Goal: Task Accomplishment & Management: Manage account settings

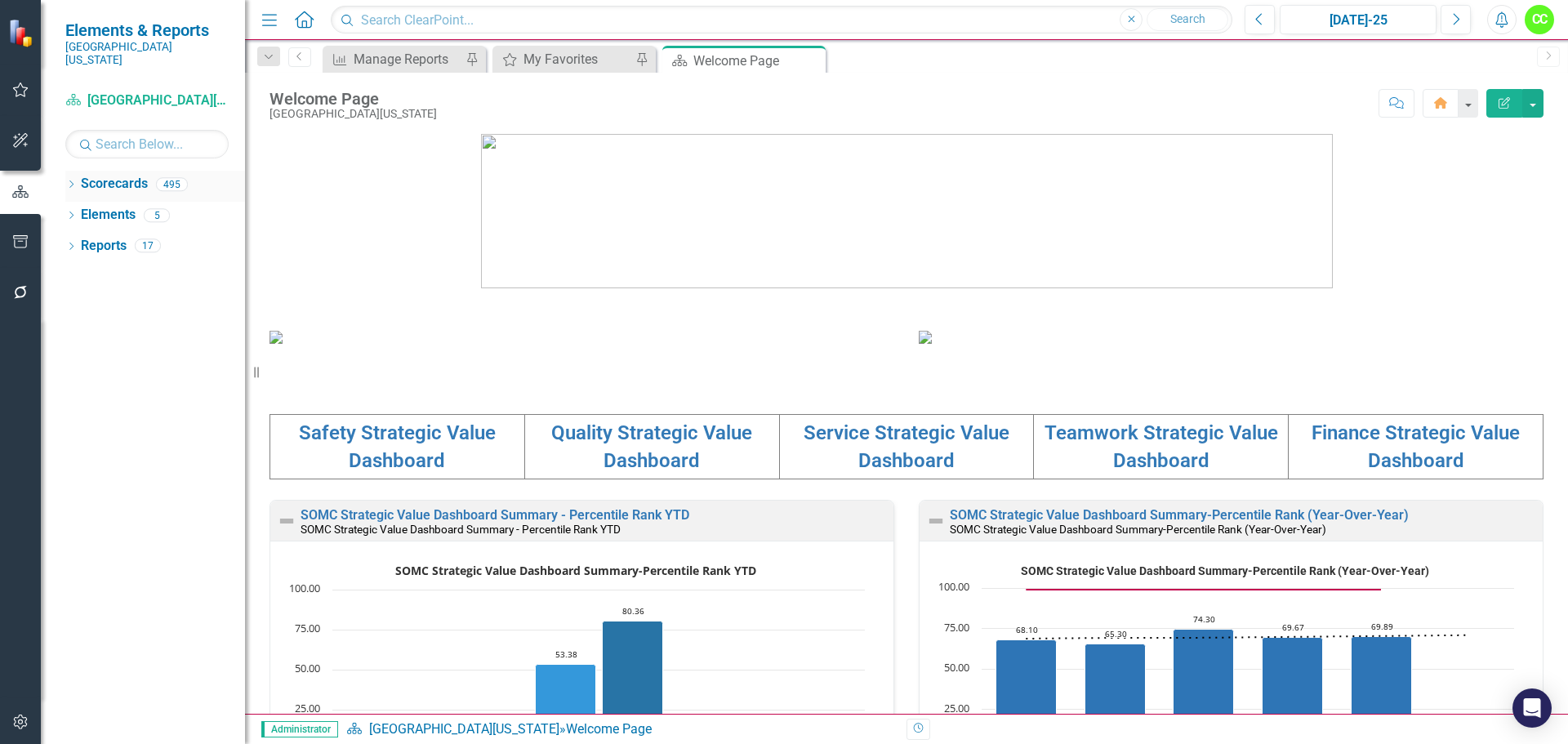
click at [69, 181] on icon "Dropdown" at bounding box center [71, 186] width 11 height 9
click at [76, 210] on icon "Dropdown" at bounding box center [79, 215] width 12 height 9
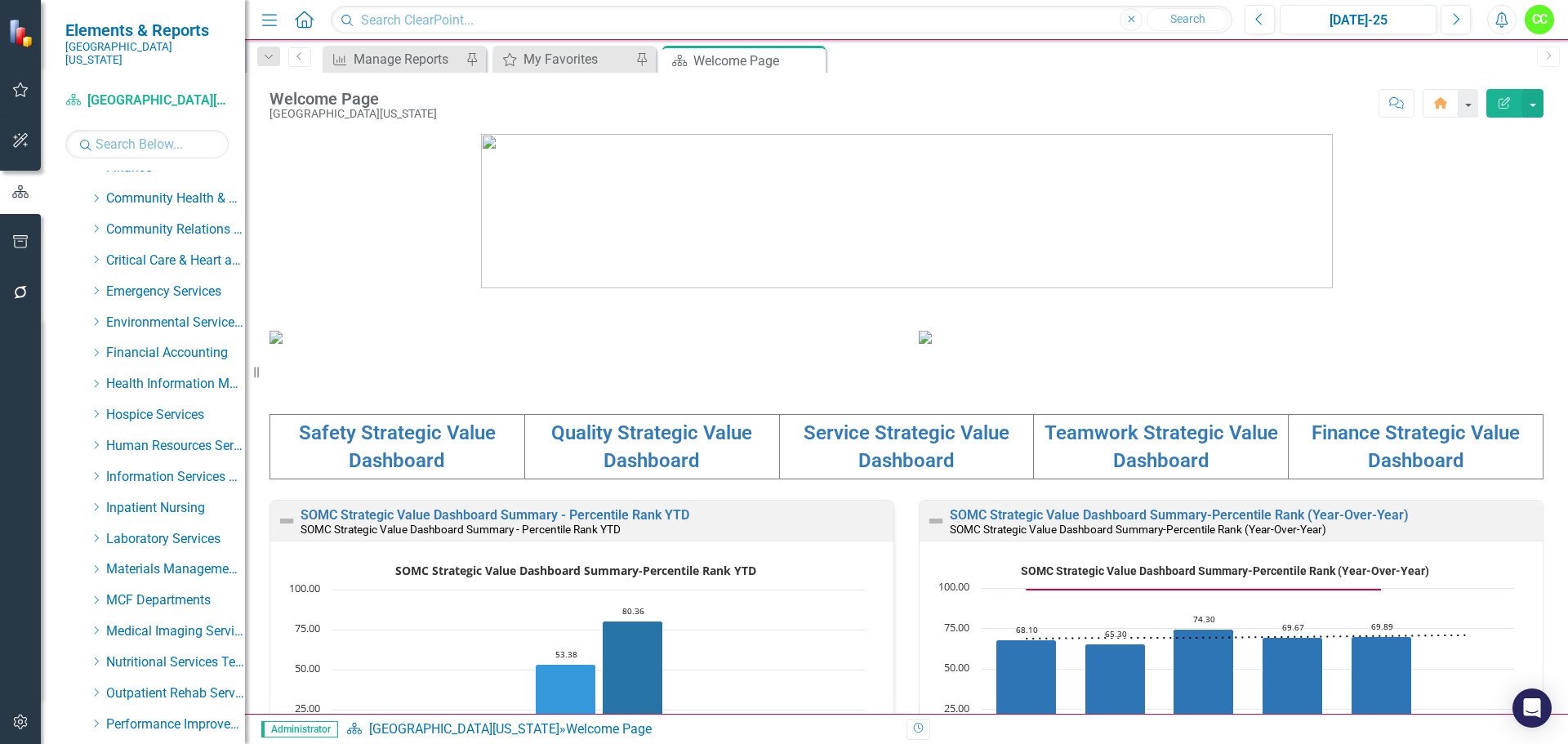
scroll to position [245, 0]
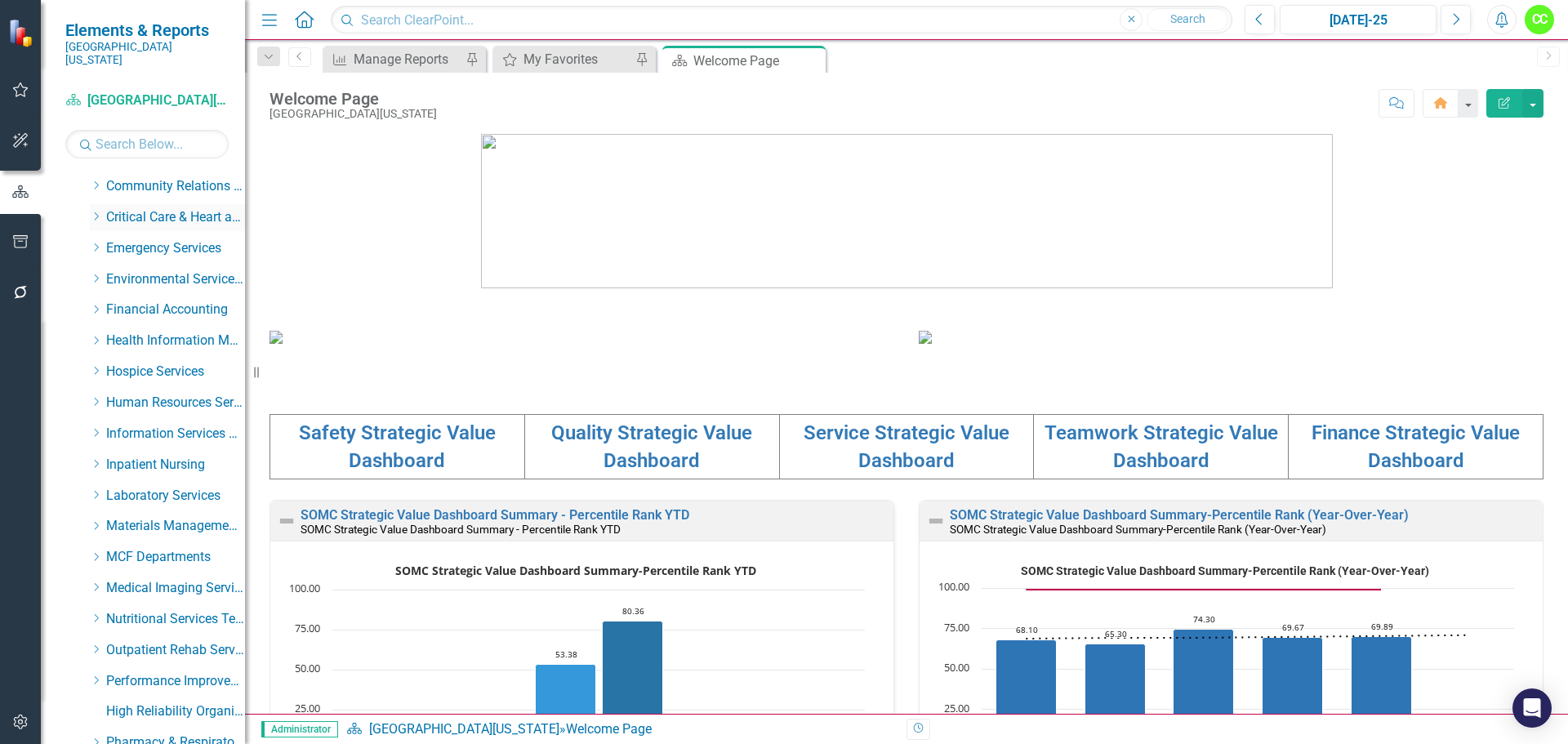
click at [98, 211] on icon "Dropdown" at bounding box center [96, 216] width 12 height 9
click at [142, 302] on link "Intensive Care Unit" at bounding box center [183, 310] width 122 height 19
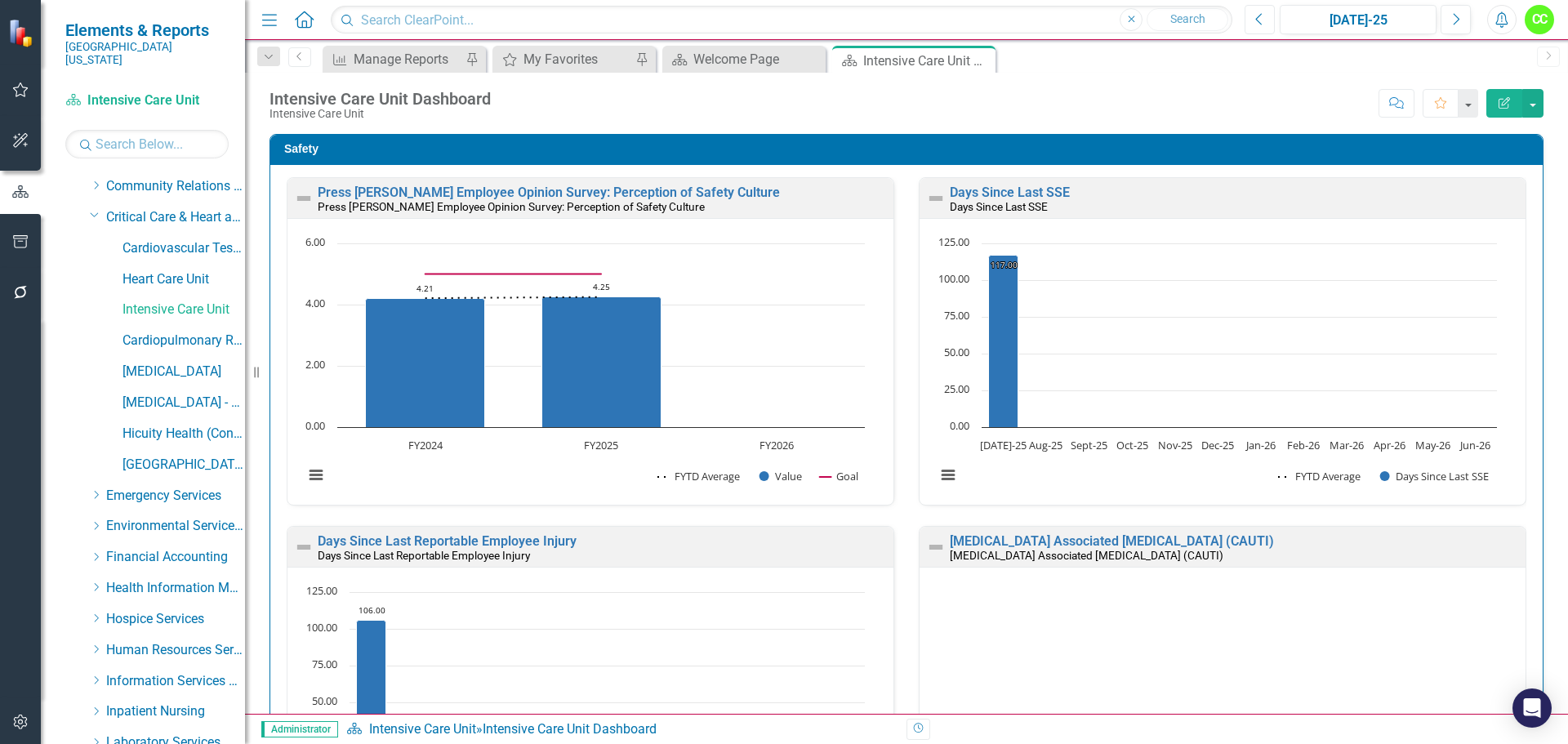
click at [1254, 17] on button "Previous" at bounding box center [1260, 19] width 30 height 29
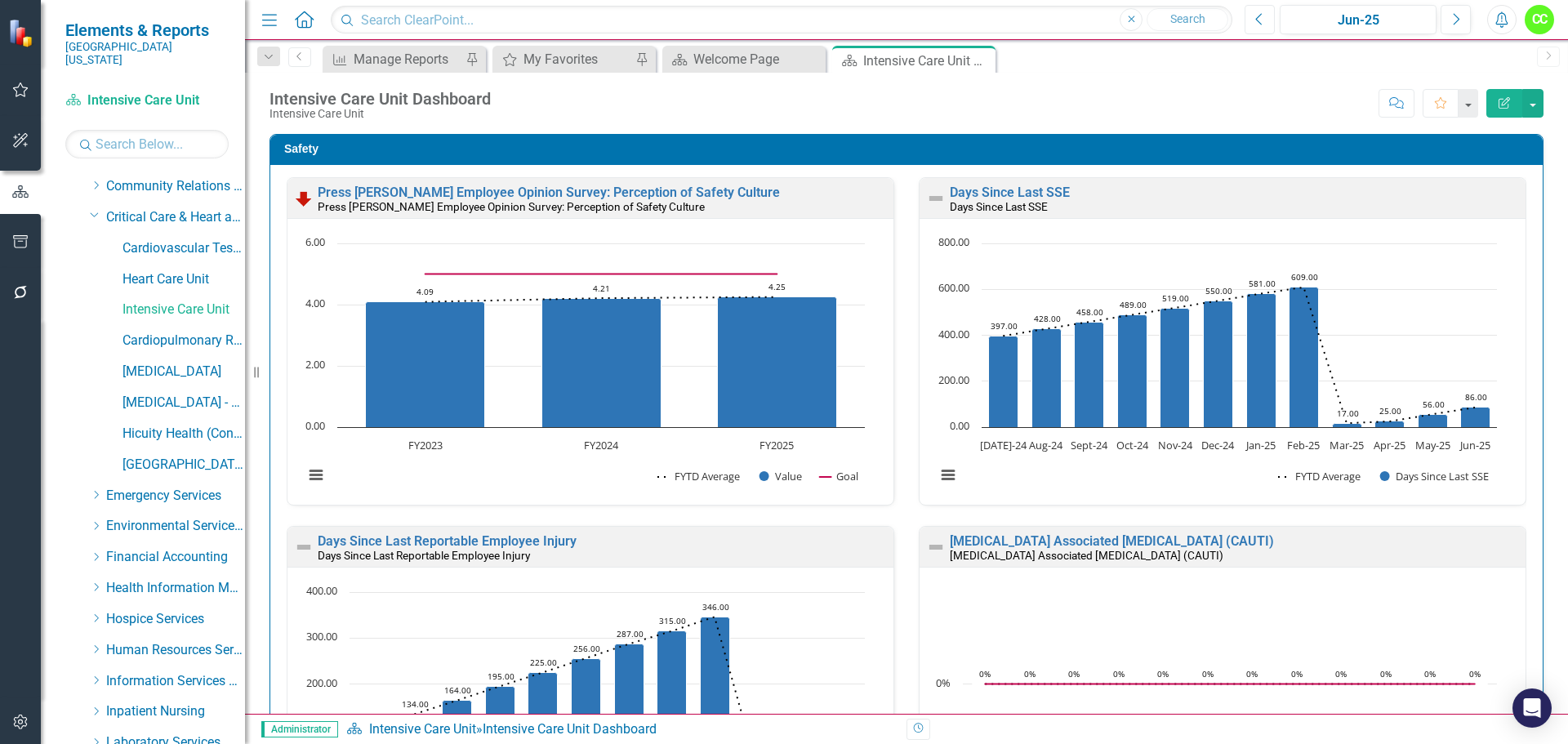
scroll to position [836, 0]
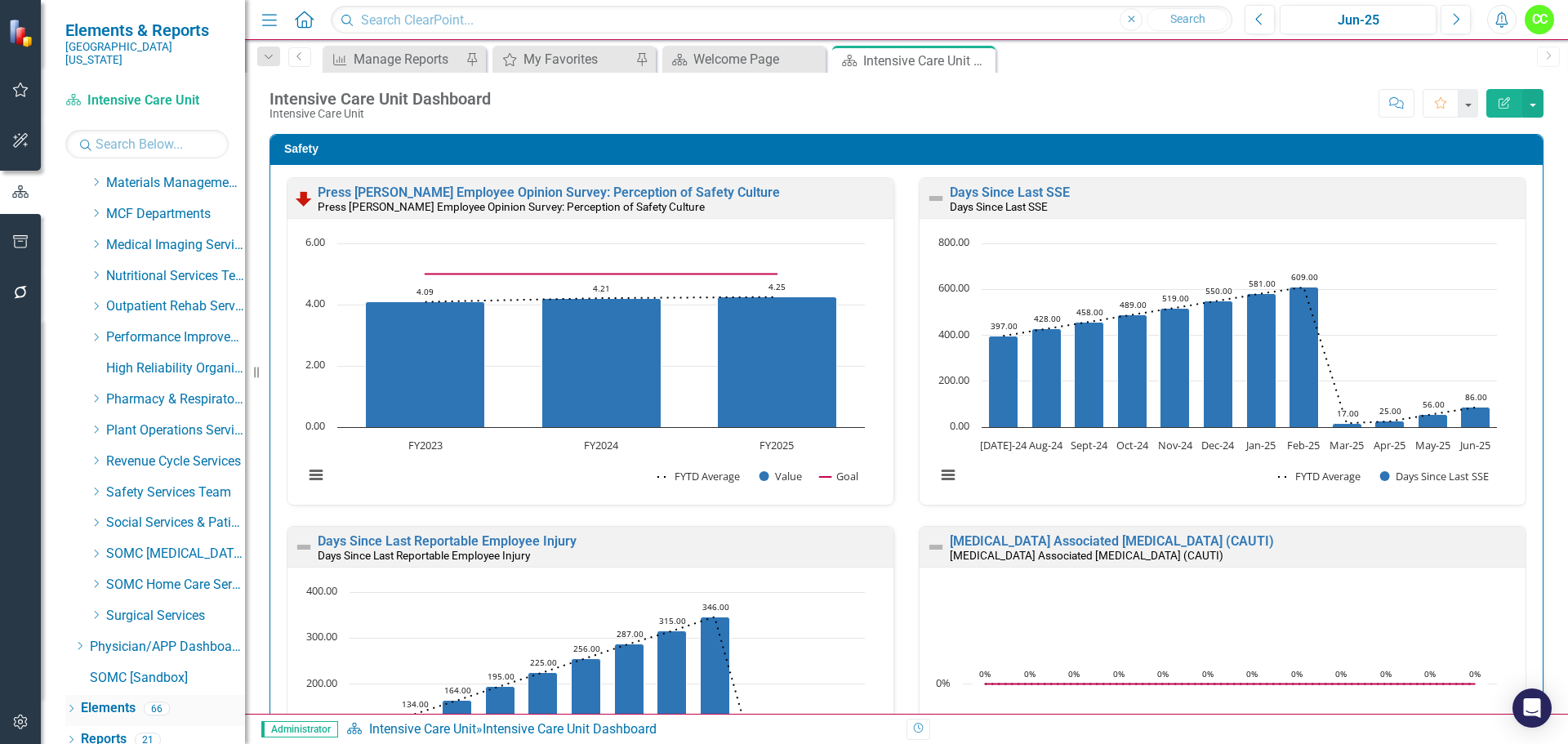
click at [115, 700] on link "Elements" at bounding box center [108, 709] width 54 height 19
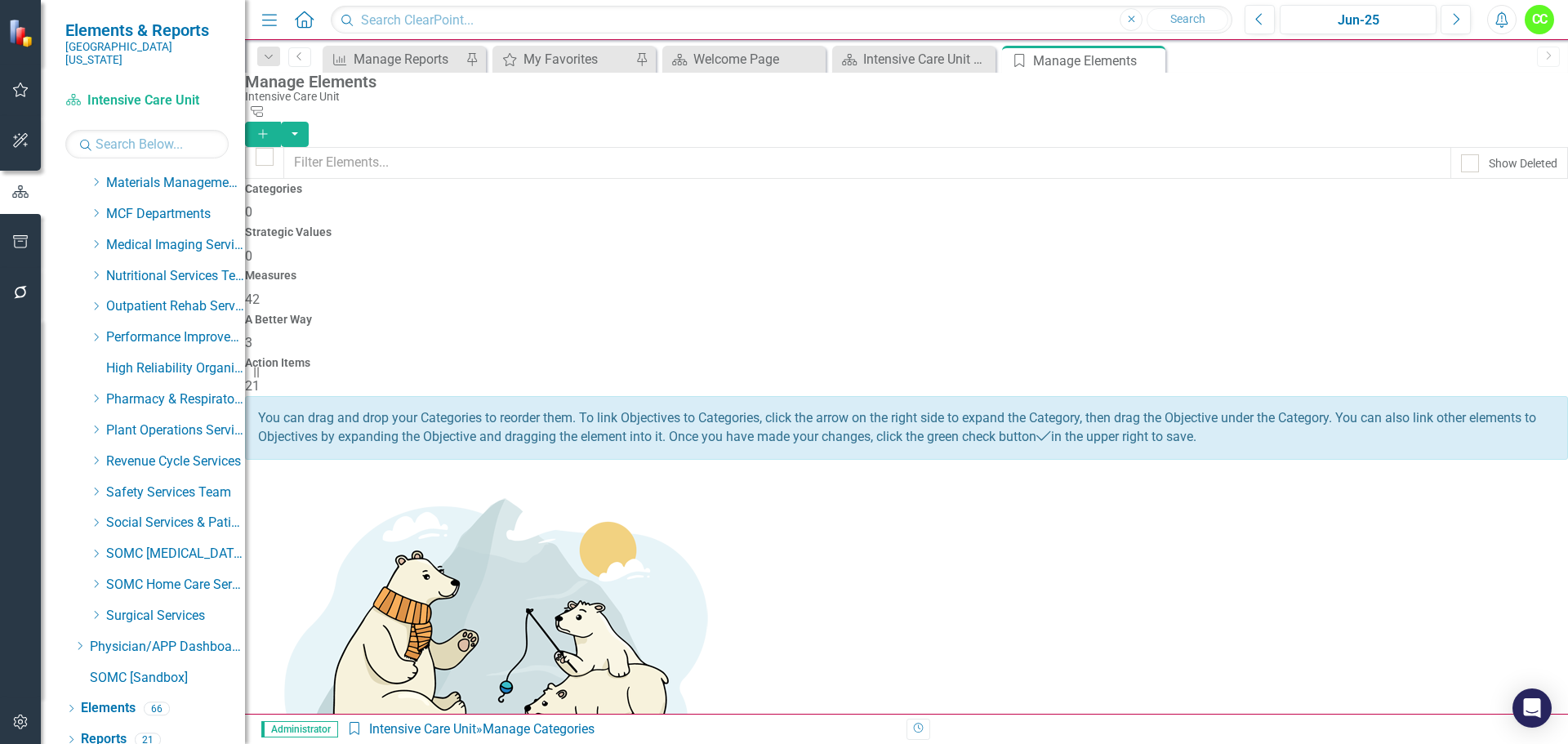
click at [1439, 357] on h4 "Action Items" at bounding box center [906, 363] width 1323 height 12
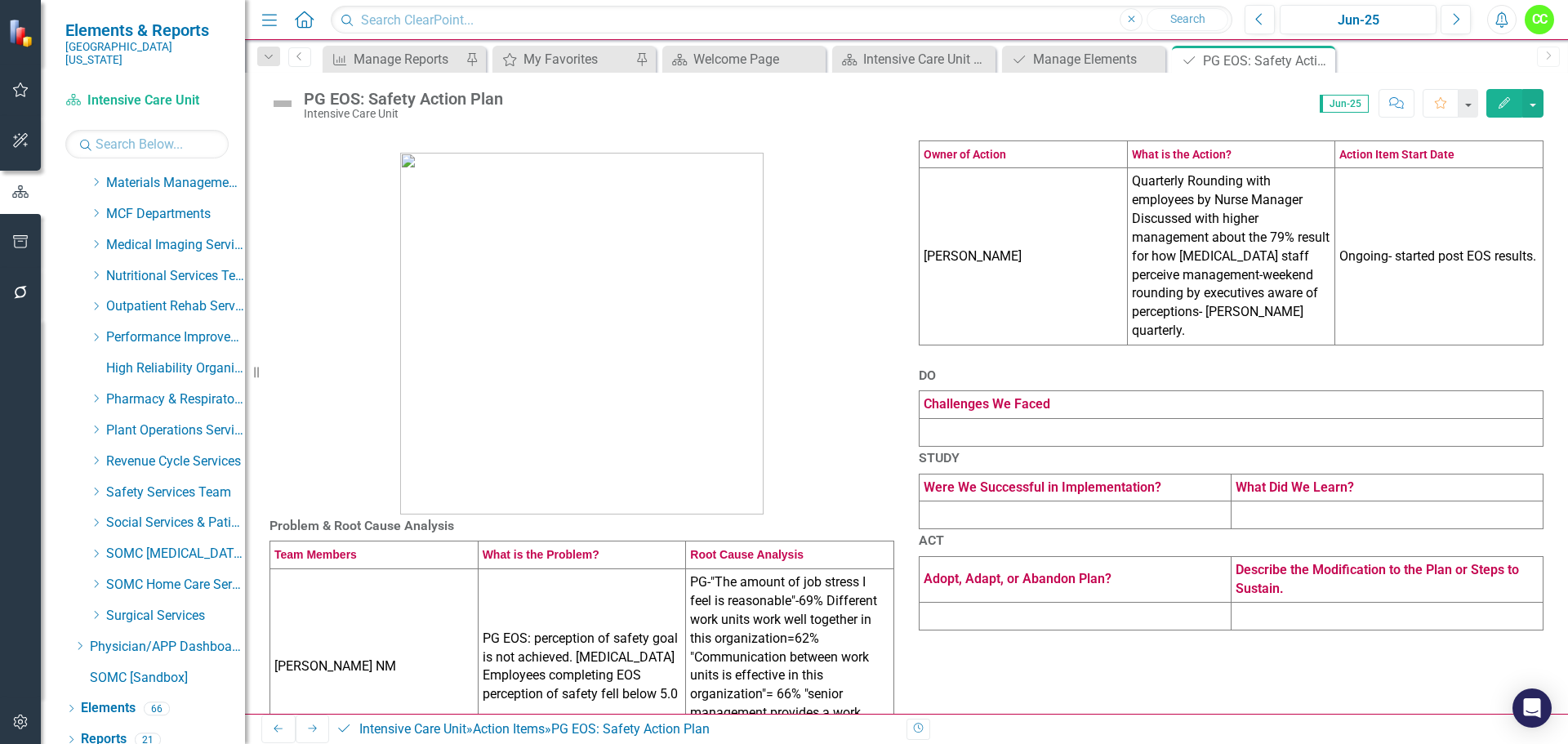
click at [1071, 530] on td at bounding box center [1075, 516] width 312 height 28
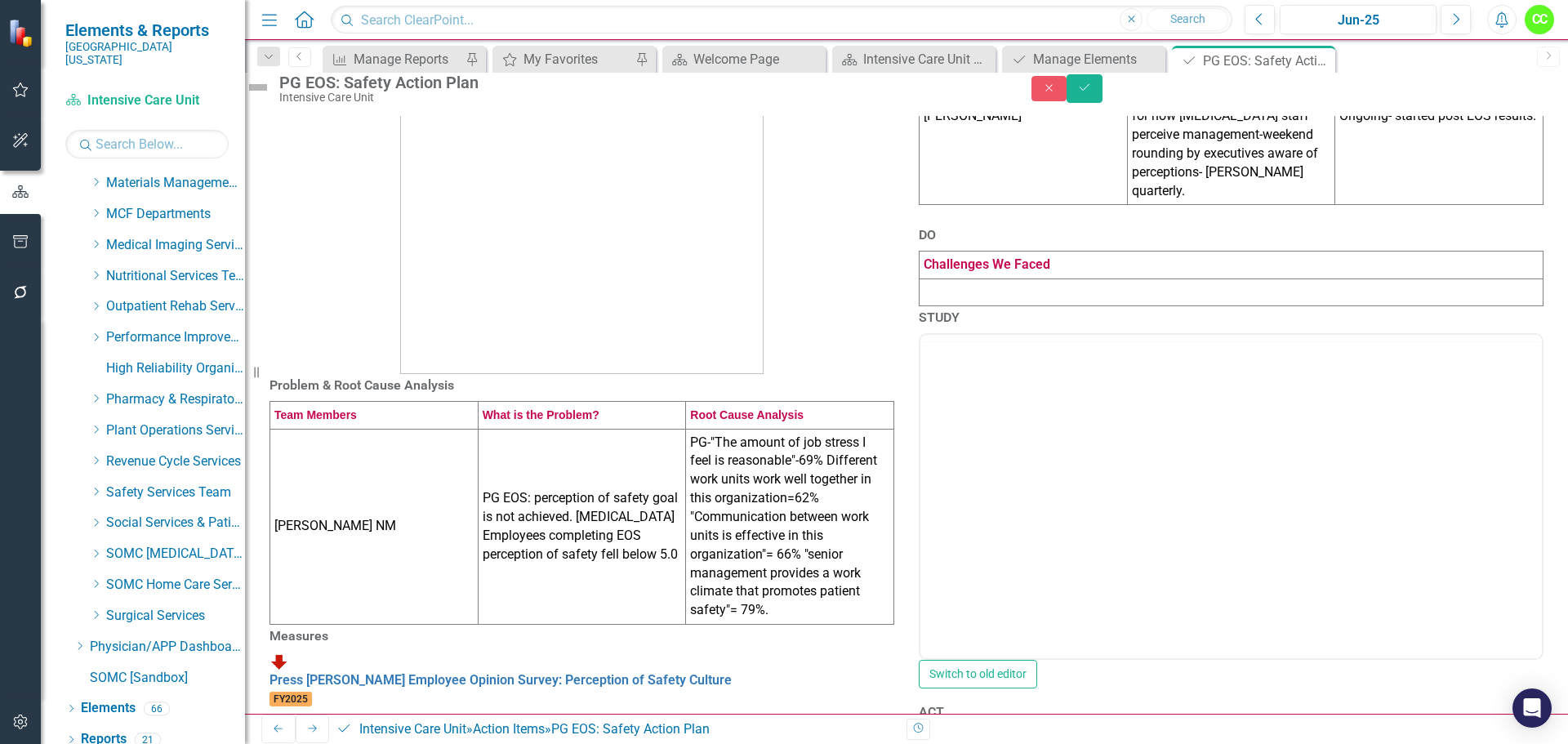
scroll to position [163, 0]
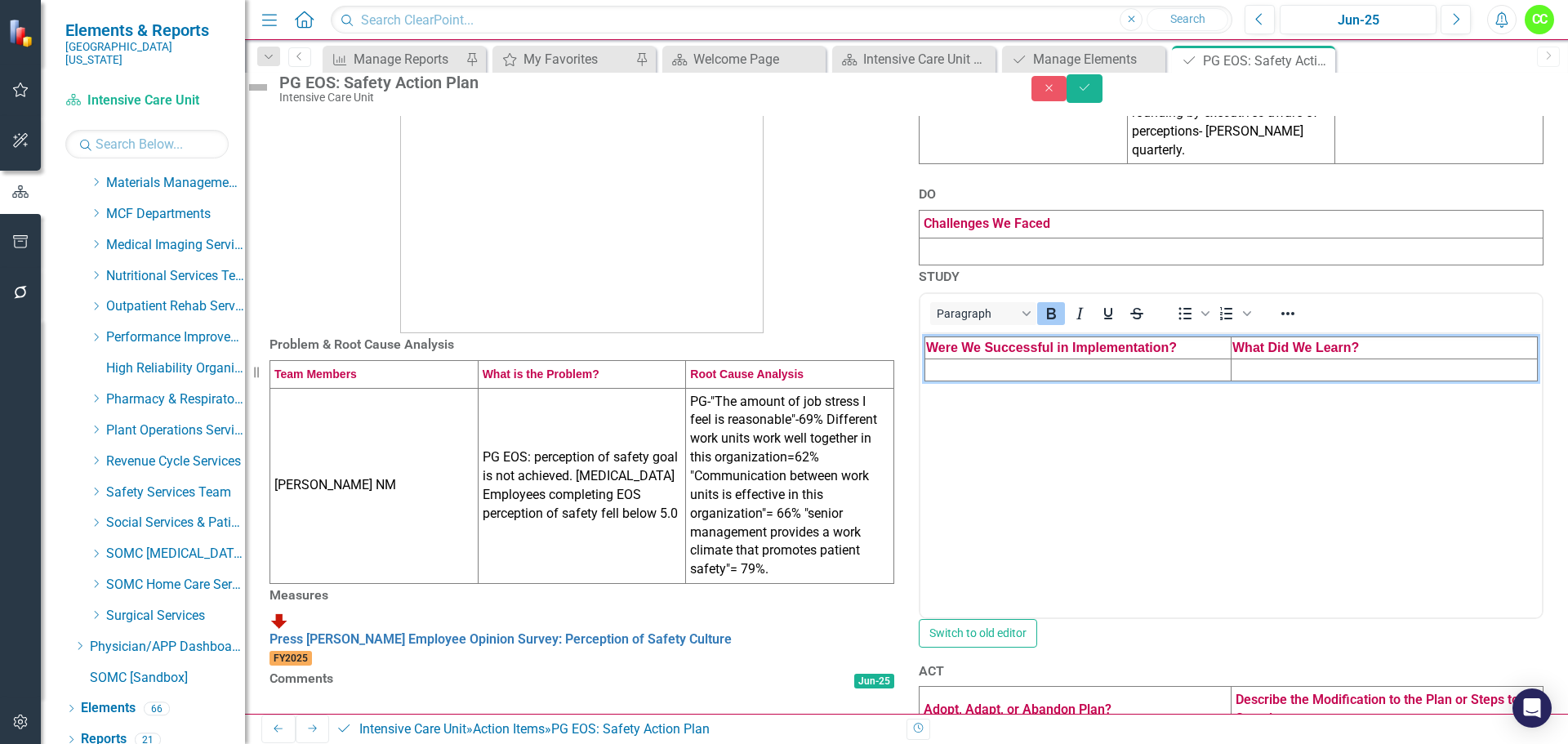
click at [985, 369] on td "Rich Text Area. Press ALT-0 for help." at bounding box center [1079, 369] width 306 height 22
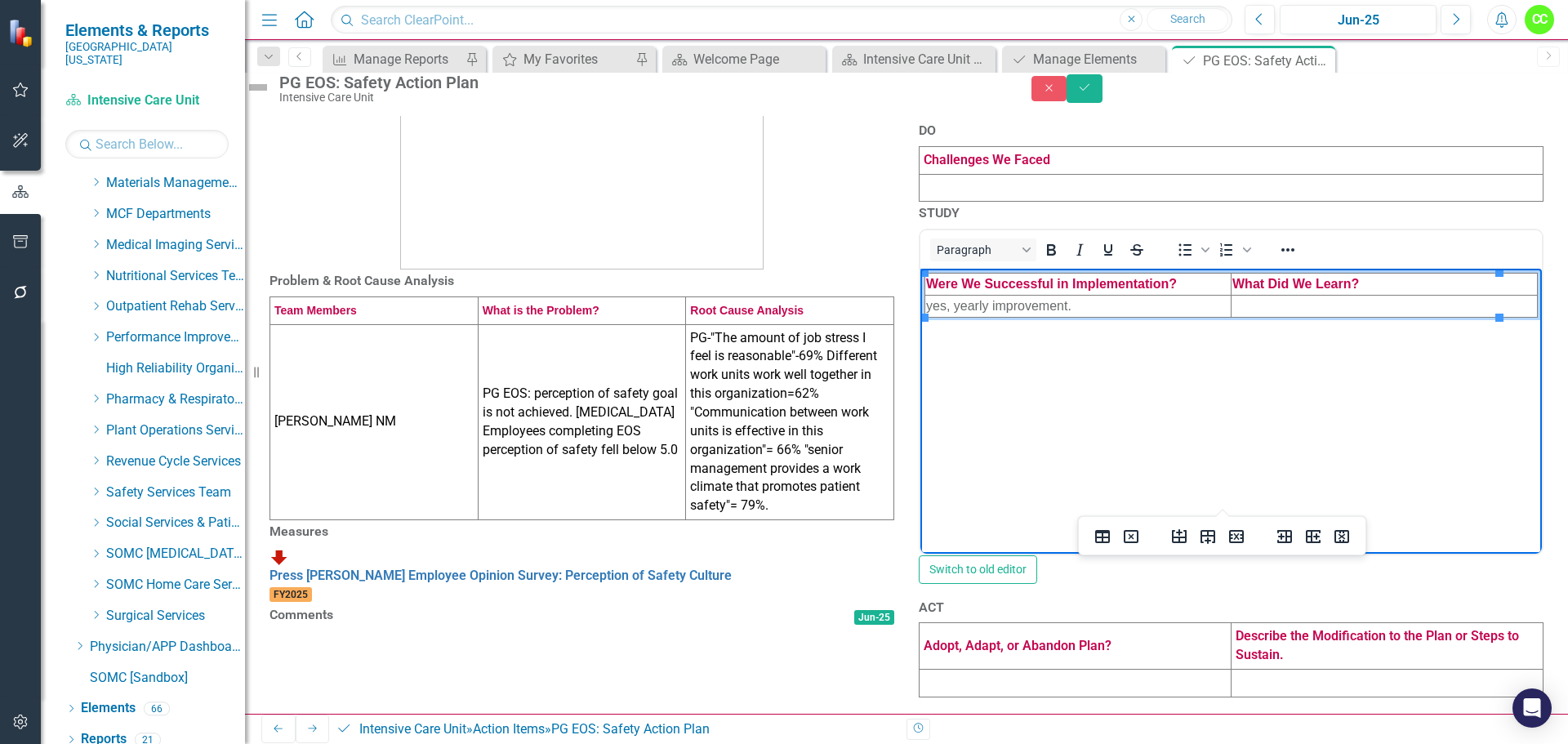
scroll to position [425, 0]
click at [986, 672] on td at bounding box center [1075, 684] width 312 height 28
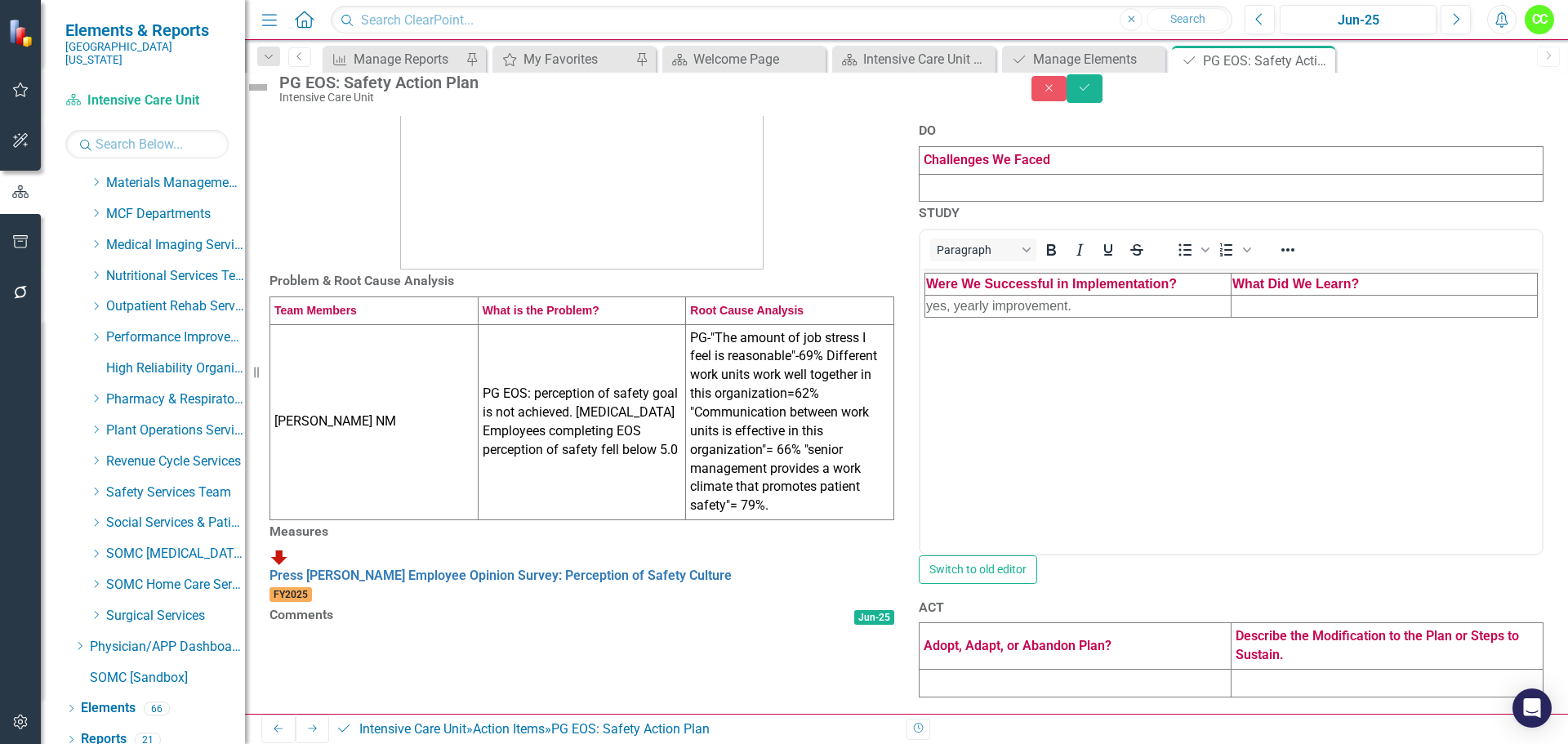
click at [986, 672] on td at bounding box center [1075, 684] width 312 height 28
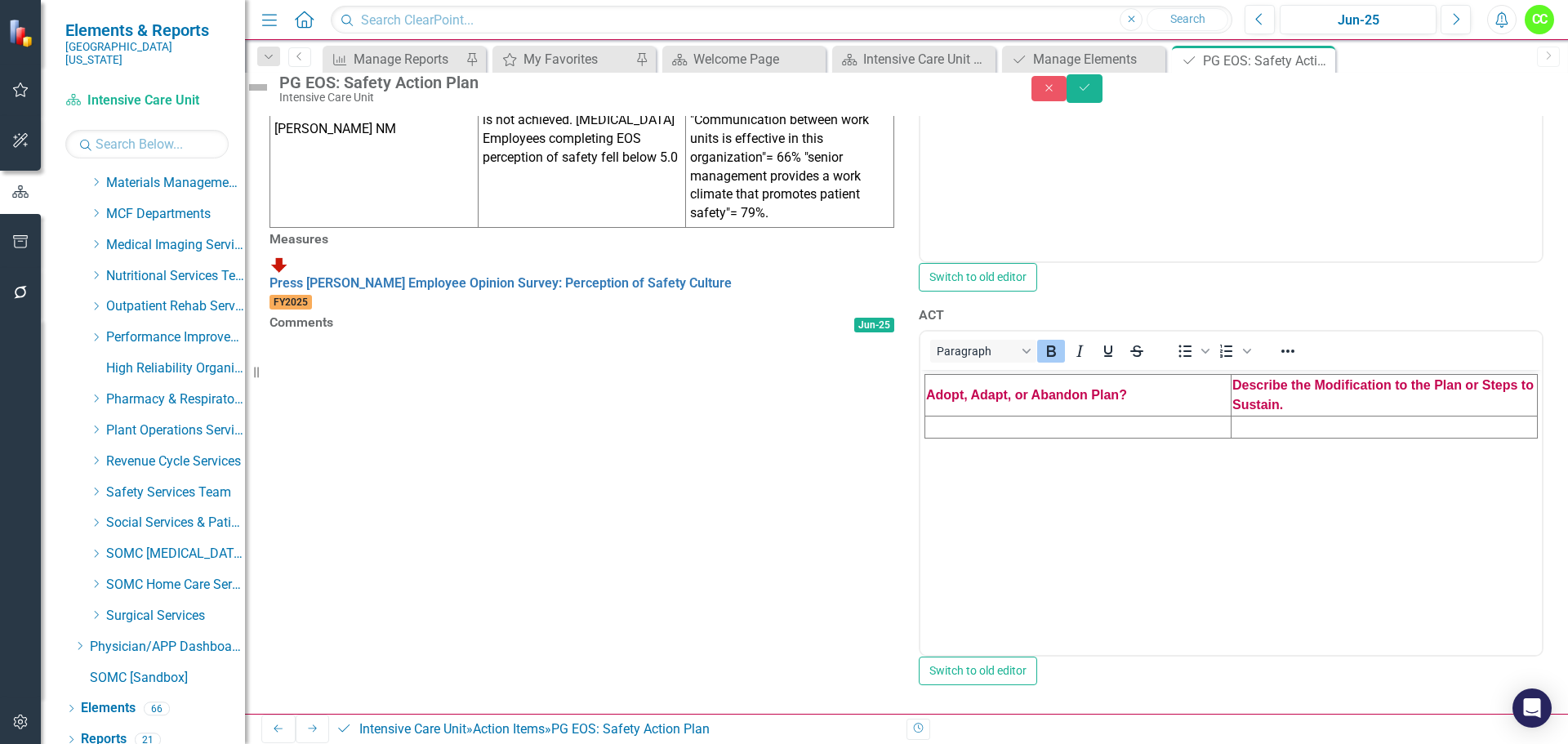
scroll to position [588, 0]
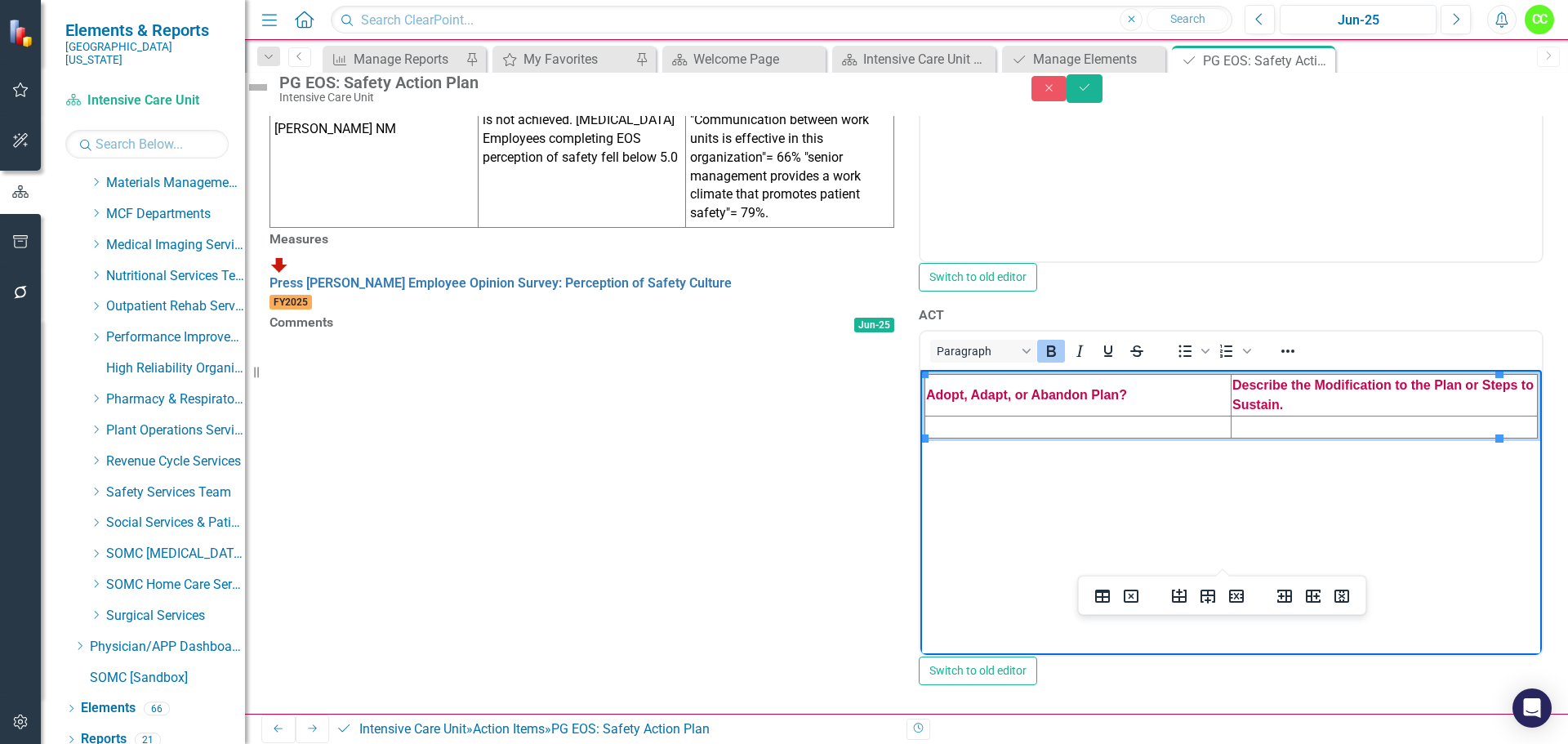
click at [980, 424] on td "Rich Text Area. Press ALT-0 for help." at bounding box center [1079, 427] width 306 height 22
click at [1102, 96] on button "Save" at bounding box center [1084, 88] width 36 height 28
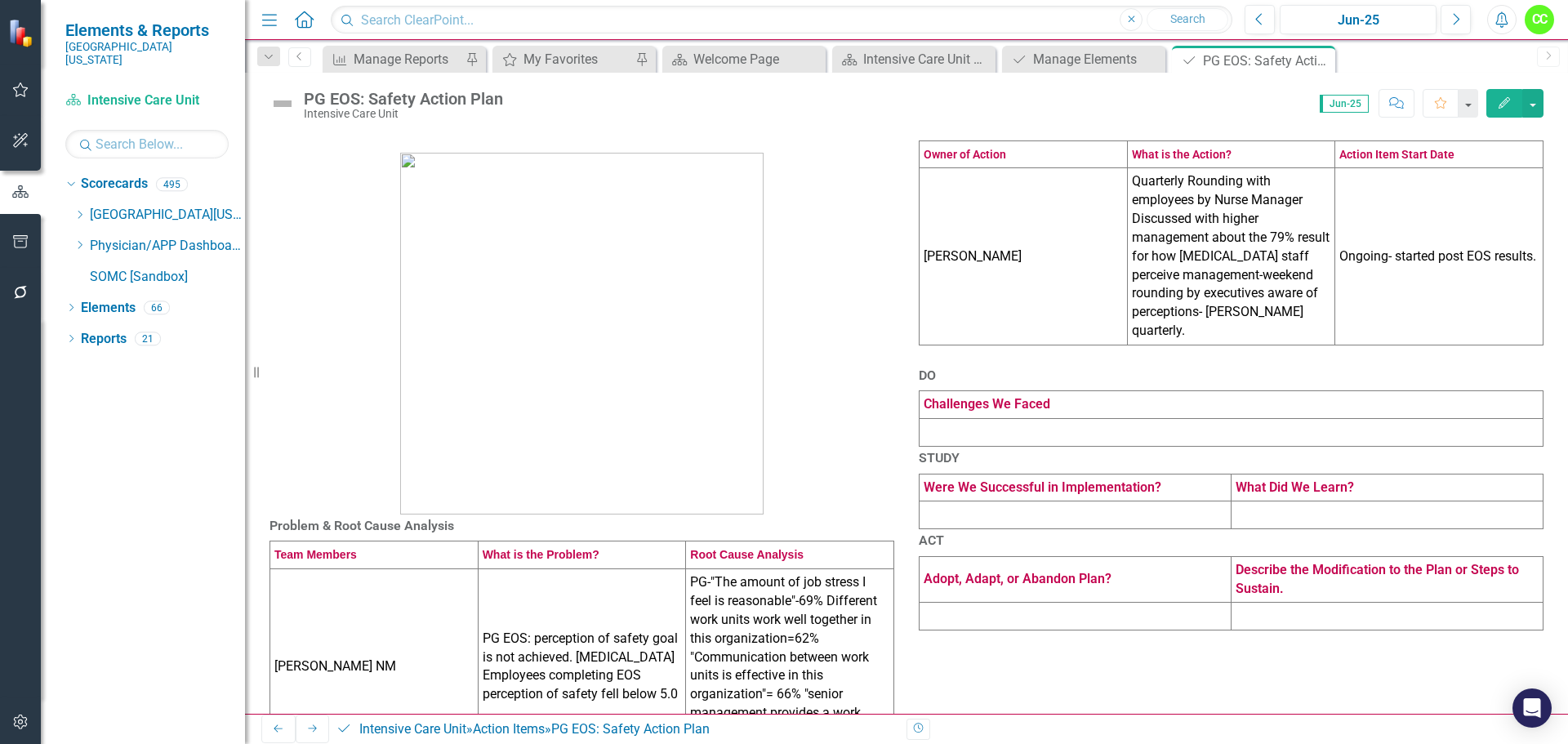
scroll to position [0, 0]
click at [1320, 60] on icon at bounding box center [1320, 61] width 9 height 9
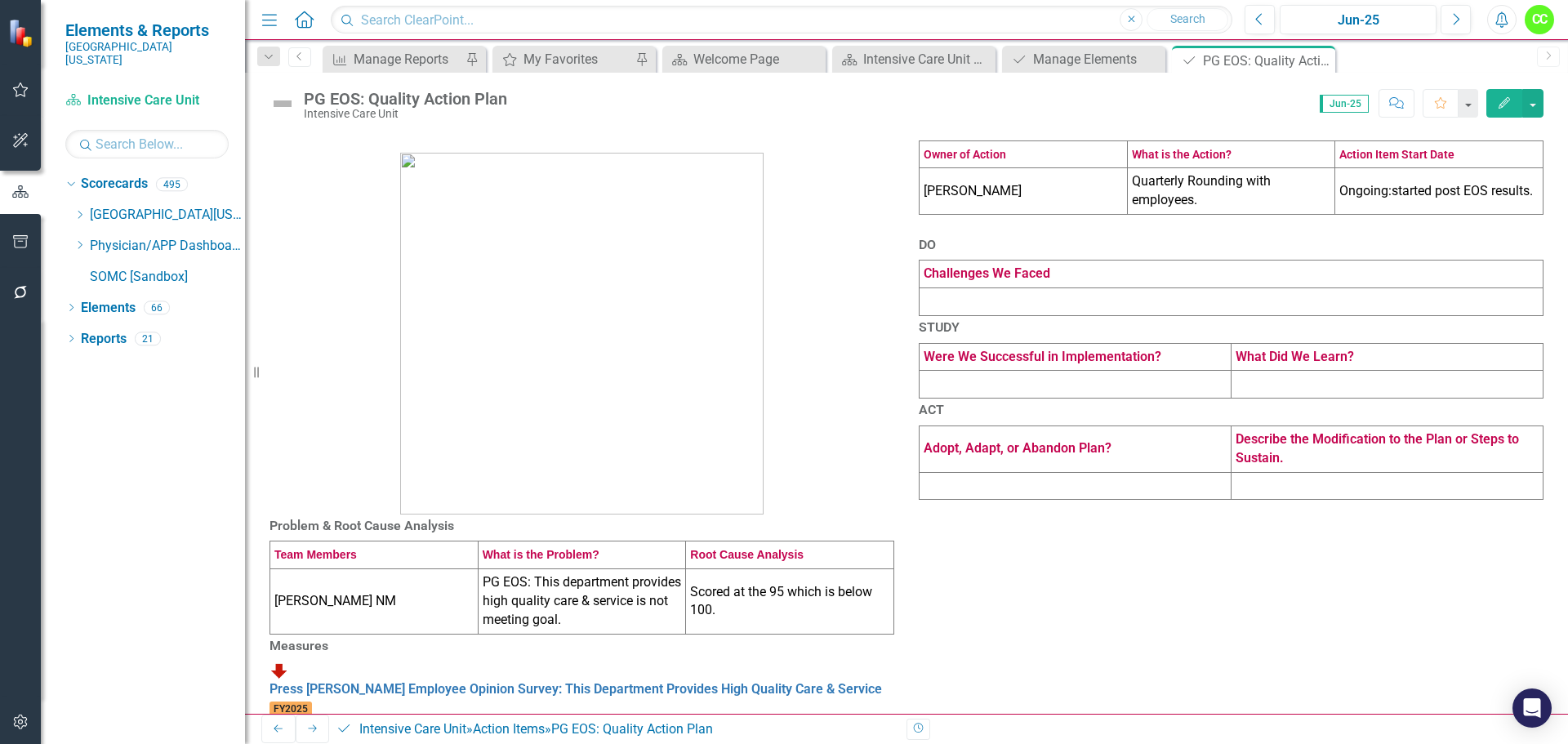
click at [1053, 398] on td at bounding box center [1075, 385] width 312 height 28
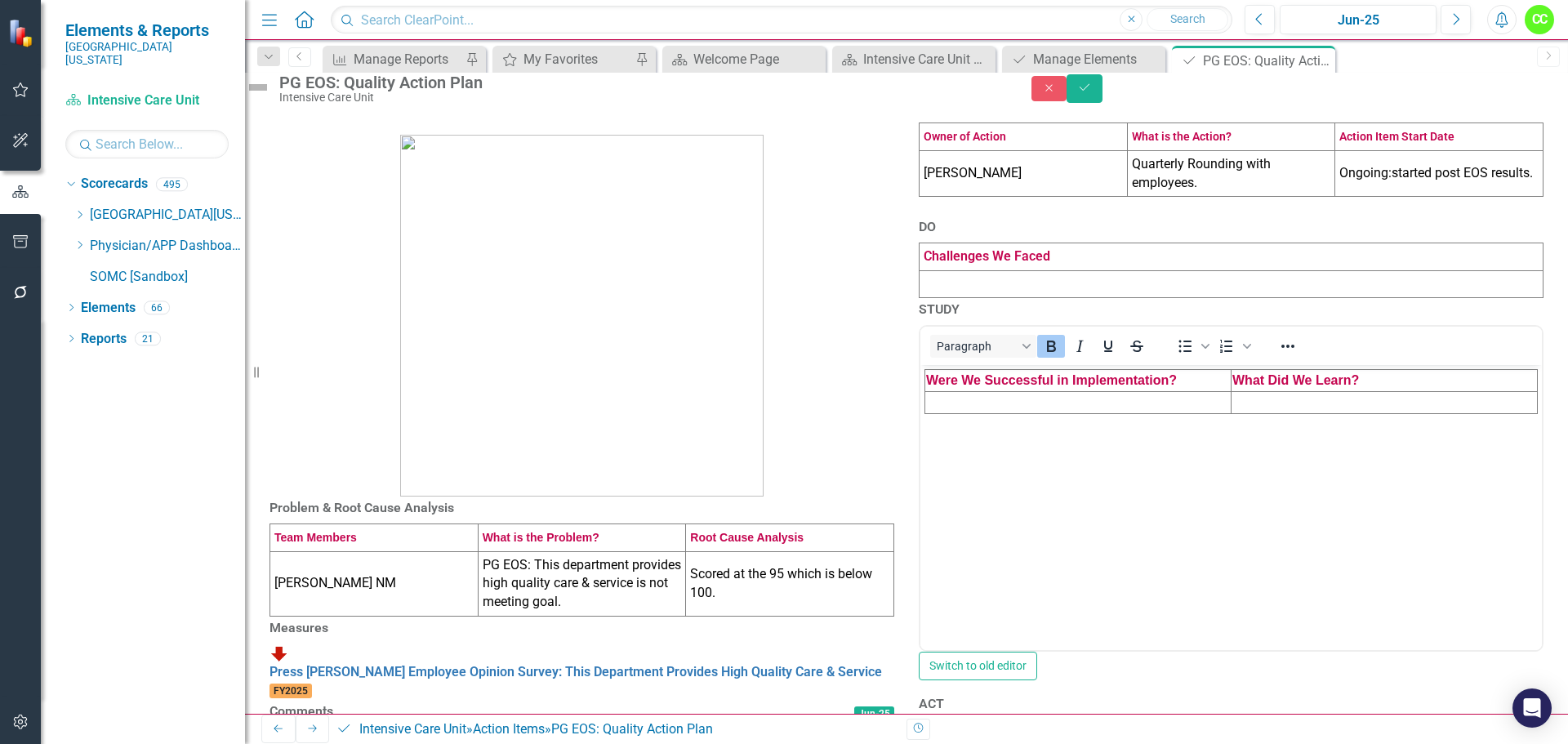
click at [963, 401] on td "Rich Text Area. Press ALT-0 for help." at bounding box center [1079, 403] width 306 height 22
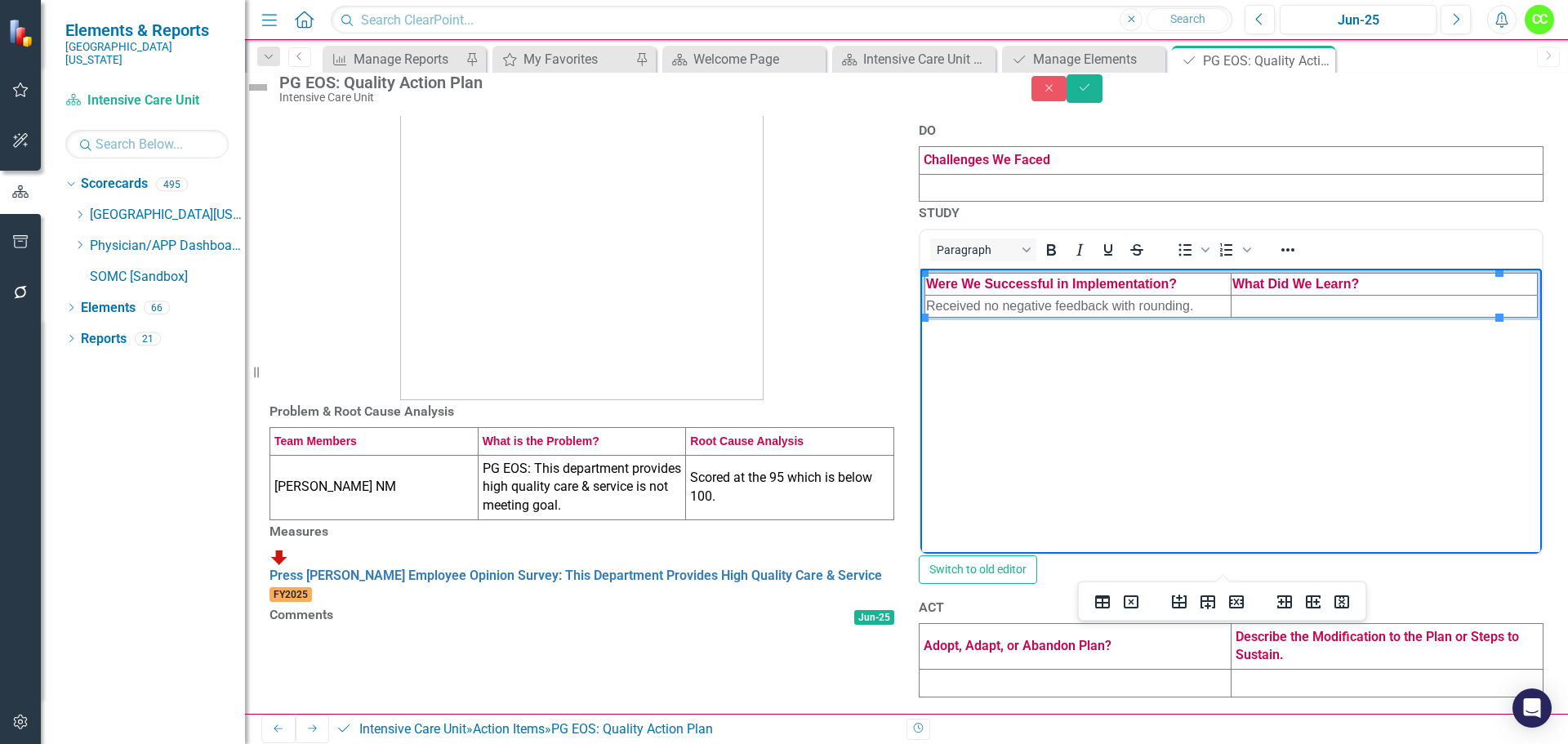
scroll to position [327, 0]
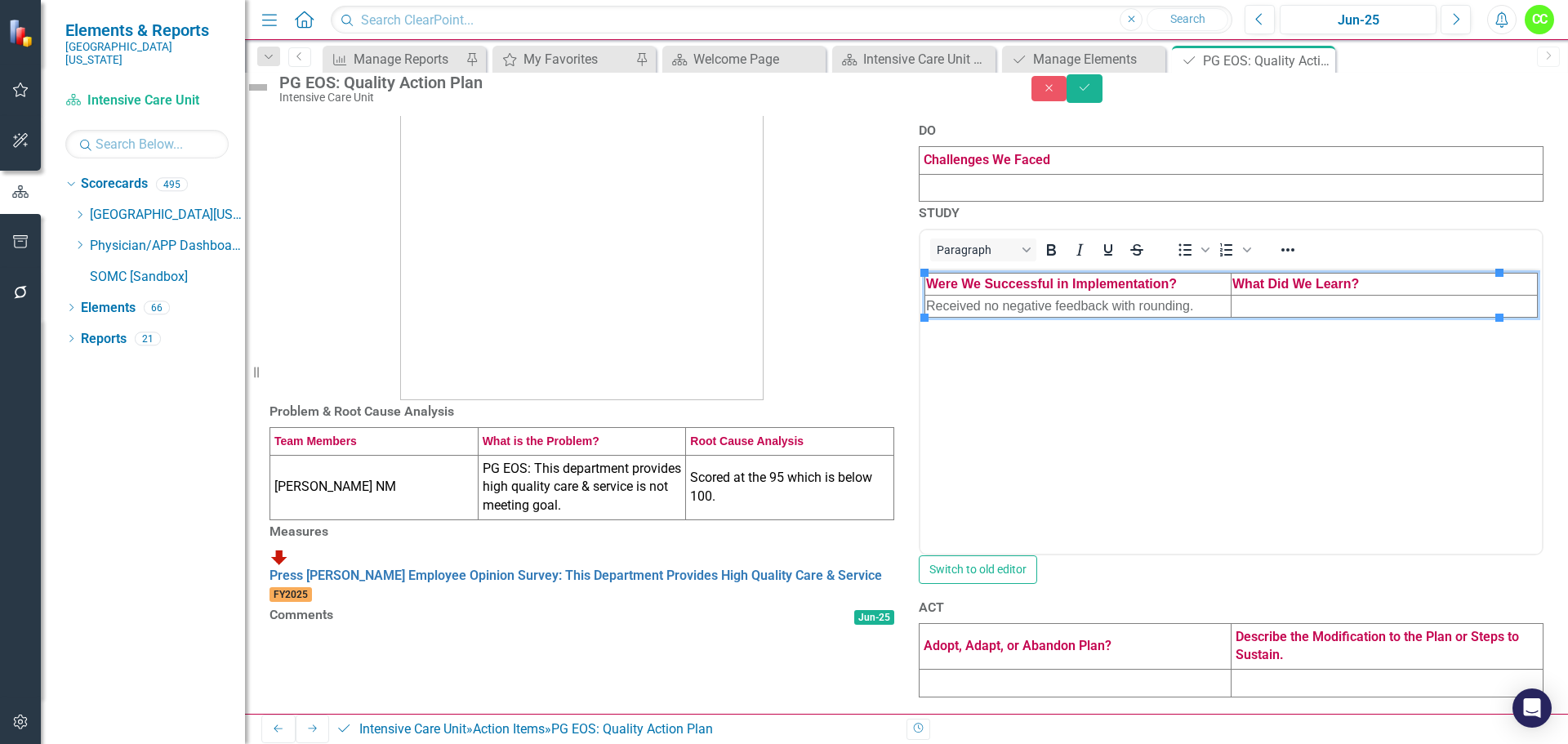
click at [985, 674] on td at bounding box center [1075, 684] width 312 height 28
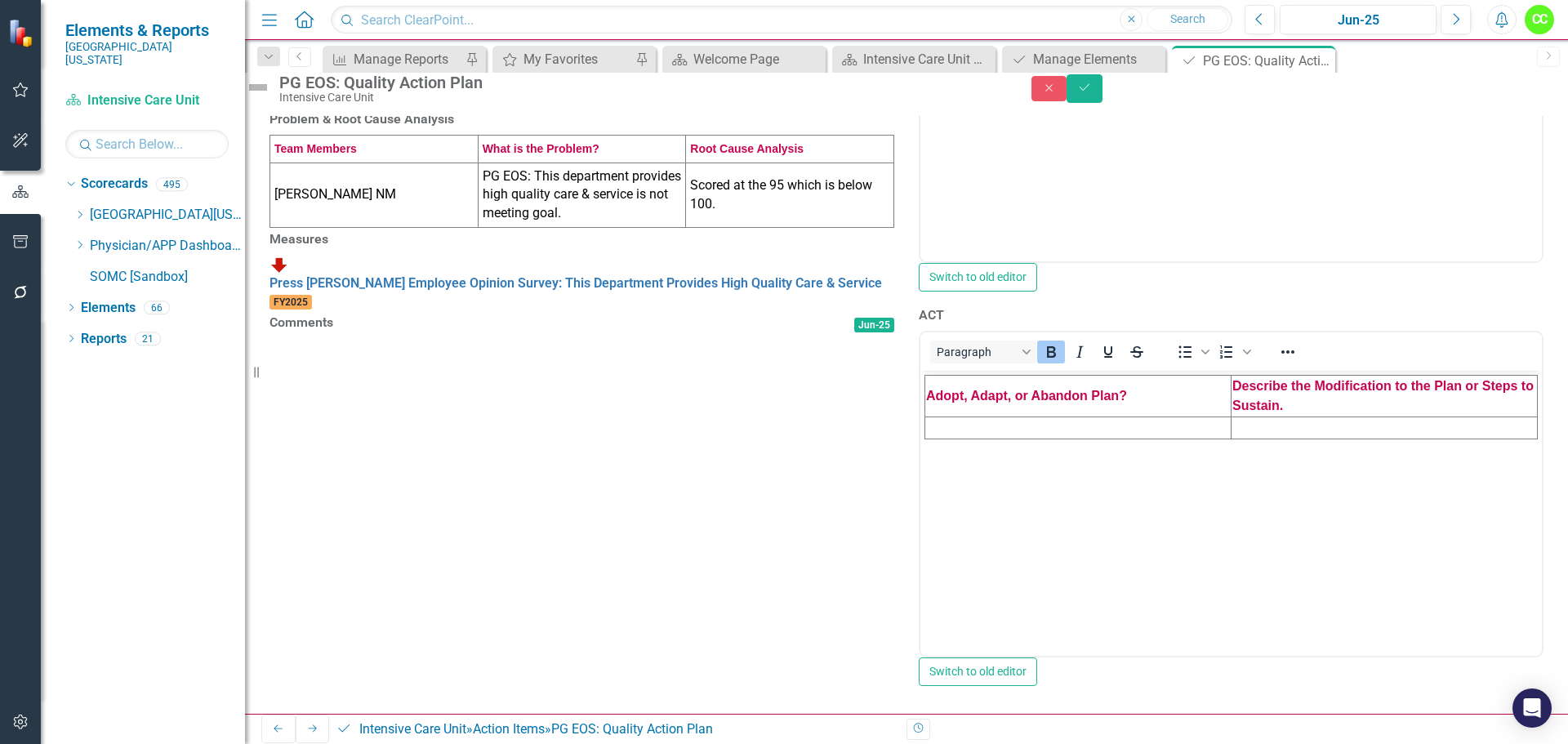
scroll to position [490, 0]
click at [993, 429] on td "Rich Text Area. Press ALT-0 for help." at bounding box center [1079, 427] width 306 height 22
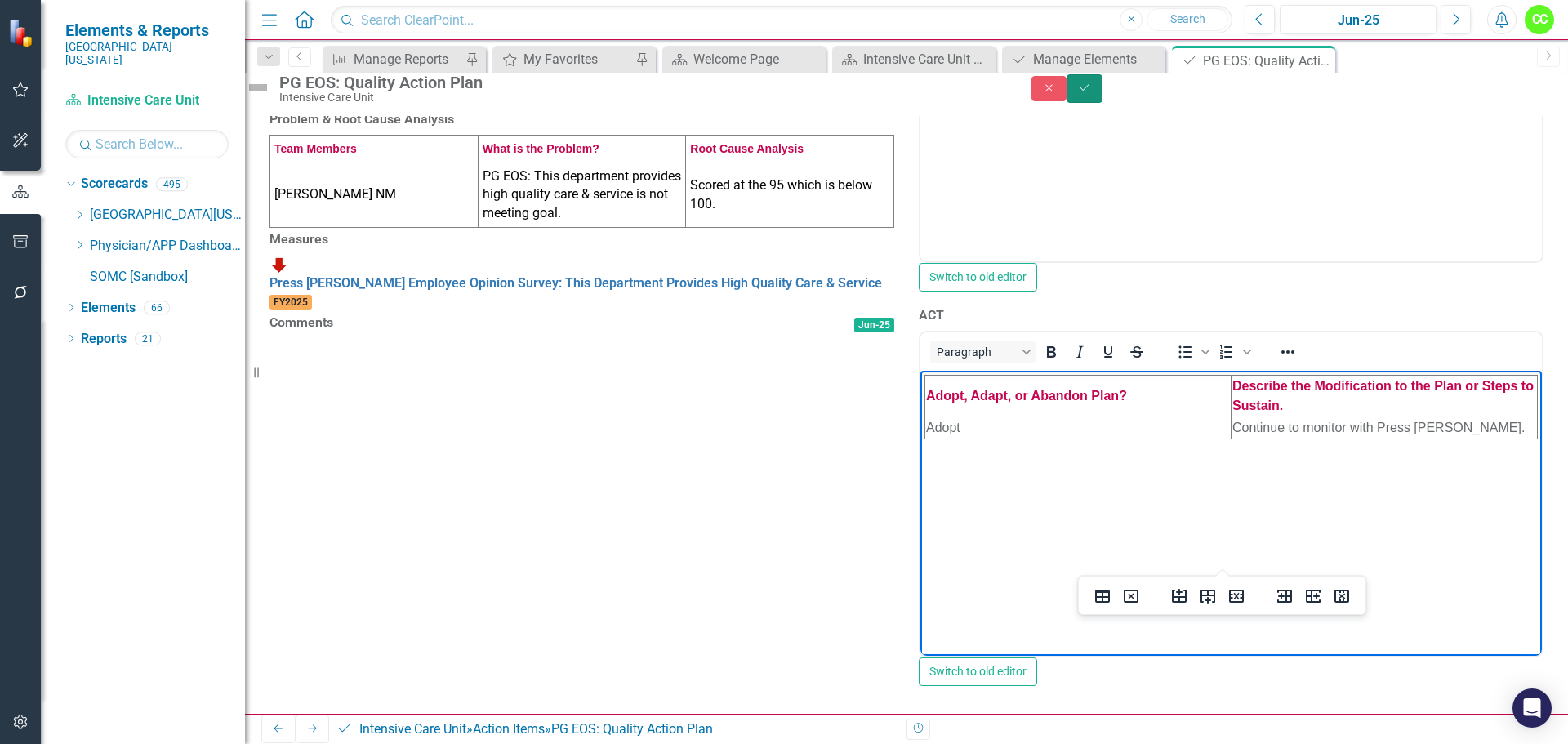
click at [1102, 88] on button "Save" at bounding box center [1084, 88] width 36 height 28
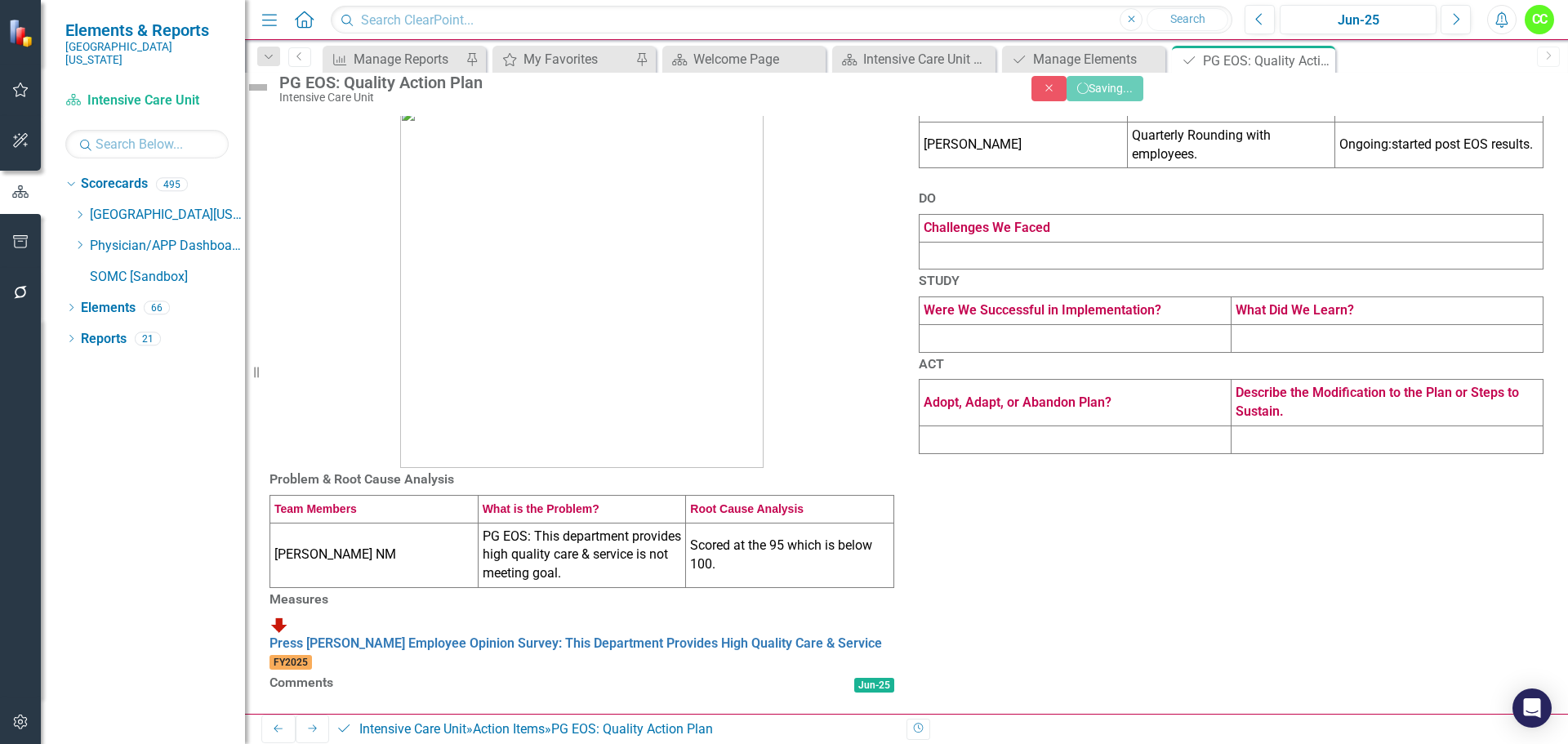
scroll to position [223, 0]
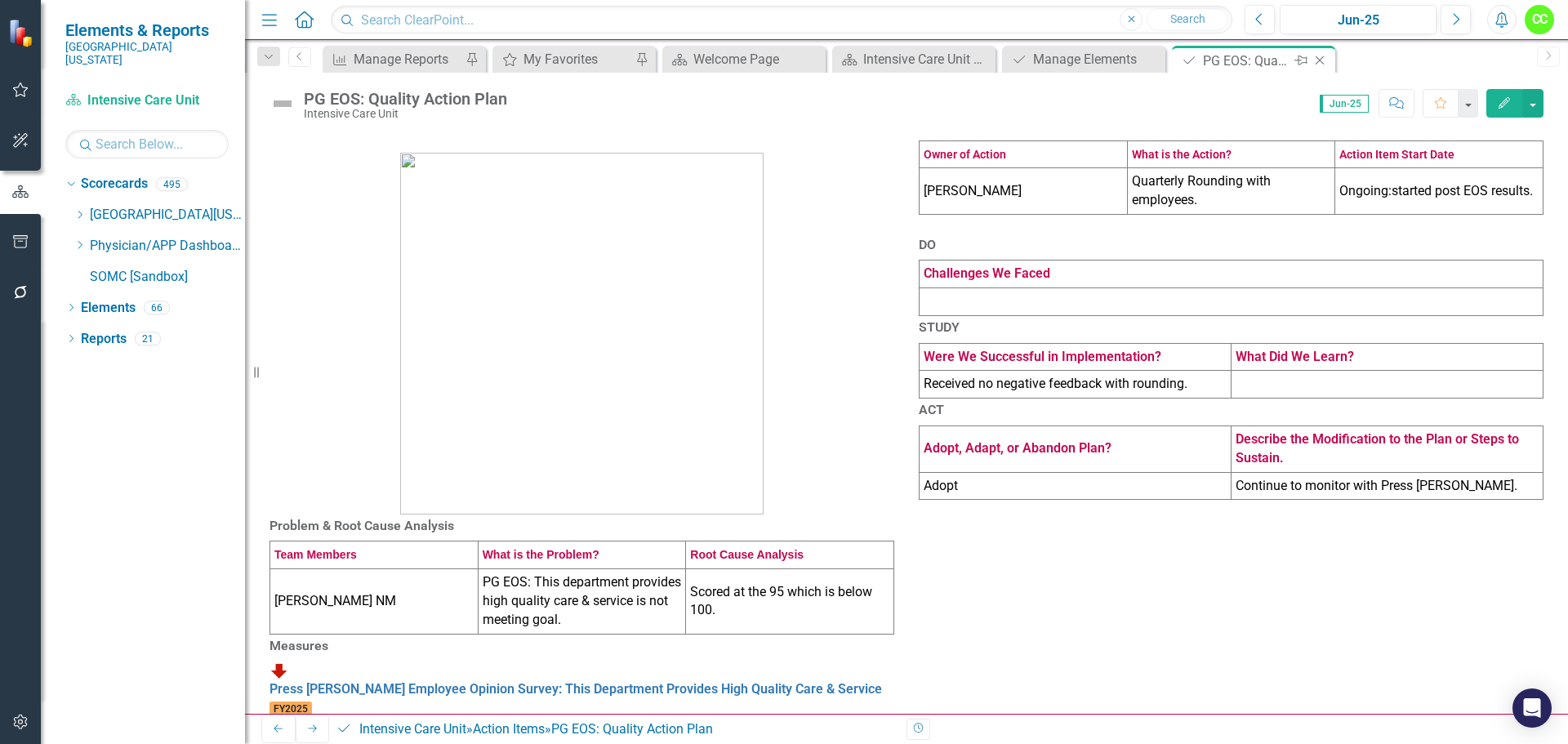
click at [1323, 56] on icon "Close" at bounding box center [1319, 60] width 16 height 13
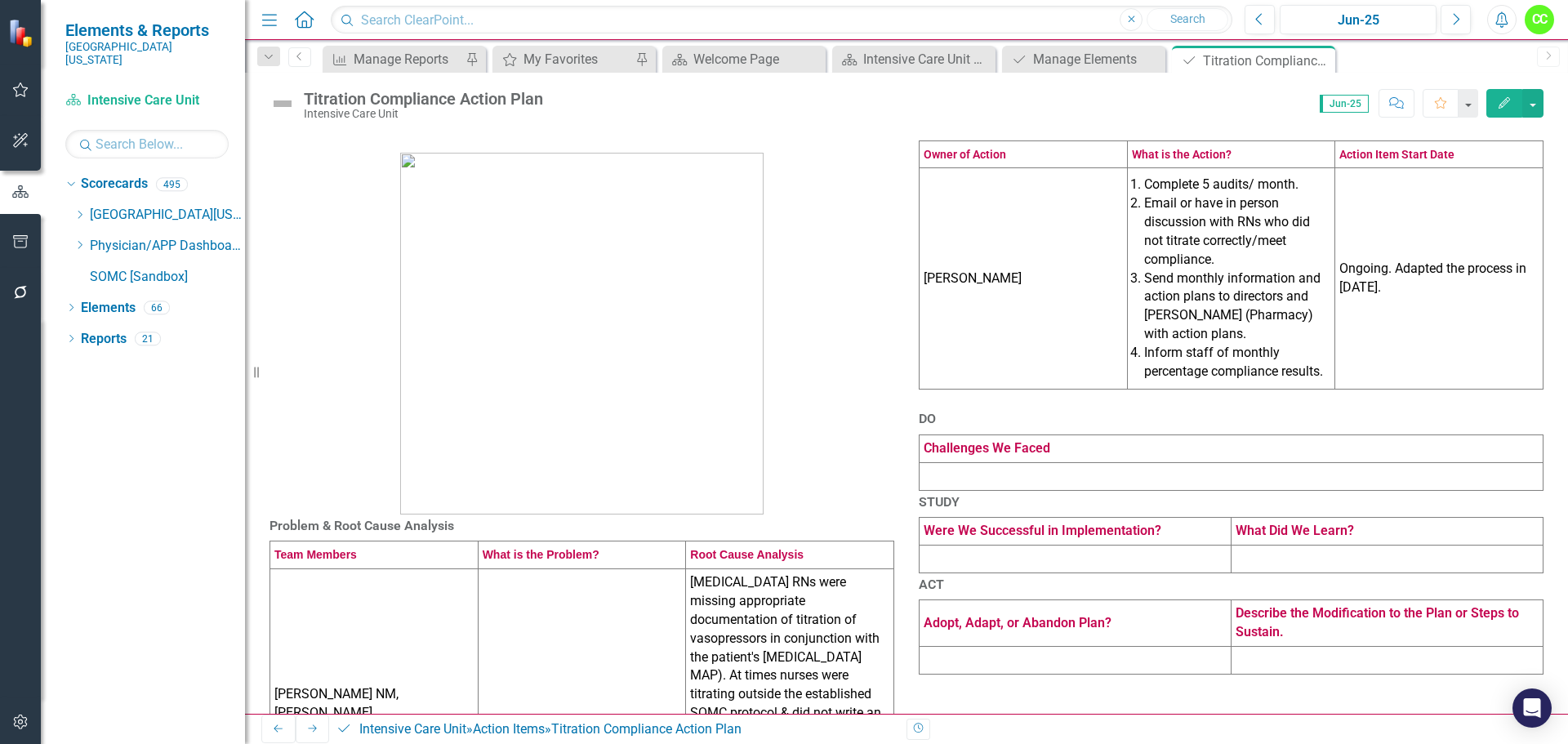
click at [970, 490] on td at bounding box center [1231, 476] width 624 height 28
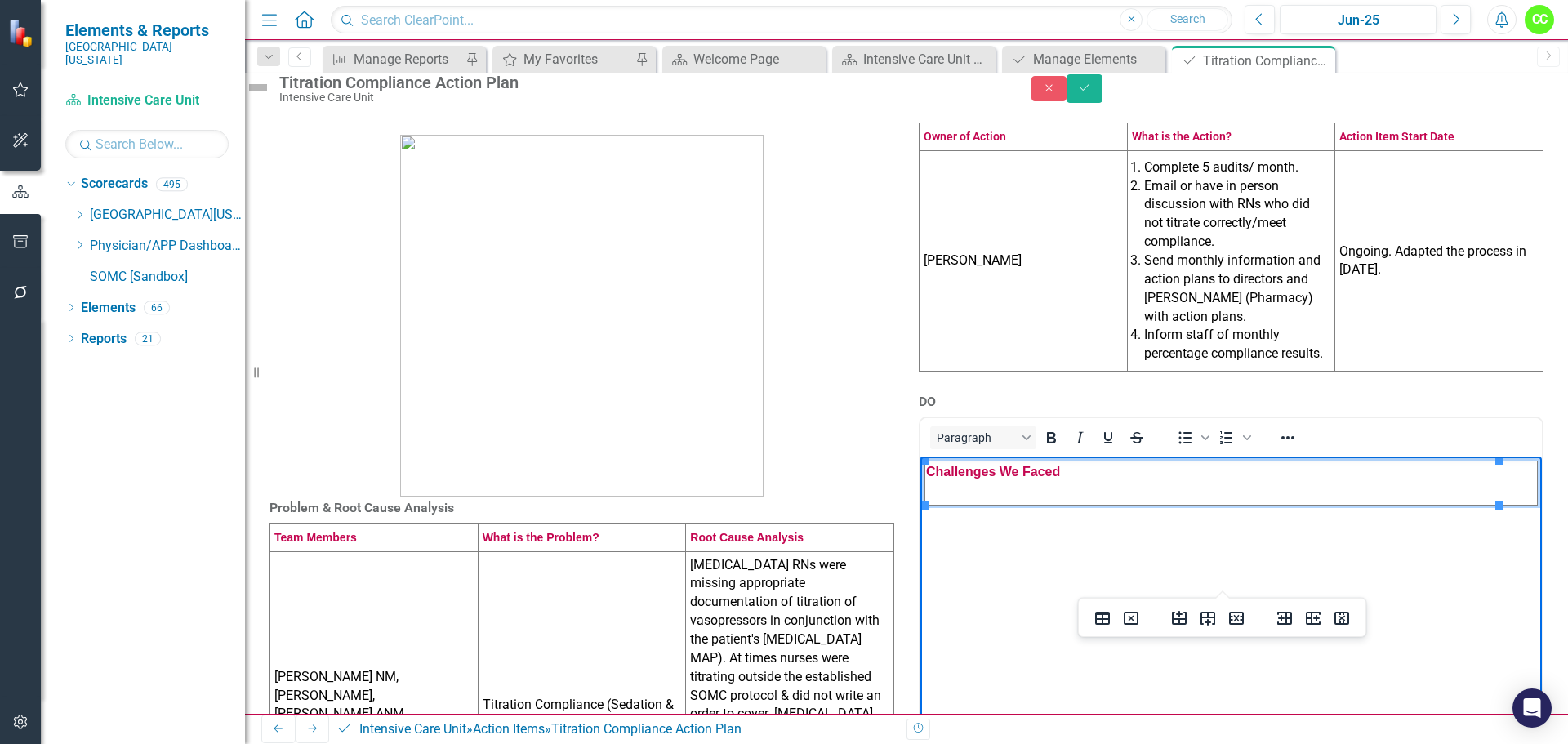
click at [972, 490] on td "Rich Text Area. Press ALT-0 for help." at bounding box center [1232, 494] width 612 height 22
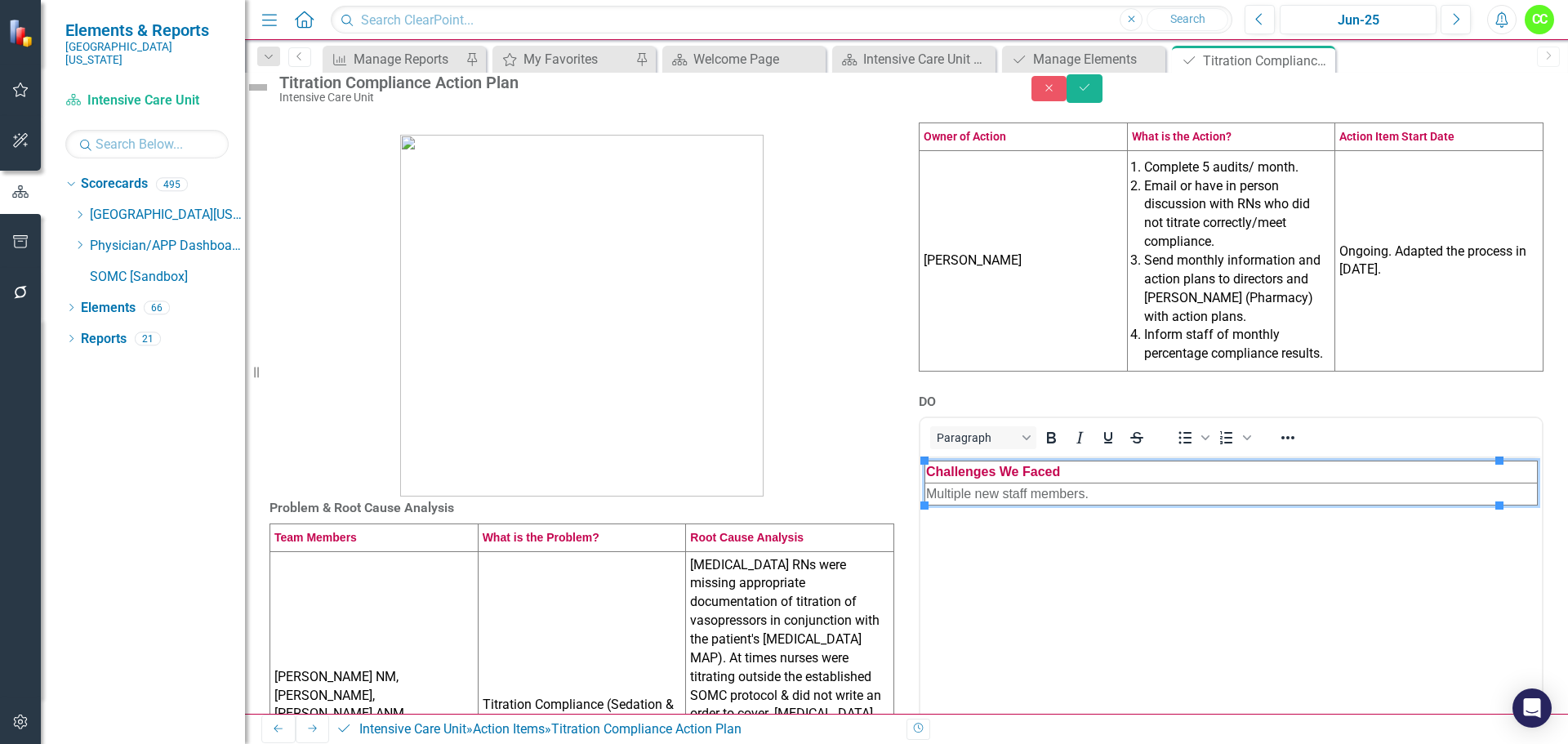
click at [1543, 475] on div "DO <table style="border-collapse: collapse; width: 100%;" border="1"><colgroup>…" at bounding box center [1232, 588] width 650 height 395
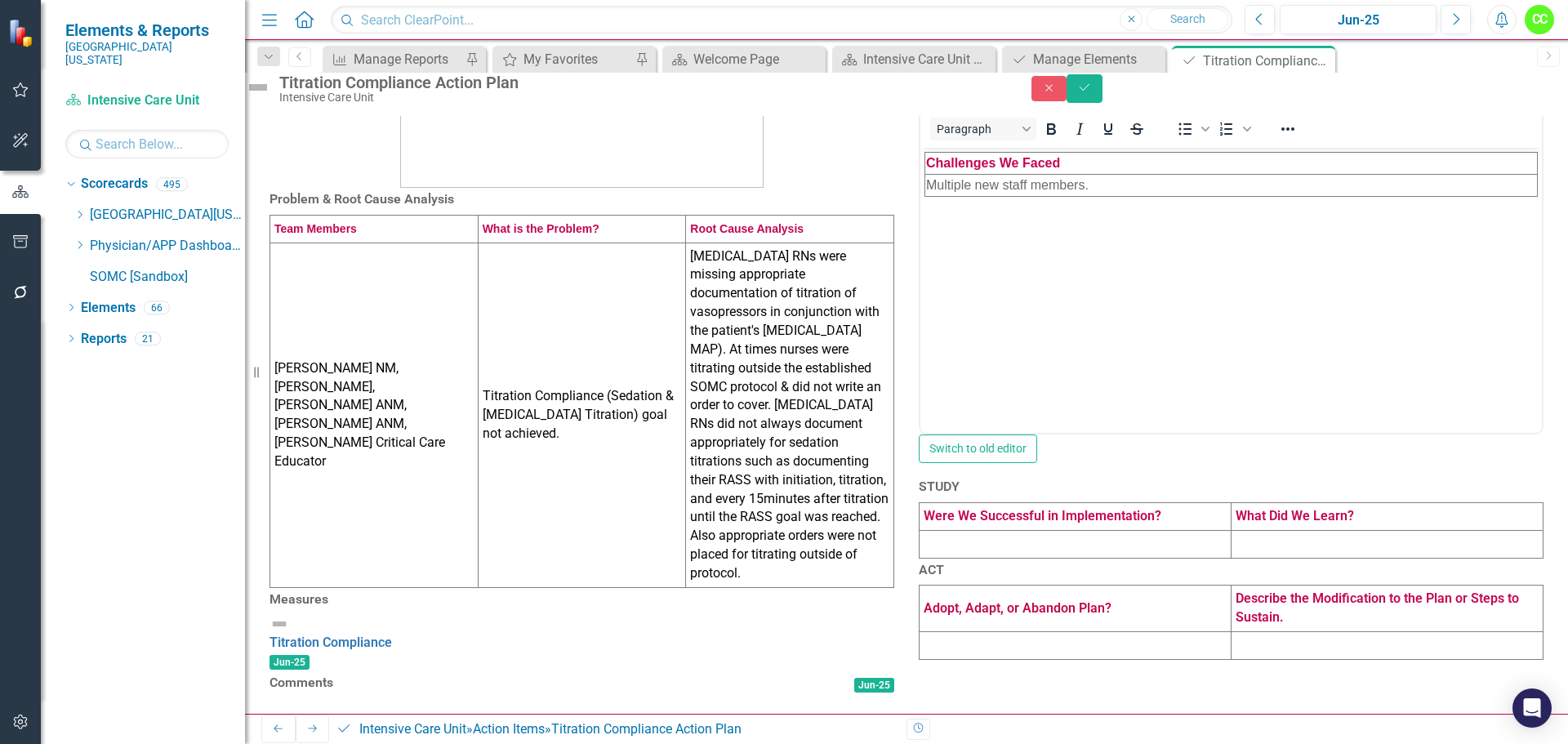
scroll to position [480, 0]
click at [989, 531] on td at bounding box center [1075, 545] width 312 height 28
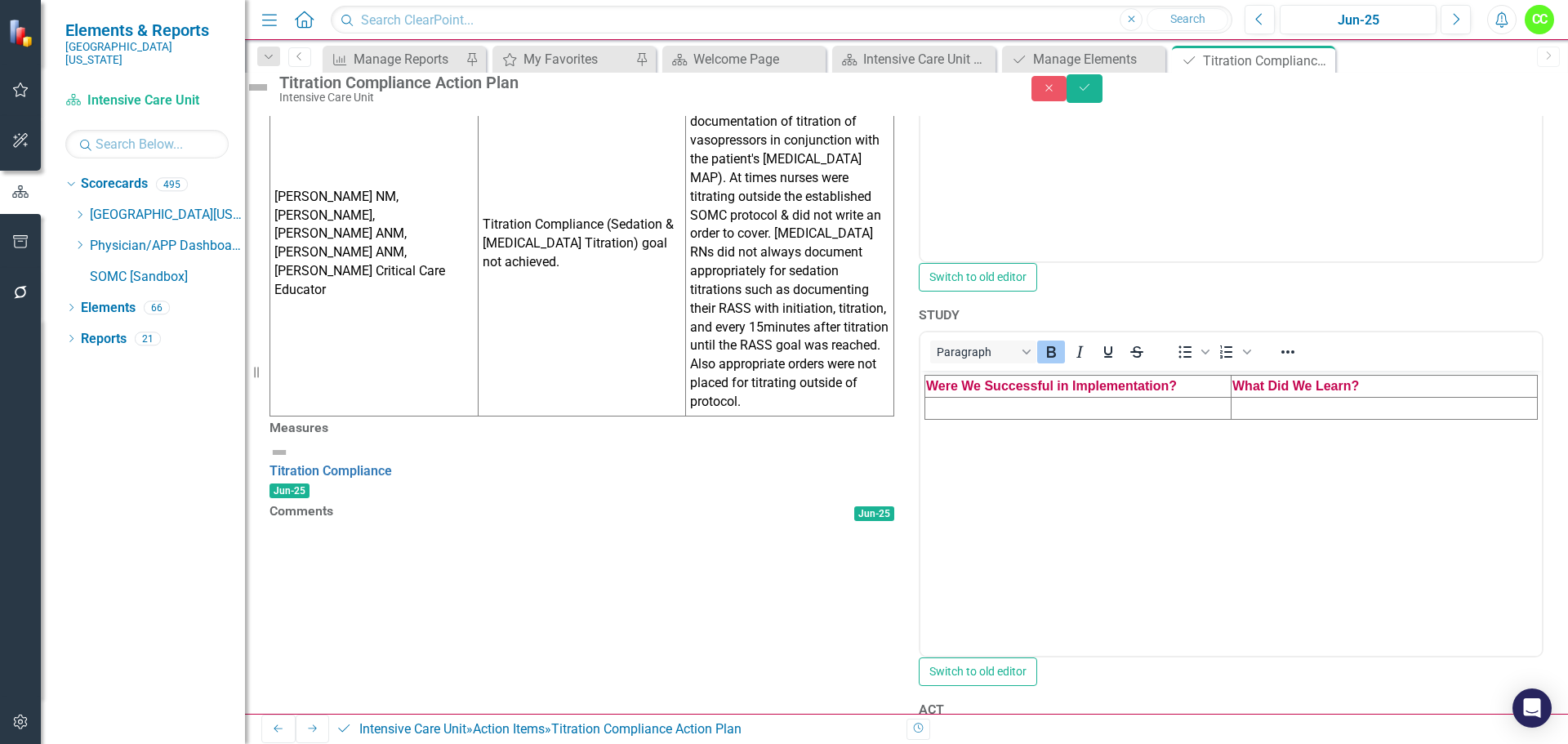
scroll to position [0, 0]
click at [965, 406] on td "Rich Text Area. Press ALT-0 for help." at bounding box center [1079, 408] width 306 height 22
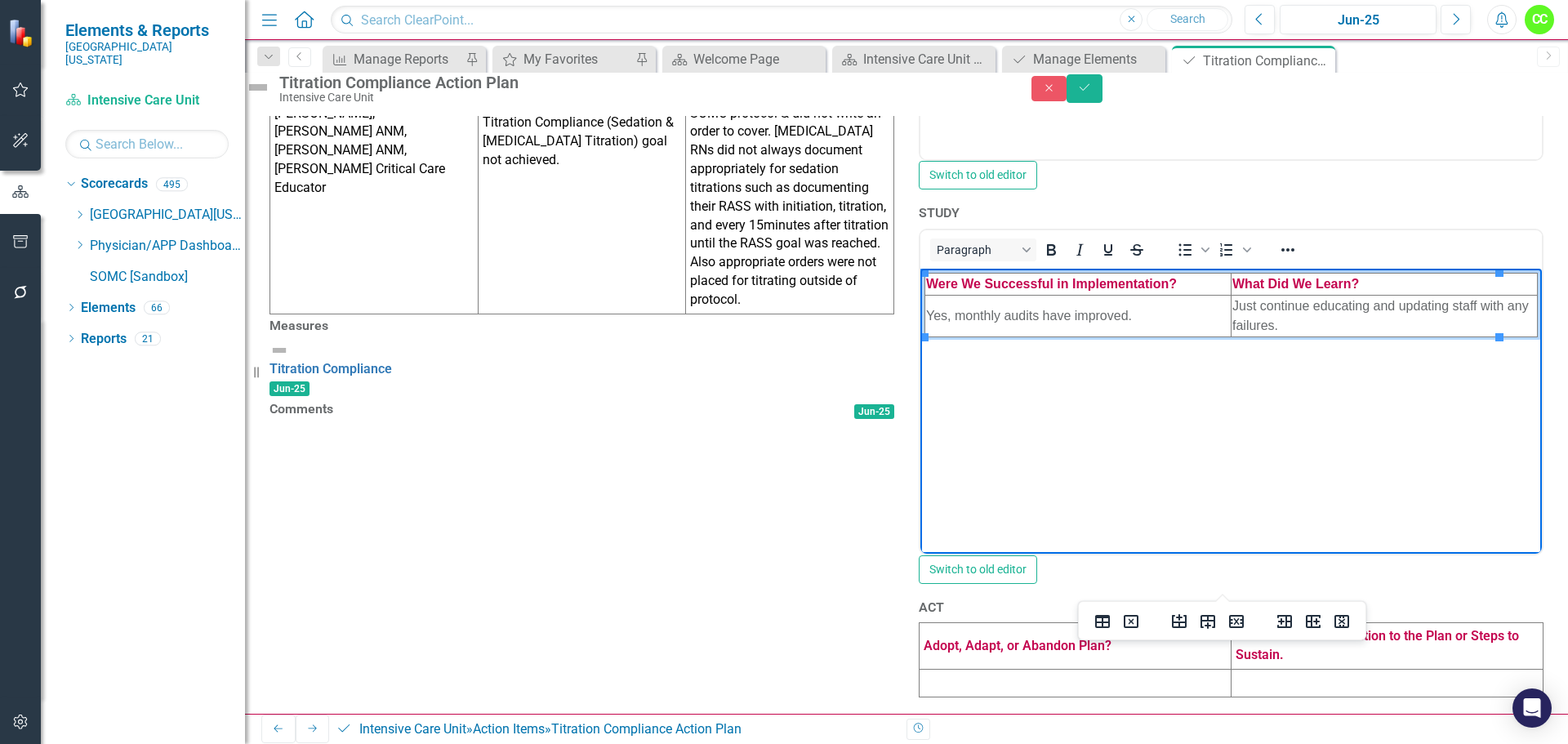
scroll to position [807, 0]
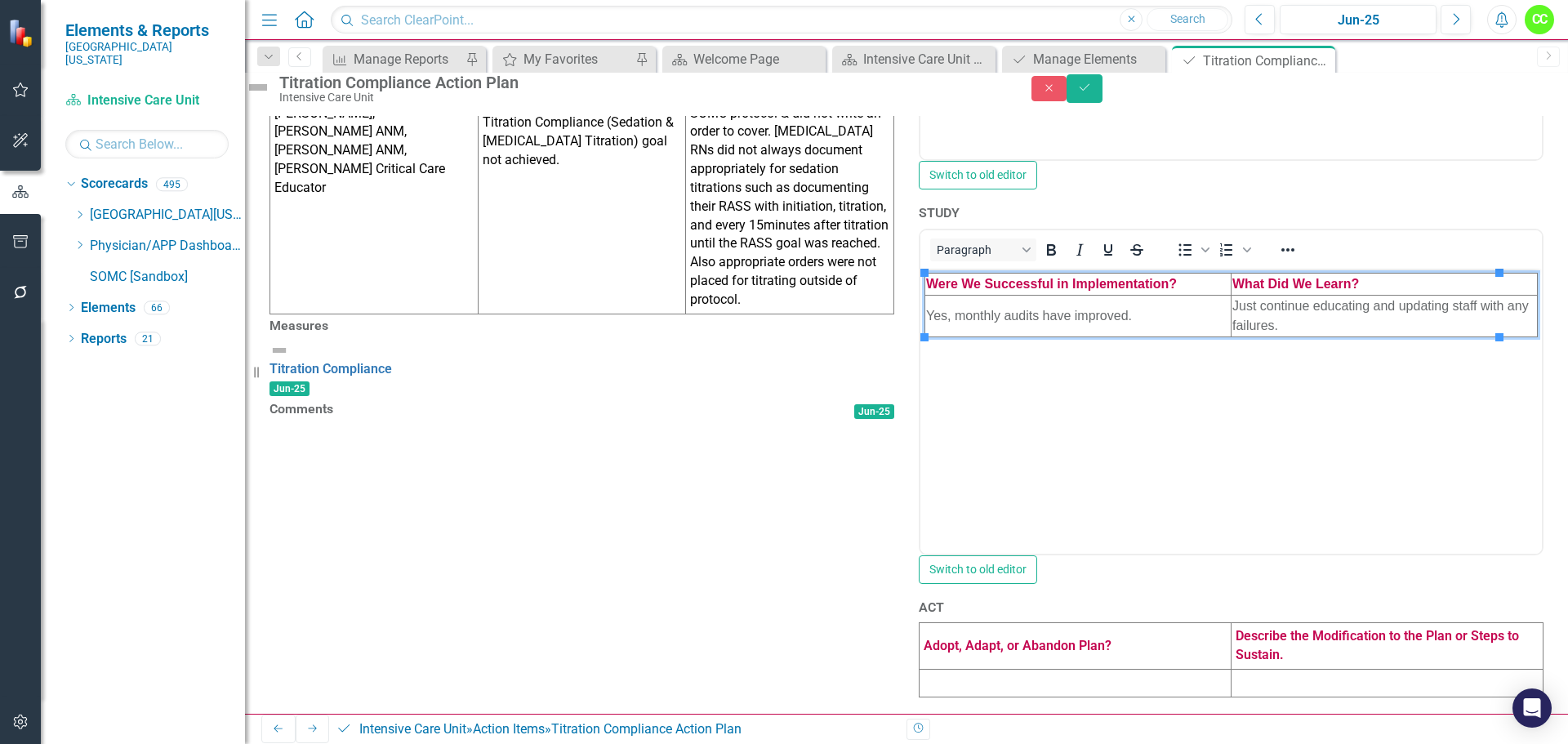
click at [951, 670] on td at bounding box center [1075, 684] width 312 height 28
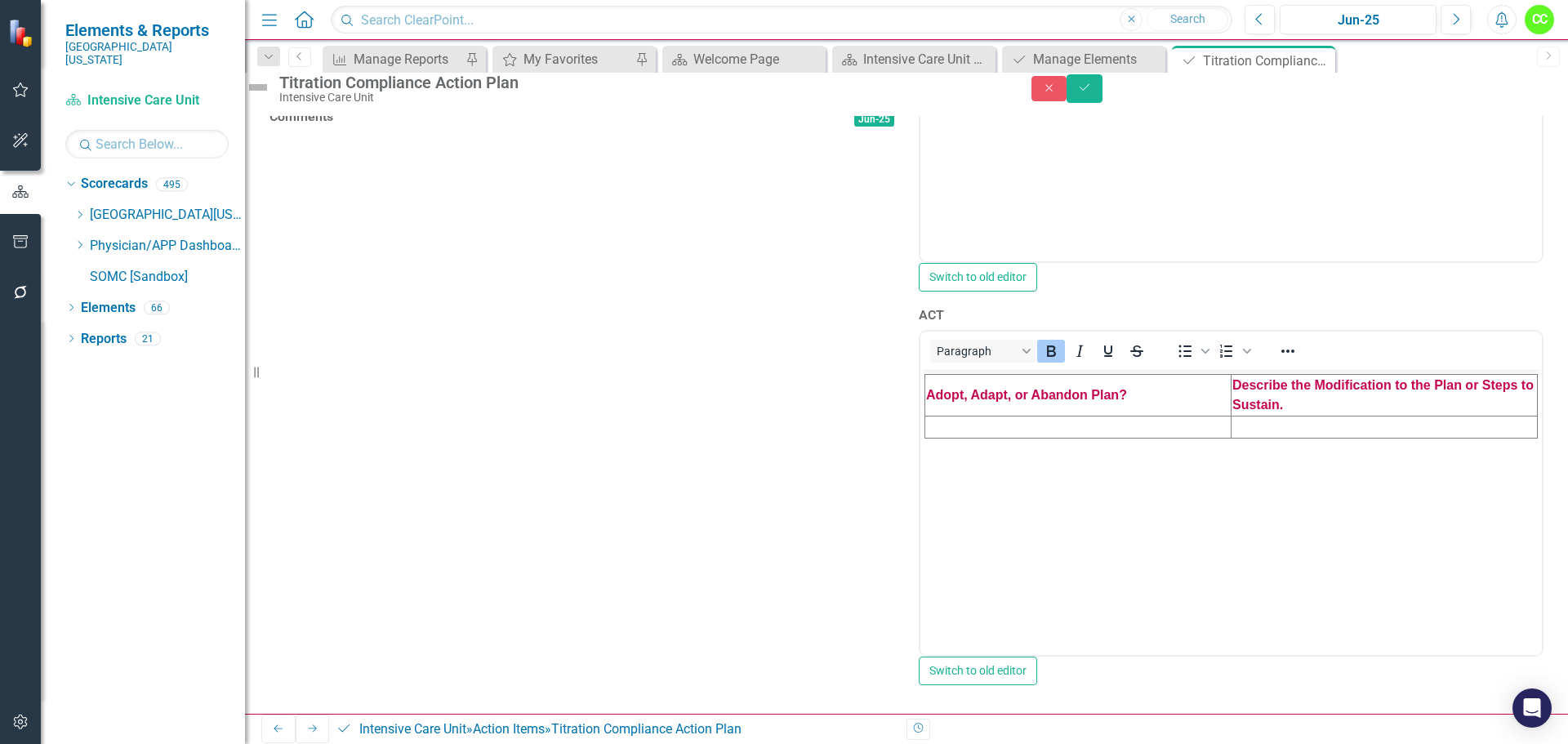
scroll to position [970, 0]
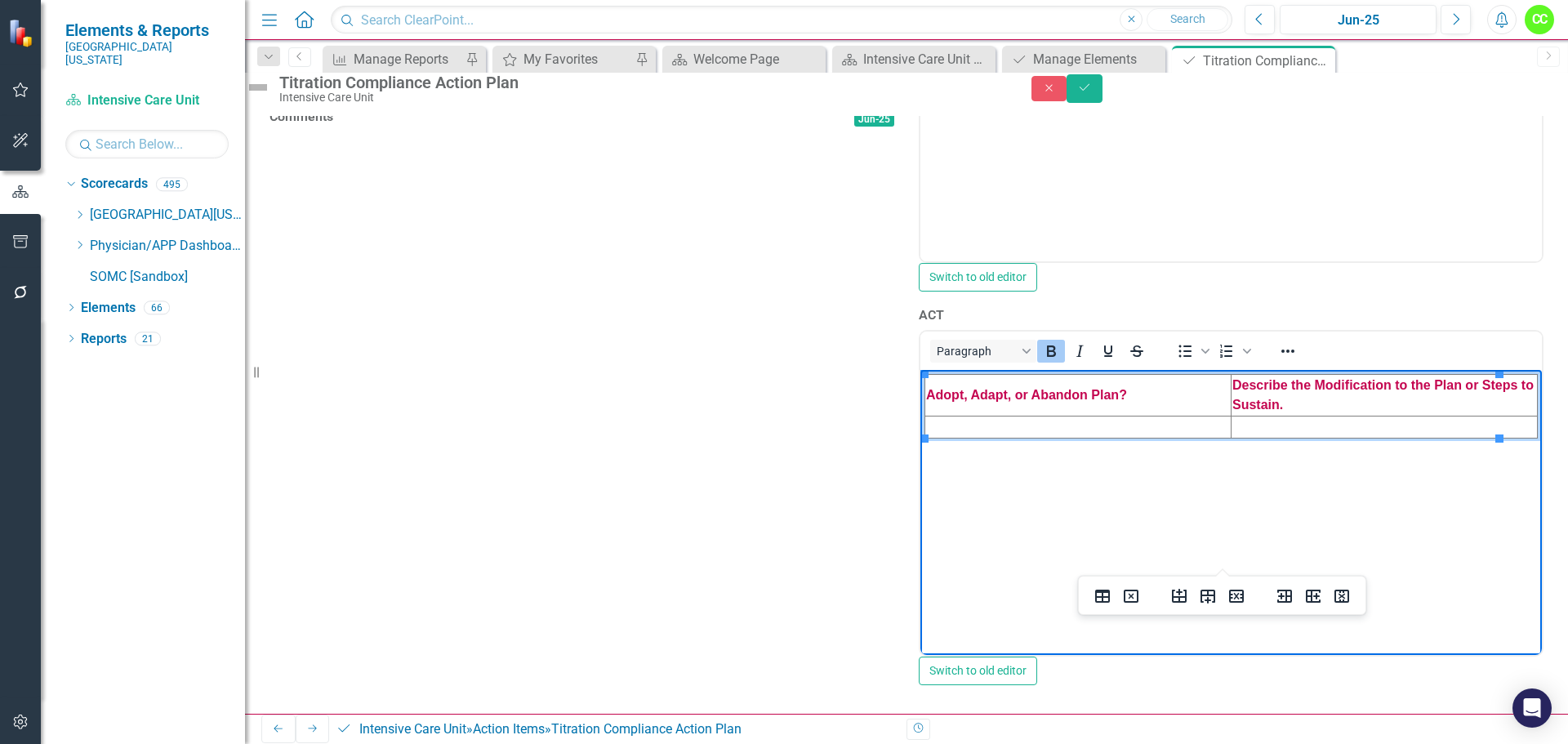
click at [970, 431] on td "Rich Text Area. Press ALT-0 for help." at bounding box center [1079, 427] width 306 height 22
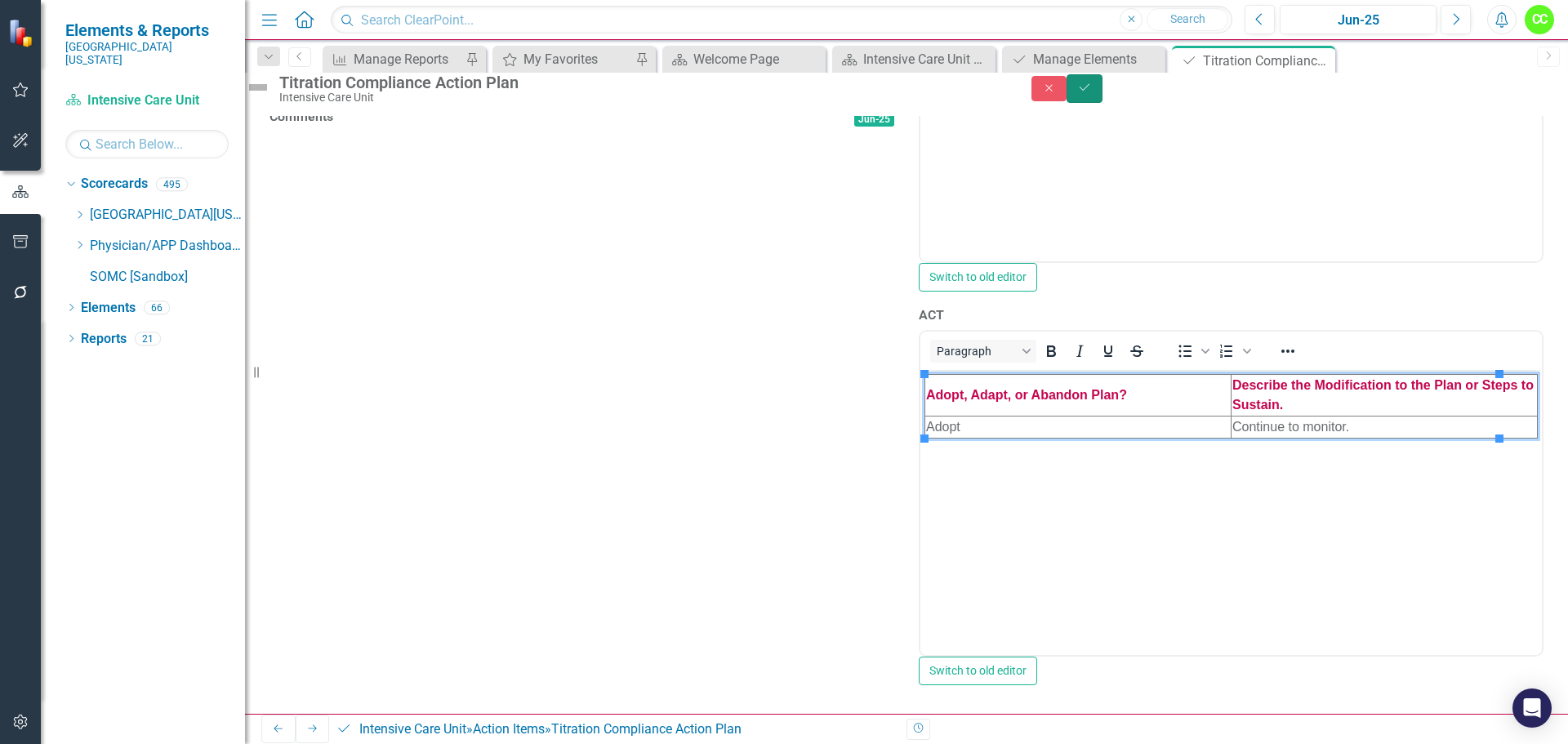
click at [1092, 92] on icon "Save" at bounding box center [1084, 87] width 15 height 11
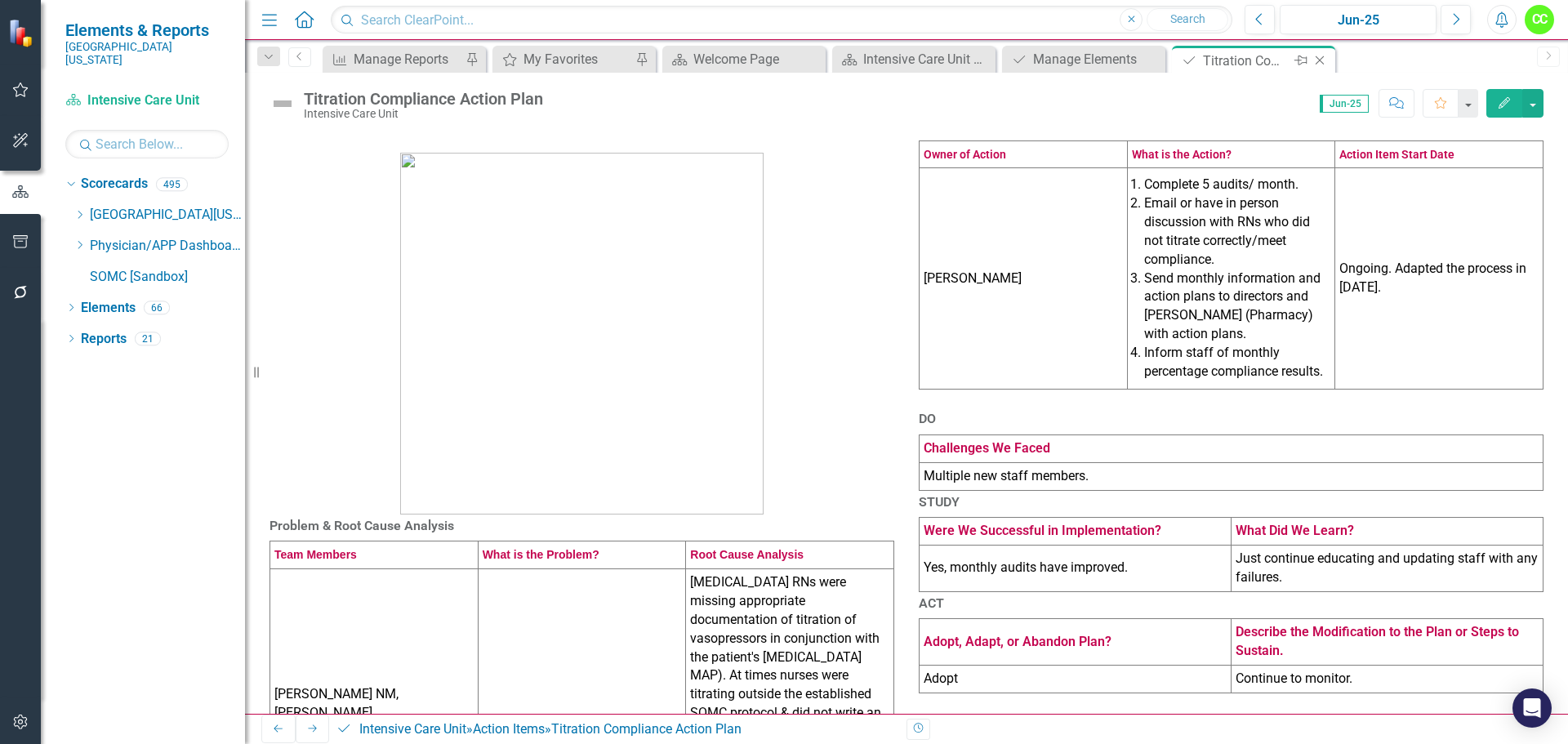
click at [1321, 59] on icon "Close" at bounding box center [1319, 60] width 16 height 13
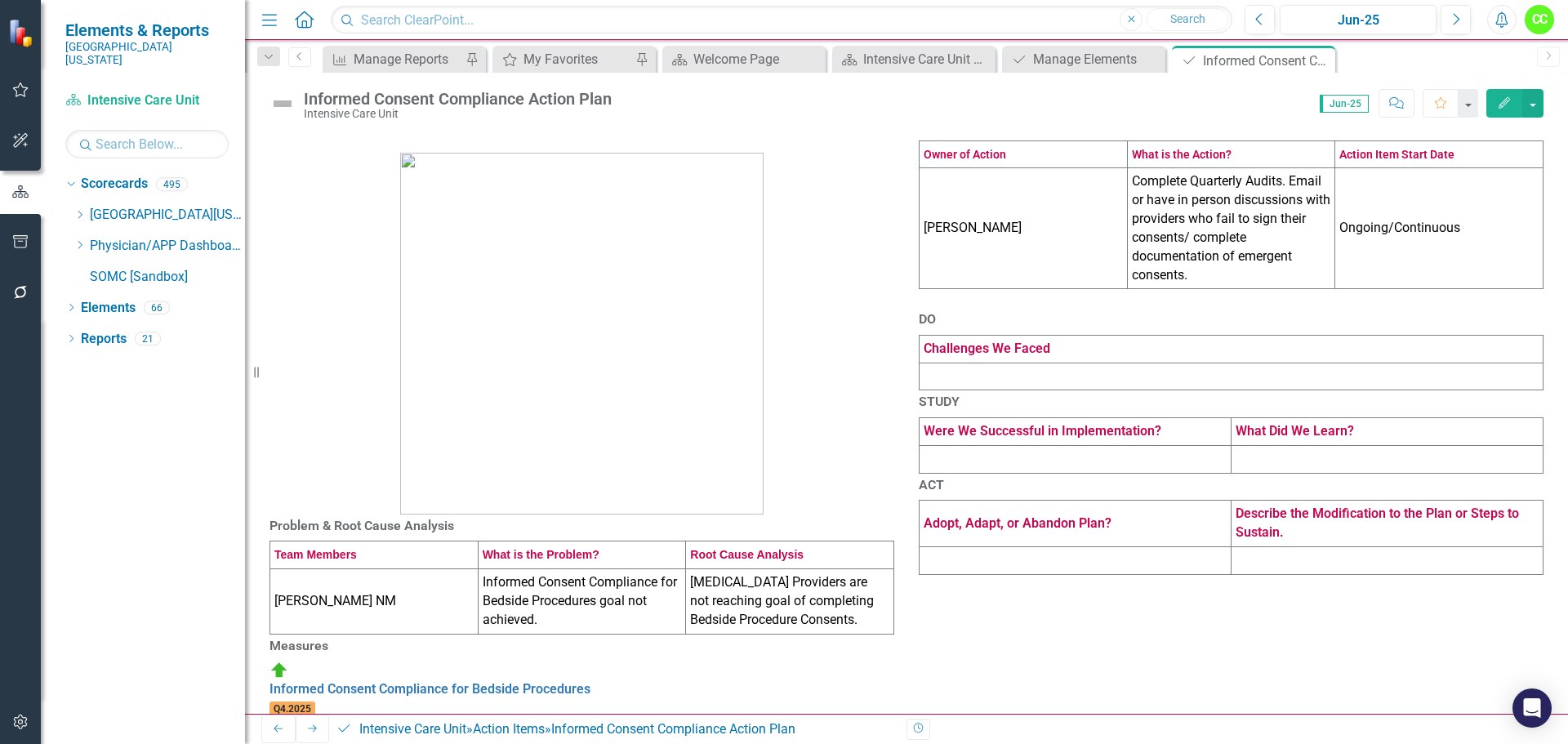
click at [1084, 391] on td at bounding box center [1231, 377] width 624 height 28
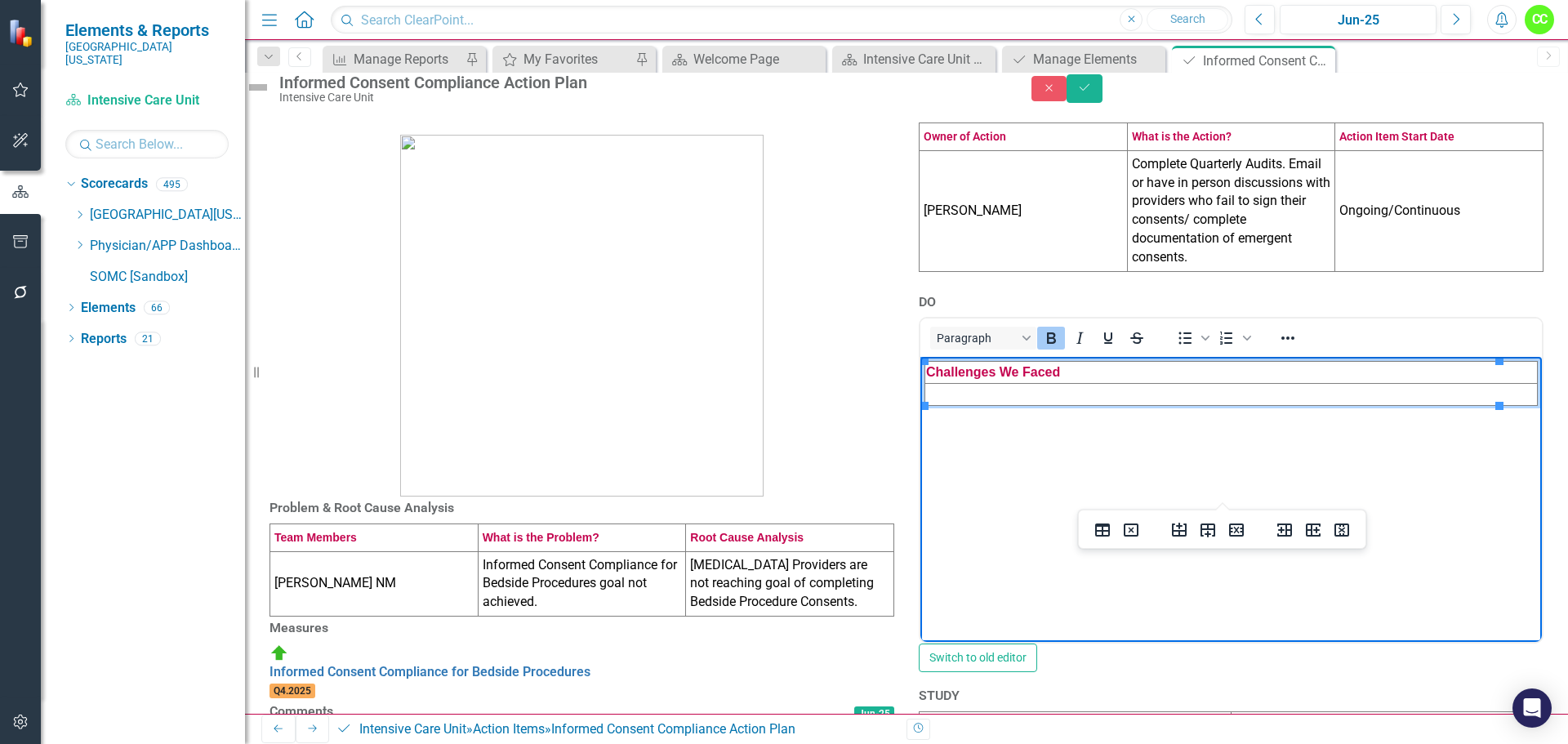
click at [1069, 398] on td "Rich Text Area. Press ALT-0 for help." at bounding box center [1232, 395] width 612 height 22
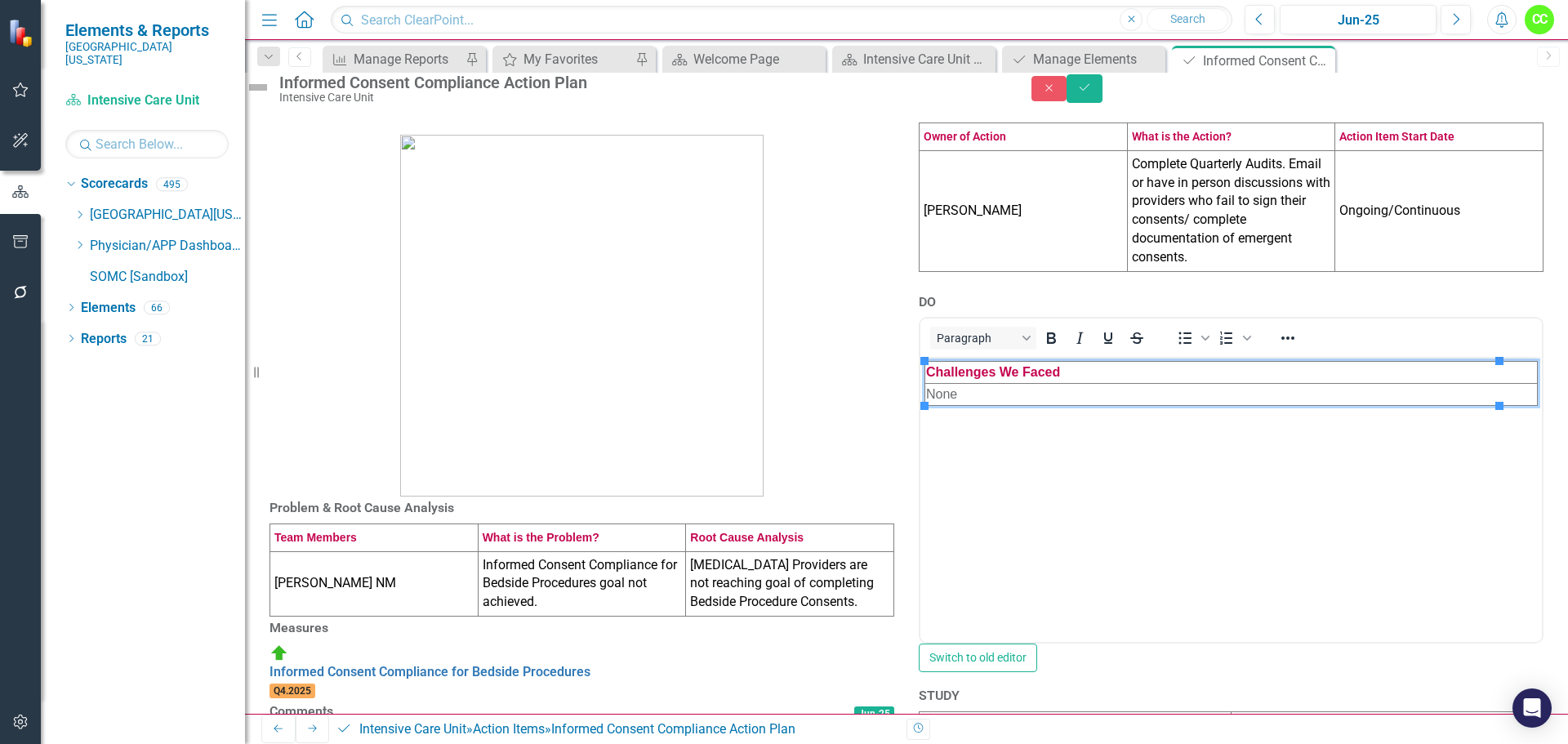
click at [1542, 459] on div "DO <table style="border-collapse: collapse; width: 100%;" border="1"><colgroup>…" at bounding box center [1232, 488] width 650 height 395
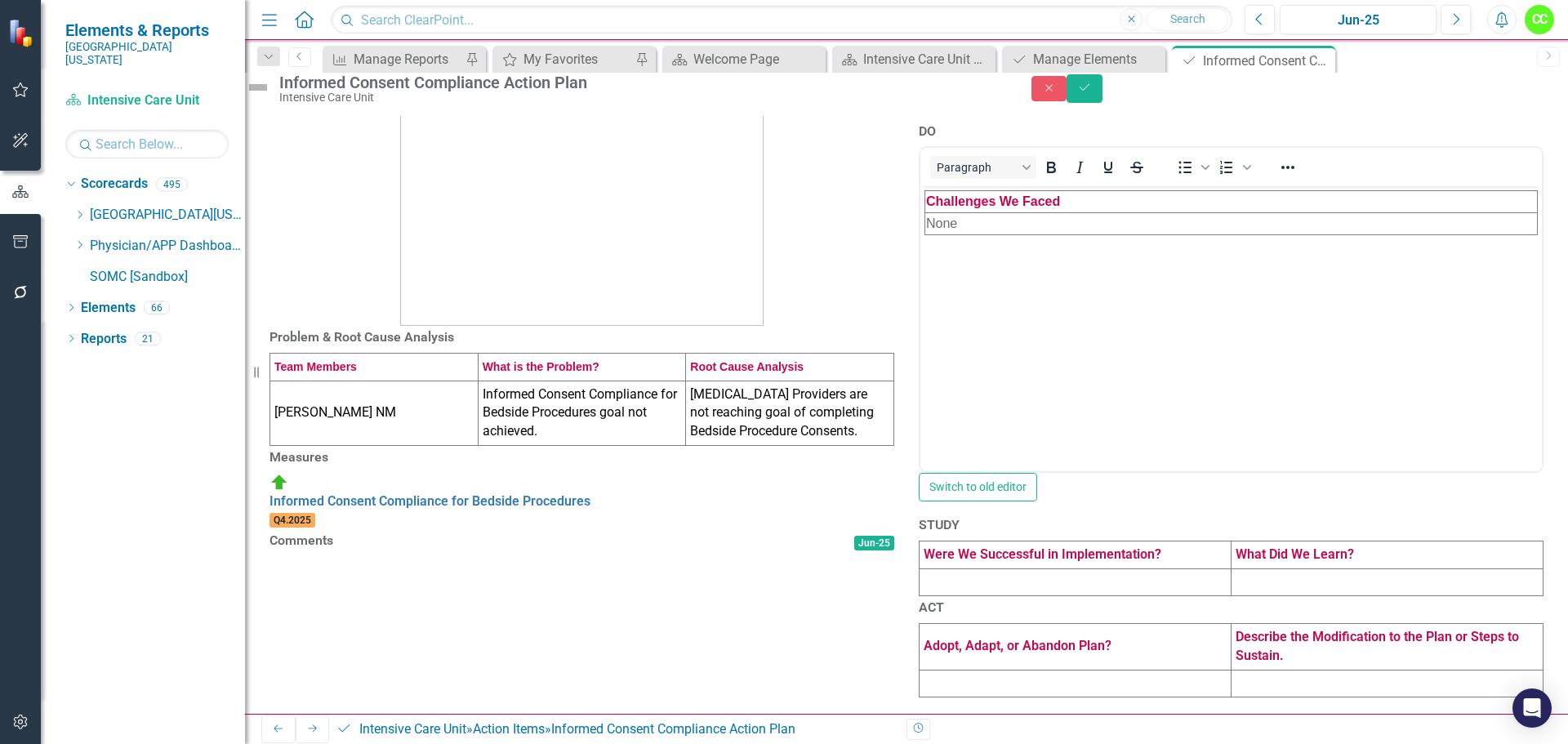
scroll to position [393, 0]
click at [1080, 568] on td at bounding box center [1075, 582] width 312 height 28
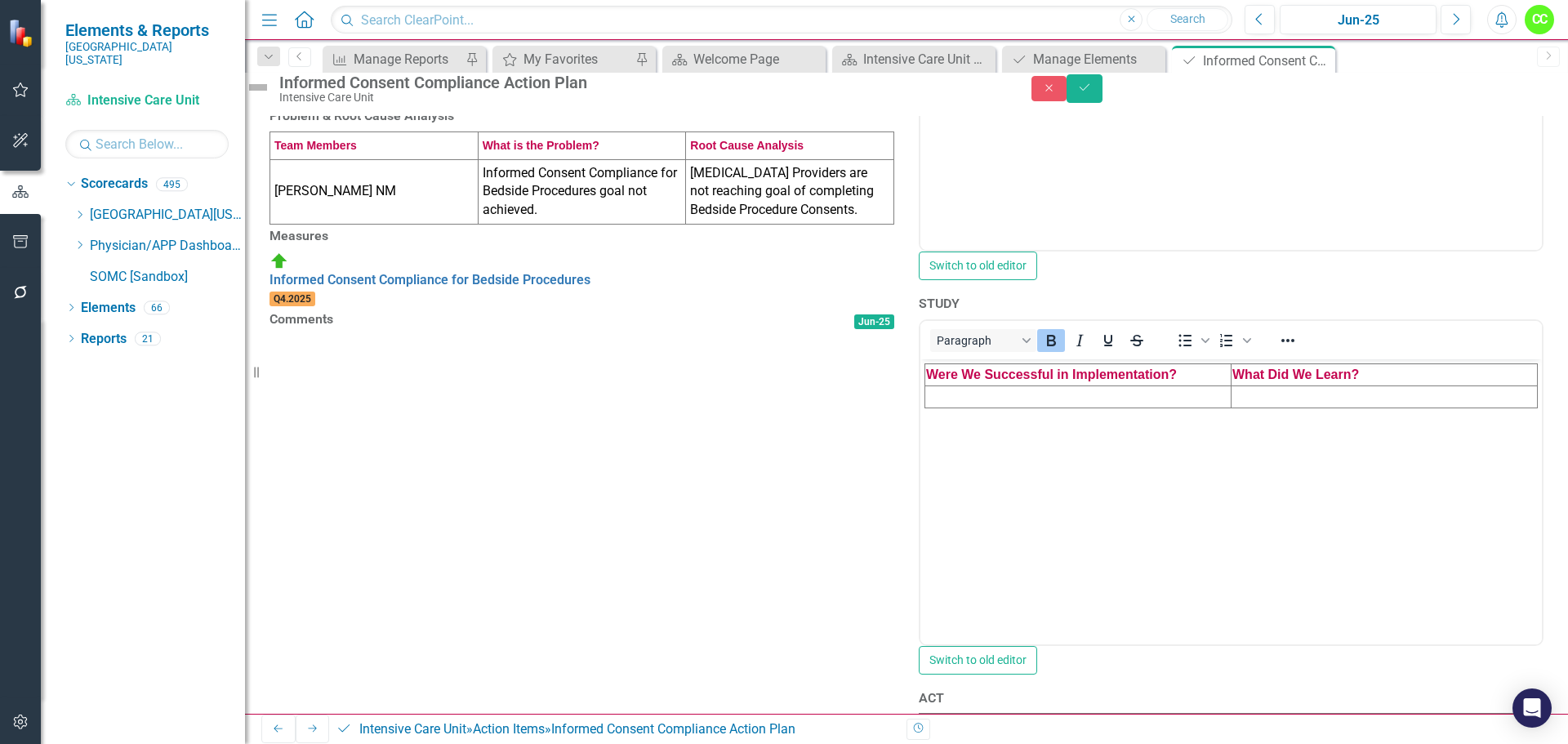
scroll to position [0, 0]
click at [1037, 395] on td "Rich Text Area. Press ALT-0 for help." at bounding box center [1079, 396] width 306 height 22
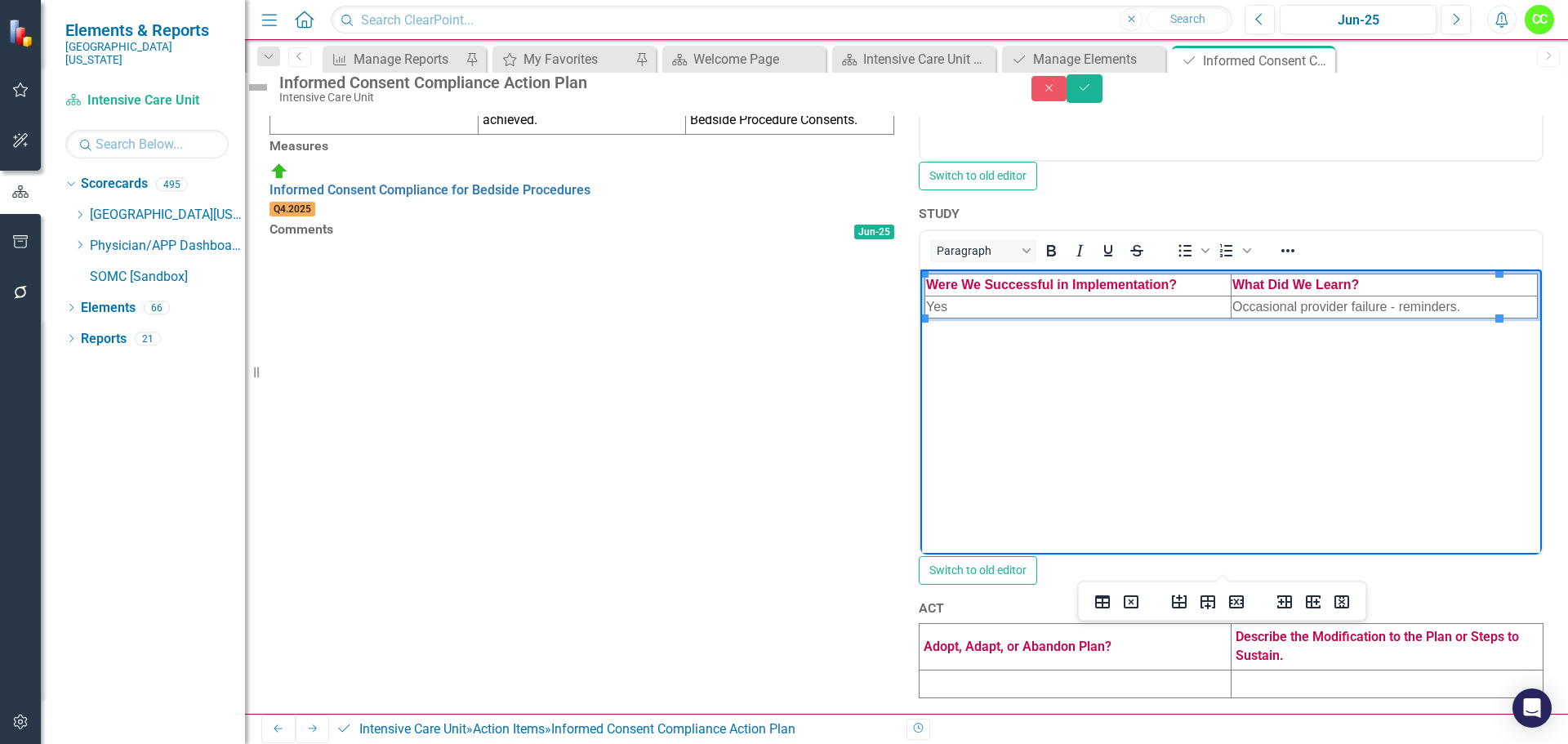
scroll to position [719, 0]
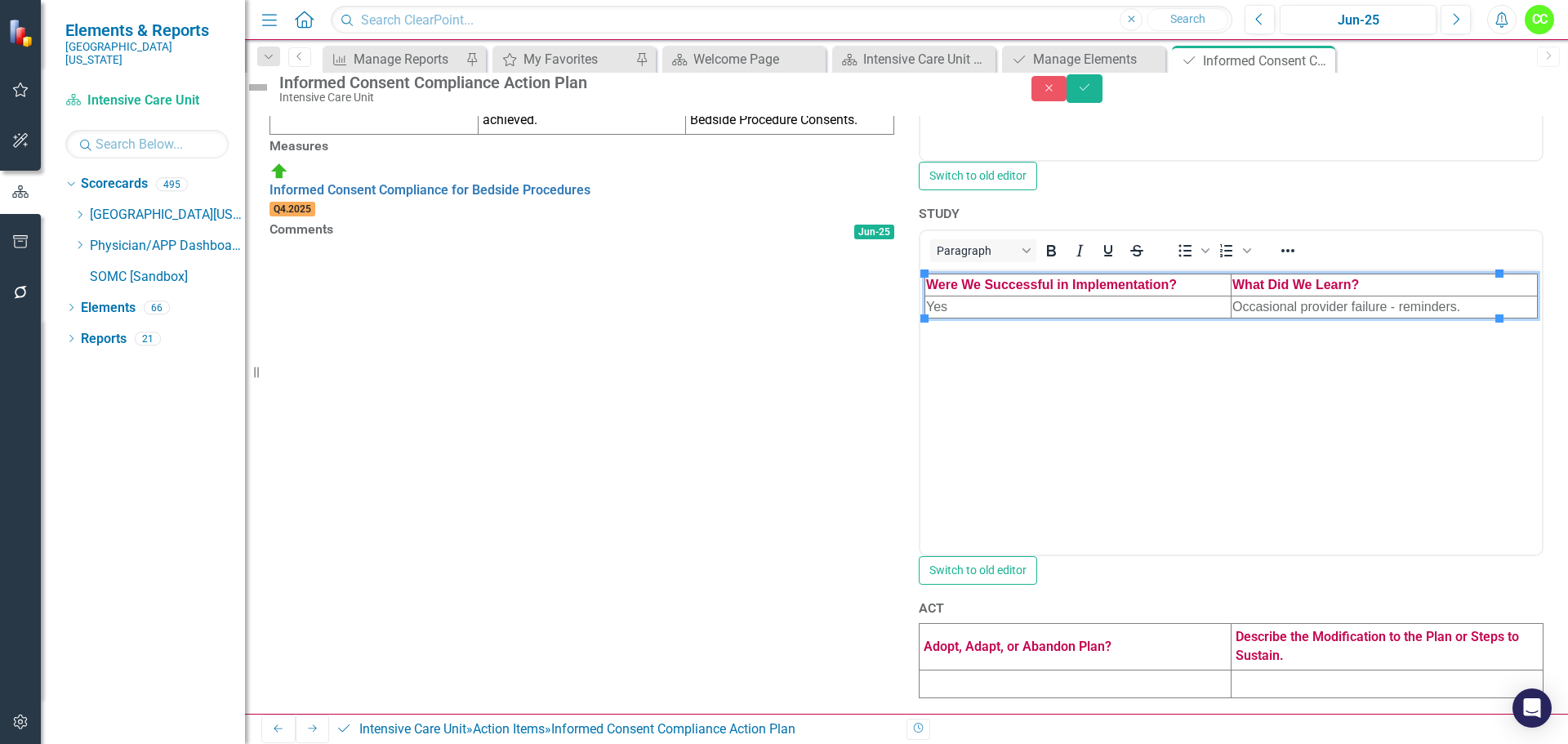
click at [1024, 674] on td at bounding box center [1075, 684] width 312 height 28
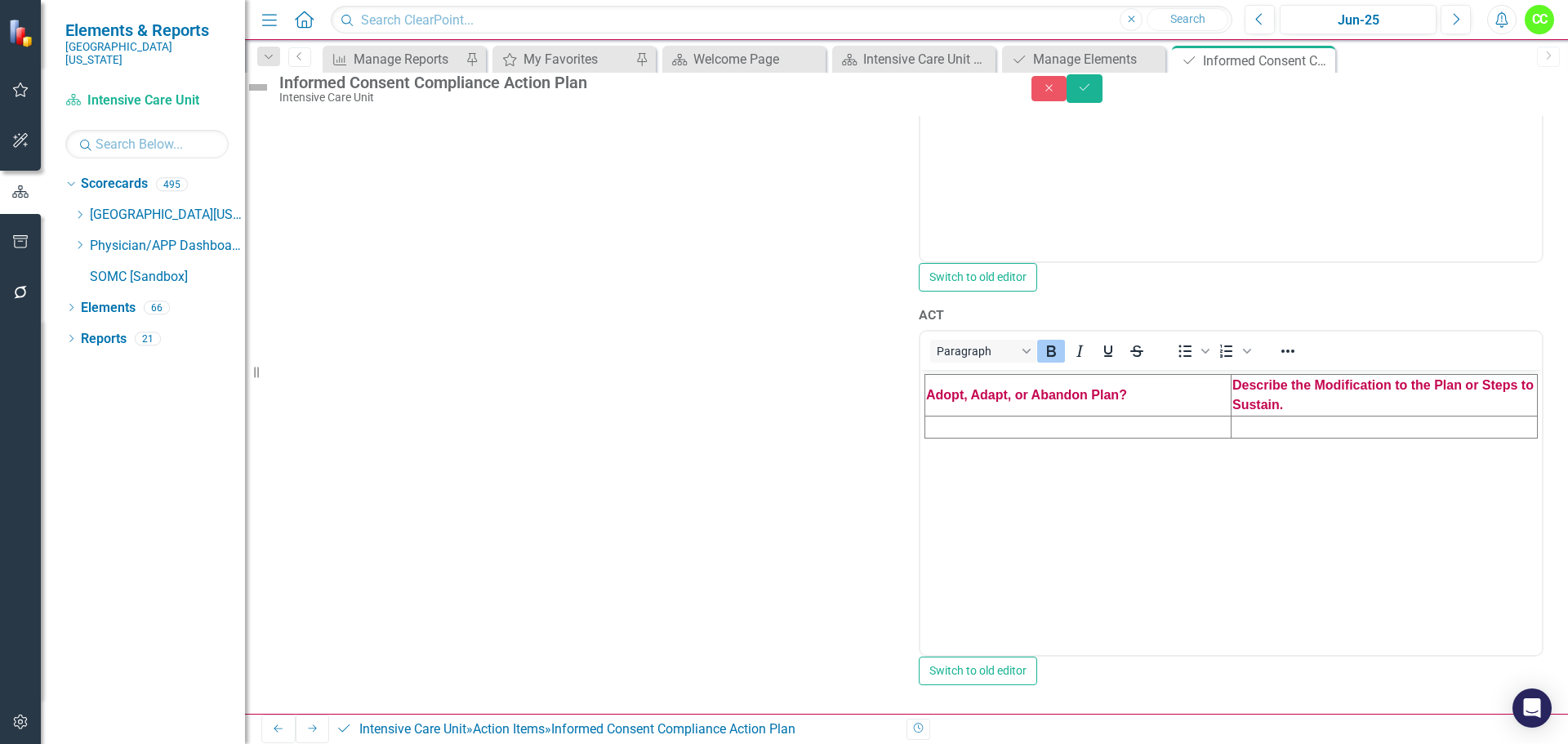
scroll to position [882, 0]
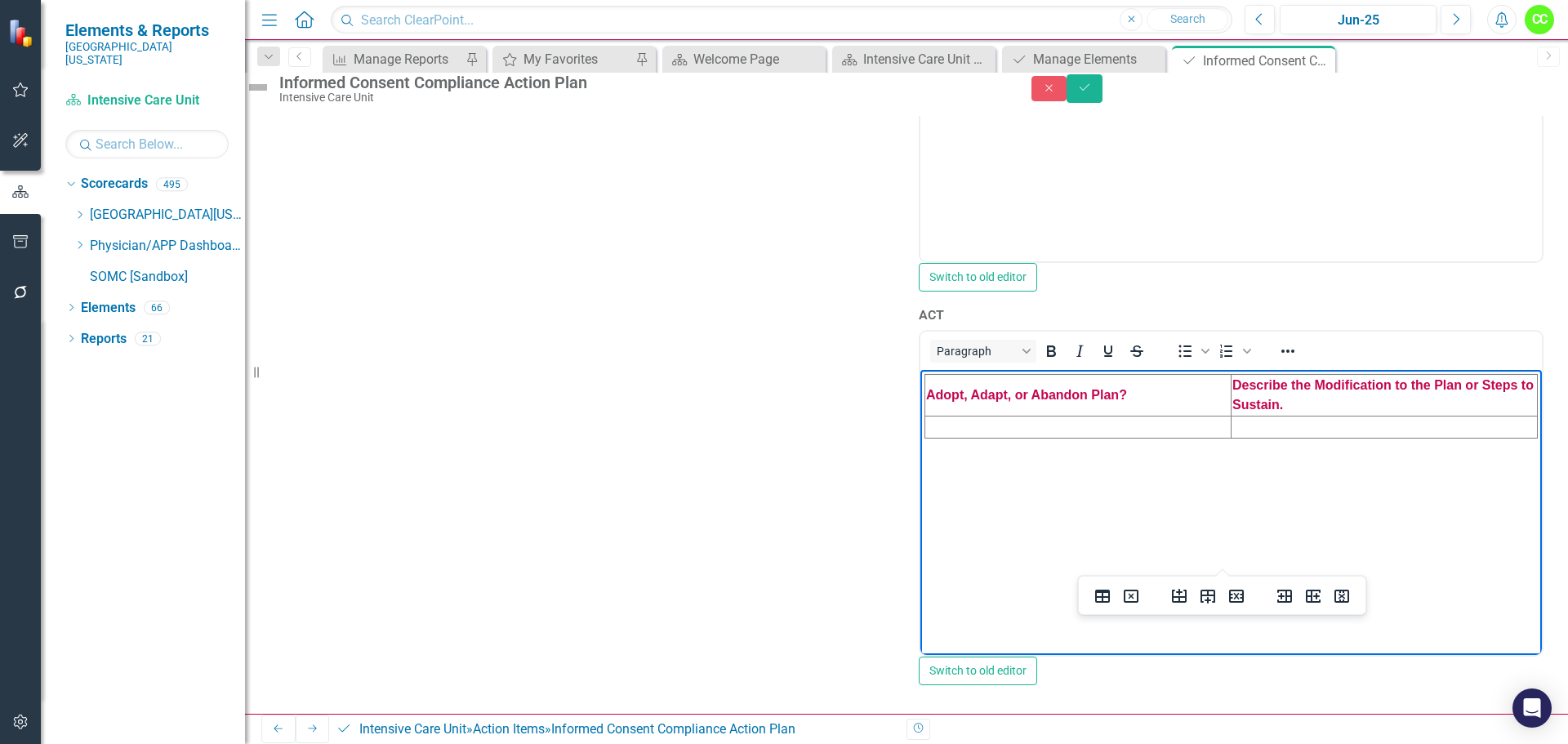
click at [1020, 429] on td "Rich Text Area. Press ALT-0 for help." at bounding box center [1079, 427] width 306 height 22
click at [1092, 93] on icon "Save" at bounding box center [1084, 87] width 15 height 11
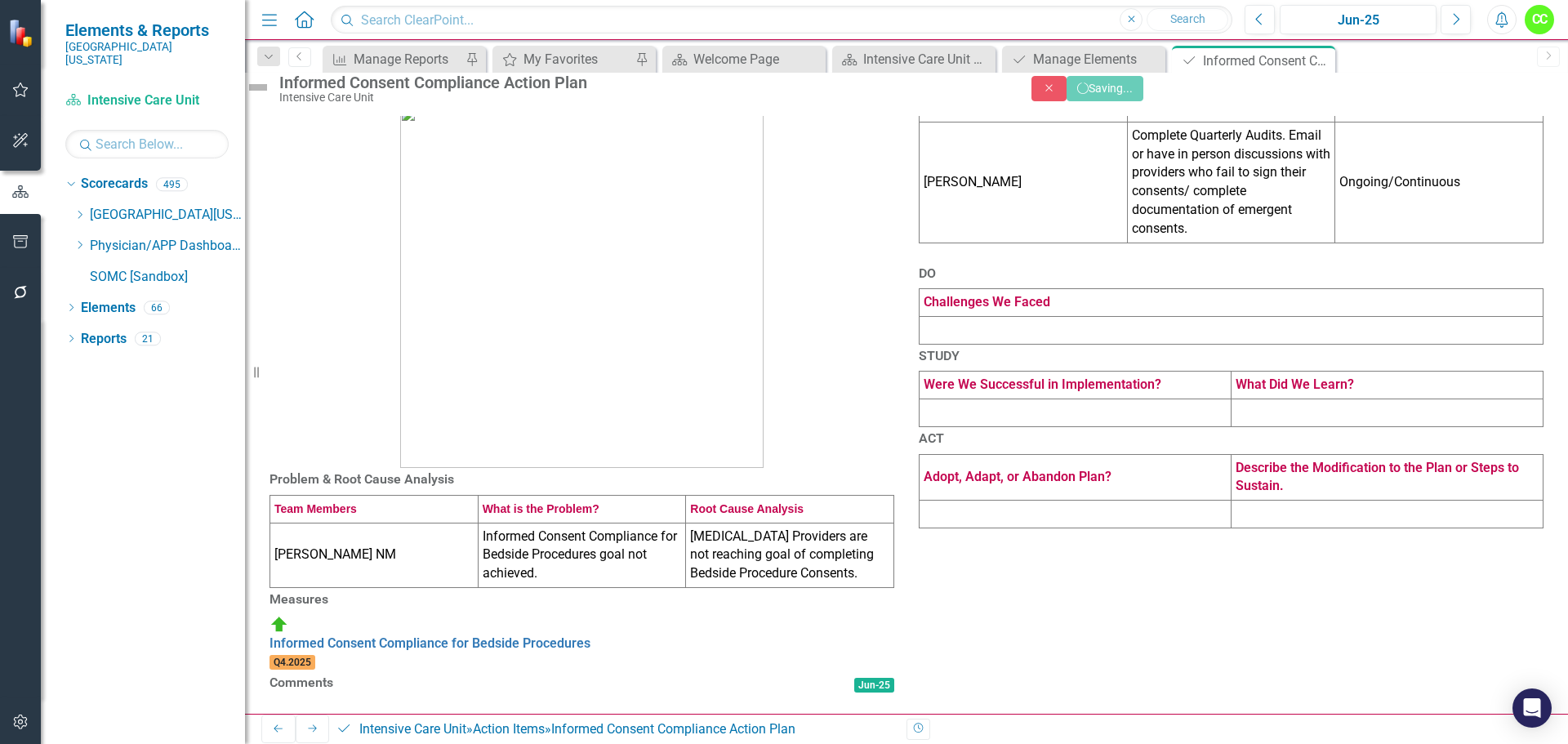
scroll to position [223, 0]
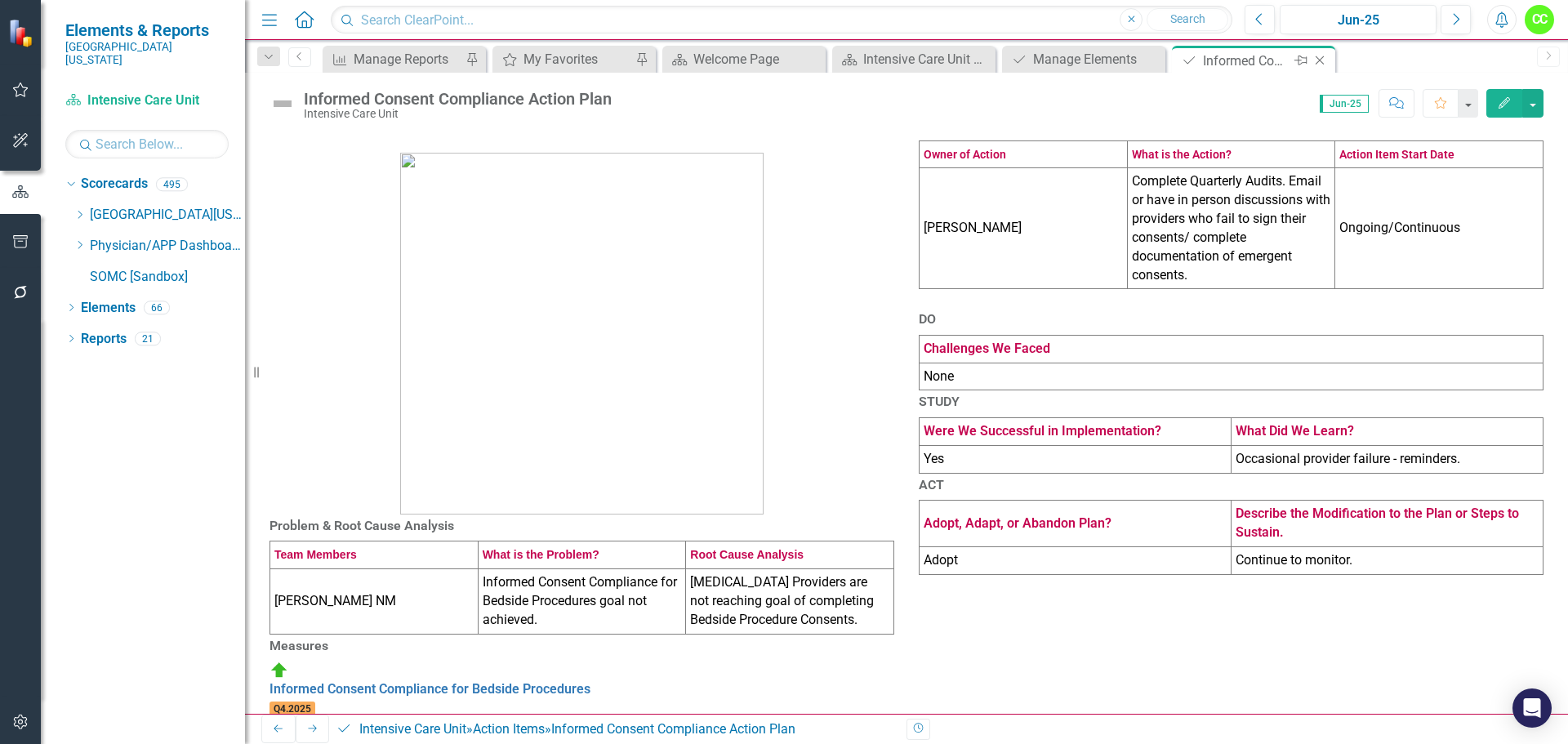
click at [1324, 68] on div "Close" at bounding box center [1321, 61] width 21 height 21
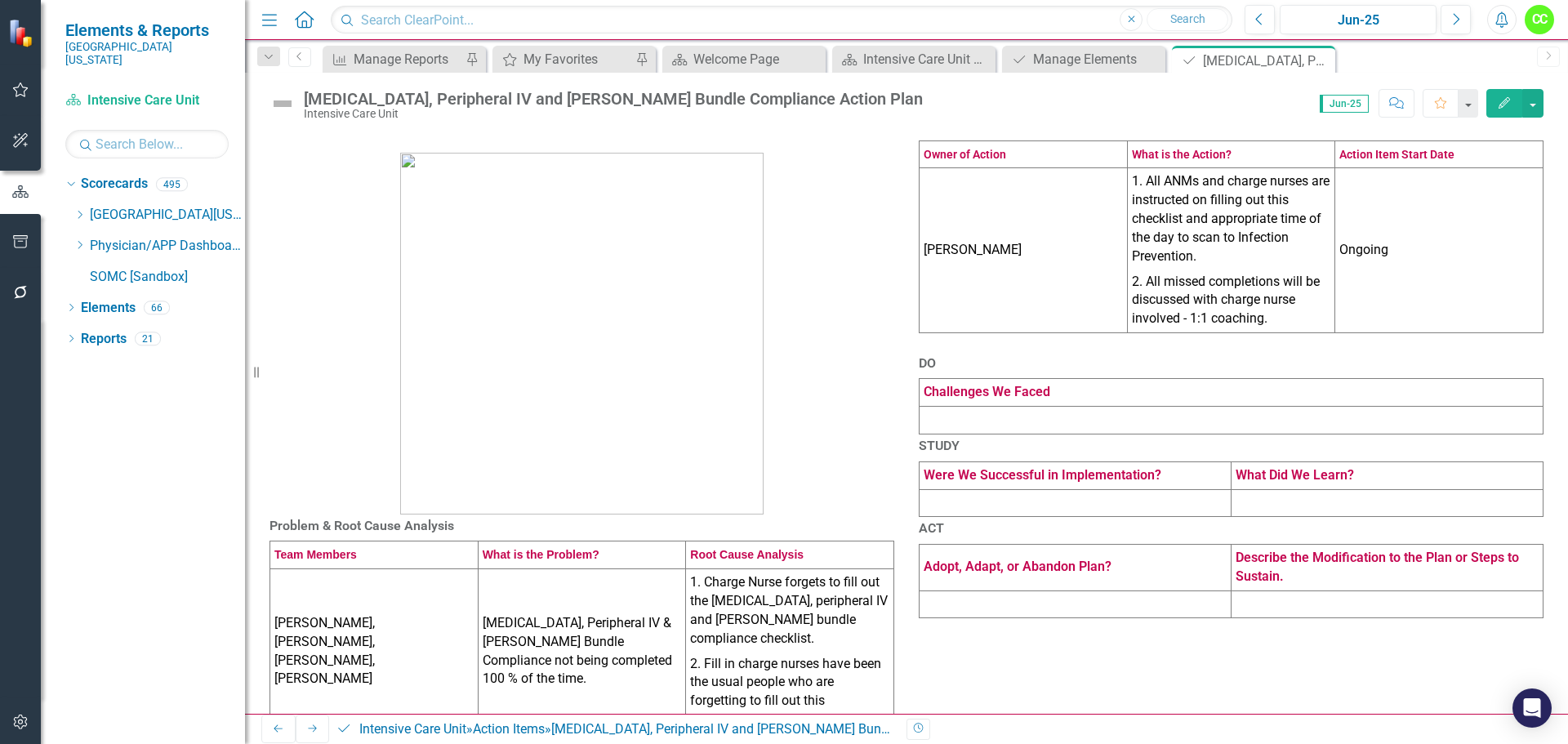
click at [1103, 435] on td at bounding box center [1231, 421] width 624 height 28
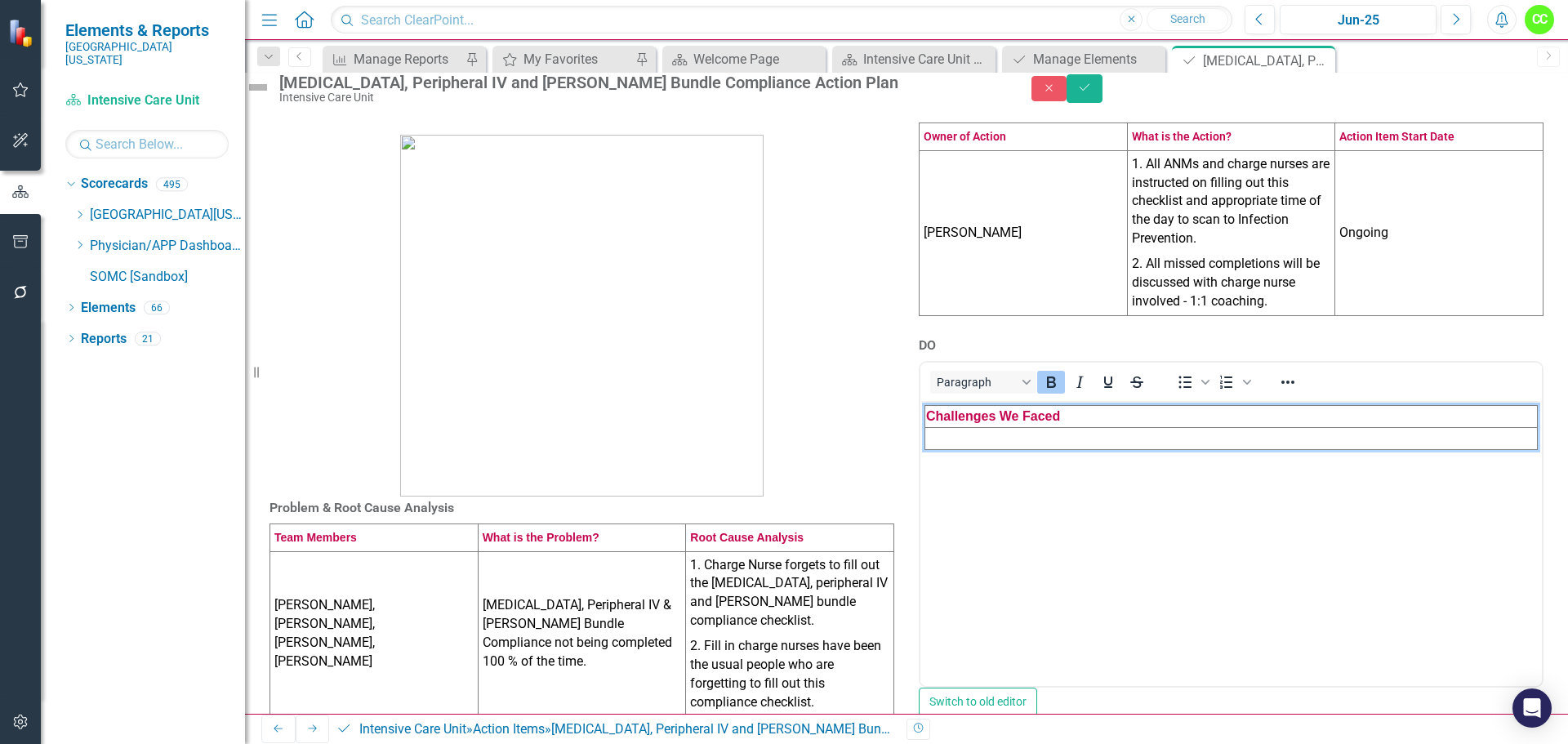
click at [1084, 438] on td "Rich Text Area. Press ALT-0 for help." at bounding box center [1232, 438] width 612 height 22
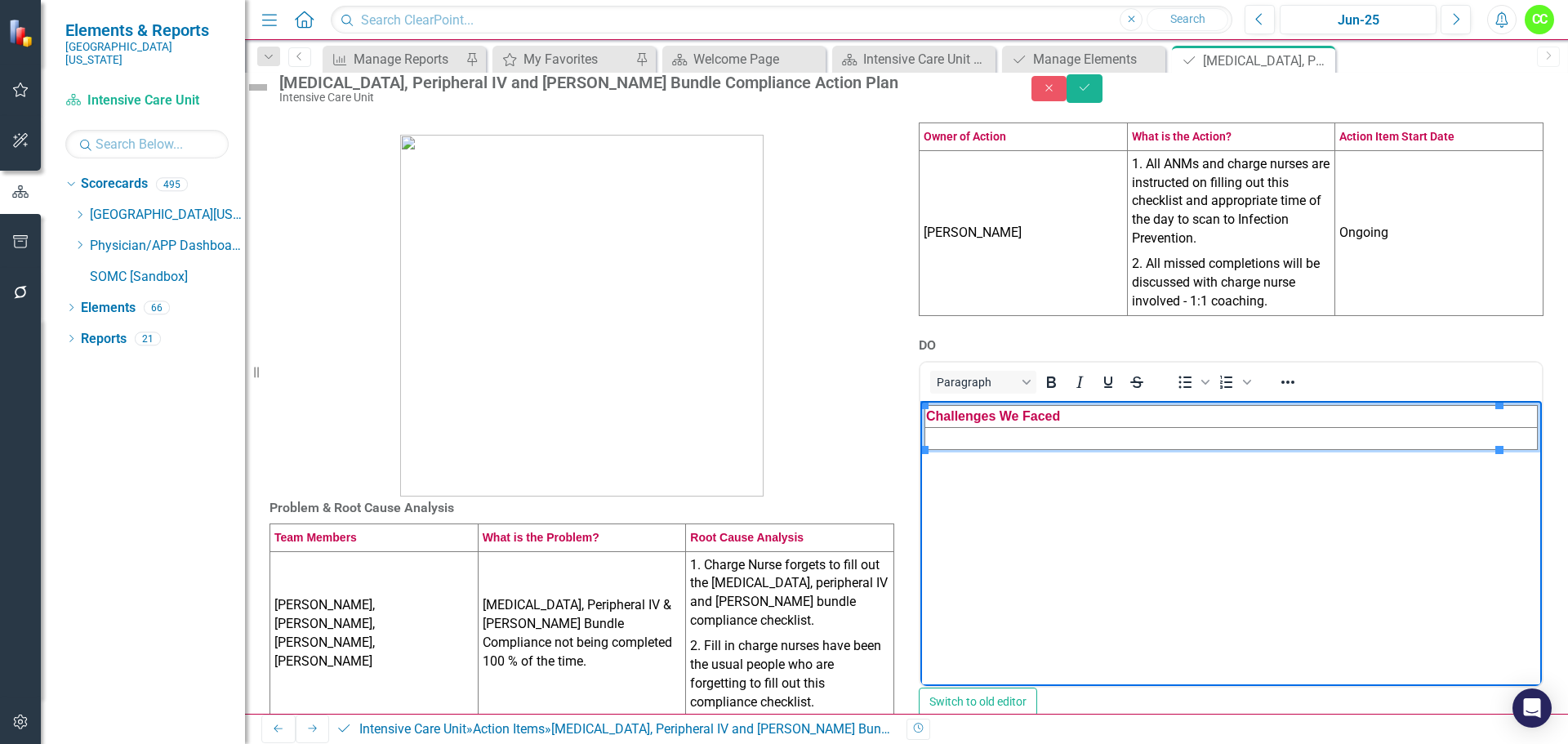
click at [1036, 436] on td "Rich Text Area. Press ALT-0 for help." at bounding box center [1232, 438] width 612 height 22
paste body "Rich Text Area. Press ALT-0 for help."
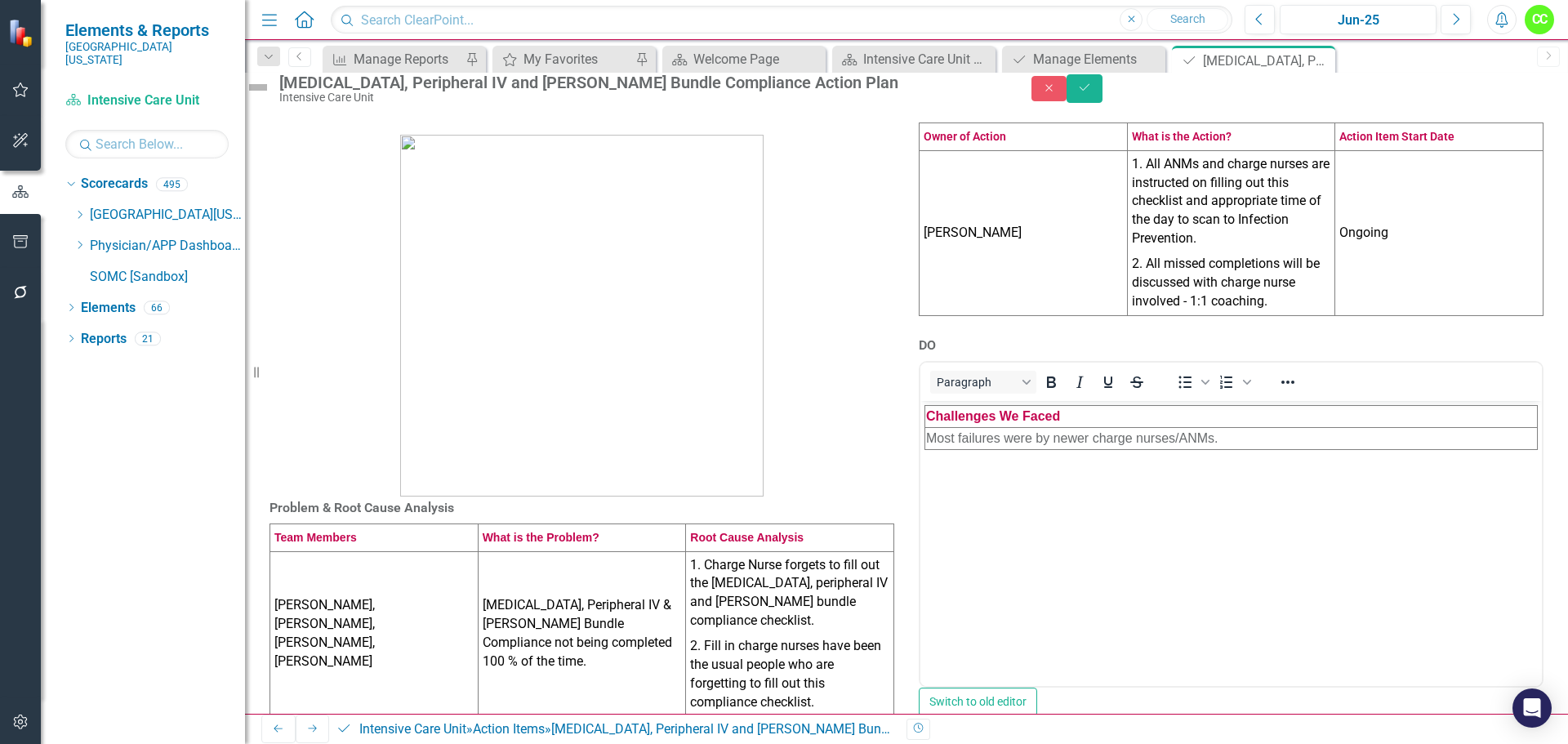
click at [1545, 493] on div "Problem & Root Cause Analysis Team Members What is the Problem? Root Cause Anal…" at bounding box center [906, 526] width 1323 height 861
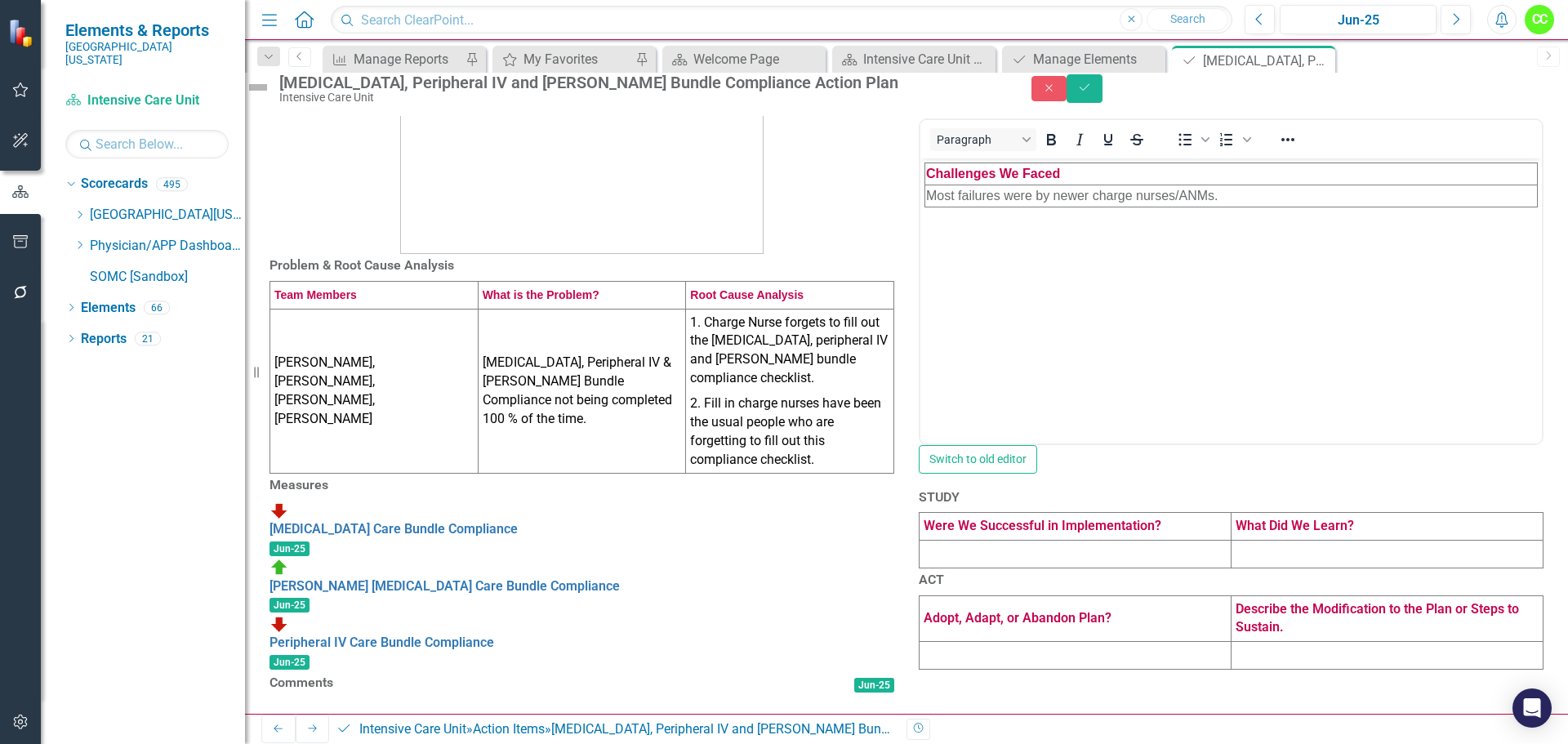
scroll to position [448, 0]
click at [1099, 541] on td at bounding box center [1075, 555] width 312 height 28
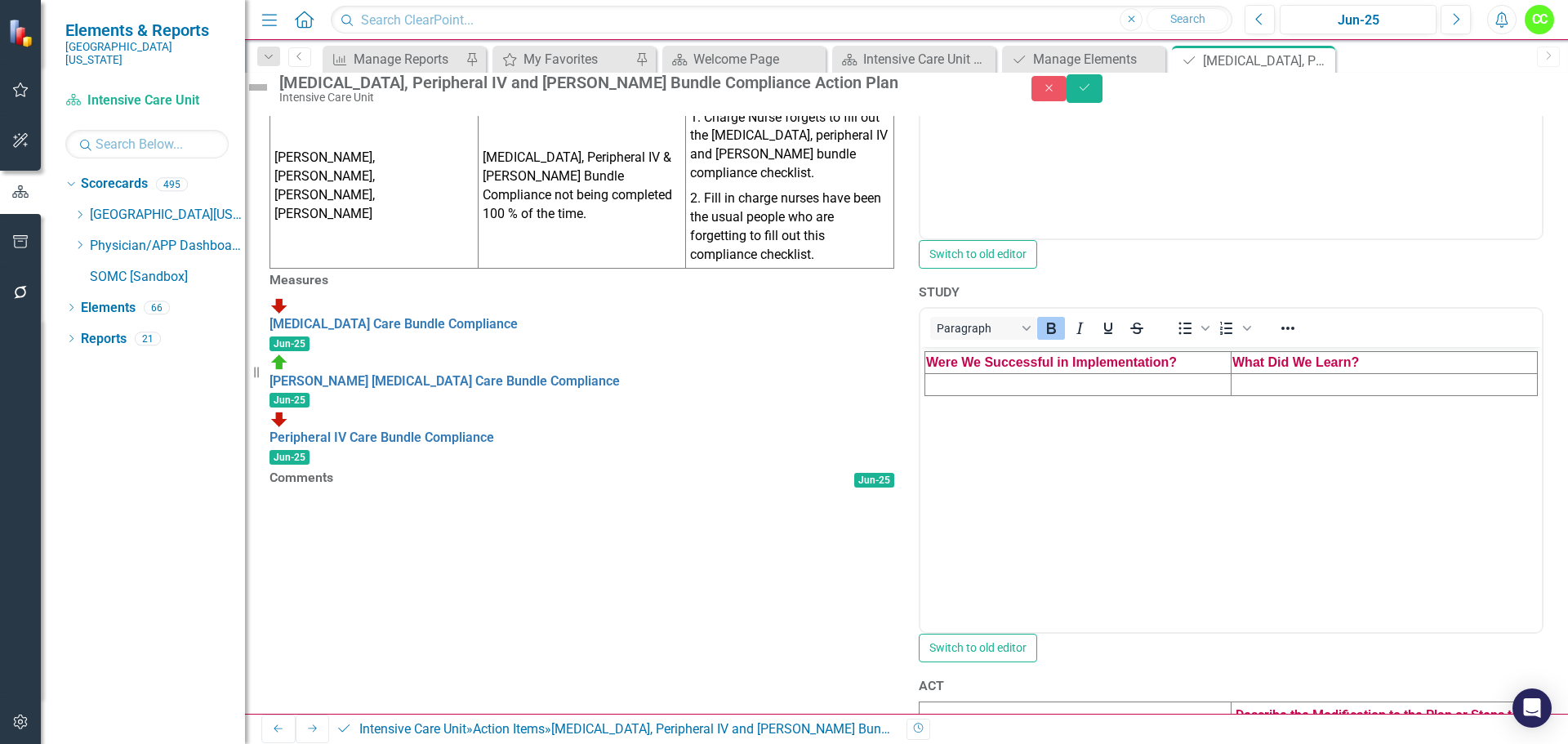
scroll to position [0, 0]
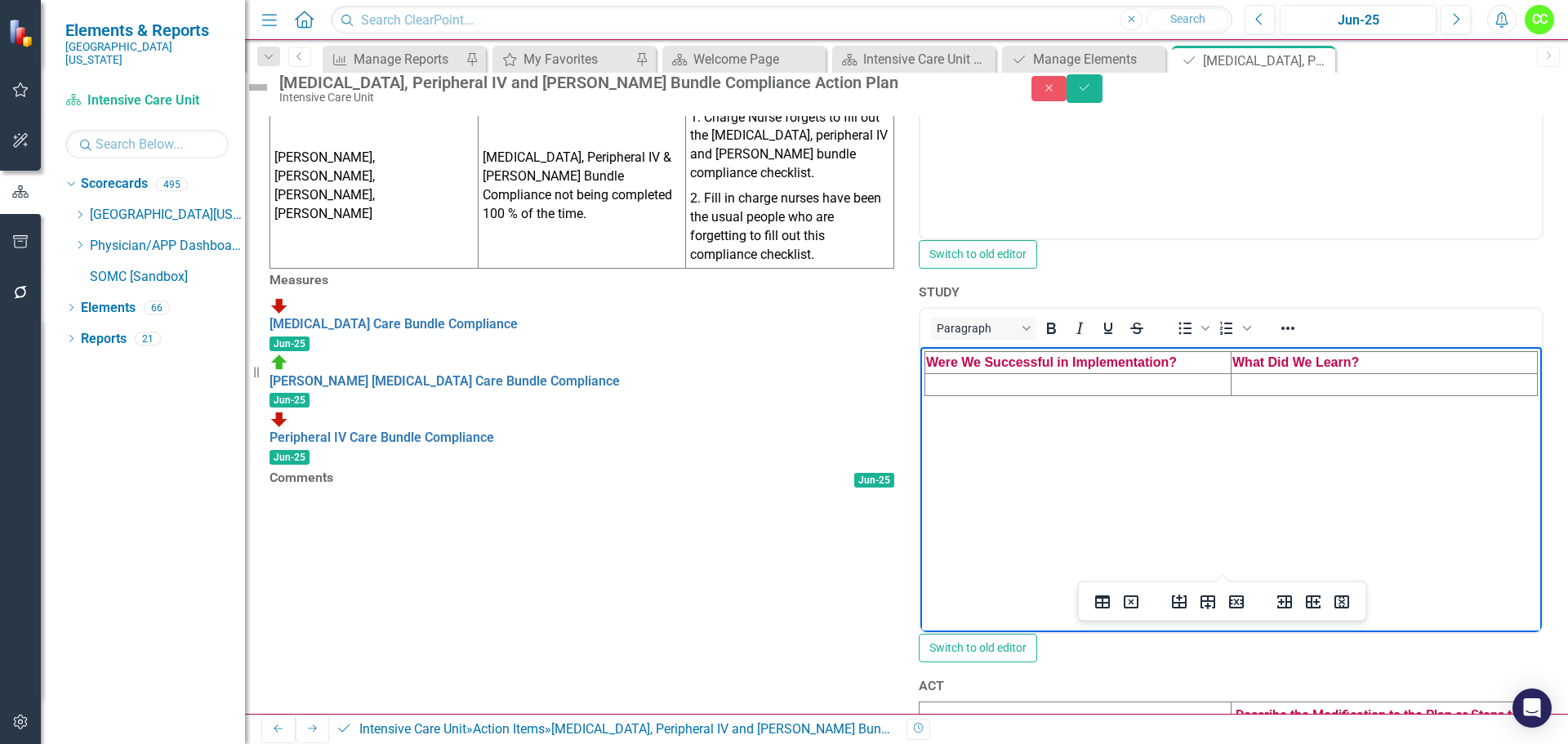
click at [994, 386] on td "Rich Text Area. Press ALT-0 for help." at bounding box center [1079, 384] width 306 height 22
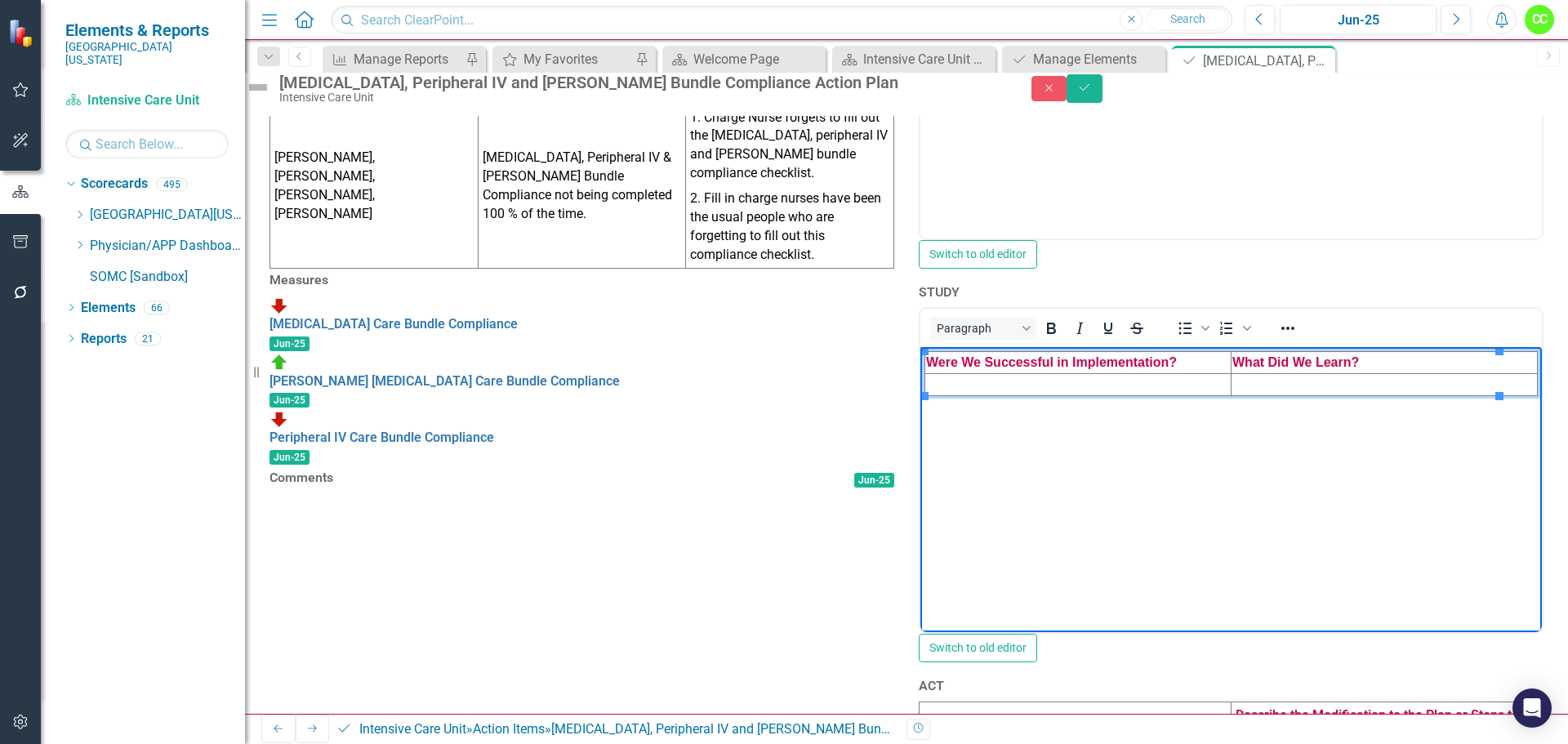
click at [1032, 389] on td "Rich Text Area. Press ALT-0 for help." at bounding box center [1079, 384] width 306 height 22
paste body "Rich Text Area. Press ALT-0 for help."
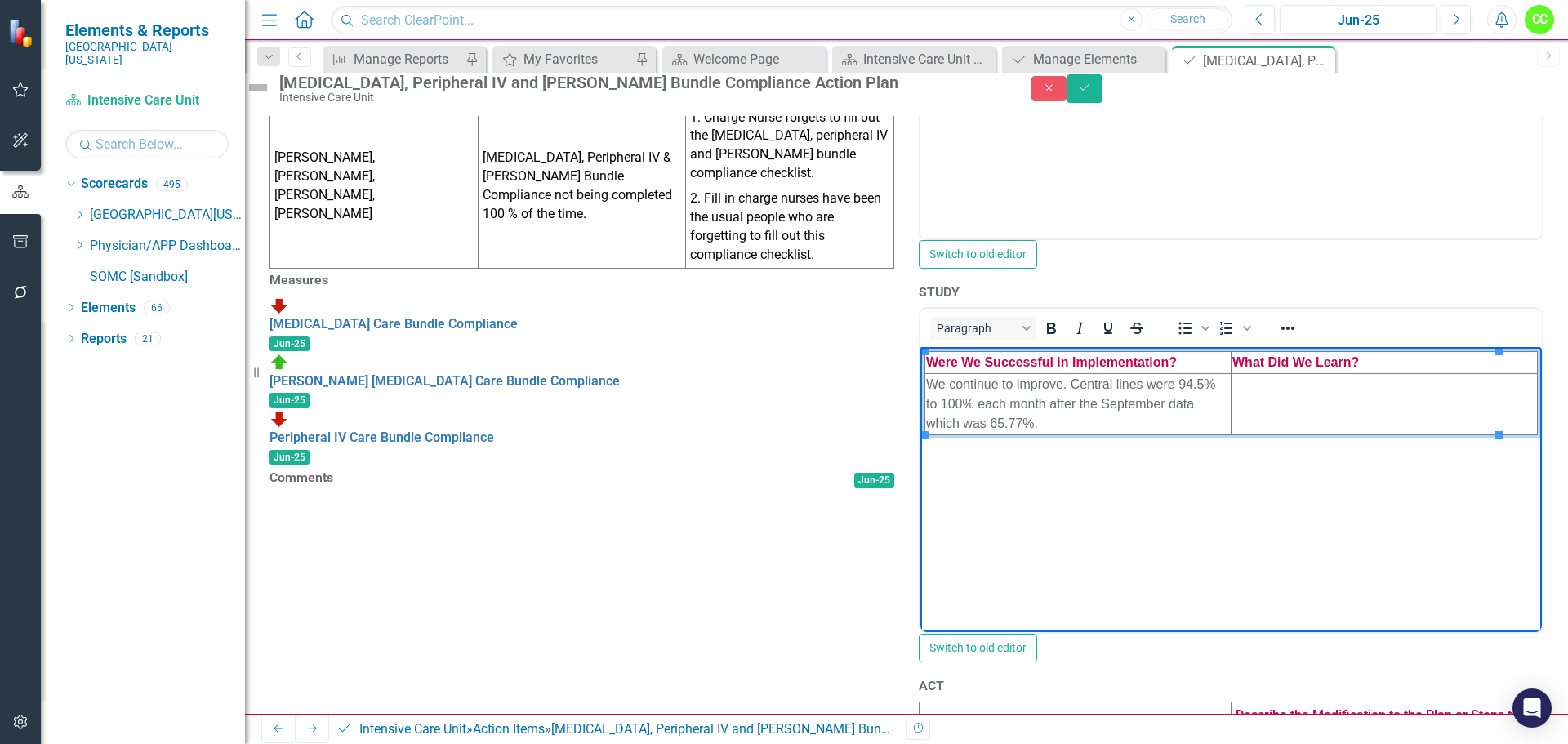
click at [1268, 388] on td "Rich Text Area. Press ALT-0 for help." at bounding box center [1385, 404] width 306 height 61
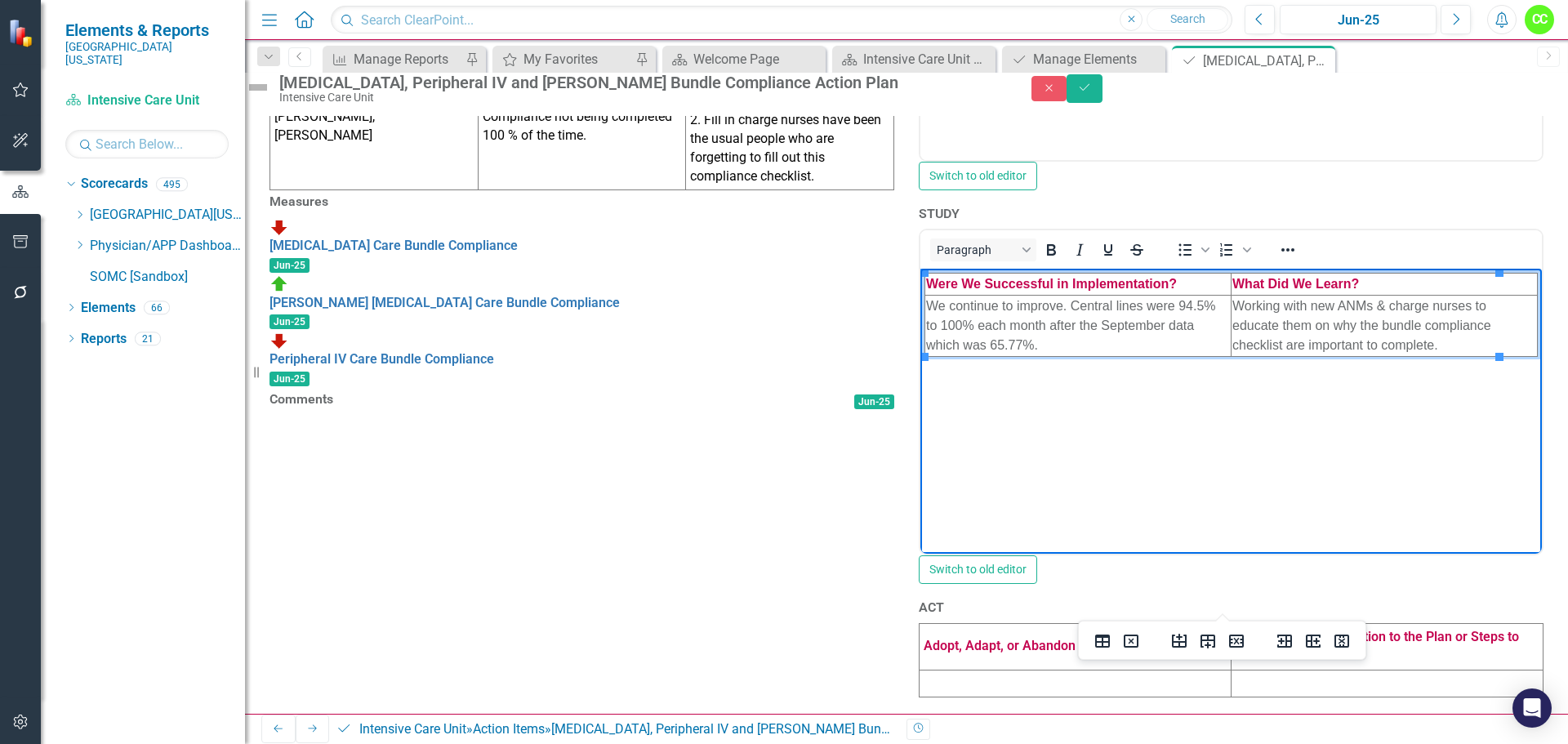
scroll to position [775, 0]
click at [989, 670] on td at bounding box center [1075, 684] width 312 height 28
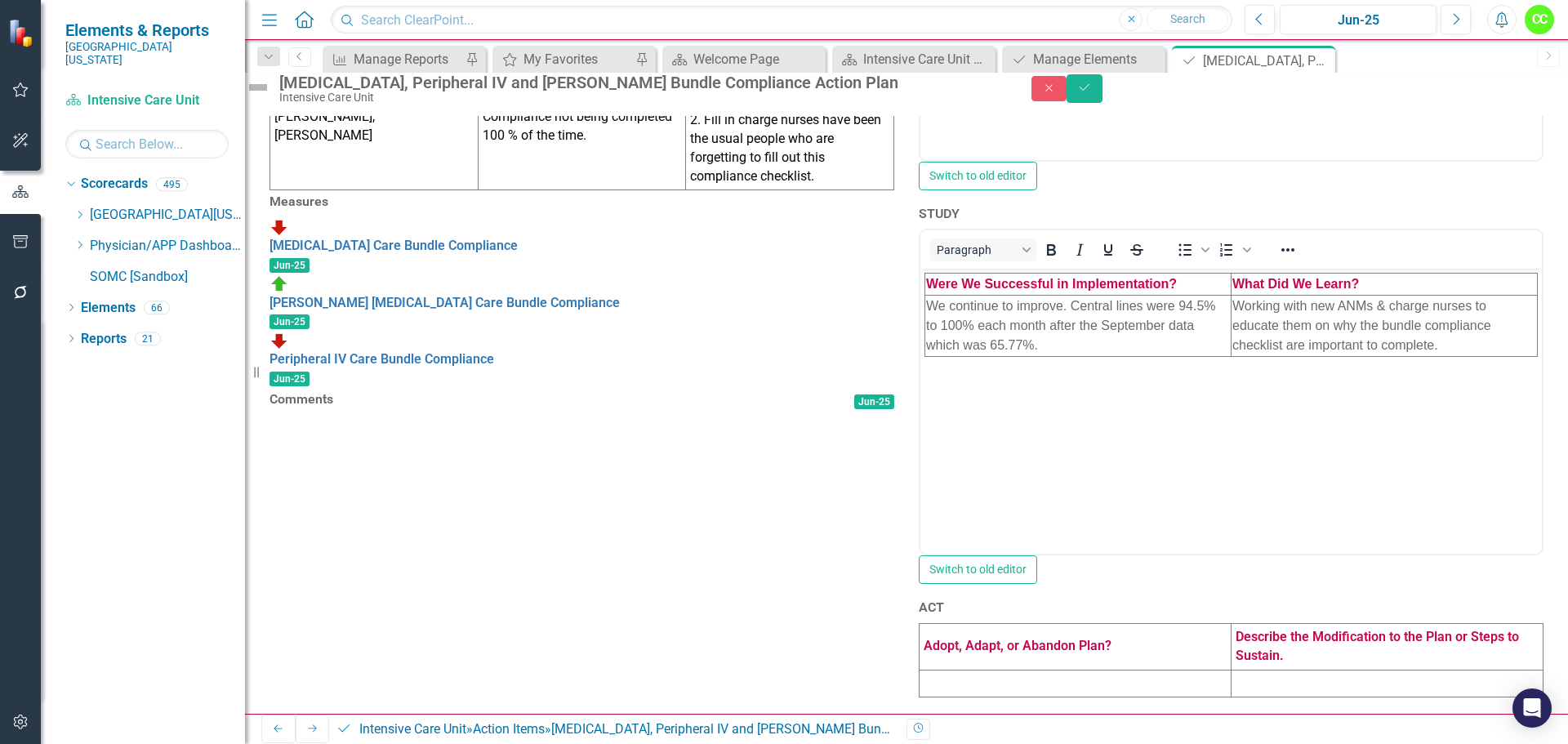
click at [989, 670] on td at bounding box center [1075, 684] width 312 height 28
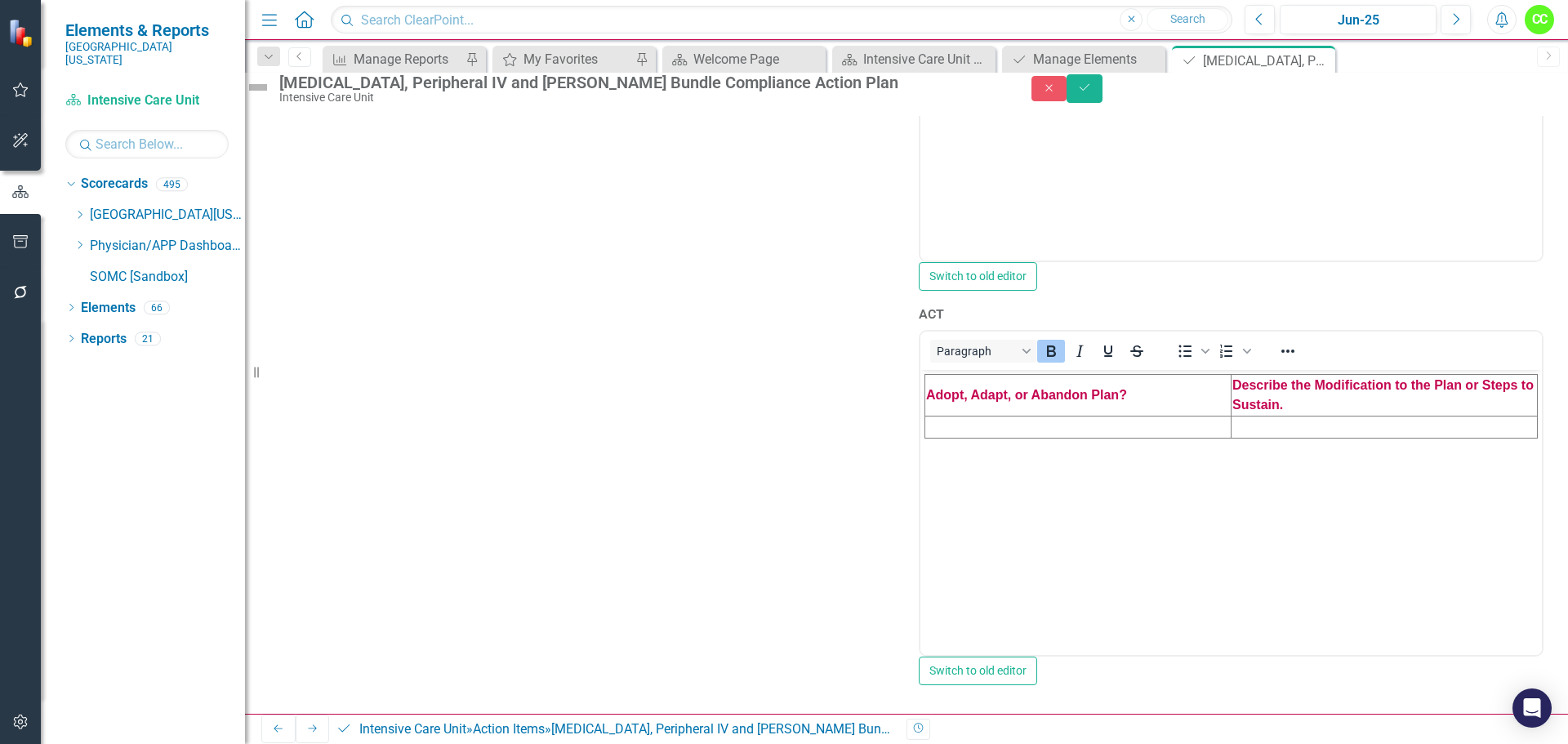
scroll to position [938, 0]
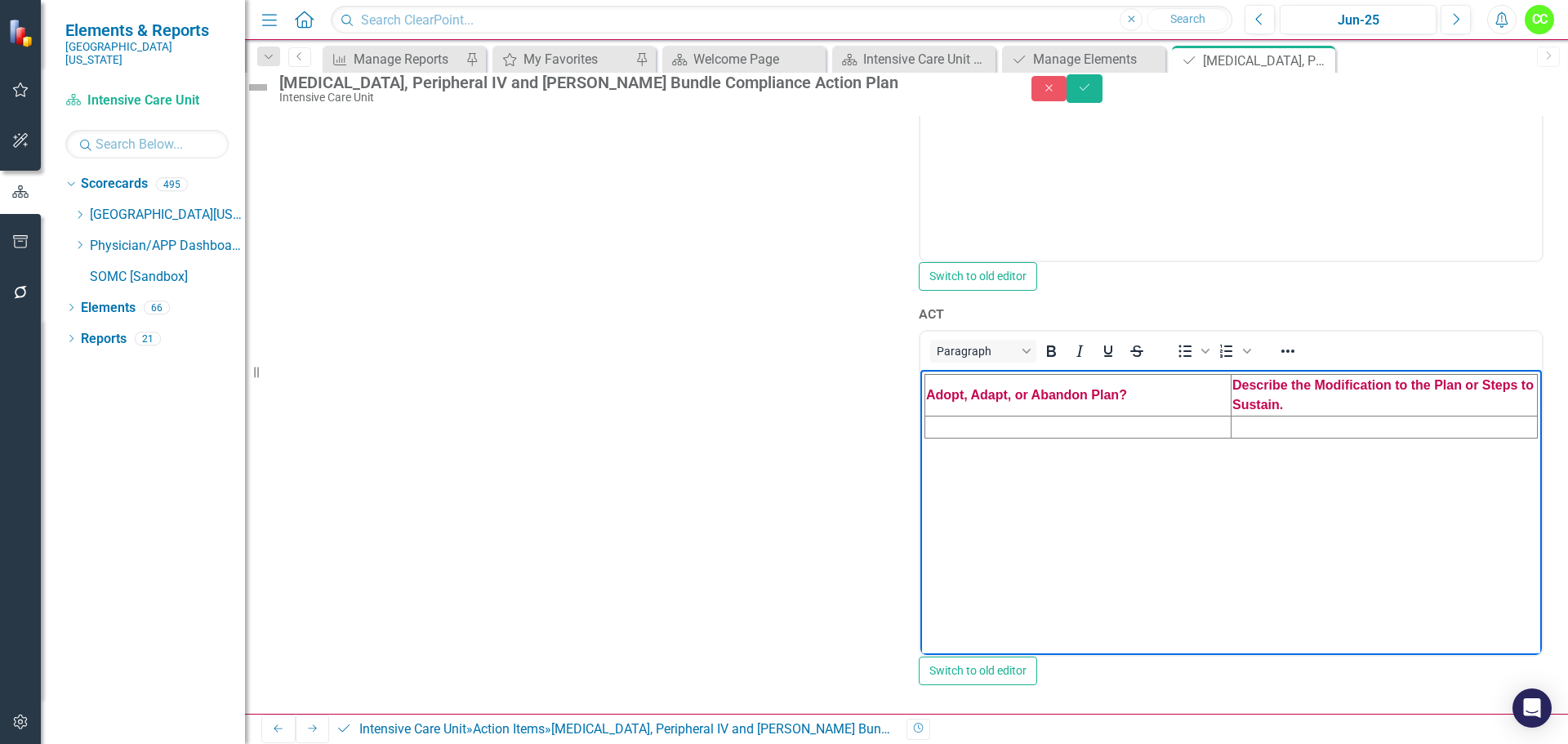
click at [1019, 426] on td "Rich Text Area. Press ALT-0 for help." at bounding box center [1079, 426] width 306 height 22
click at [1248, 429] on td "Rich Text Area. Press ALT-0 for help." at bounding box center [1385, 426] width 306 height 22
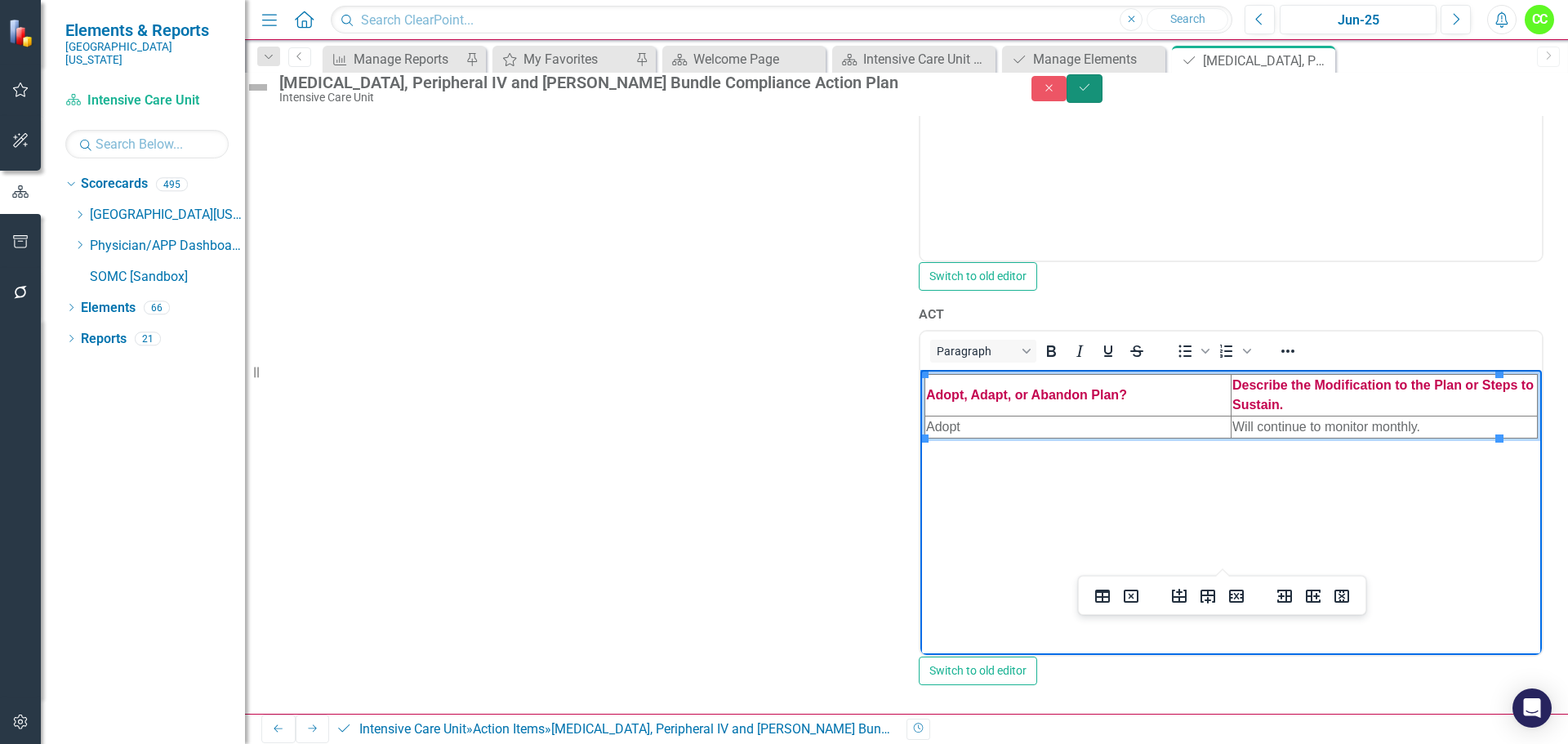
click at [1102, 88] on button "Save" at bounding box center [1084, 88] width 36 height 28
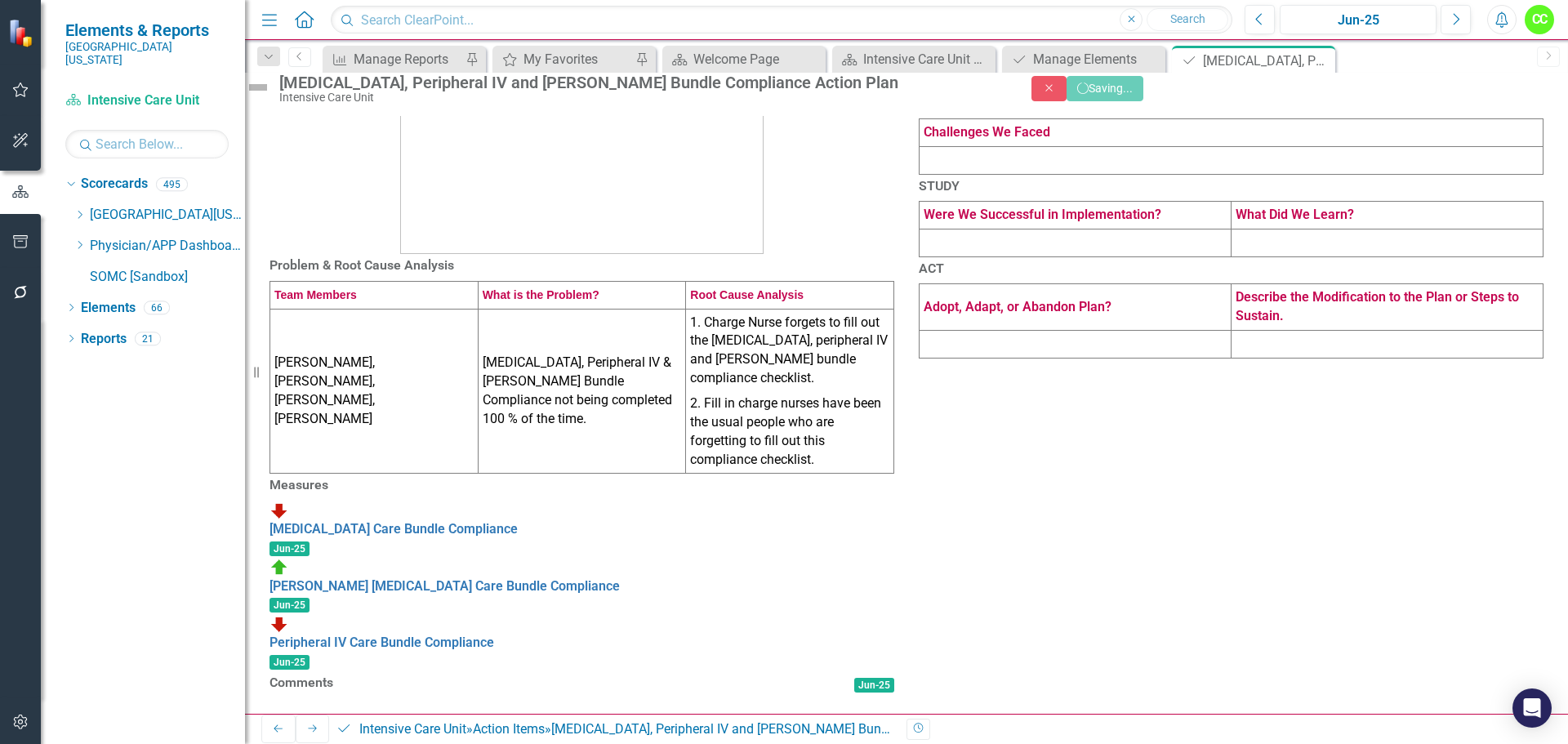
scroll to position [367, 0]
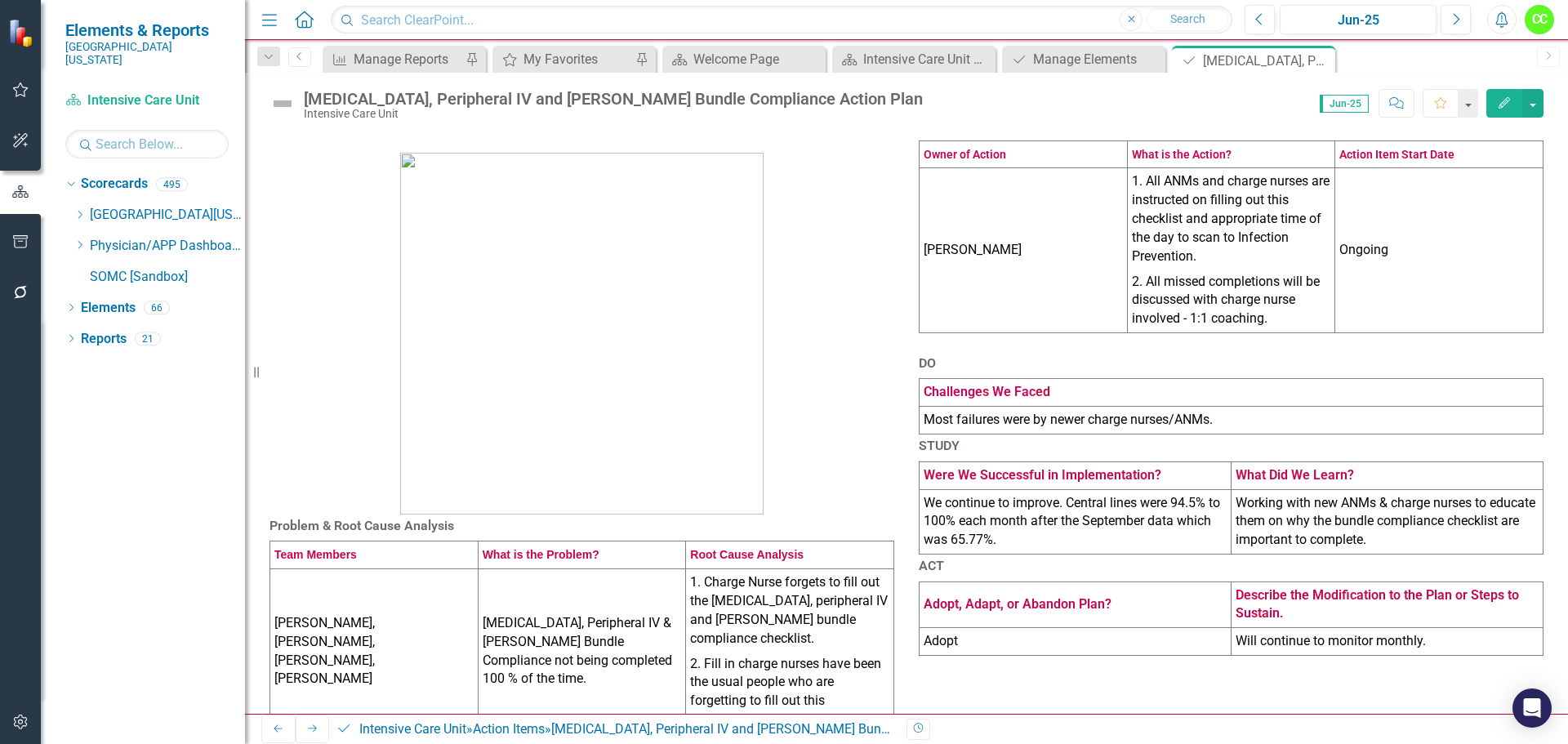
click at [0, 0] on icon "Close" at bounding box center [0, 0] width 0 height 0
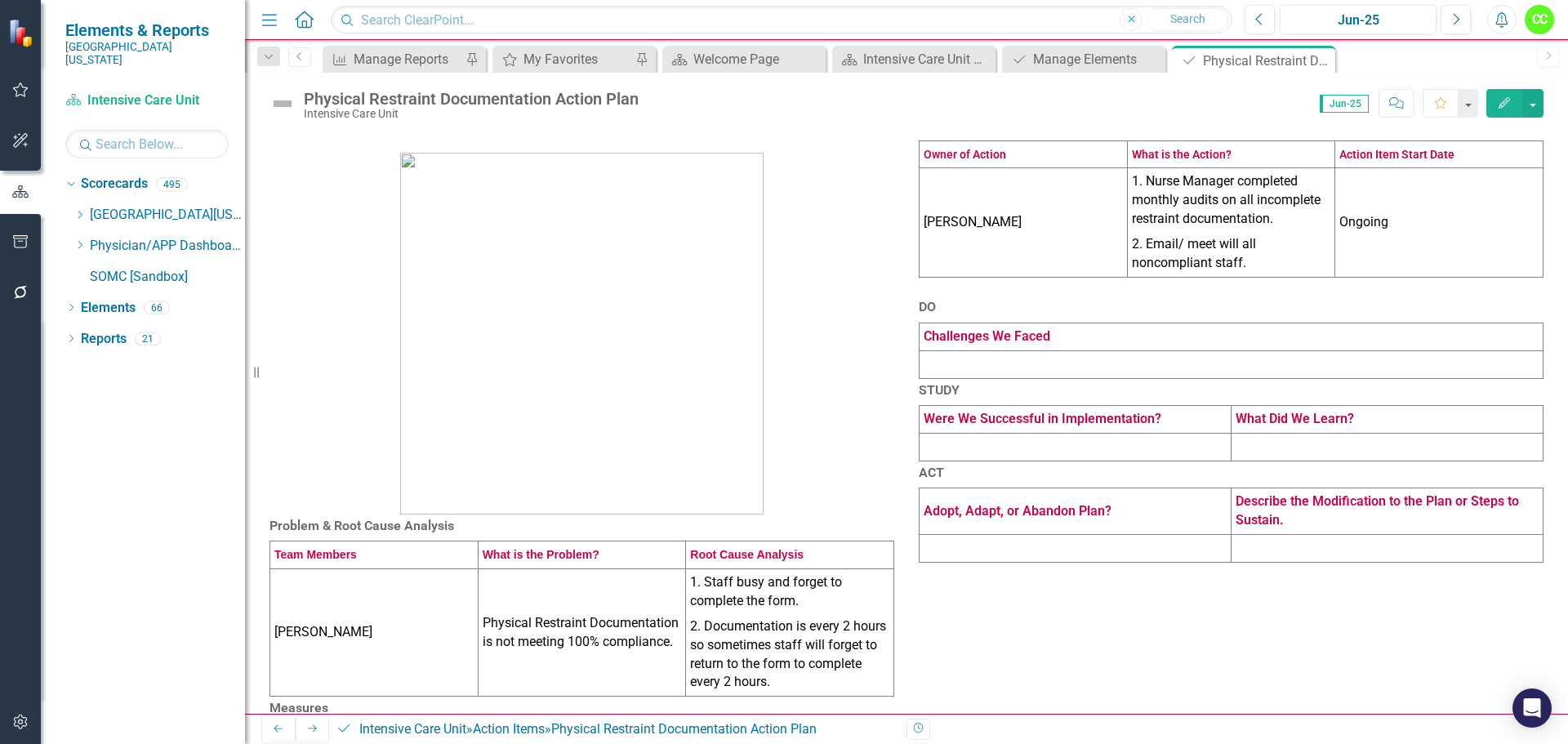
click at [1095, 379] on td at bounding box center [1231, 364] width 624 height 28
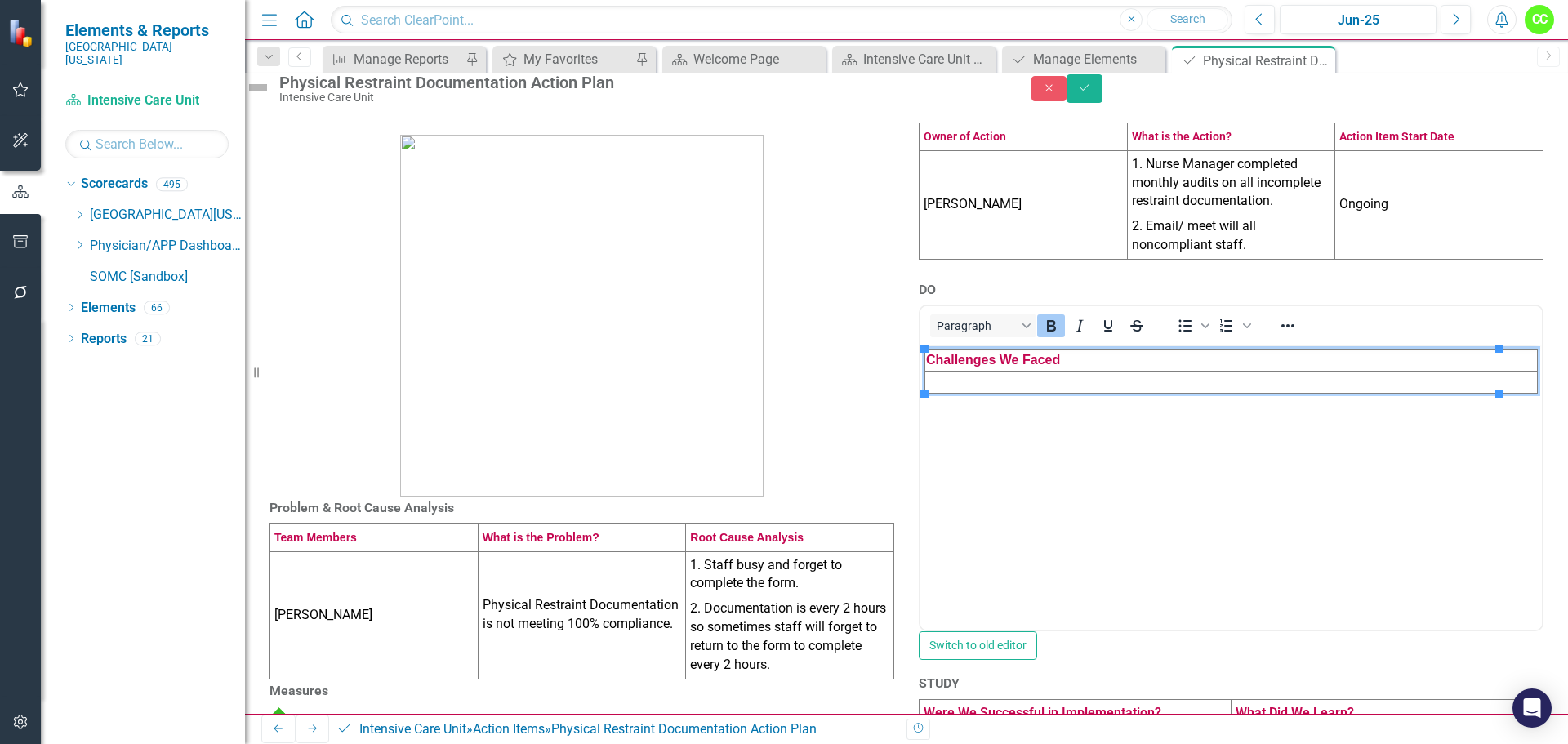
click at [977, 389] on td "Rich Text Area. Press ALT-0 for help." at bounding box center [1232, 382] width 612 height 22
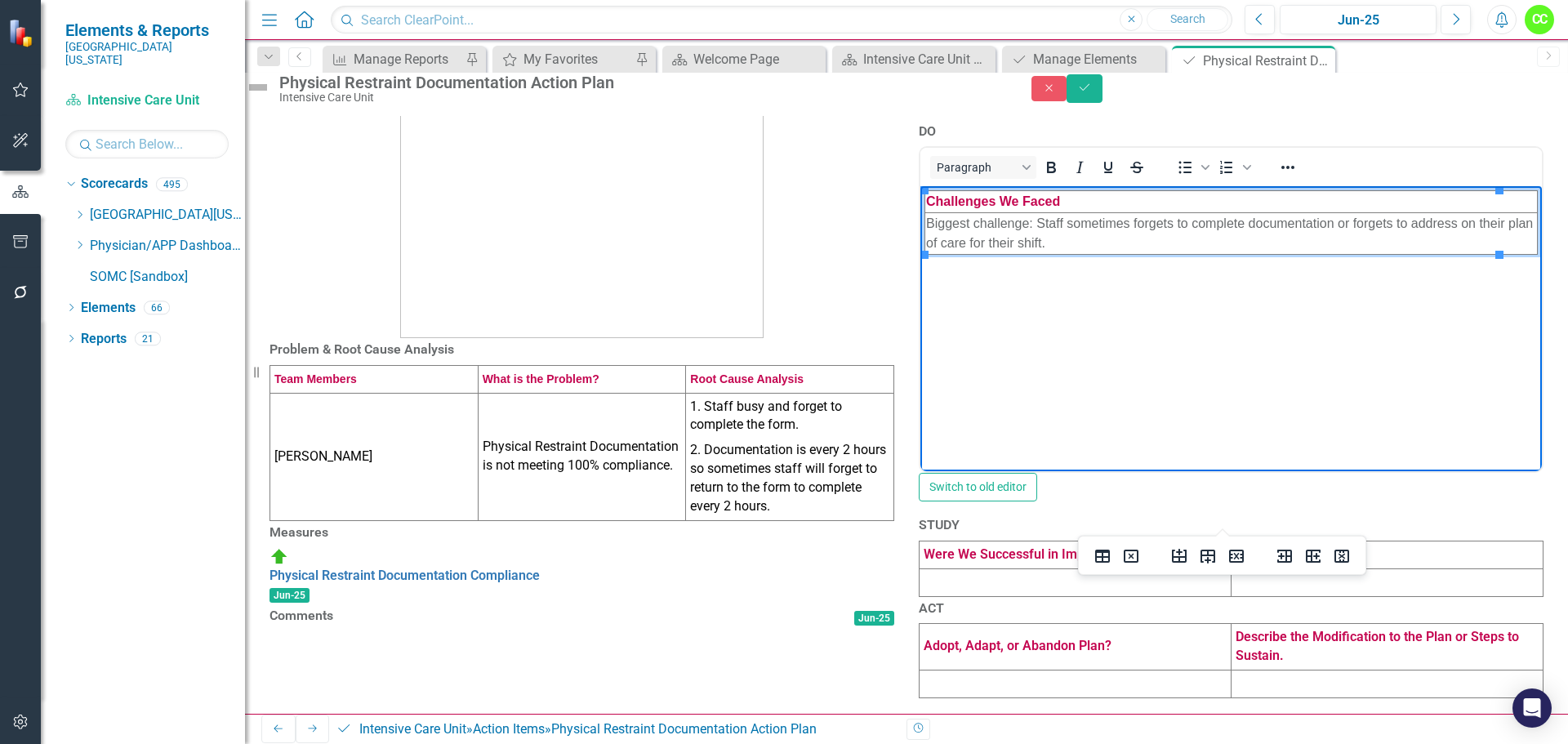
scroll to position [398, 0]
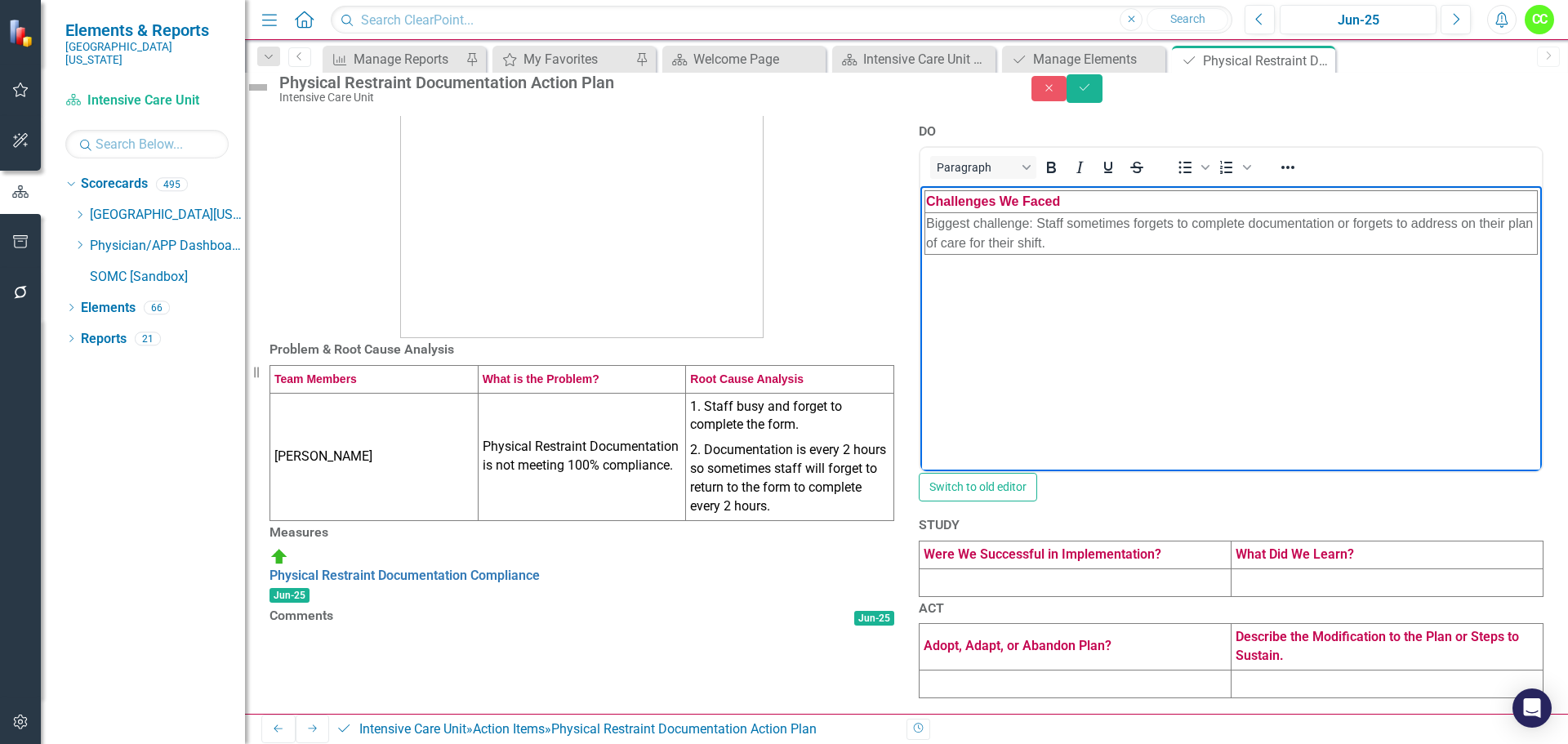
click at [1014, 568] on td at bounding box center [1075, 582] width 312 height 28
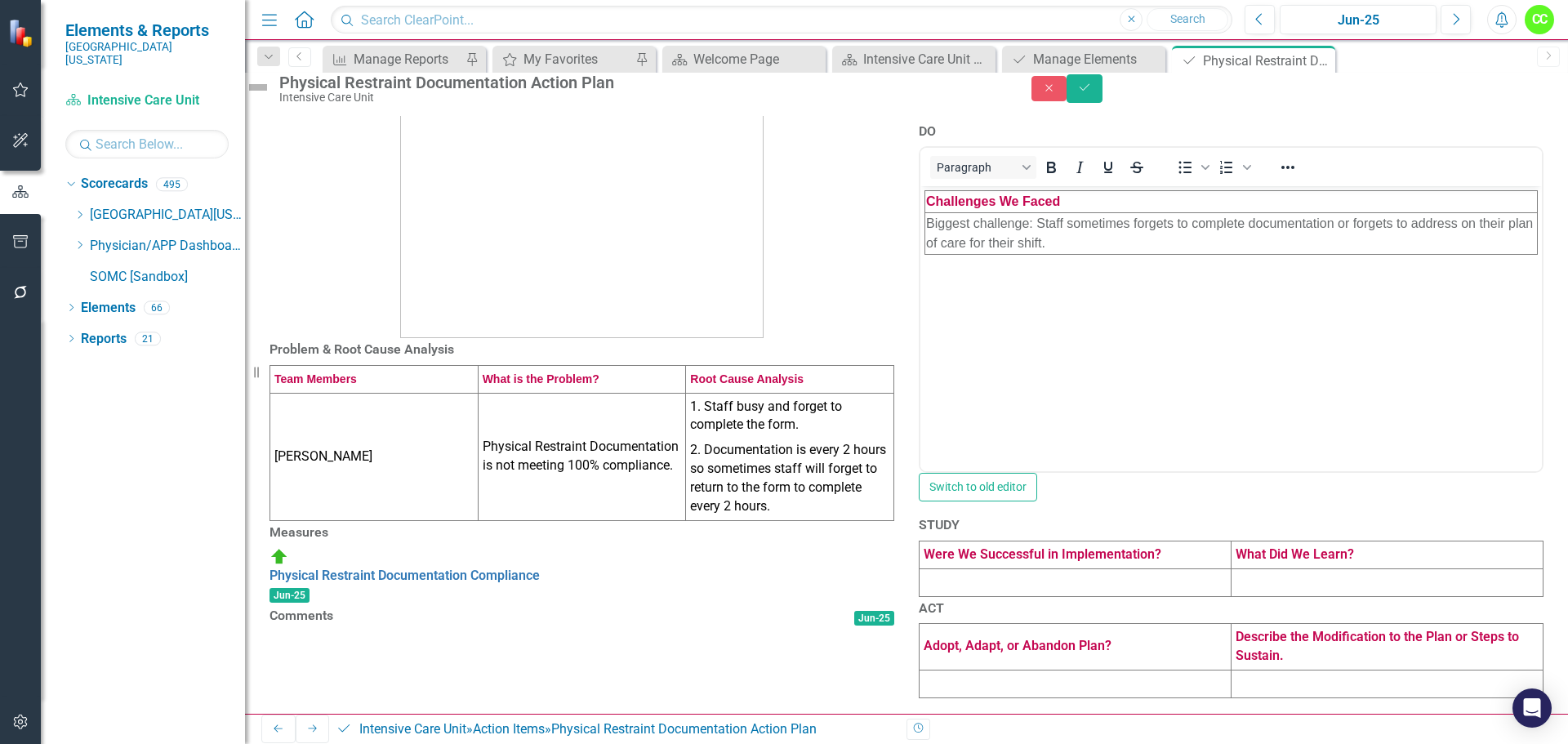
click at [1014, 568] on td at bounding box center [1075, 582] width 312 height 28
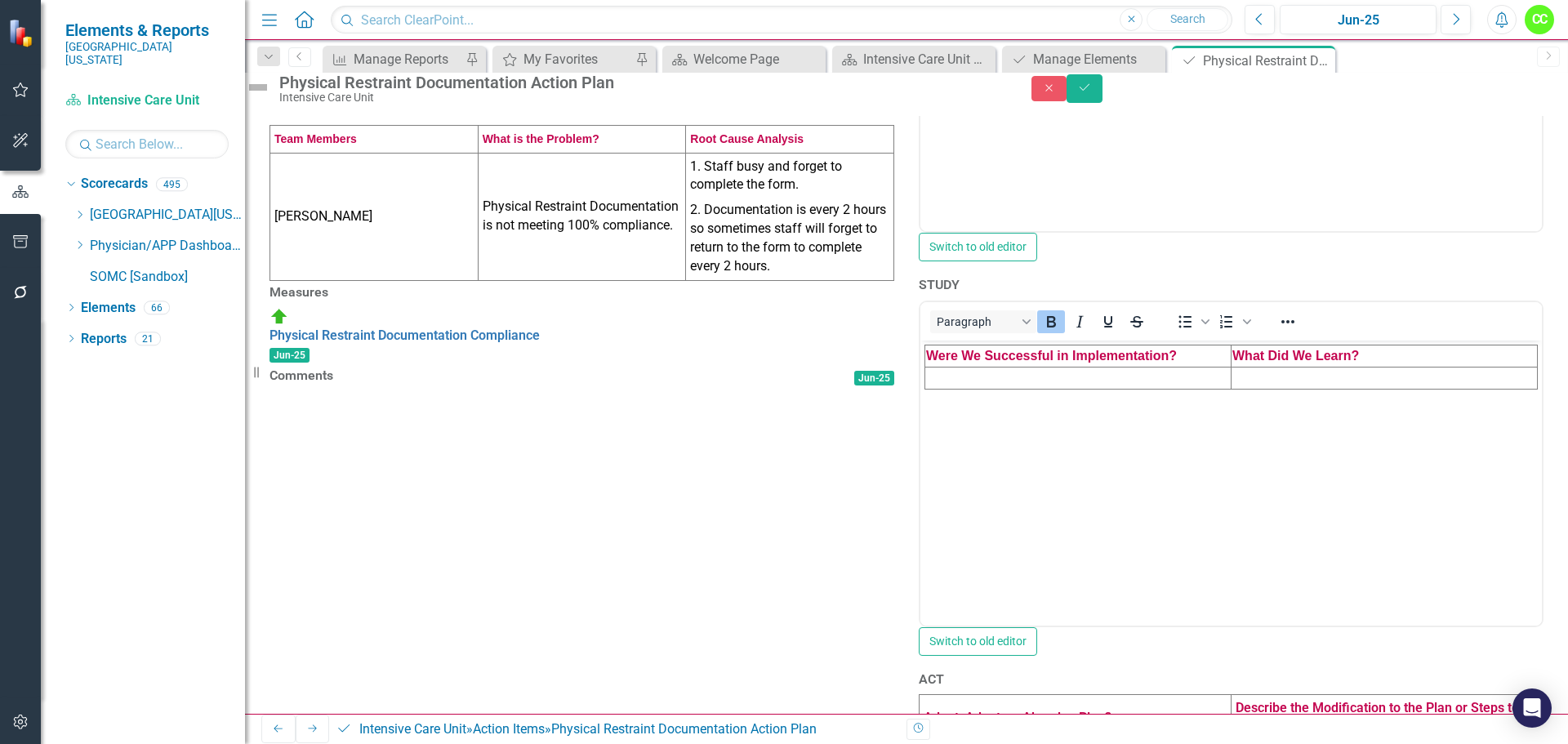
scroll to position [0, 0]
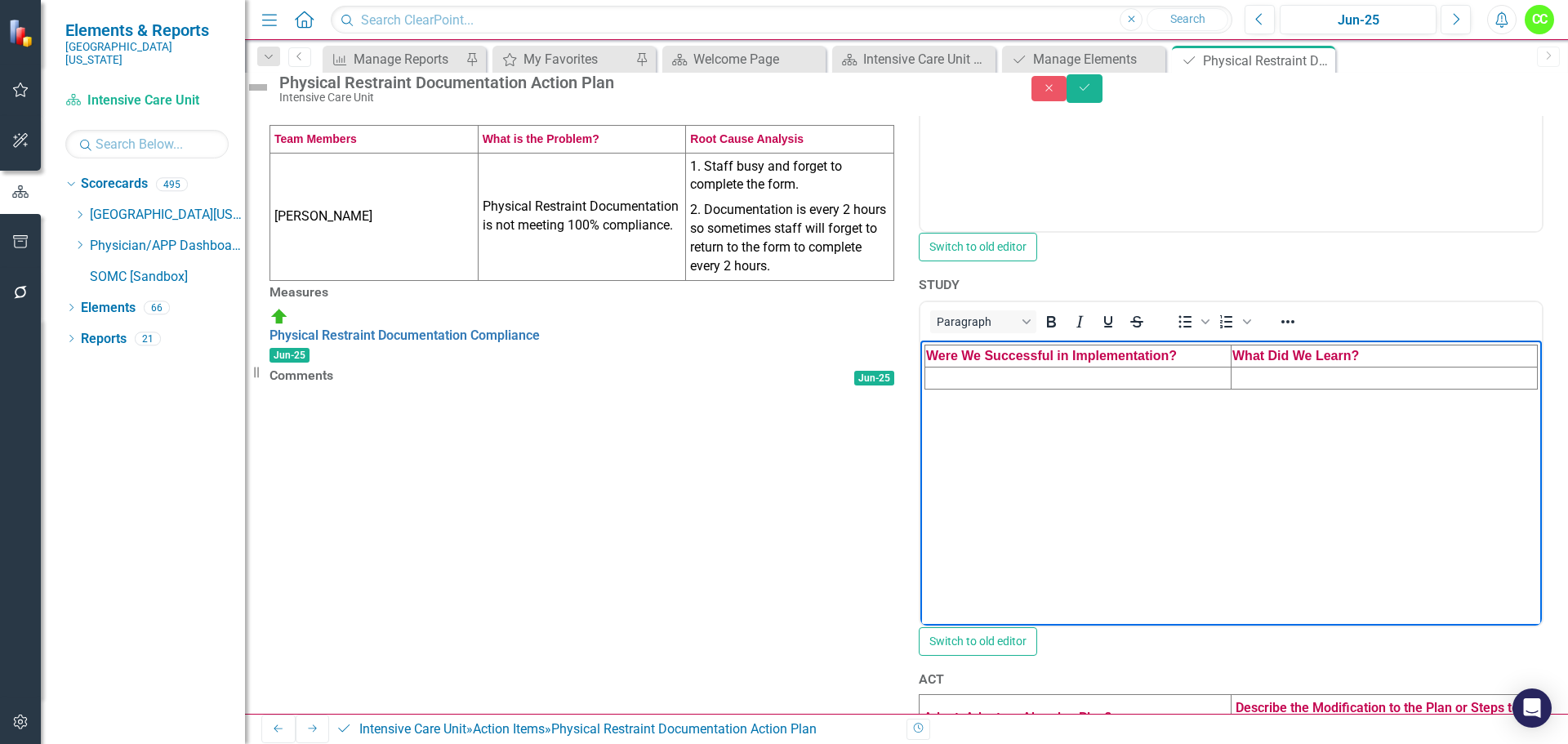
click at [962, 377] on td "Rich Text Area. Press ALT-0 for help." at bounding box center [1079, 378] width 306 height 22
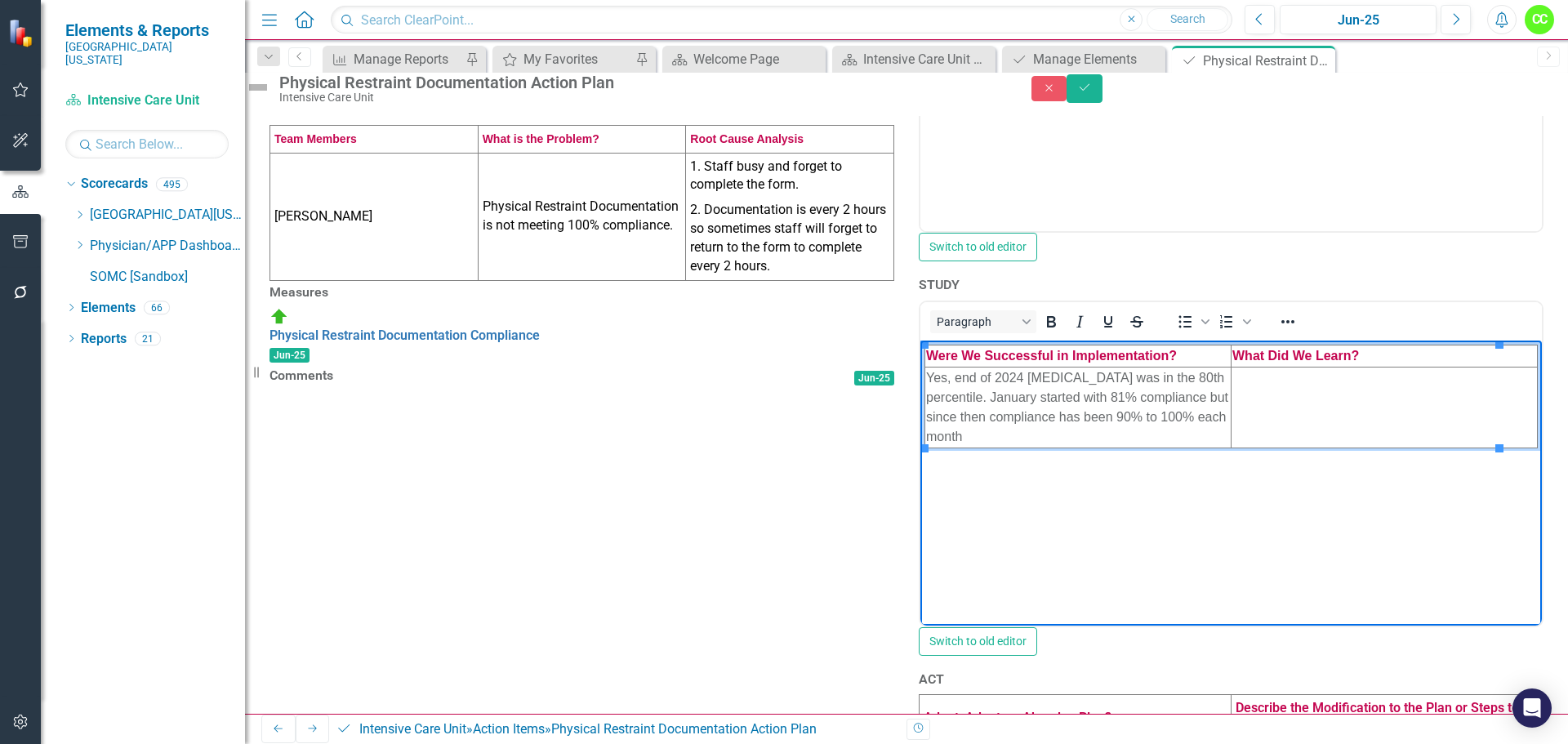
click at [1267, 382] on td "Rich Text Area. Press ALT-0 for help." at bounding box center [1385, 408] width 306 height 81
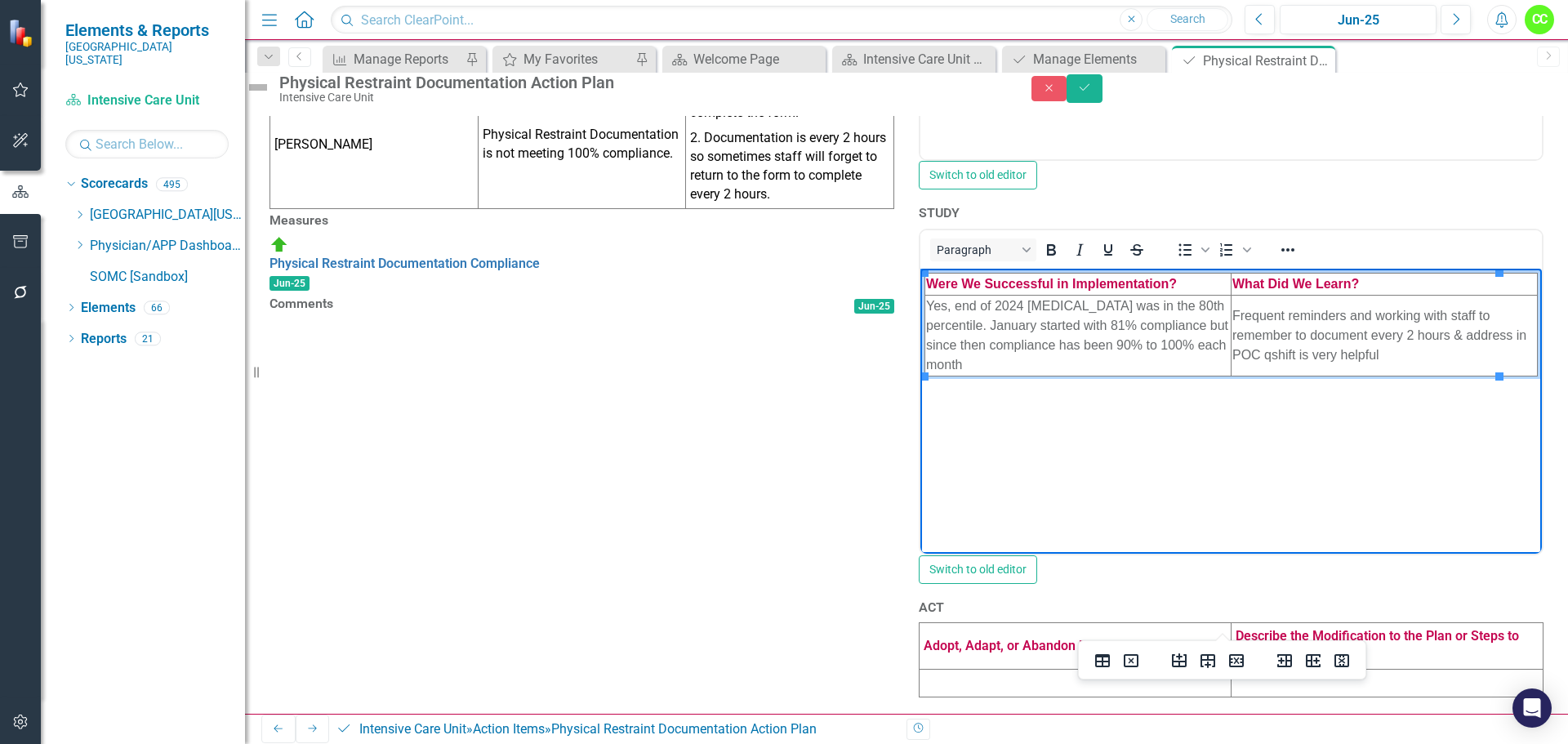
scroll to position [725, 0]
click at [982, 670] on td at bounding box center [1075, 684] width 312 height 28
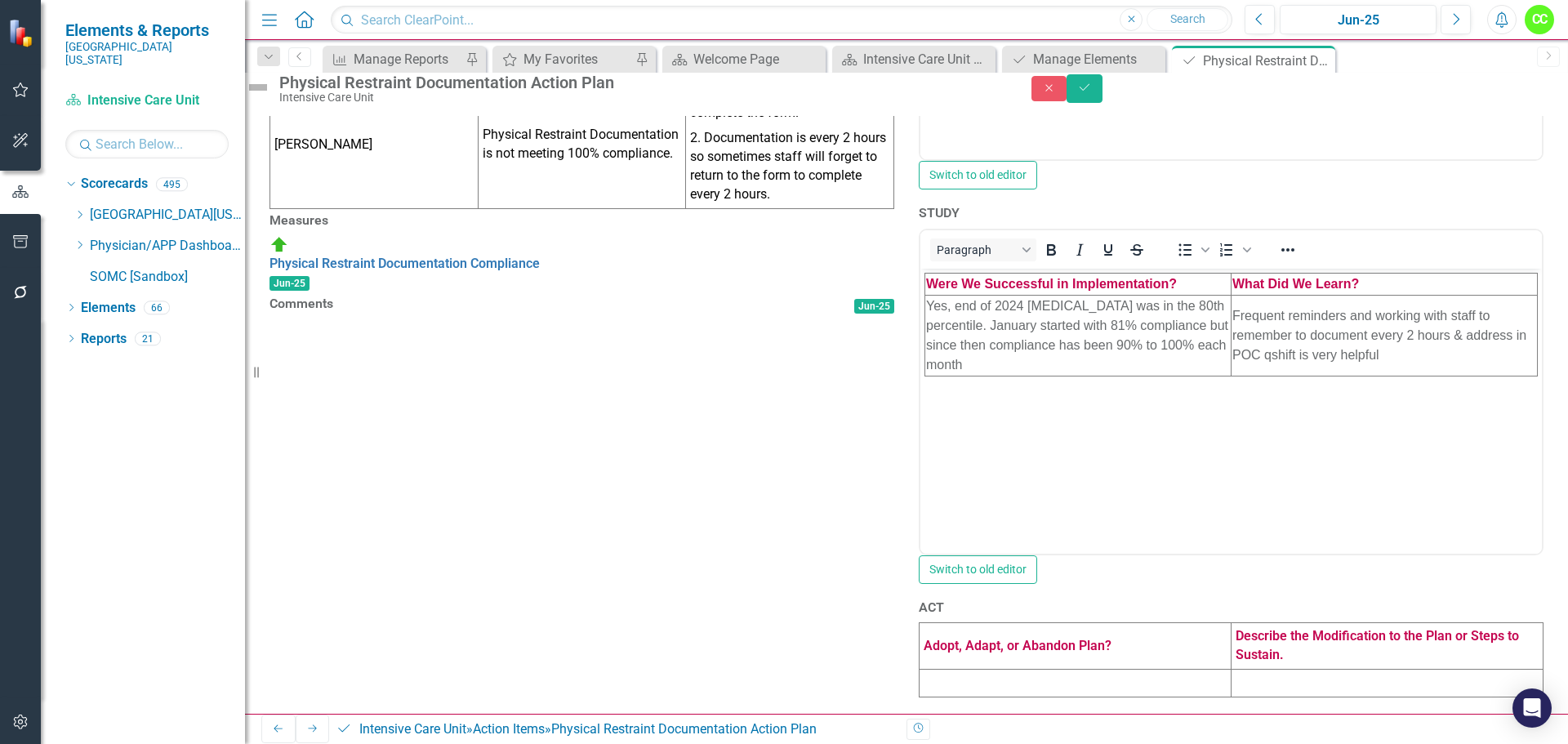
click at [982, 670] on td at bounding box center [1075, 684] width 312 height 28
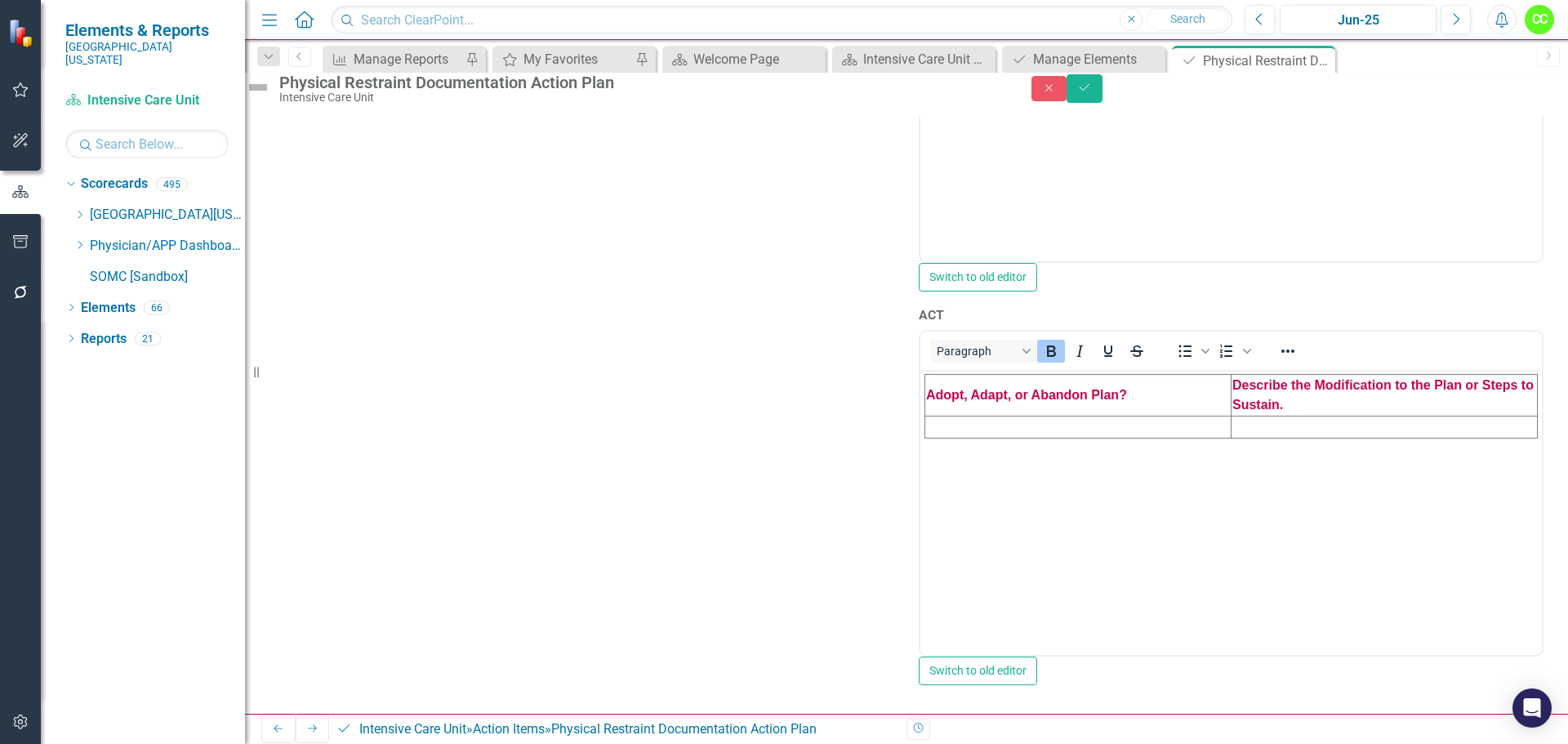
scroll to position [889, 0]
click at [982, 432] on td "Rich Text Area. Press ALT-0 for help." at bounding box center [1079, 427] width 306 height 22
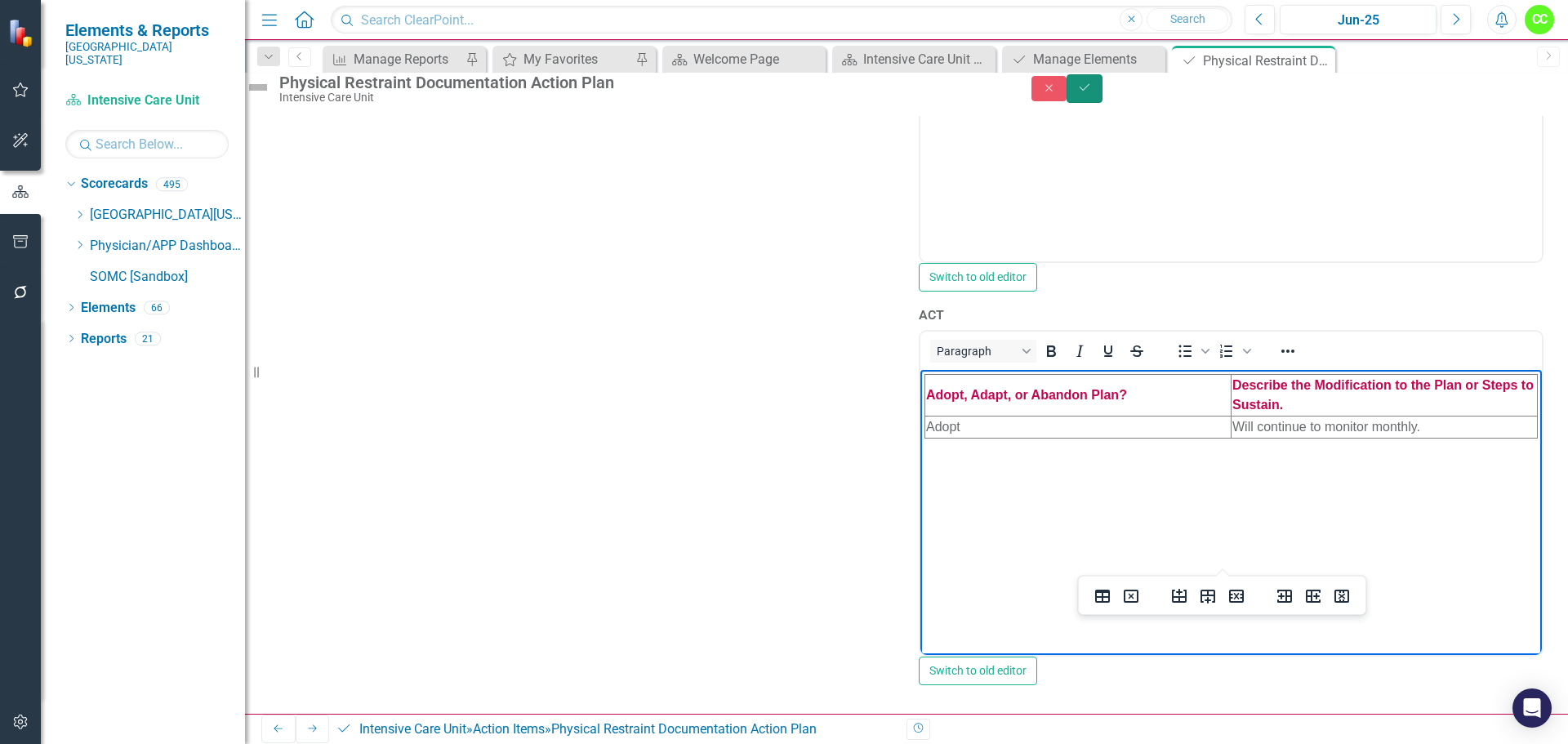
click at [1089, 91] on icon "submit" at bounding box center [1084, 87] width 9 height 7
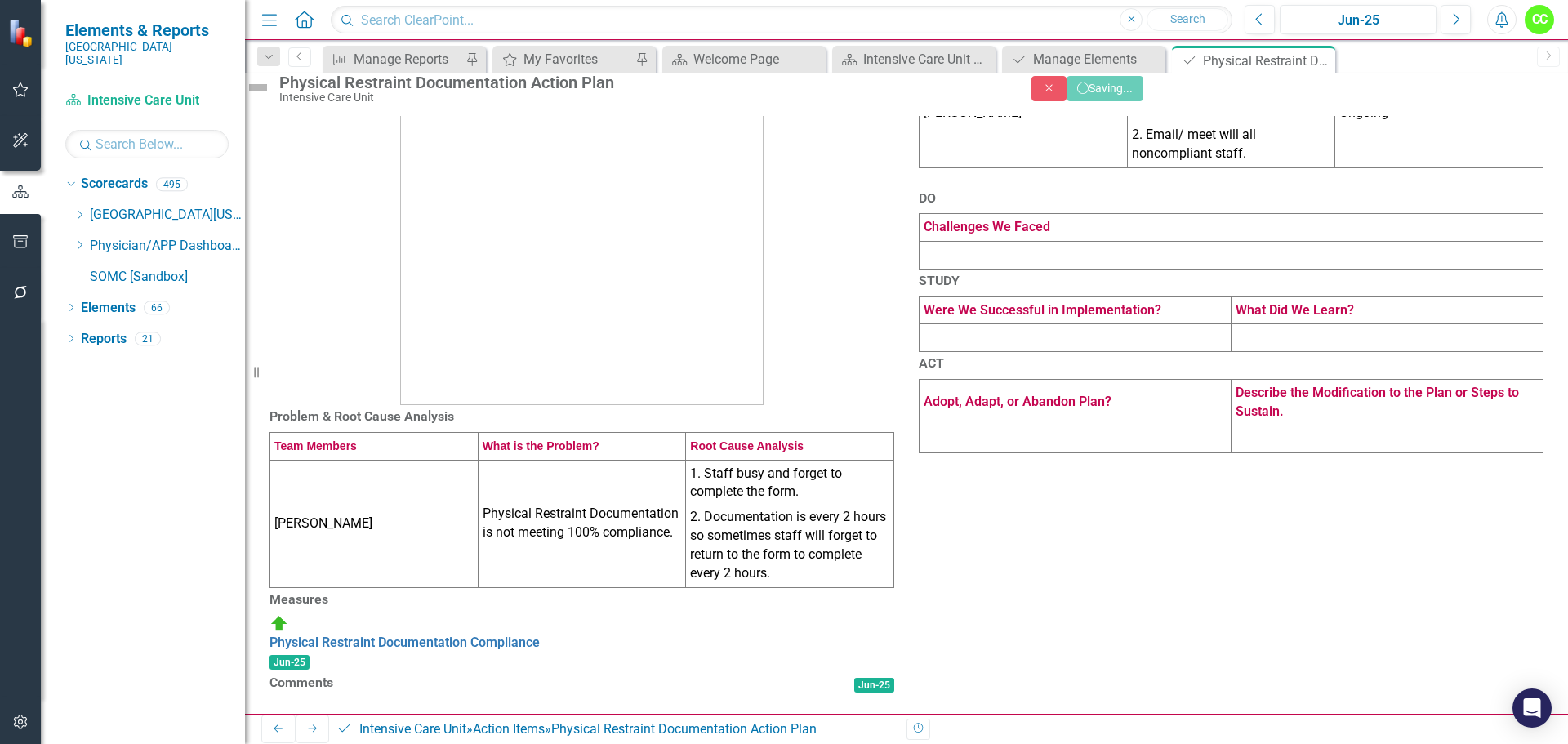
scroll to position [279, 0]
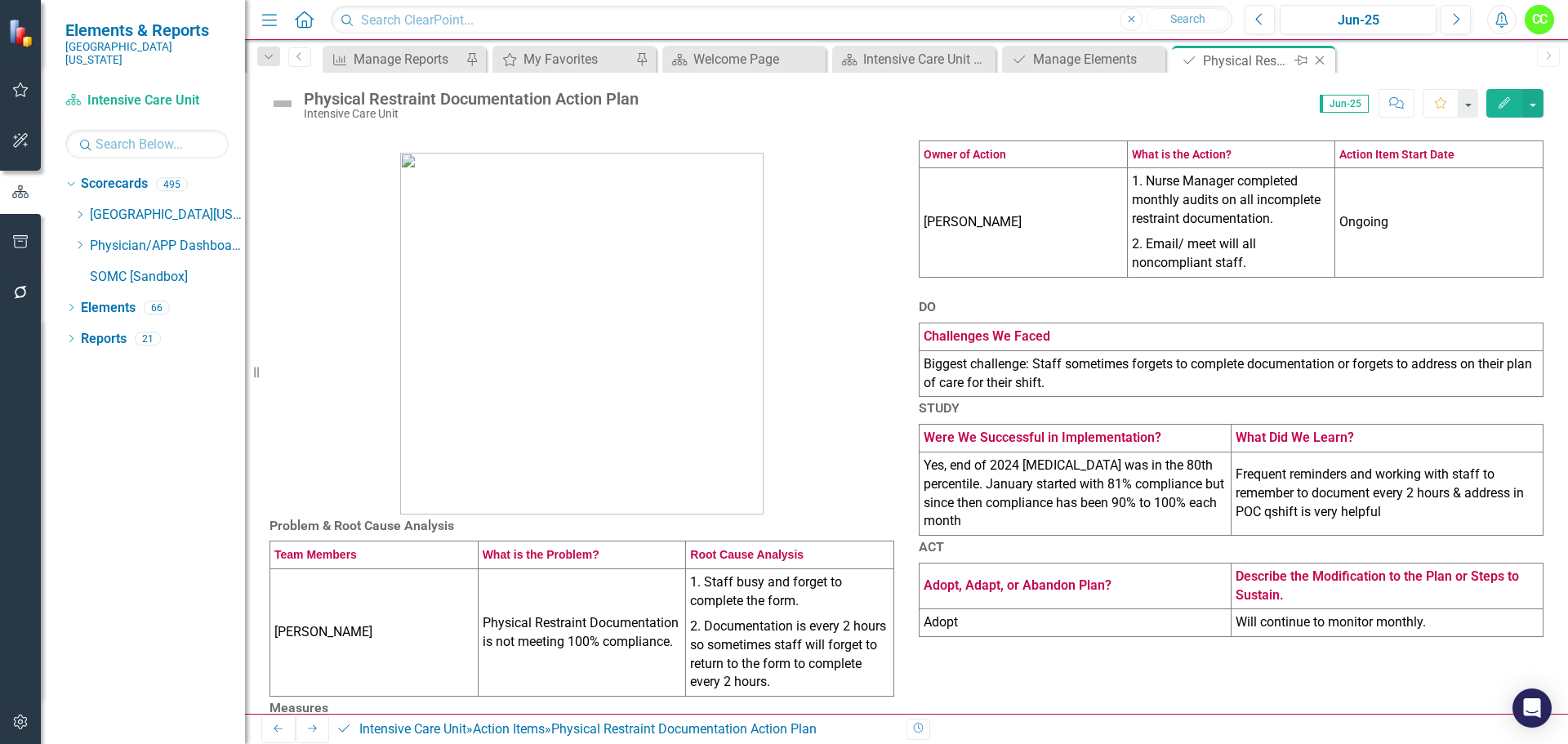
click at [1316, 61] on icon "Close" at bounding box center [1319, 60] width 16 height 13
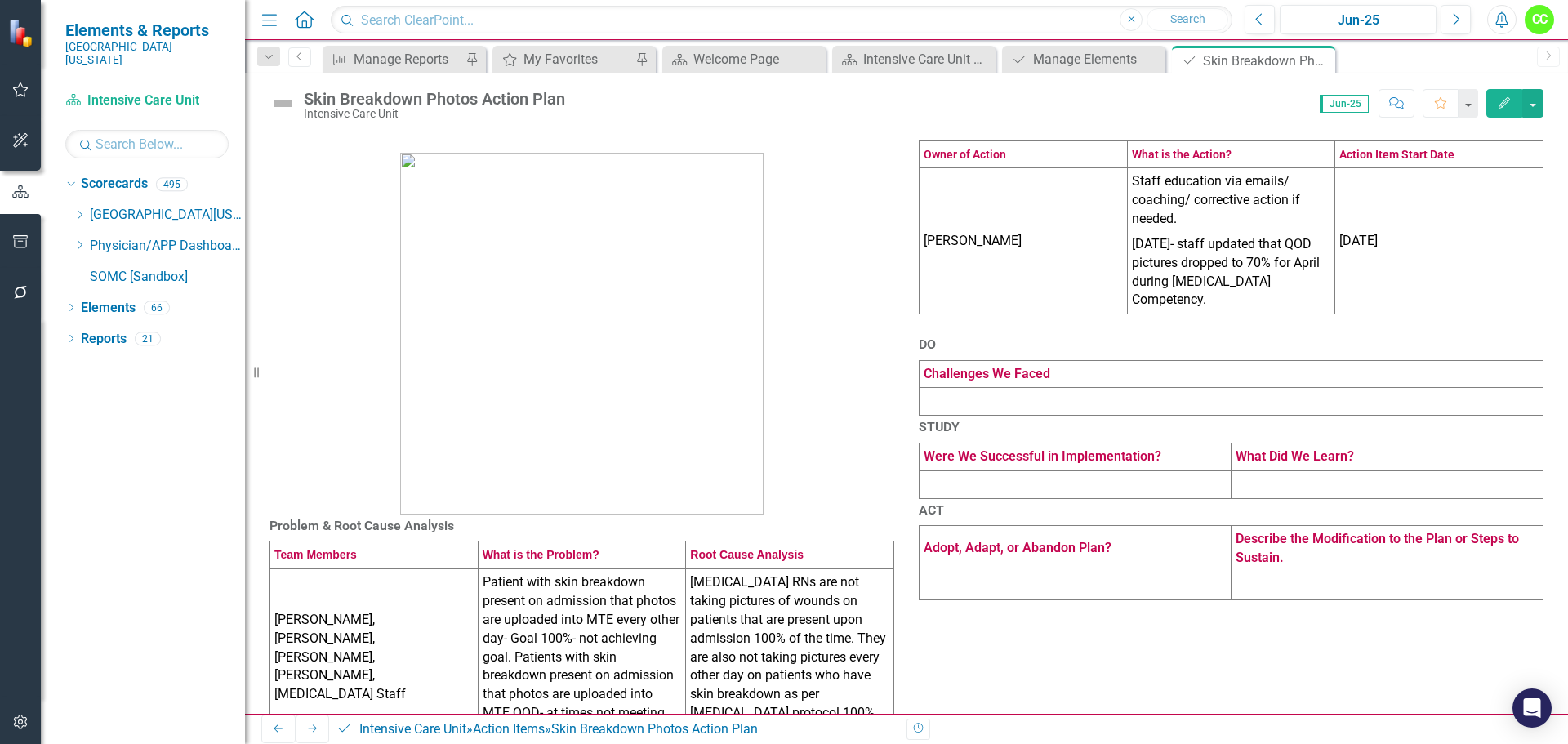
click at [999, 416] on td at bounding box center [1231, 402] width 624 height 28
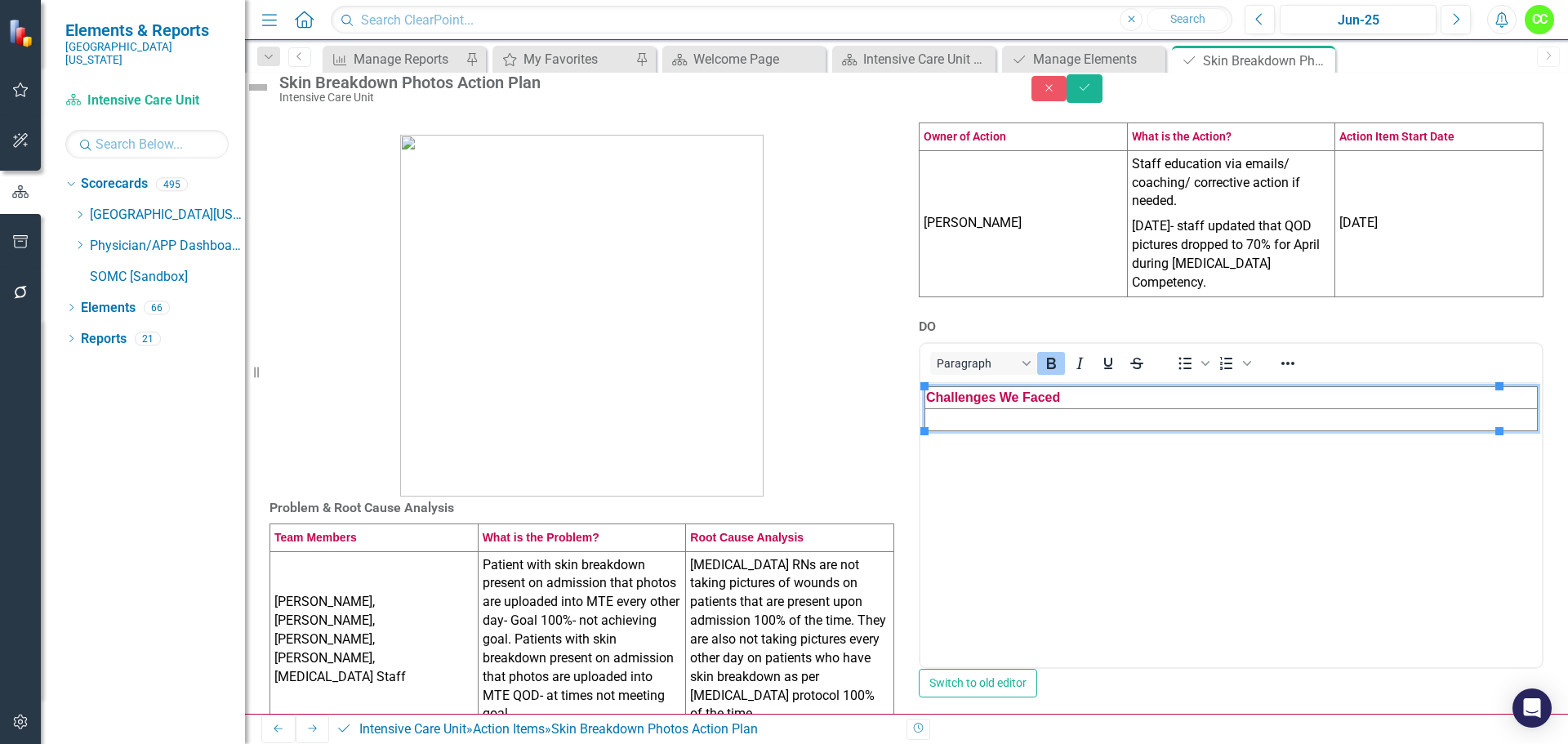
click at [952, 426] on td "Rich Text Area. Press ALT-0 for help." at bounding box center [1232, 420] width 612 height 22
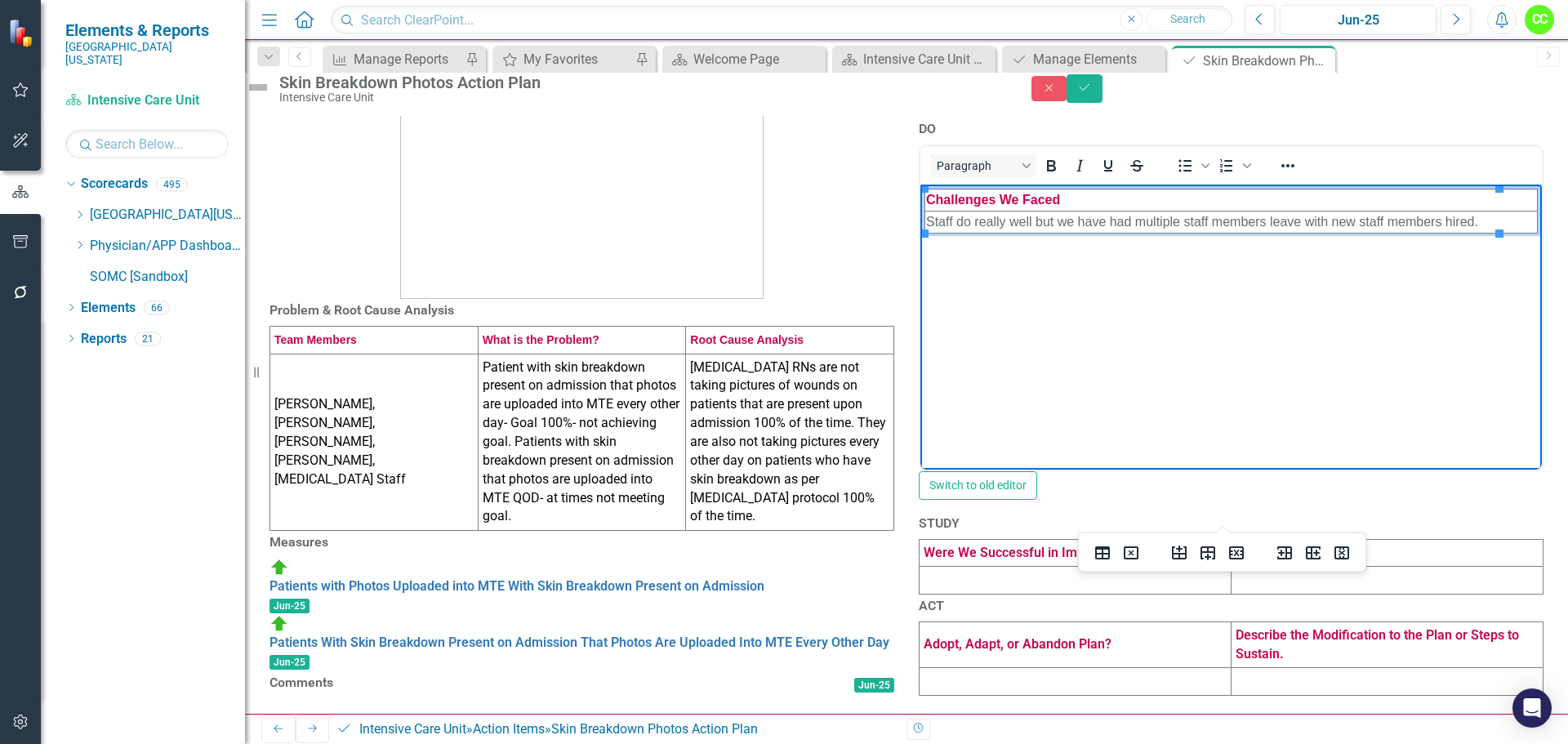
scroll to position [409, 0]
click at [1038, 567] on td at bounding box center [1075, 581] width 312 height 28
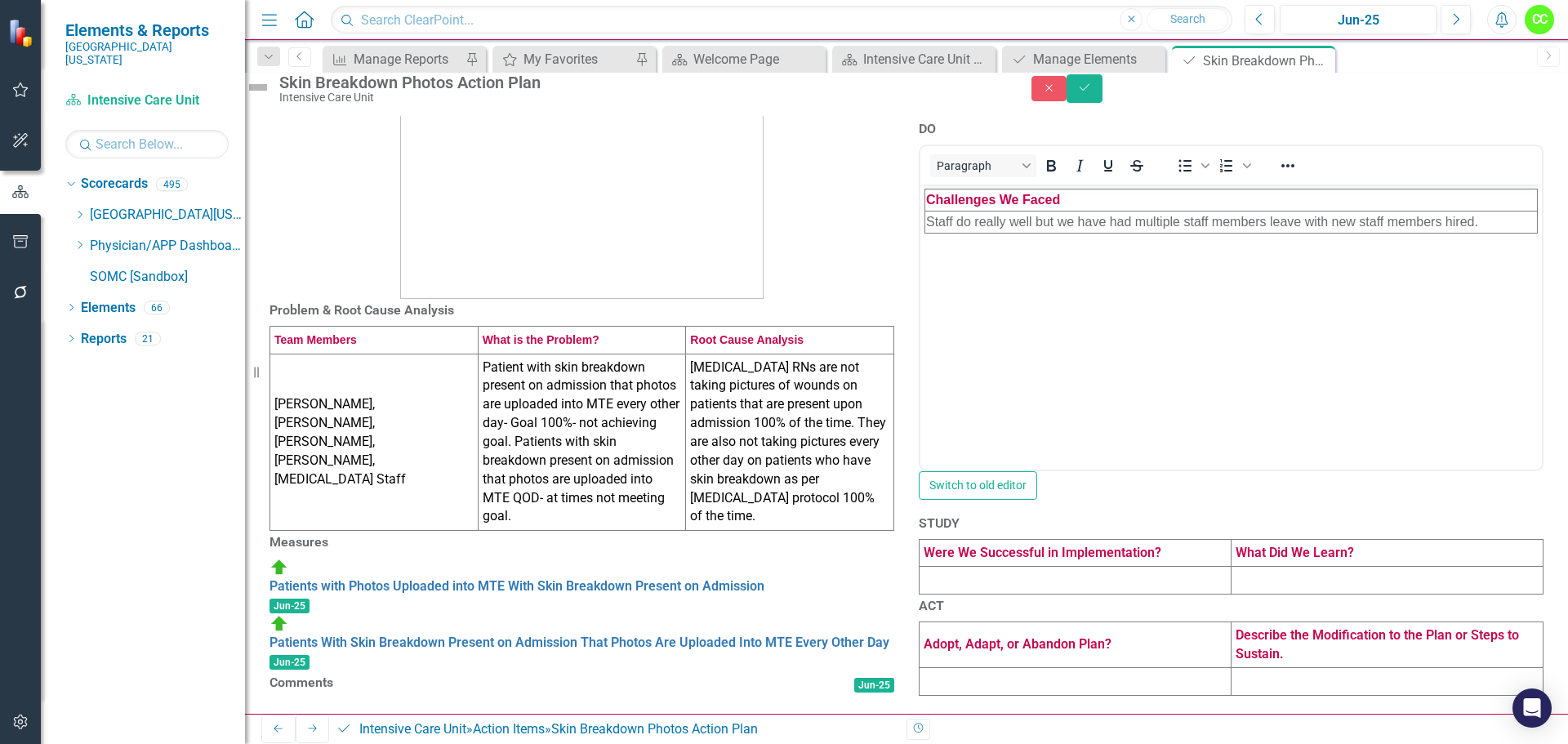
click at [1038, 567] on td at bounding box center [1075, 581] width 312 height 28
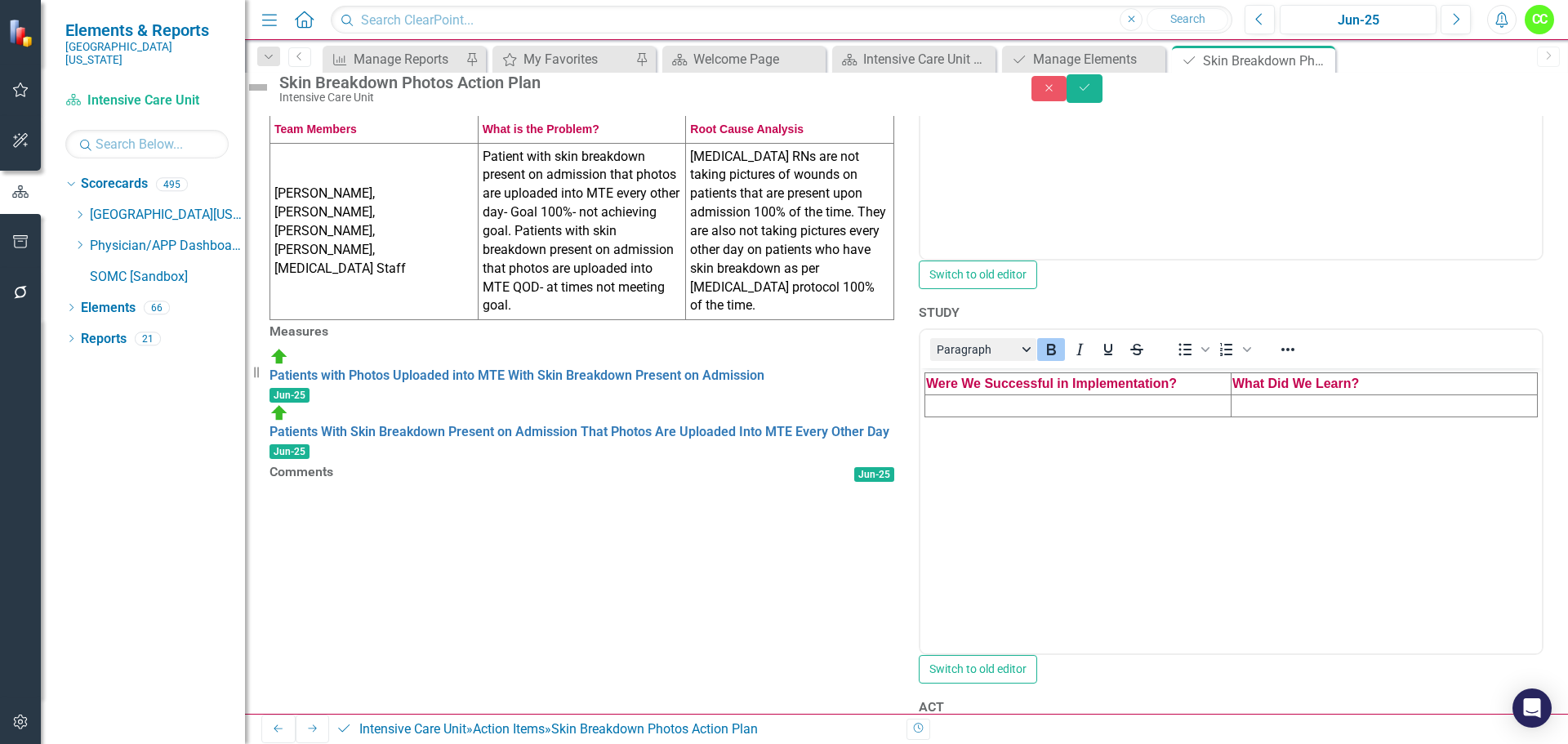
scroll to position [0, 0]
click at [985, 407] on td "Rich Text Area. Press ALT-0 for help." at bounding box center [1079, 405] width 306 height 22
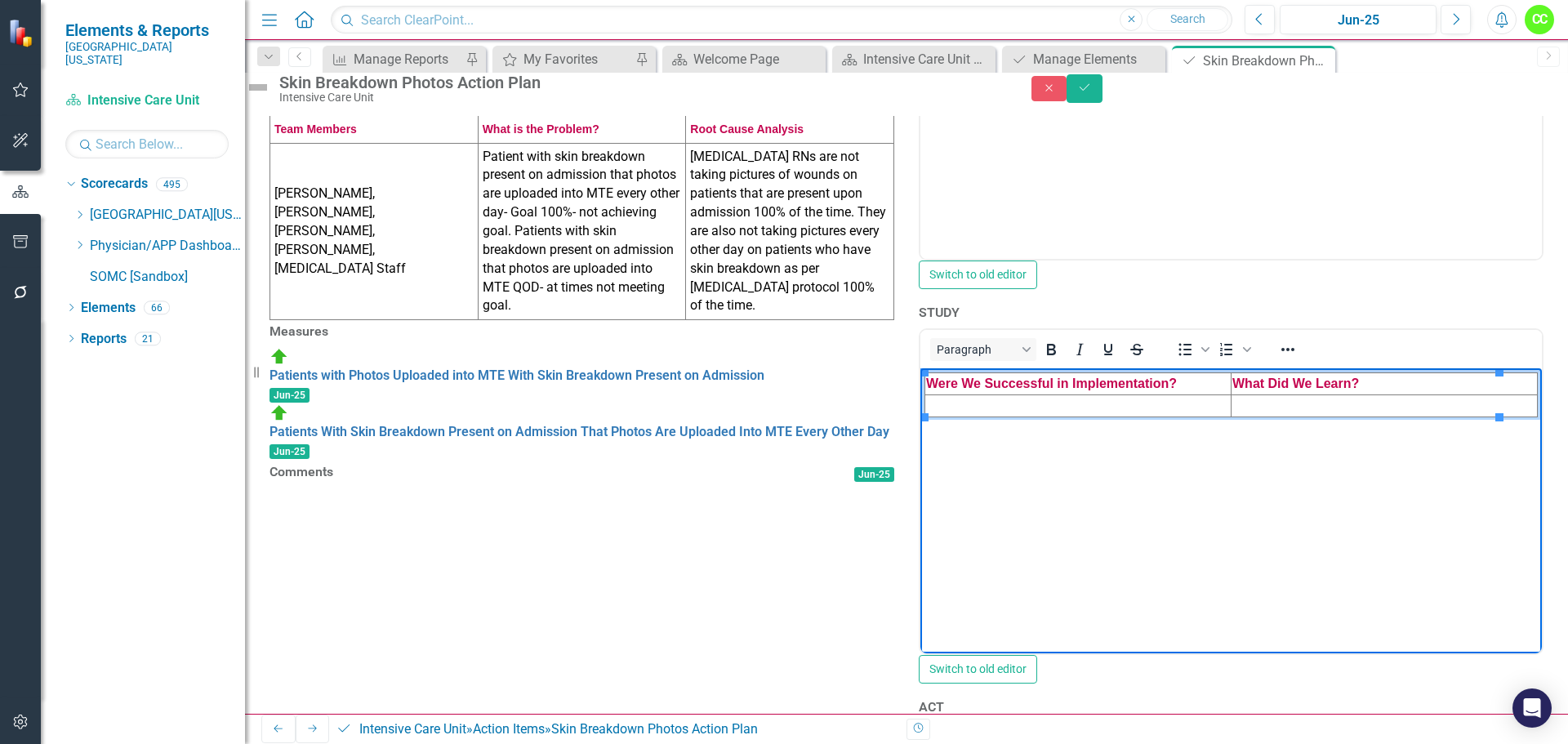
click at [950, 401] on td "Rich Text Area. Press ALT-0 for help." at bounding box center [1079, 405] width 306 height 22
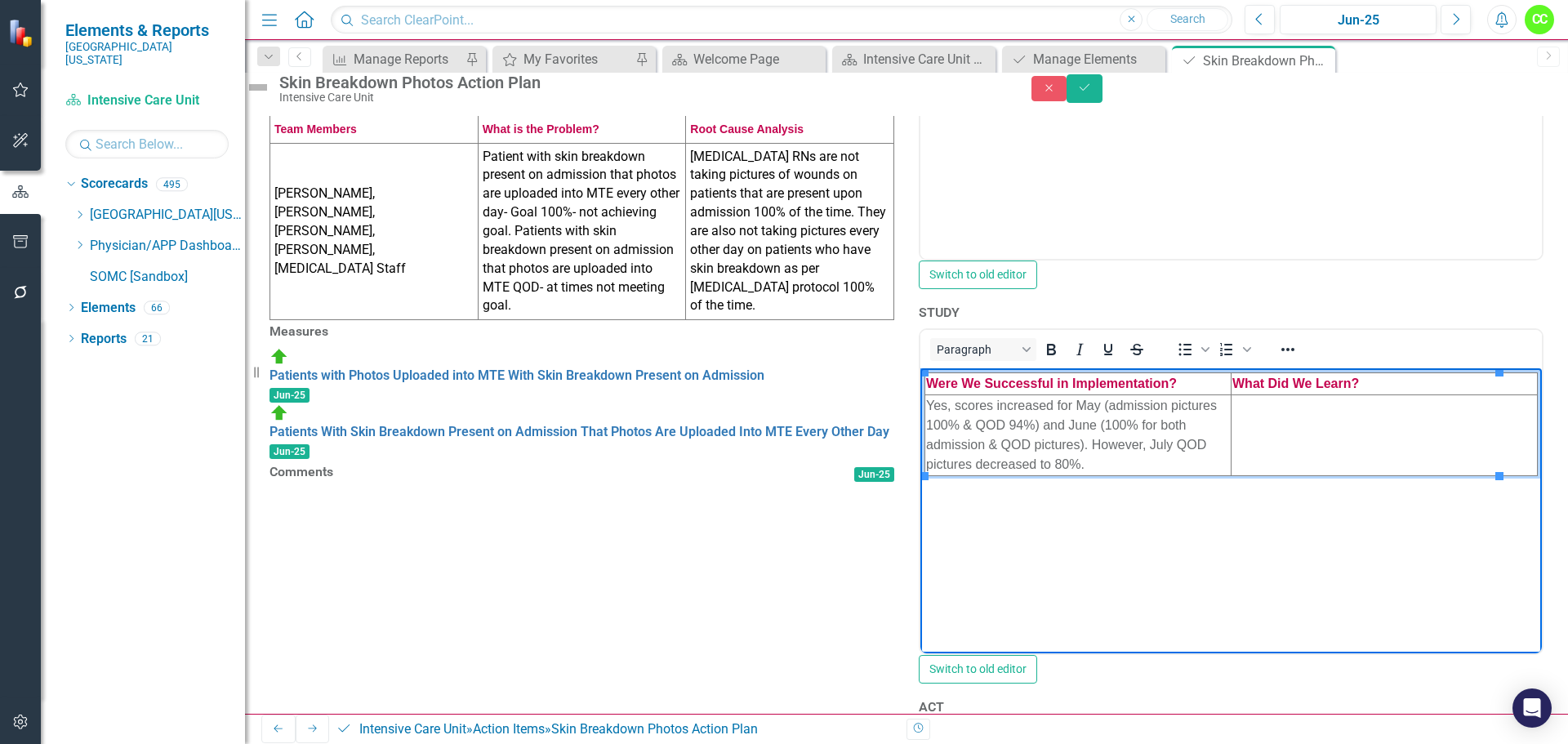
click at [1241, 405] on td "Rich Text Area. Press ALT-0 for help." at bounding box center [1385, 435] width 306 height 81
paste body "Rich Text Area. Press ALT-0 for help."
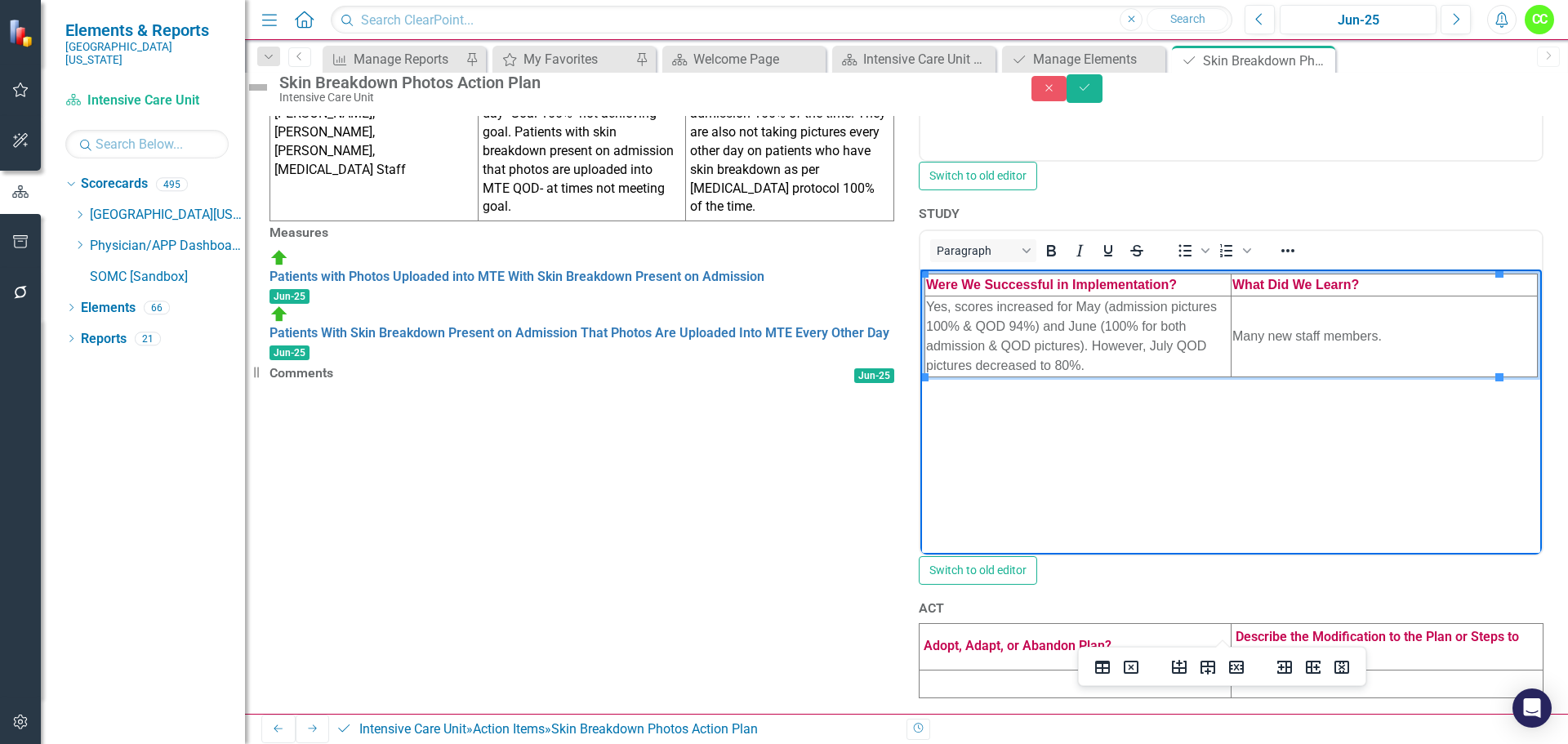
scroll to position [736, 0]
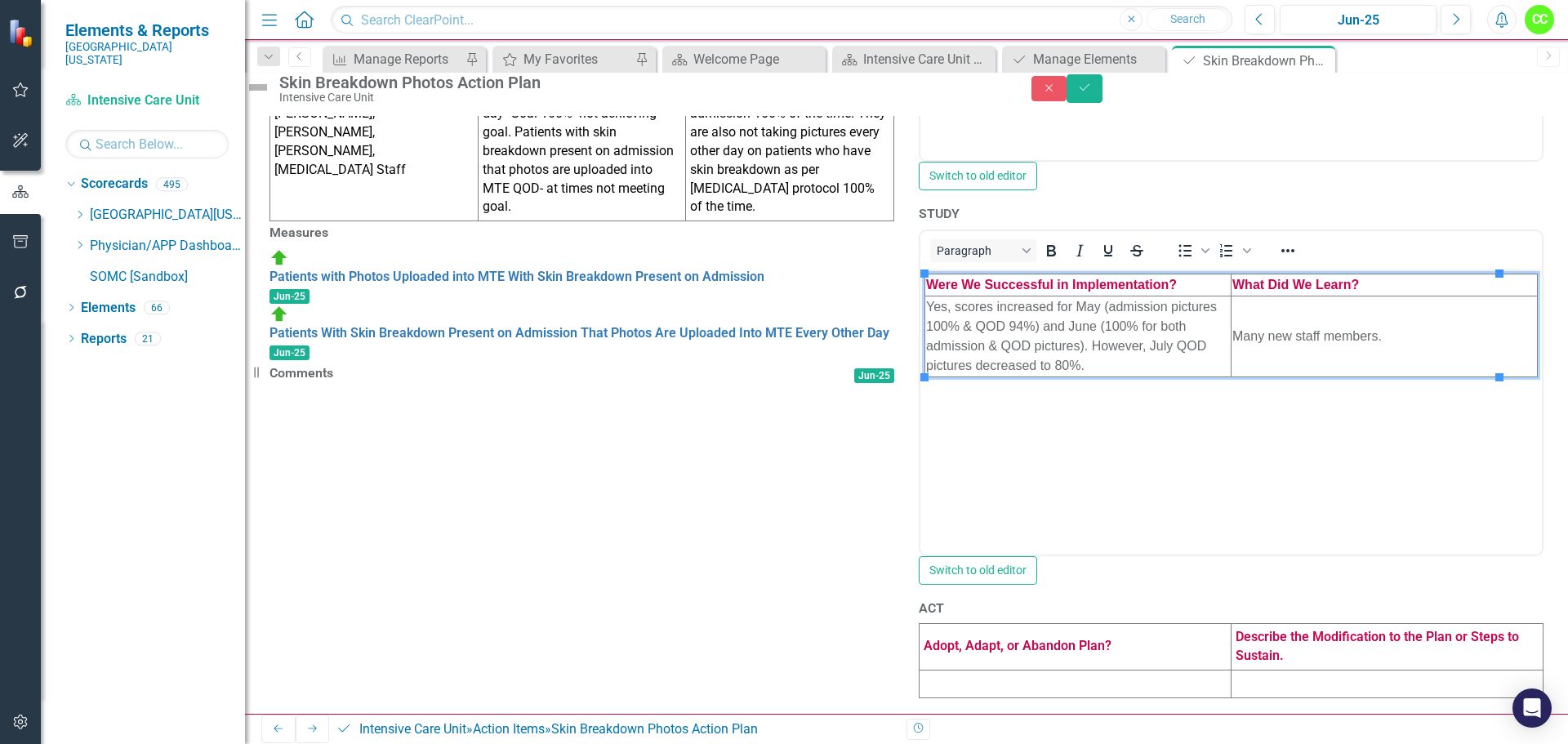
click at [981, 672] on td at bounding box center [1075, 684] width 312 height 28
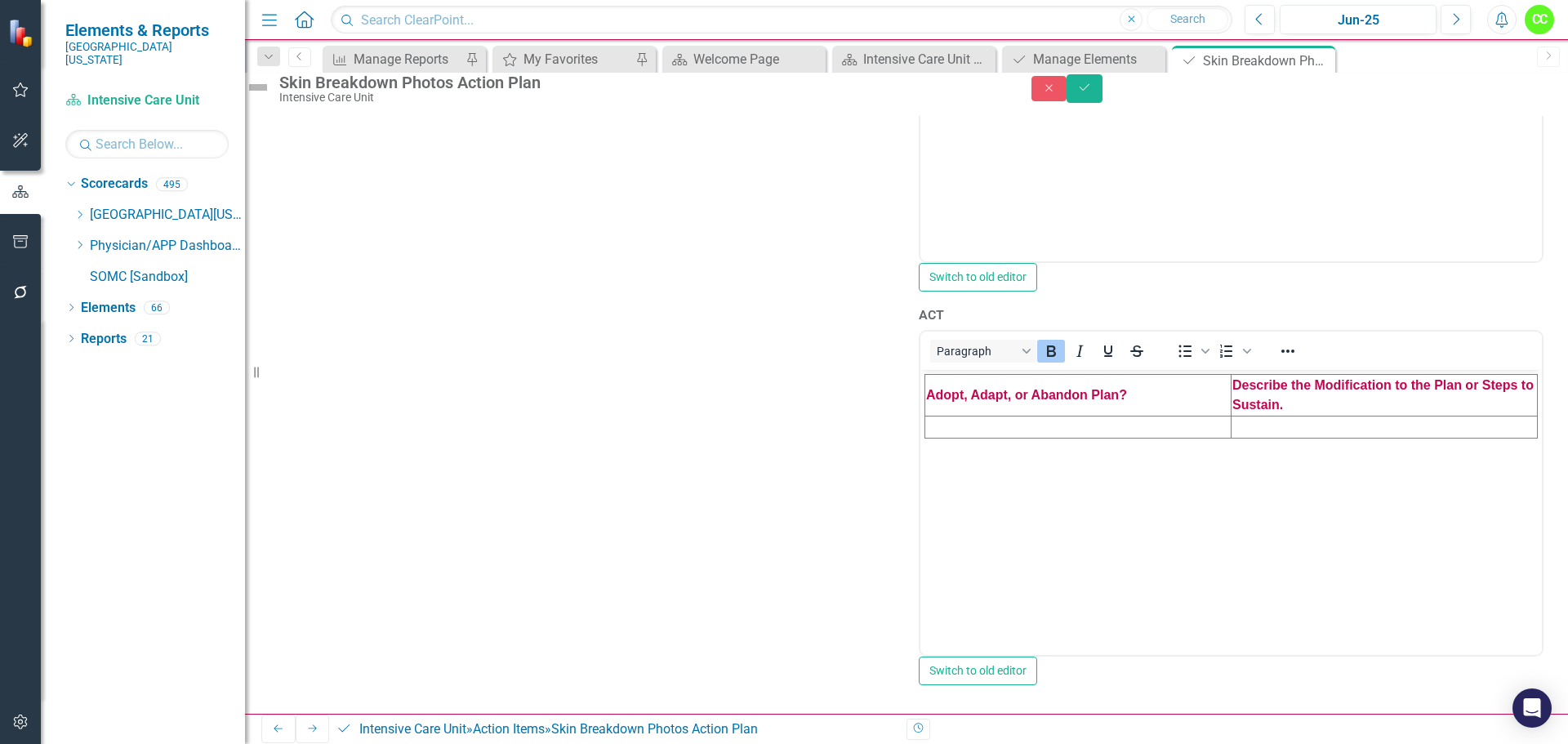
scroll to position [981, 0]
click at [1014, 430] on td "Rich Text Area. Press ALT-0 for help." at bounding box center [1079, 427] width 306 height 22
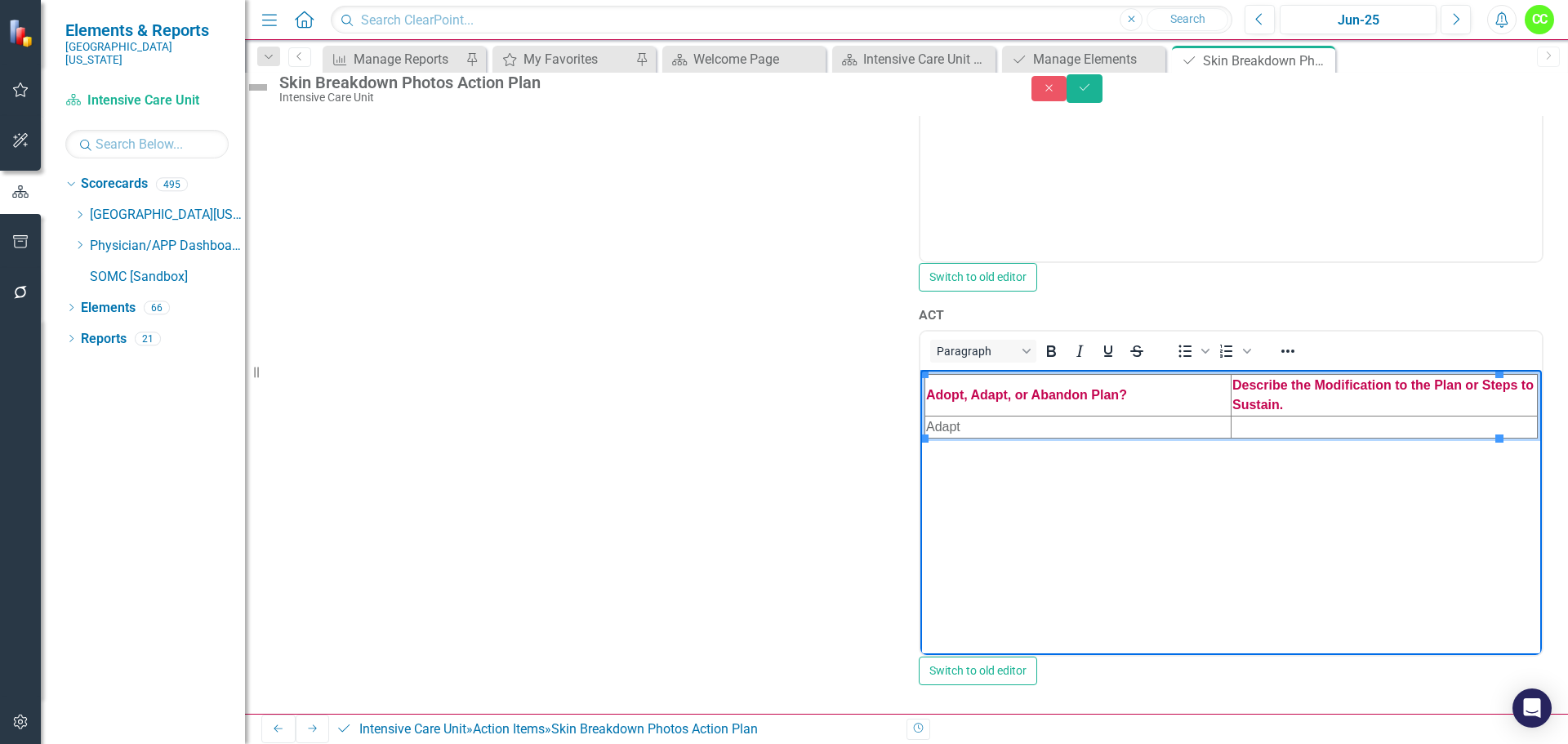
click at [1281, 421] on td "Rich Text Area. Press ALT-0 for help." at bounding box center [1385, 427] width 306 height 22
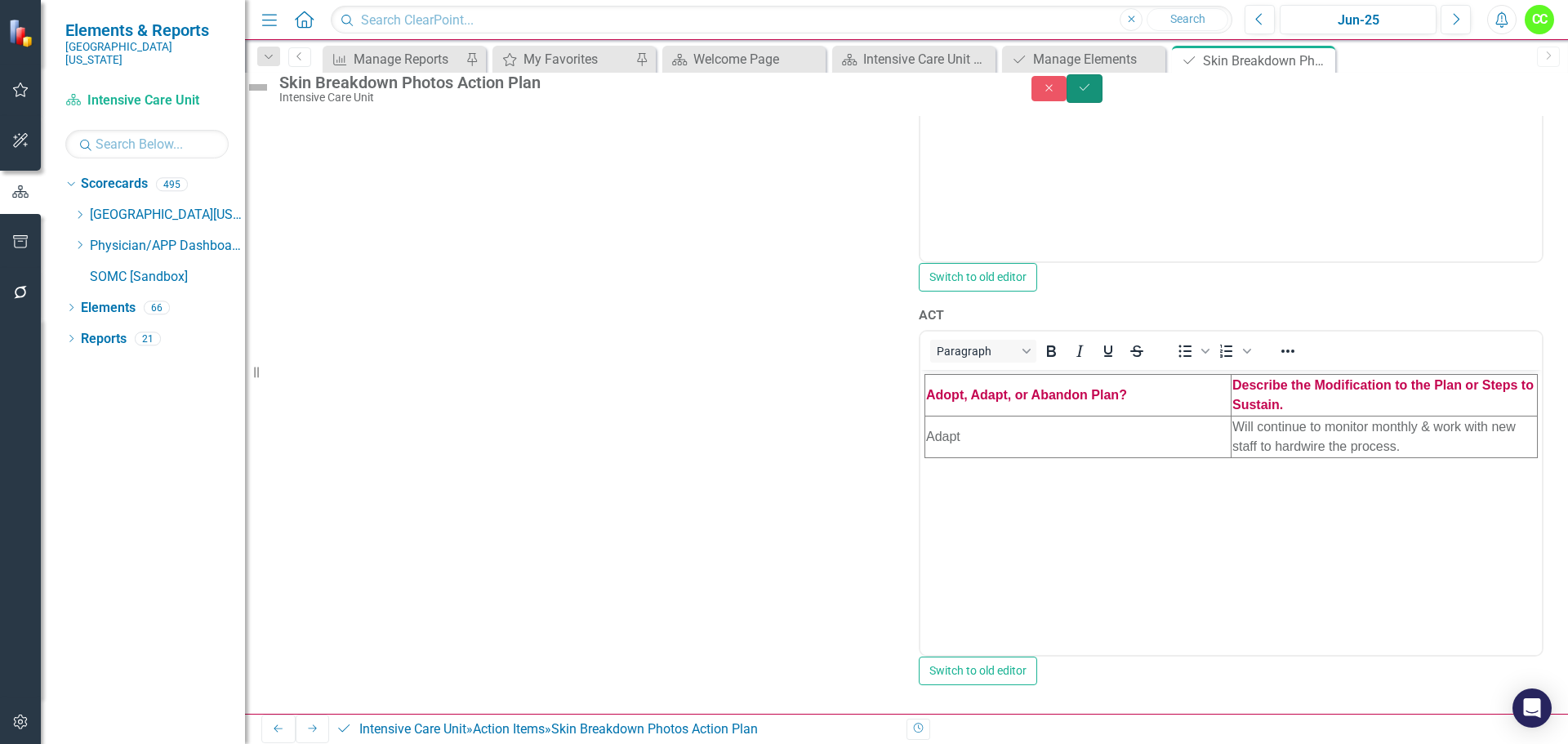
click at [1102, 84] on button "Save" at bounding box center [1084, 88] width 36 height 28
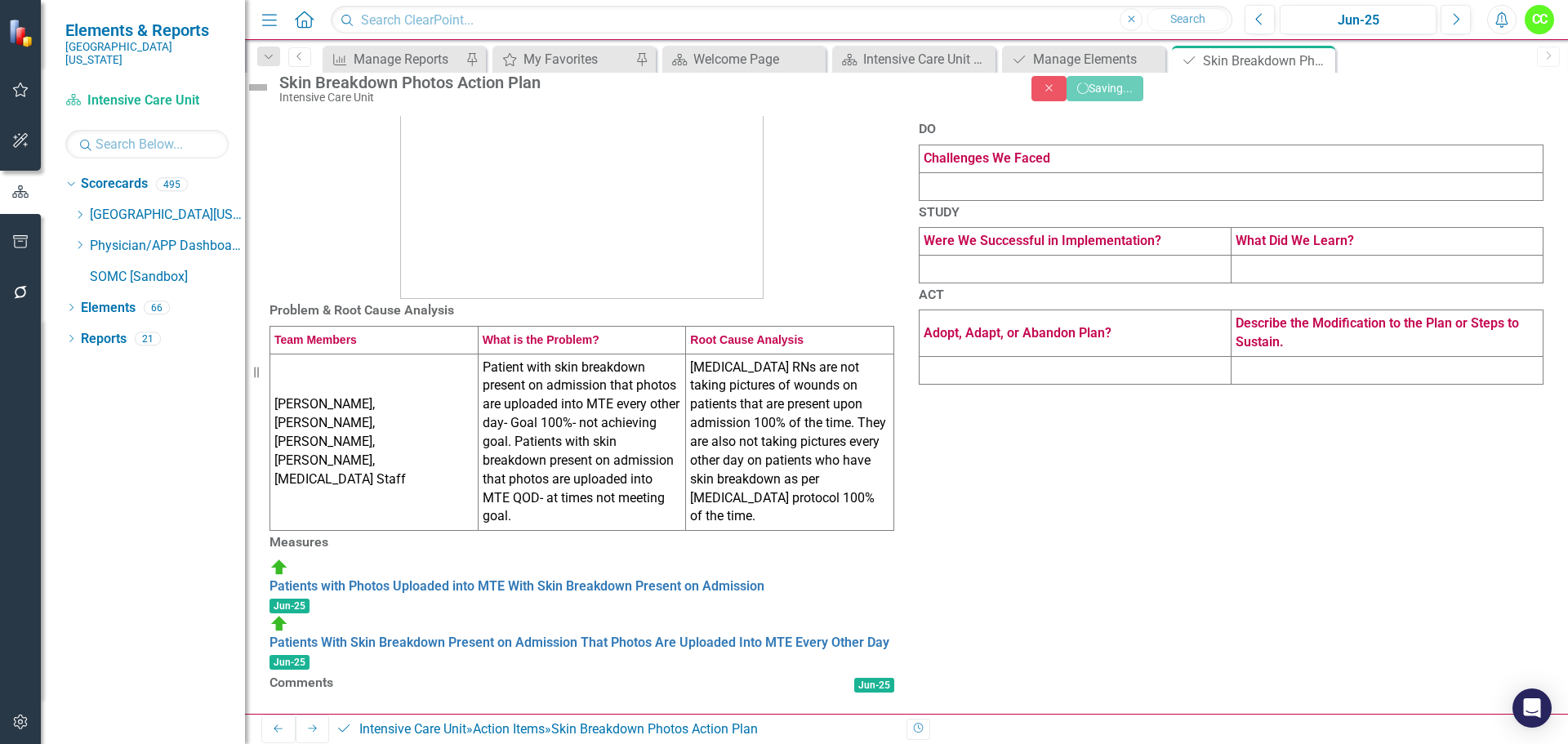
scroll to position [349, 0]
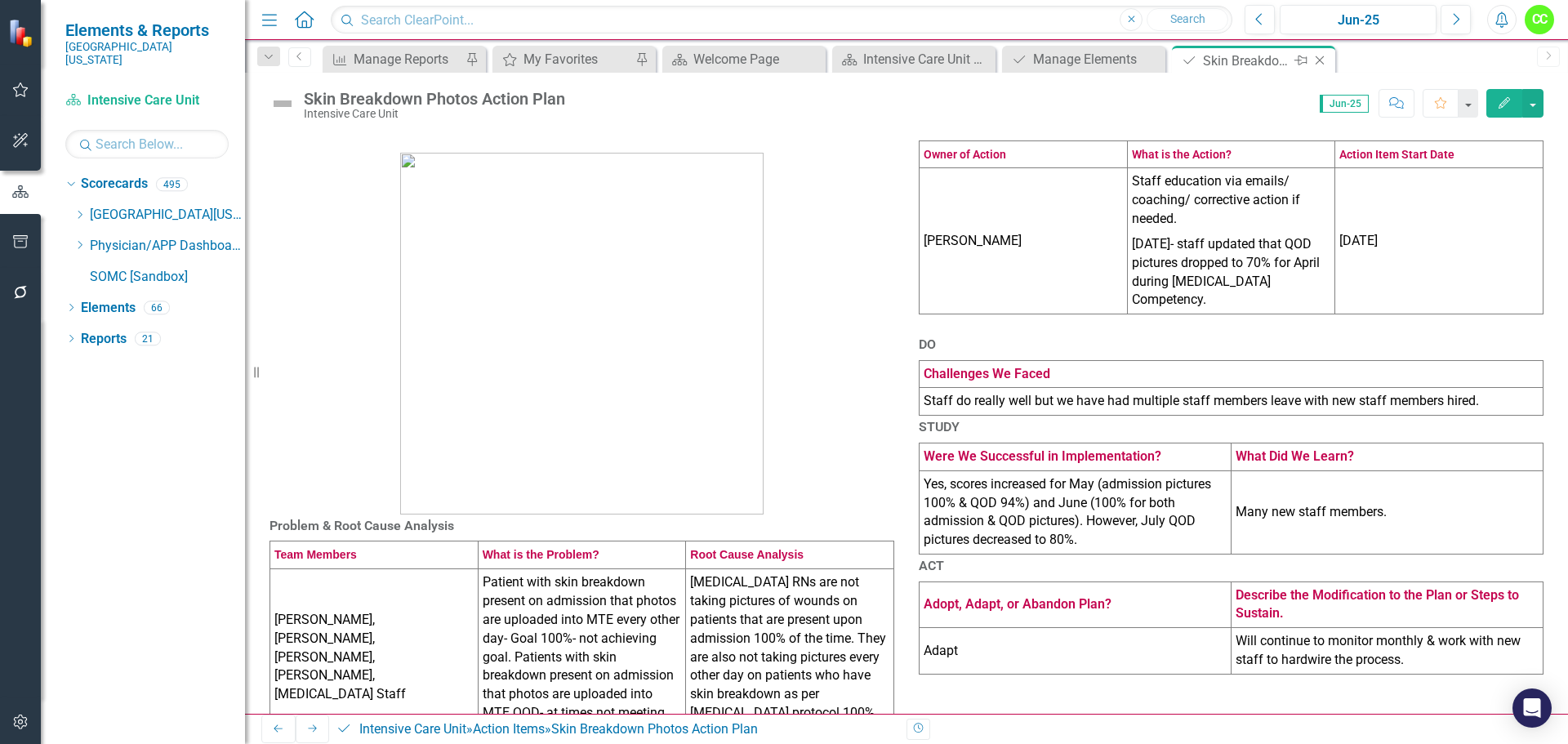
click at [1327, 55] on icon "Close" at bounding box center [1319, 60] width 16 height 13
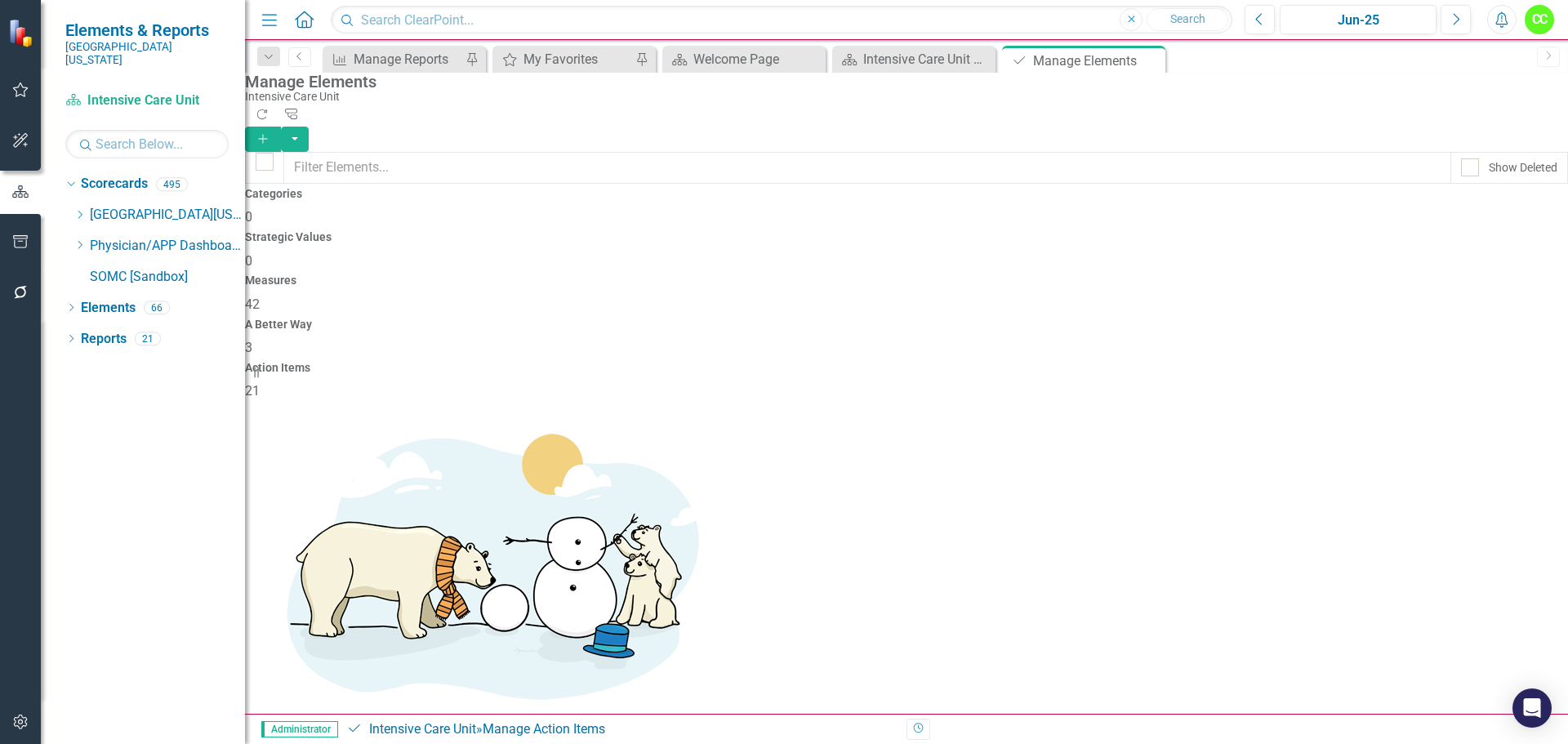
scroll to position [163, 0]
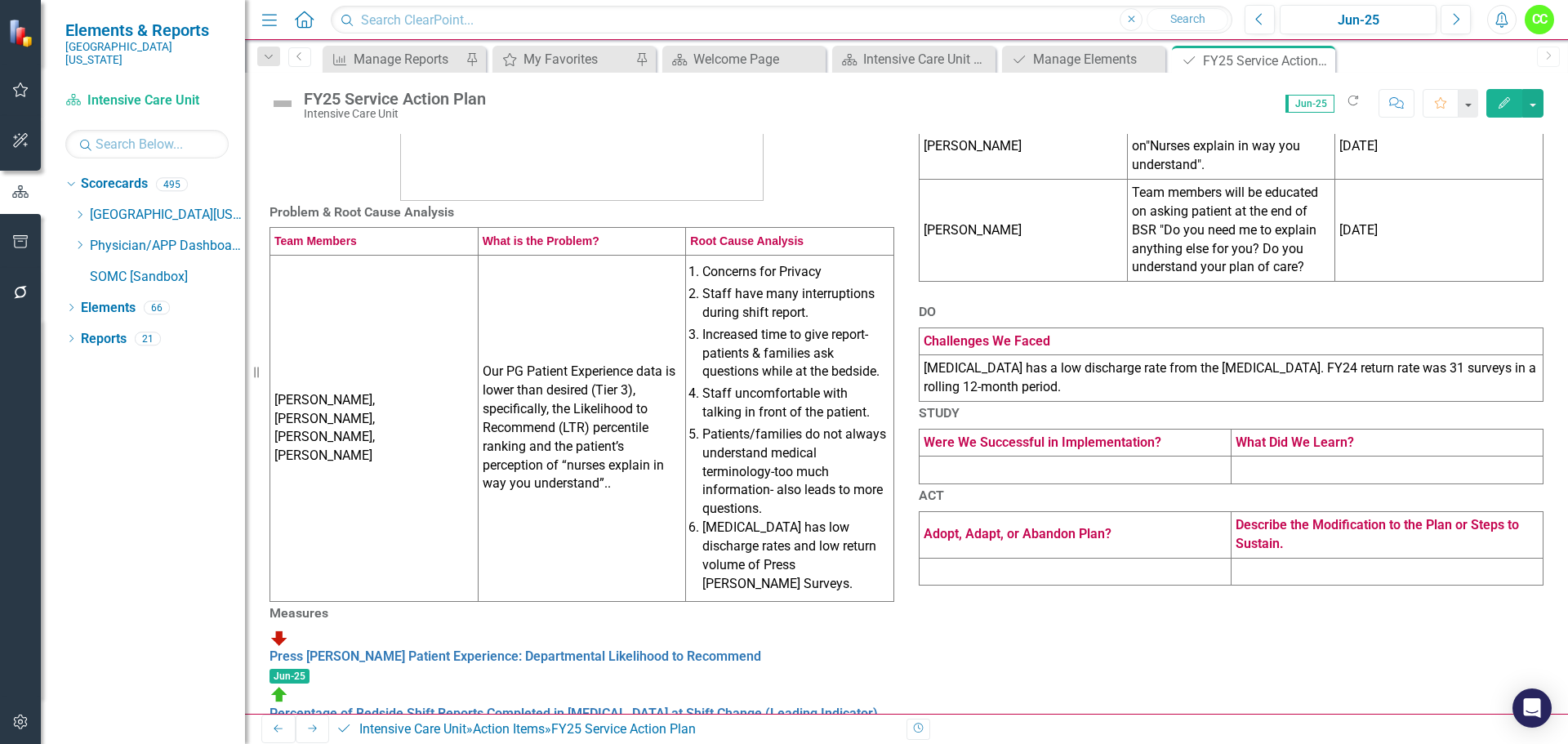
scroll to position [409, 0]
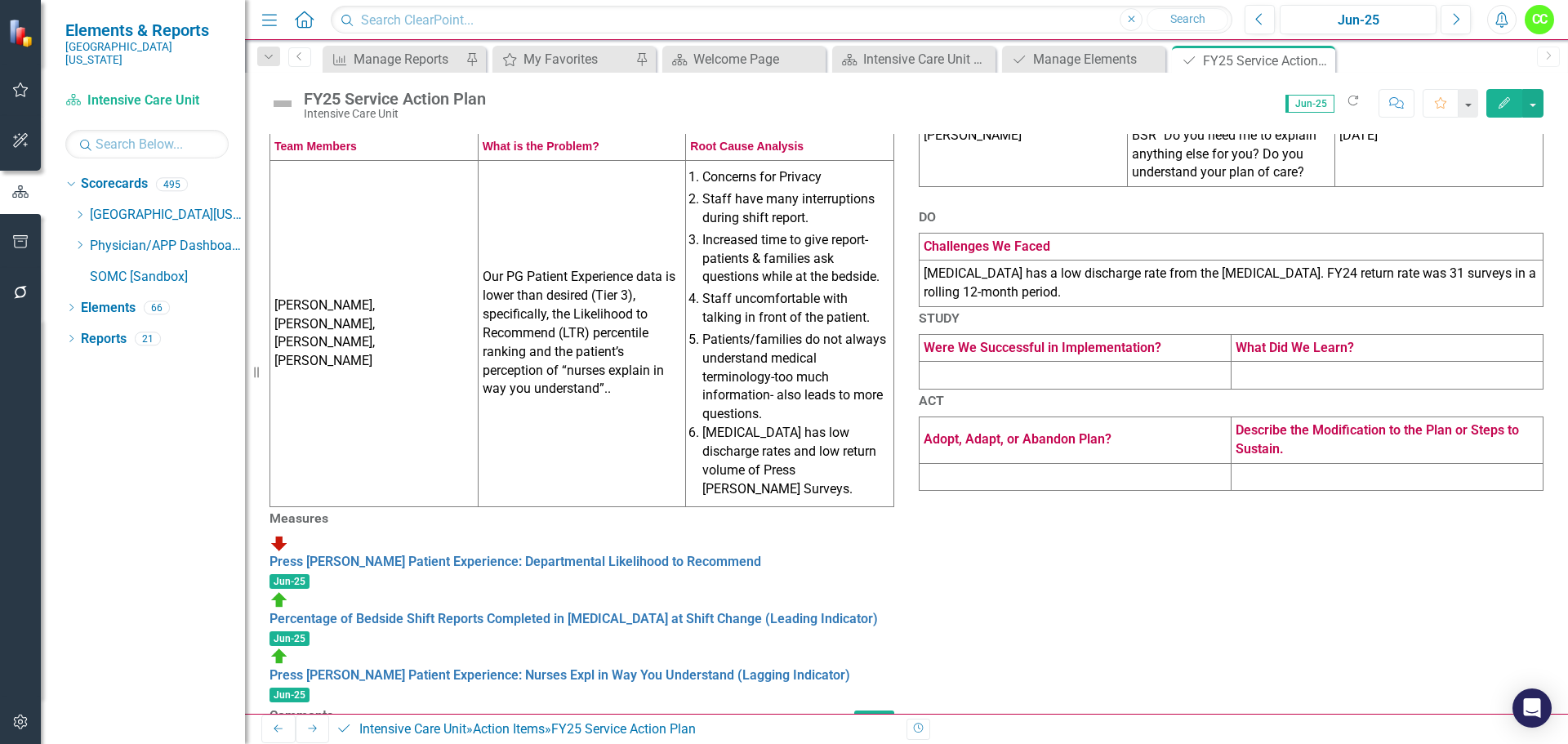
click at [1467, 287] on td "ICU has a low discharge rate from the ICU. FY24 return rate was 31 surveys in a…" at bounding box center [1231, 284] width 624 height 47
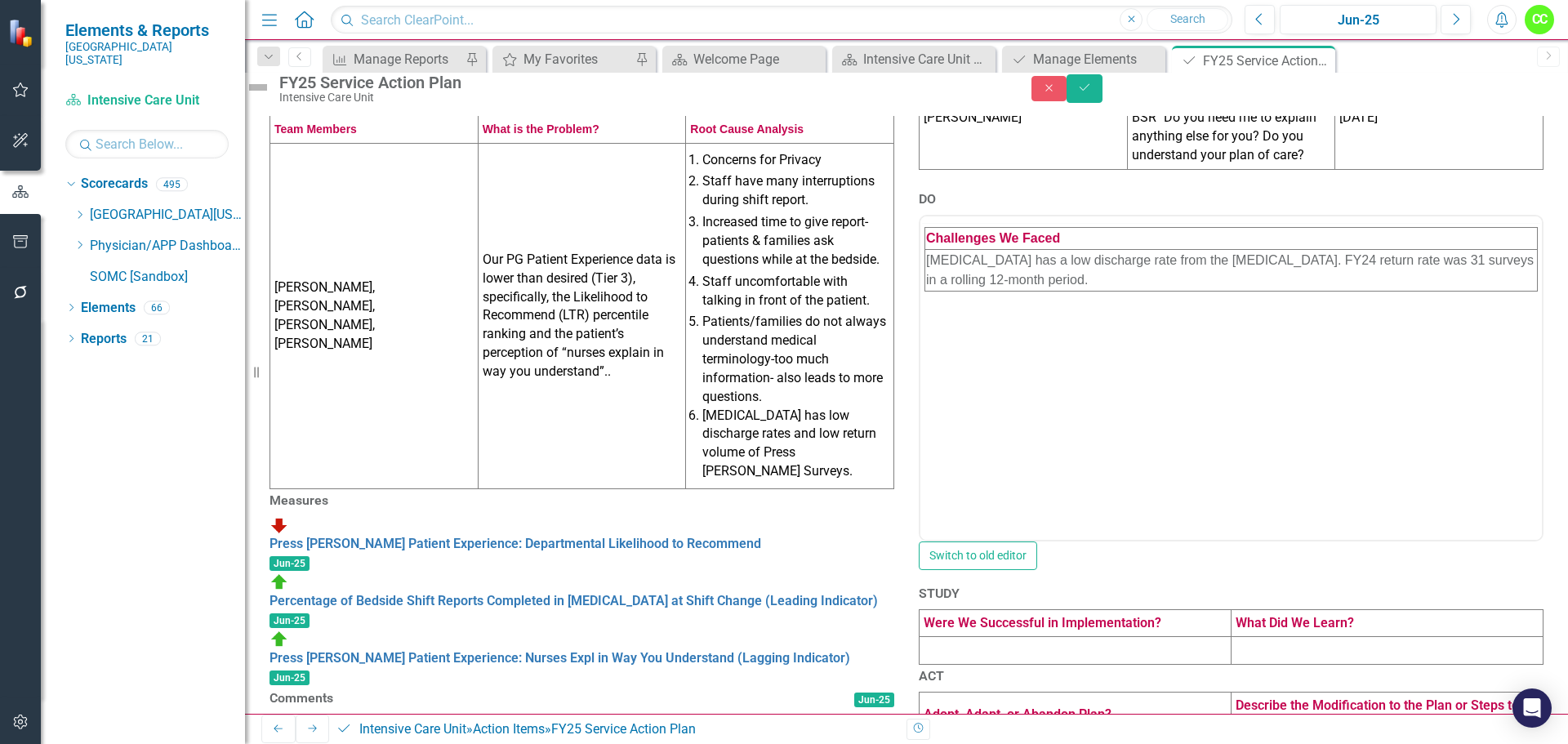
scroll to position [0, 0]
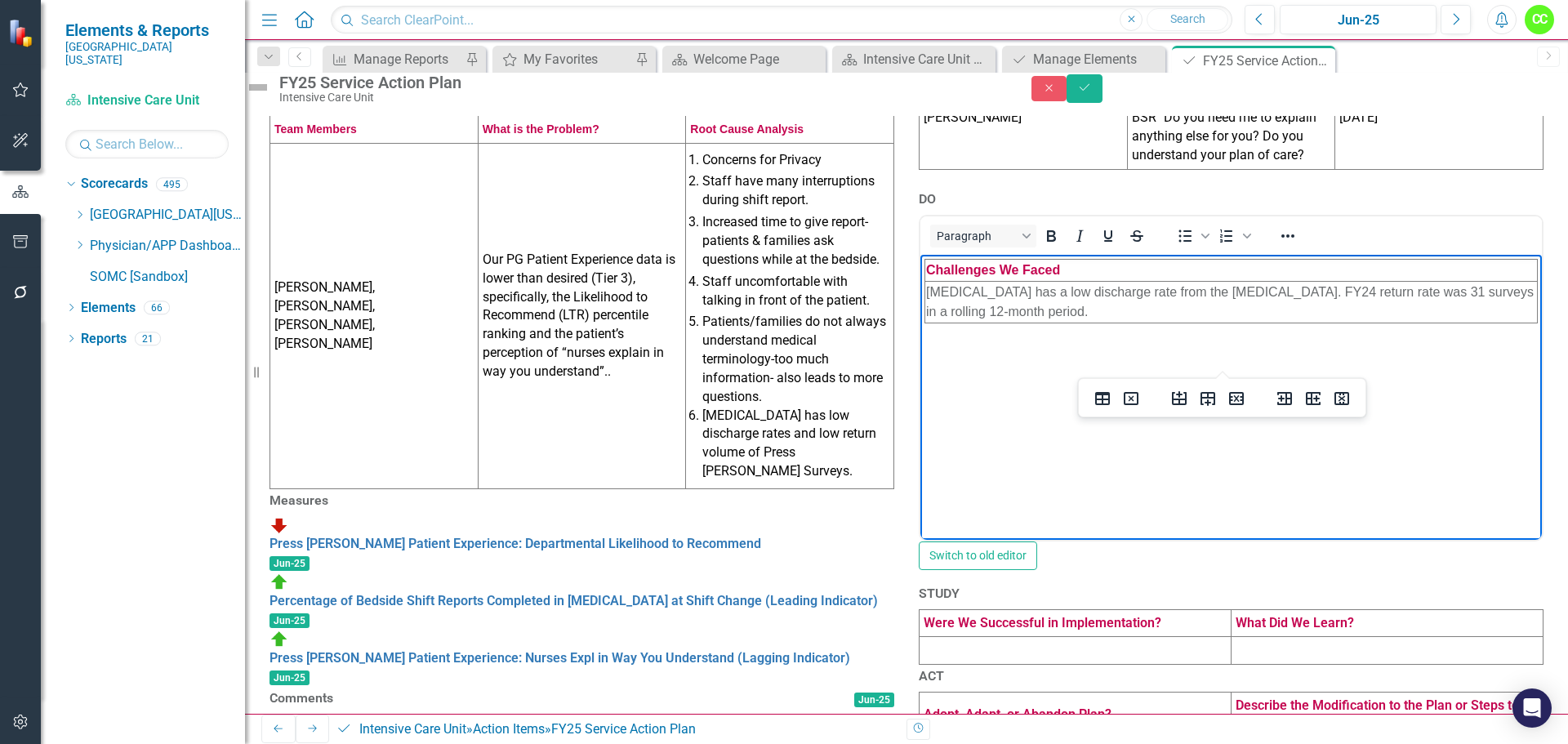
click at [1010, 315] on td "ICU has a low discharge rate from the ICU. FY24 return rate was 31 surveys in a…" at bounding box center [1232, 302] width 612 height 41
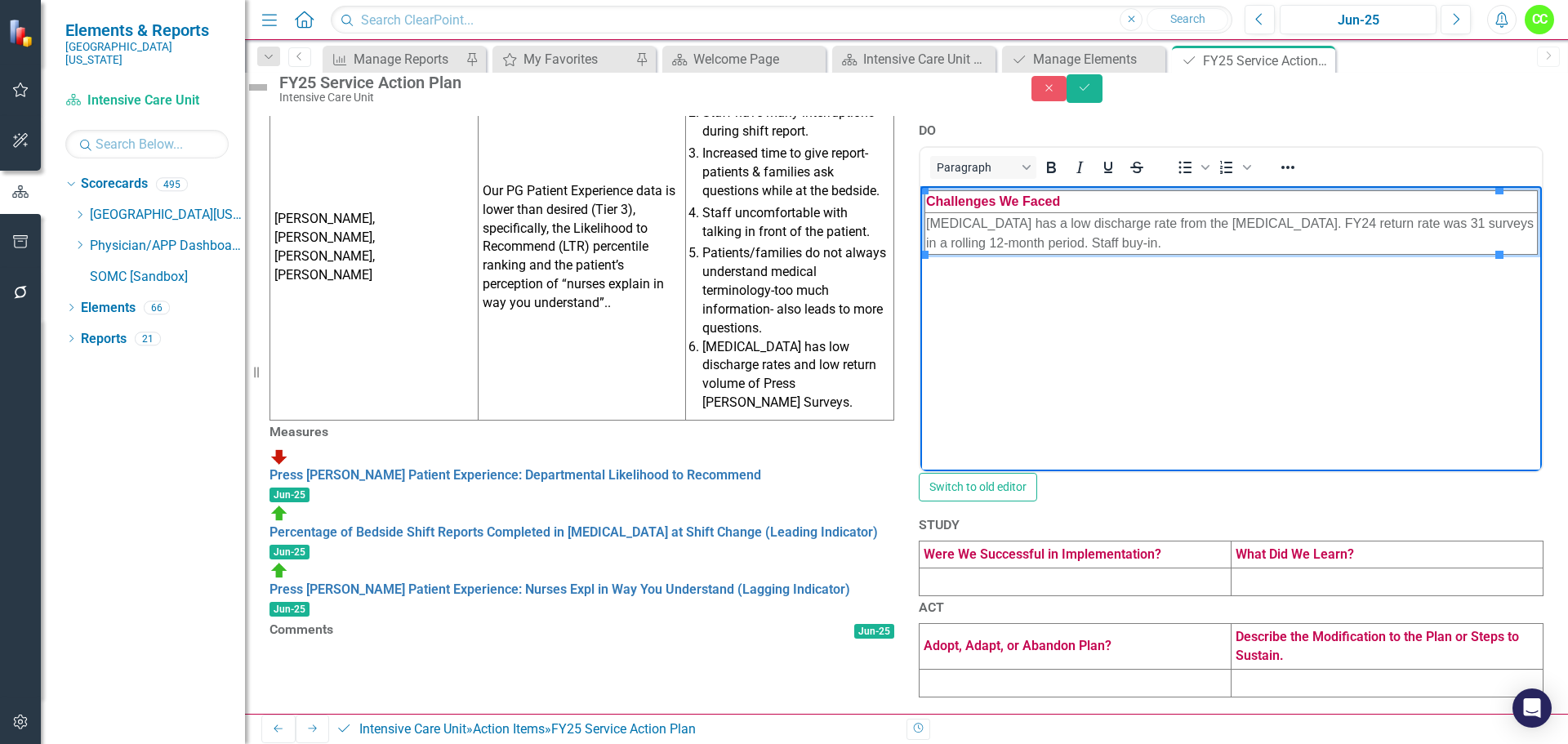
scroll to position [650, 0]
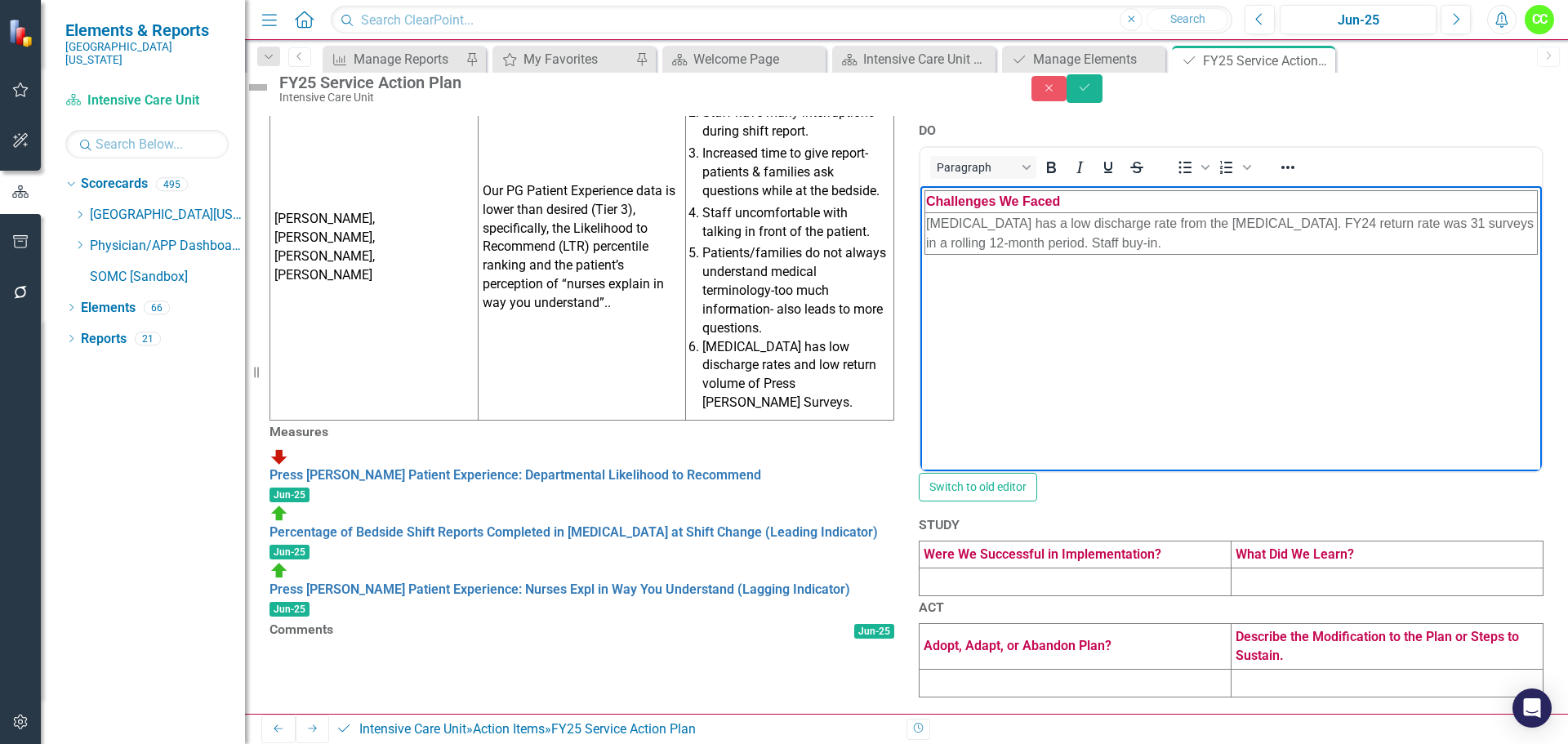
click at [945, 568] on td at bounding box center [1075, 582] width 312 height 28
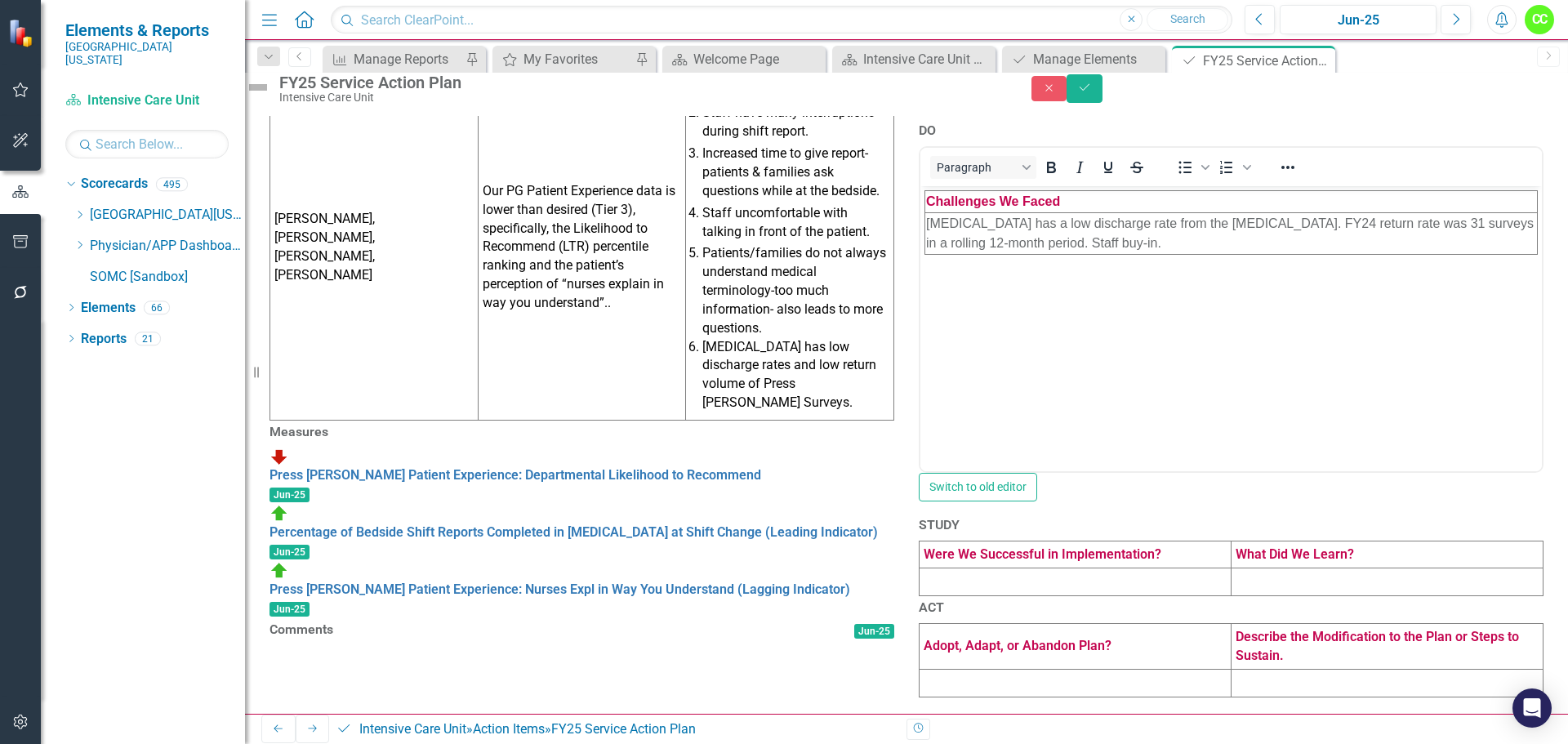
click at [945, 568] on td at bounding box center [1075, 582] width 312 height 28
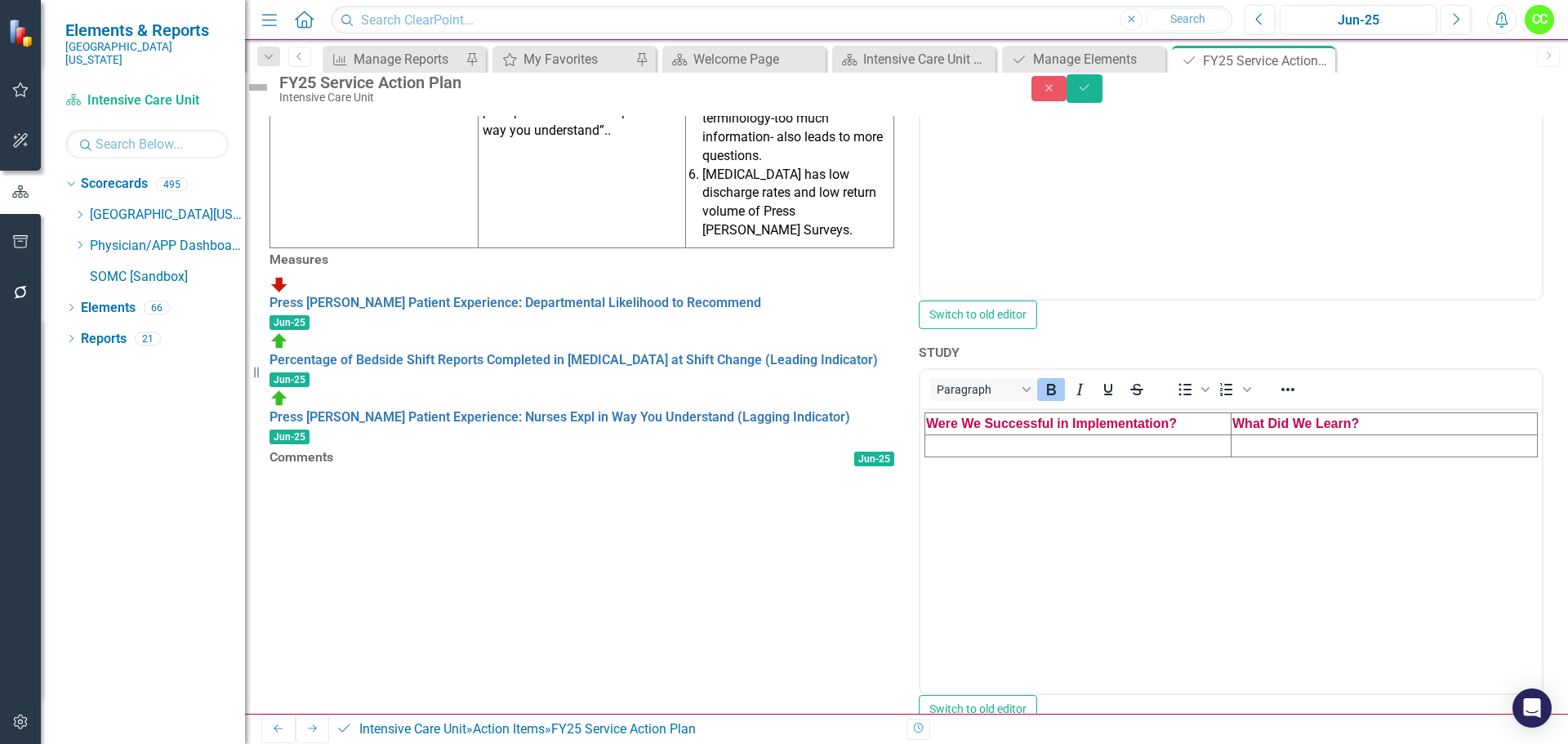
scroll to position [0, 0]
click at [934, 450] on td "Rich Text Area. Press ALT-0 for help." at bounding box center [1079, 445] width 306 height 22
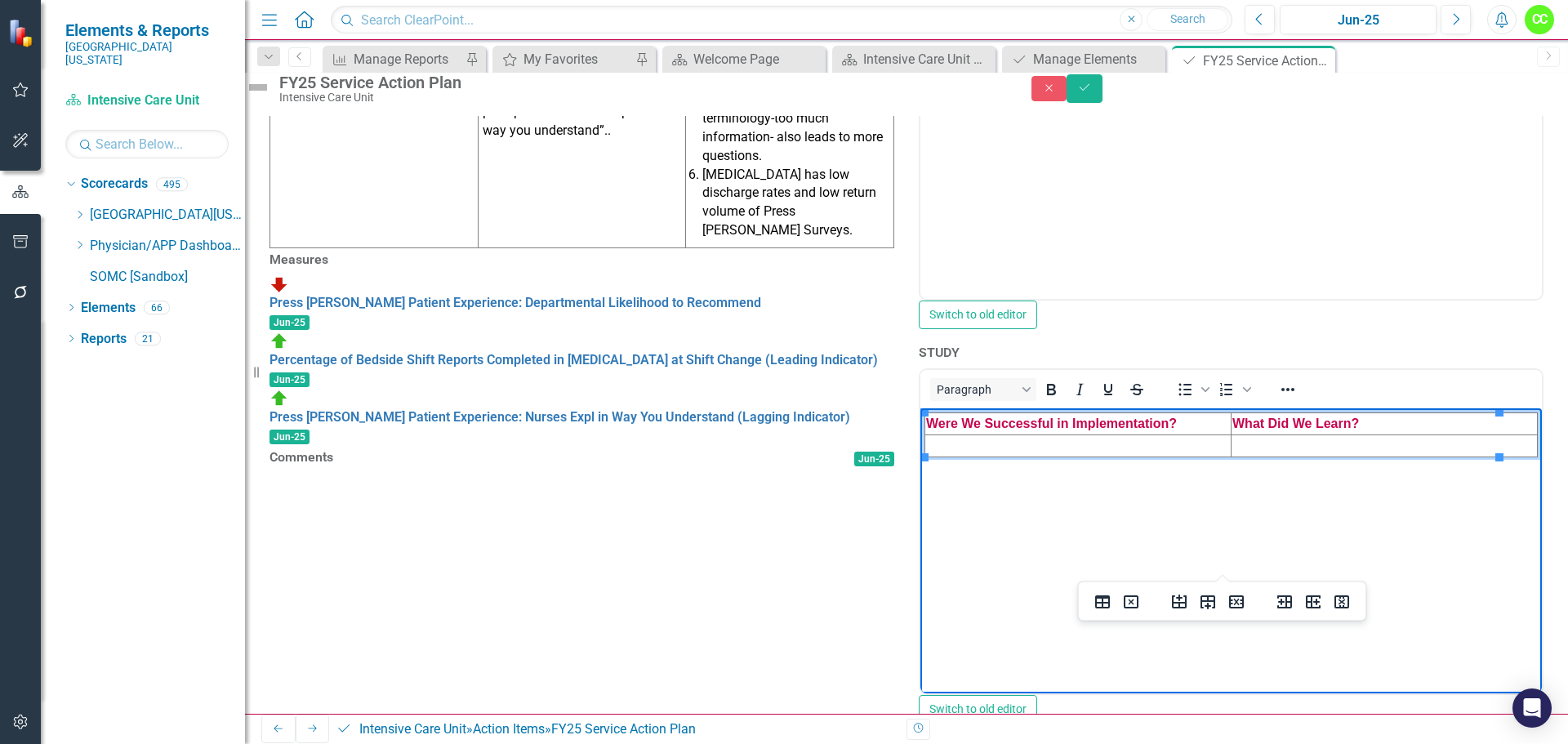
paste body "Rich Text Area. Press ALT-0 for help."
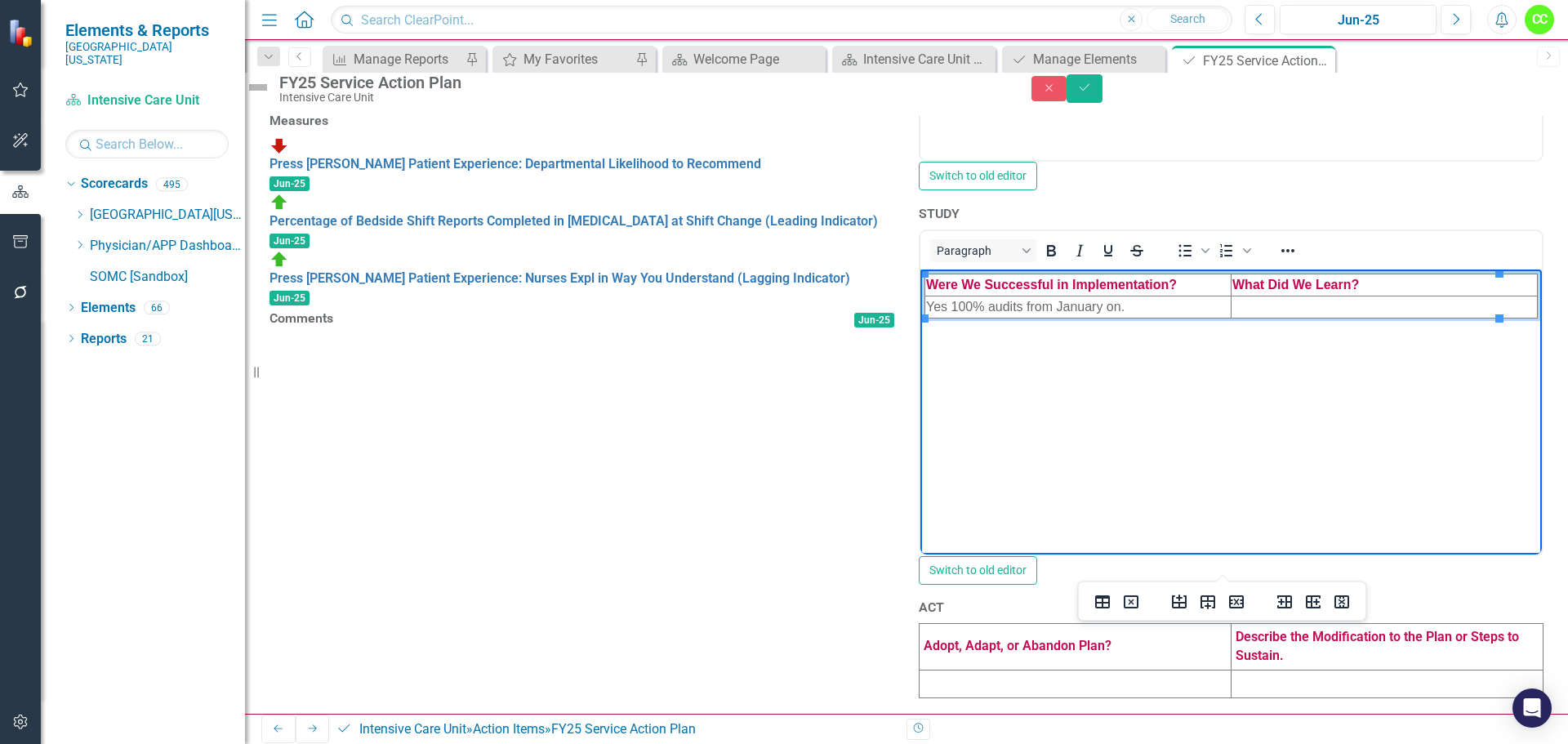
scroll to position [976, 0]
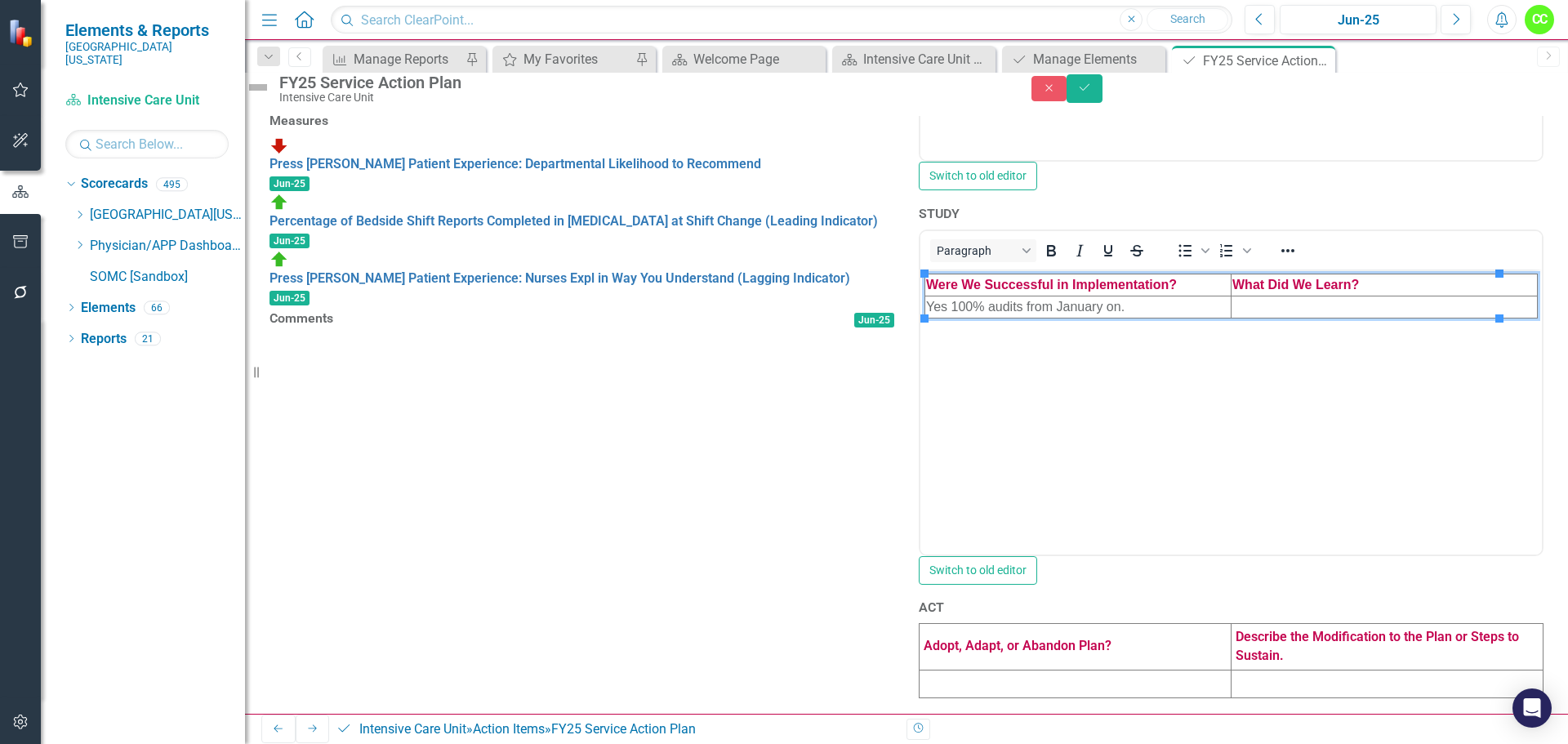
click at [956, 670] on td at bounding box center [1075, 684] width 312 height 28
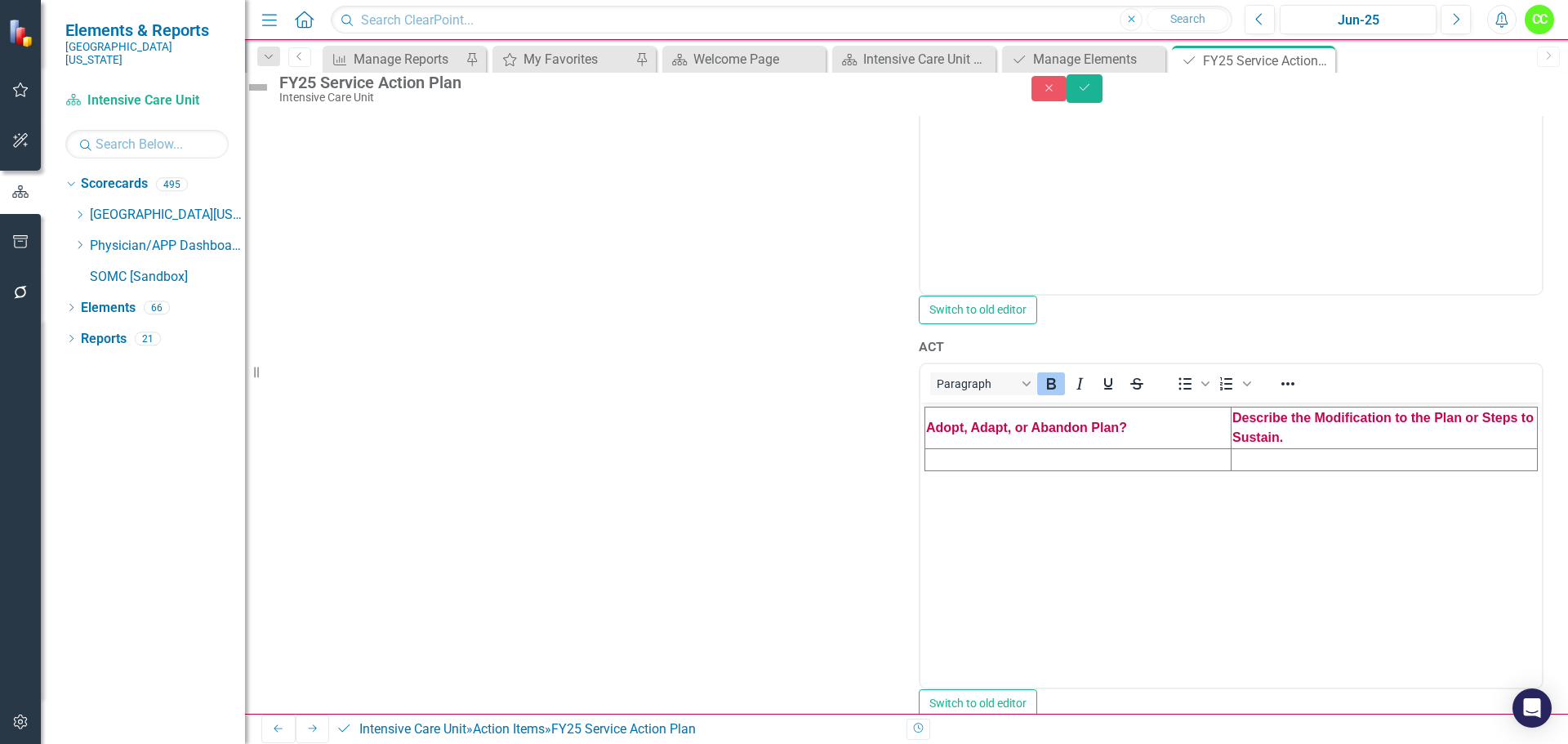
scroll to position [1139, 0]
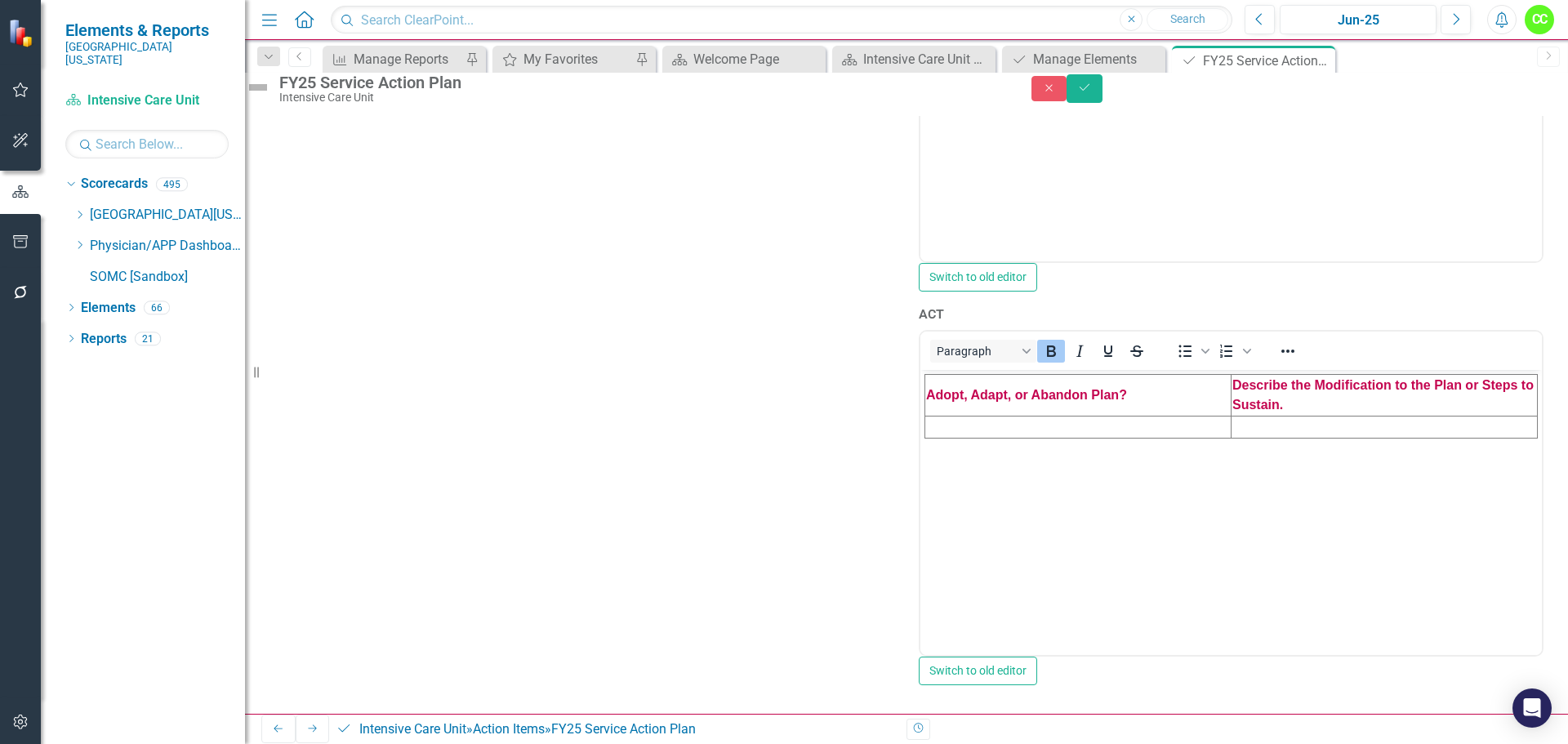
click at [975, 427] on td "Rich Text Area. Press ALT-0 for help." at bounding box center [1079, 427] width 306 height 22
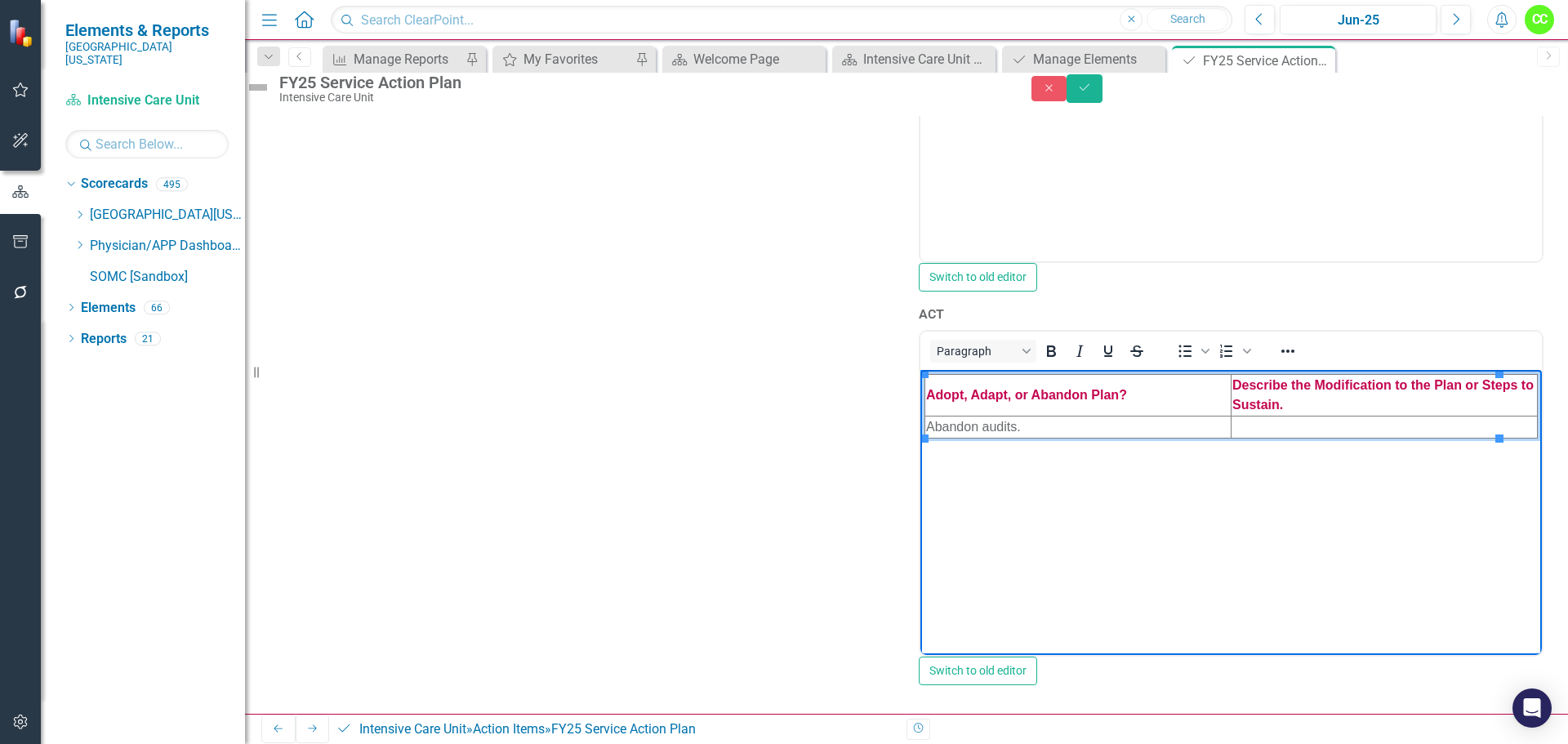
click at [1276, 424] on td "Rich Text Area. Press ALT-0 for help." at bounding box center [1385, 427] width 306 height 22
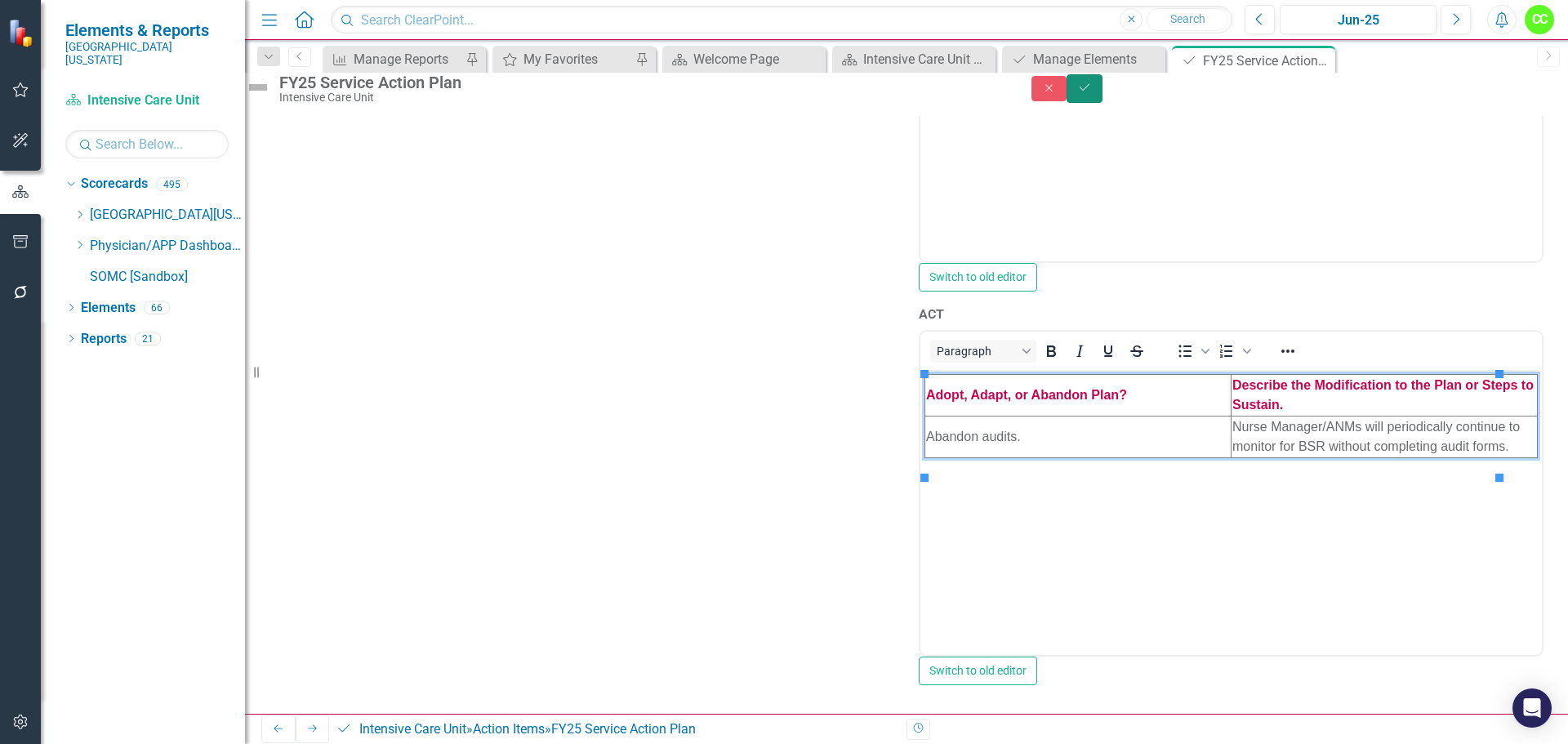
click at [1092, 93] on icon "Save" at bounding box center [1084, 87] width 15 height 11
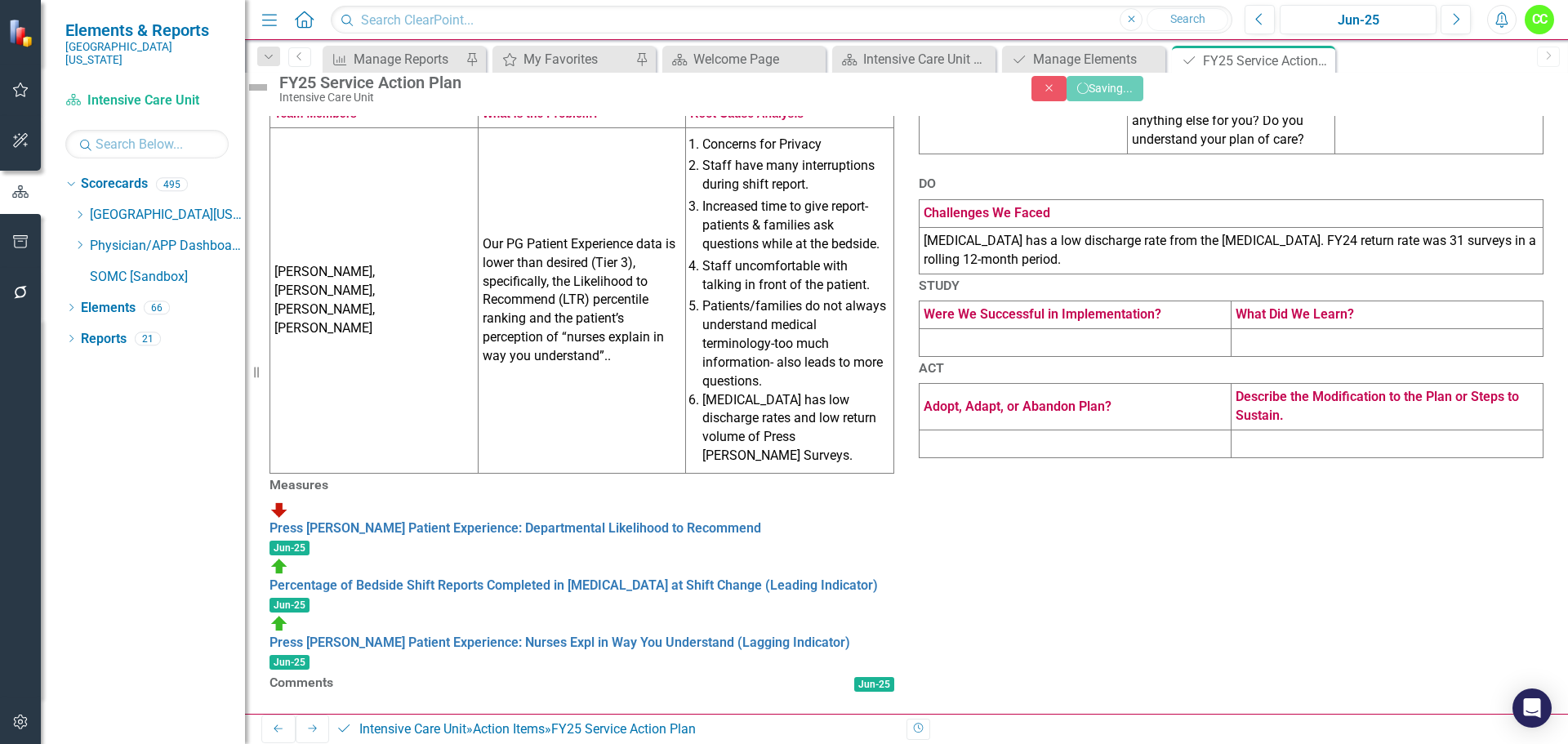
scroll to position [527, 0]
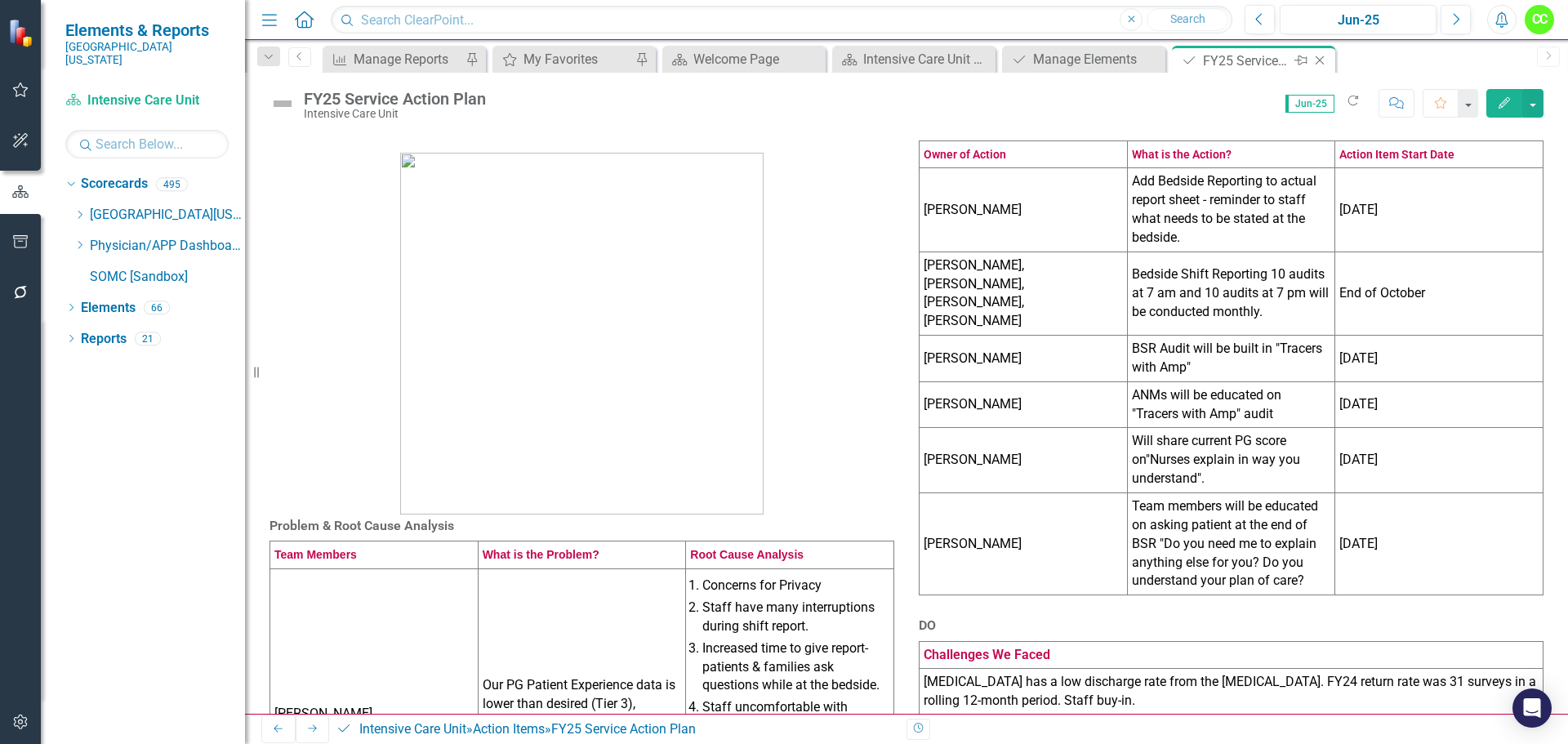
click at [1321, 62] on icon at bounding box center [1320, 61] width 9 height 9
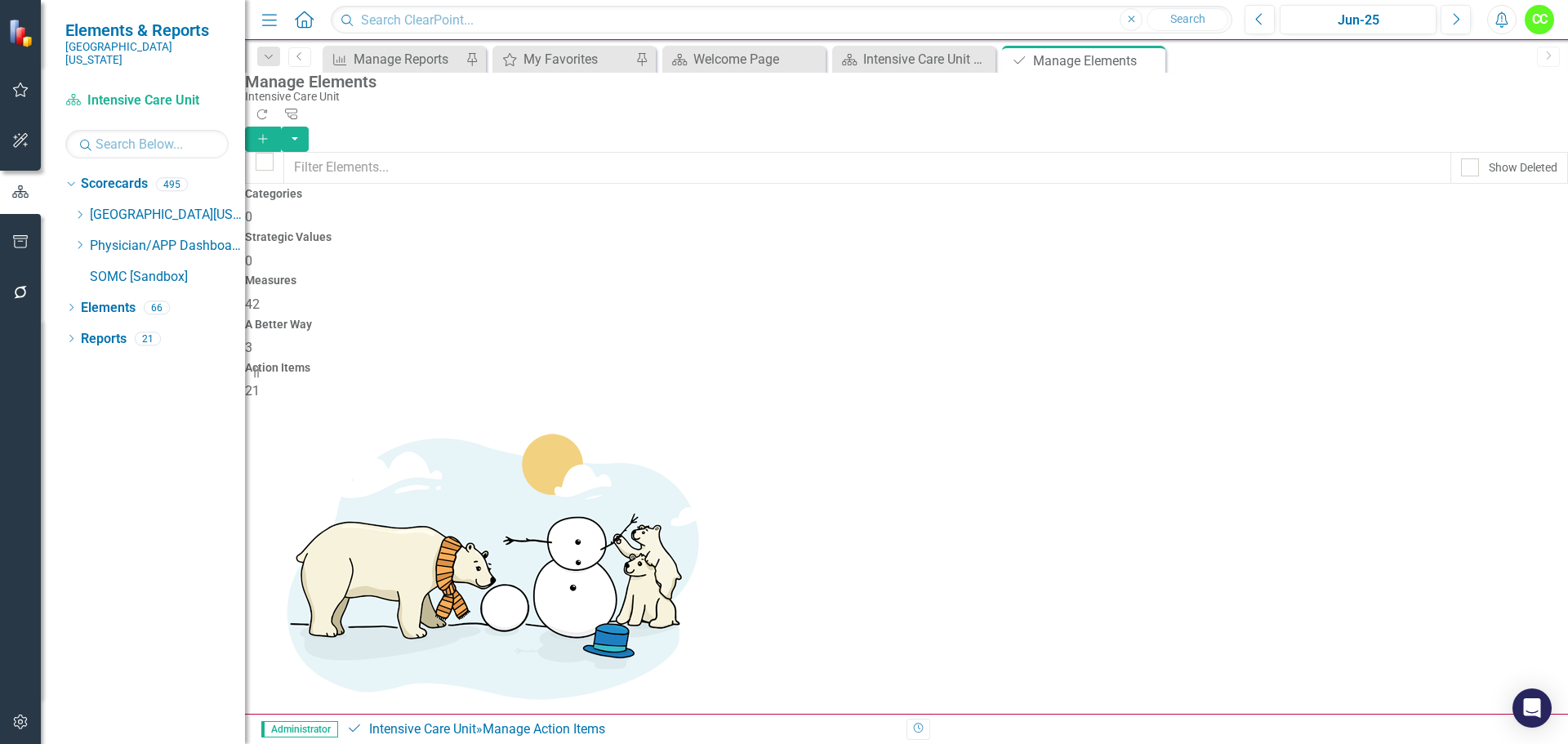
scroll to position [327, 0]
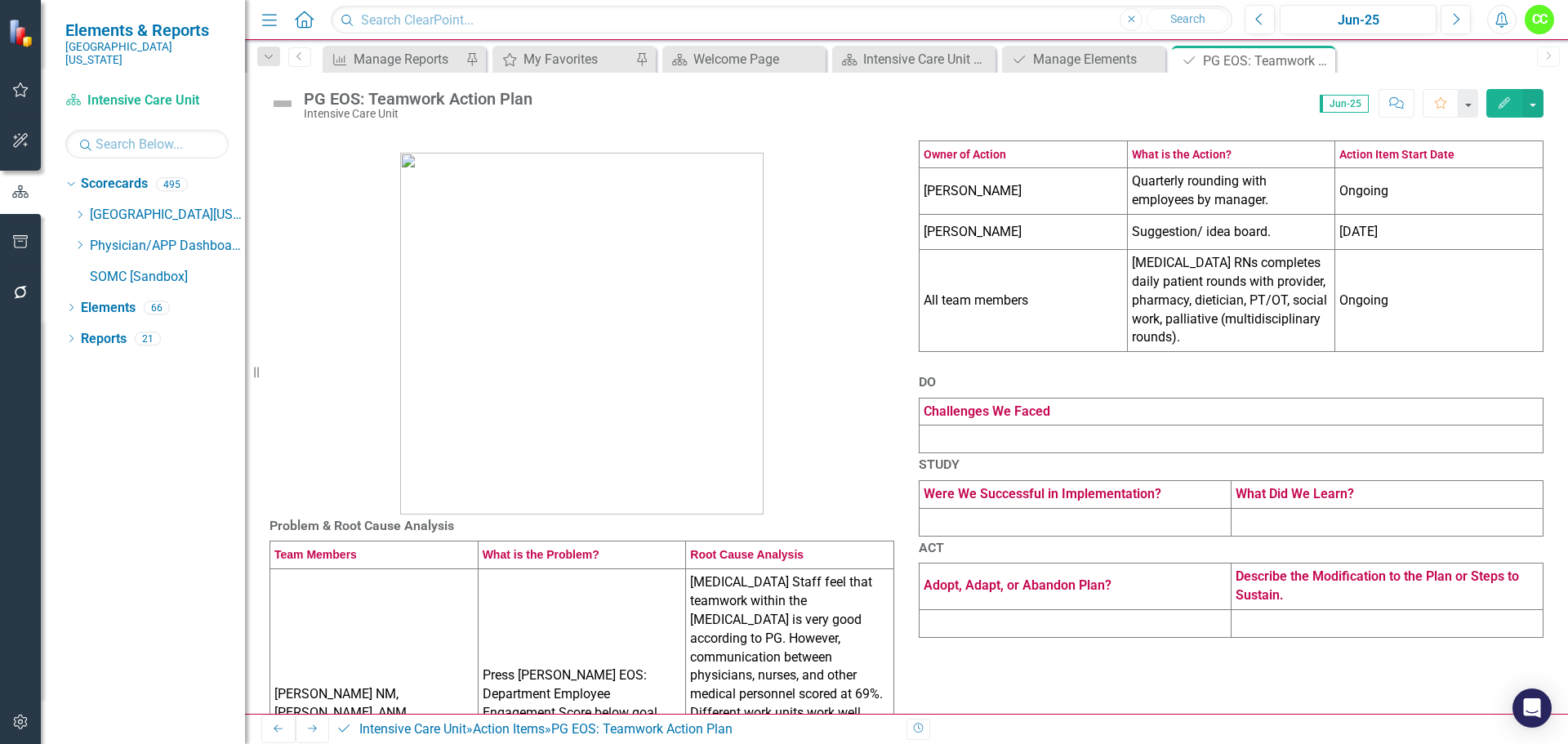
click at [957, 536] on td at bounding box center [1075, 522] width 312 height 28
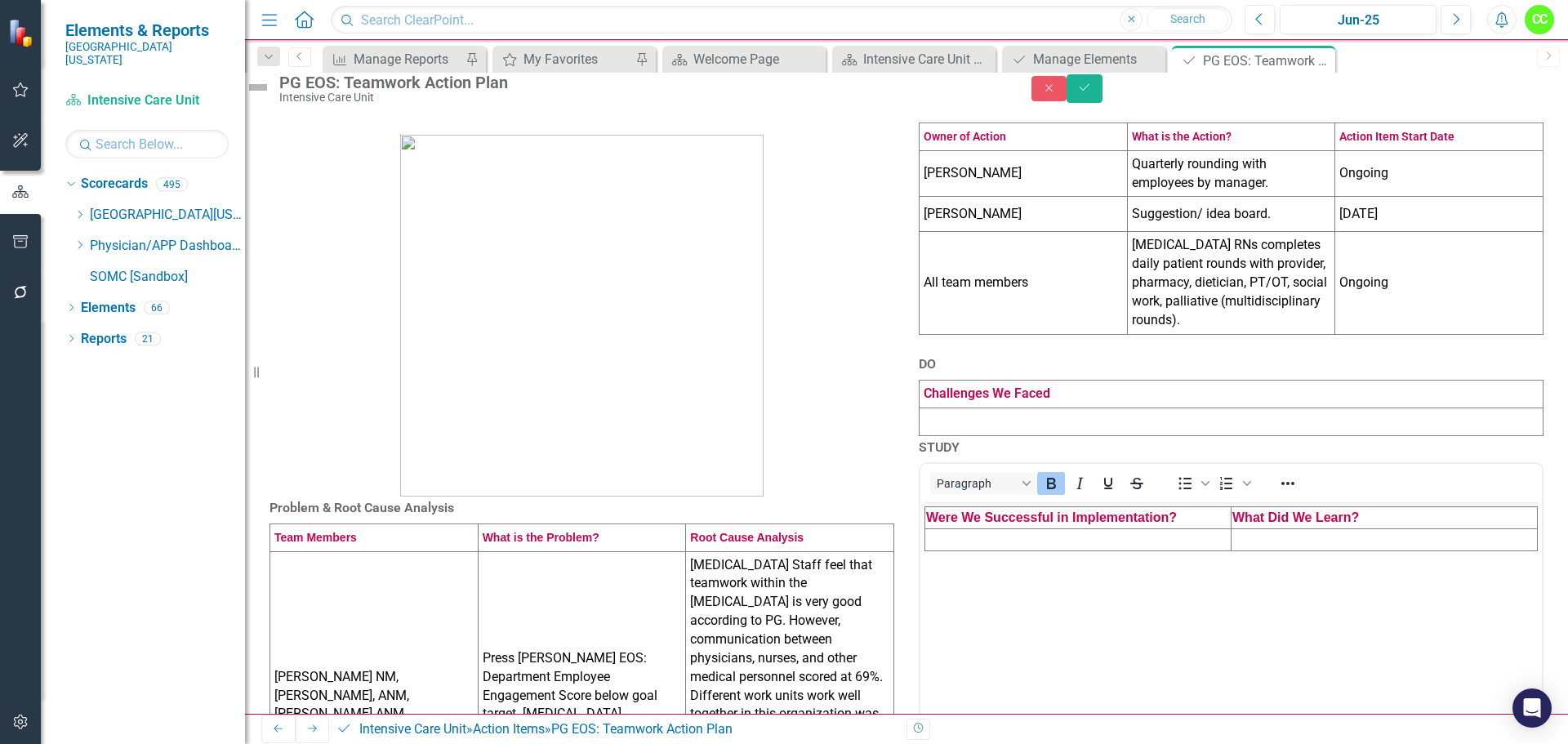
click at [947, 536] on td "Rich Text Area. Press ALT-0 for help." at bounding box center [1079, 540] width 306 height 22
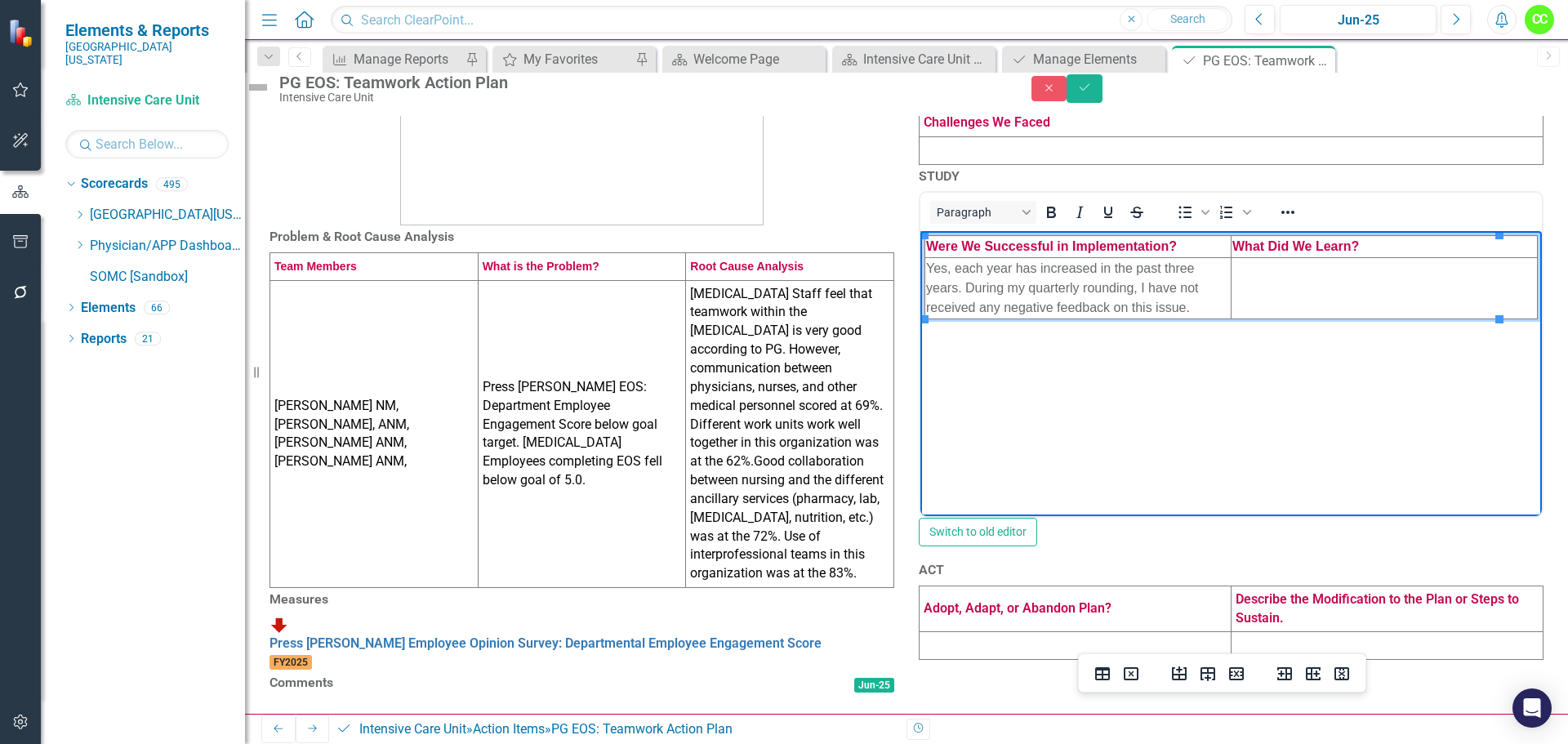
scroll to position [456, 0]
click at [961, 660] on td at bounding box center [1075, 646] width 312 height 28
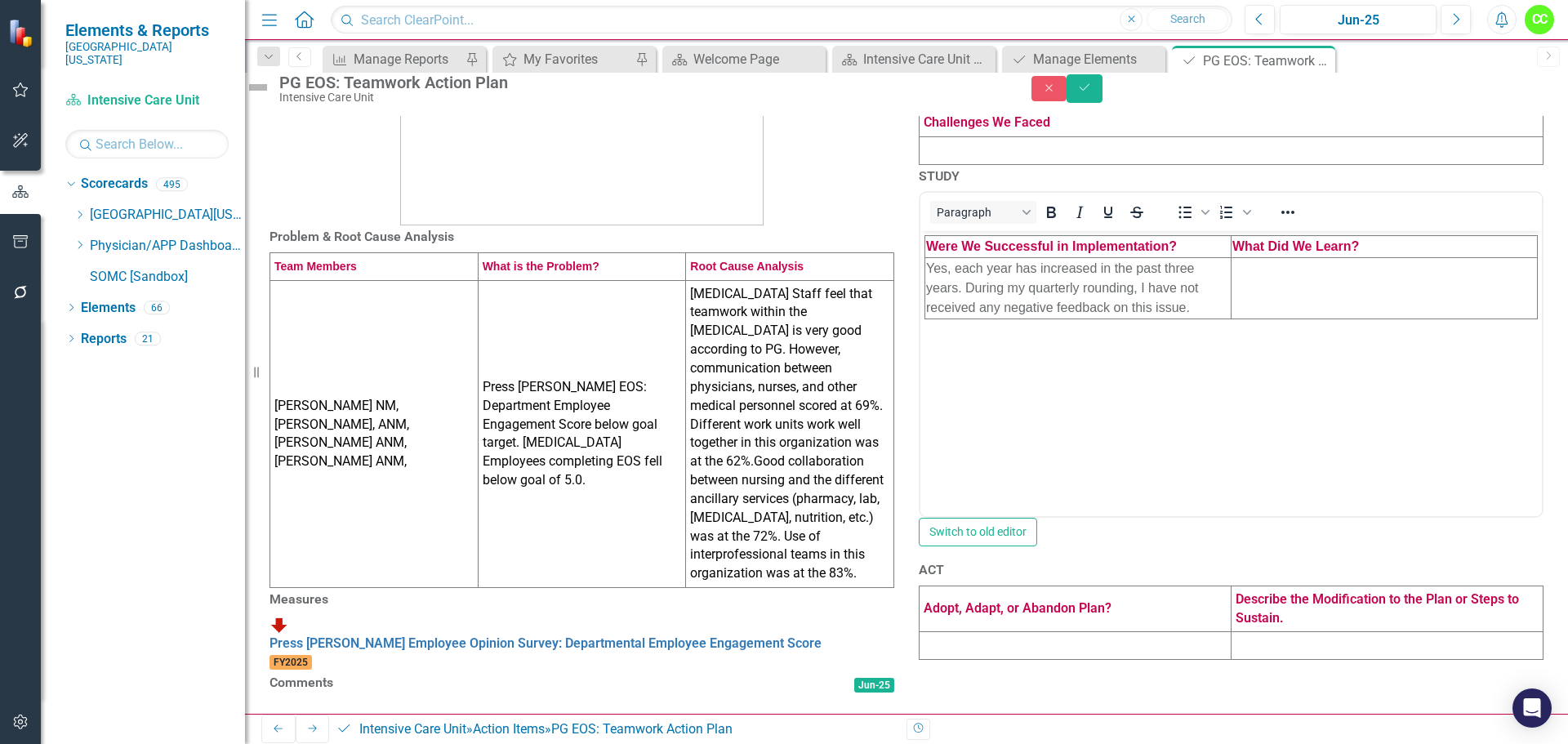
click at [961, 660] on td at bounding box center [1075, 646] width 312 height 28
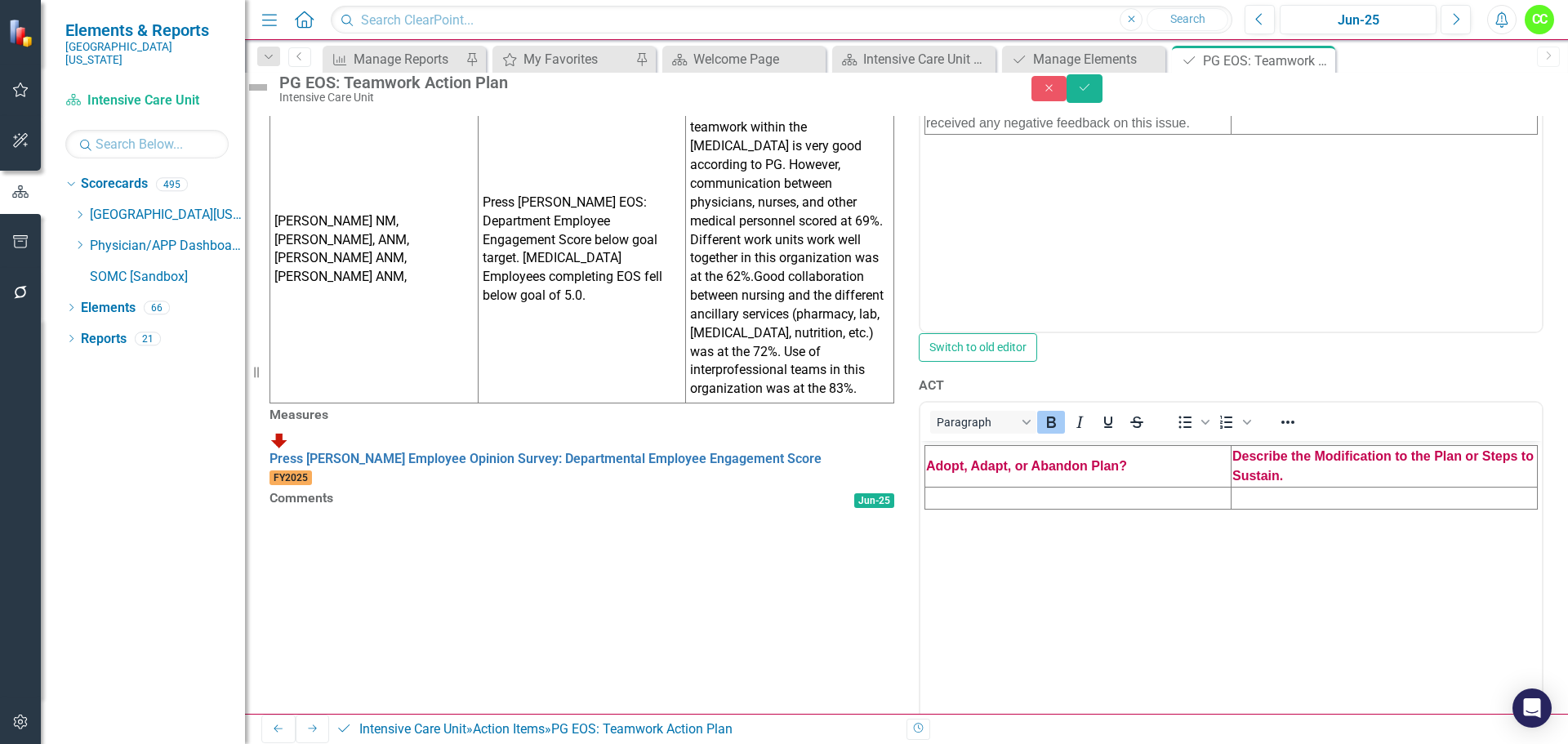
scroll to position [619, 0]
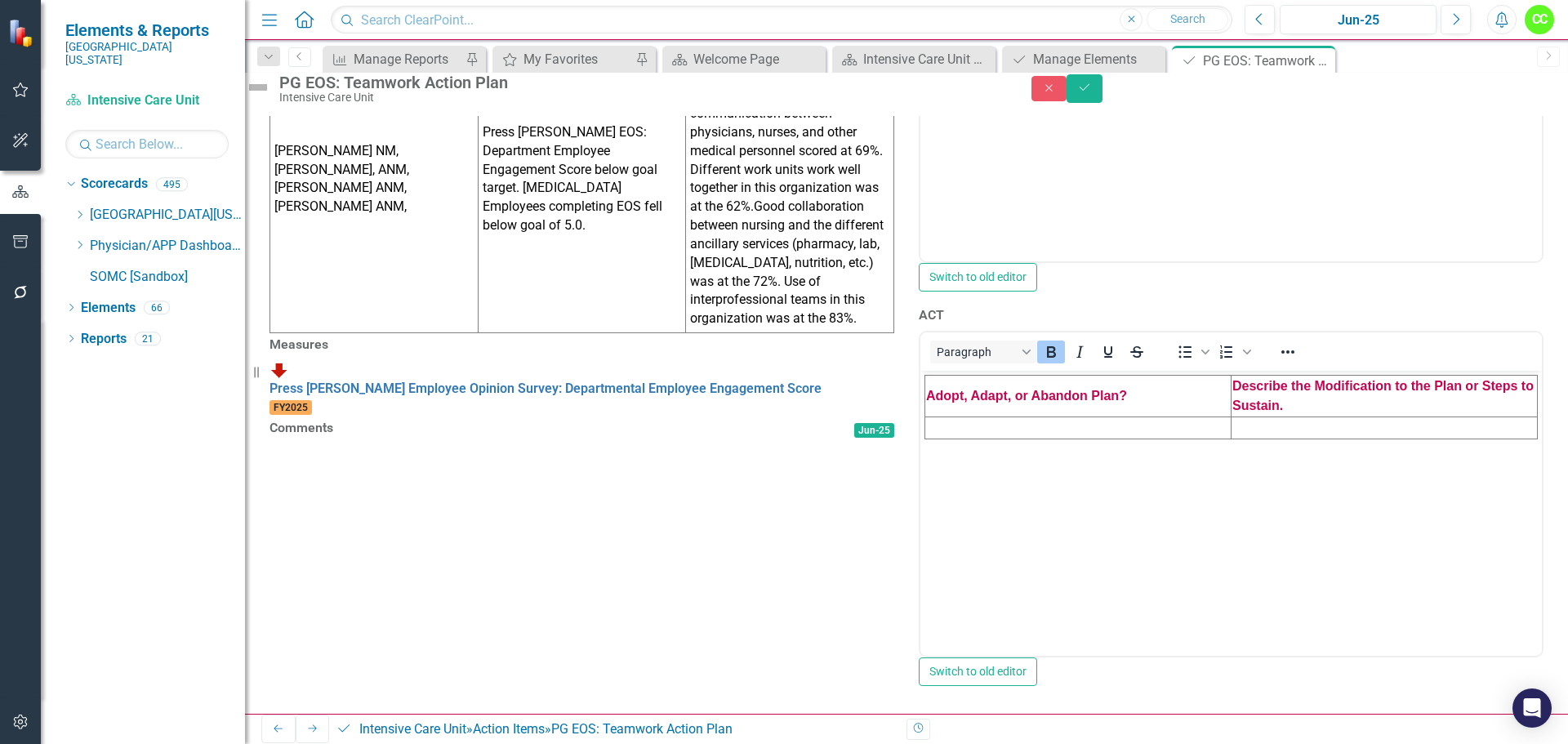
click at [960, 428] on td "Rich Text Area. Press ALT-0 for help." at bounding box center [1079, 427] width 306 height 22
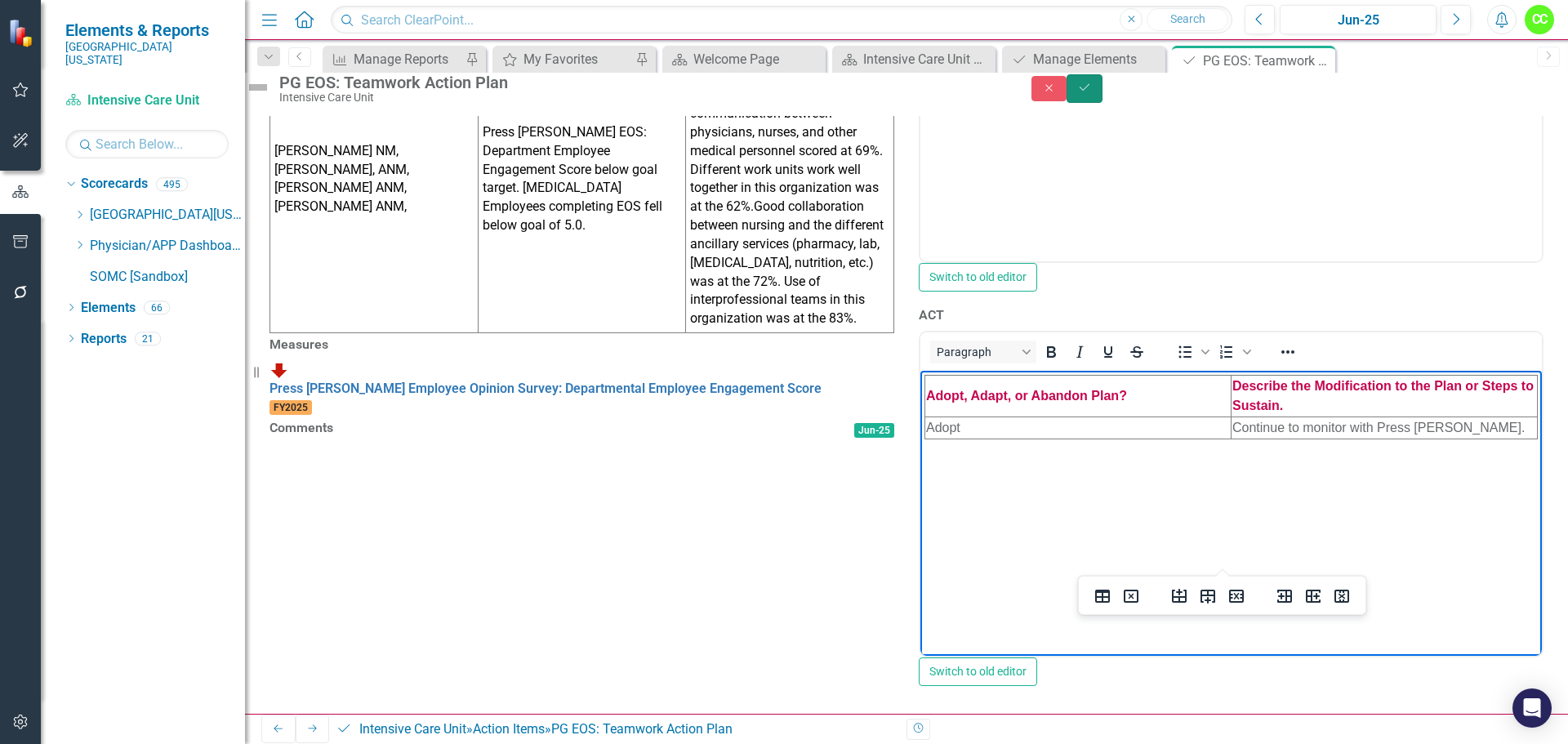
click at [1102, 103] on button "Save" at bounding box center [1084, 88] width 36 height 28
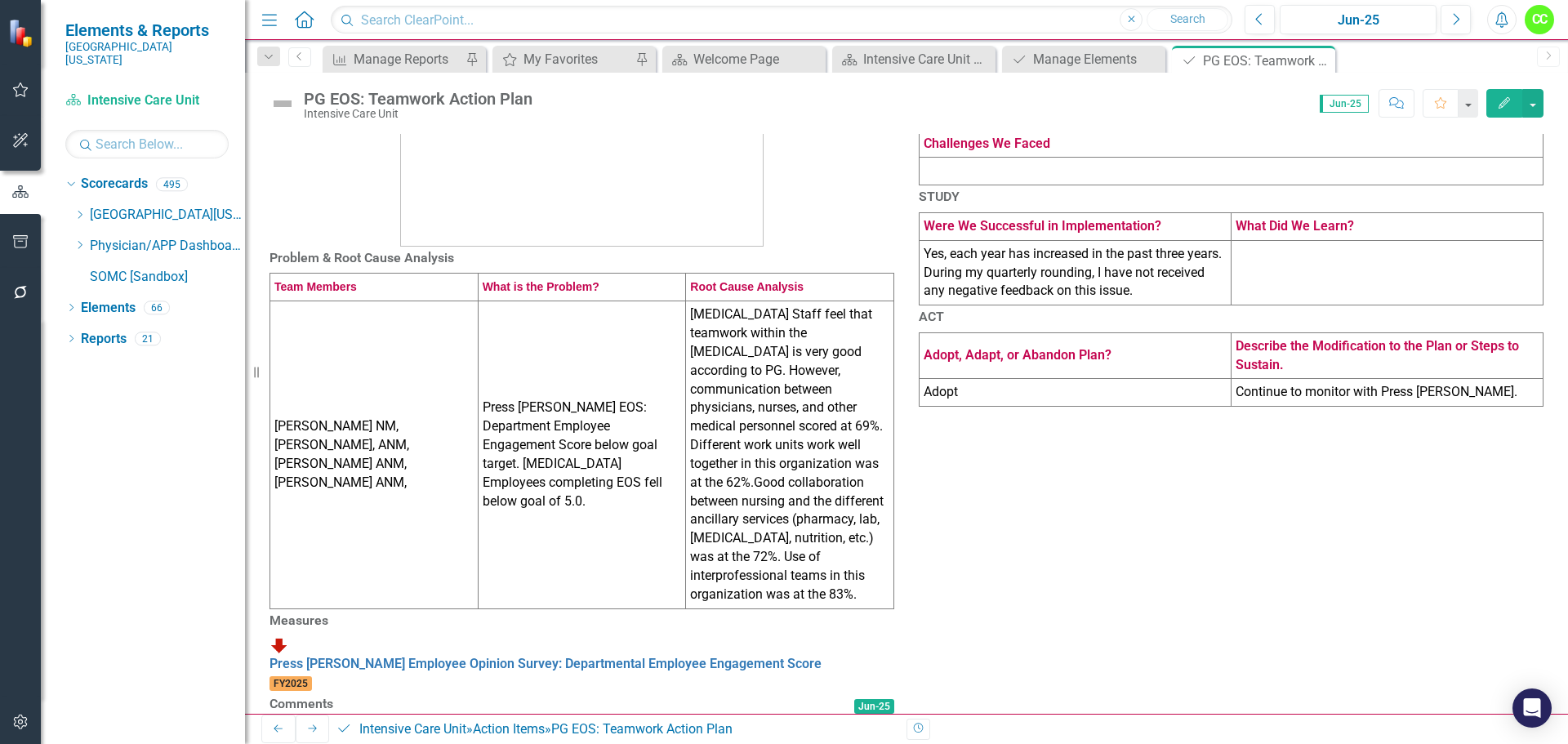
scroll to position [0, 0]
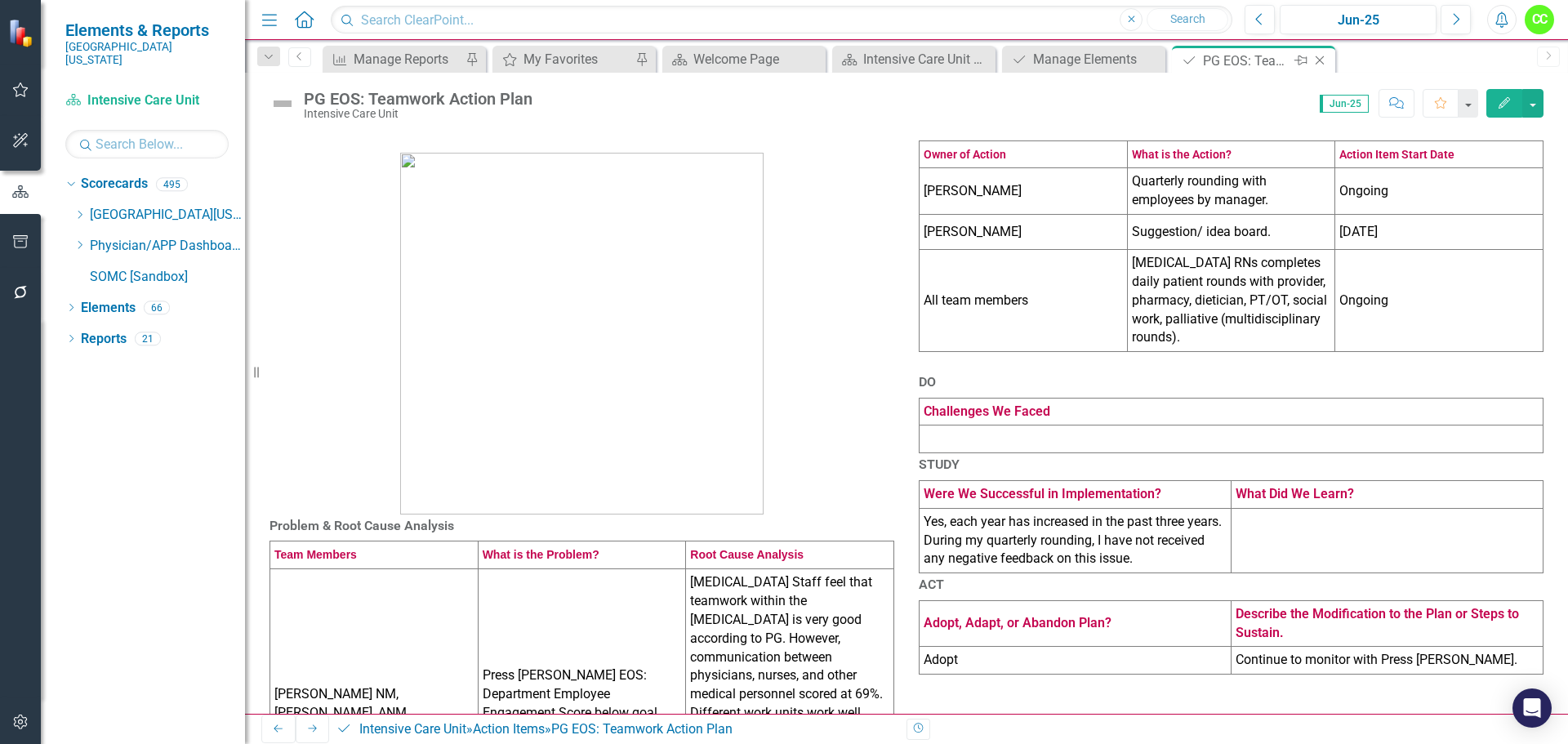
click at [1319, 57] on icon "Close" at bounding box center [1319, 60] width 16 height 13
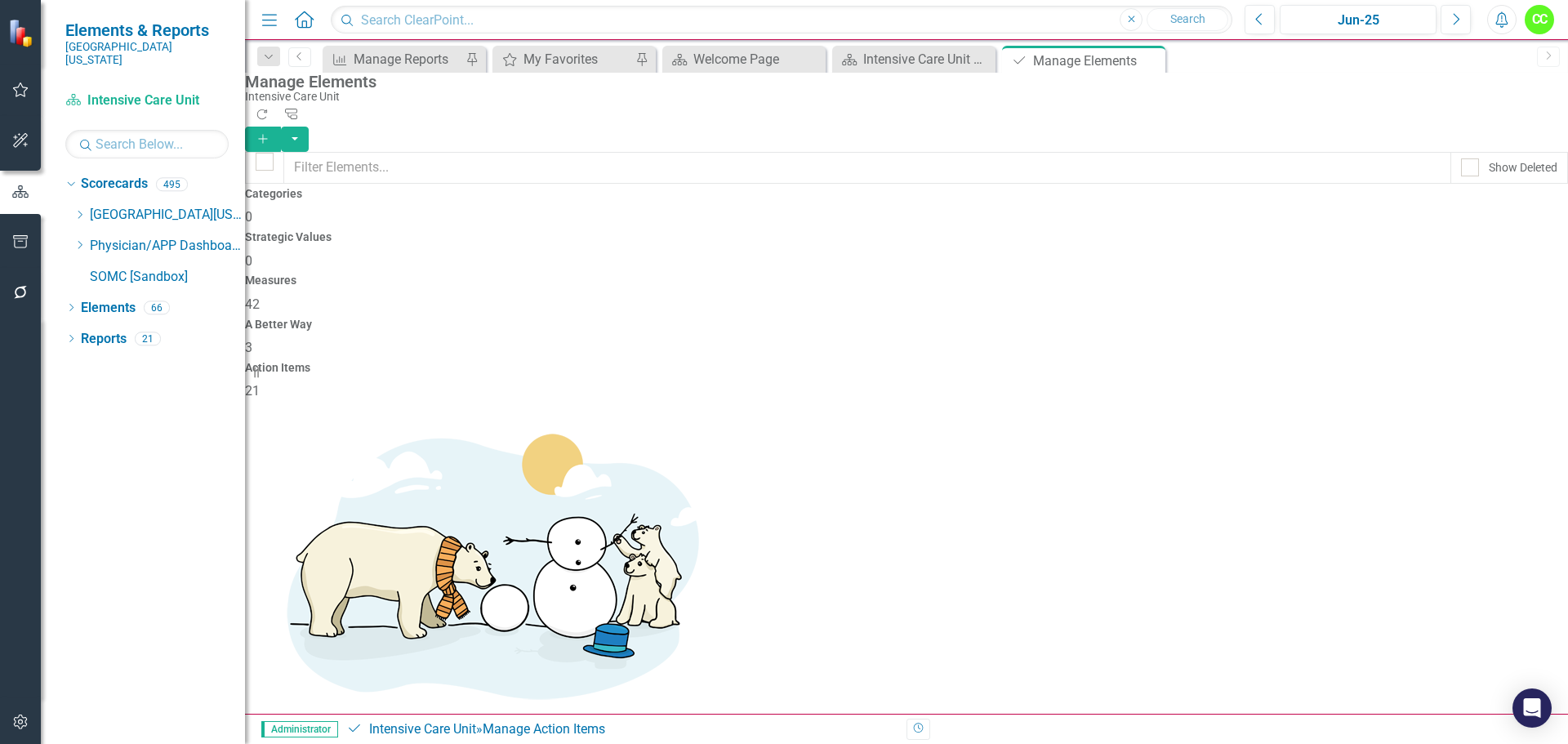
scroll to position [163, 0]
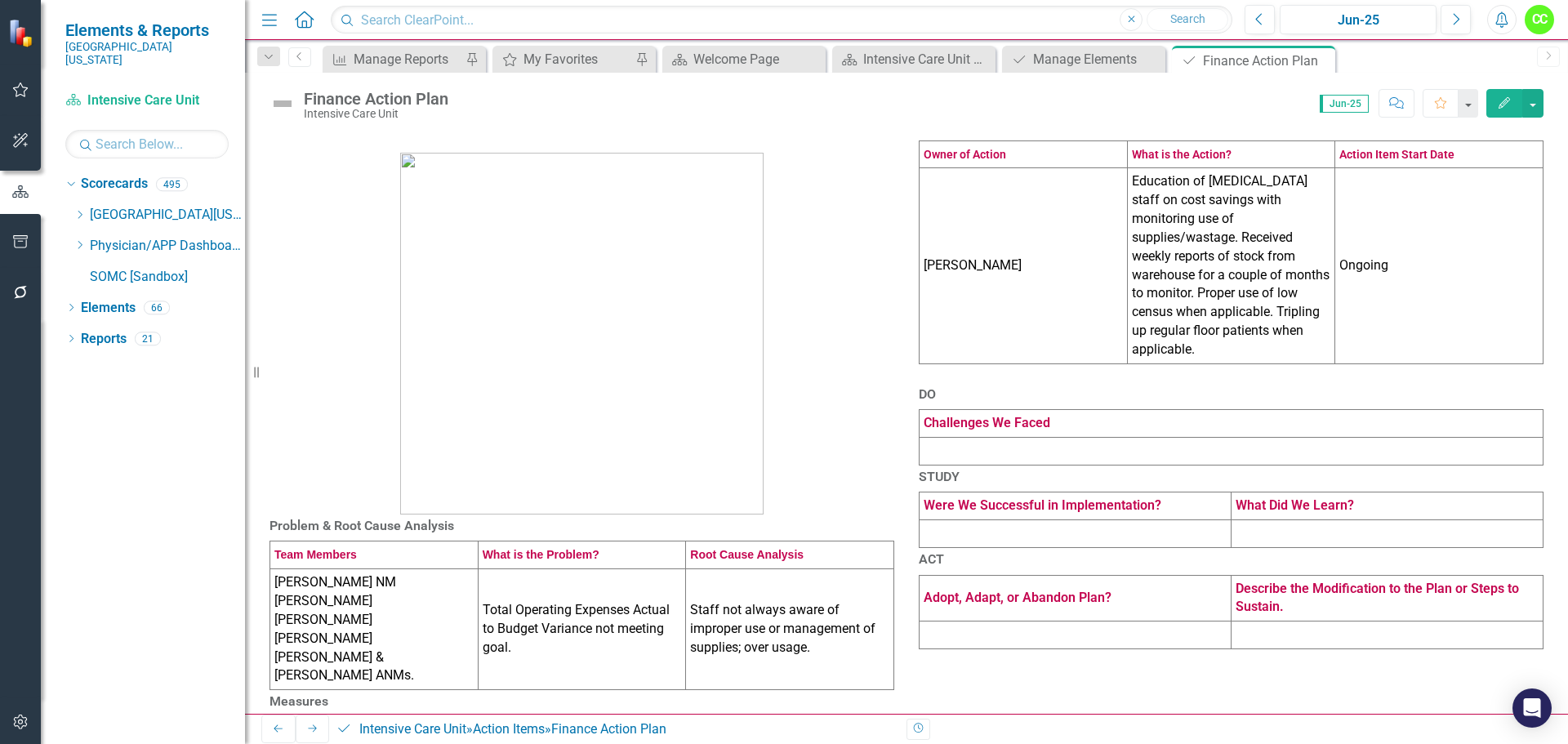
click at [1004, 466] on td at bounding box center [1231, 452] width 624 height 28
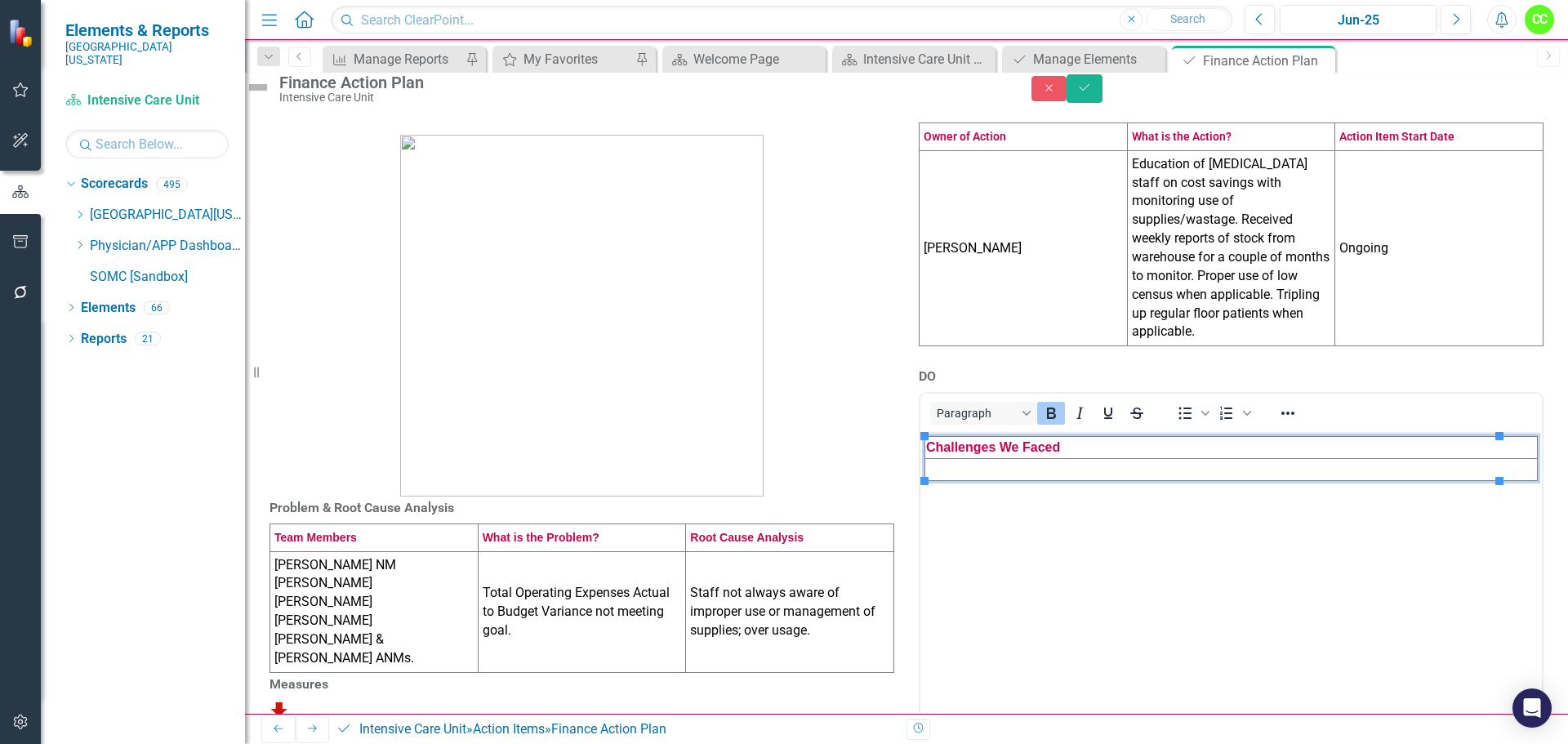
click at [957, 465] on td "Rich Text Area. Press ALT-0 for help." at bounding box center [1232, 469] width 612 height 22
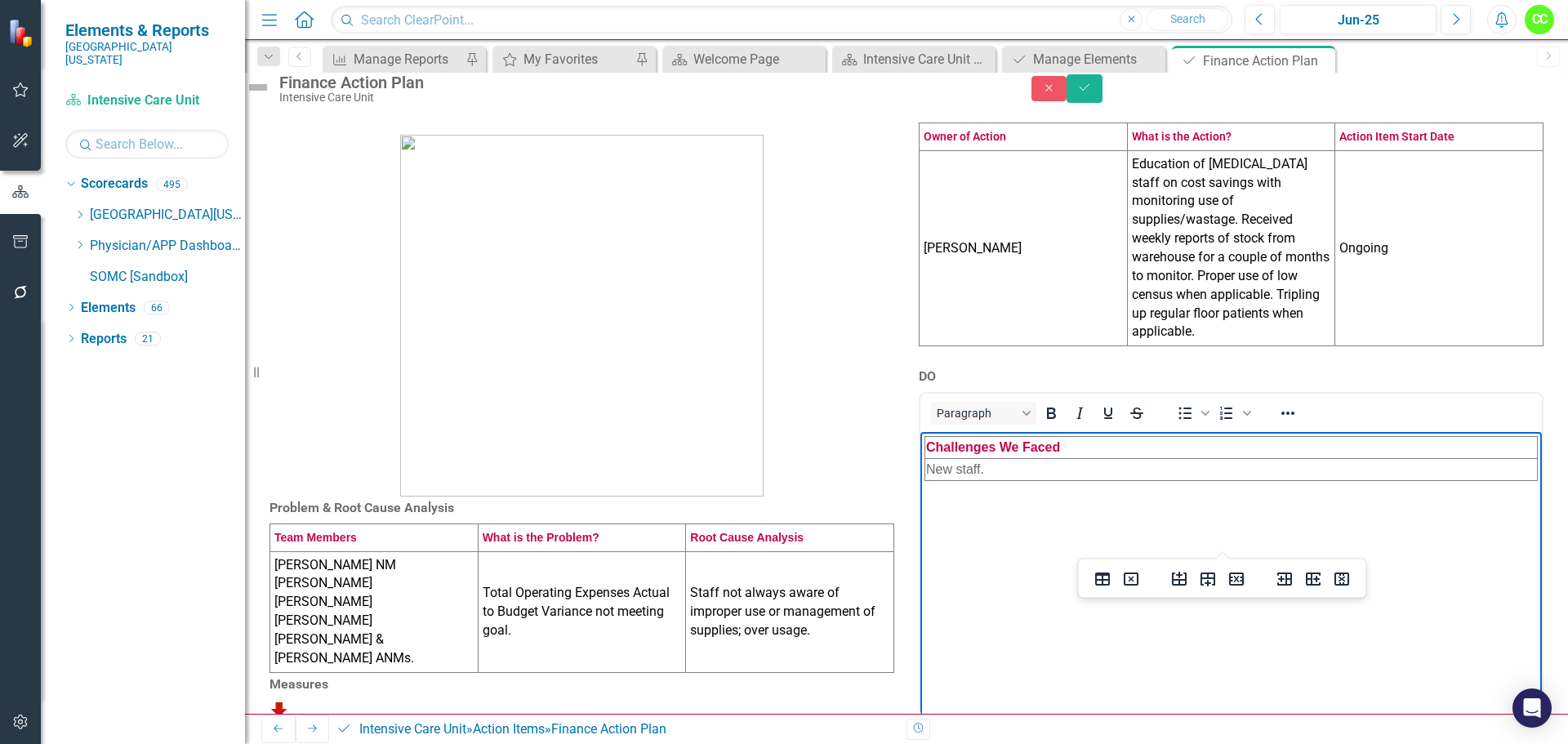
click at [1542, 496] on div "DO <table style="border-collapse: collapse; width: 100%;" border="1"><colgroup>…" at bounding box center [1232, 563] width 650 height 395
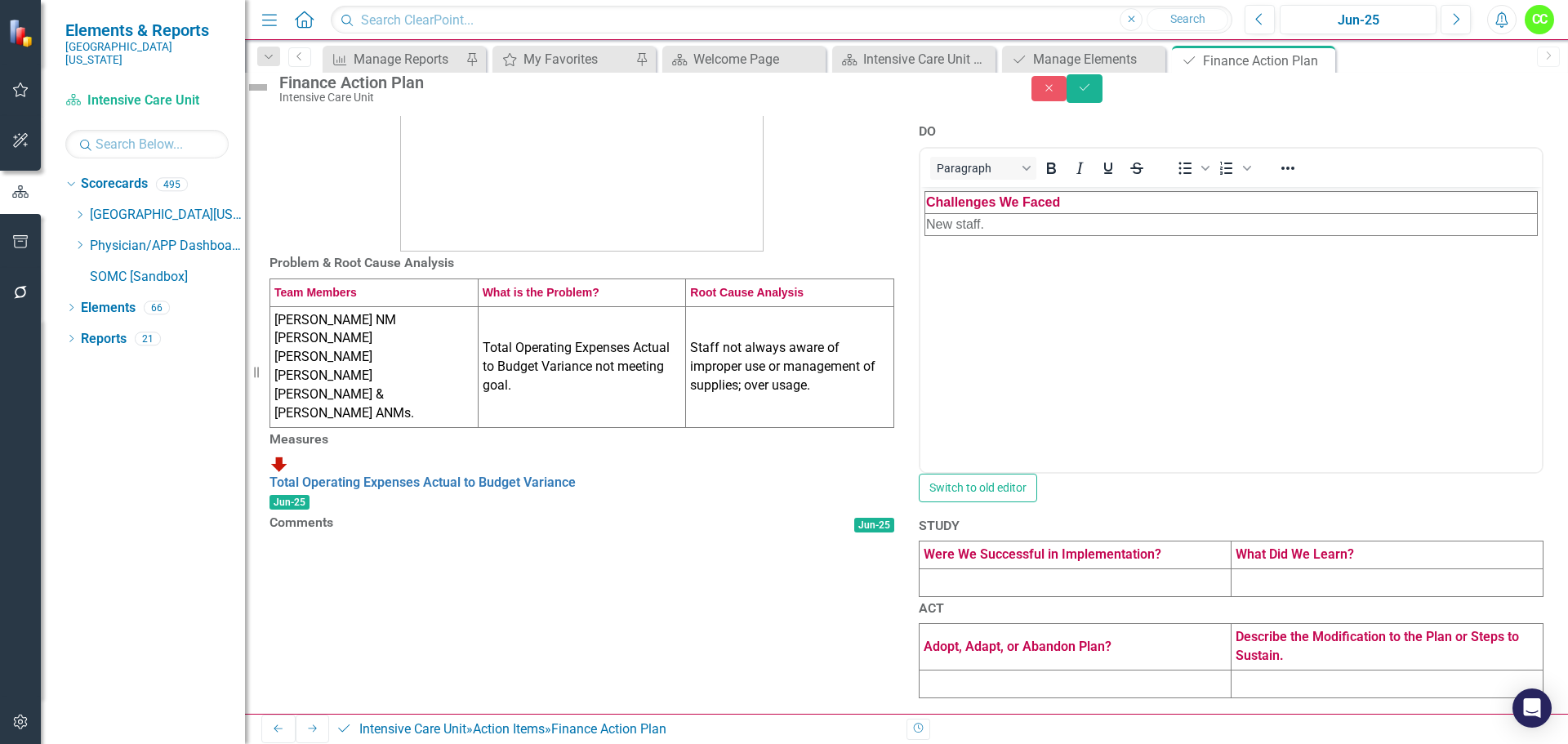
scroll to position [442, 0]
click at [1076, 568] on td at bounding box center [1075, 582] width 312 height 28
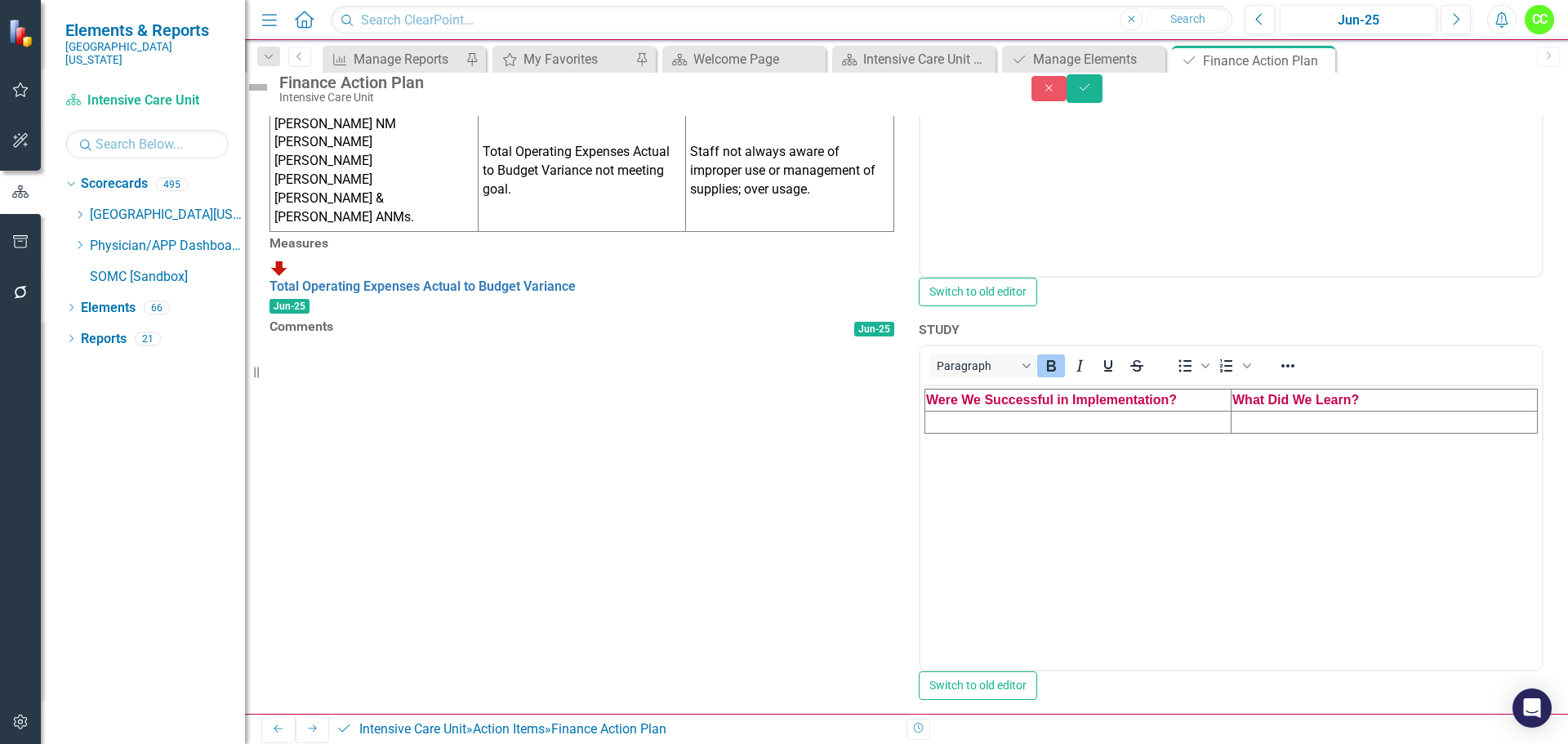
scroll to position [0, 0]
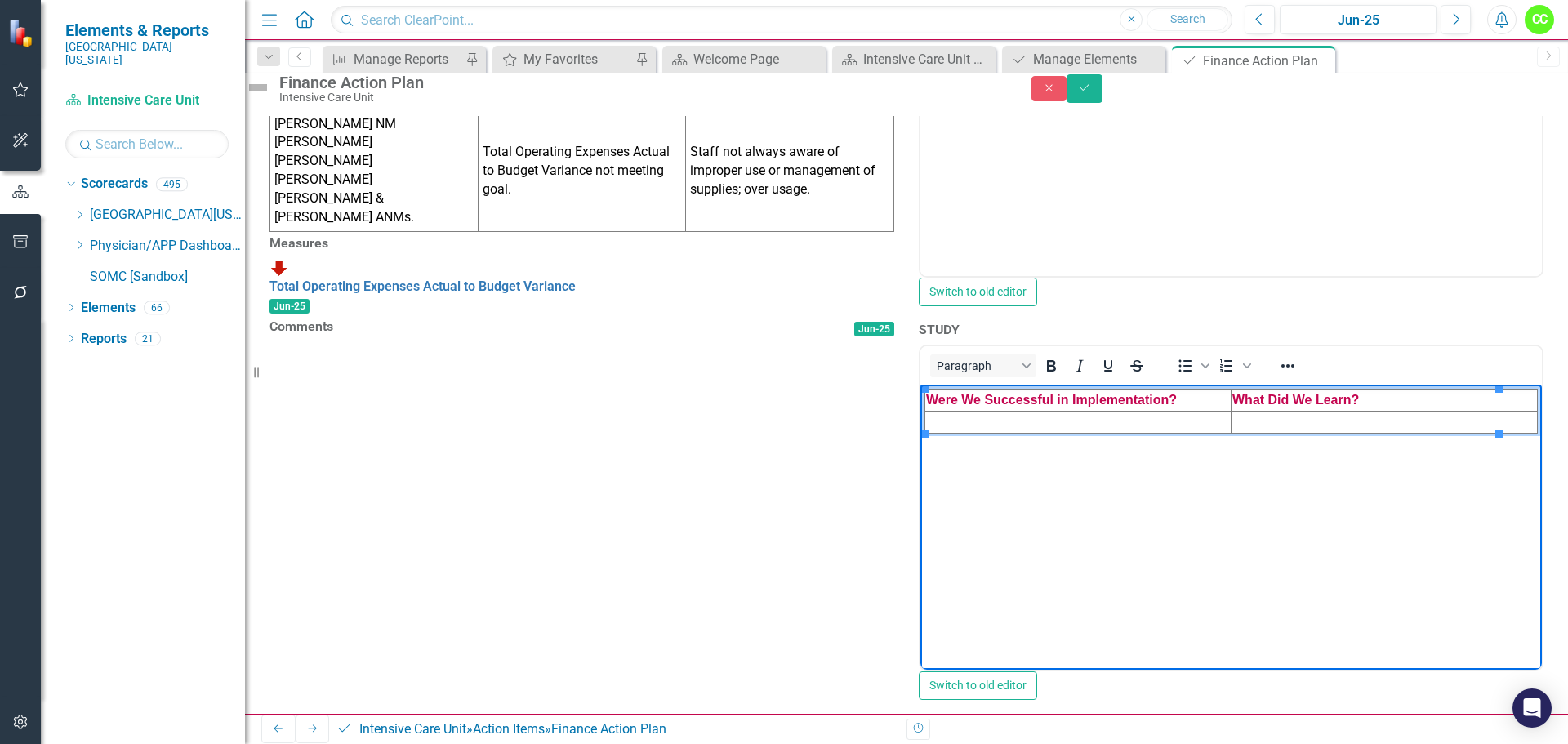
click at [1039, 424] on td "Rich Text Area. Press ALT-0 for help." at bounding box center [1079, 422] width 306 height 22
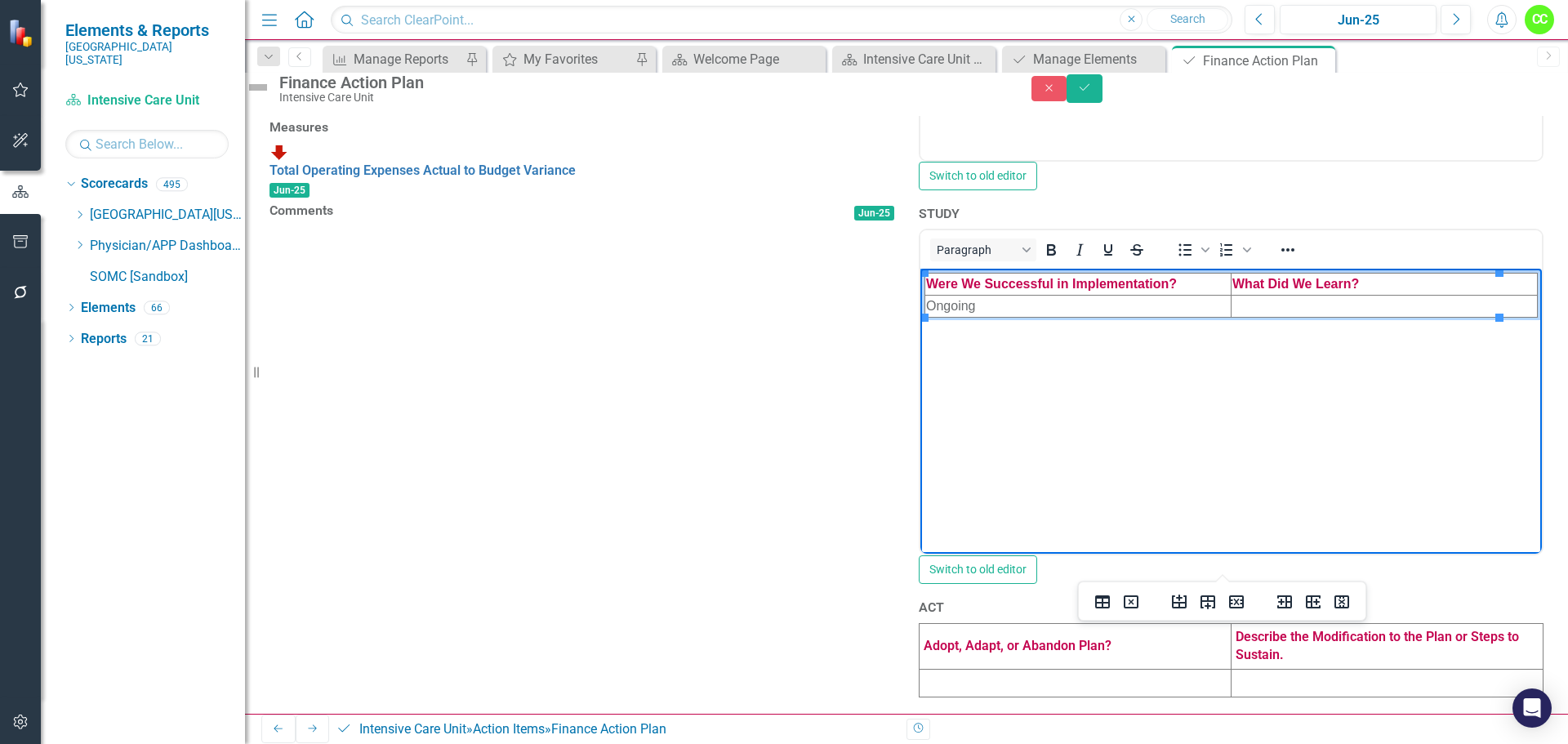
scroll to position [768, 0]
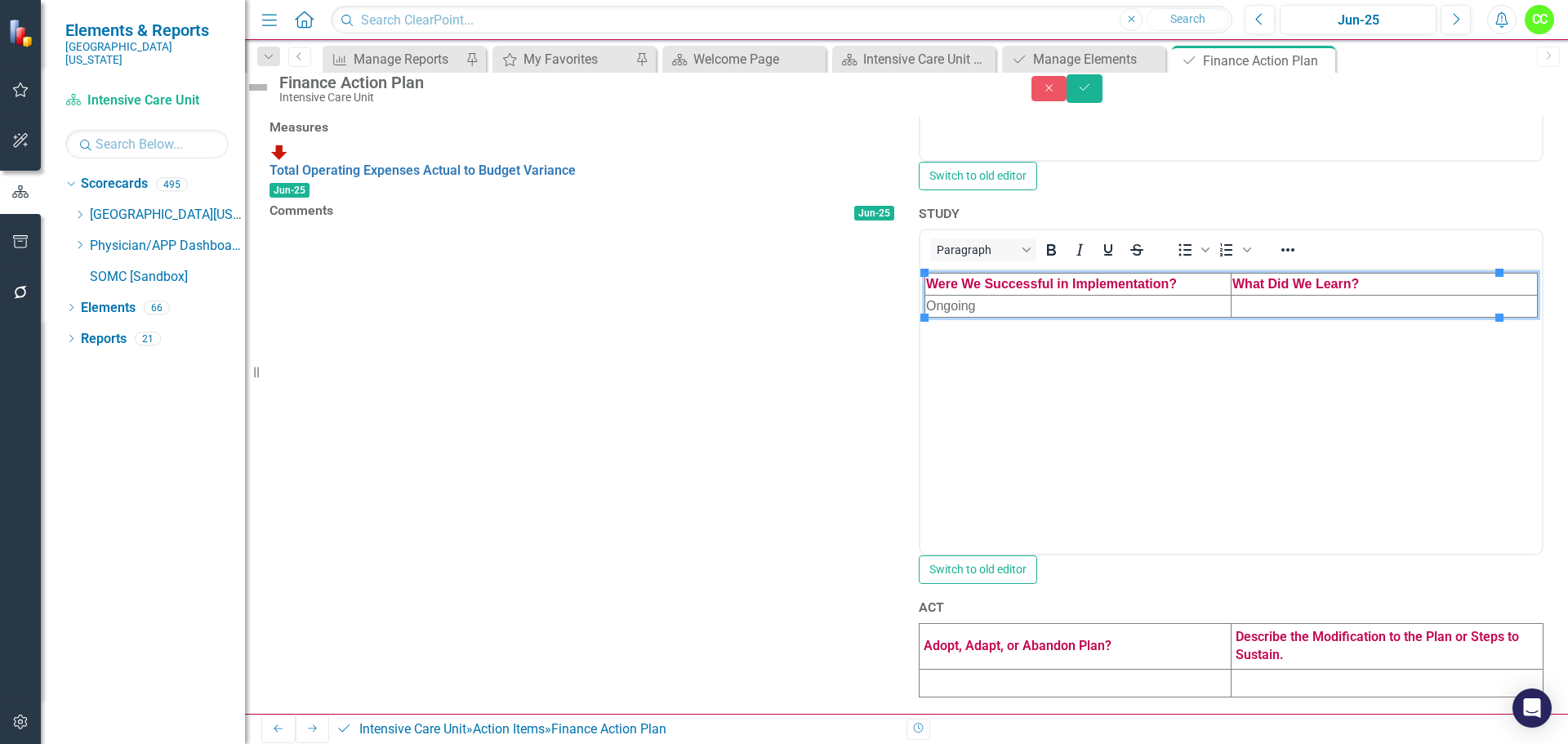
click at [982, 670] on td at bounding box center [1075, 684] width 312 height 28
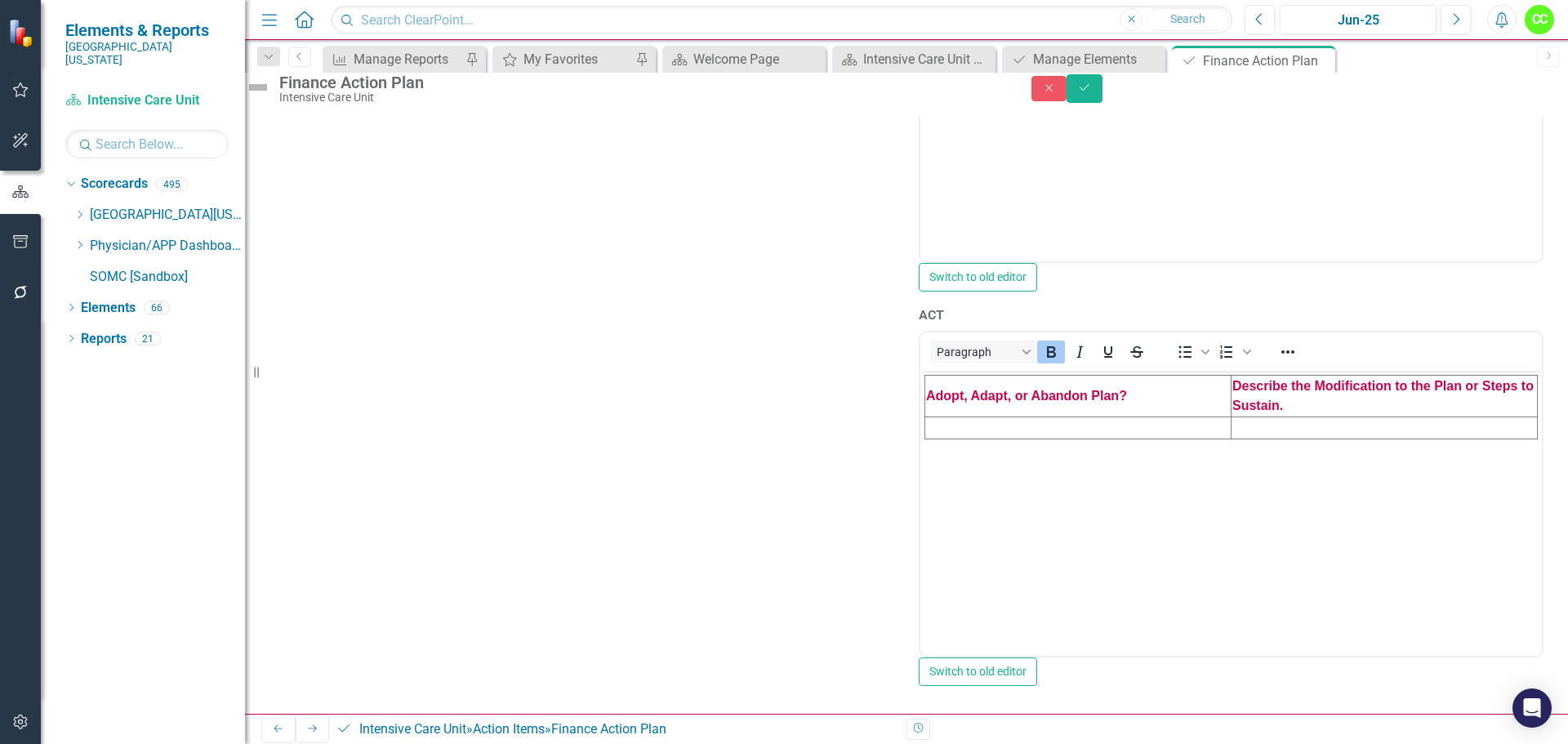
scroll to position [932, 0]
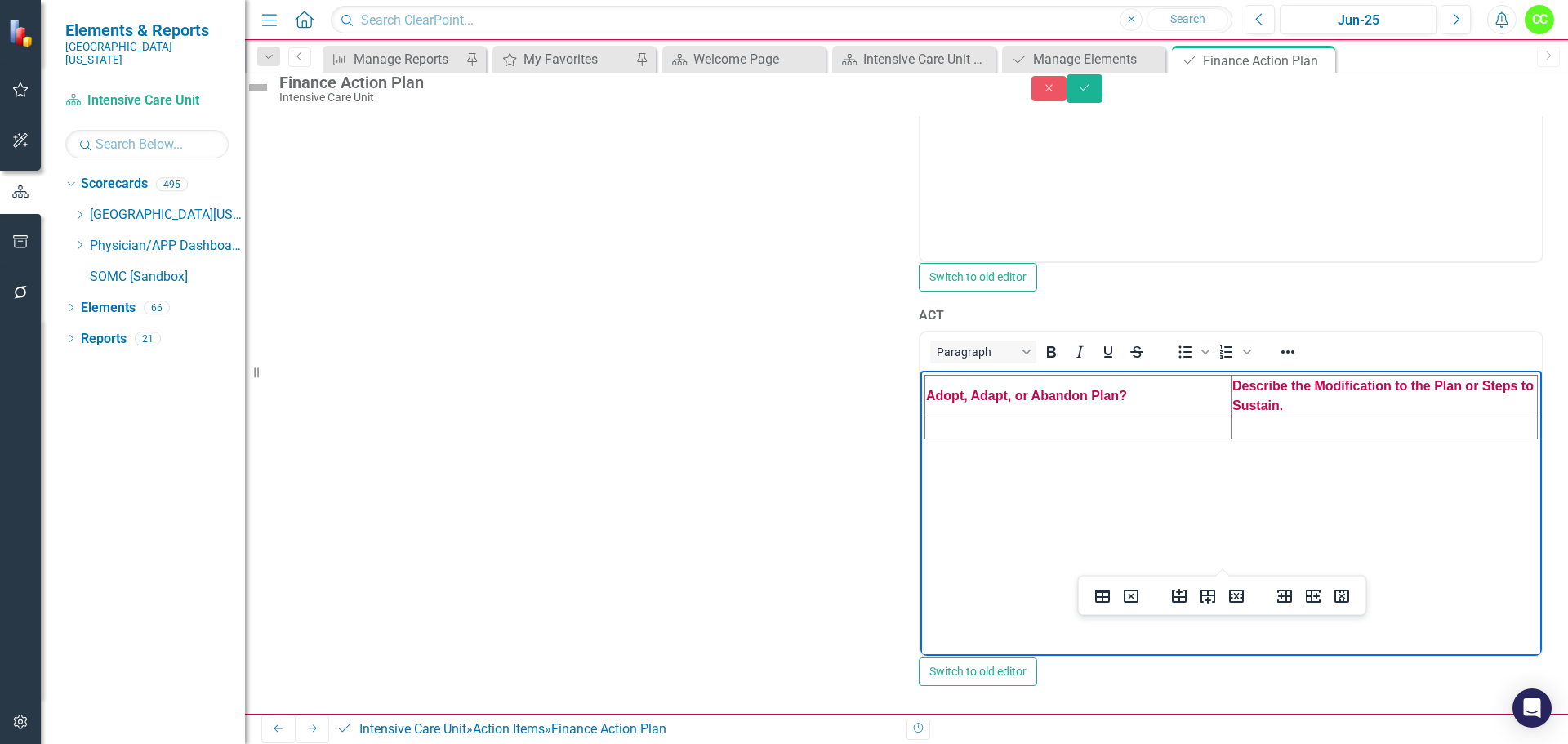
click at [995, 420] on td "Rich Text Area. Press ALT-0 for help." at bounding box center [1079, 427] width 306 height 22
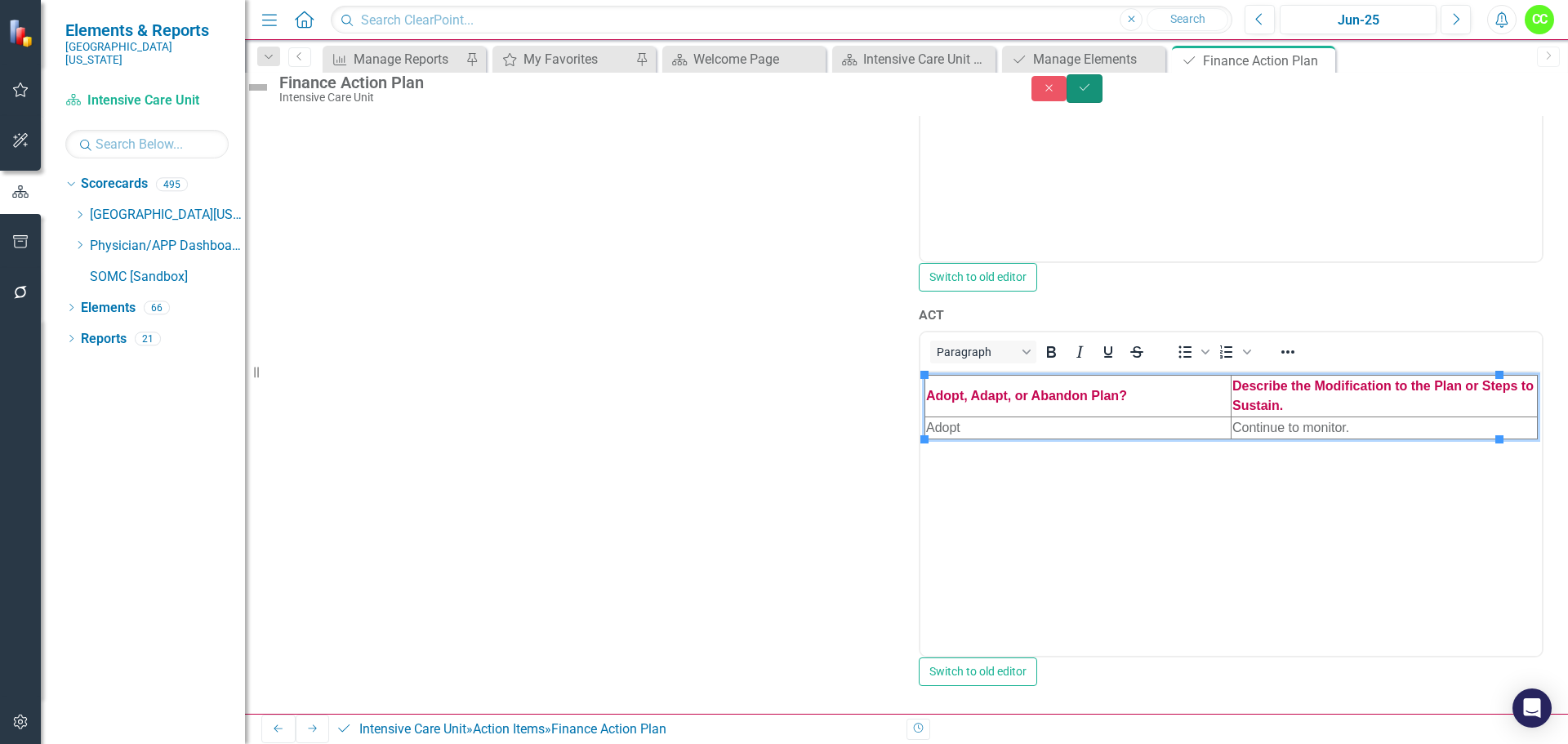
click at [1102, 98] on button "Save" at bounding box center [1084, 88] width 36 height 28
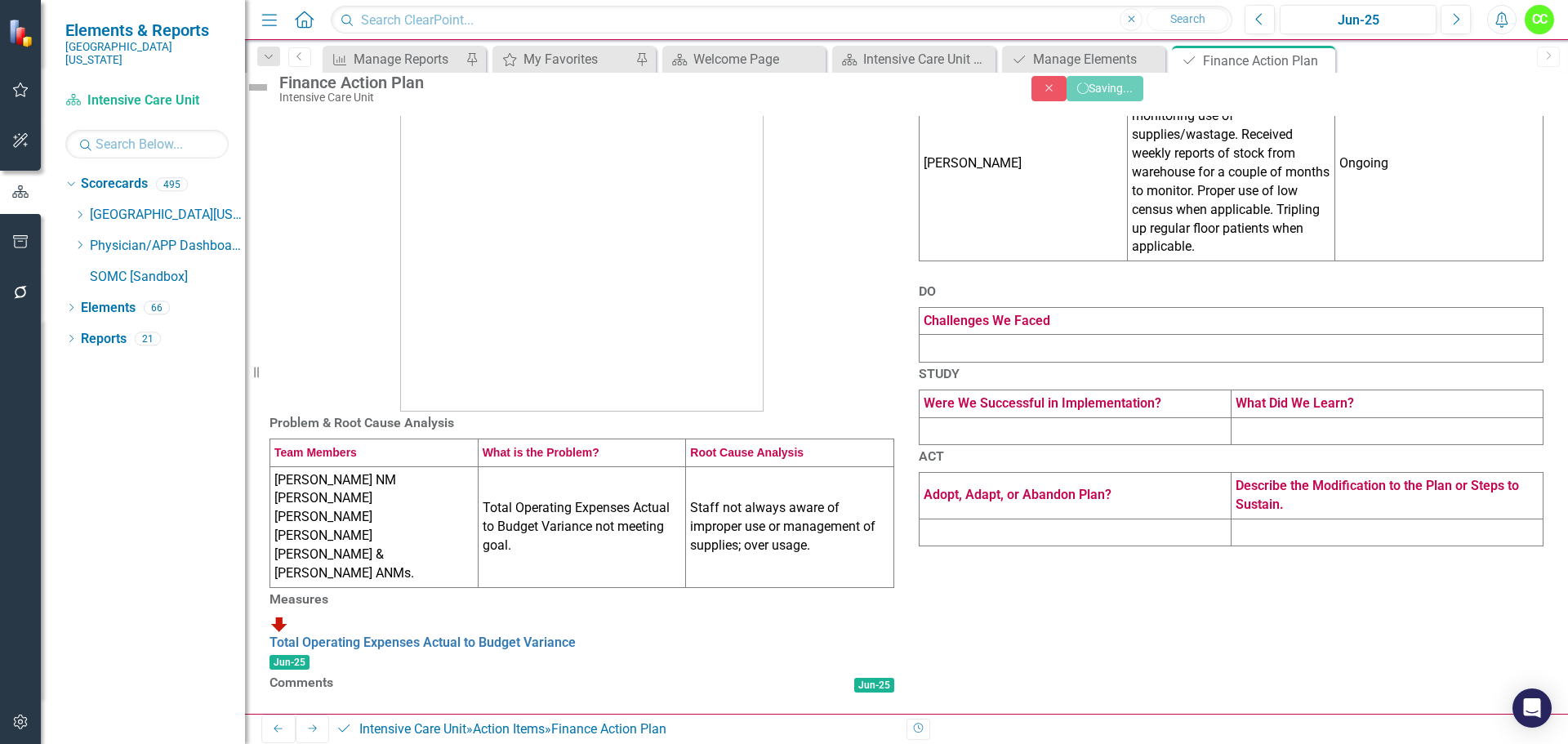
scroll to position [223, 0]
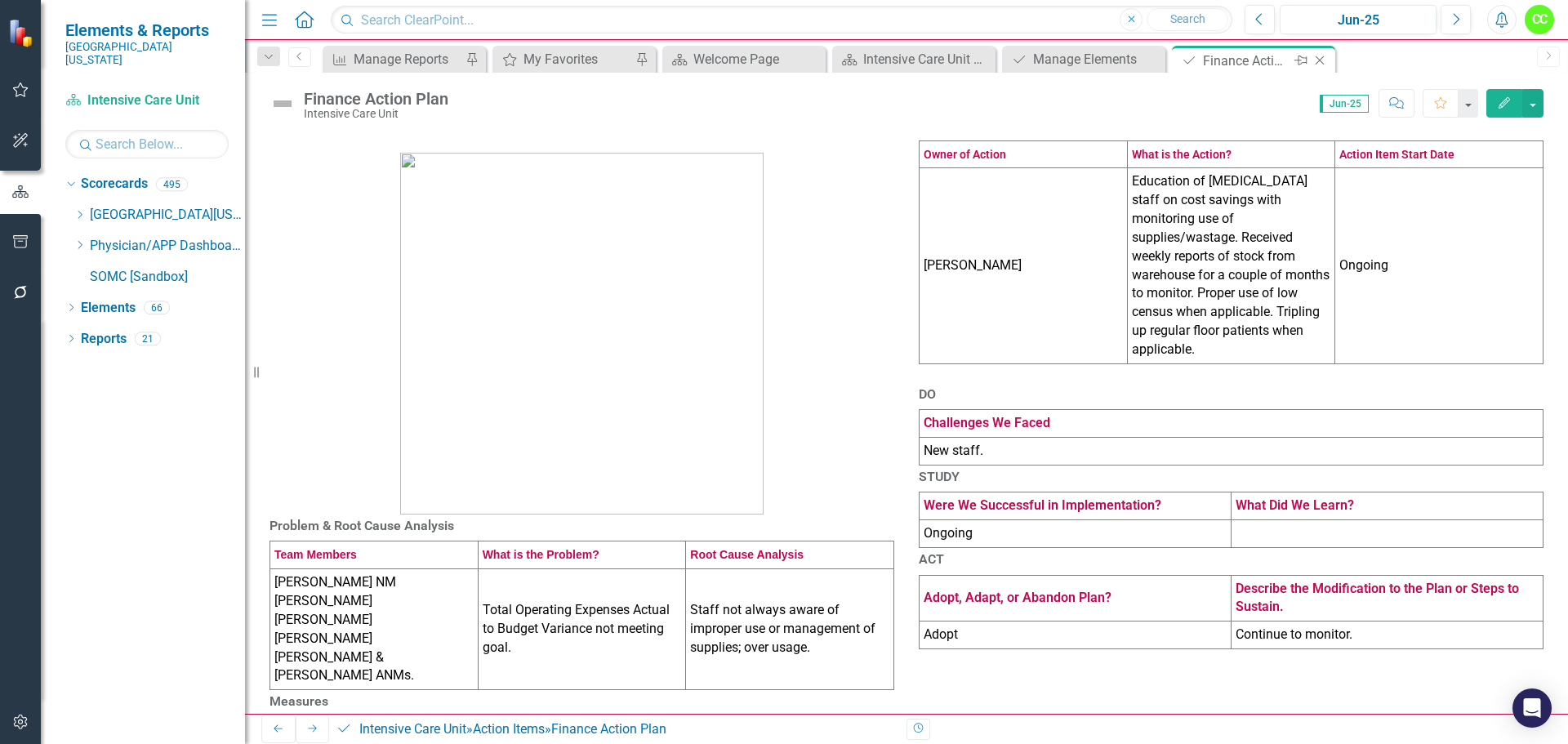
click at [1325, 58] on icon "Close" at bounding box center [1319, 60] width 16 height 13
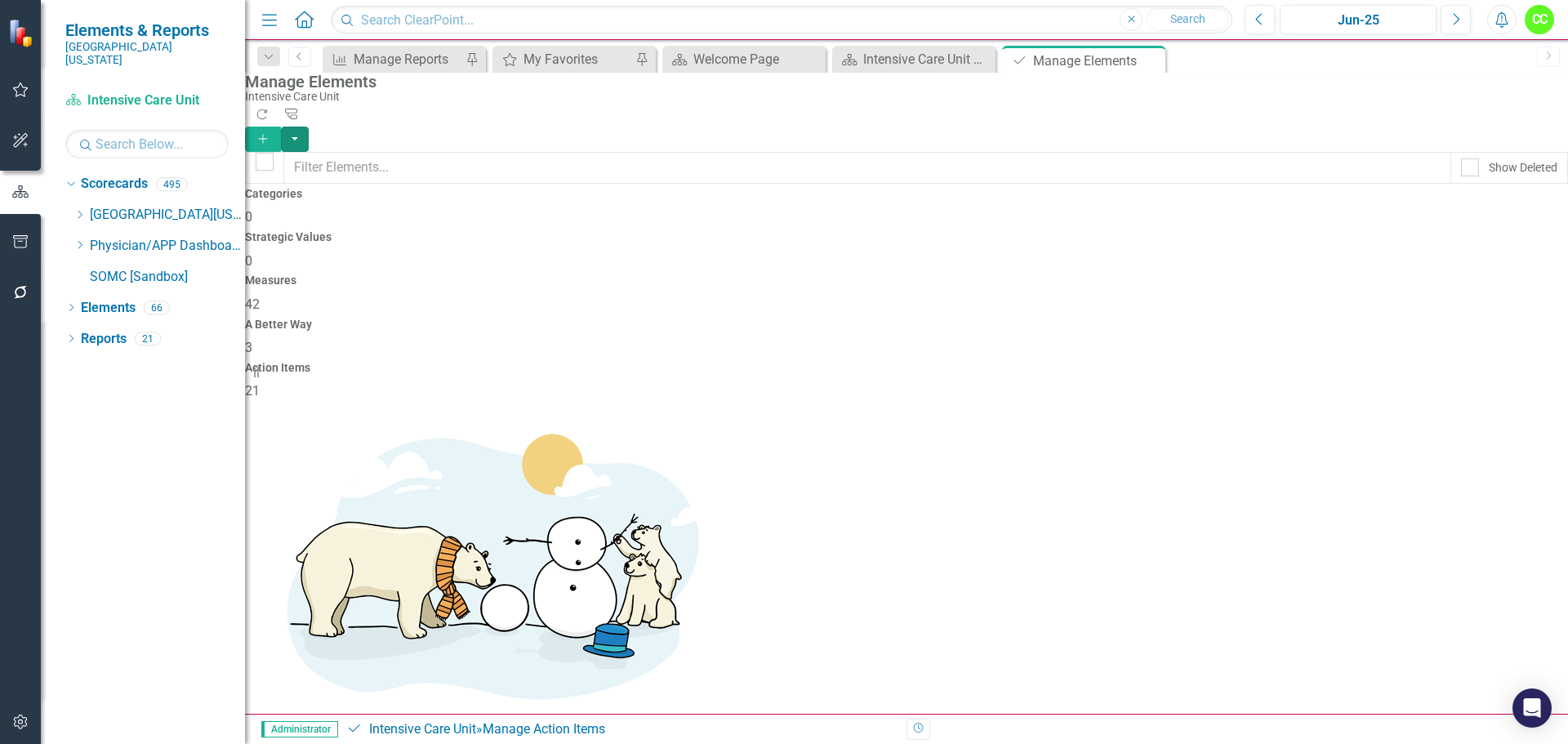
click at [309, 127] on button "button" at bounding box center [295, 139] width 28 height 25
click at [1267, 91] on div "Manage Elements" at bounding box center [902, 81] width 1314 height 18
click at [1461, 159] on div at bounding box center [1469, 167] width 18 height 18
click at [1461, 159] on input "Show Deleted" at bounding box center [1466, 163] width 10 height 10
checkbox input "true"
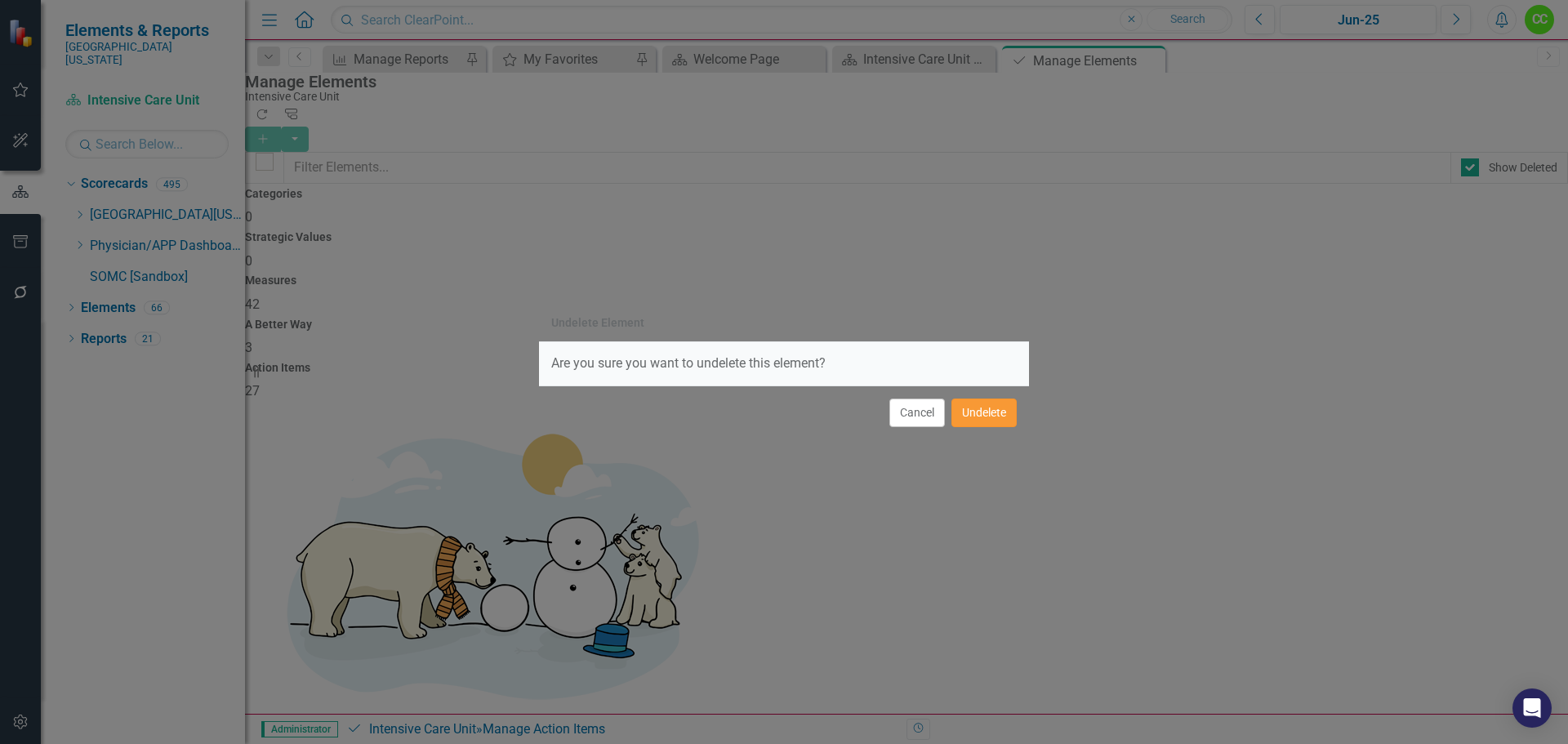
click at [1008, 426] on button "Undelete" at bounding box center [984, 412] width 66 height 28
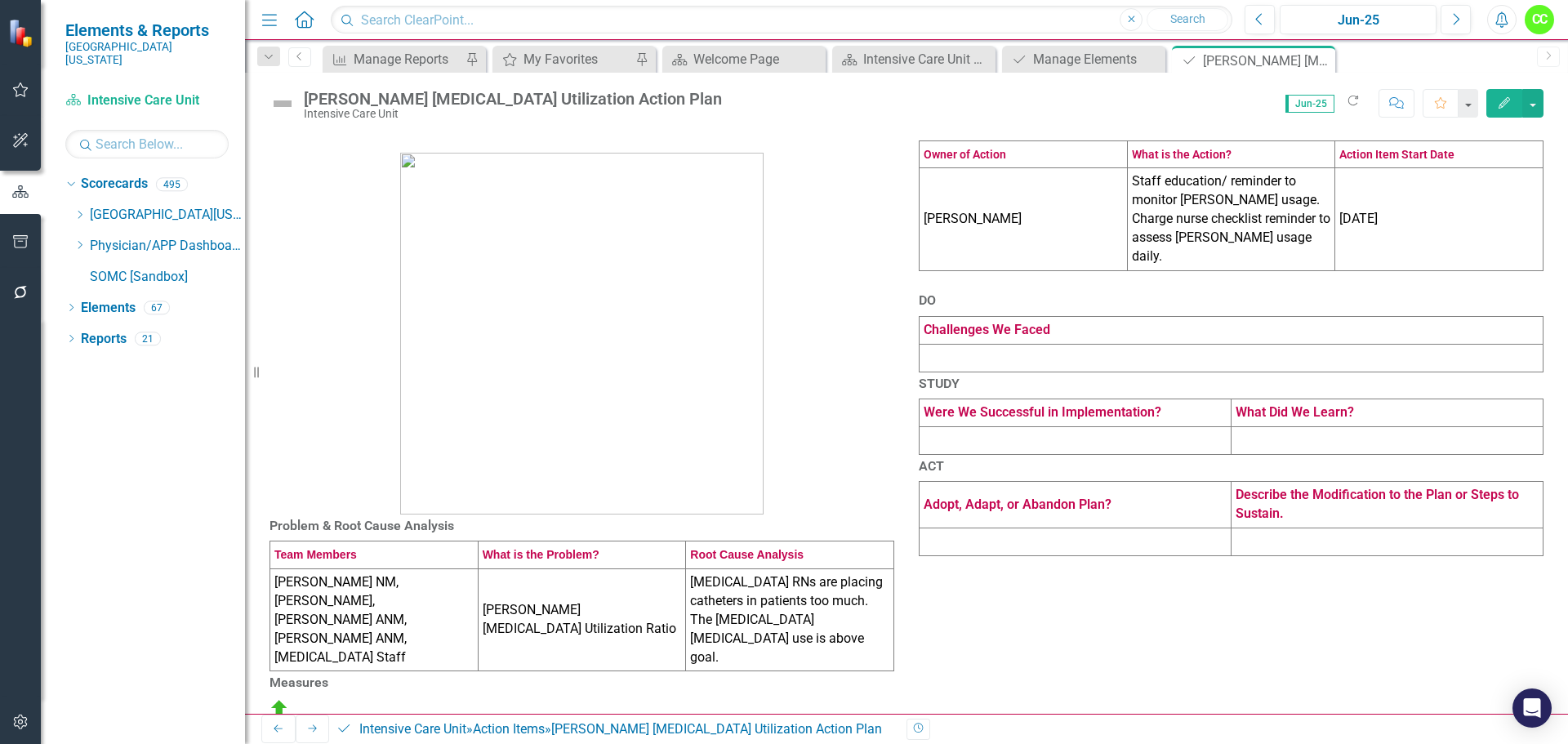
click at [982, 372] on td at bounding box center [1231, 358] width 624 height 28
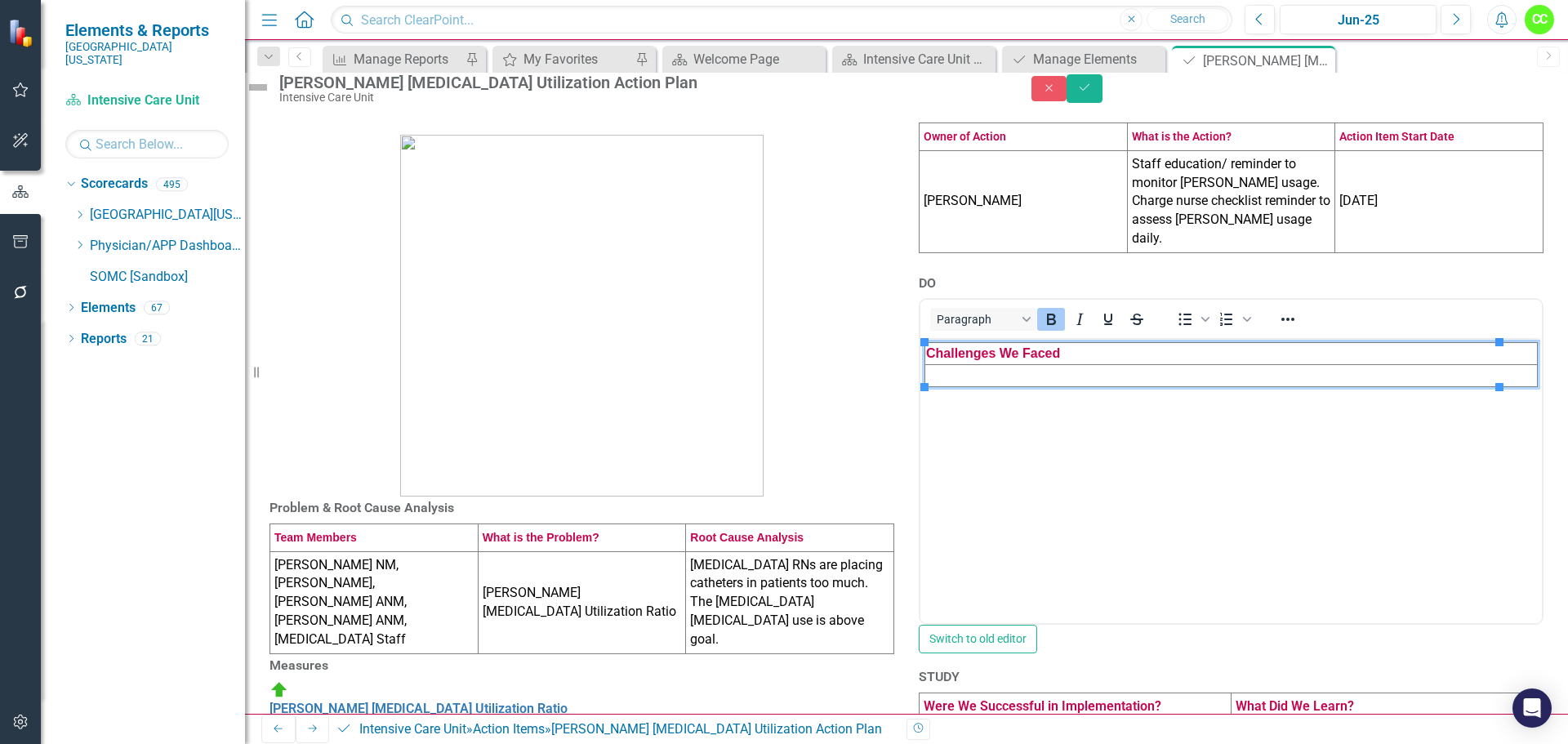
click at [957, 371] on td "Rich Text Area. Press ALT-0 for help." at bounding box center [1232, 376] width 612 height 22
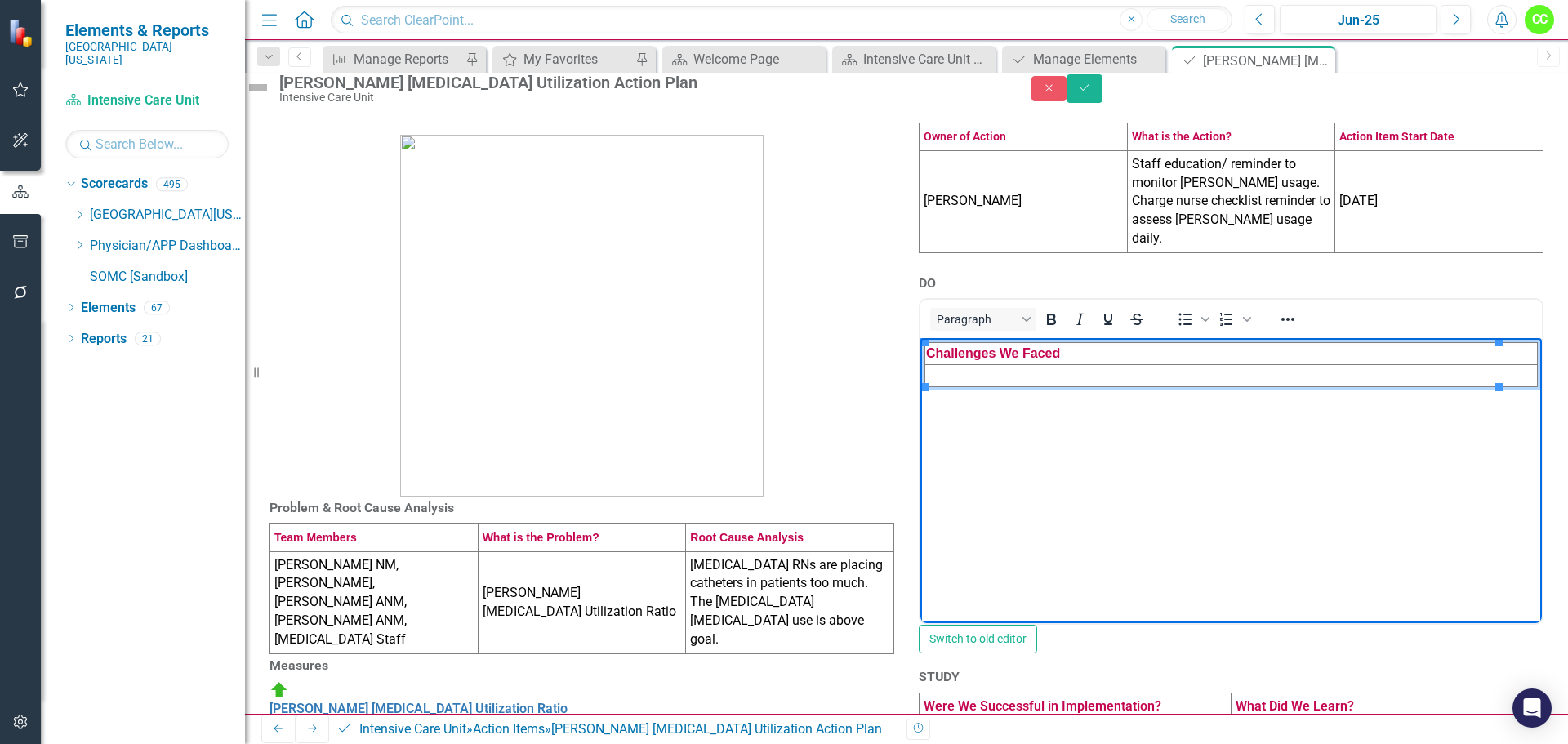
click at [945, 379] on td "Rich Text Area. Press ALT-0 for help." at bounding box center [1232, 376] width 612 height 22
paste body "Rich Text Area. Press ALT-0 for help."
click at [1555, 453] on div "Problem & Root Cause Analysis Team Members What is the Problem? Root Cause Anal…" at bounding box center [906, 481] width 1323 height 770
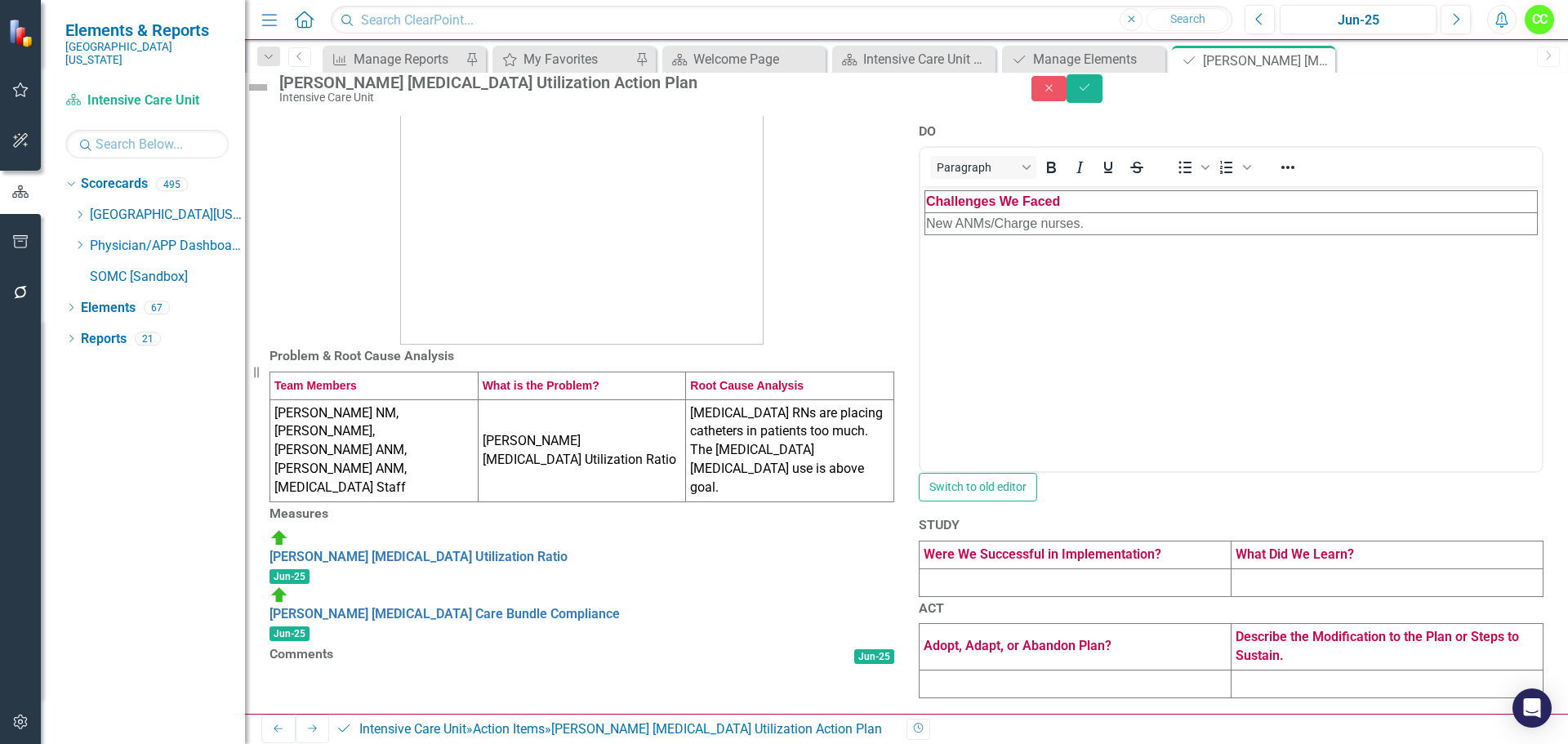
scroll to position [376, 0]
click at [1053, 568] on td at bounding box center [1075, 582] width 312 height 28
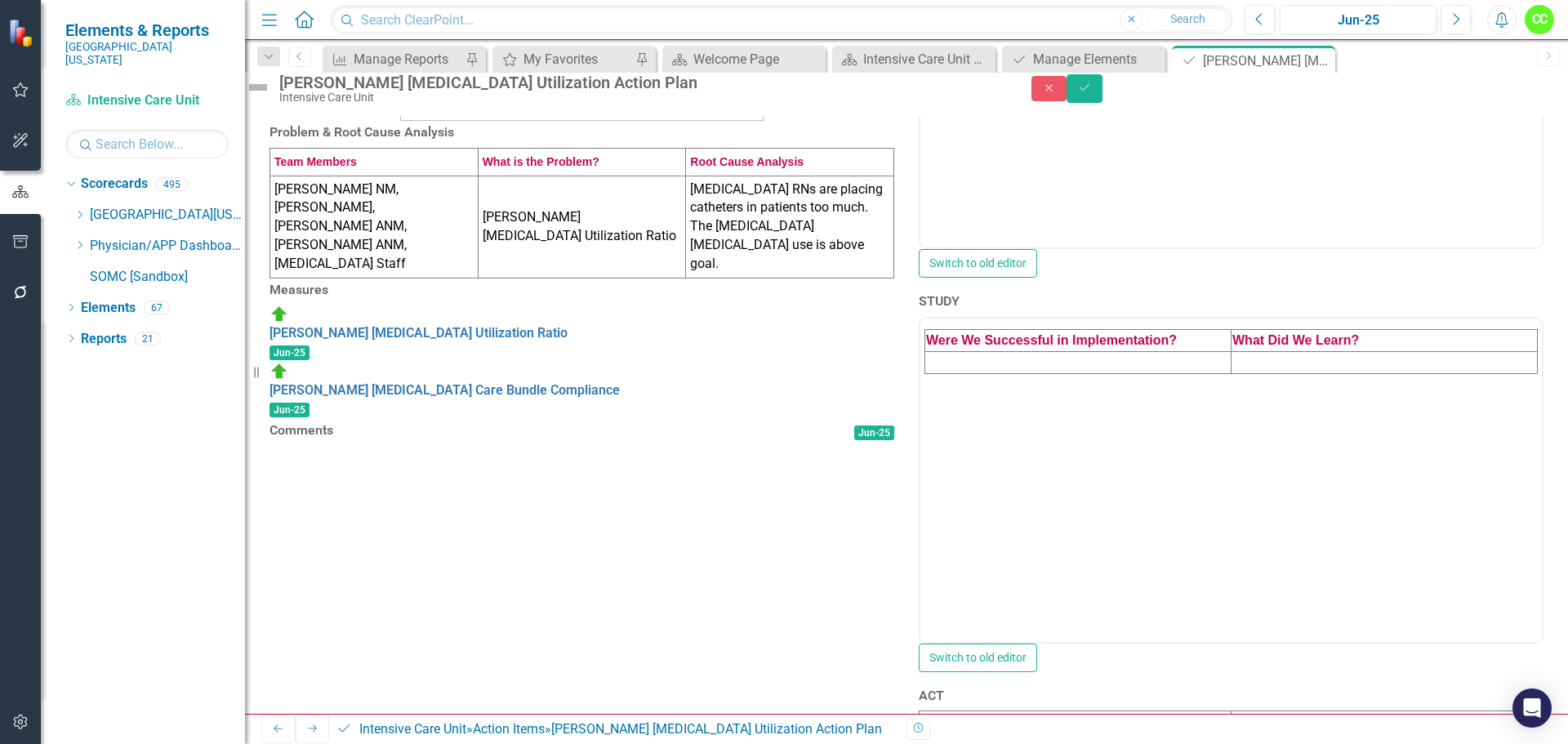
scroll to position [0, 0]
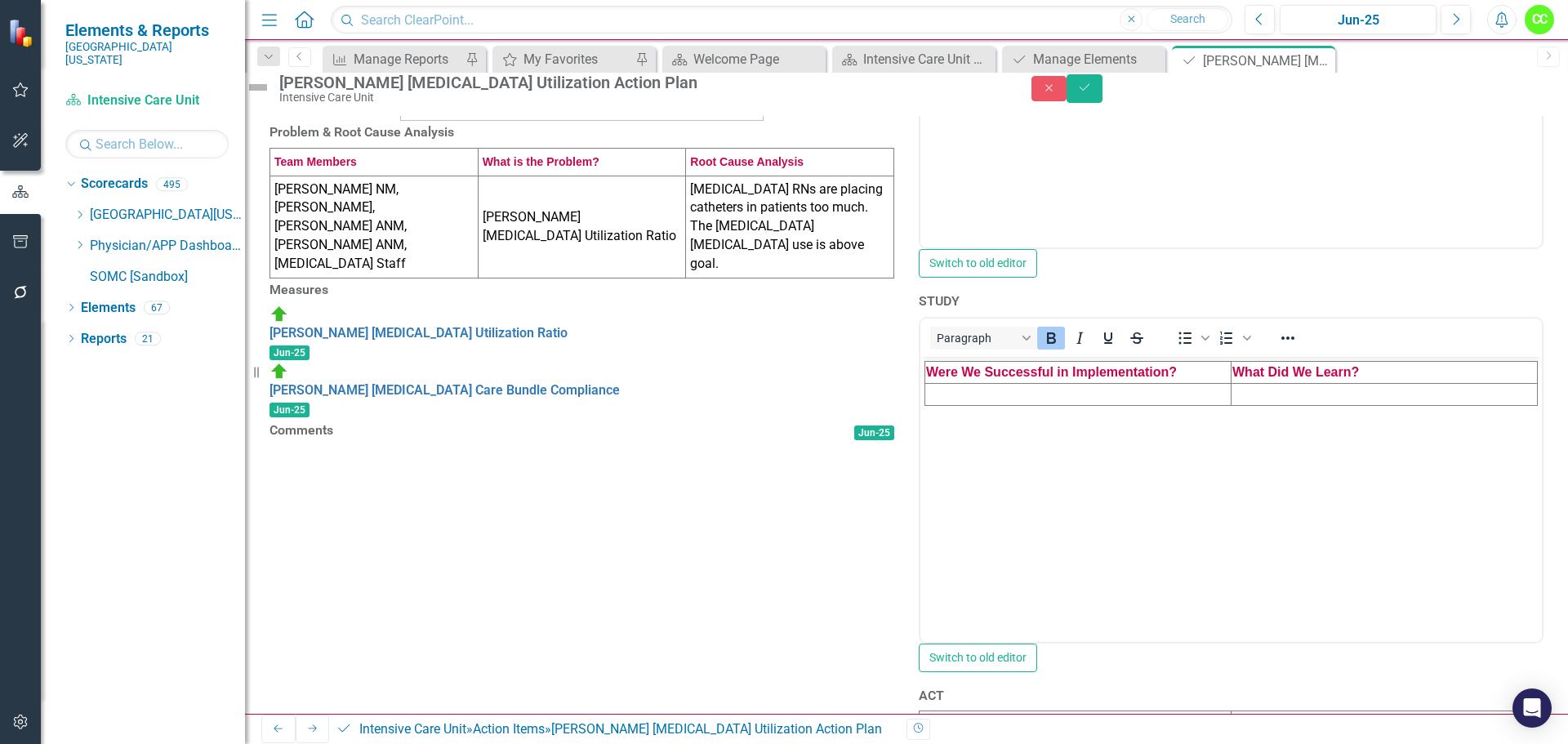
click at [1012, 387] on td "Rich Text Area. Press ALT-0 for help." at bounding box center [1079, 394] width 306 height 22
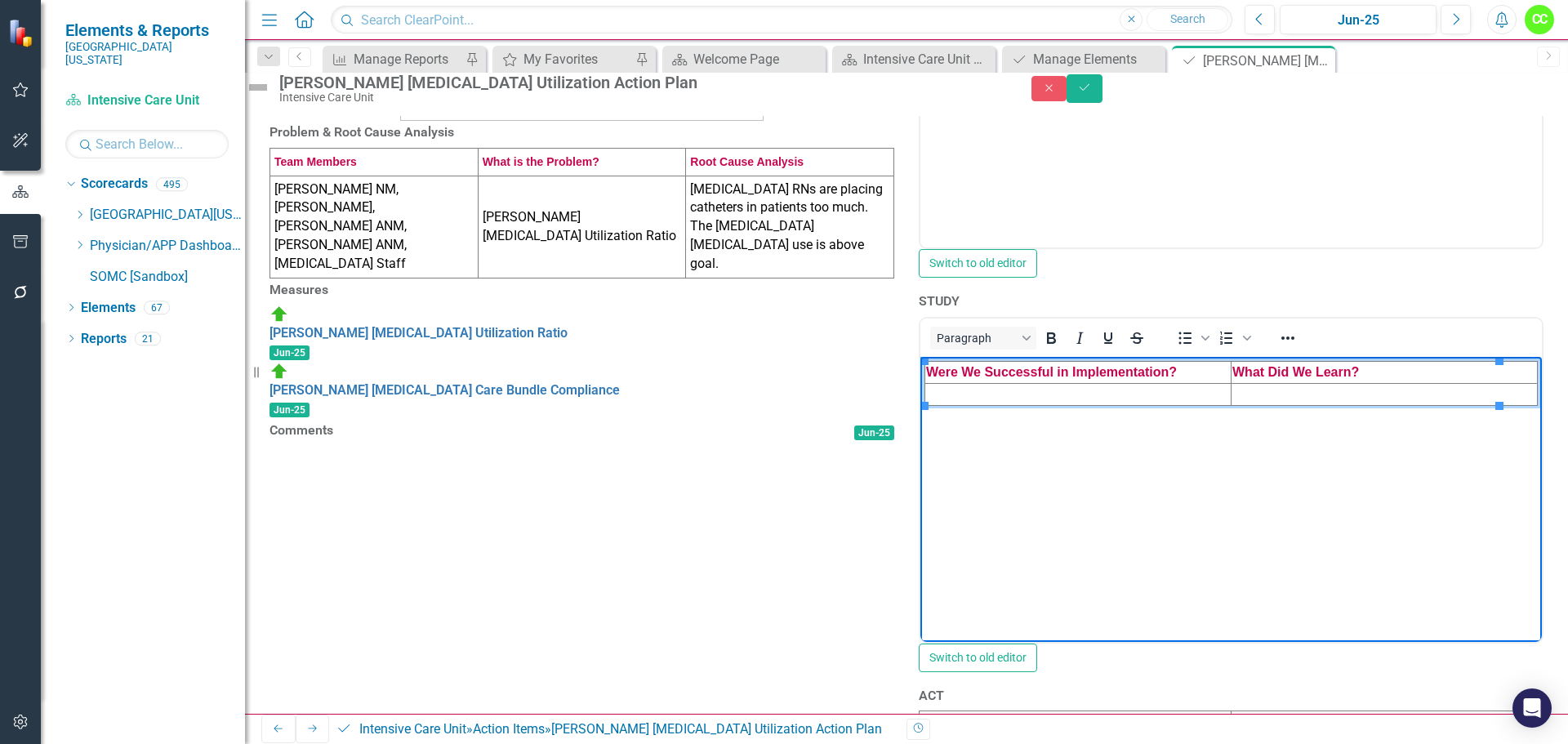
click at [1091, 397] on td "Rich Text Area. Press ALT-0 for help." at bounding box center [1079, 394] width 306 height 22
paste body "Rich Text Area. Press ALT-0 for help."
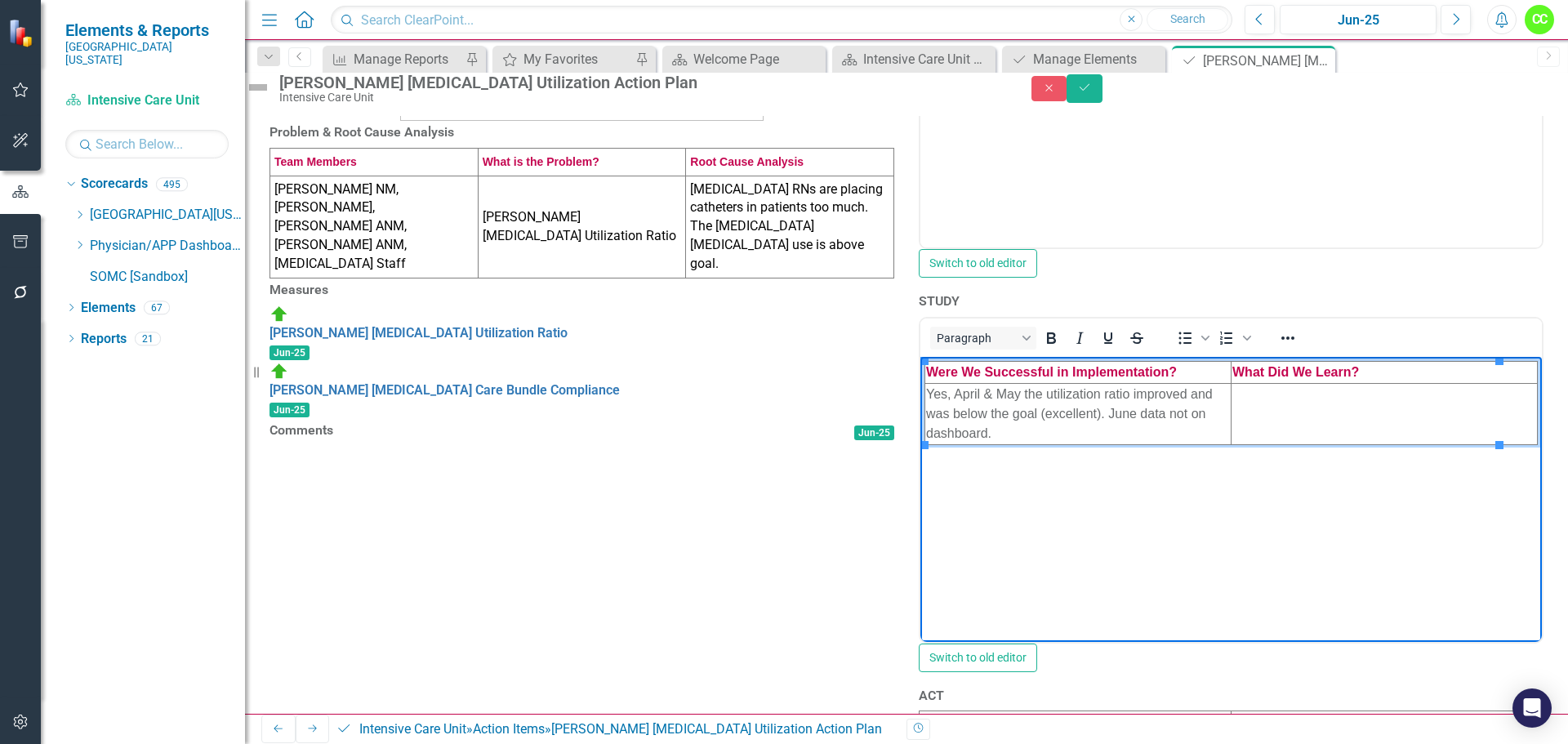
click at [1291, 398] on td "Rich Text Area. Press ALT-0 for help." at bounding box center [1385, 413] width 306 height 61
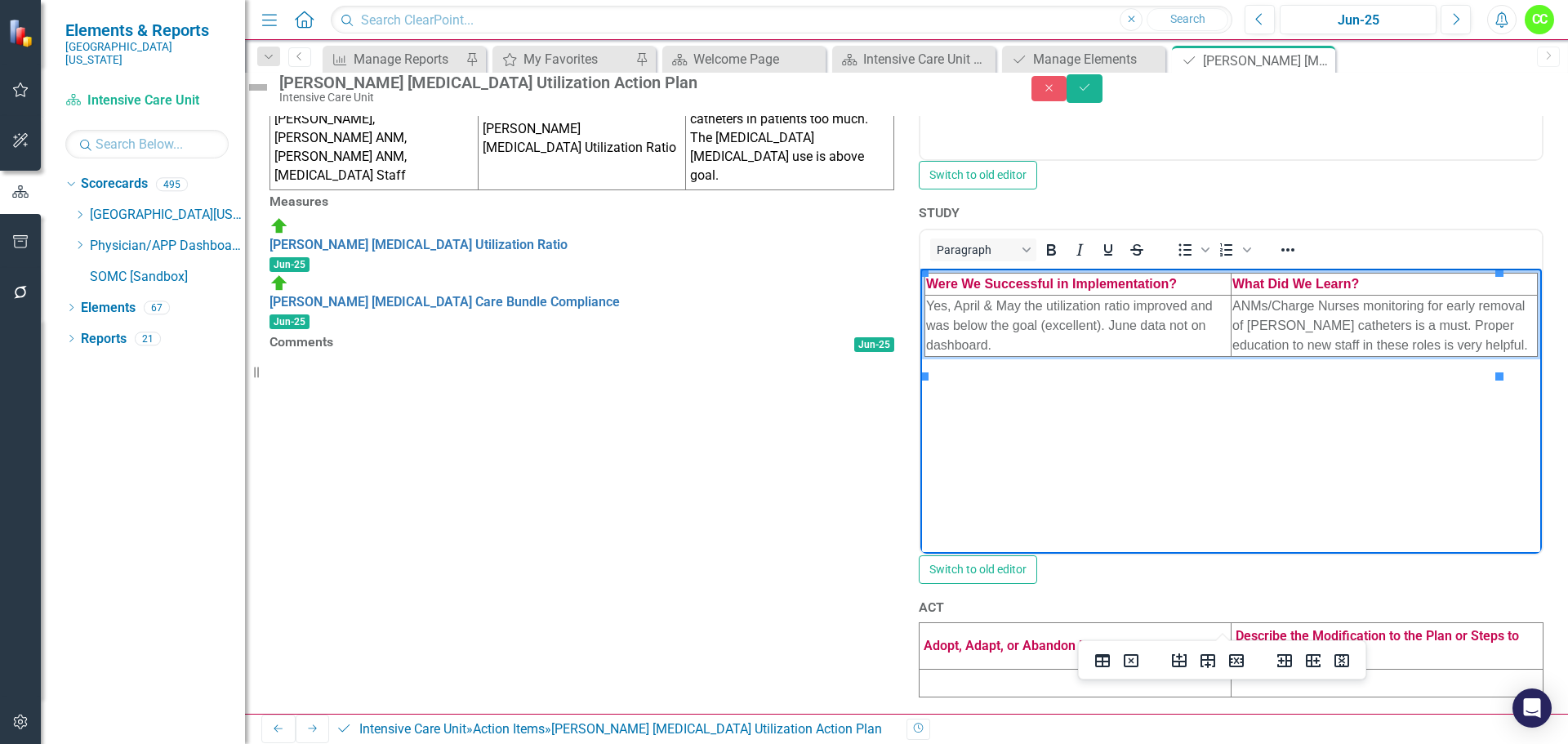
scroll to position [703, 0]
click at [949, 670] on td at bounding box center [1075, 684] width 312 height 28
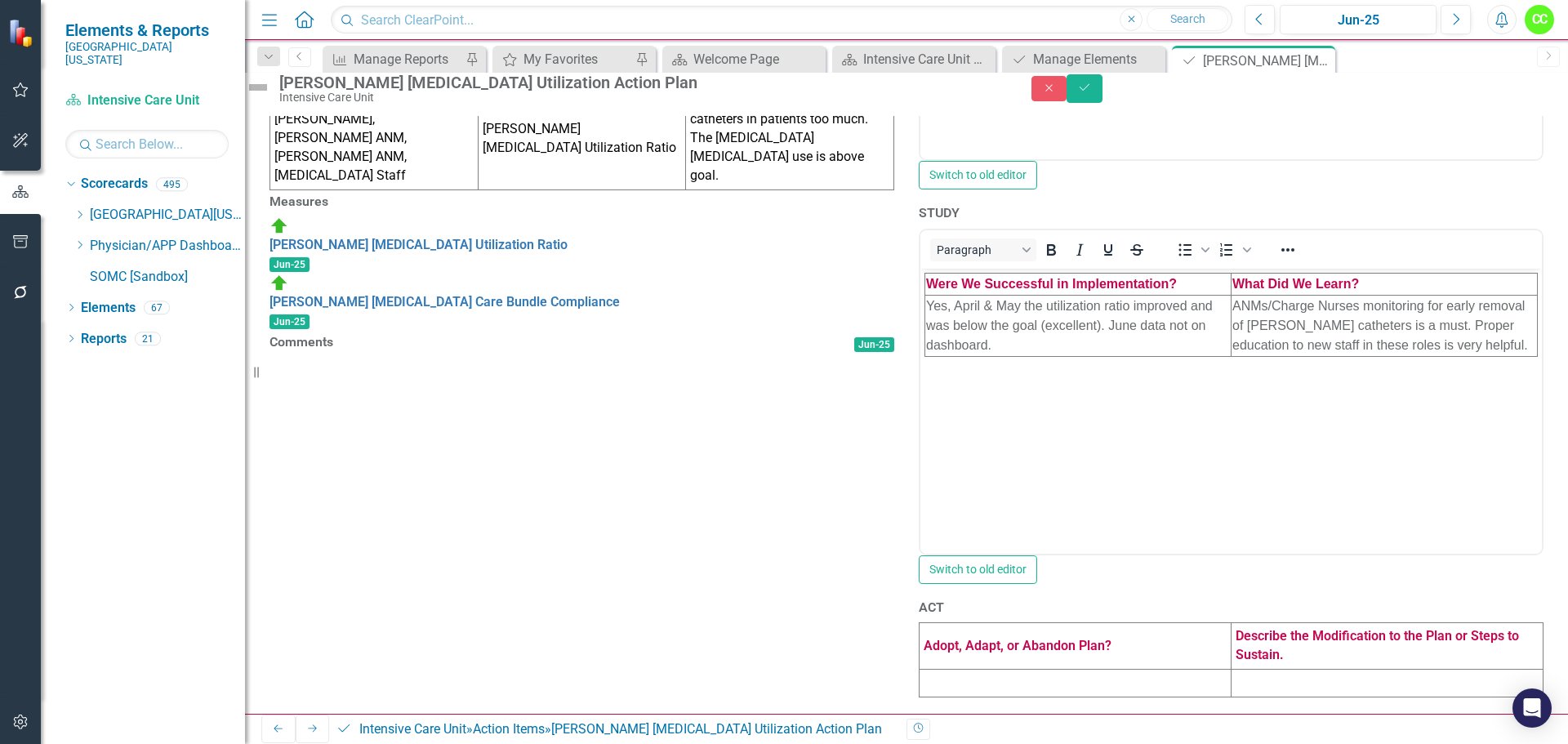
click at [949, 670] on td at bounding box center [1075, 684] width 312 height 28
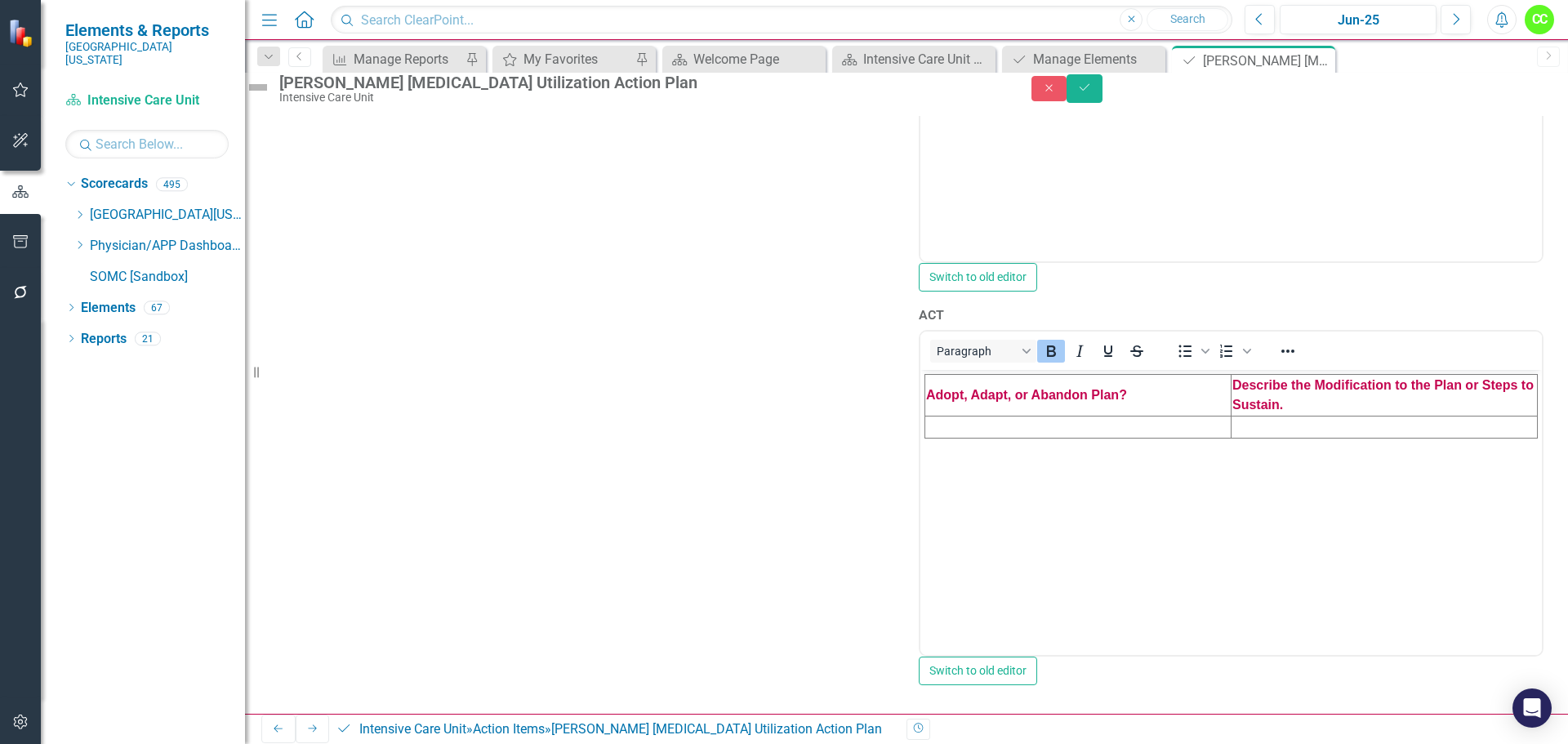
scroll to position [866, 0]
click at [1009, 424] on td "Rich Text Area. Press ALT-0 for help." at bounding box center [1079, 427] width 306 height 22
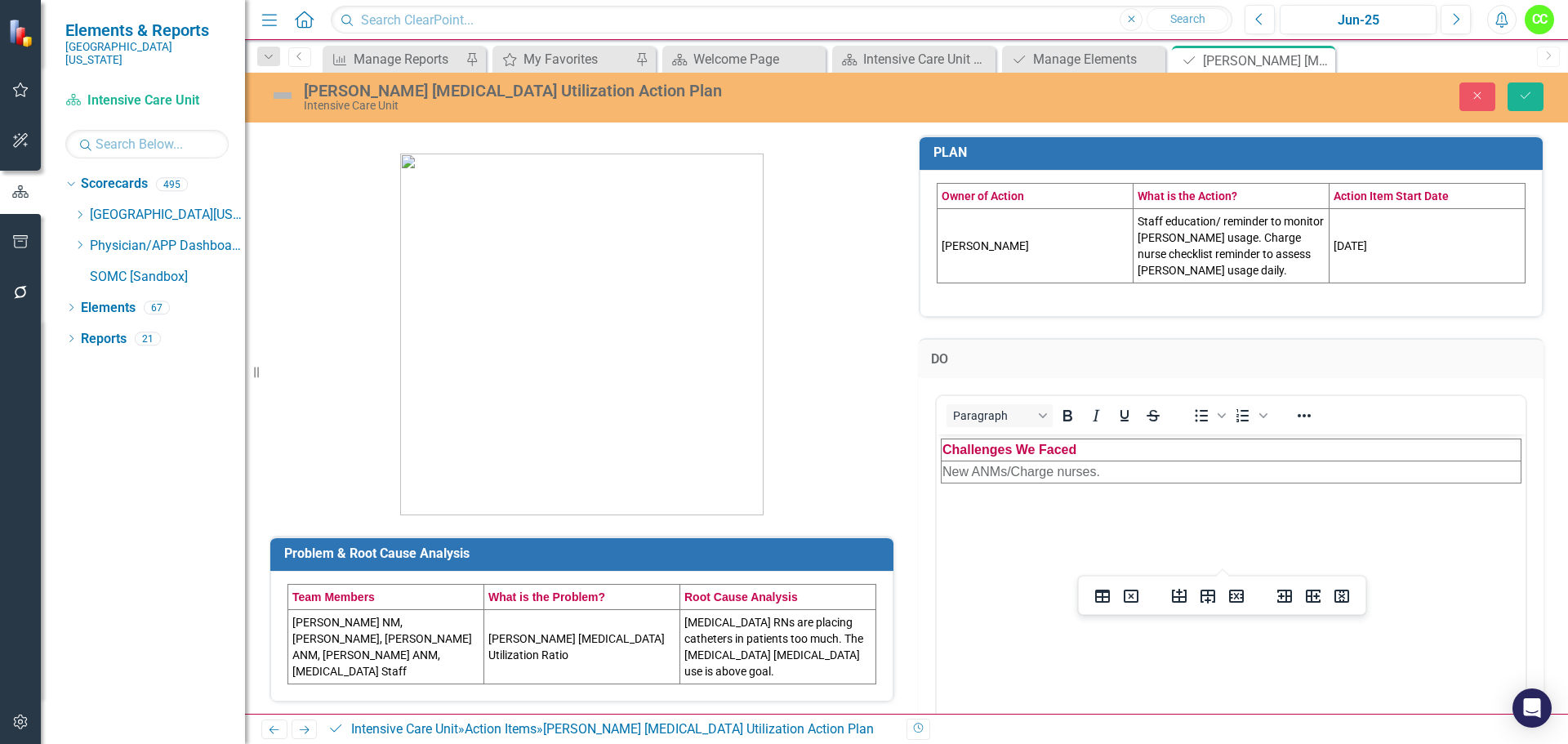
scroll to position [866, 0]
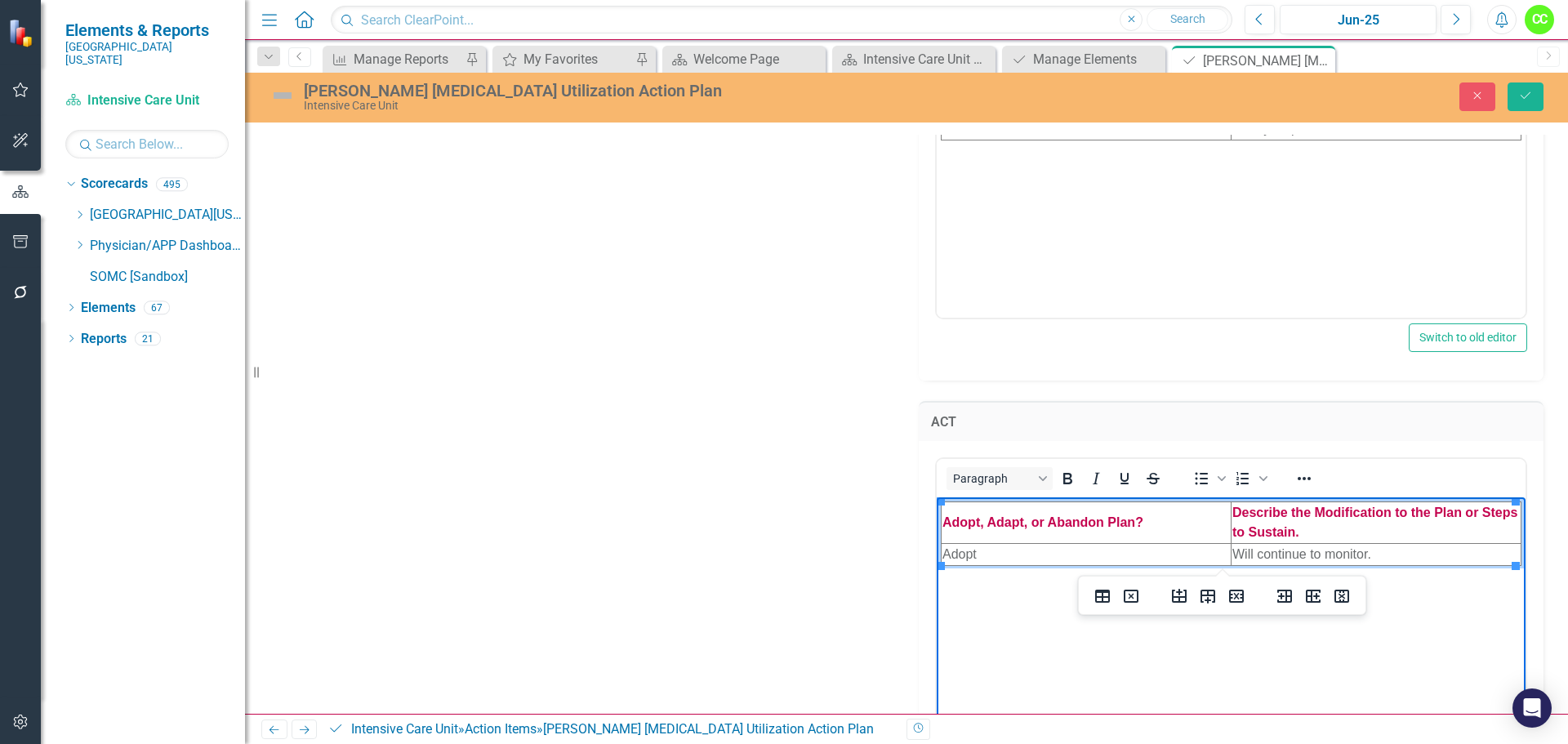
click at [1531, 112] on div "[PERSON_NAME] [MEDICAL_DATA] Utilization Action Plan Intensive Care Unit Close …" at bounding box center [906, 96] width 1323 height 31
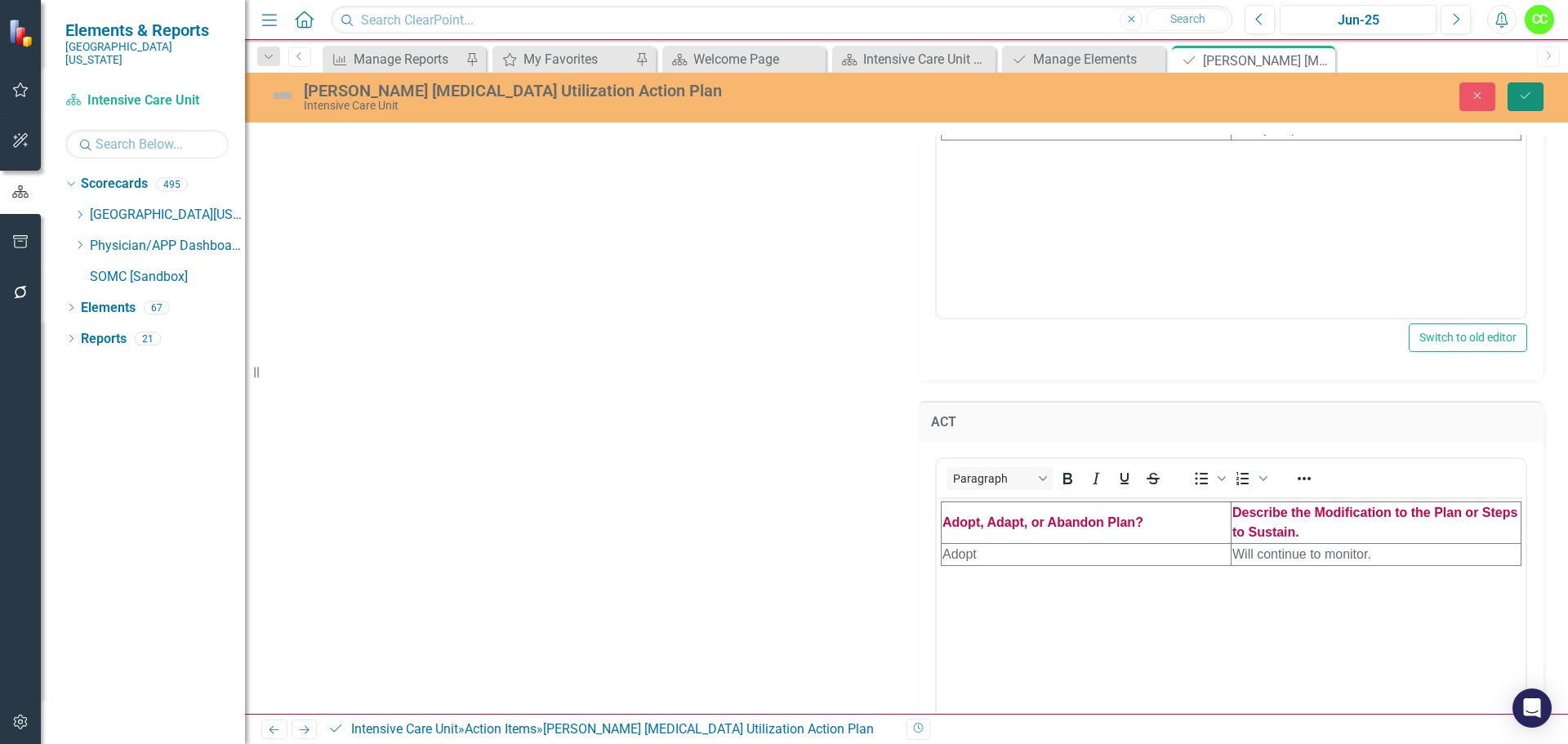
click at [1534, 101] on button "Save" at bounding box center [1526, 97] width 36 height 28
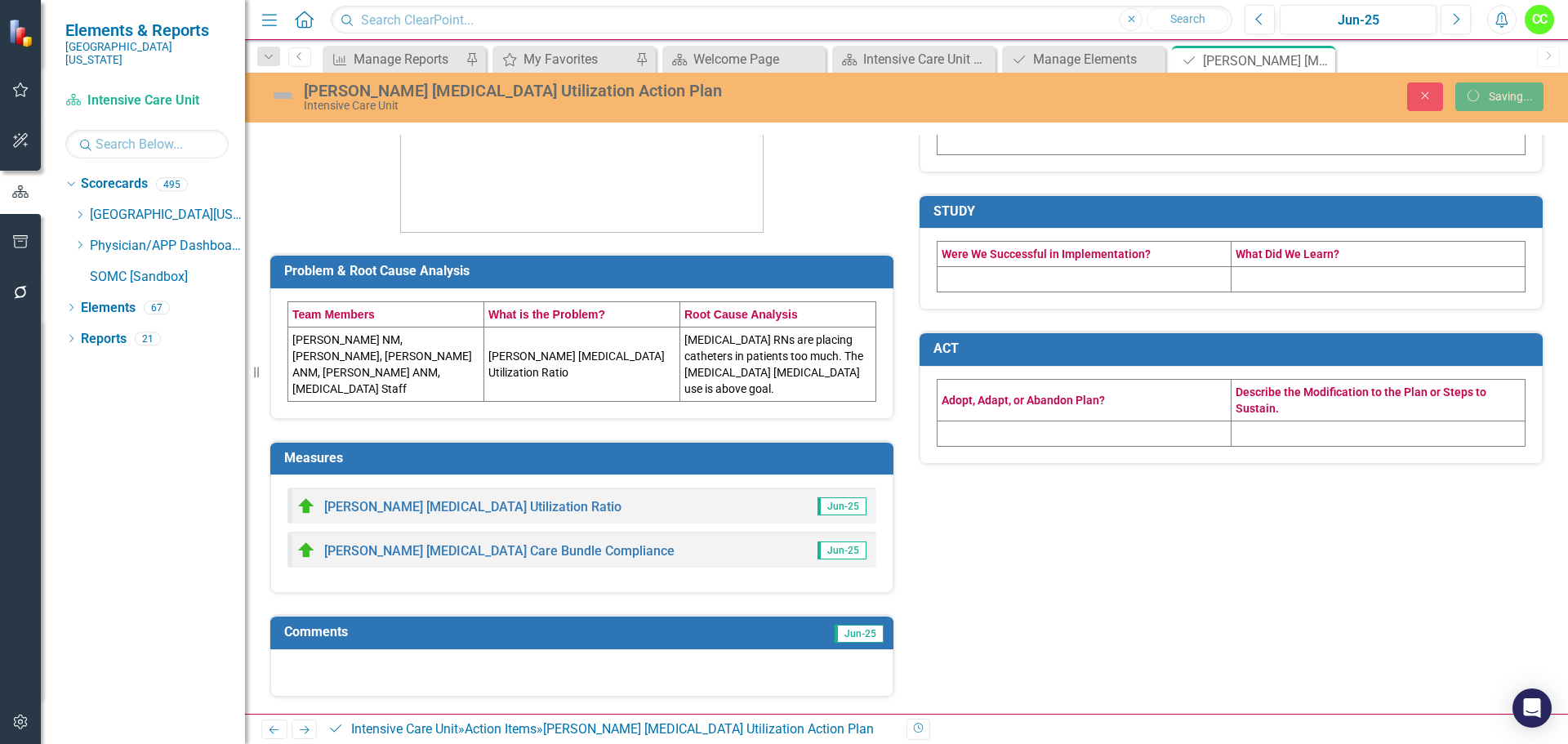
scroll to position [267, 0]
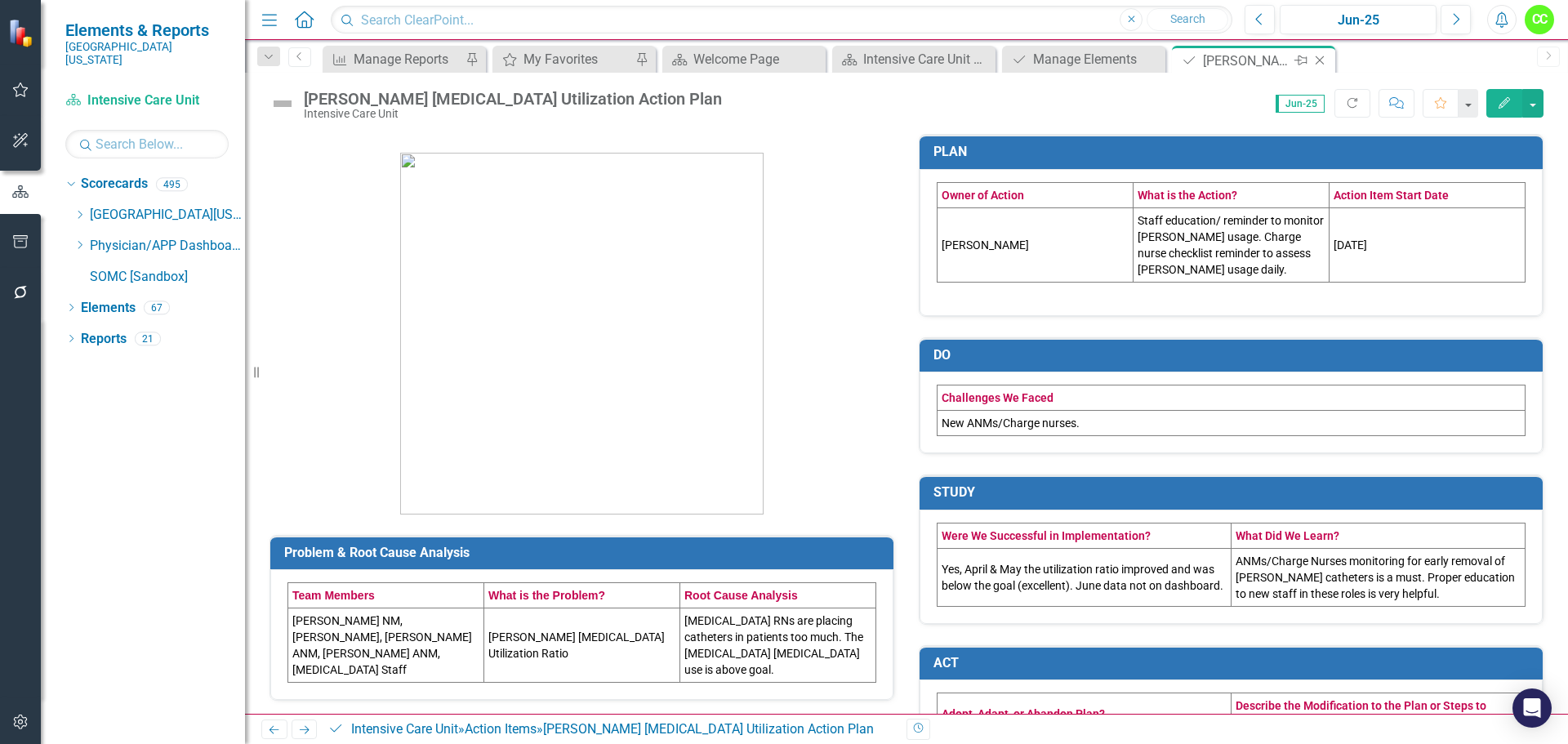
click at [1321, 64] on icon "Close" at bounding box center [1319, 60] width 16 height 13
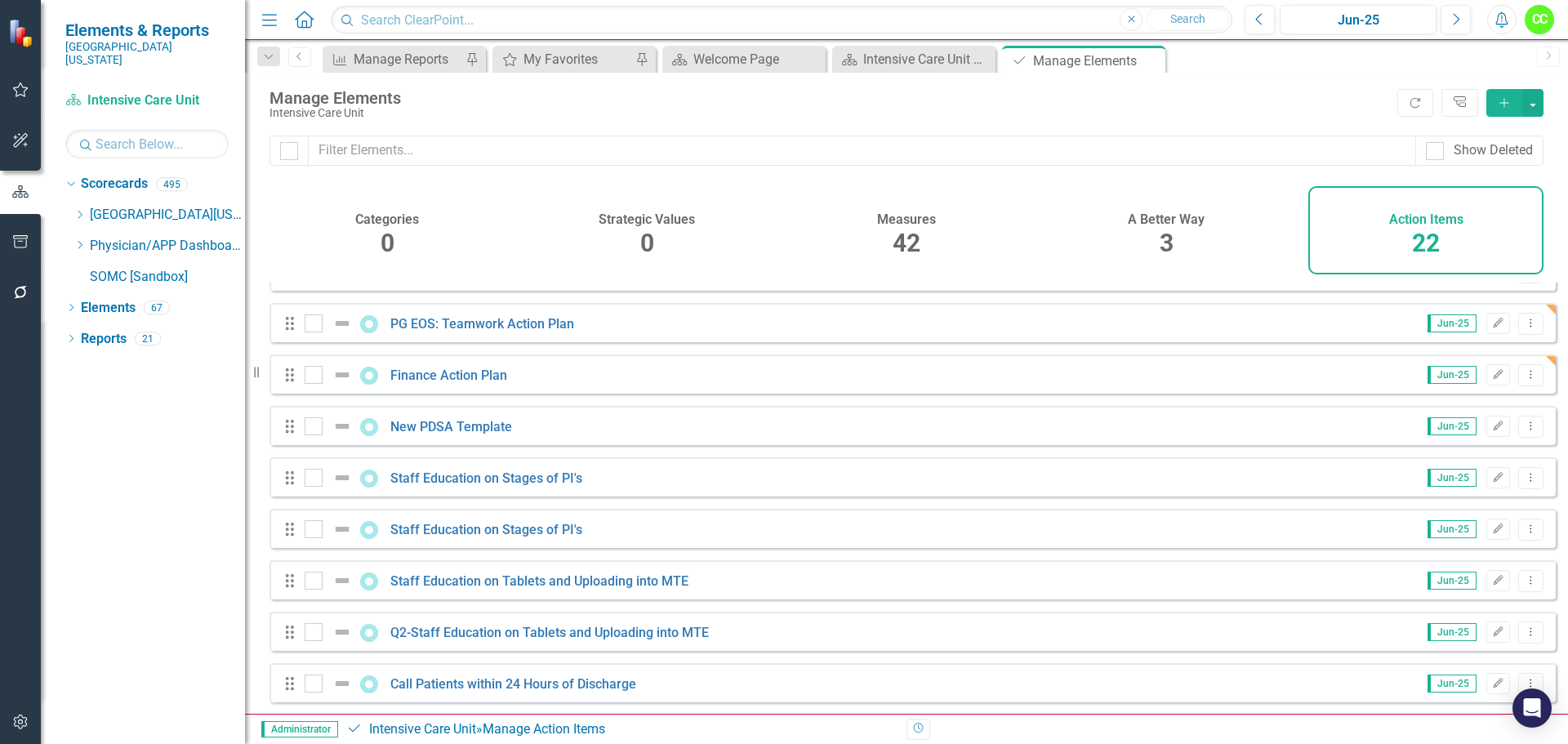
scroll to position [490, 0]
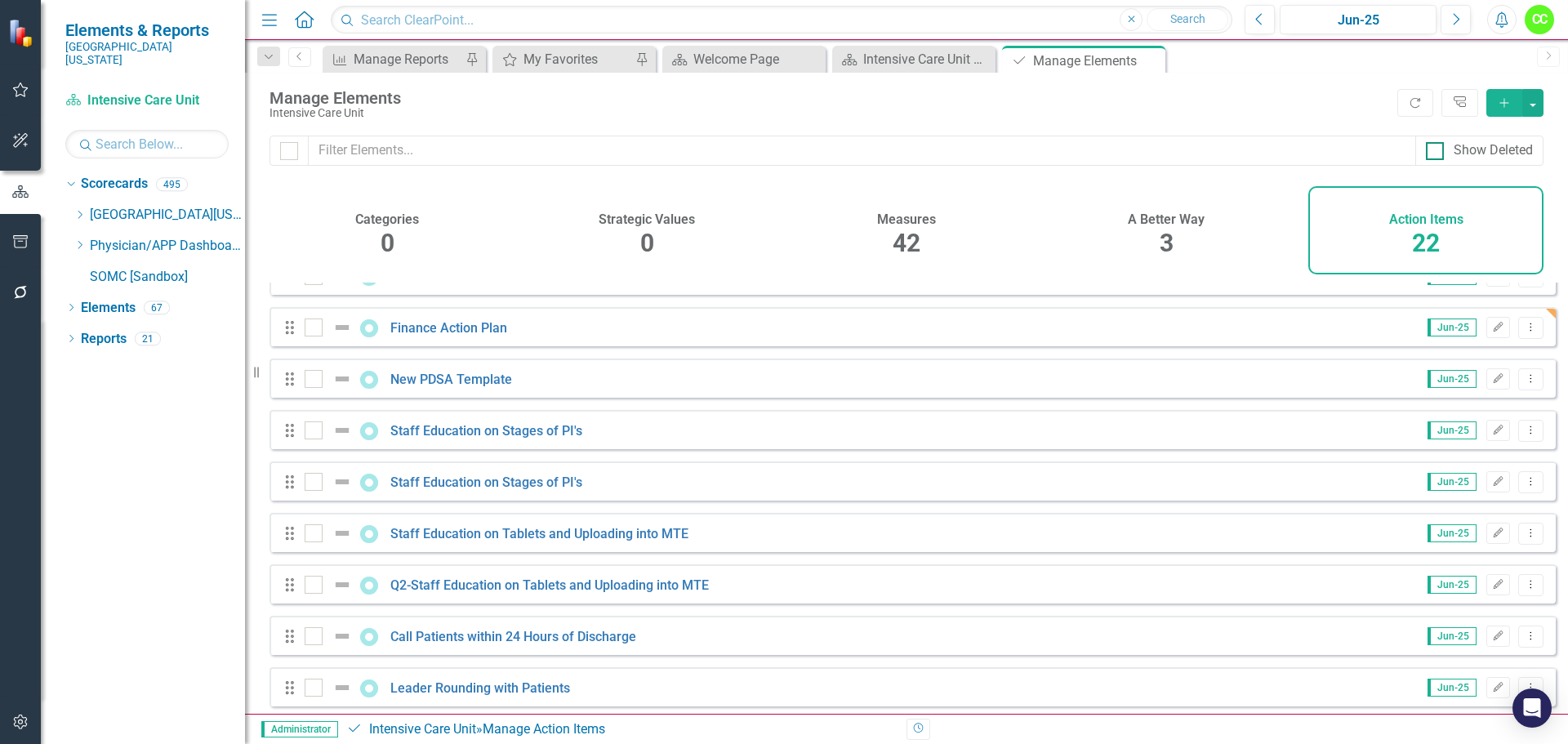
click at [1432, 148] on input "Show Deleted" at bounding box center [1431, 147] width 10 height 10
checkbox input "true"
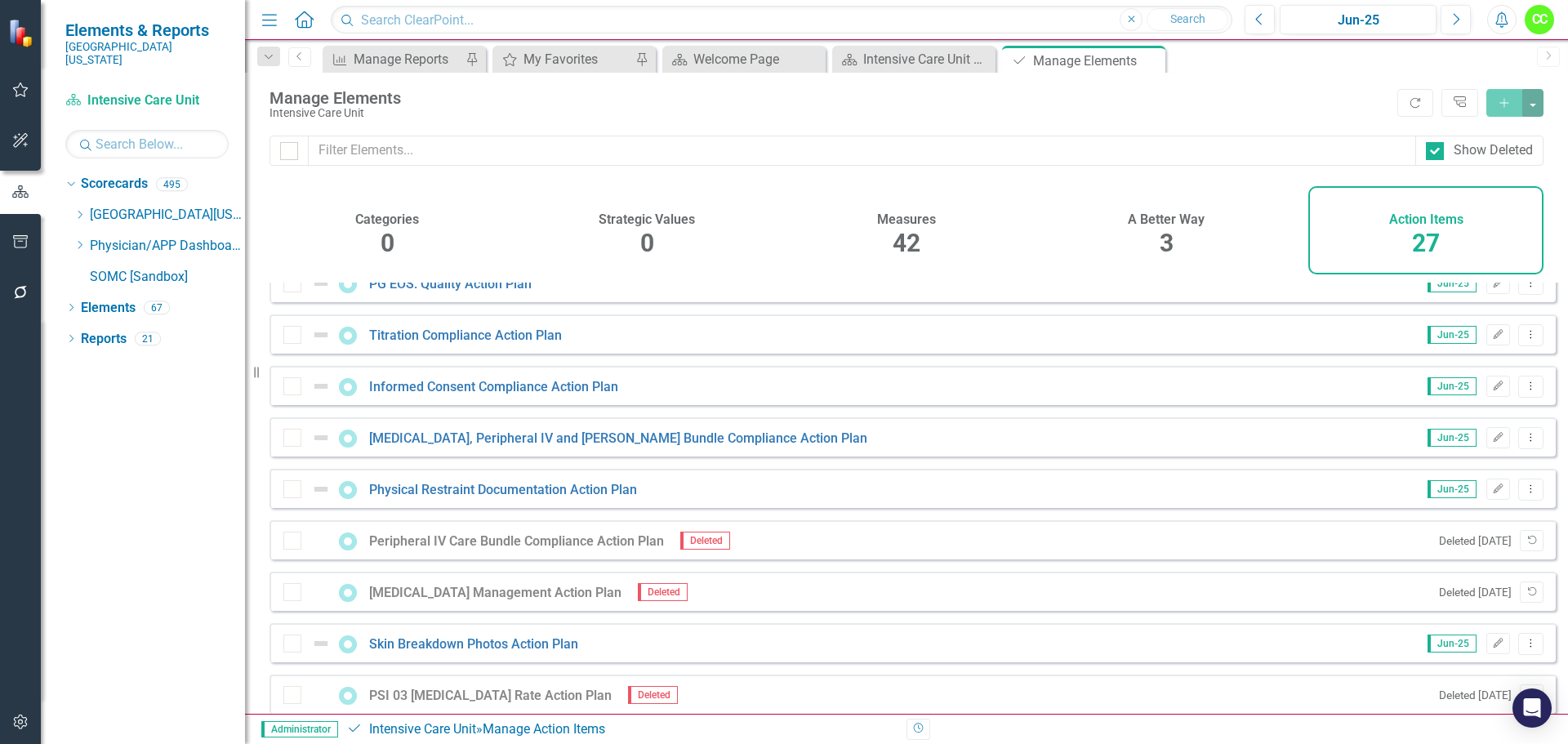
scroll to position [163, 0]
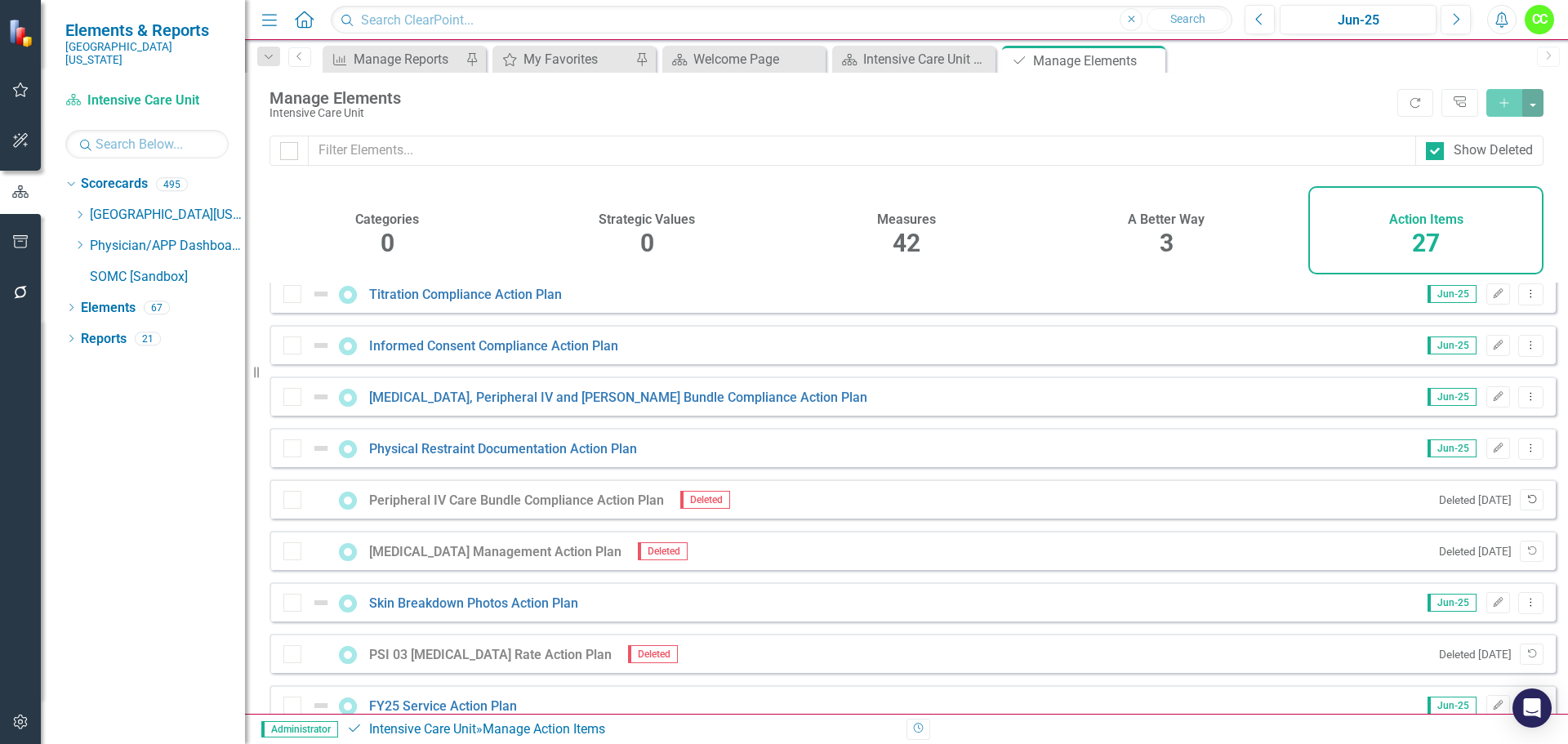
click at [1522, 504] on button "Undelete" at bounding box center [1531, 500] width 23 height 22
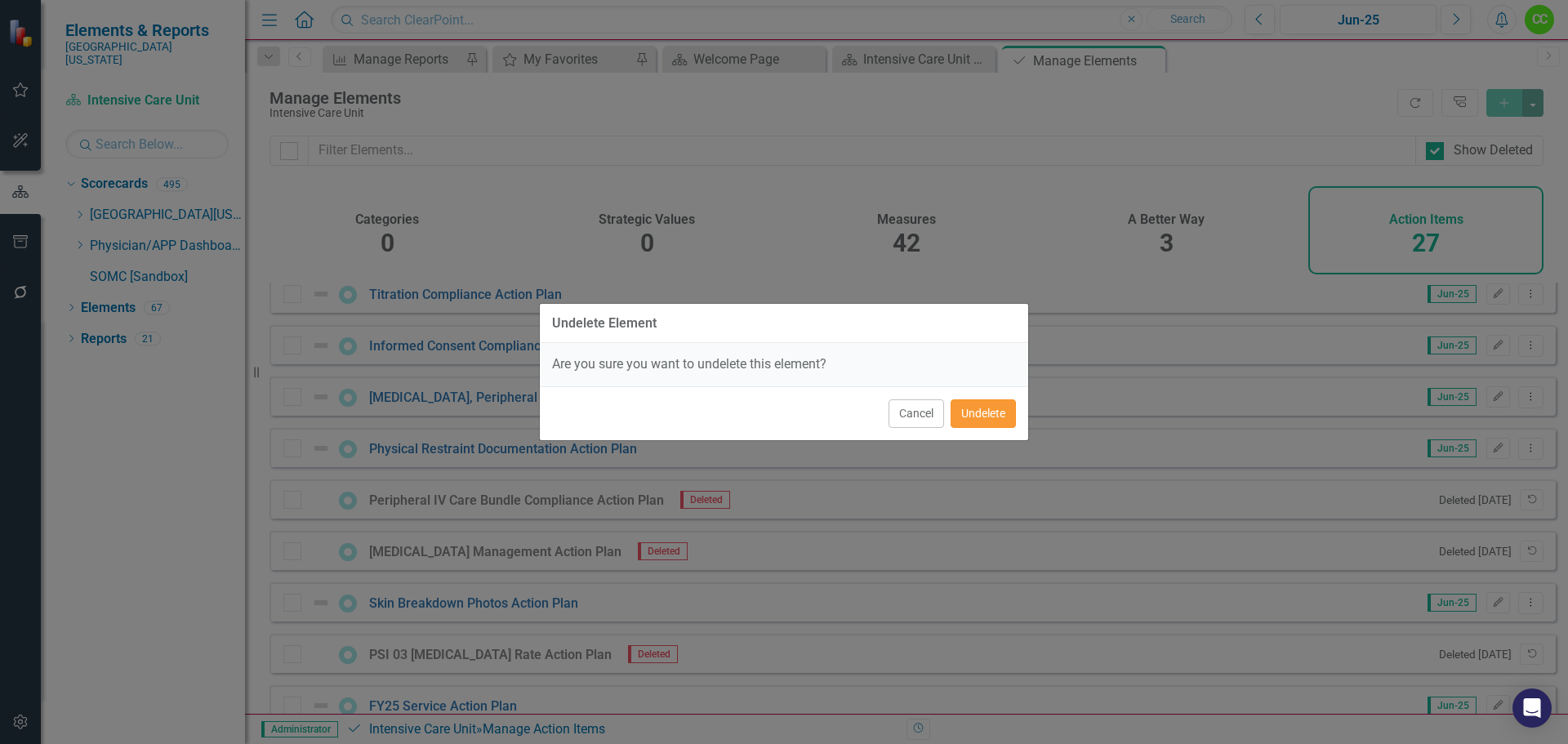
click at [997, 416] on button "Undelete" at bounding box center [983, 413] width 66 height 28
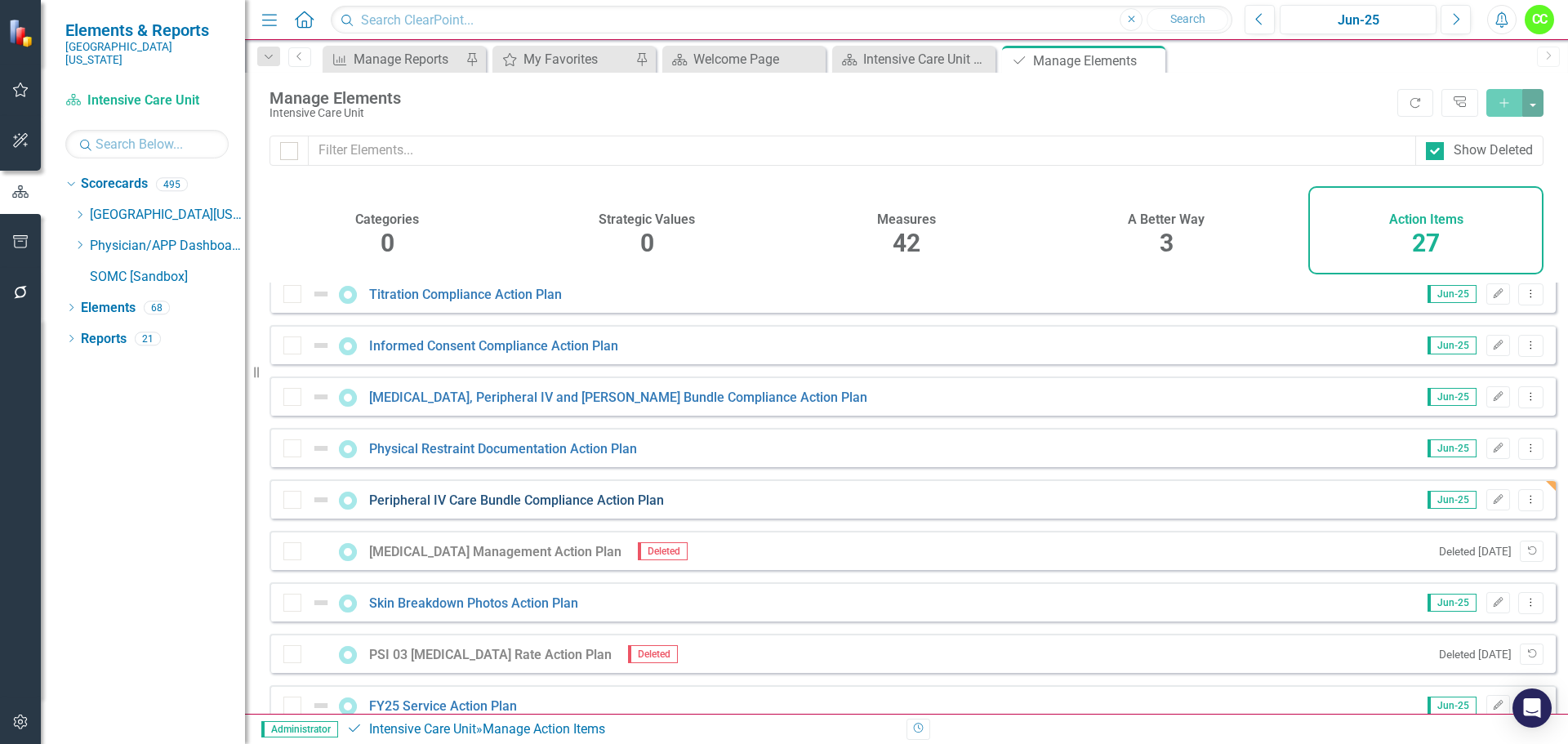
click at [512, 508] on link "Peripheral IV Care Bundle Compliance Action Plan" at bounding box center [516, 501] width 295 height 16
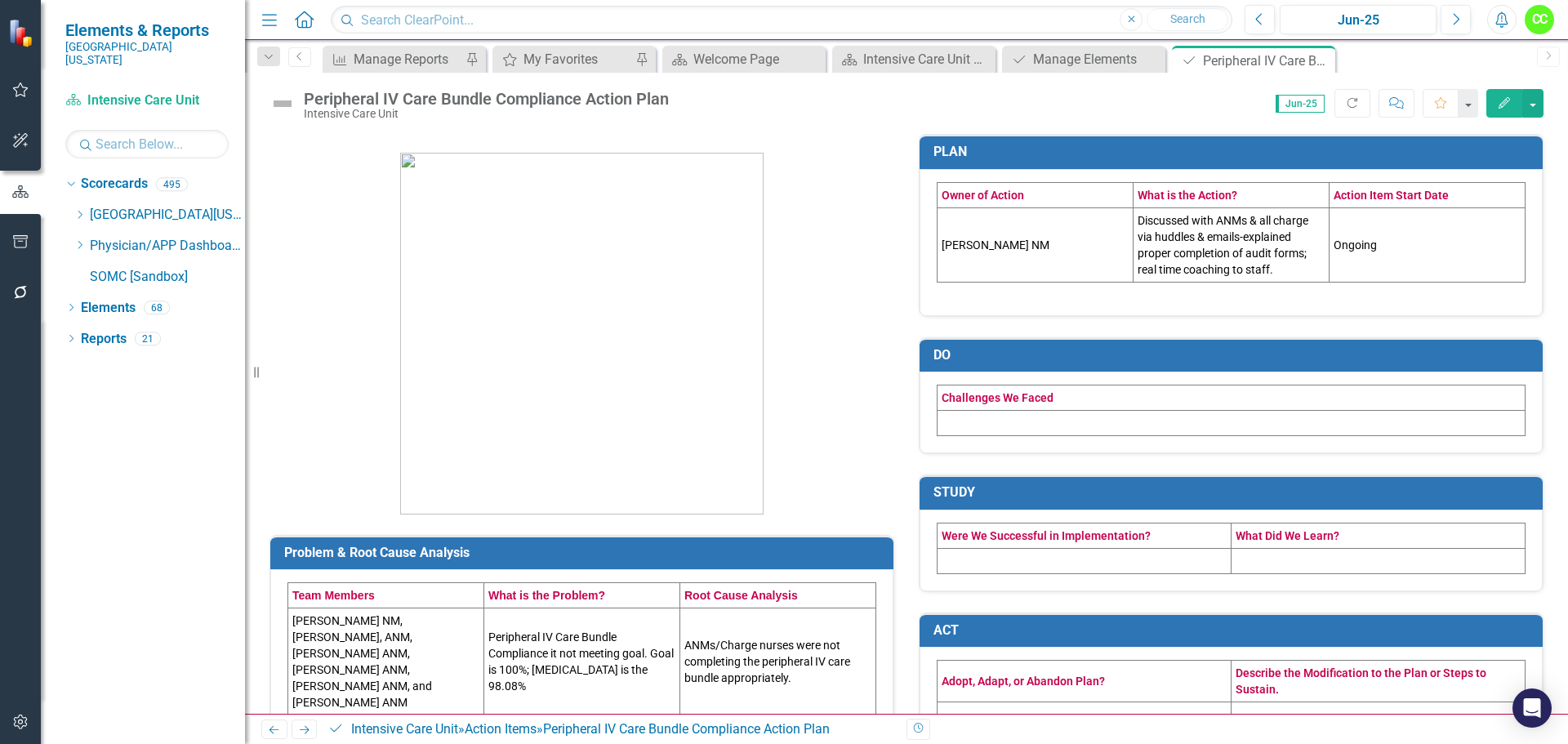
click at [1018, 426] on td at bounding box center [1232, 424] width 588 height 25
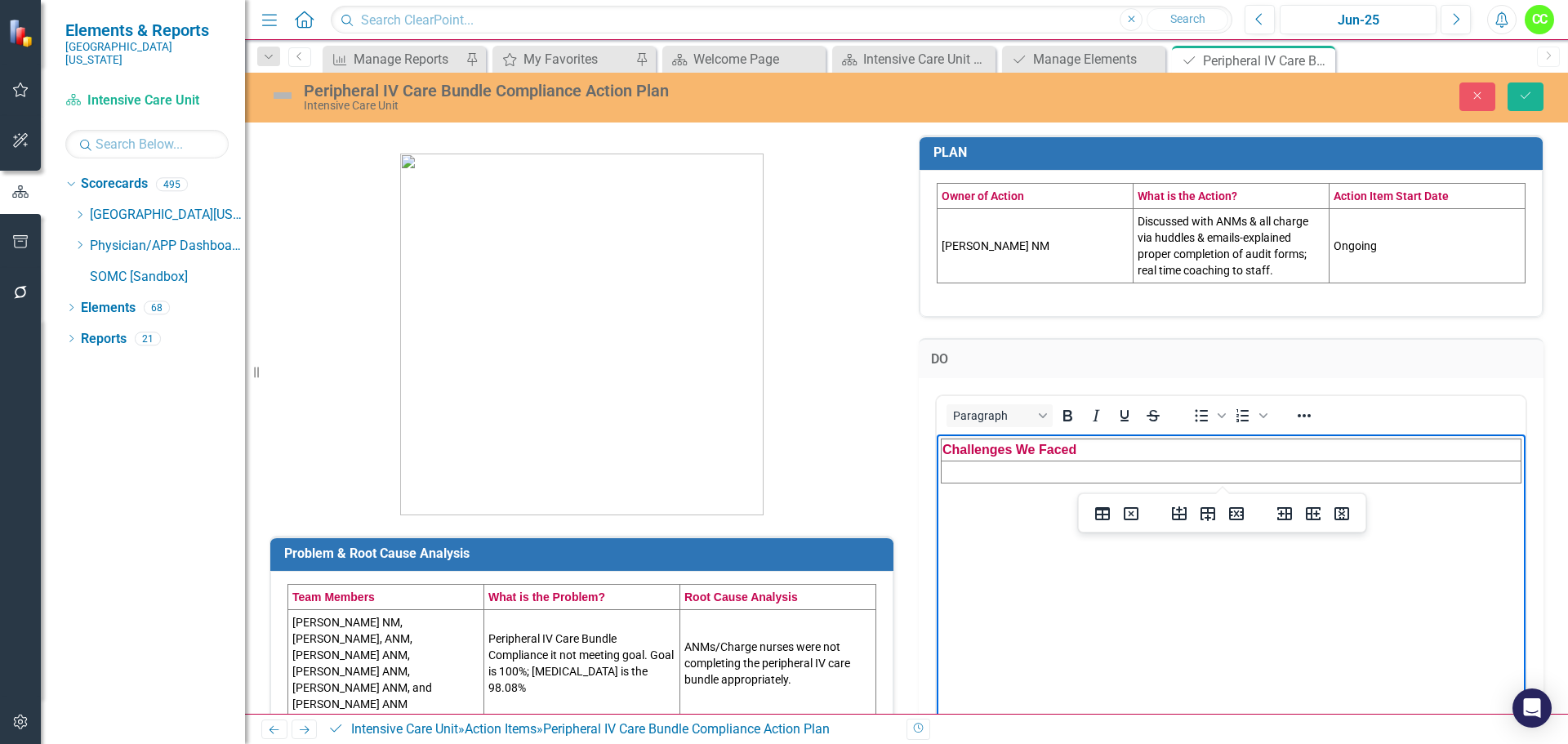
click at [1021, 465] on td "Rich Text Area. Press ALT-0 for help." at bounding box center [1232, 472] width 580 height 22
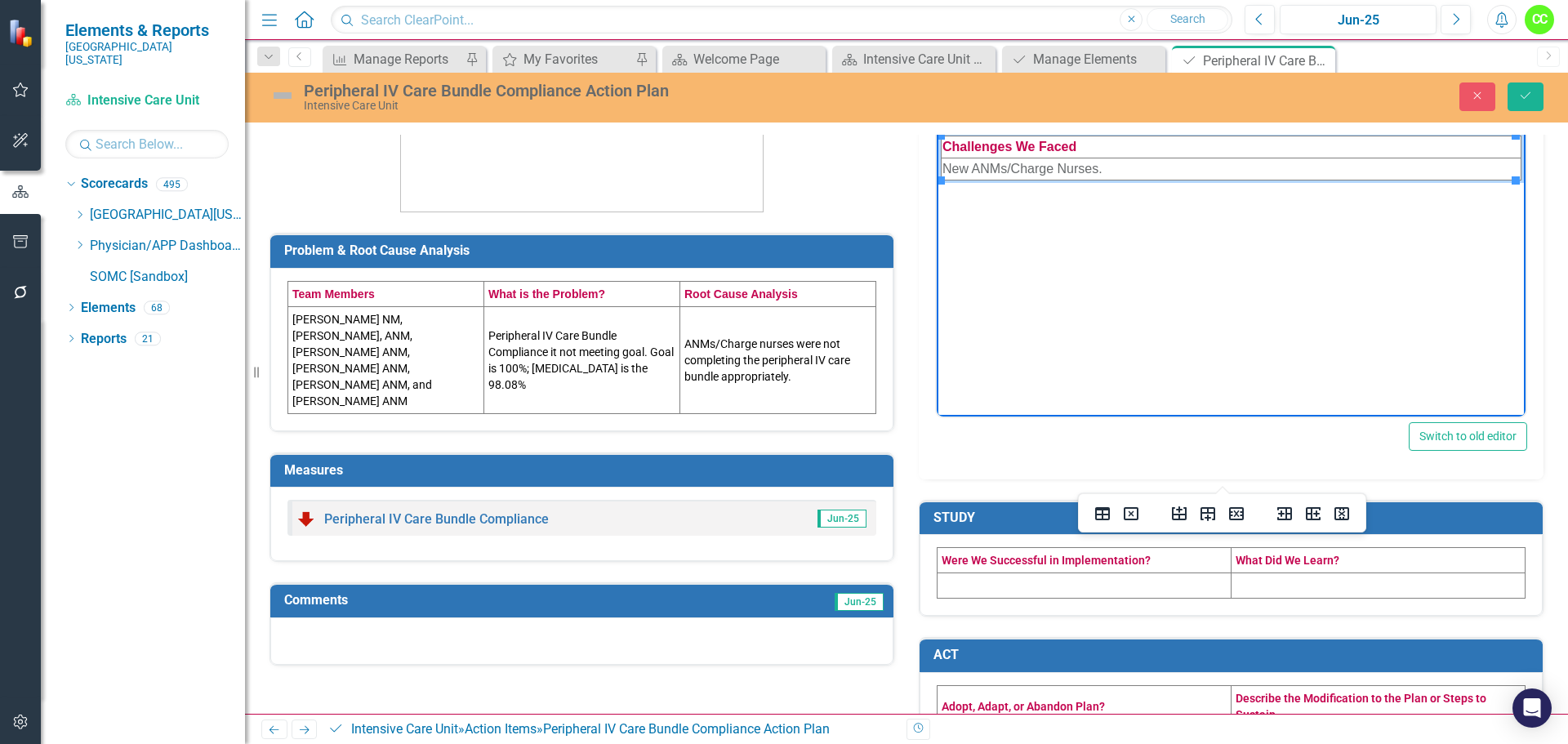
scroll to position [323, 0]
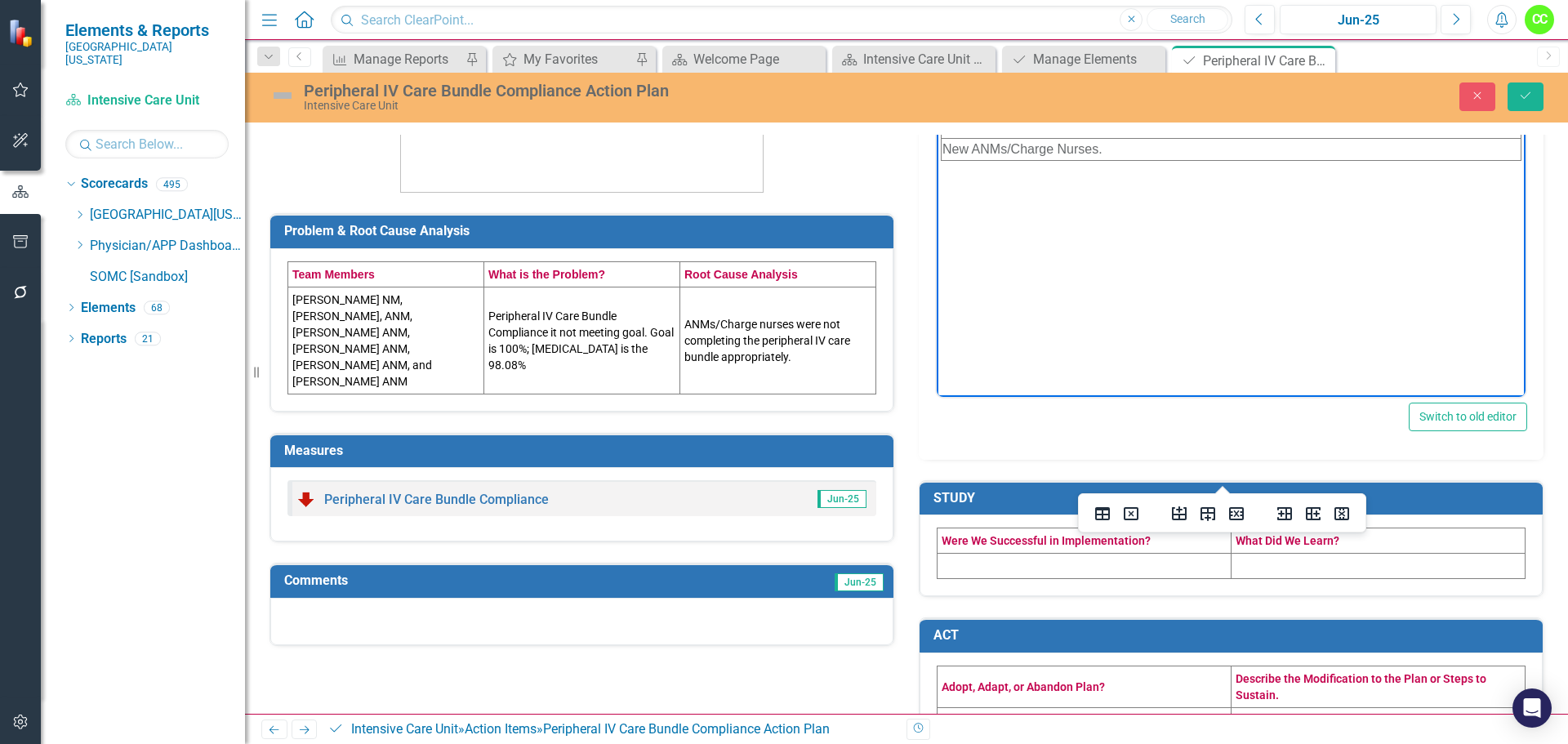
click at [999, 566] on td at bounding box center [1084, 566] width 294 height 25
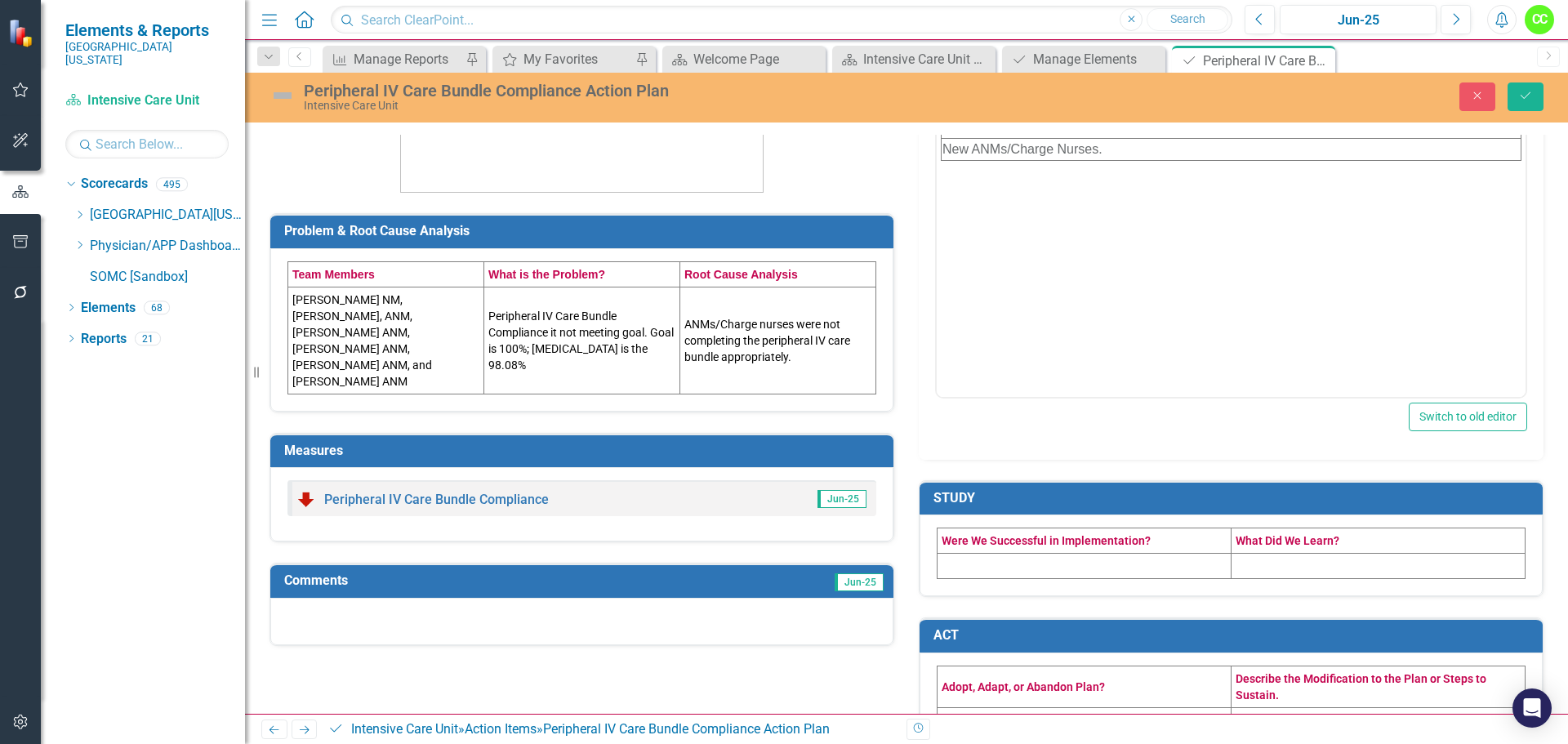
click at [999, 566] on td at bounding box center [1084, 566] width 294 height 25
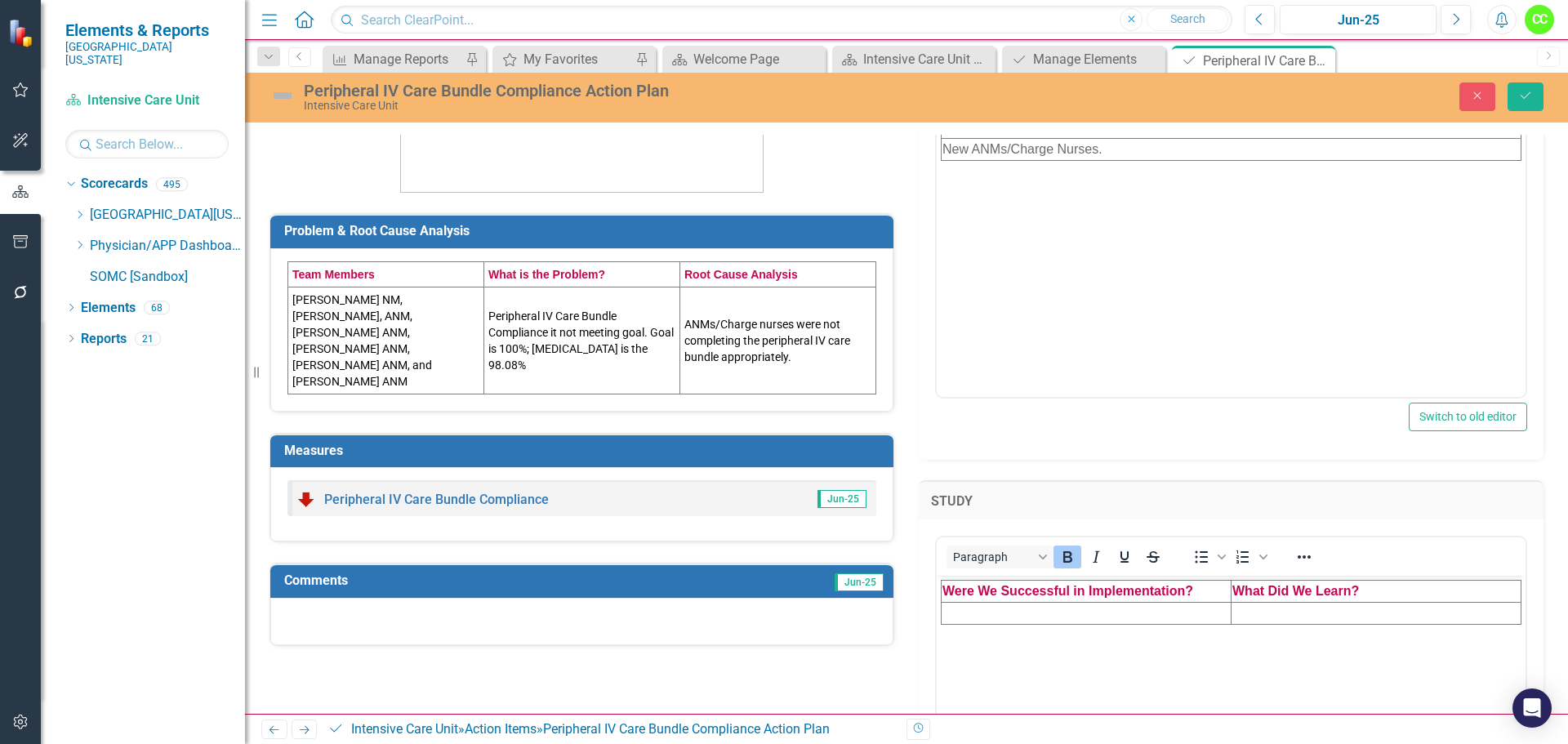
scroll to position [0, 0]
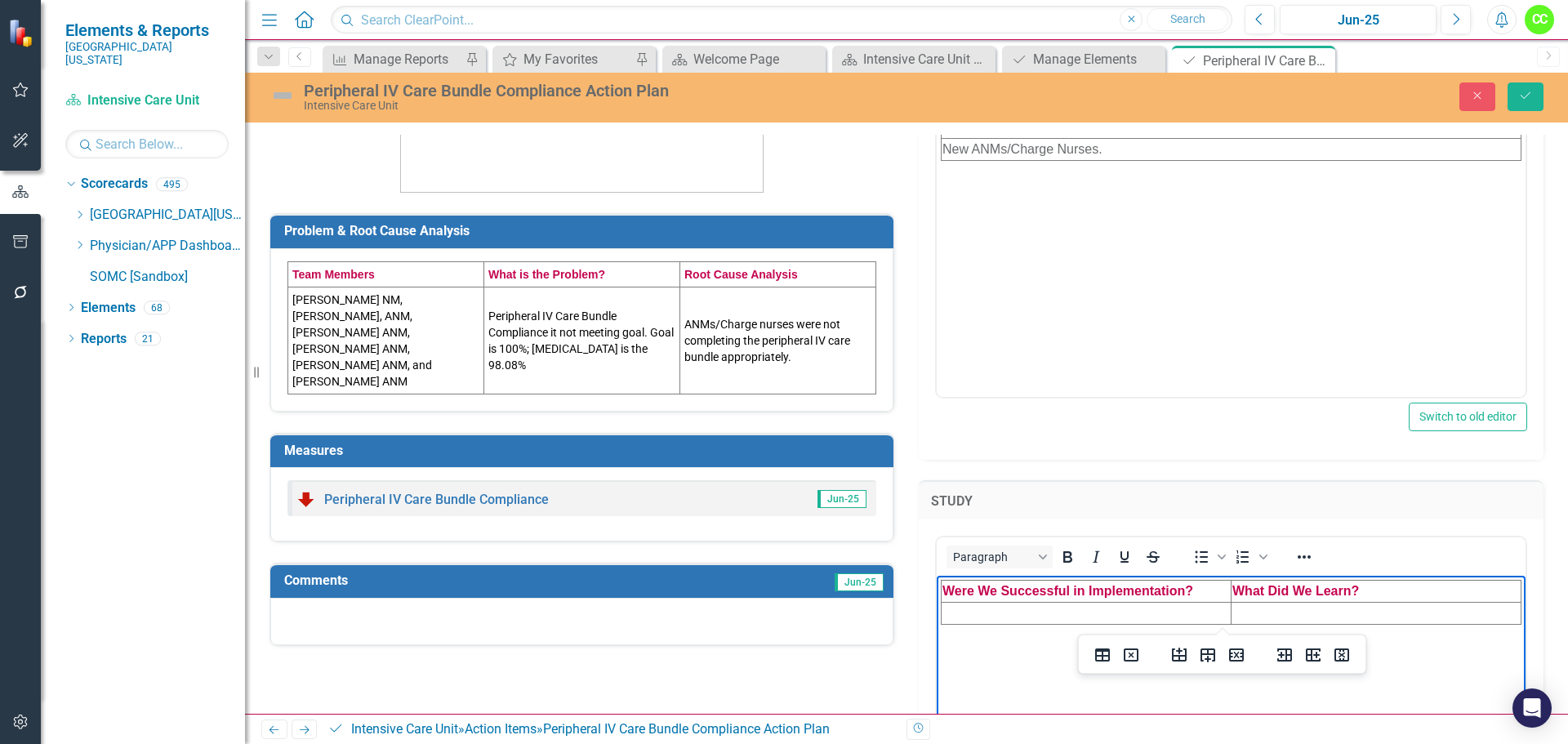
click at [1006, 607] on td "Rich Text Area. Press ALT-0 for help." at bounding box center [1086, 613] width 290 height 22
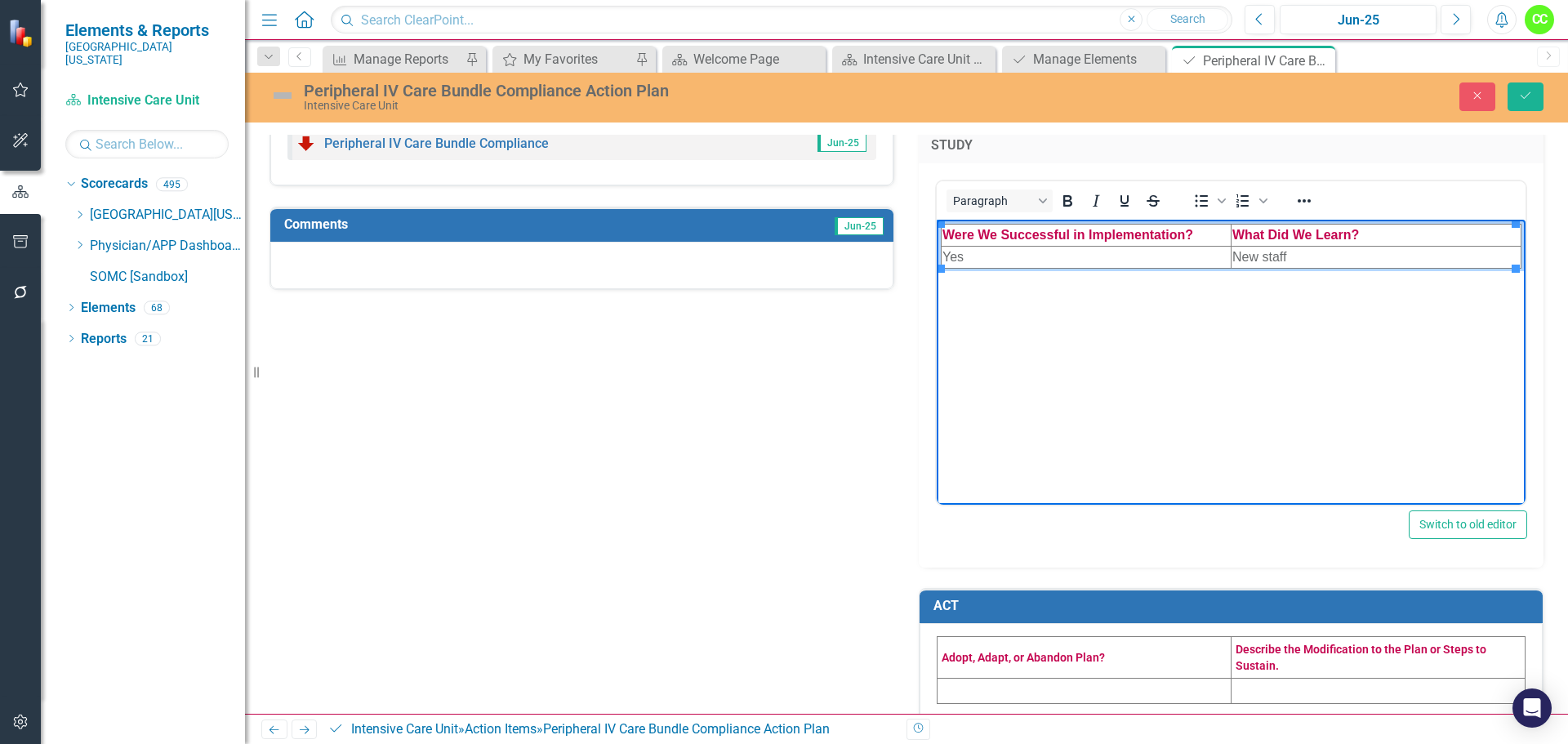
scroll to position [703, 0]
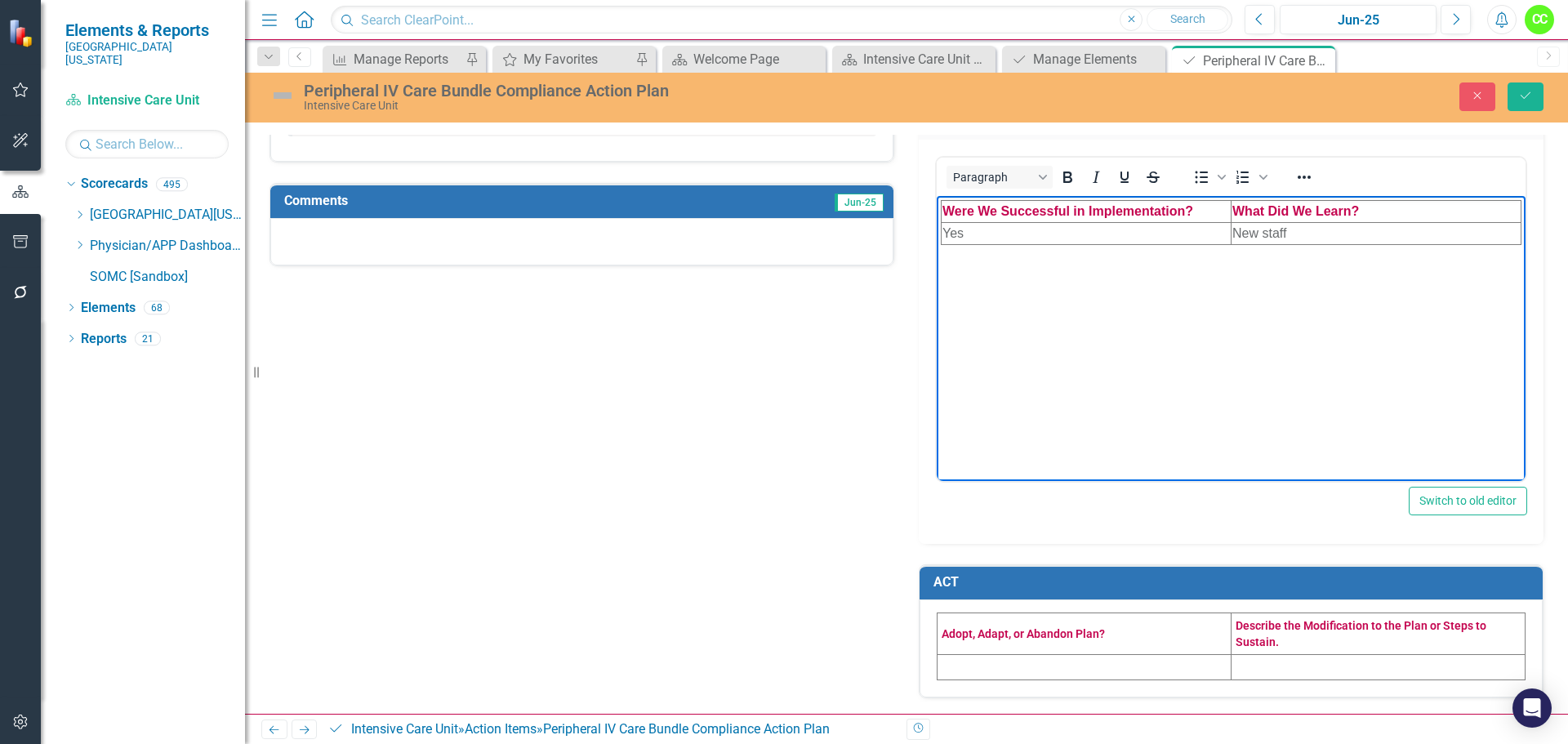
click at [1007, 663] on td at bounding box center [1084, 667] width 294 height 25
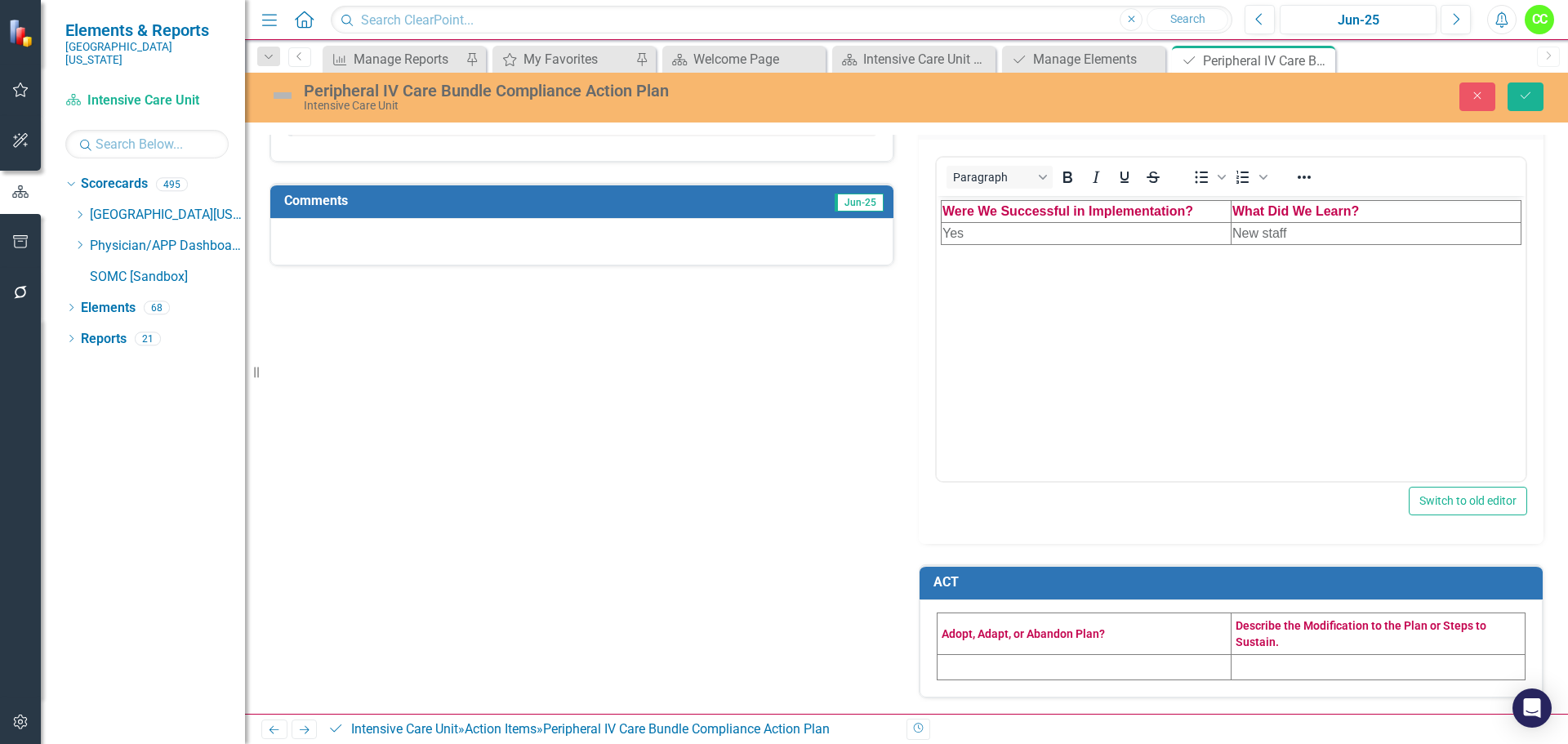
click at [1007, 663] on td at bounding box center [1084, 667] width 294 height 25
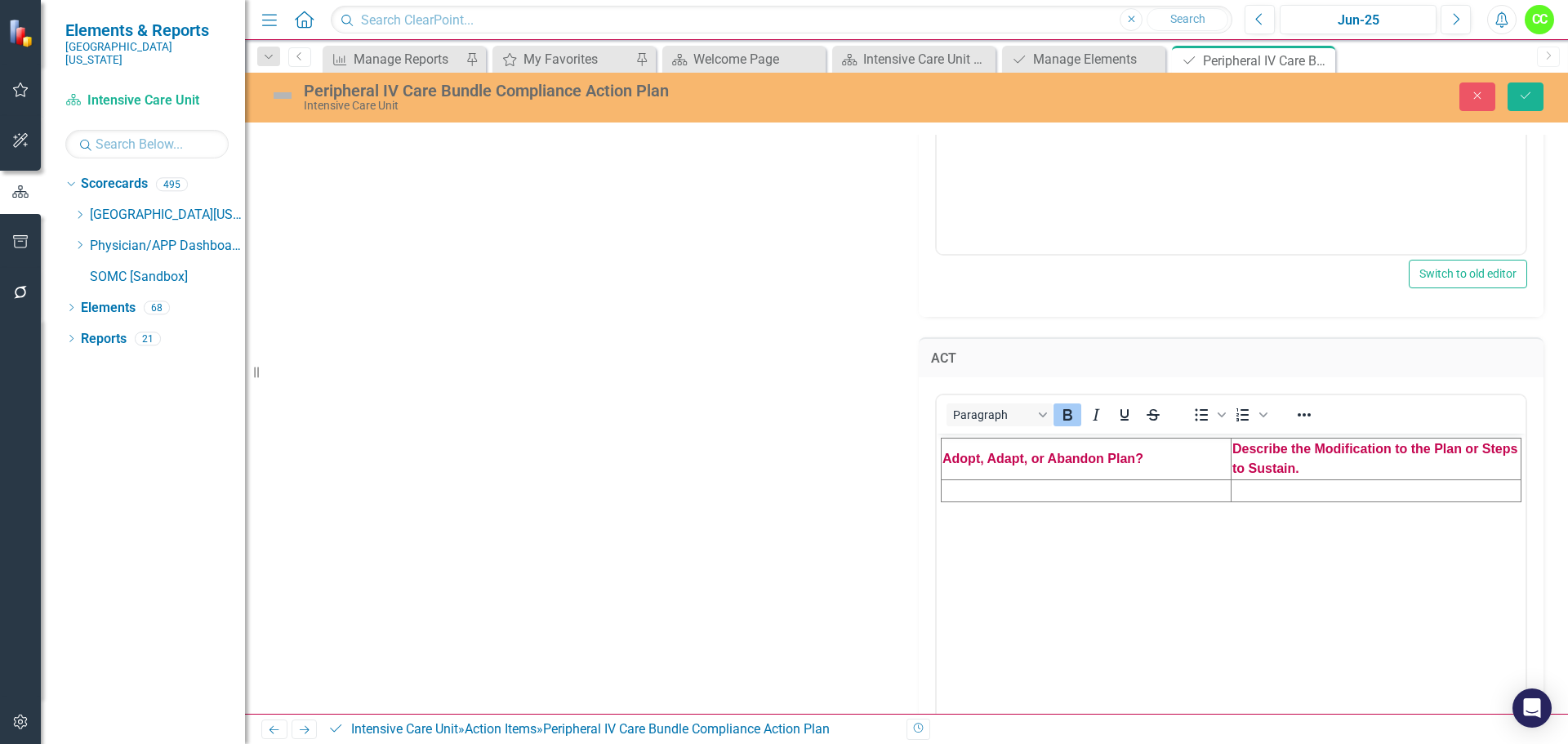
scroll to position [948, 0]
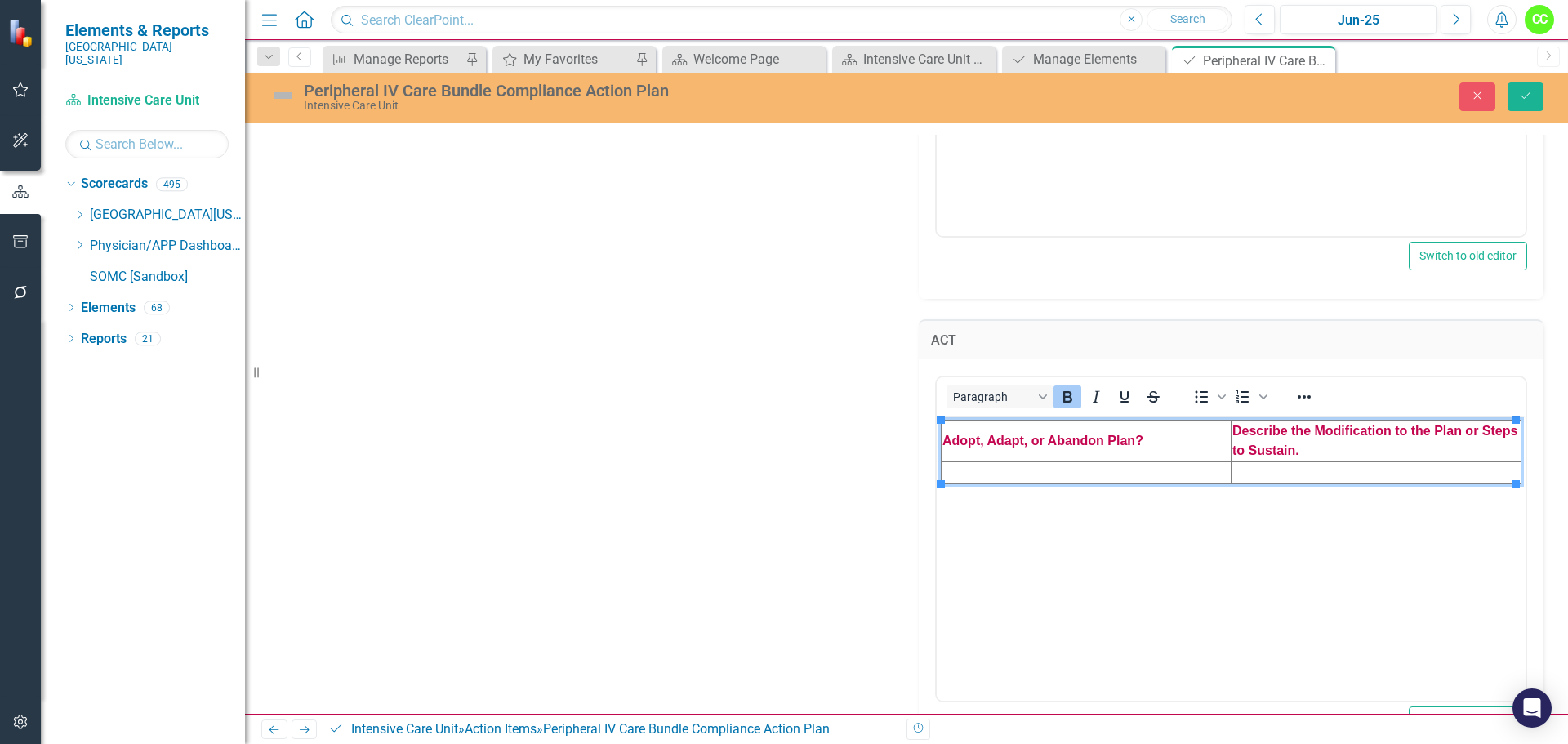
click at [1101, 467] on td "Rich Text Area. Press ALT-0 for help." at bounding box center [1086, 472] width 290 height 22
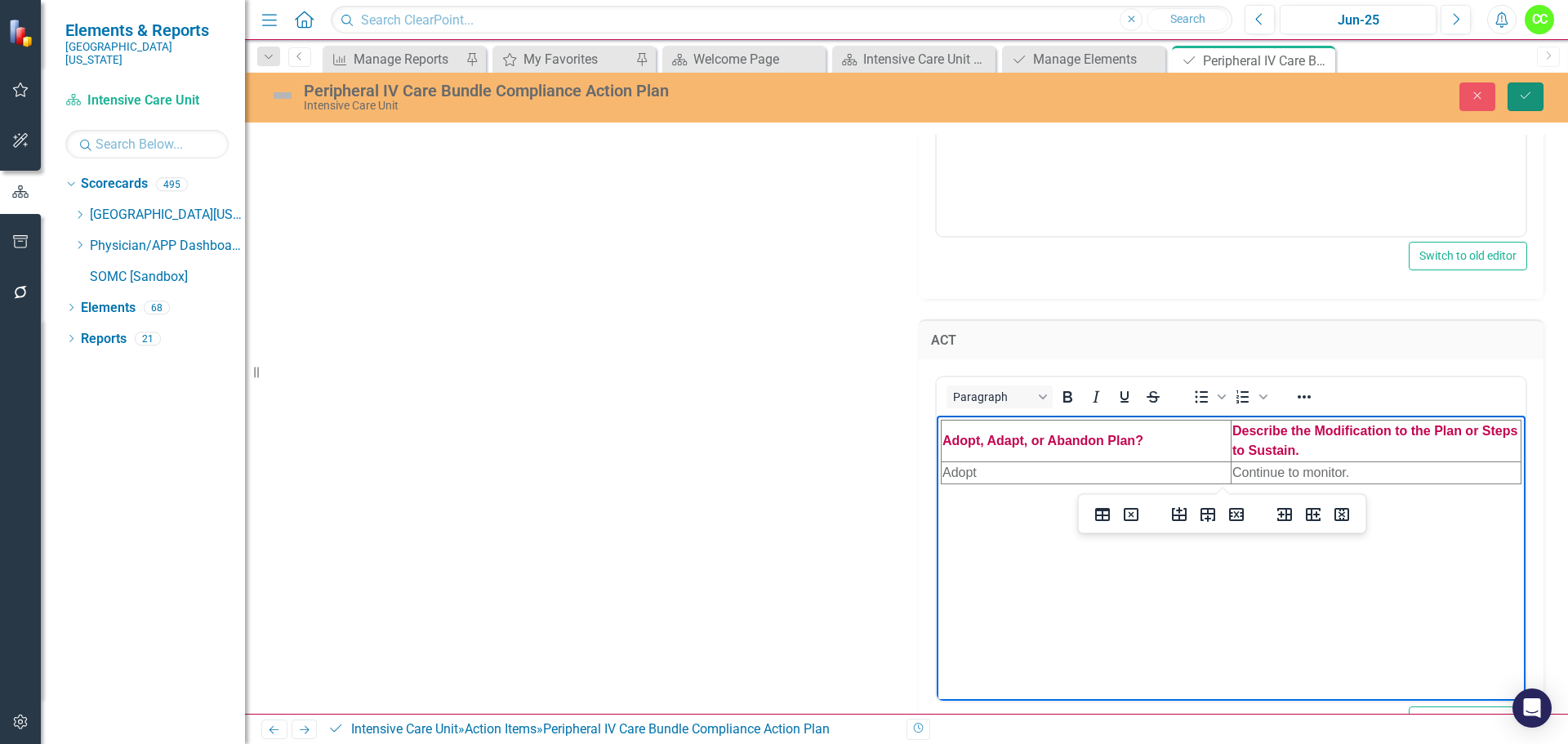
click at [1526, 85] on button "Save" at bounding box center [1526, 97] width 36 height 28
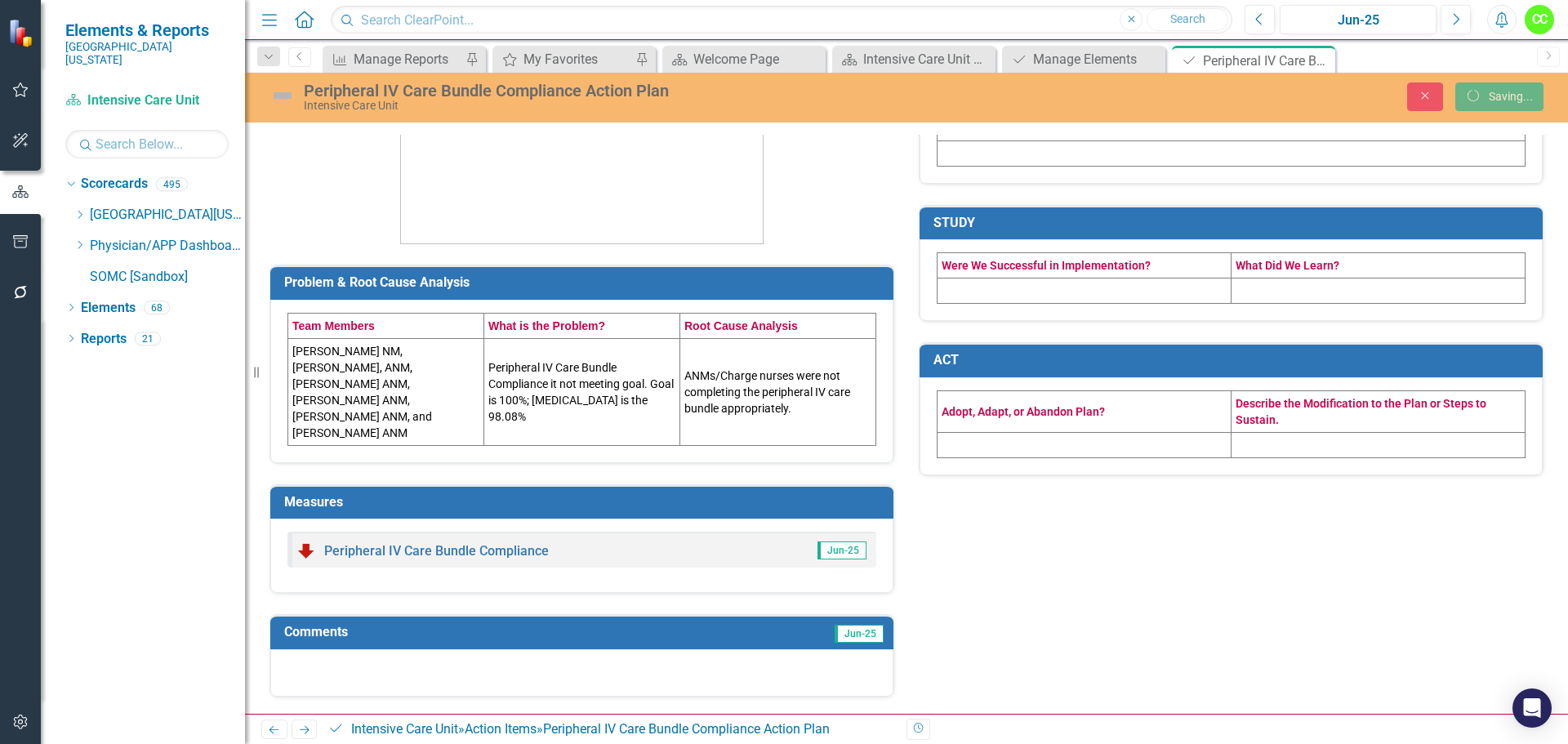
scroll to position [240, 0]
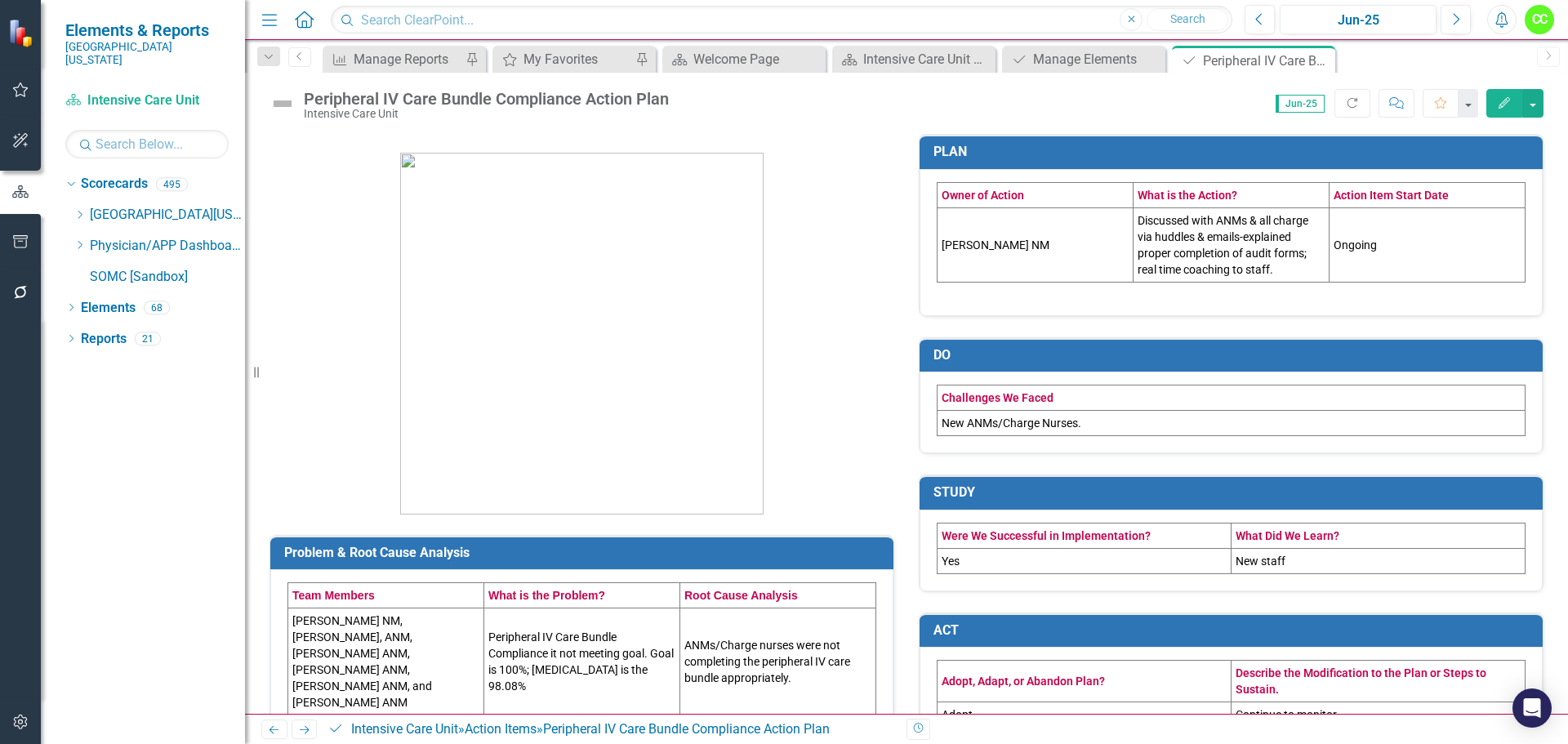
drag, startPoint x: 1324, startPoint y: 58, endPoint x: 1308, endPoint y: 66, distance: 17.9
click at [0, 0] on icon "Close" at bounding box center [0, 0] width 0 height 0
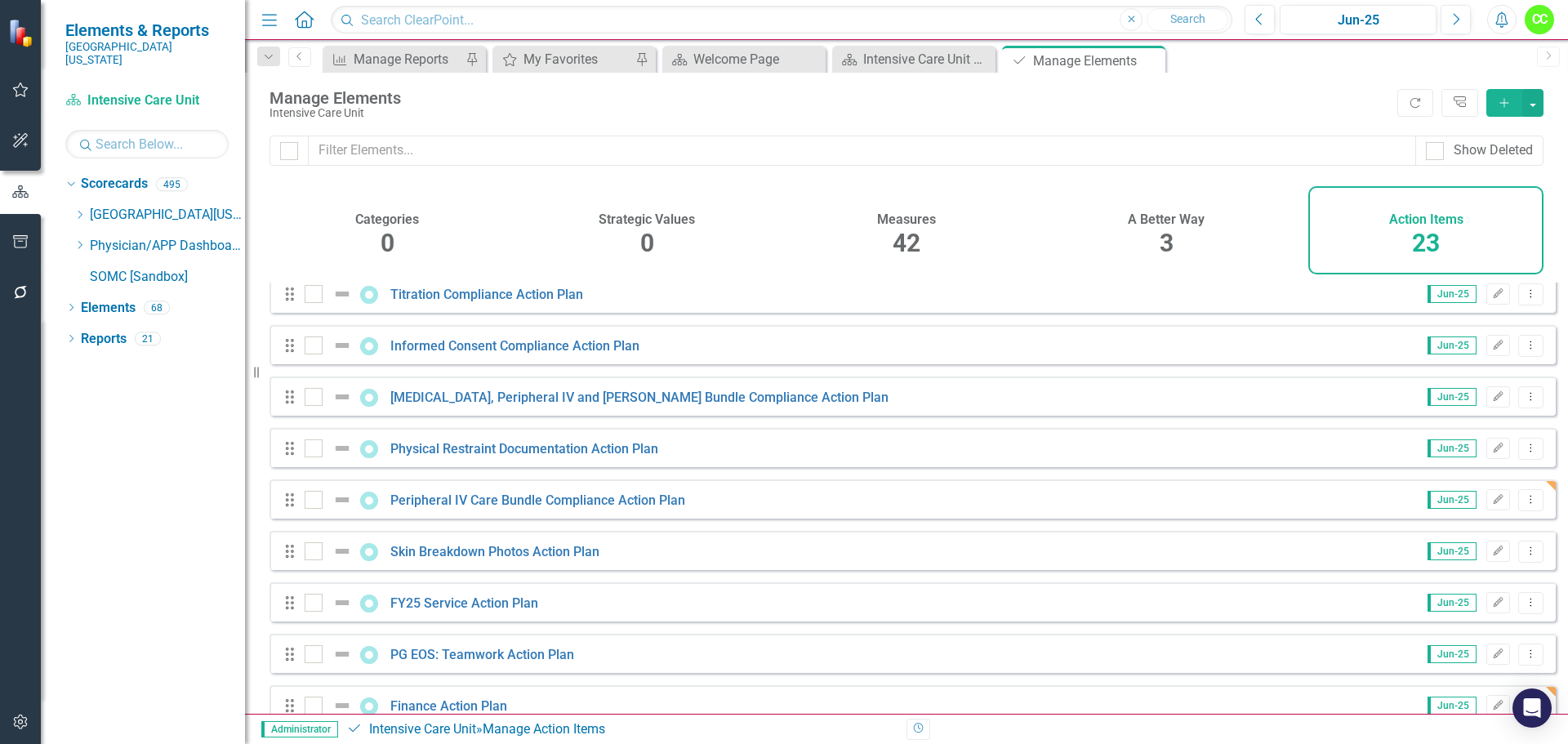
scroll to position [245, 0]
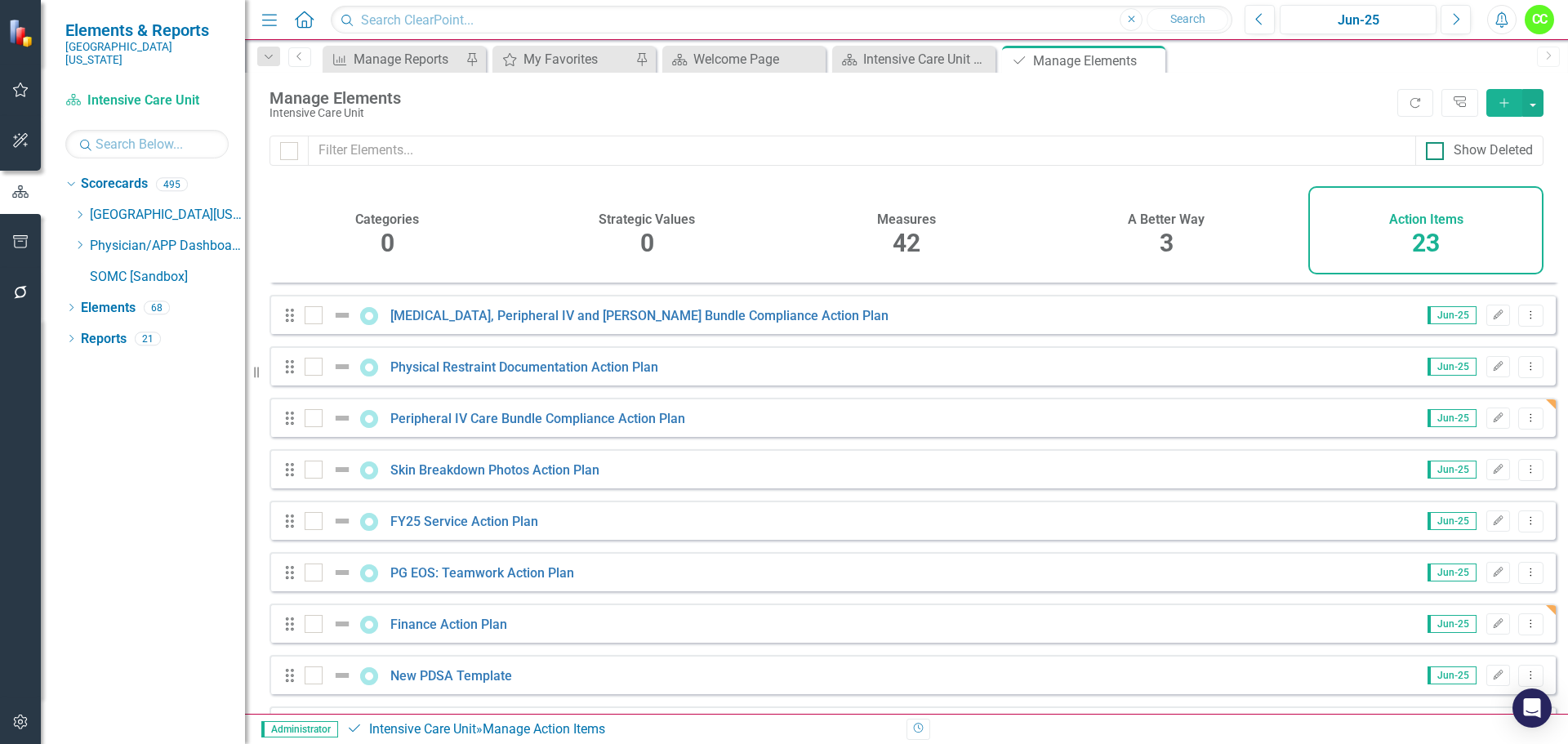
click at [1427, 144] on input "Show Deleted" at bounding box center [1431, 147] width 10 height 10
checkbox input "true"
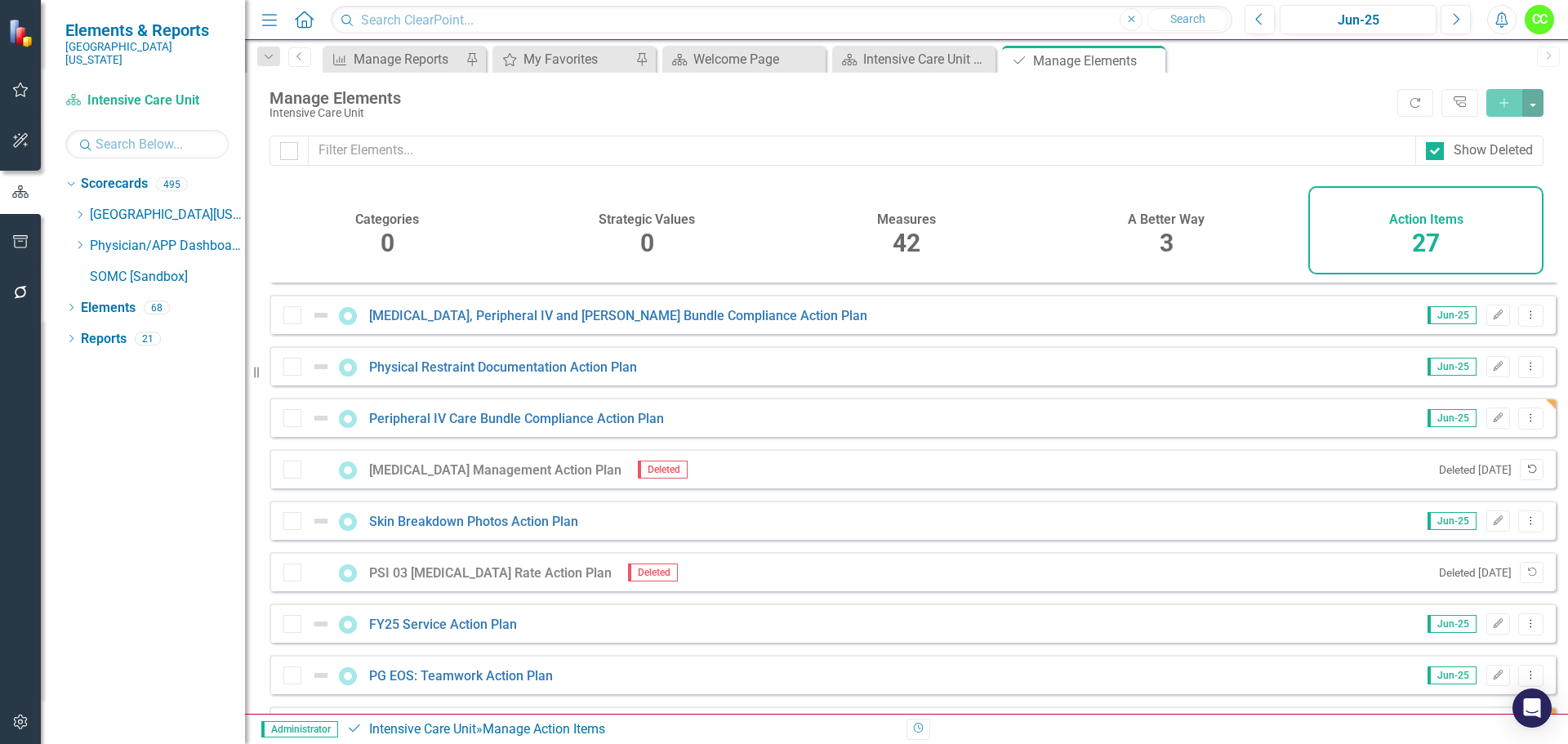
click at [1526, 474] on icon "Undelete" at bounding box center [1531, 470] width 12 height 9
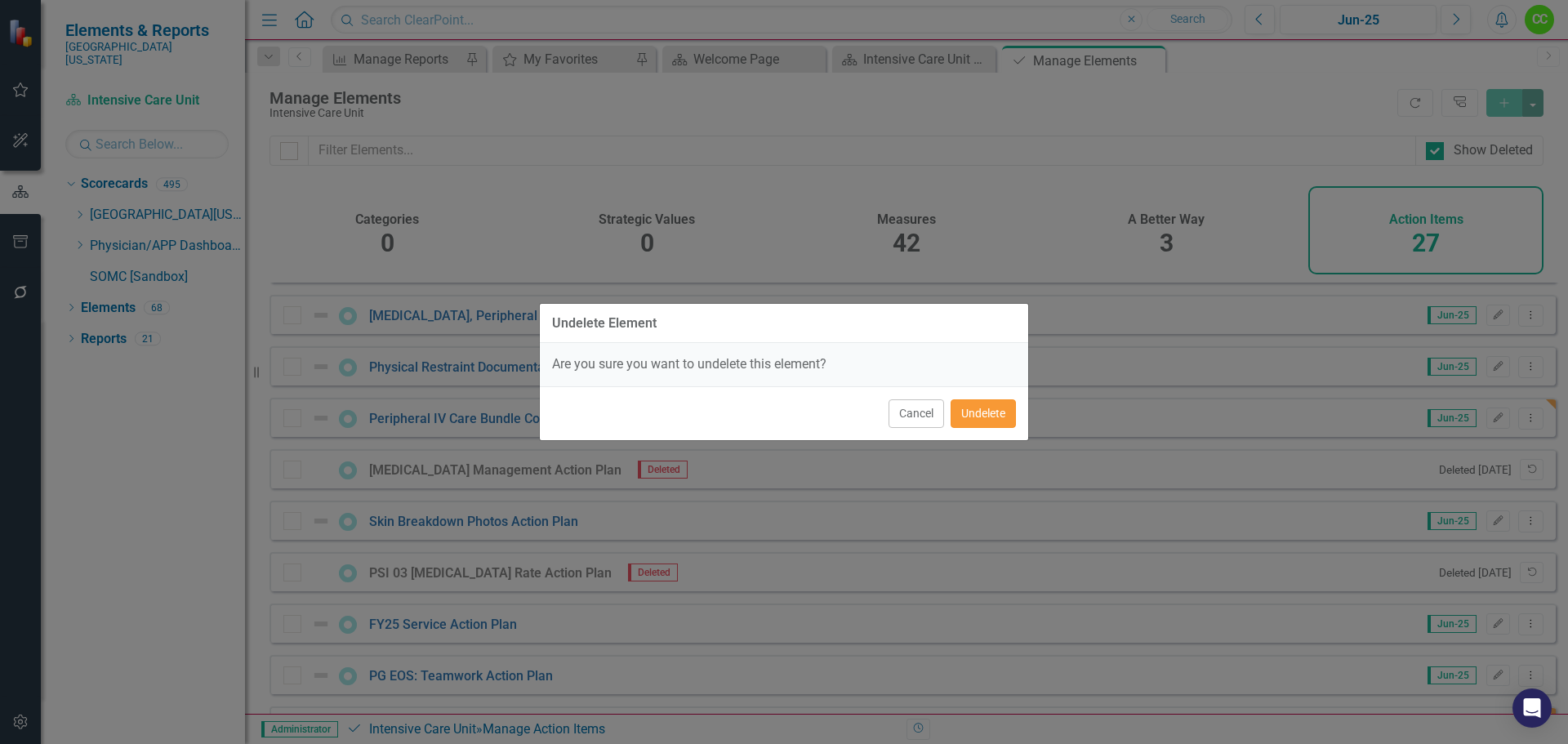
click at [987, 414] on button "Undelete" at bounding box center [983, 413] width 66 height 28
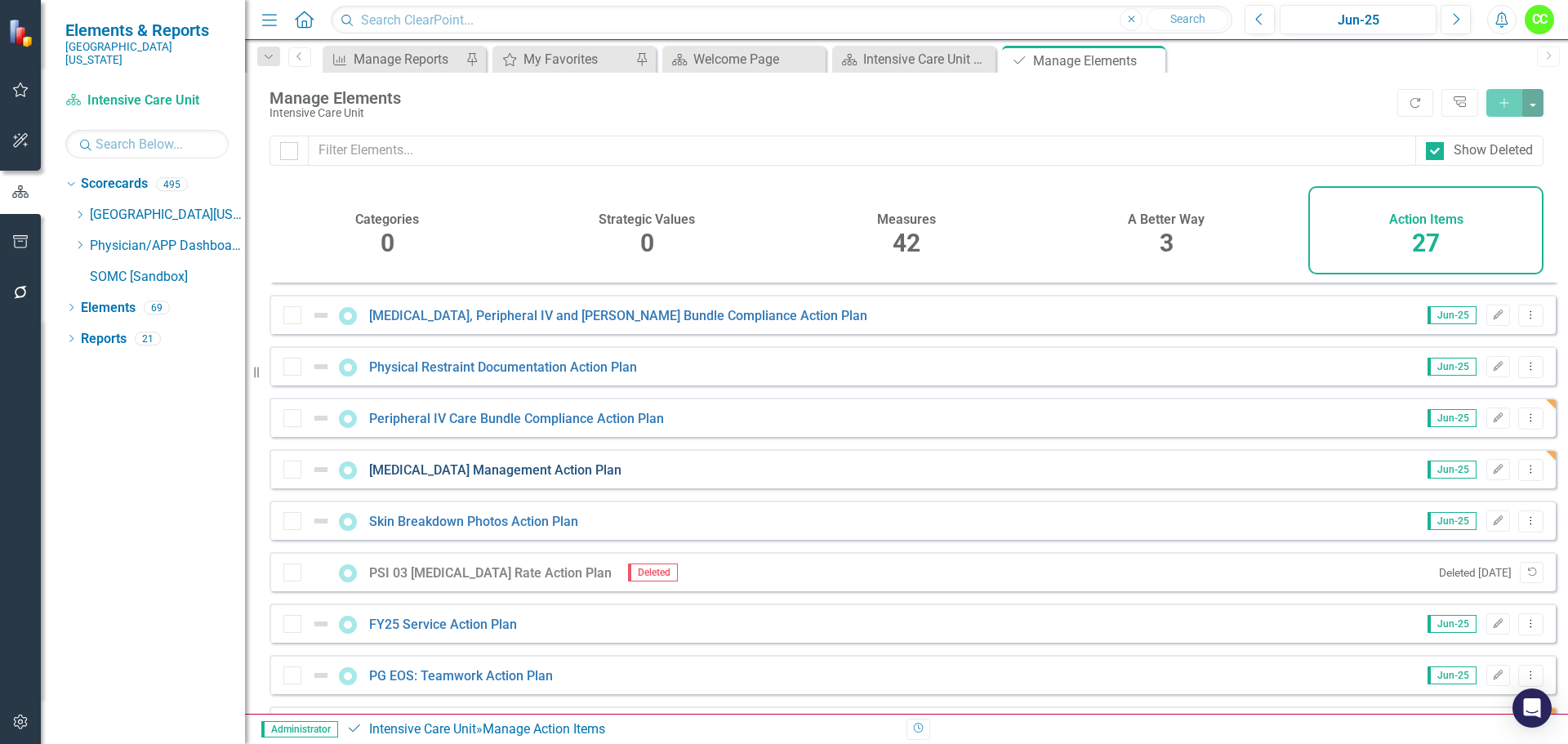
click at [479, 478] on link "[MEDICAL_DATA] Management Action Plan" at bounding box center [495, 470] width 253 height 16
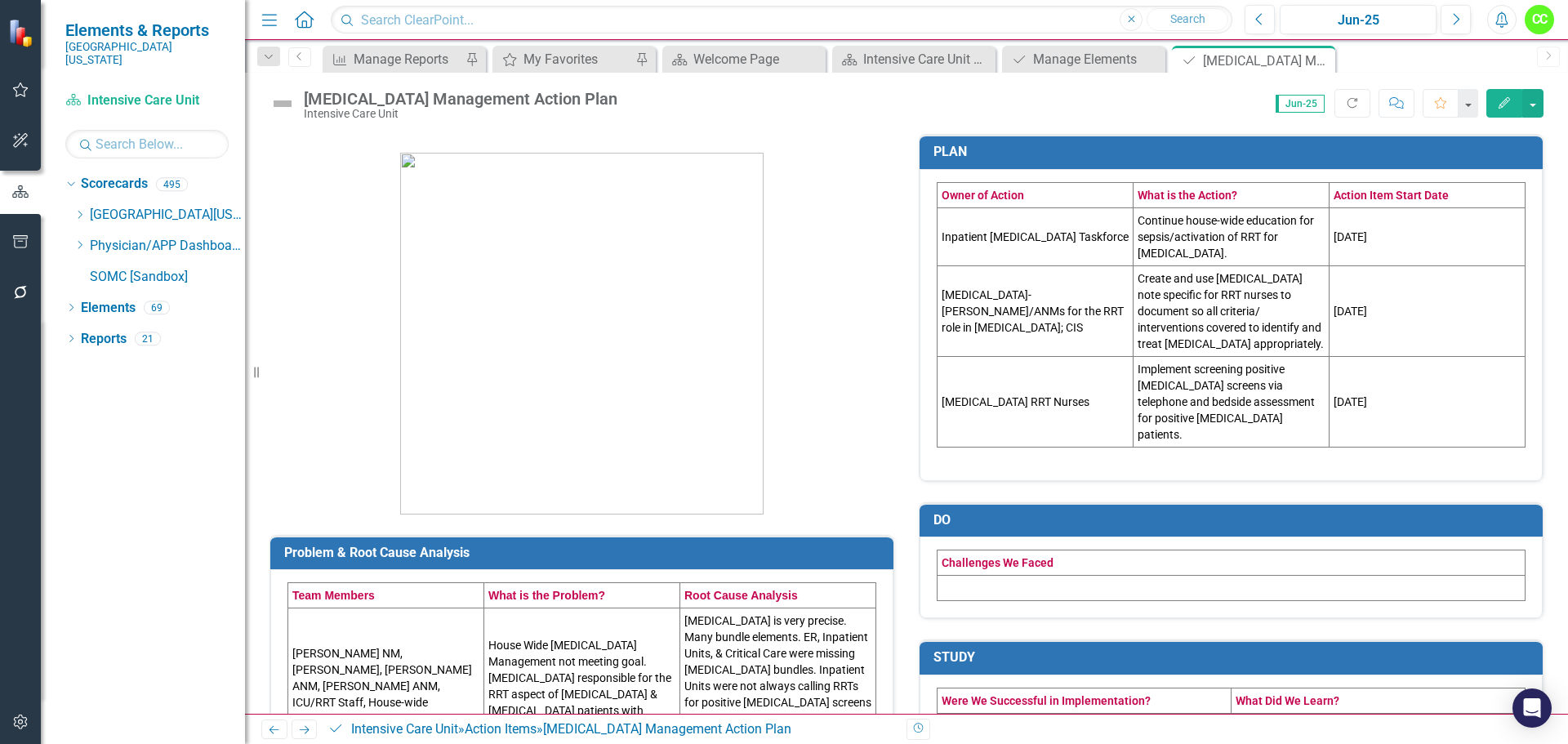
click at [972, 576] on td at bounding box center [1232, 588] width 588 height 25
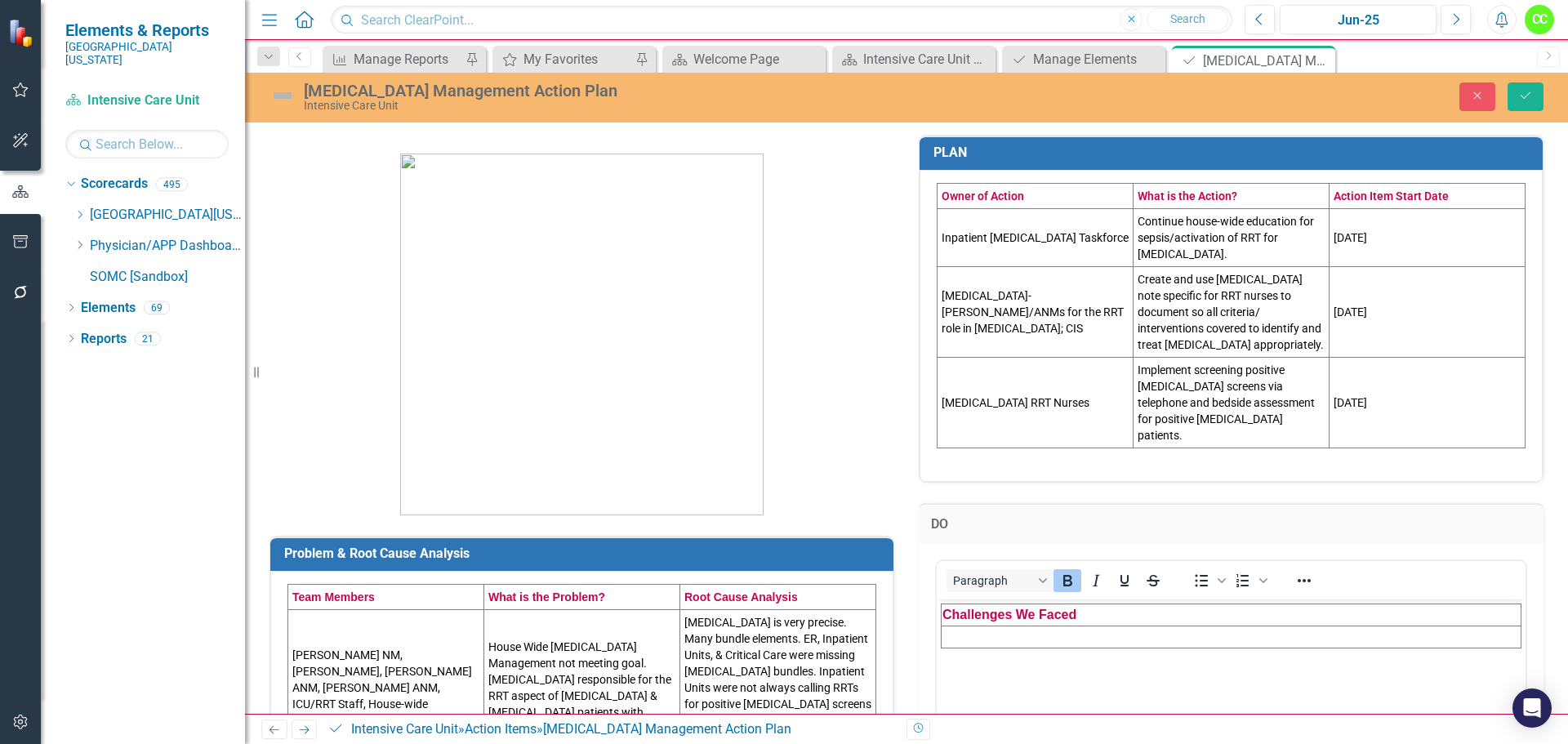
click at [968, 641] on td "Rich Text Area. Press ALT-0 for help." at bounding box center [1232, 636] width 580 height 22
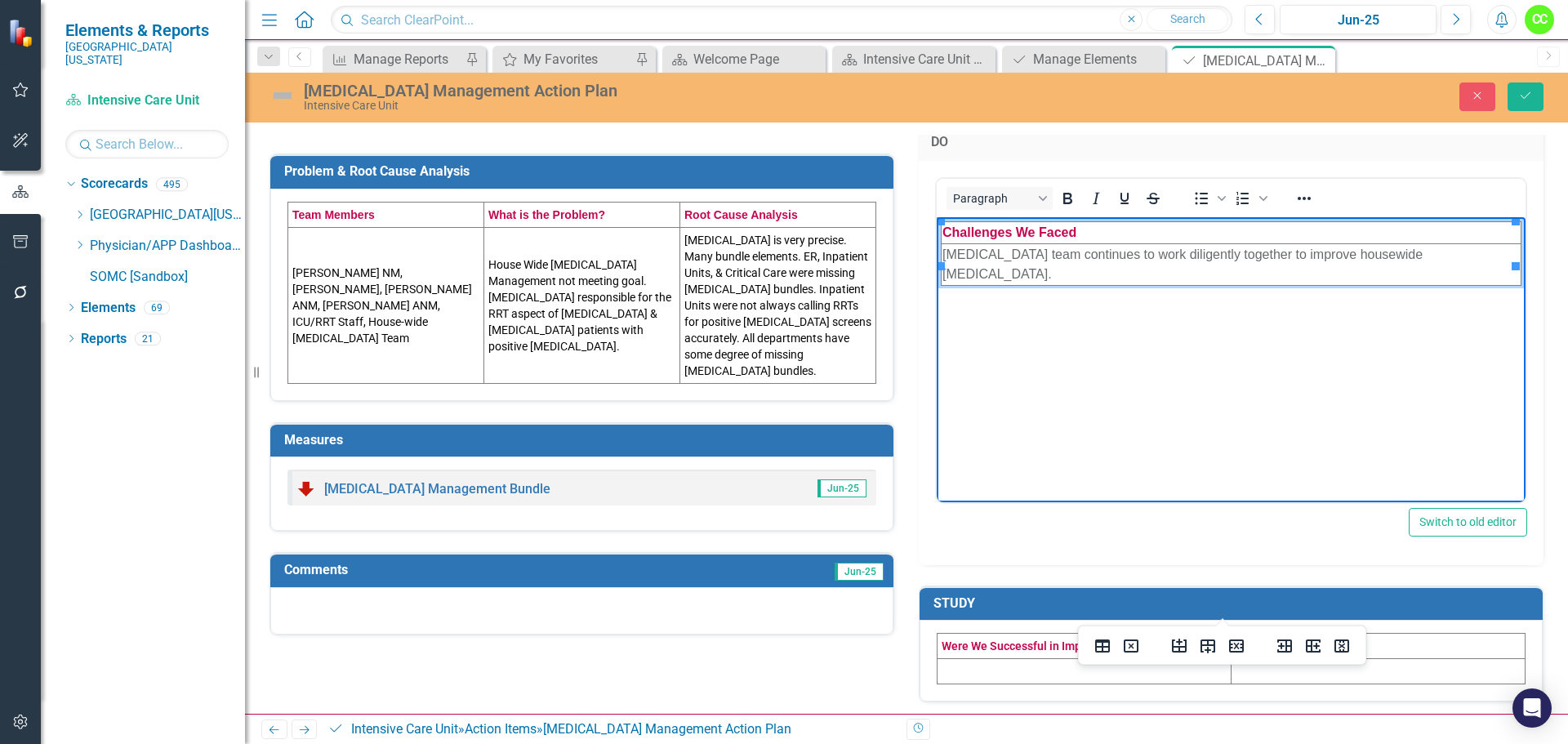
scroll to position [508, 0]
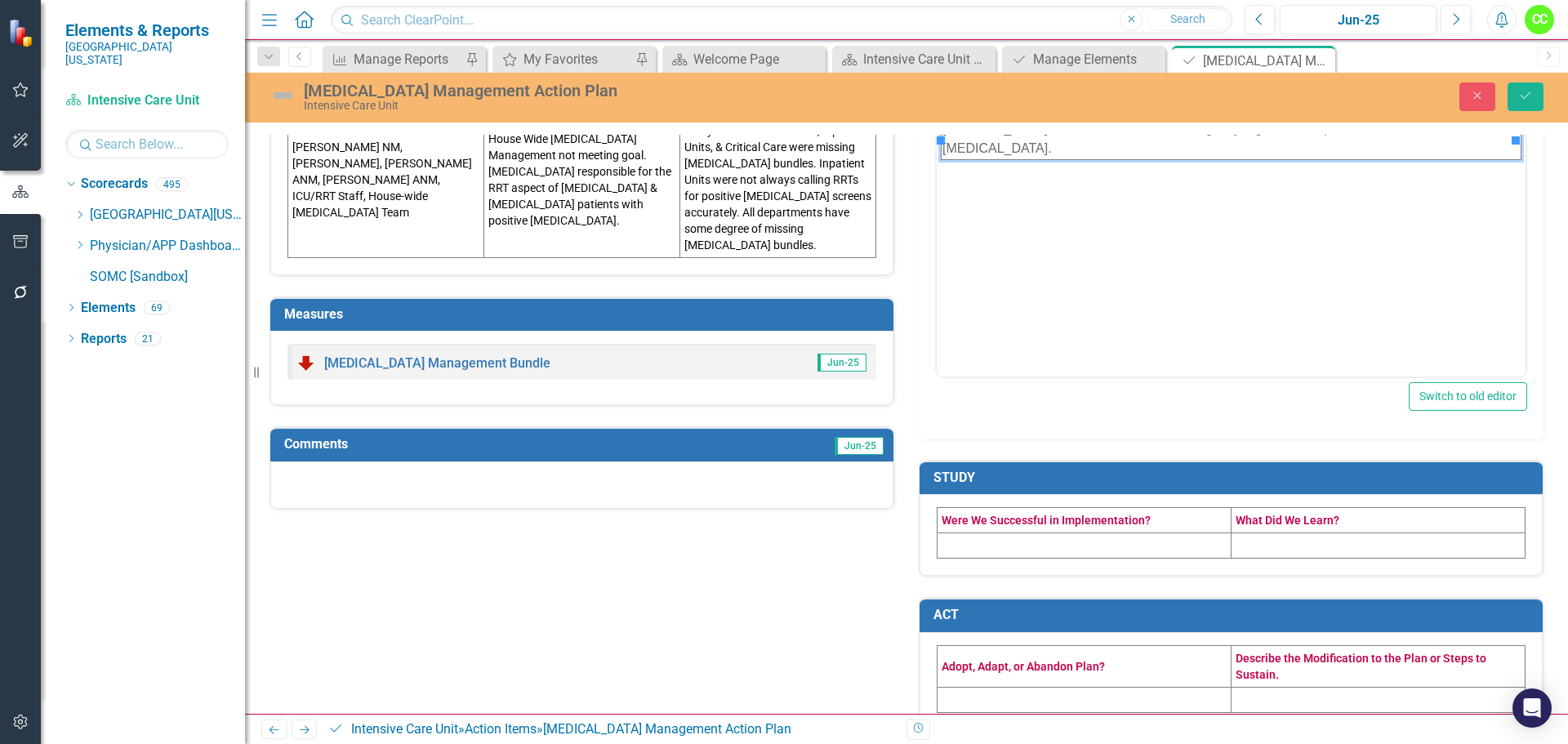
click at [1042, 534] on td at bounding box center [1084, 546] width 294 height 25
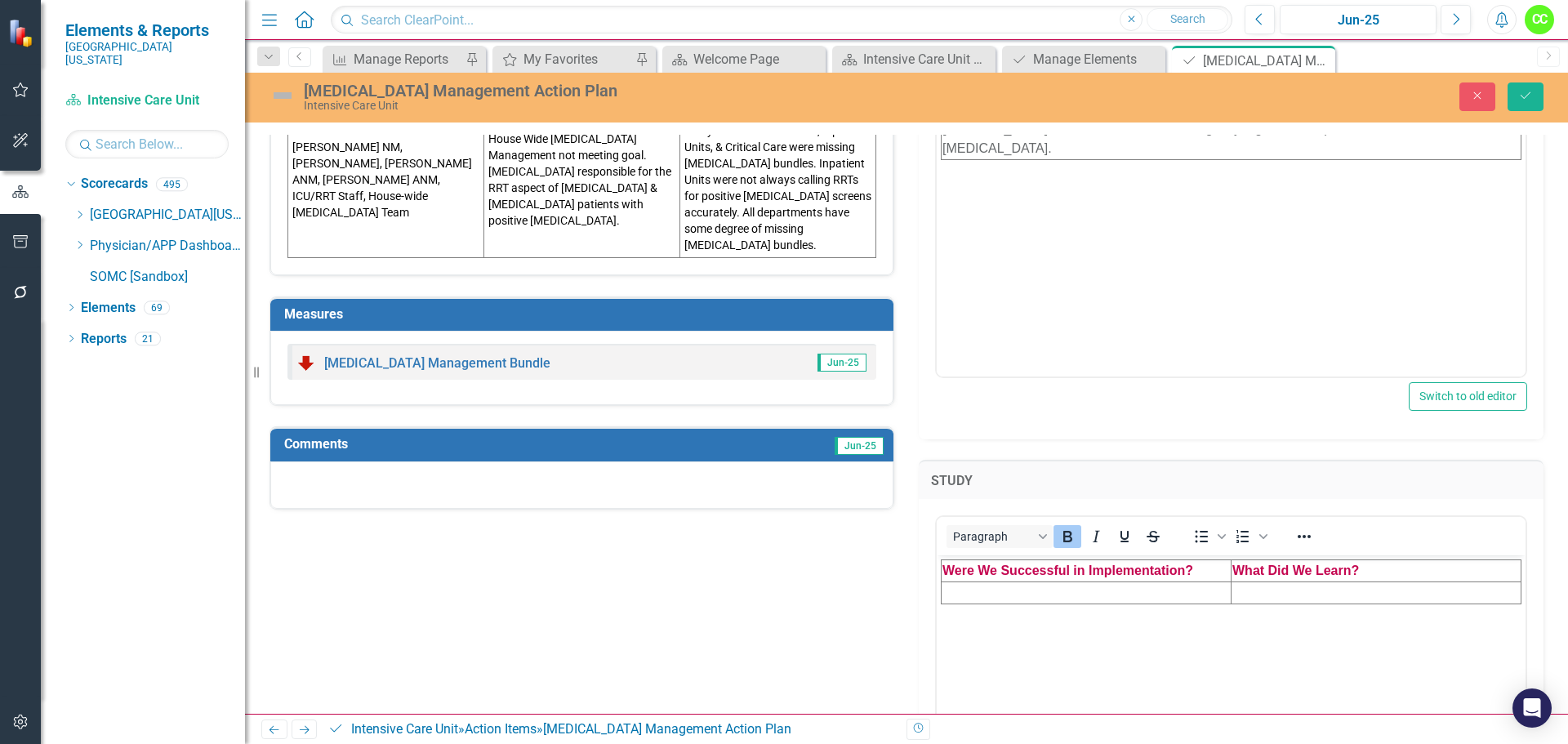
scroll to position [0, 0]
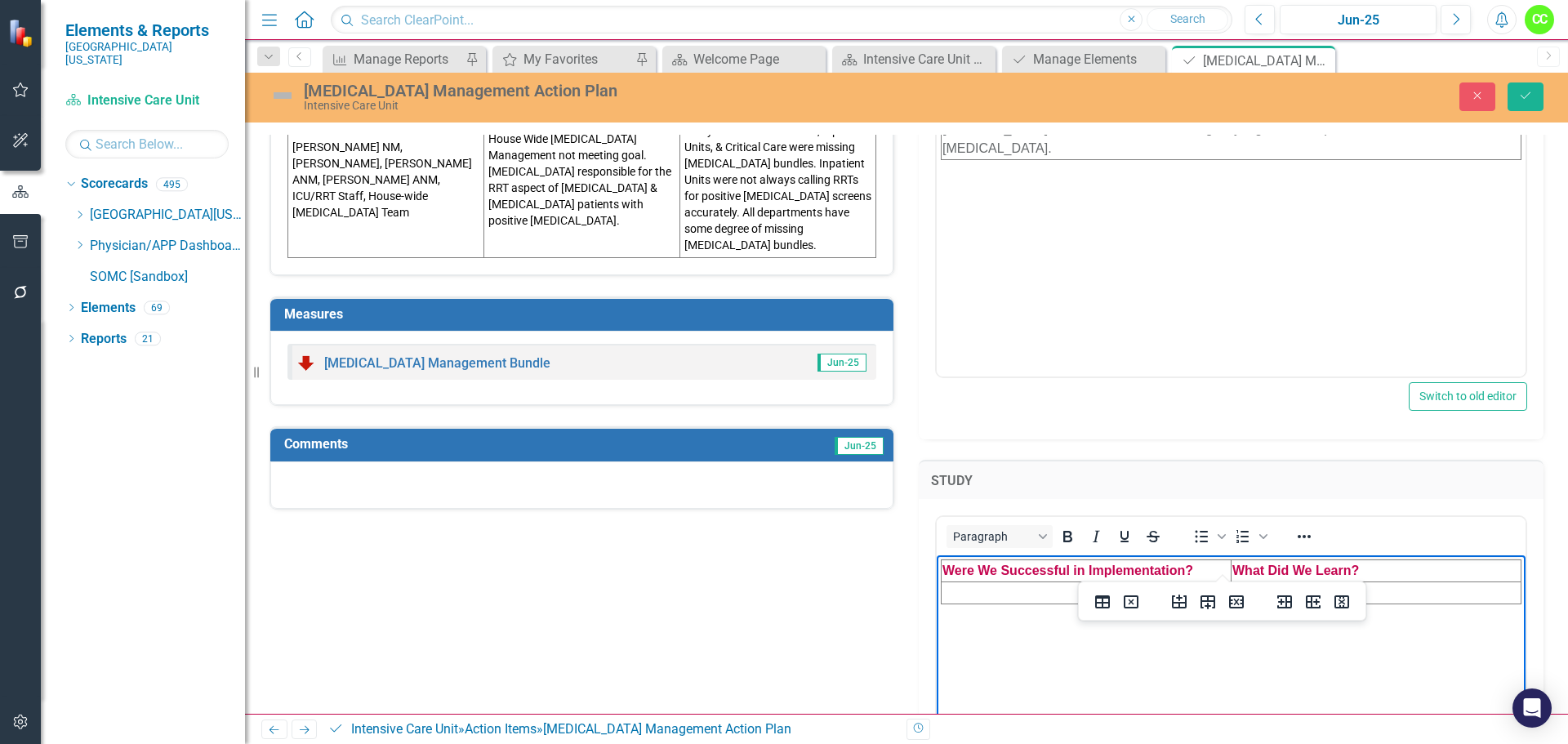
click at [1028, 594] on td "Rich Text Area. Press ALT-0 for help." at bounding box center [1086, 593] width 290 height 22
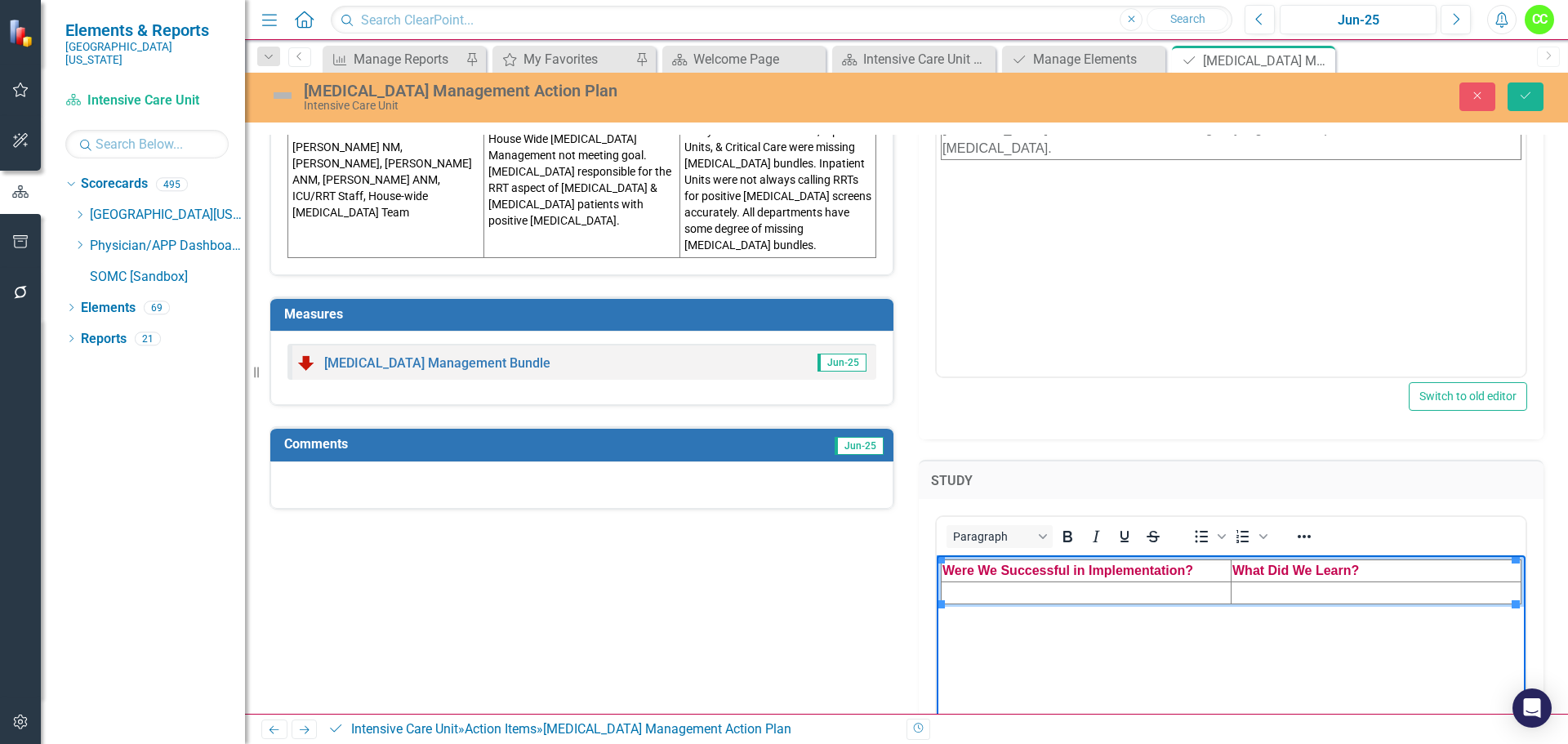
click at [962, 592] on td "Rich Text Area. Press ALT-0 for help." at bounding box center [1086, 593] width 290 height 22
paste body "Rich Text Area. Press ALT-0 for help."
click at [1266, 597] on td "Rich Text Area. Press ALT-0 for help." at bounding box center [1376, 593] width 290 height 22
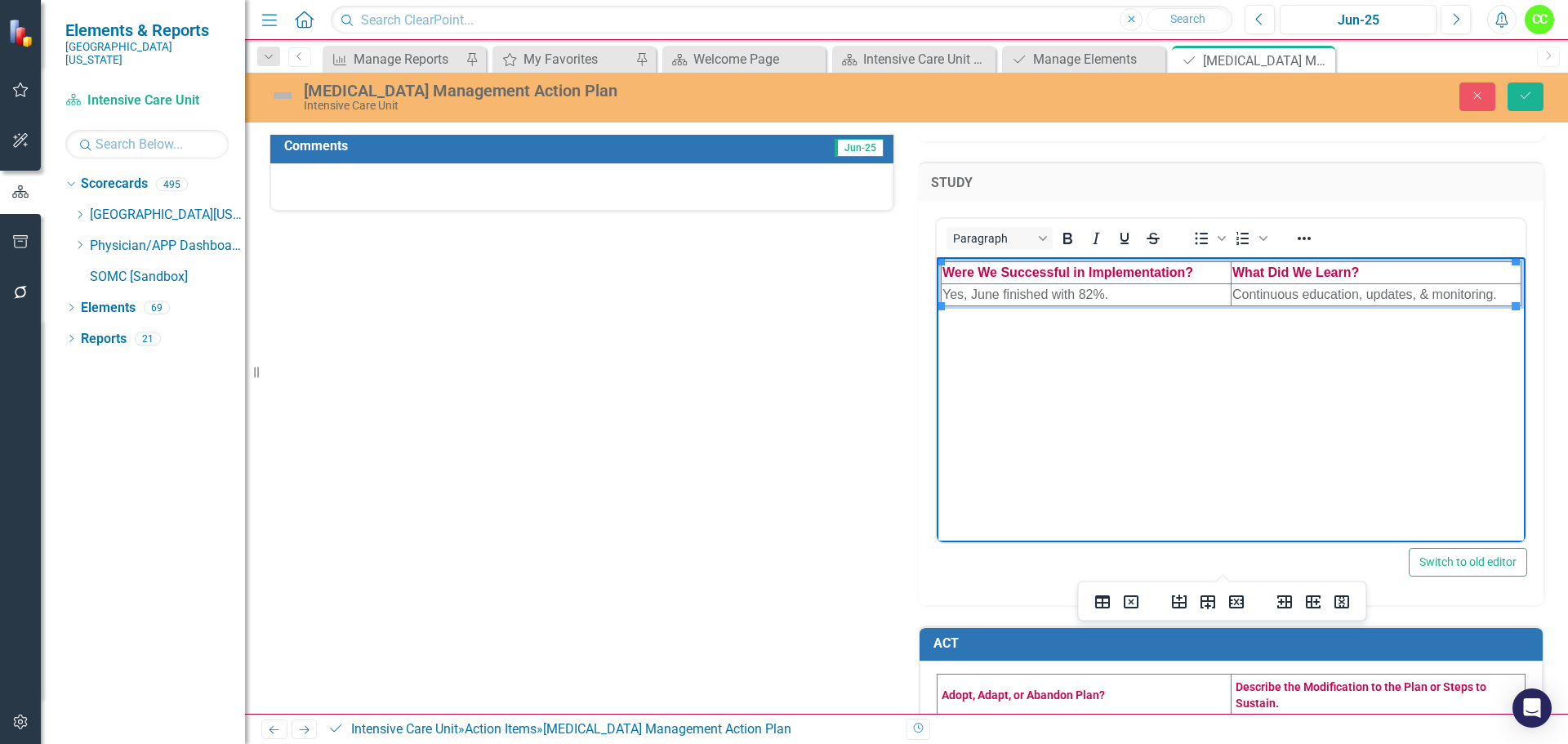
scroll to position [835, 0]
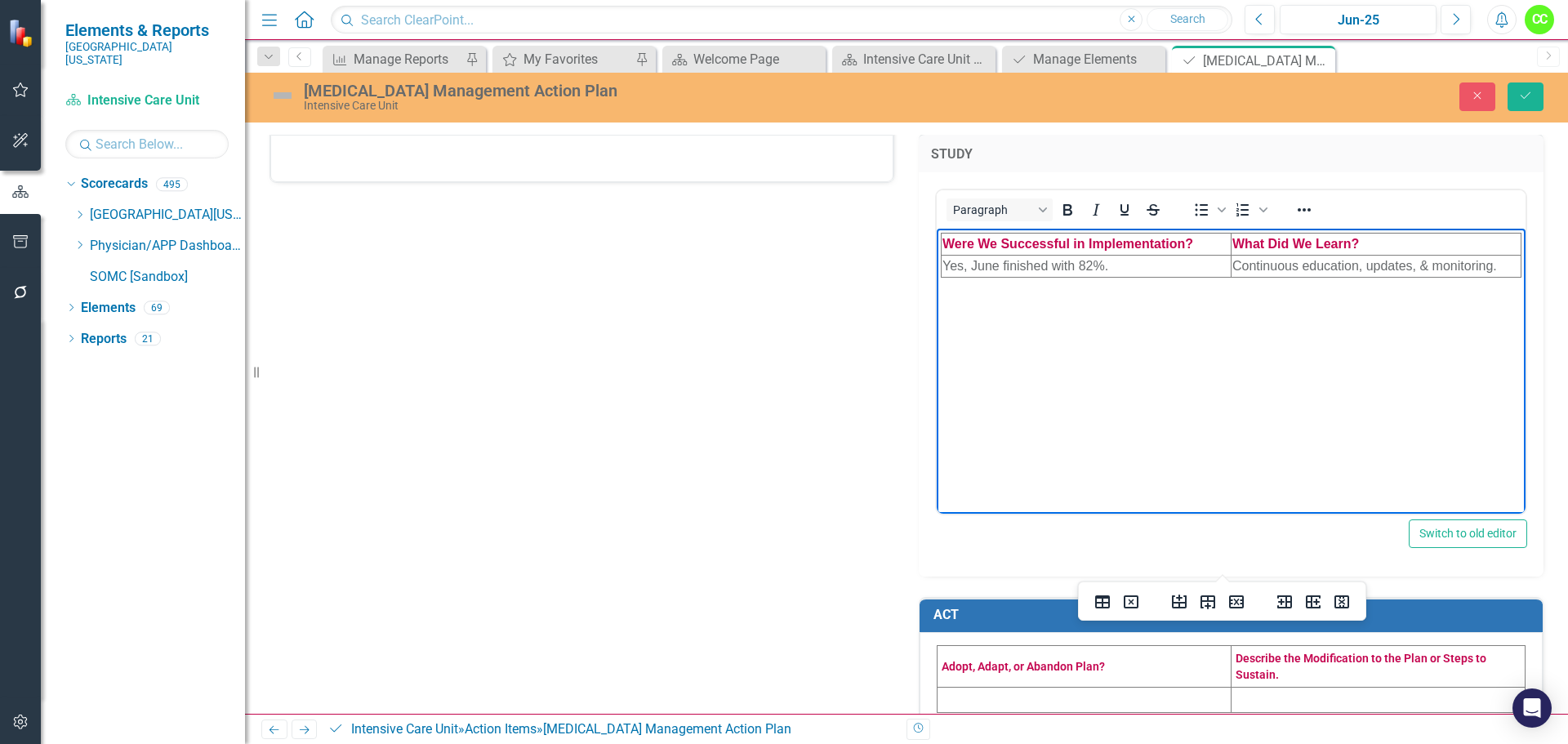
click at [952, 688] on td at bounding box center [1084, 700] width 294 height 25
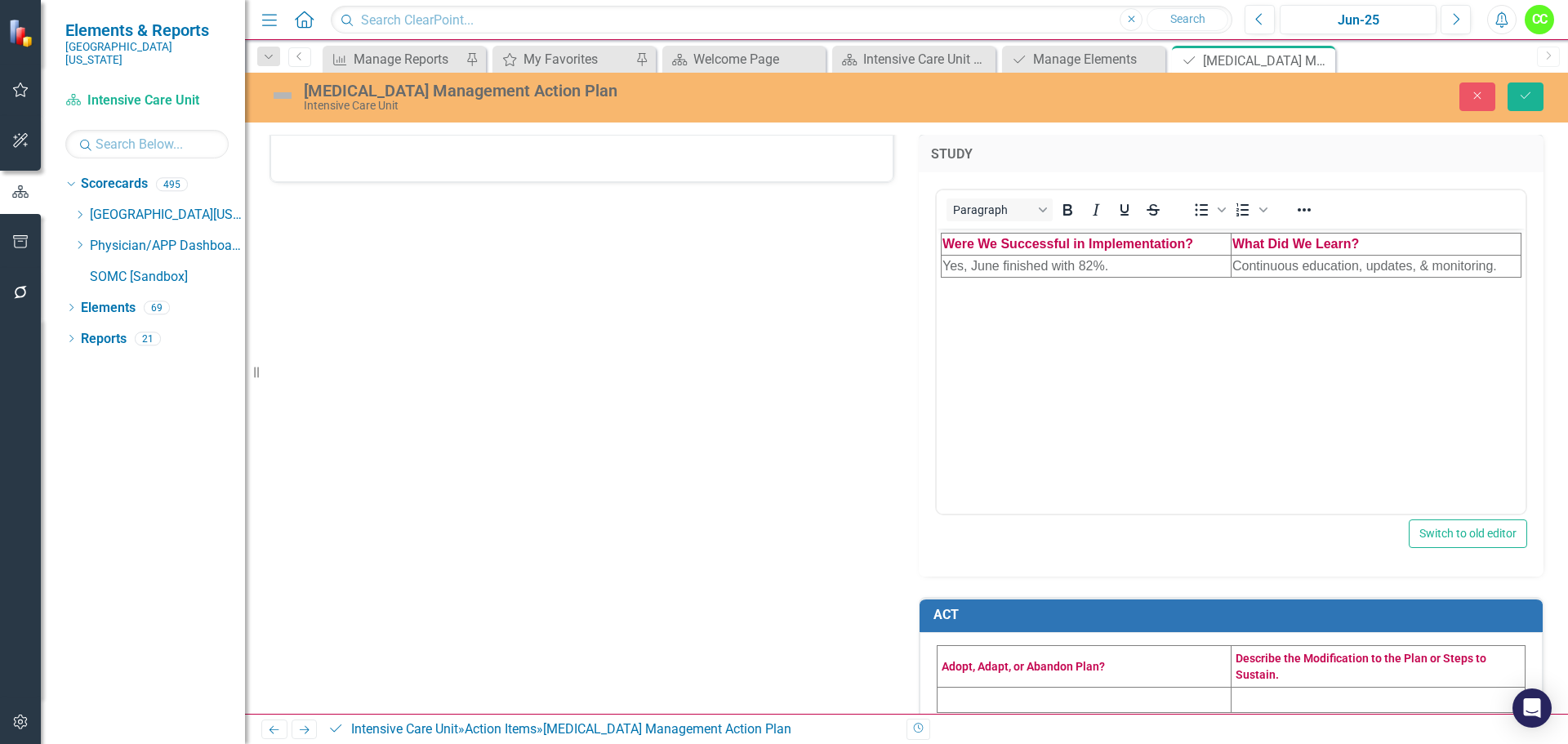
click at [952, 688] on td at bounding box center [1084, 700] width 294 height 25
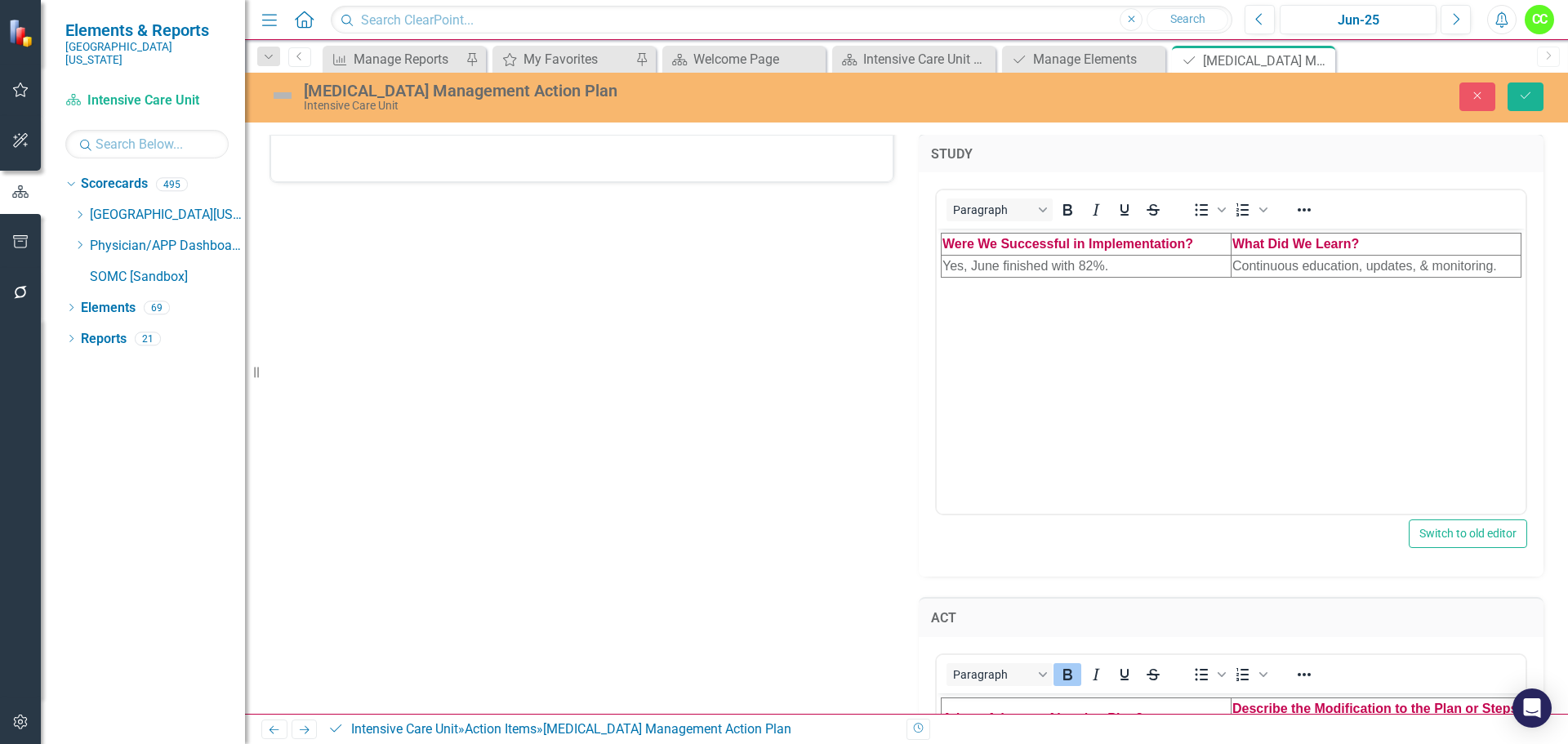
scroll to position [999, 0]
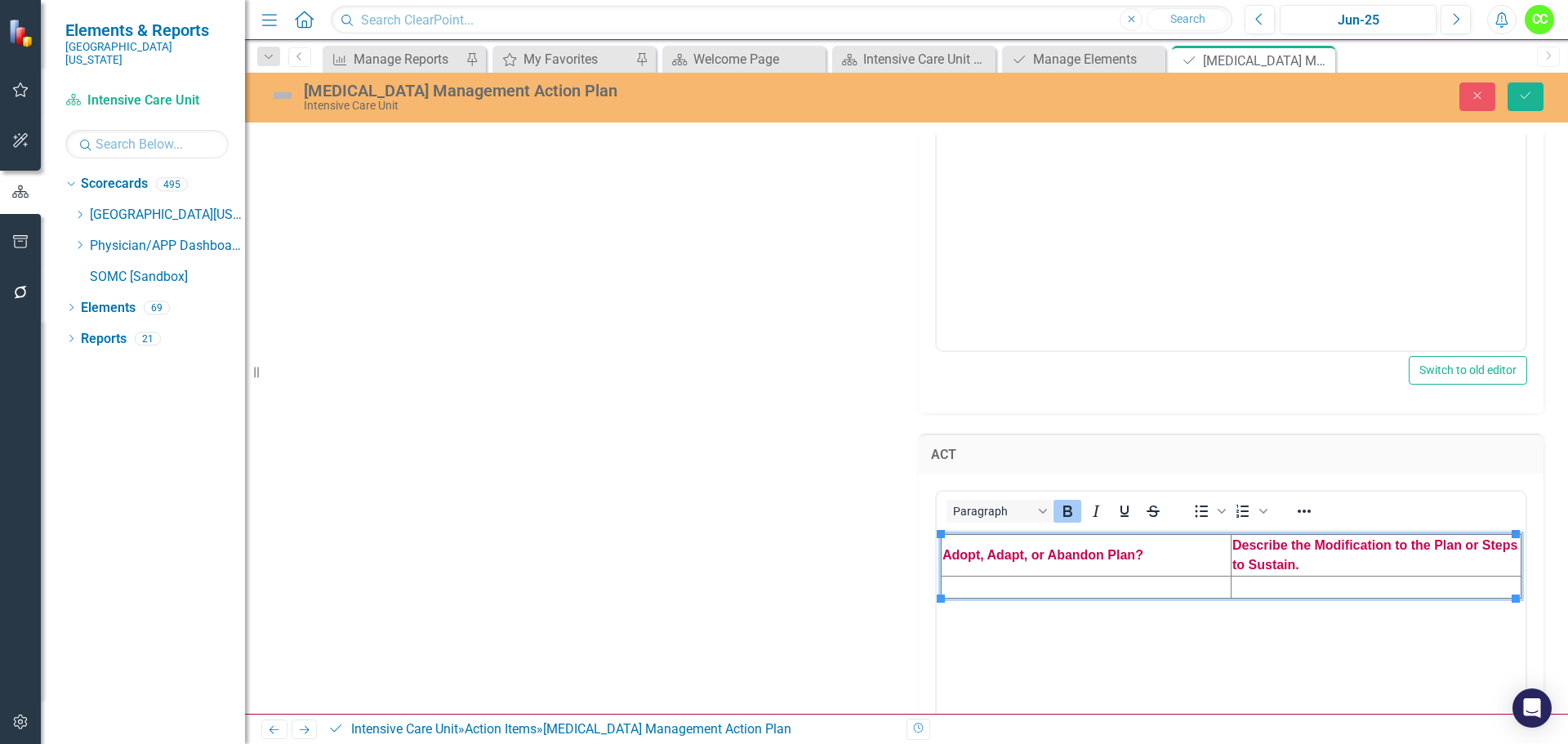
click at [1004, 589] on td "Rich Text Area. Press ALT-0 for help." at bounding box center [1086, 586] width 290 height 22
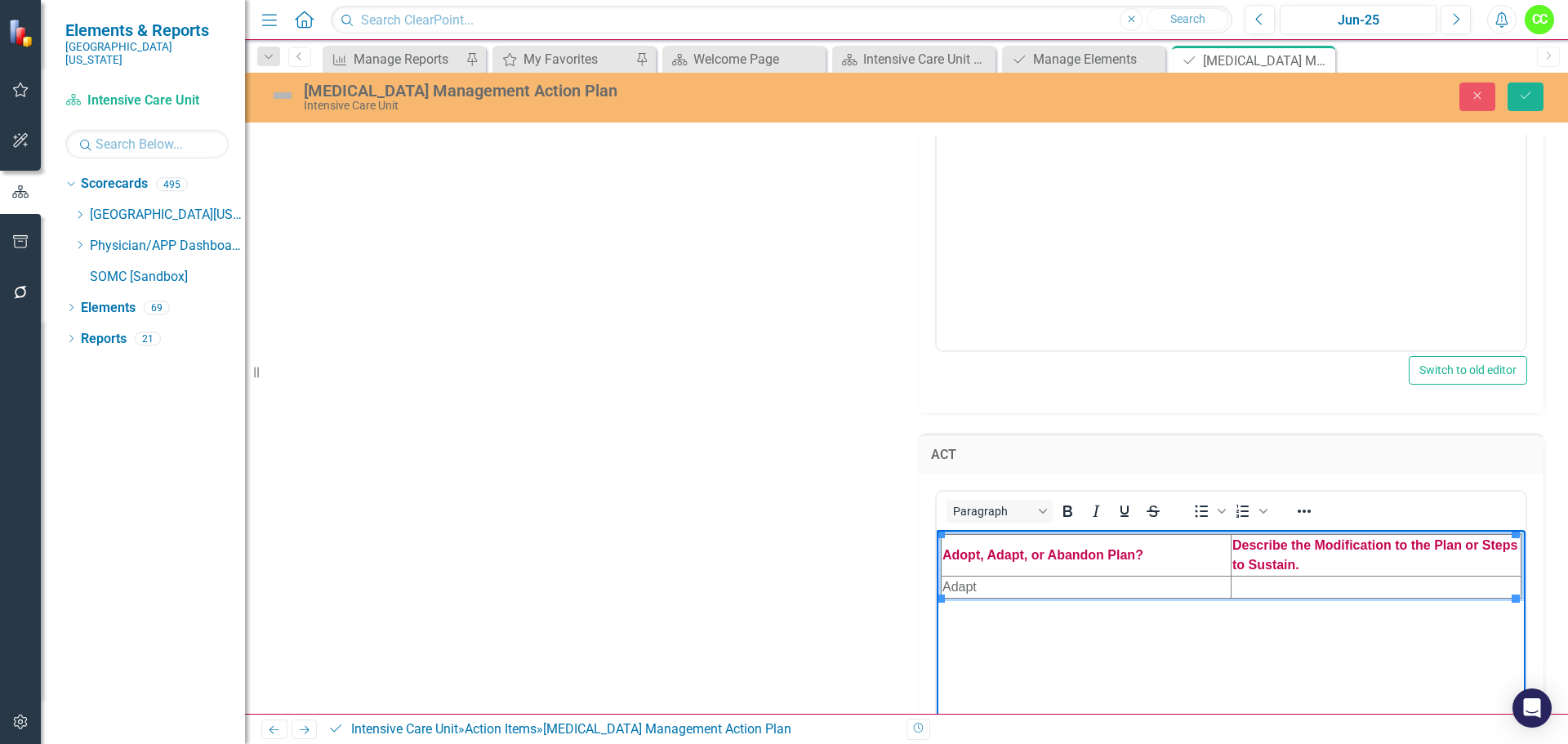
click at [1263, 585] on td "Rich Text Area. Press ALT-0 for help." at bounding box center [1376, 586] width 290 height 22
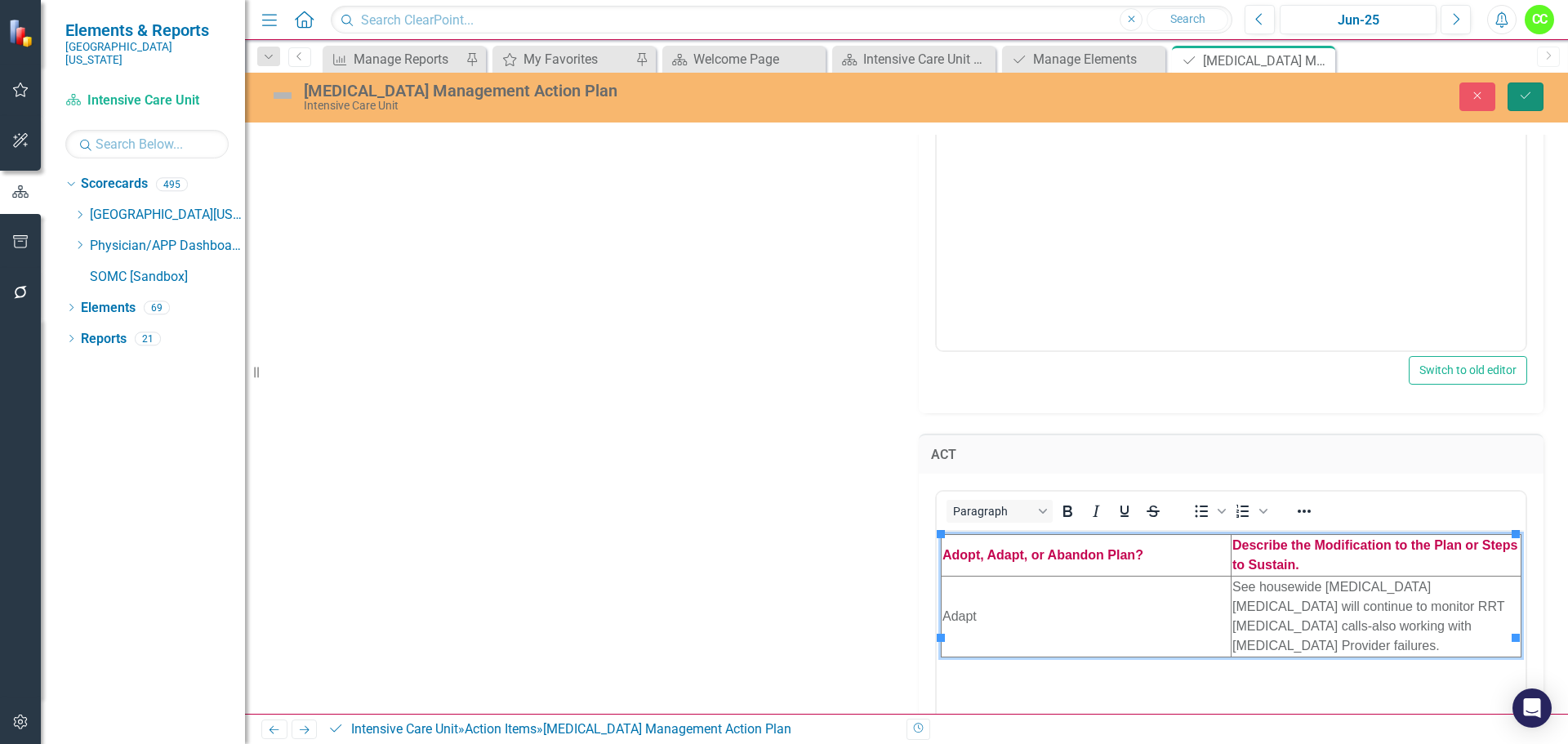
click at [1534, 100] on button "Save" at bounding box center [1526, 97] width 36 height 28
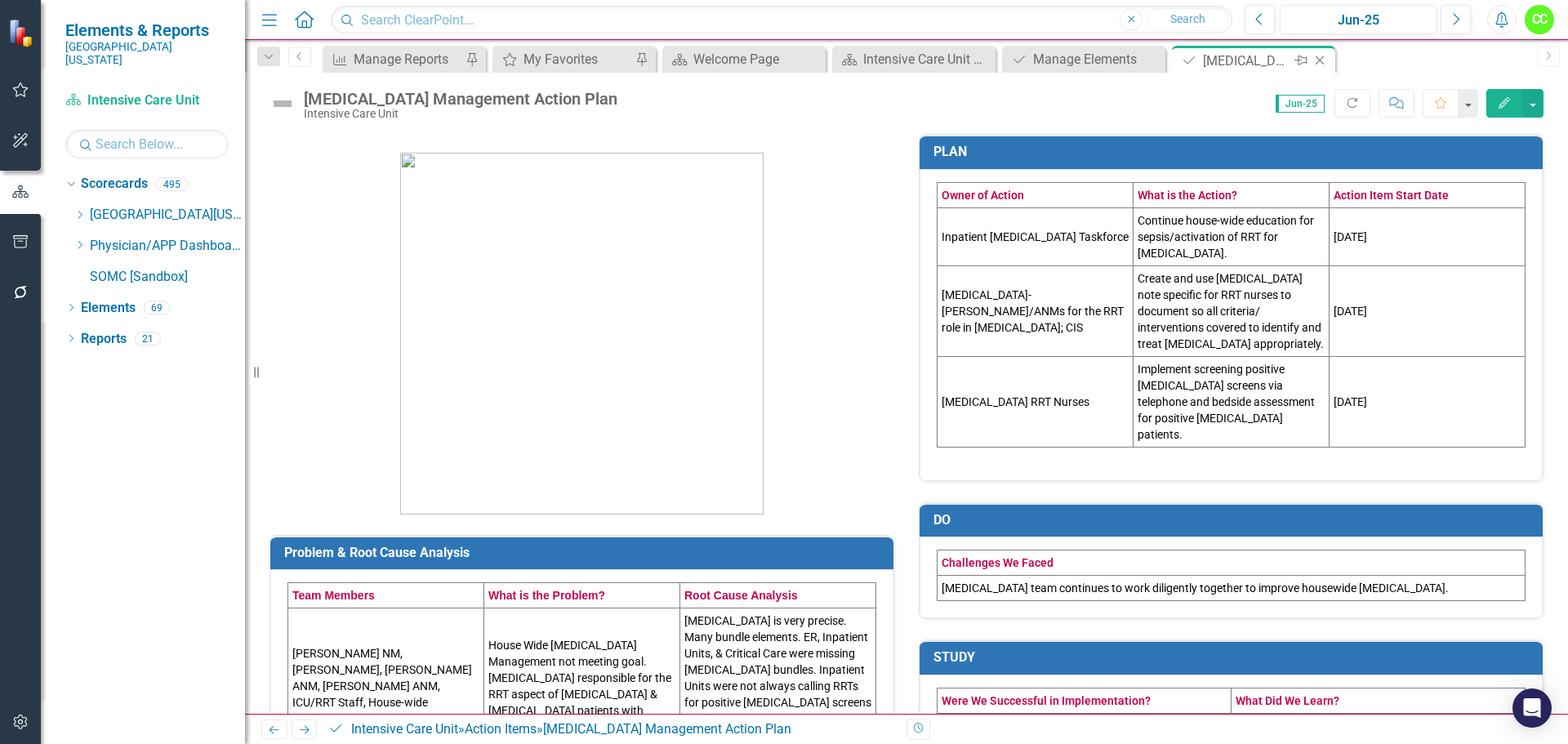
click at [1320, 55] on icon "Close" at bounding box center [1319, 60] width 16 height 13
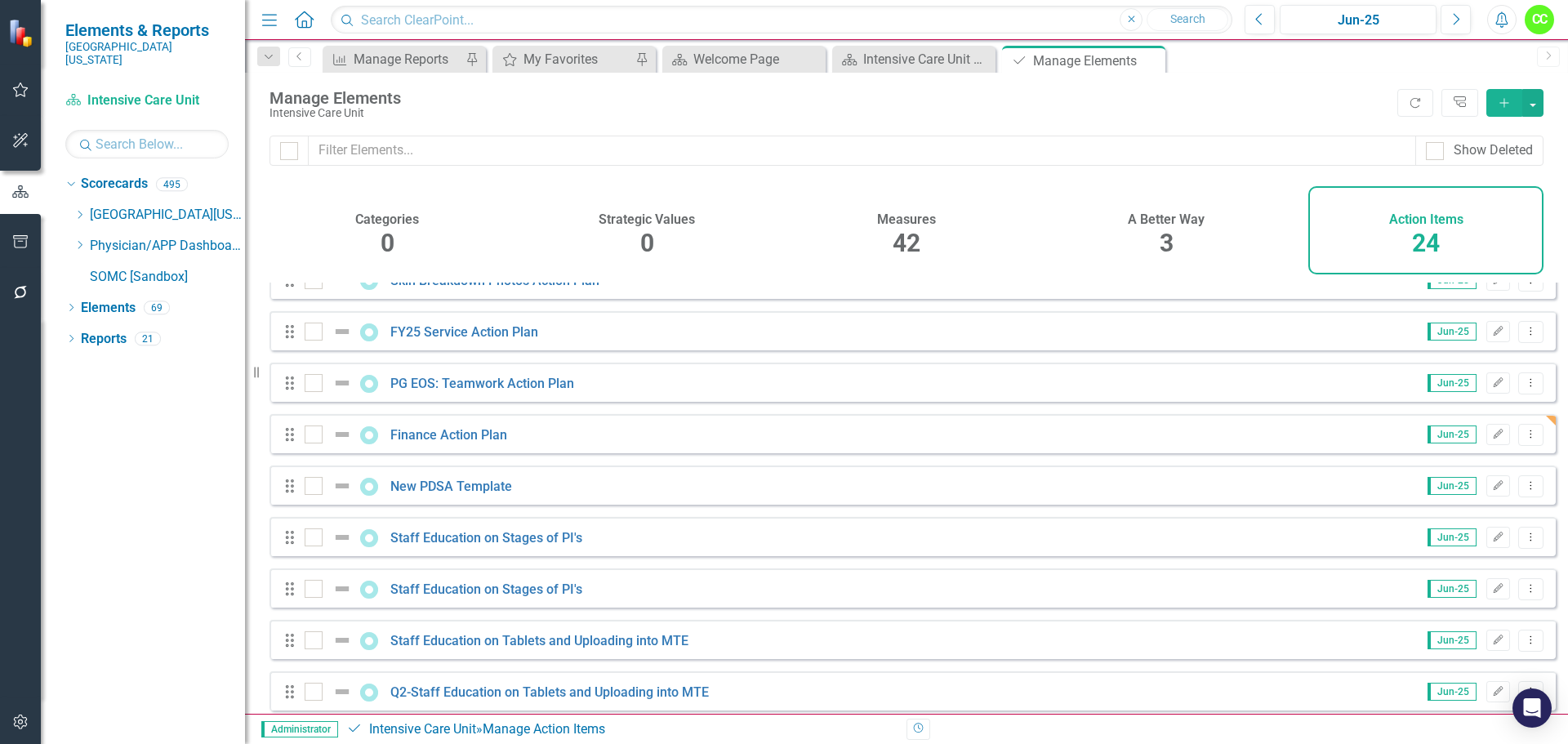
scroll to position [490, 0]
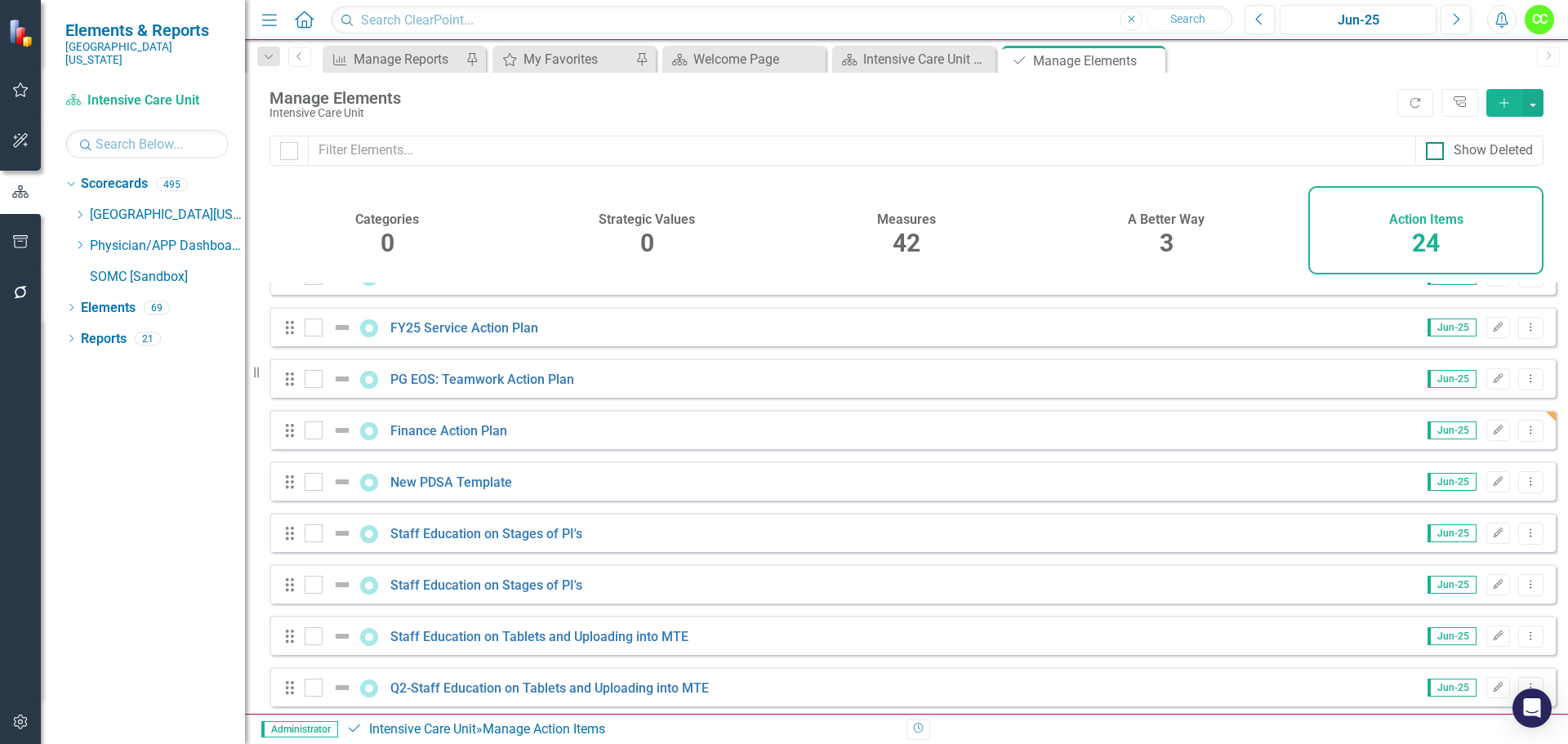
drag, startPoint x: 1438, startPoint y: 147, endPoint x: 1430, endPoint y: 149, distance: 8.2
click at [1438, 147] on div at bounding box center [1435, 150] width 18 height 18
click at [1437, 147] on input "Show Deleted" at bounding box center [1431, 147] width 10 height 10
checkbox input "true"
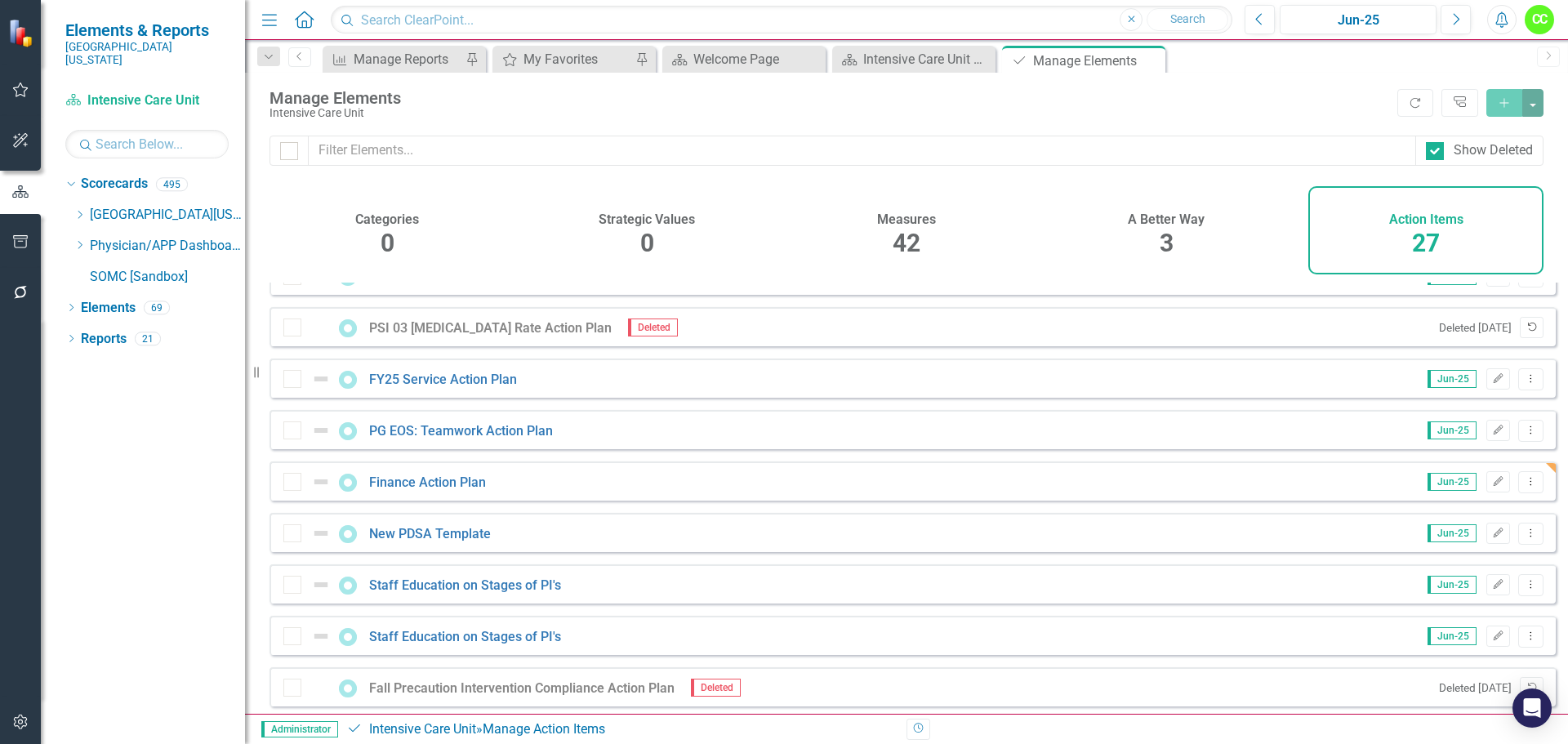
click at [1530, 337] on button "Undelete" at bounding box center [1531, 327] width 23 height 22
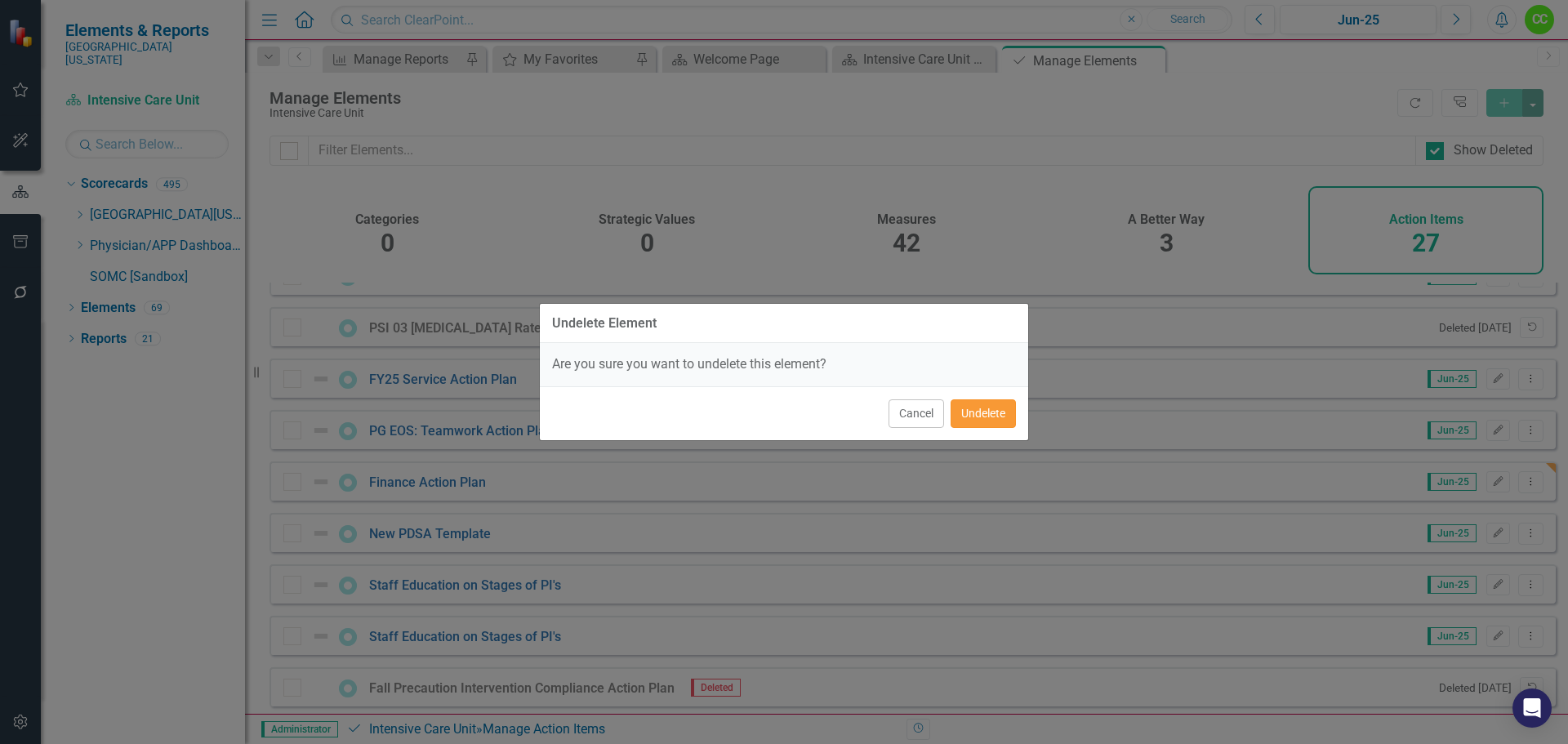
click at [987, 415] on button "Undelete" at bounding box center [983, 413] width 66 height 28
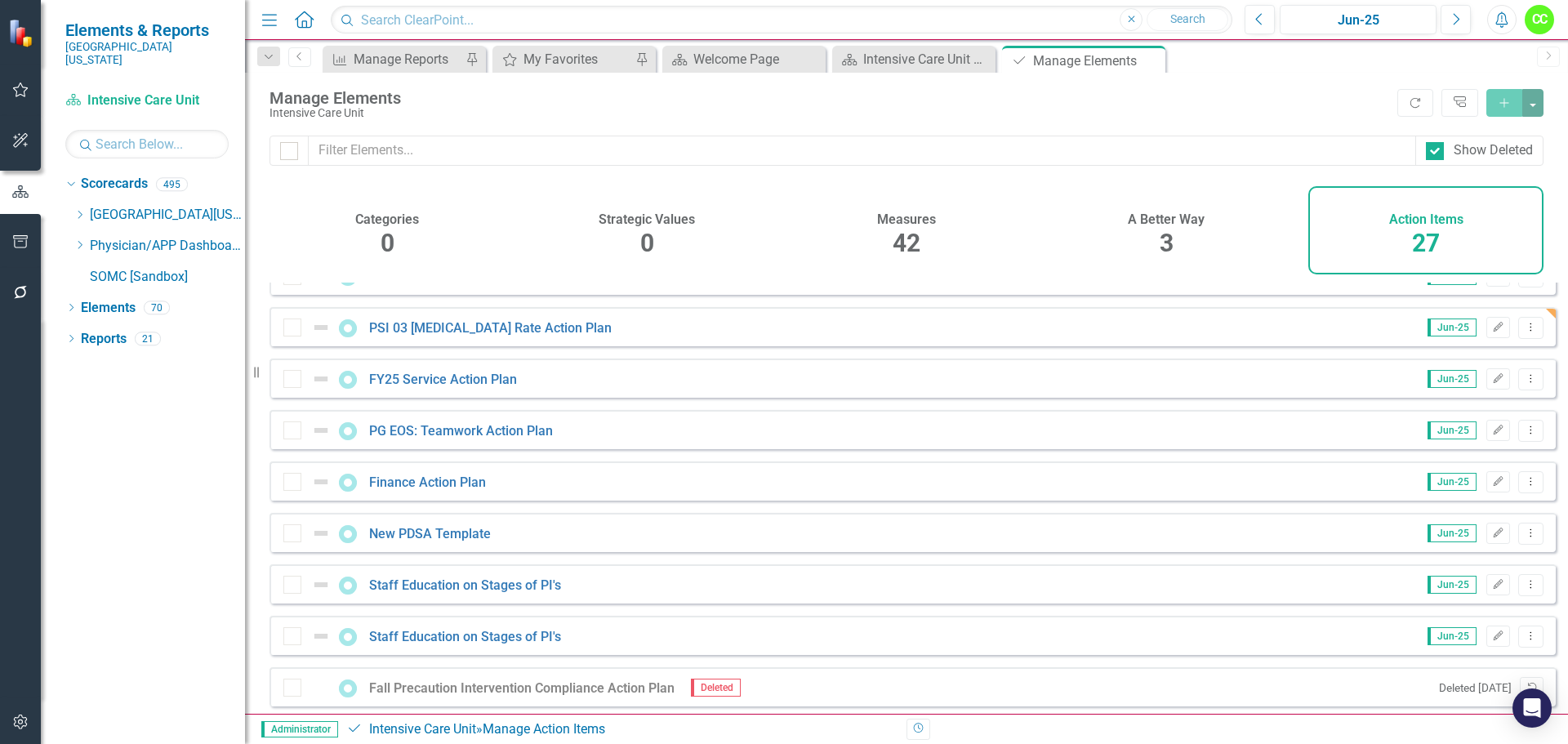
scroll to position [572, 0]
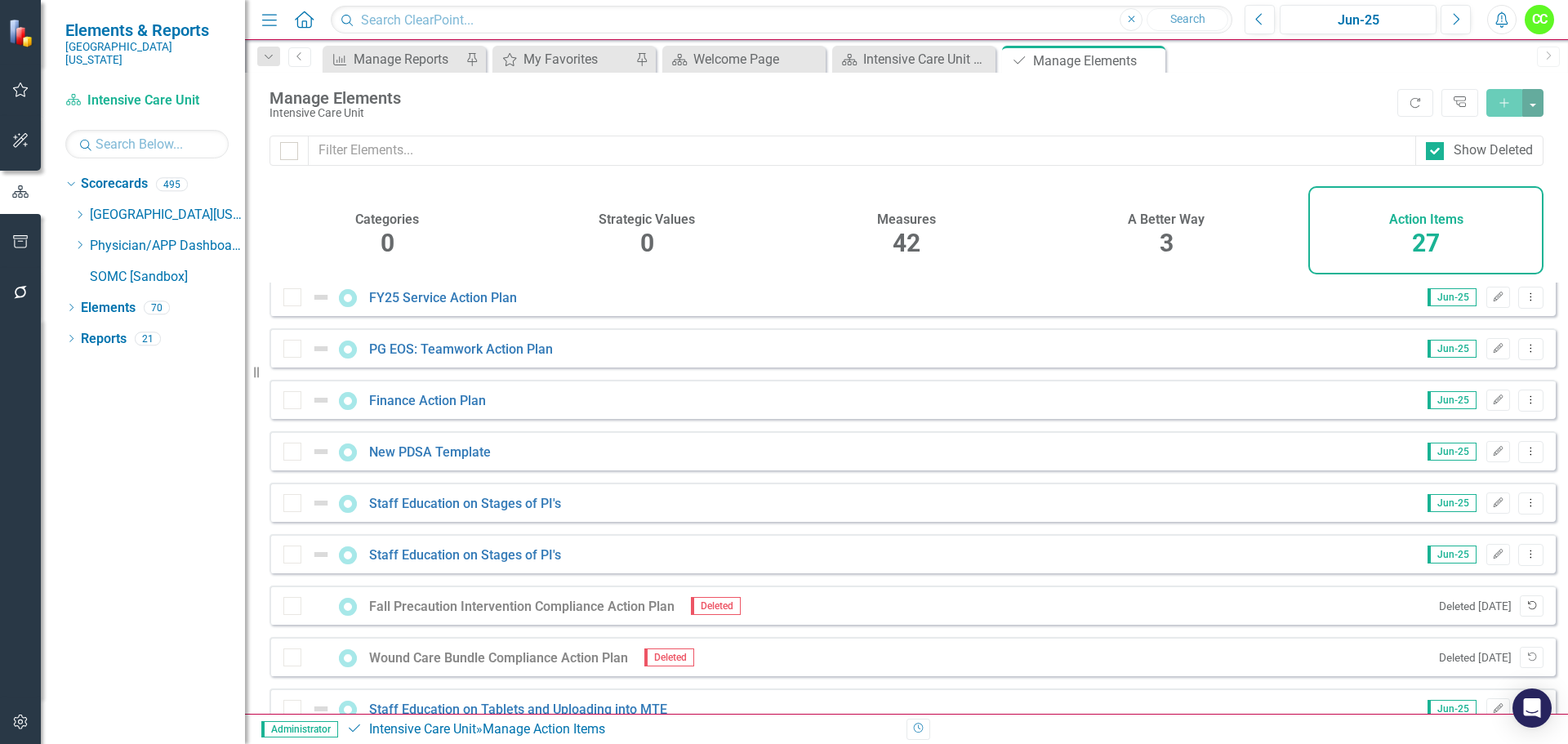
click at [1526, 612] on icon "Undelete" at bounding box center [1531, 606] width 12 height 9
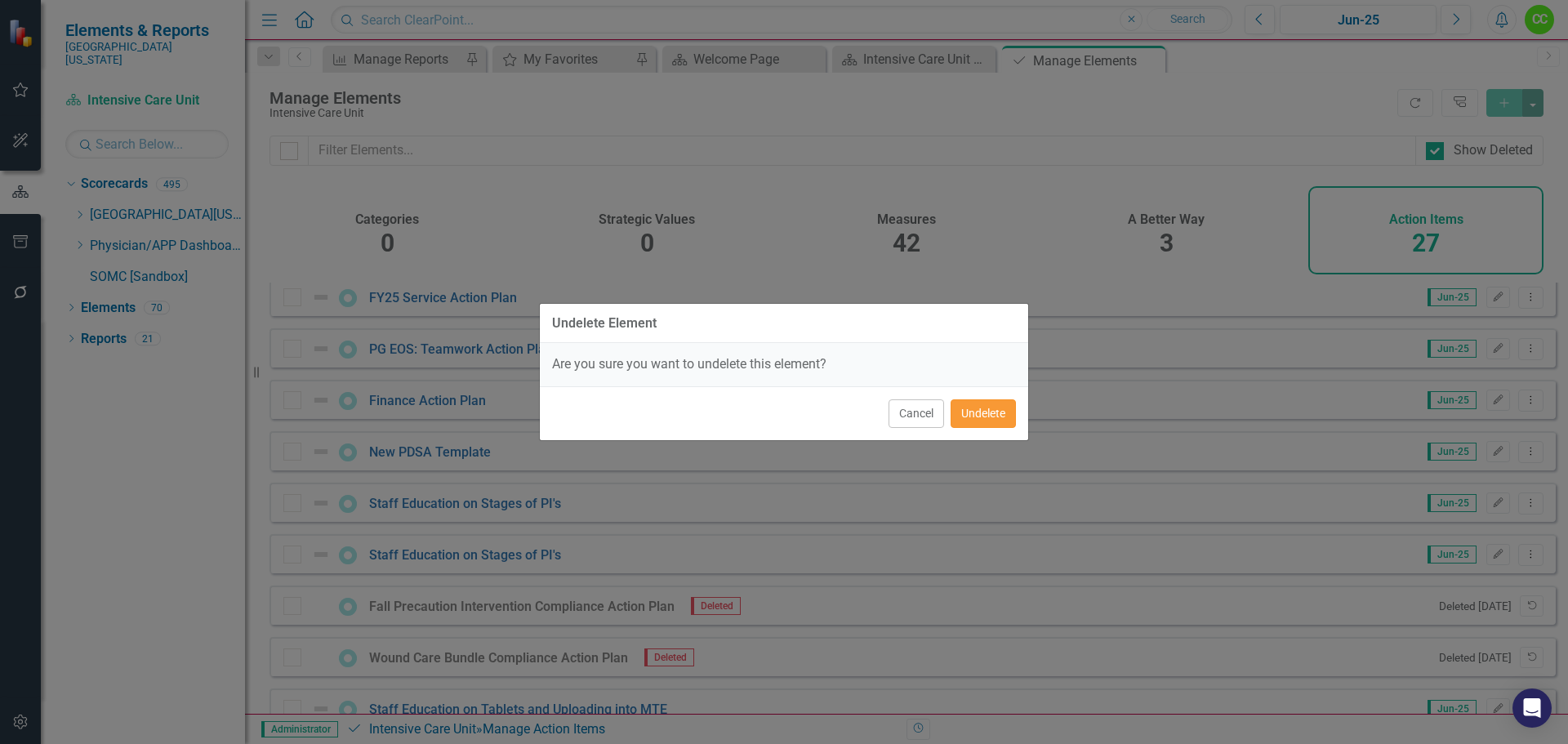
click at [996, 399] on button "Undelete" at bounding box center [983, 413] width 66 height 28
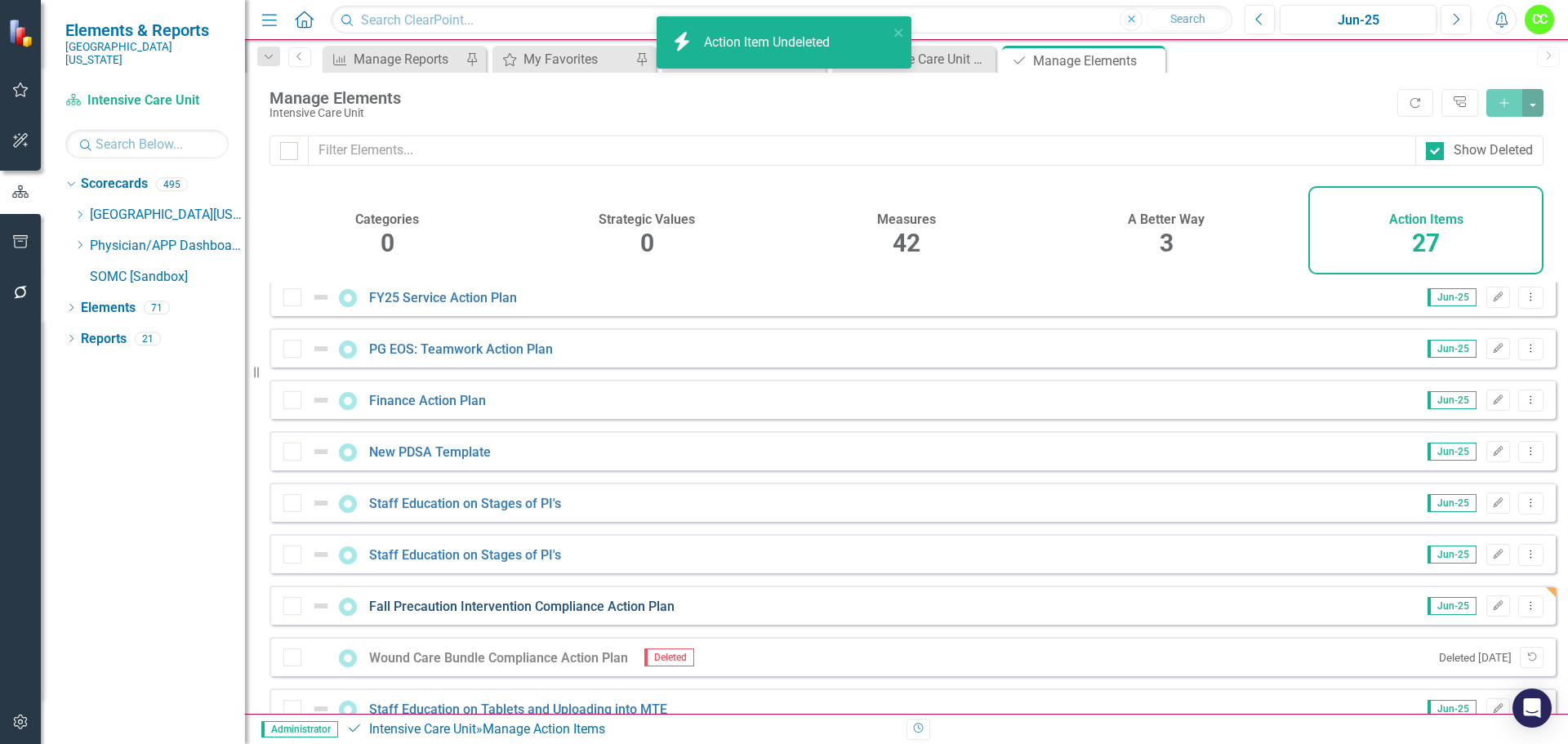
click at [576, 614] on link "Fall Precaution Intervention Compliance Action Plan" at bounding box center [521, 607] width 305 height 16
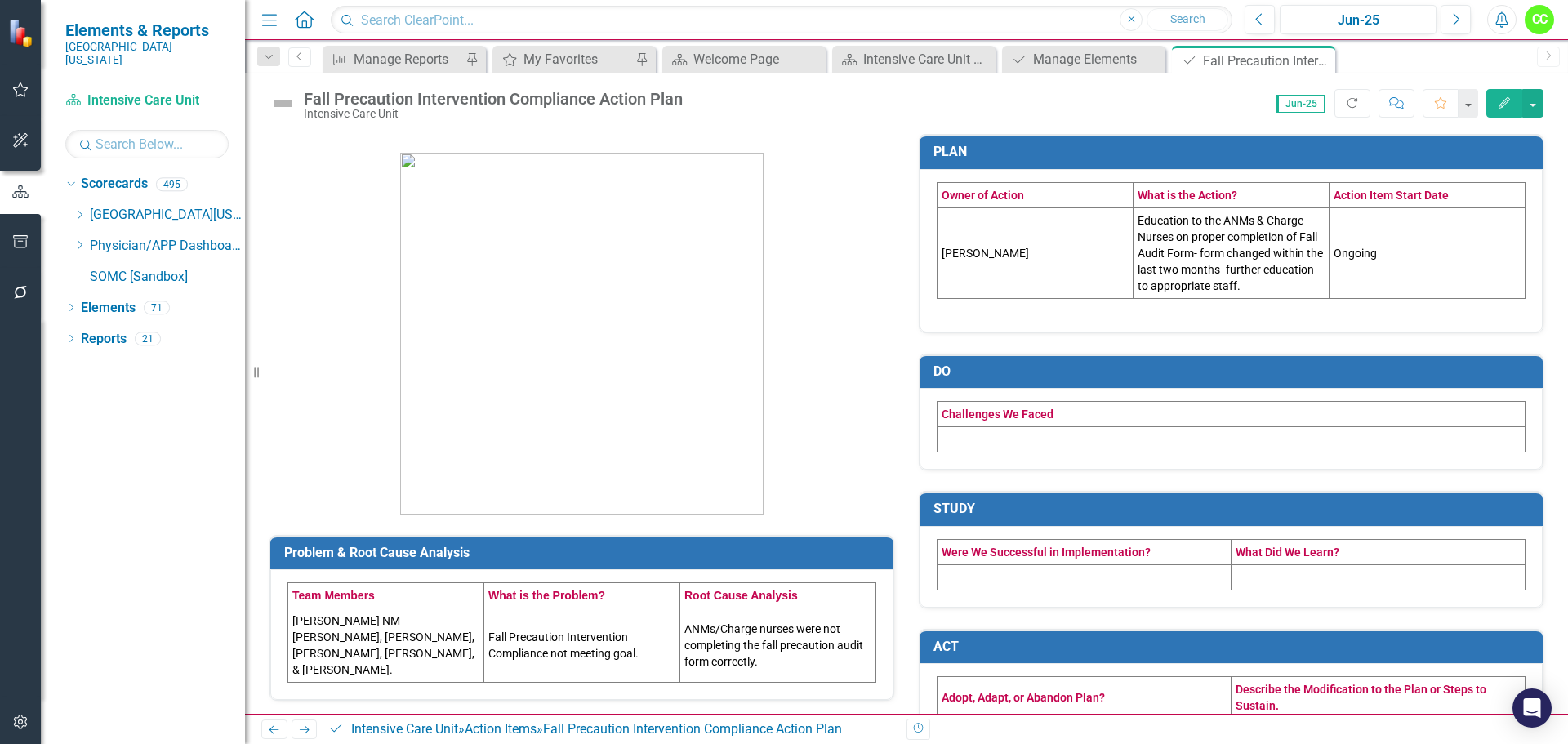
click at [1098, 442] on td at bounding box center [1232, 440] width 588 height 25
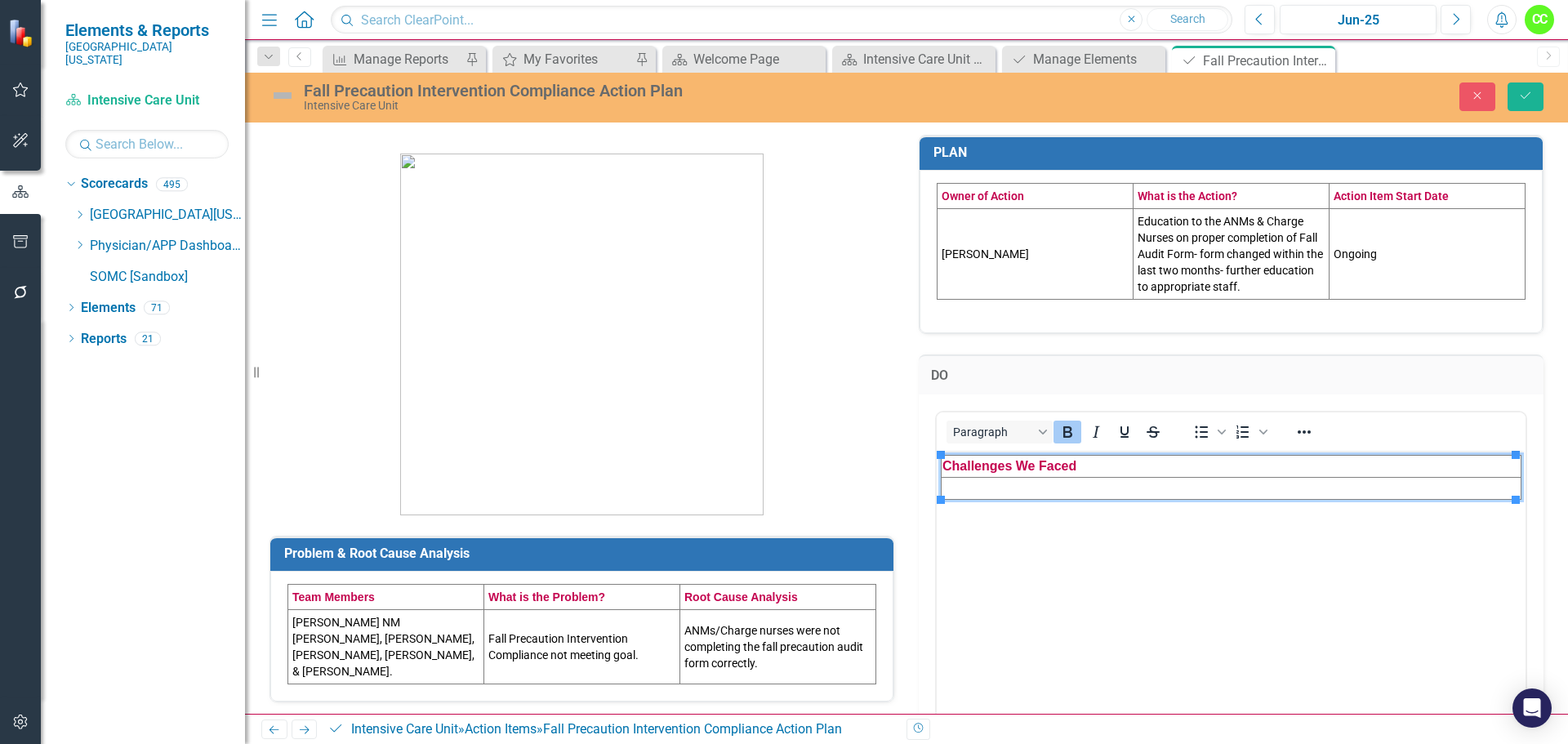
click at [975, 482] on td "Rich Text Area. Press ALT-0 for help." at bounding box center [1232, 488] width 580 height 22
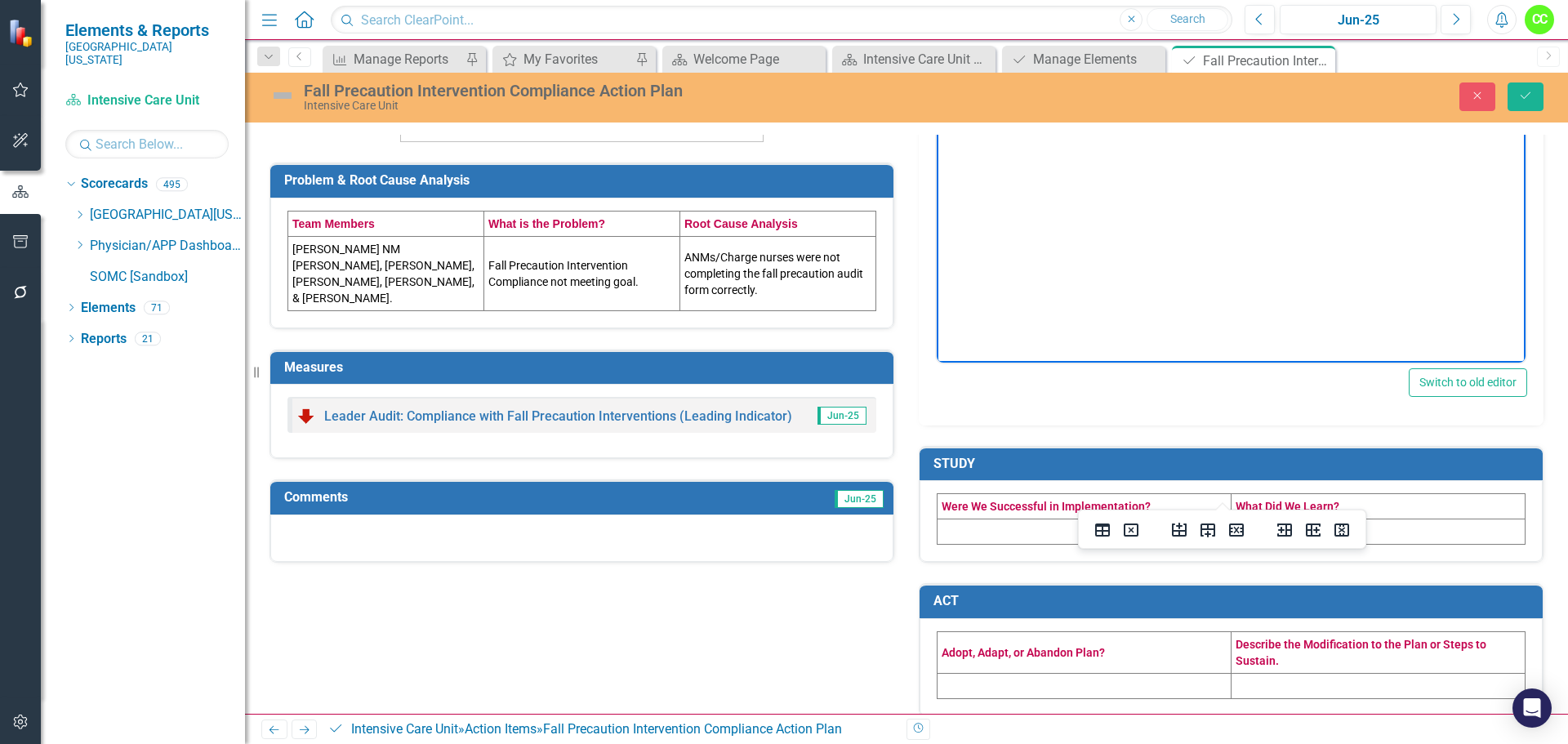
scroll to position [393, 0]
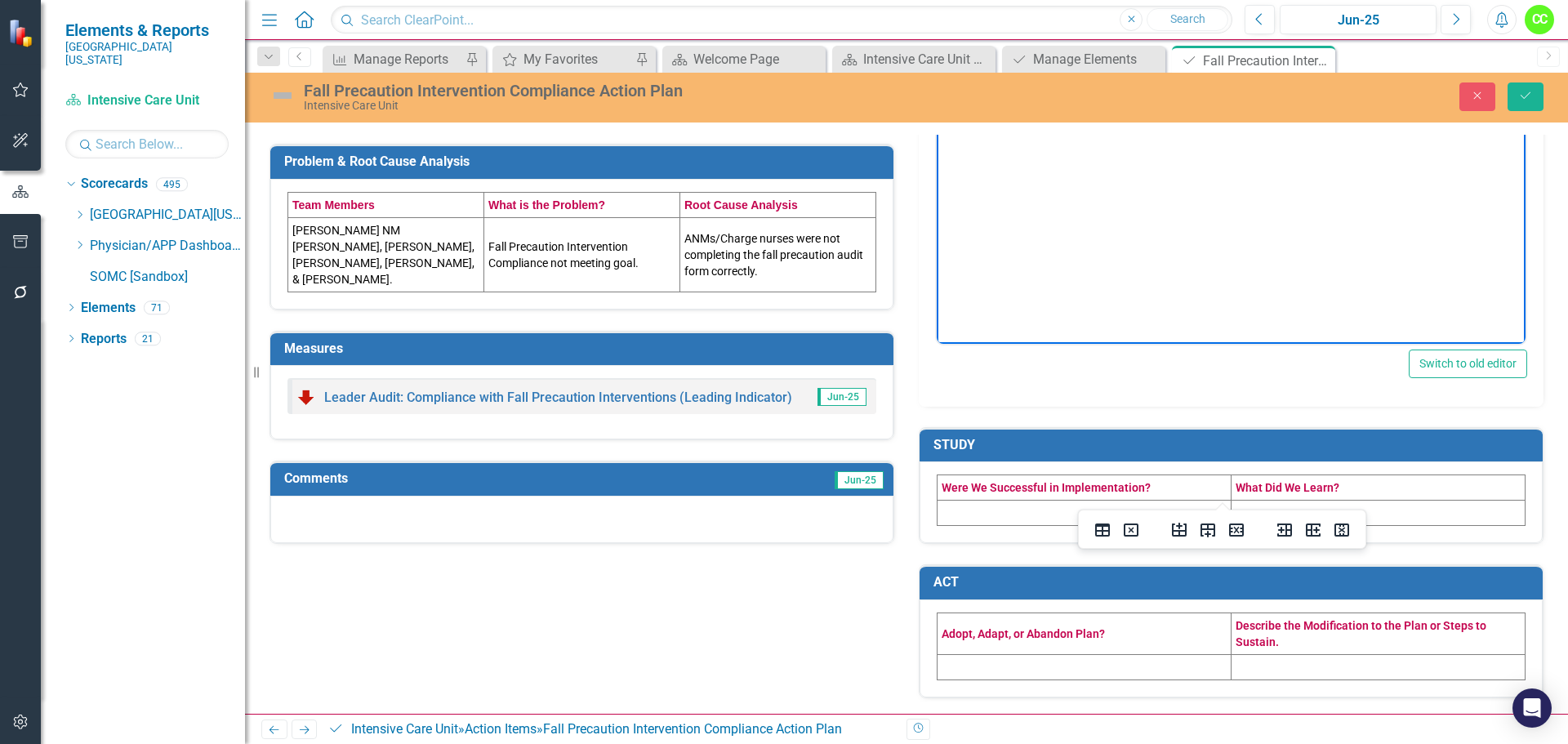
click at [960, 510] on td at bounding box center [1084, 513] width 294 height 25
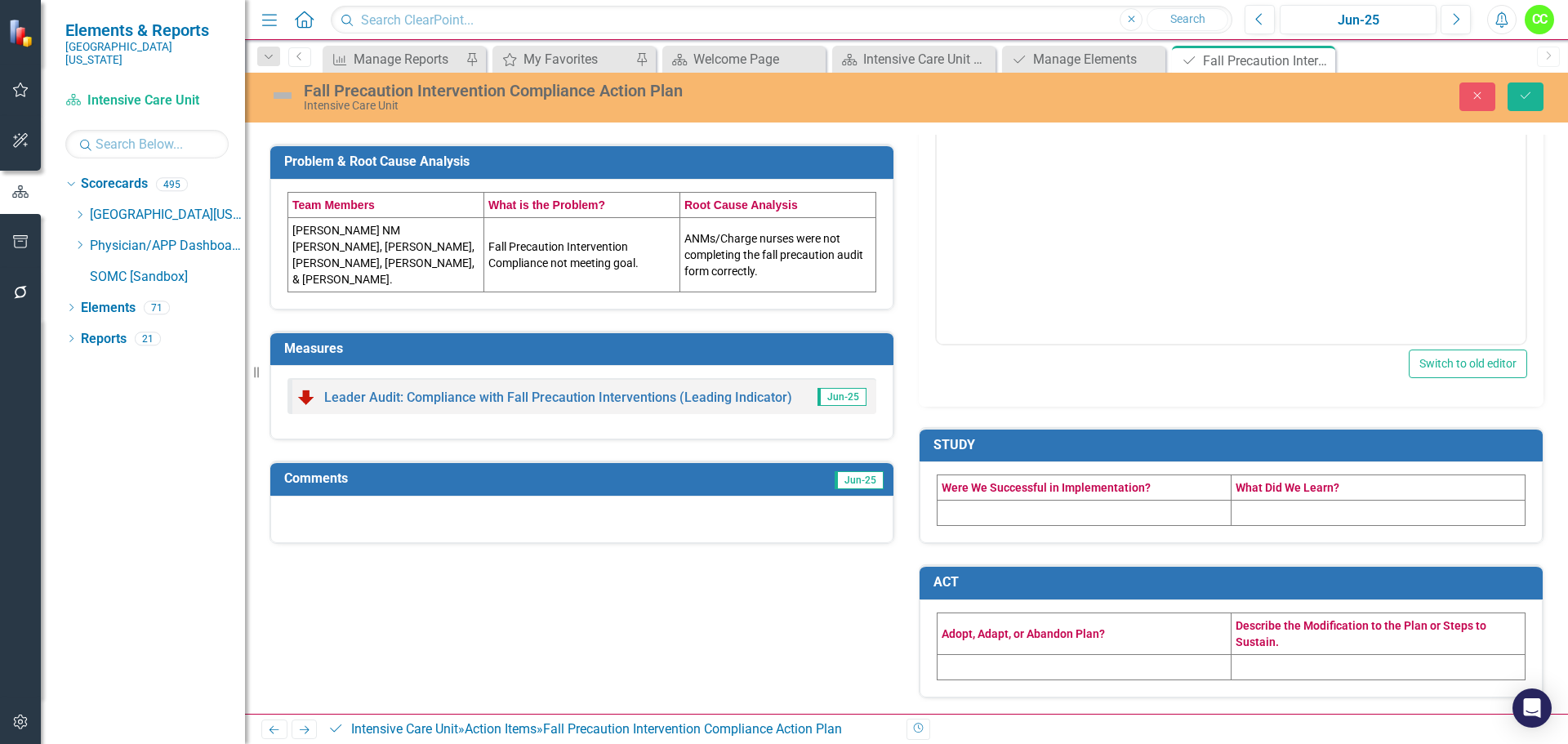
click at [960, 510] on td at bounding box center [1084, 513] width 294 height 25
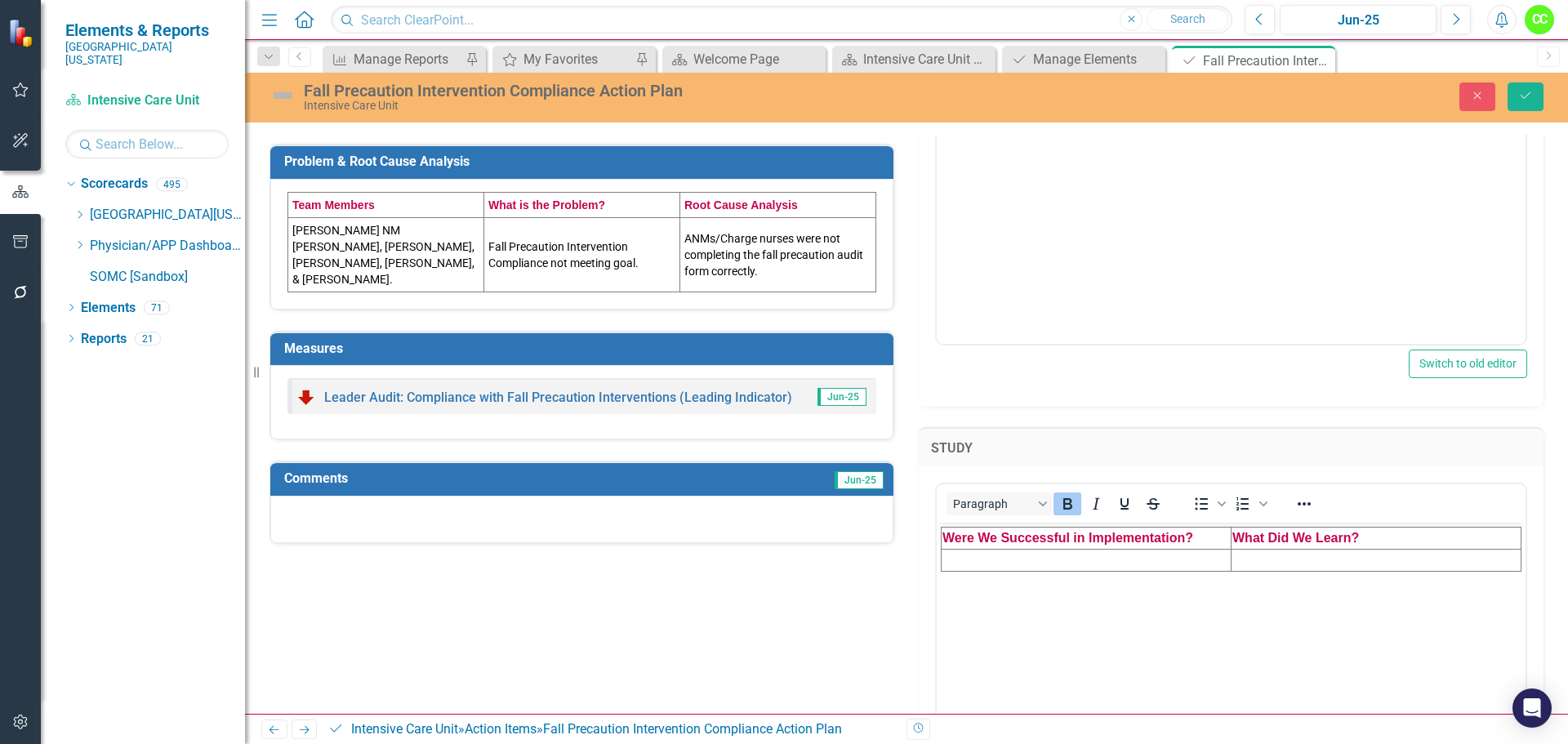
scroll to position [0, 0]
click at [960, 562] on td "Rich Text Area. Press ALT-0 for help." at bounding box center [1086, 560] width 290 height 22
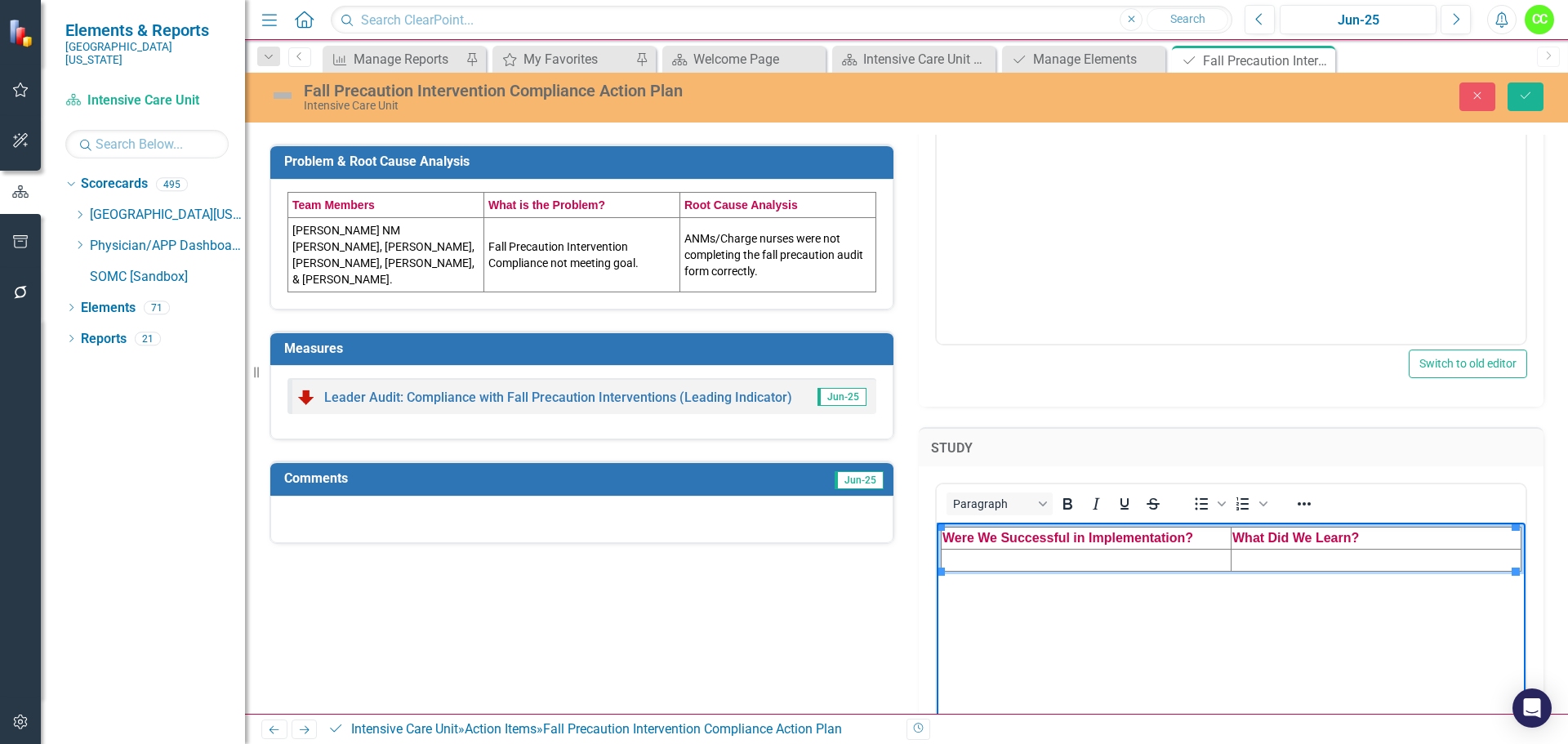
click at [1040, 561] on td "Rich Text Area. Press ALT-0 for help." at bounding box center [1086, 560] width 290 height 22
paste body "Rich Text Area. Press ALT-0 for help."
click at [1253, 565] on td "Rich Text Area. Press ALT-0 for help." at bounding box center [1376, 560] width 290 height 22
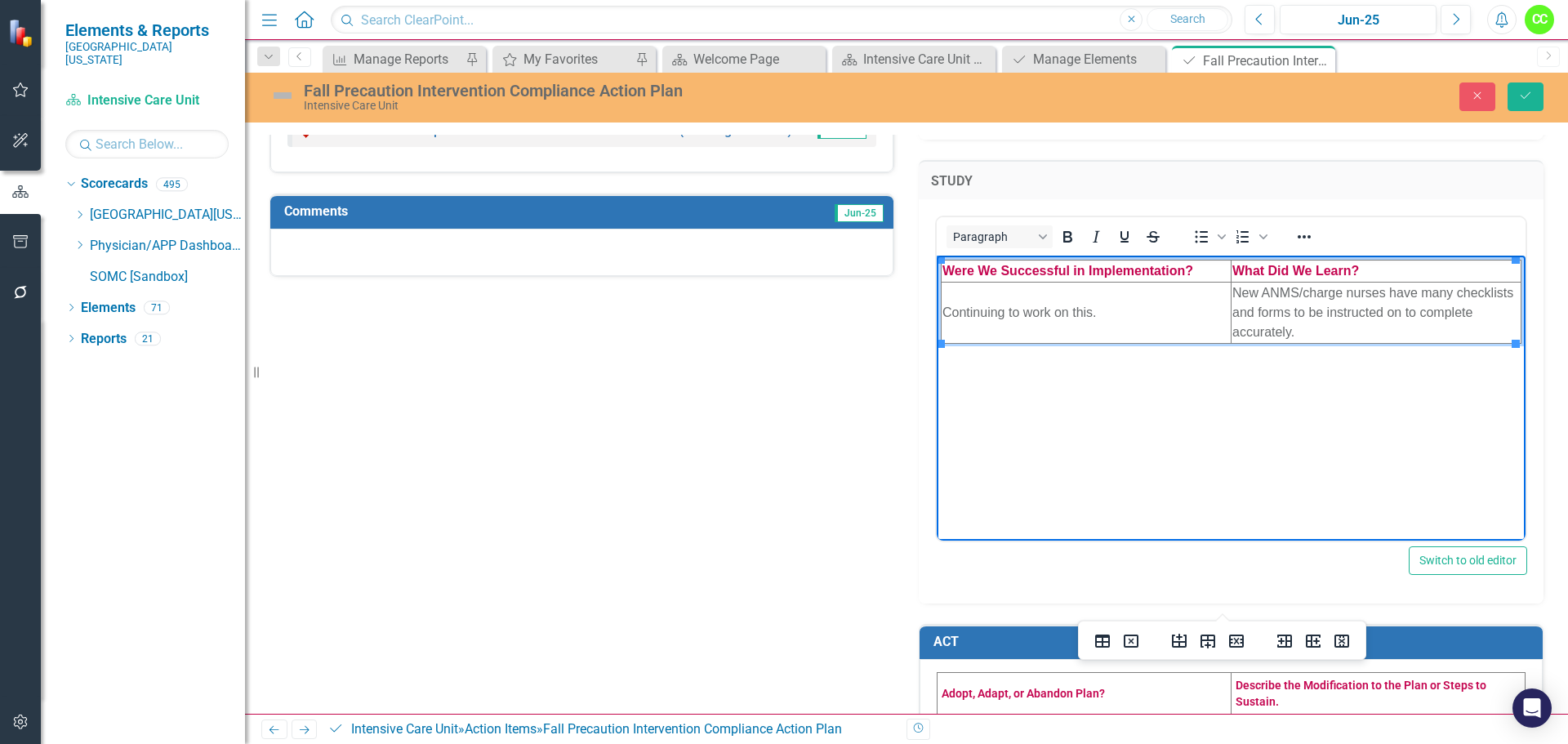
scroll to position [719, 0]
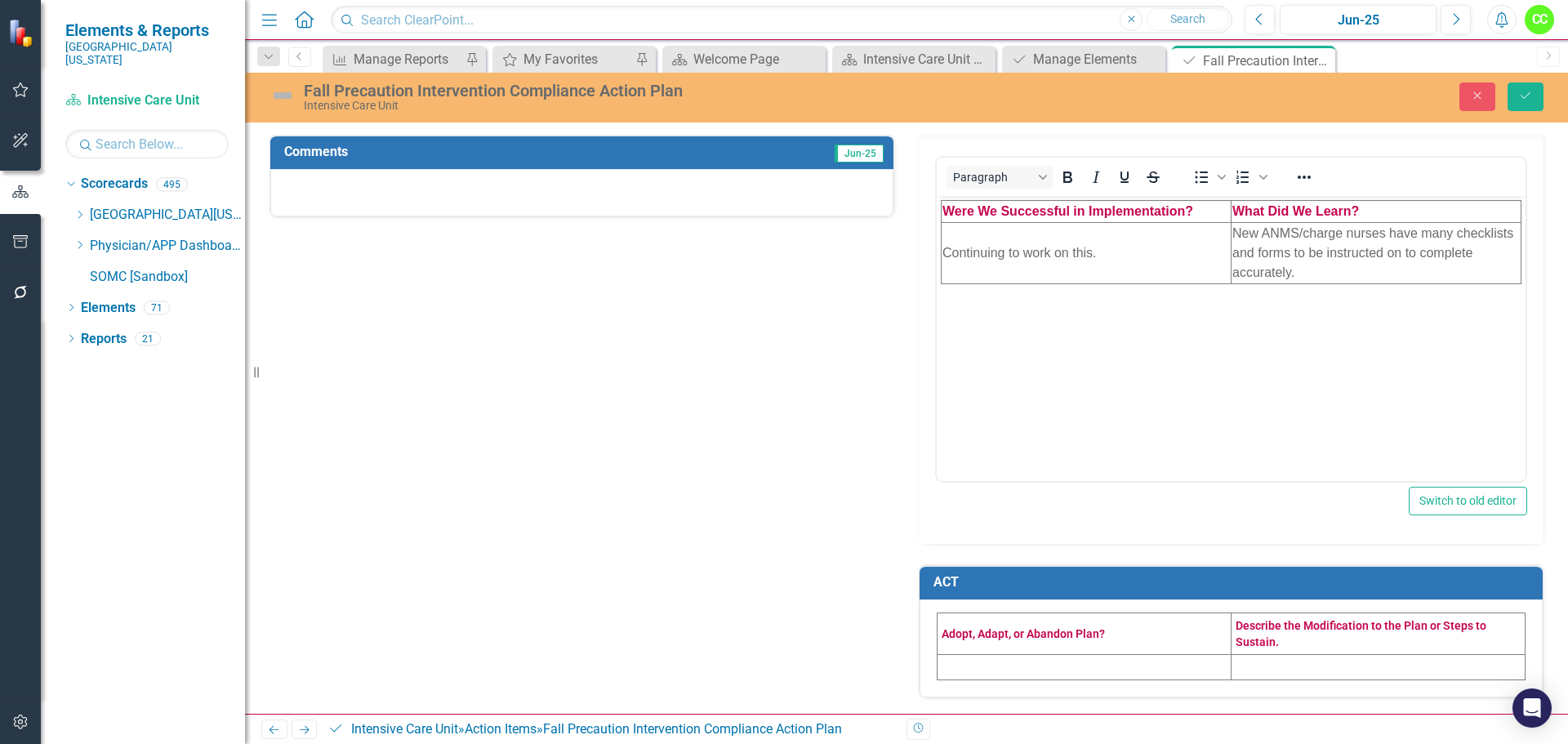
click at [971, 675] on td at bounding box center [1084, 667] width 294 height 25
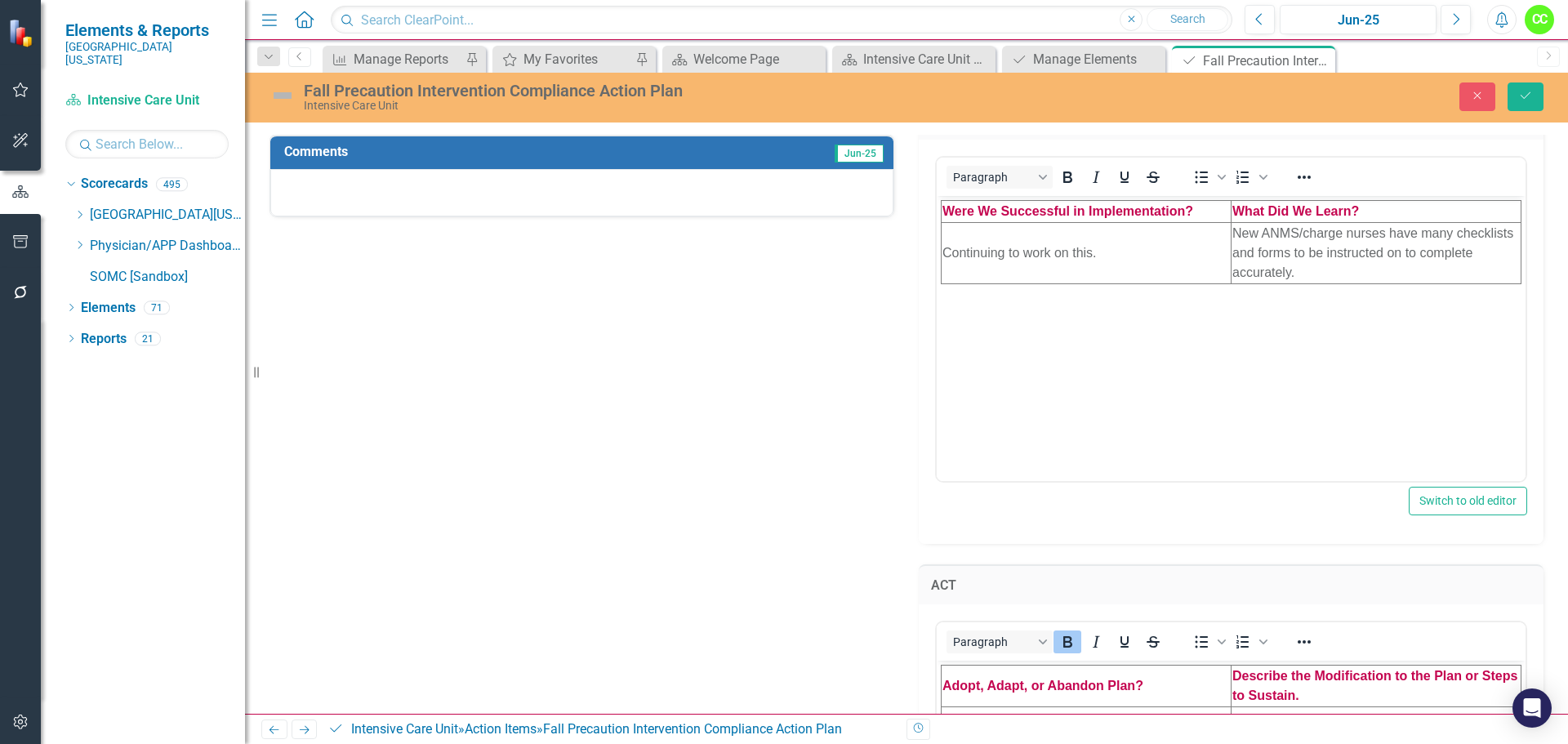
scroll to position [800, 0]
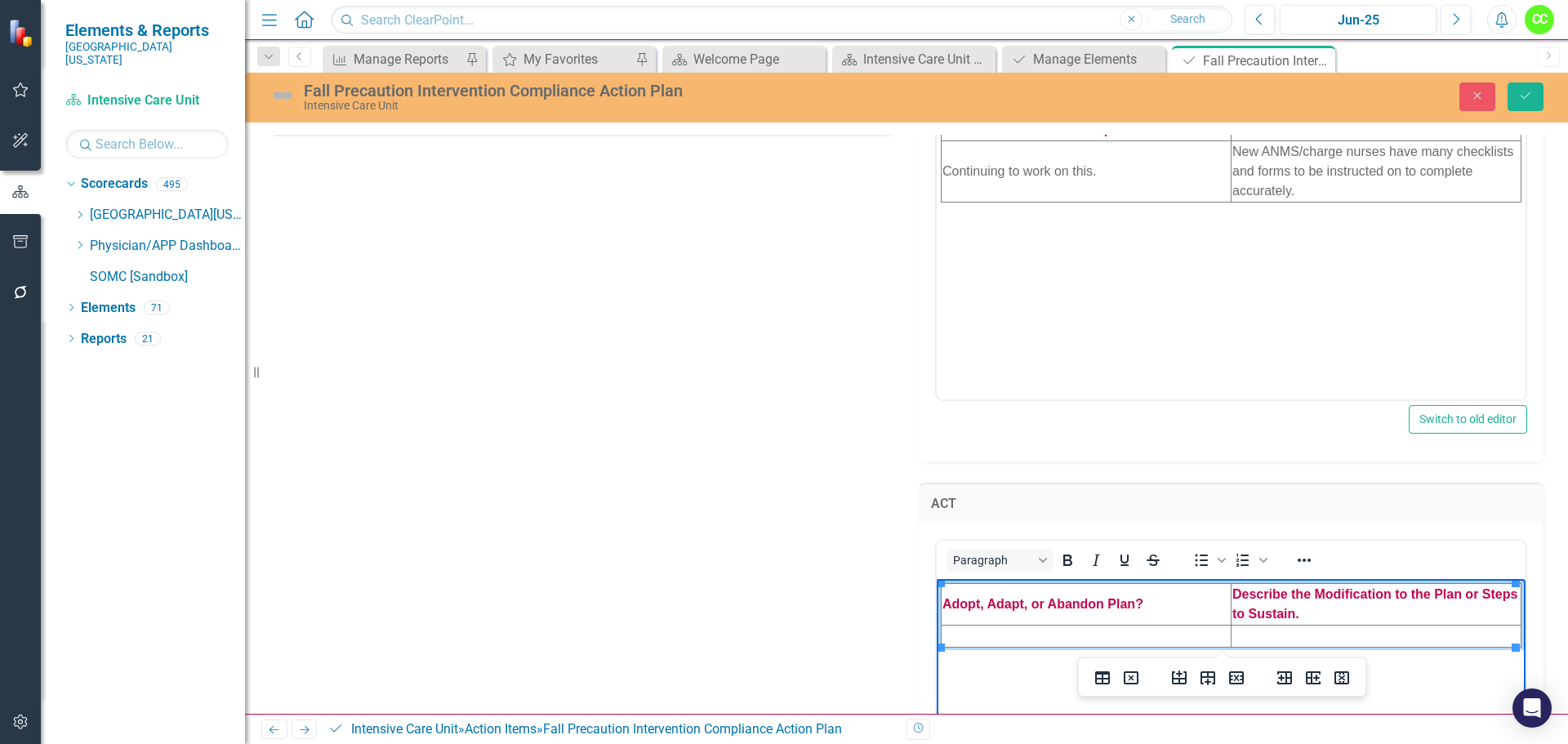
click at [992, 637] on td "Rich Text Area. Press ALT-0 for help." at bounding box center [1086, 635] width 290 height 22
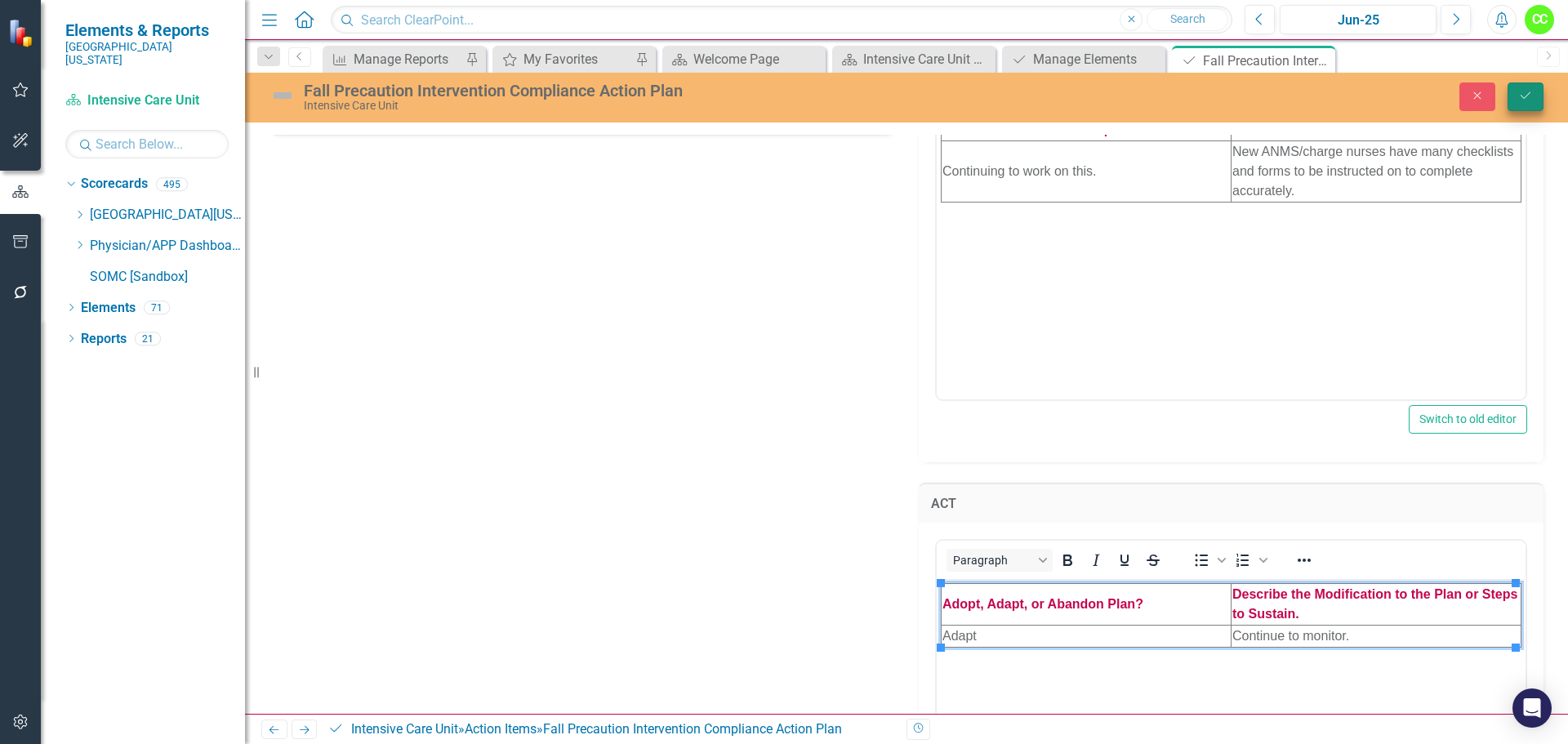
click at [1534, 98] on button "Save" at bounding box center [1526, 97] width 36 height 28
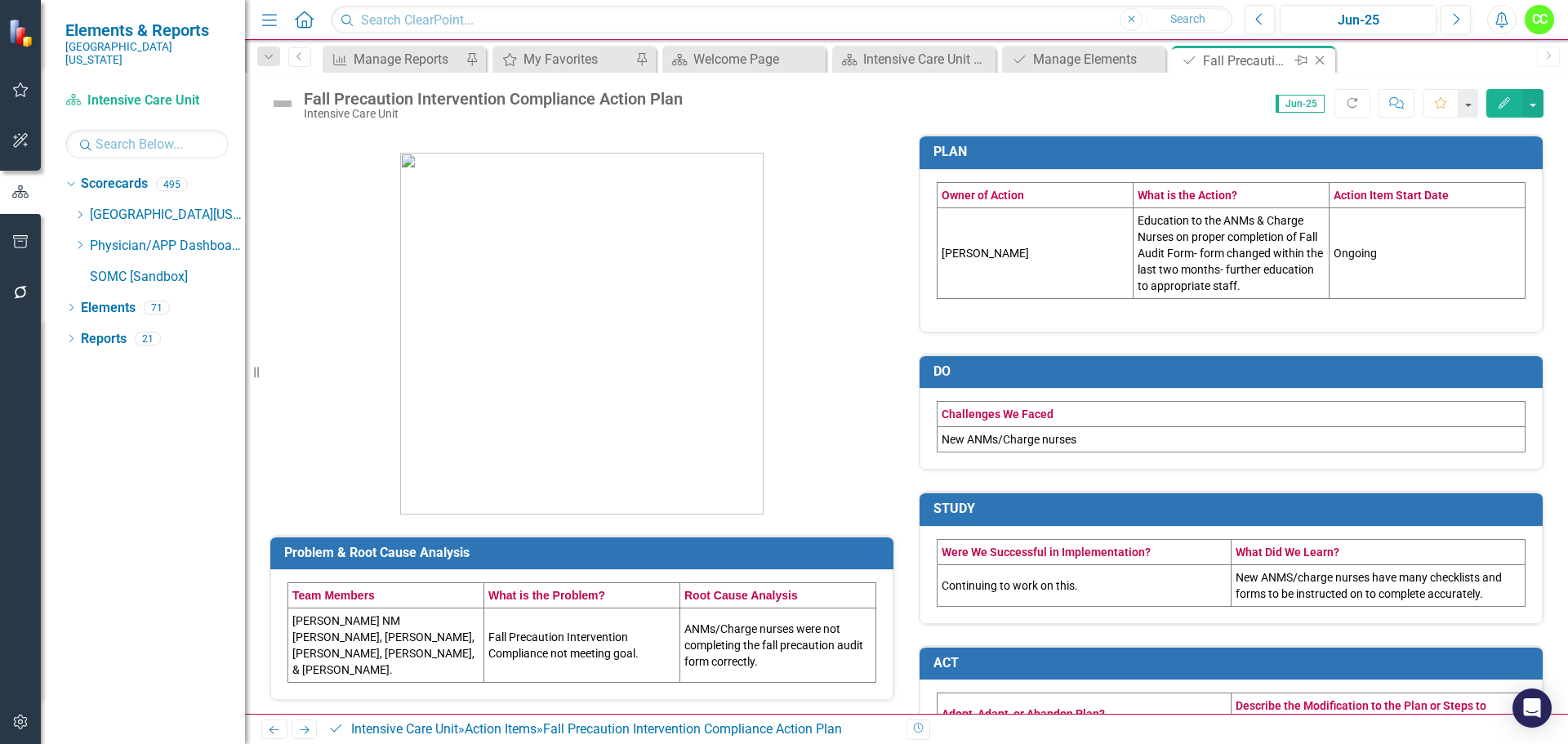
click at [1319, 54] on icon "Close" at bounding box center [1319, 60] width 16 height 13
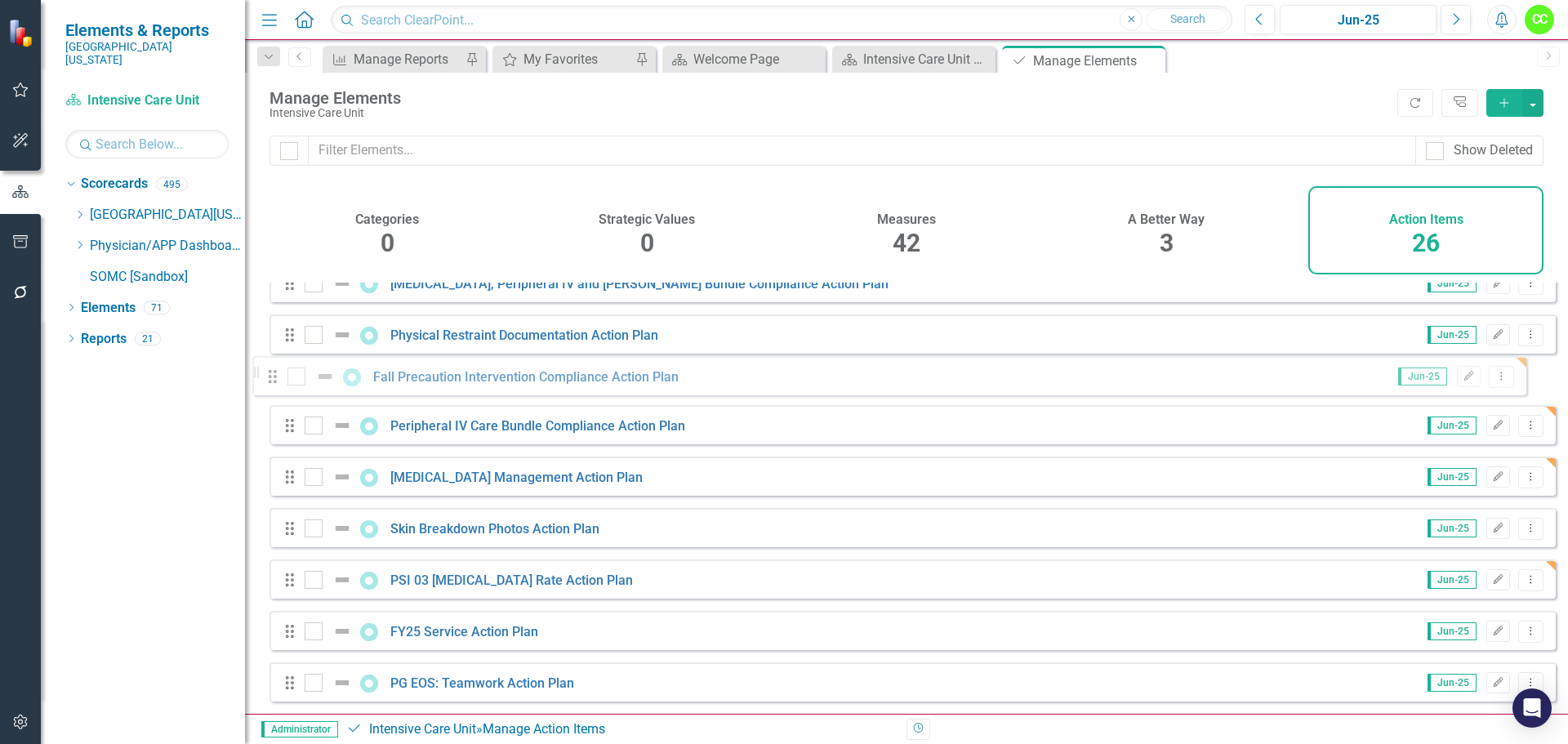
scroll to position [270, 0]
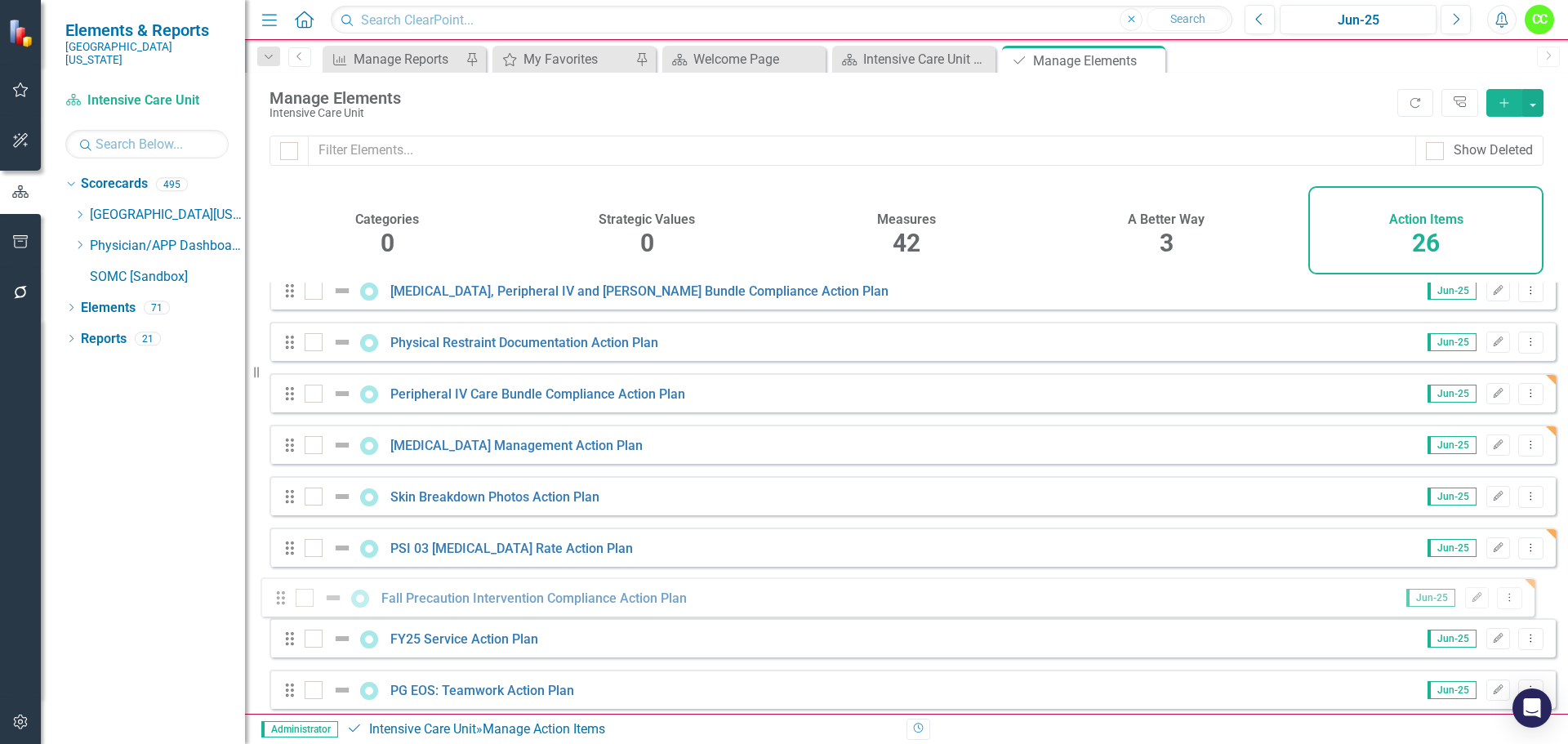
drag, startPoint x: 291, startPoint y: 599, endPoint x: 282, endPoint y: 599, distance: 9.0
click at [282, 599] on div "Drag PG EOS: Safety Action Plan Jun-25 Edit Dropdown Menu Drag [PERSON_NAME] [M…" at bounding box center [913, 676] width 1286 height 1326
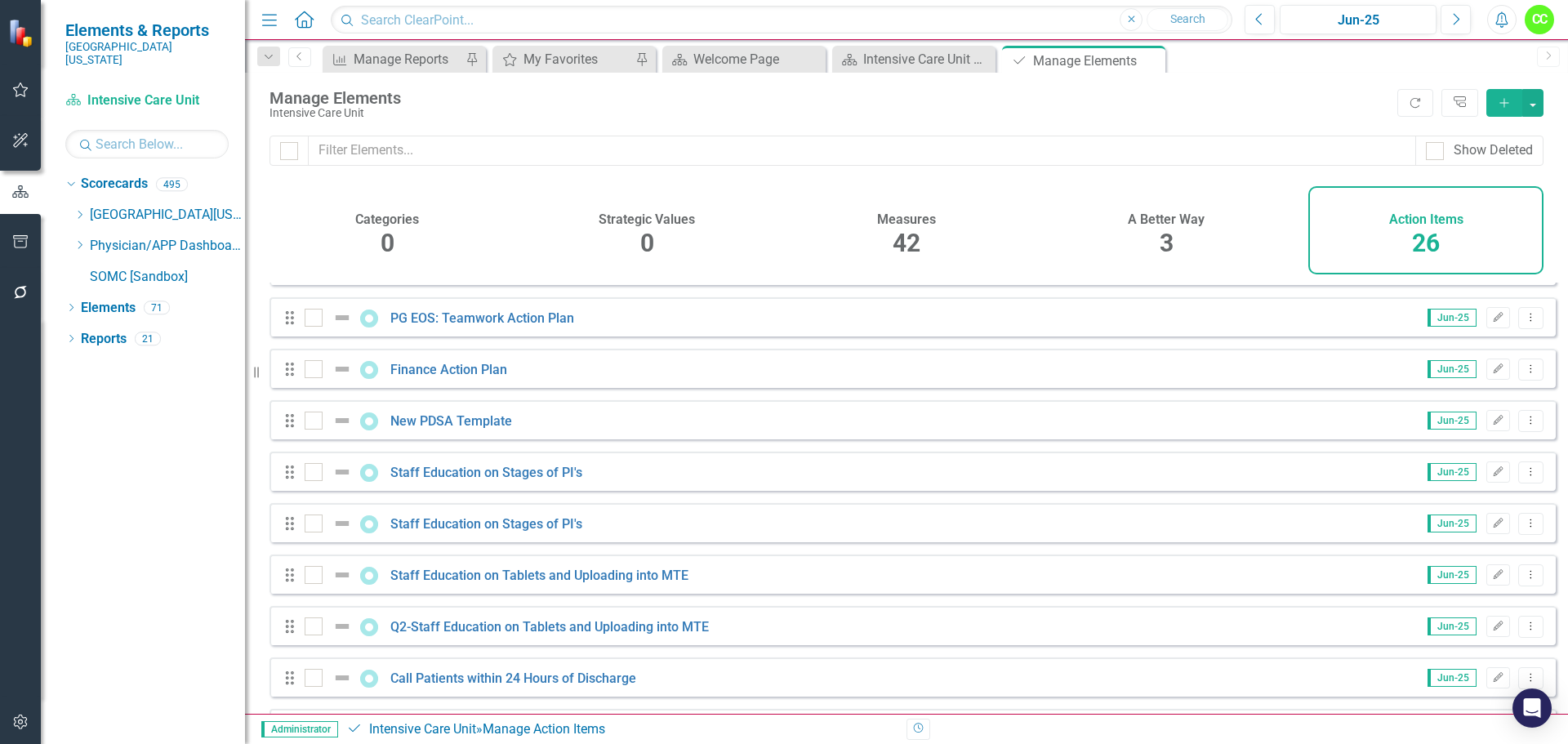
scroll to position [593, 0]
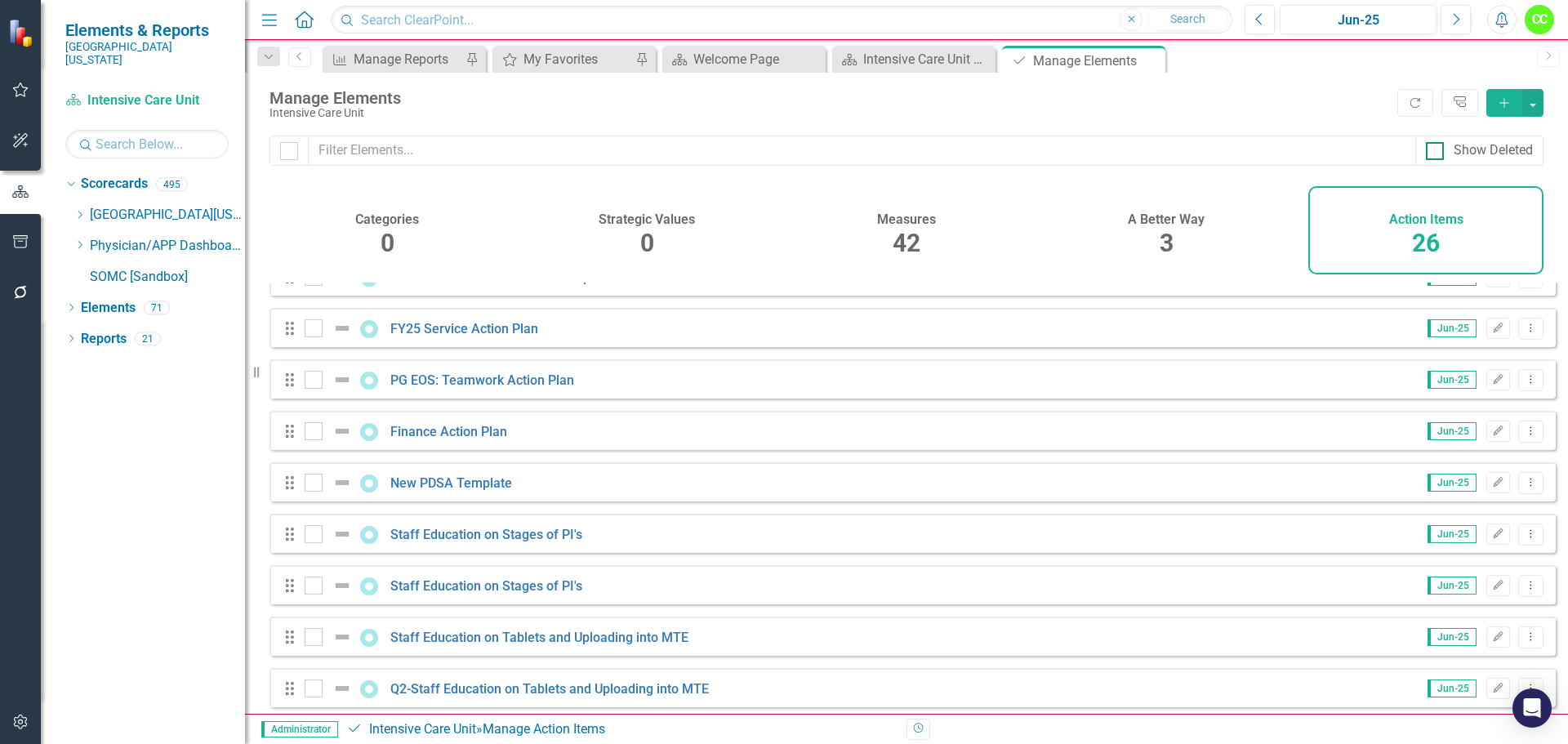
click at [1440, 150] on div at bounding box center [1435, 150] width 18 height 18
click at [1437, 150] on input "Show Deleted" at bounding box center [1431, 147] width 10 height 10
checkbox input "true"
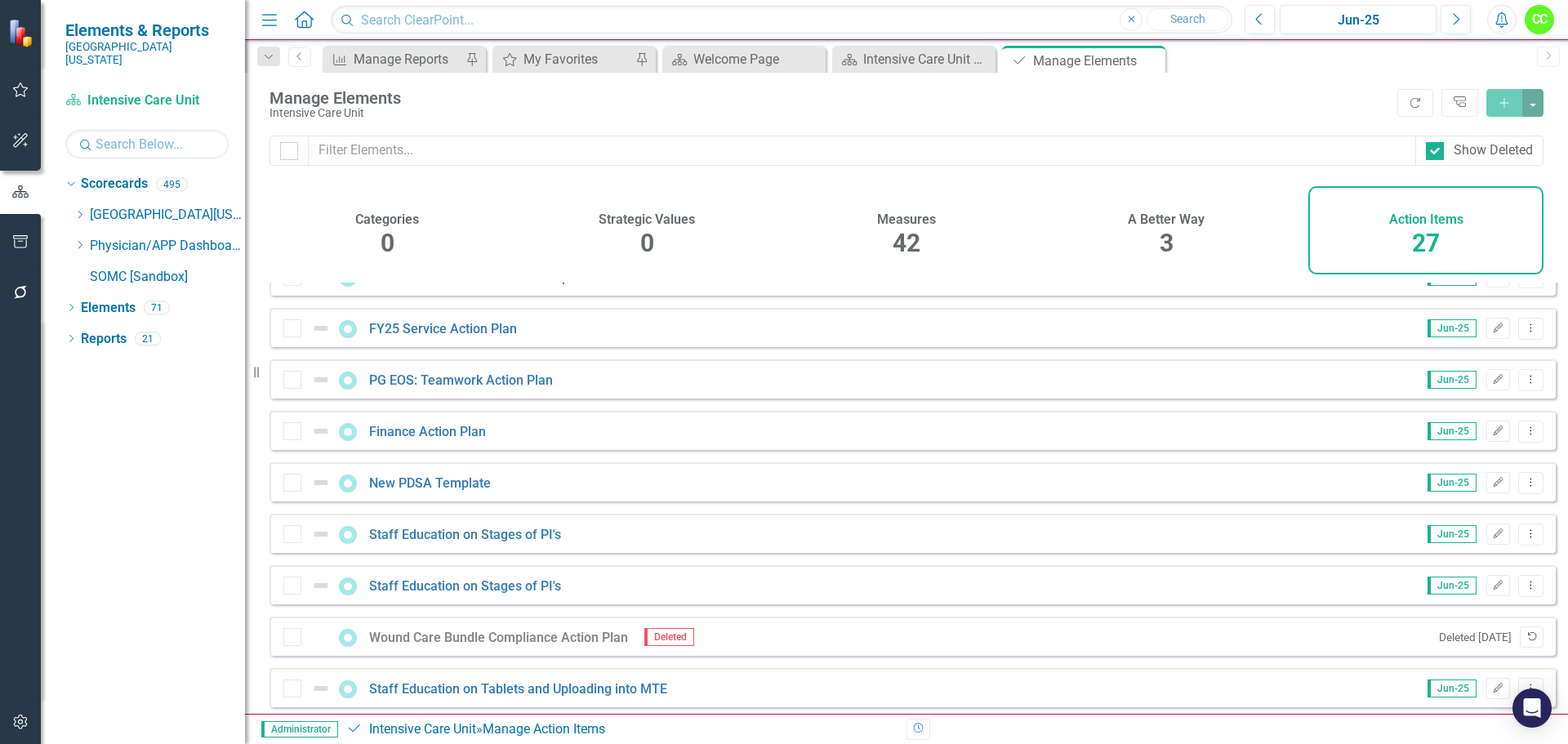
click at [1520, 640] on button "Undelete" at bounding box center [1531, 637] width 23 height 22
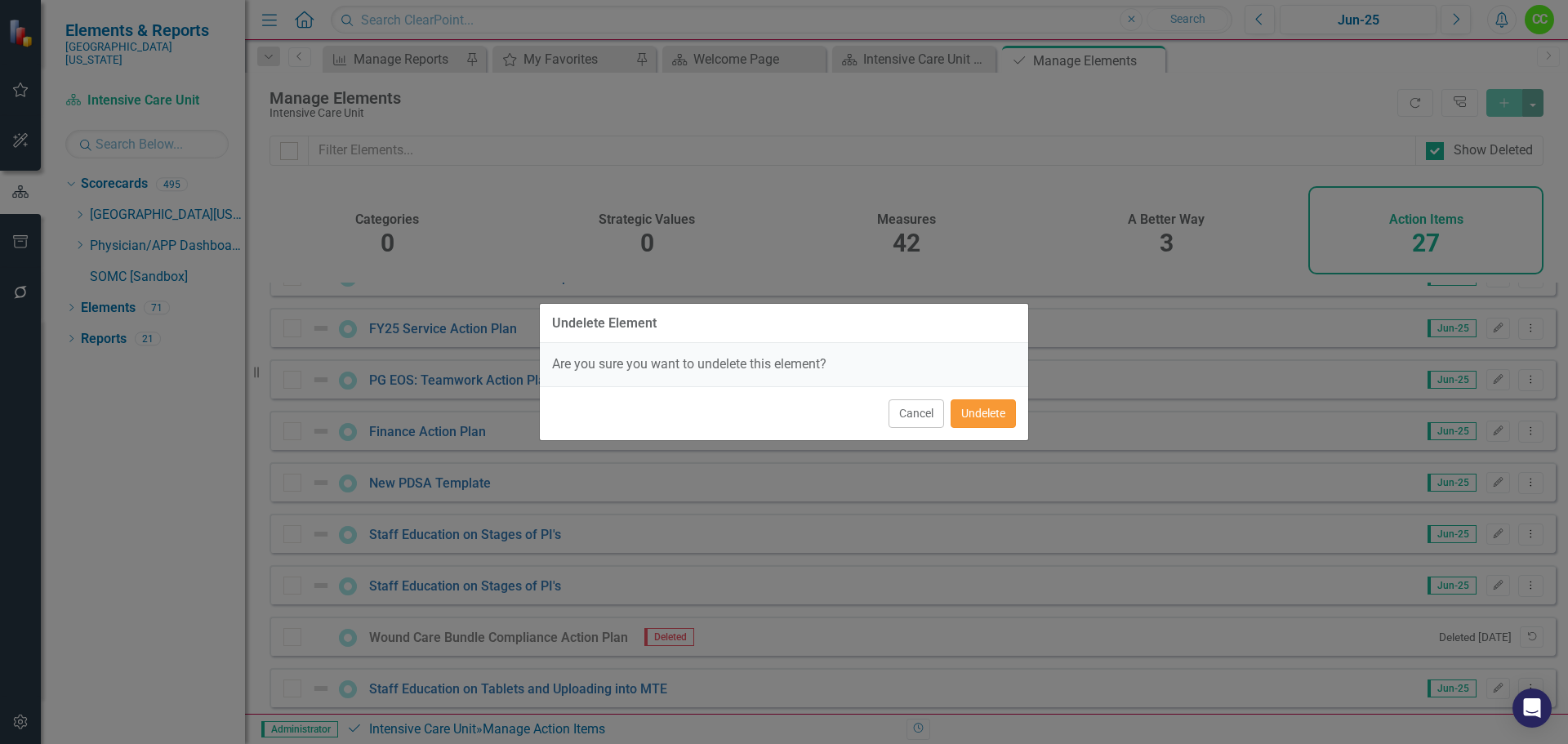
click at [984, 411] on button "Undelete" at bounding box center [983, 413] width 66 height 28
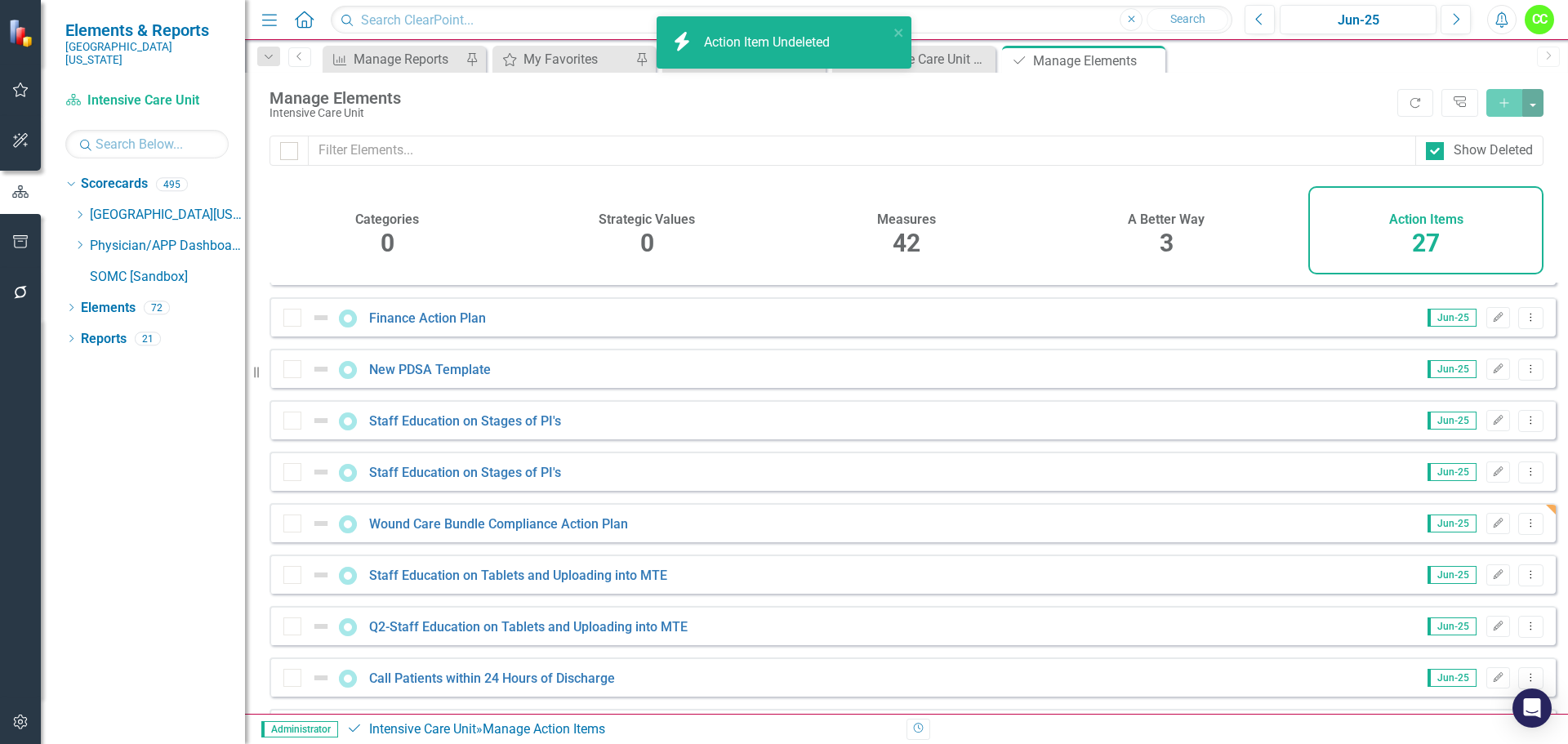
scroll to position [736, 0]
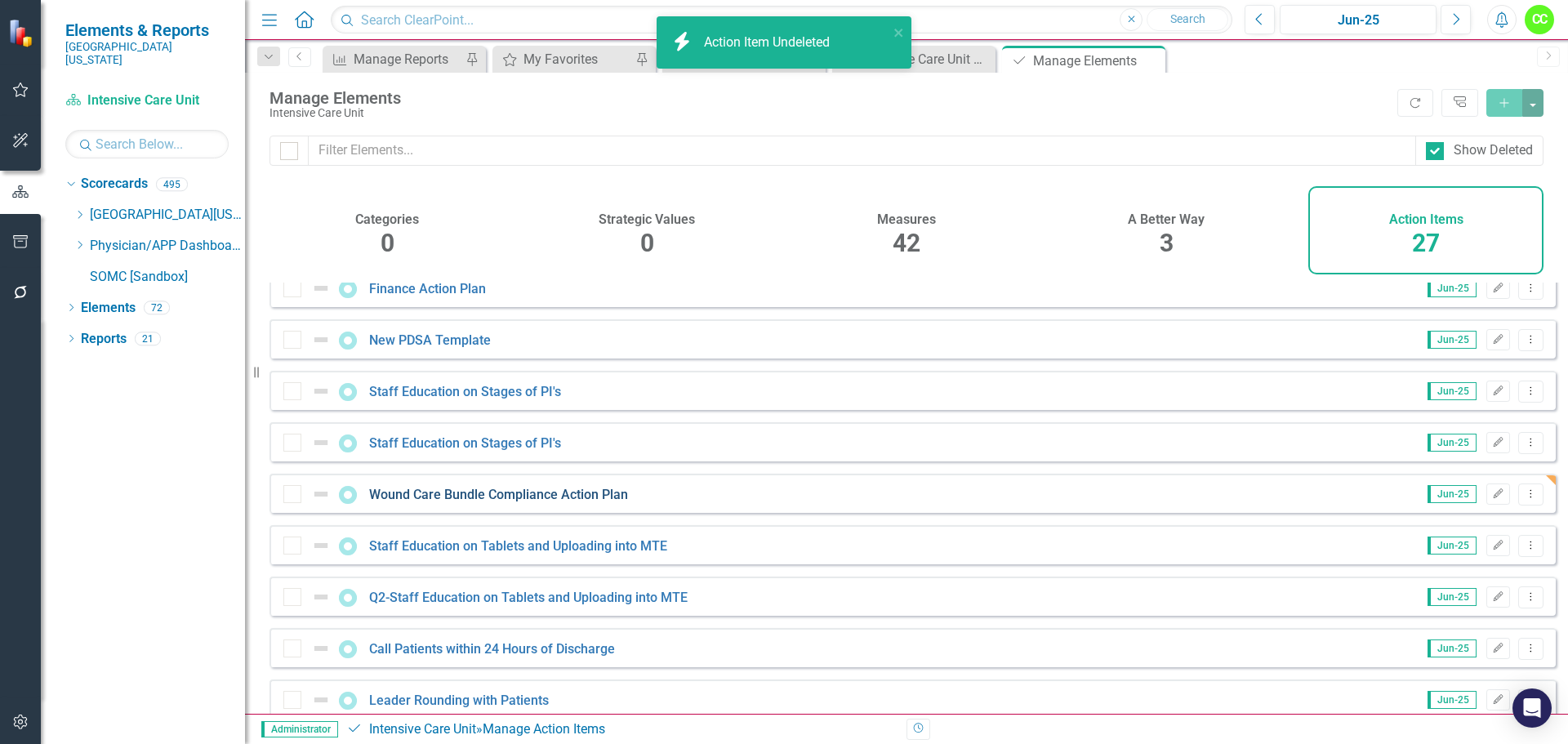
click at [448, 503] on link "Wound Care Bundle Compliance Action Plan" at bounding box center [499, 494] width 259 height 16
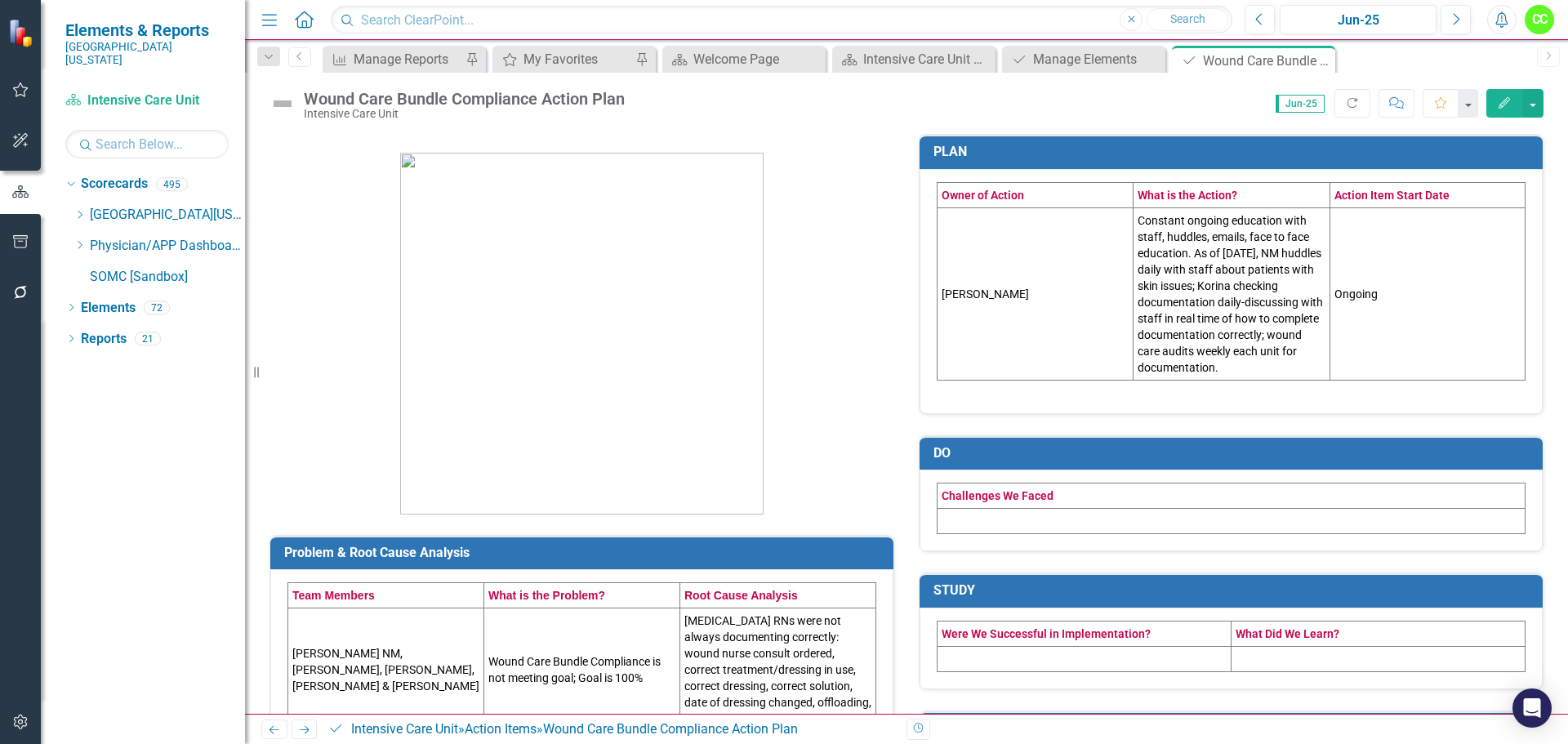
click at [968, 662] on td at bounding box center [1084, 659] width 294 height 25
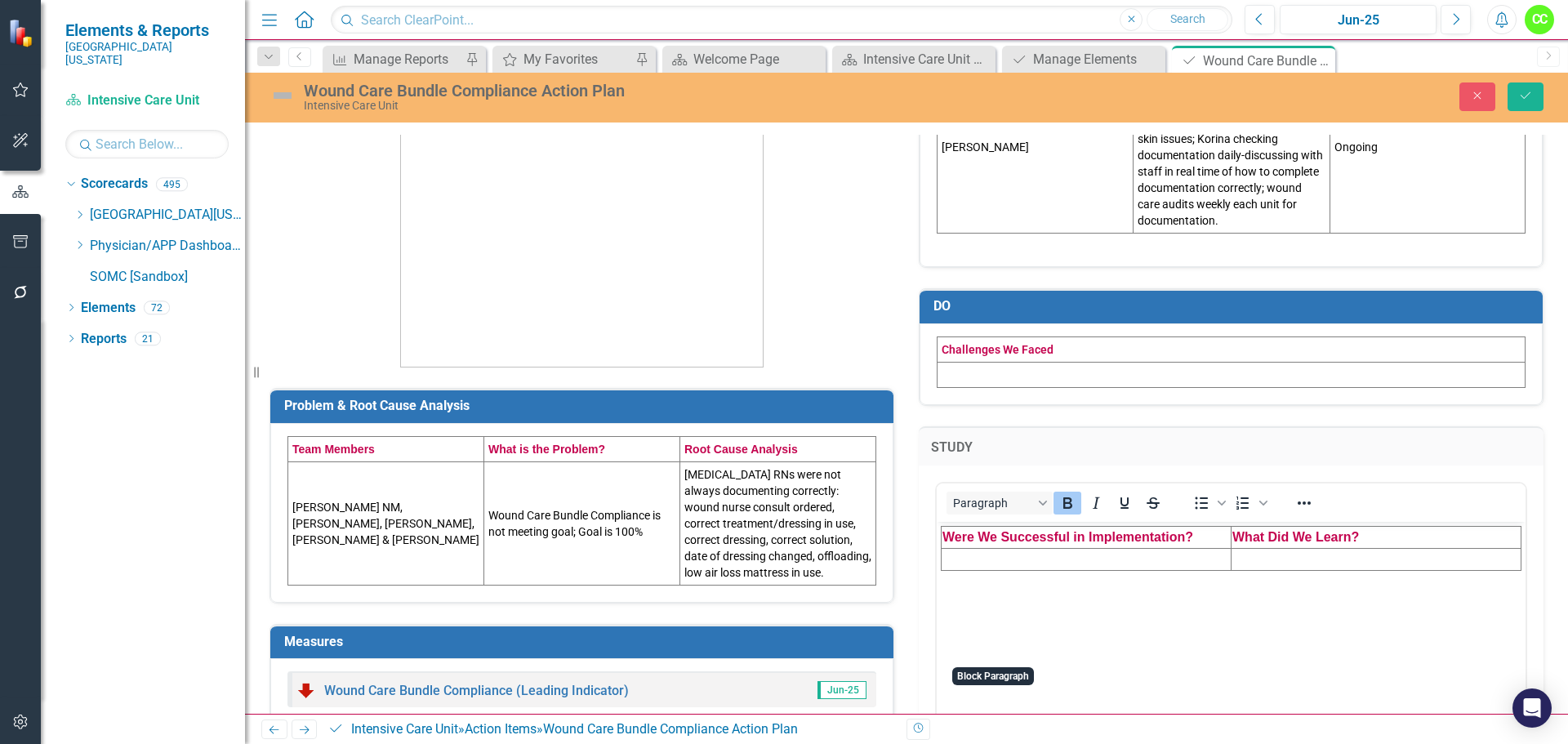
scroll to position [163, 0]
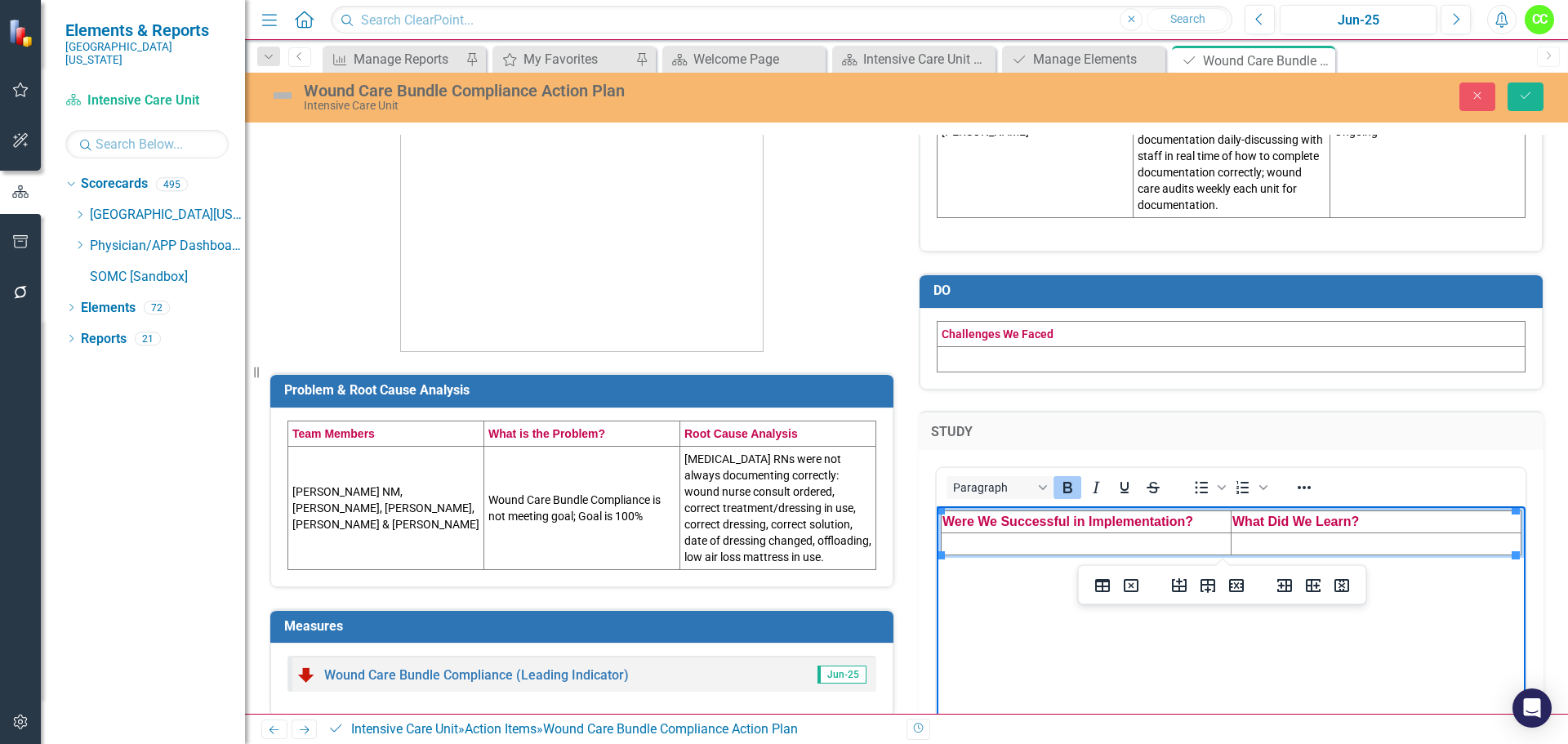
click at [990, 548] on td "Rich Text Area. Press ALT-0 for help." at bounding box center [1086, 544] width 290 height 22
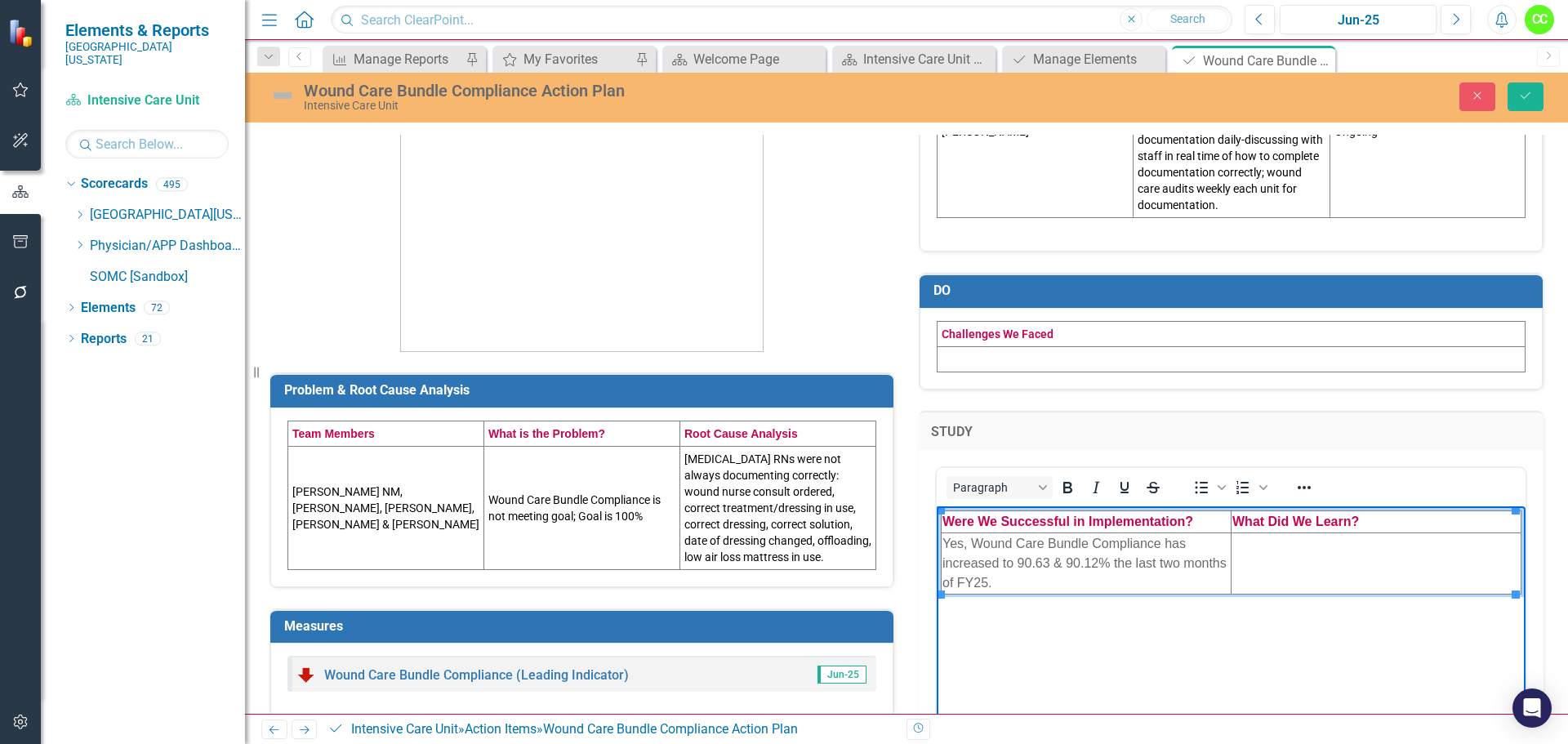
click at [1282, 558] on td "Rich Text Area. Press ALT-0 for help." at bounding box center [1376, 564] width 290 height 61
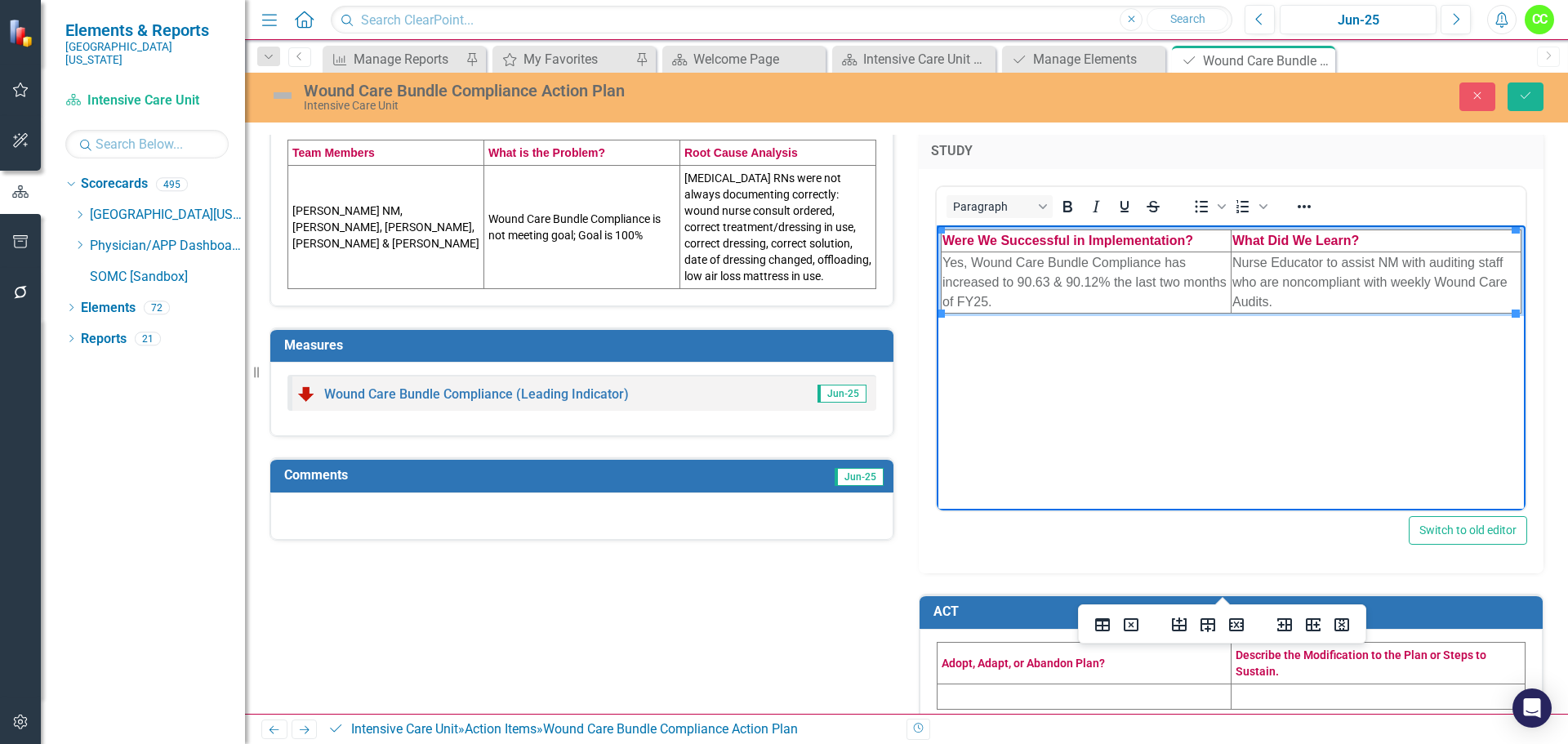
scroll to position [474, 0]
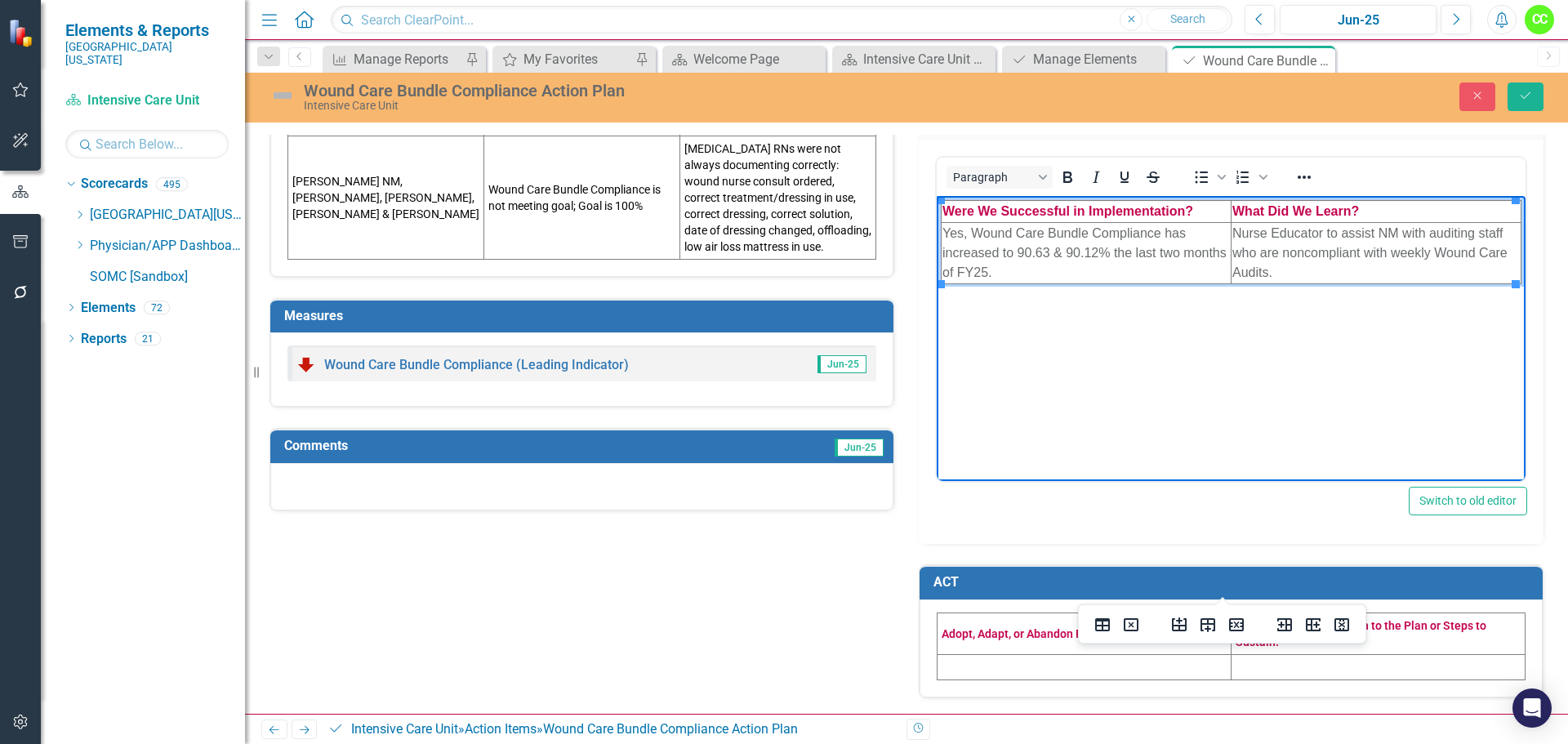
click at [975, 663] on td at bounding box center [1084, 667] width 294 height 25
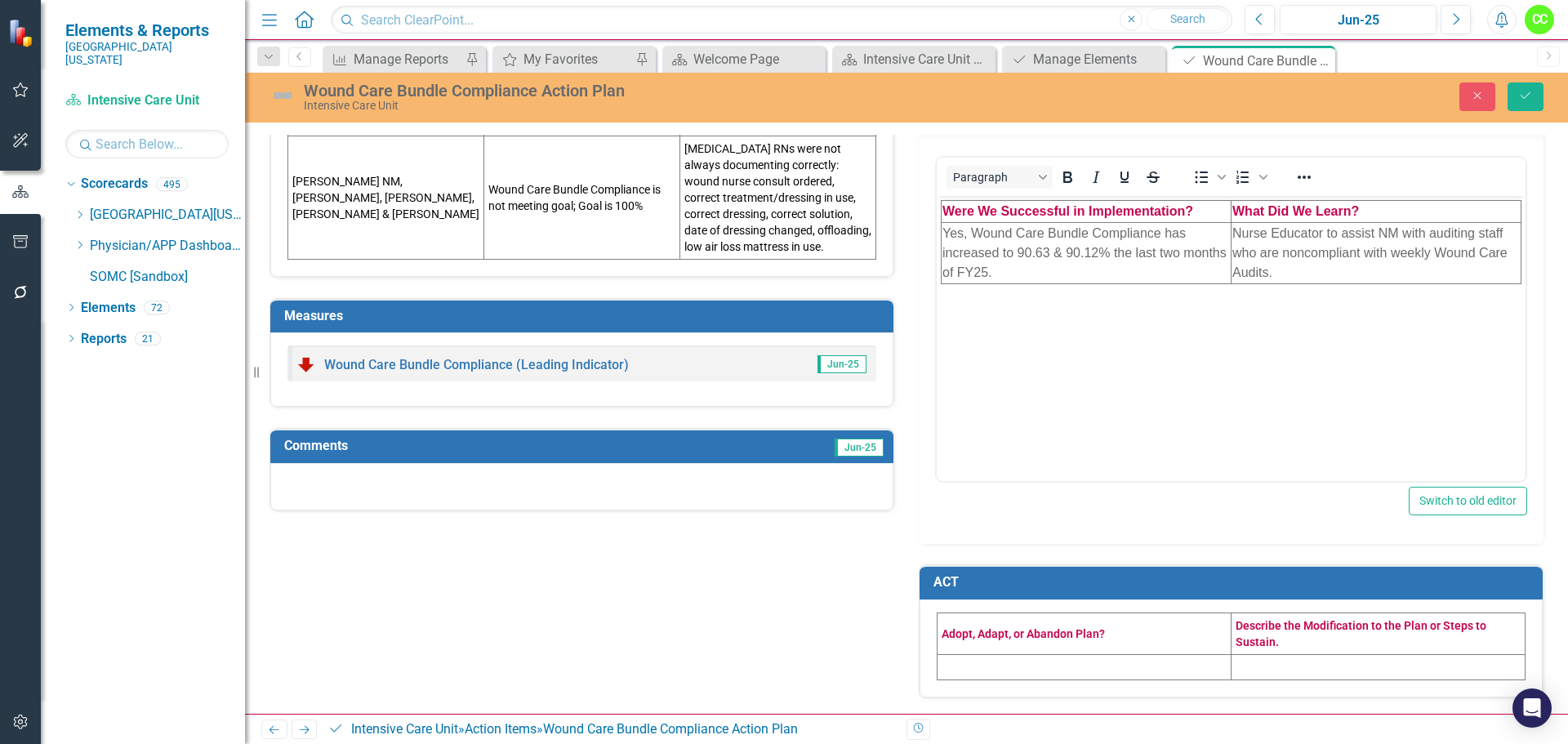
click at [975, 663] on td at bounding box center [1084, 667] width 294 height 25
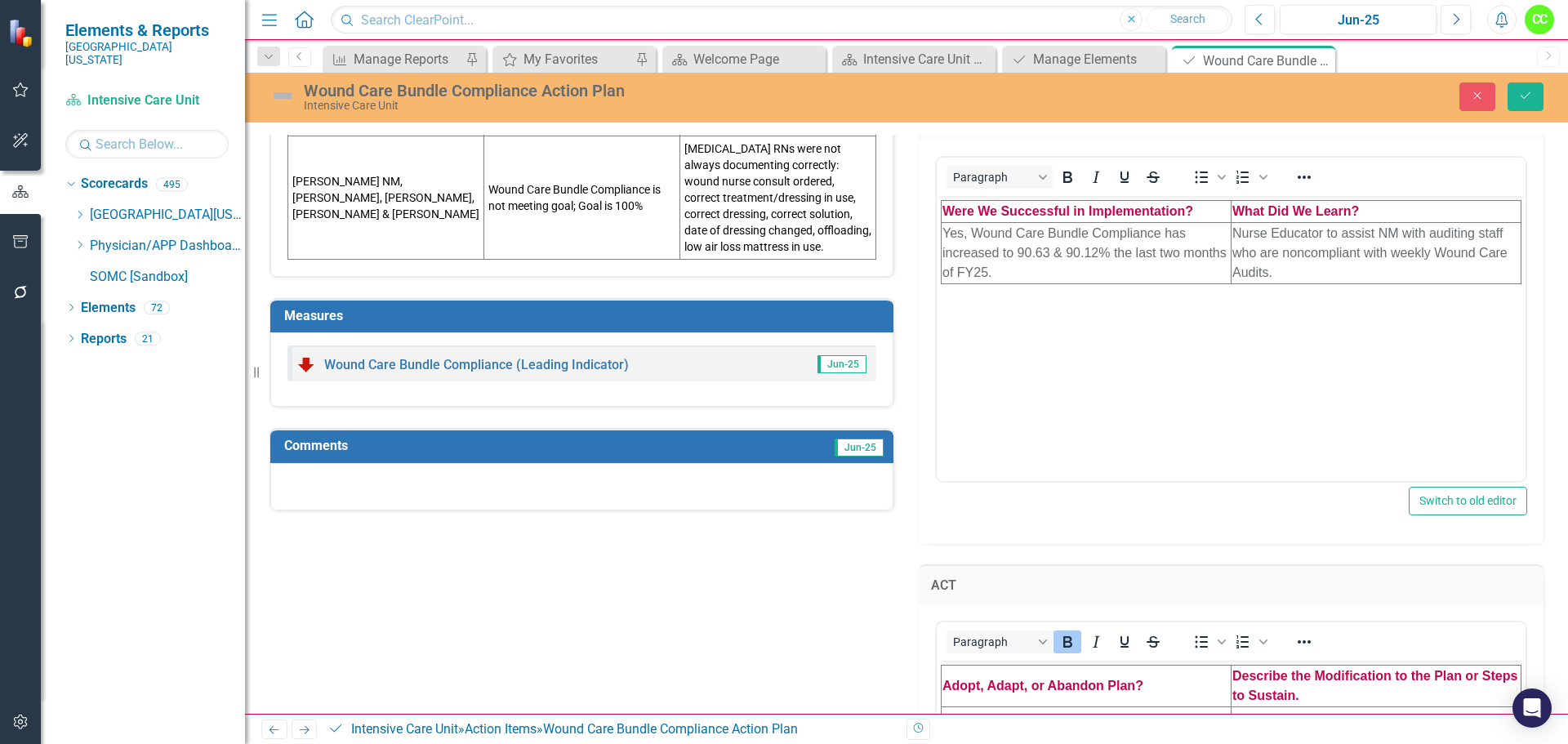
scroll to position [637, 0]
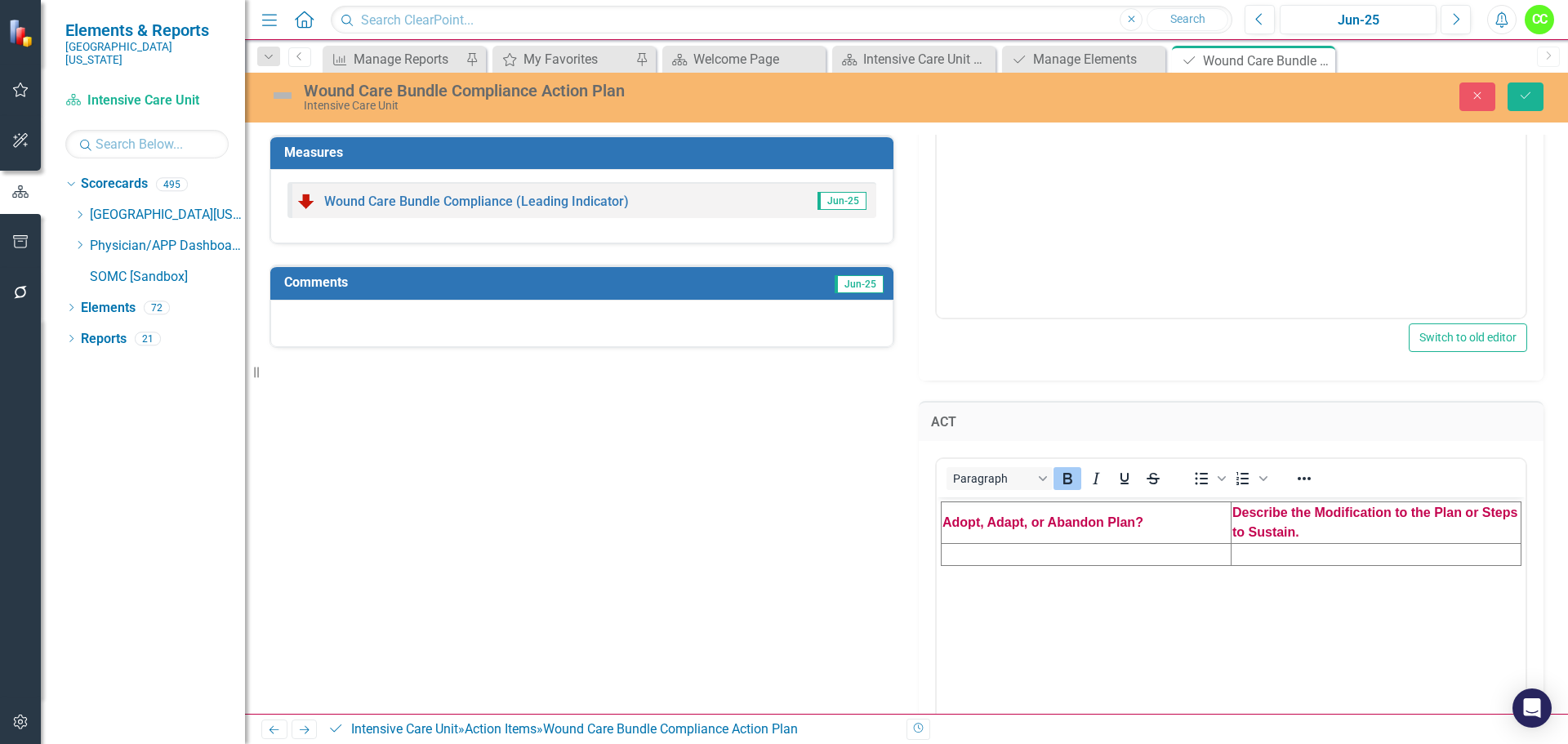
click at [1028, 554] on td "Rich Text Area. Press ALT-0 for help." at bounding box center [1086, 553] width 290 height 22
click at [1529, 91] on icon "Save" at bounding box center [1526, 96] width 15 height 11
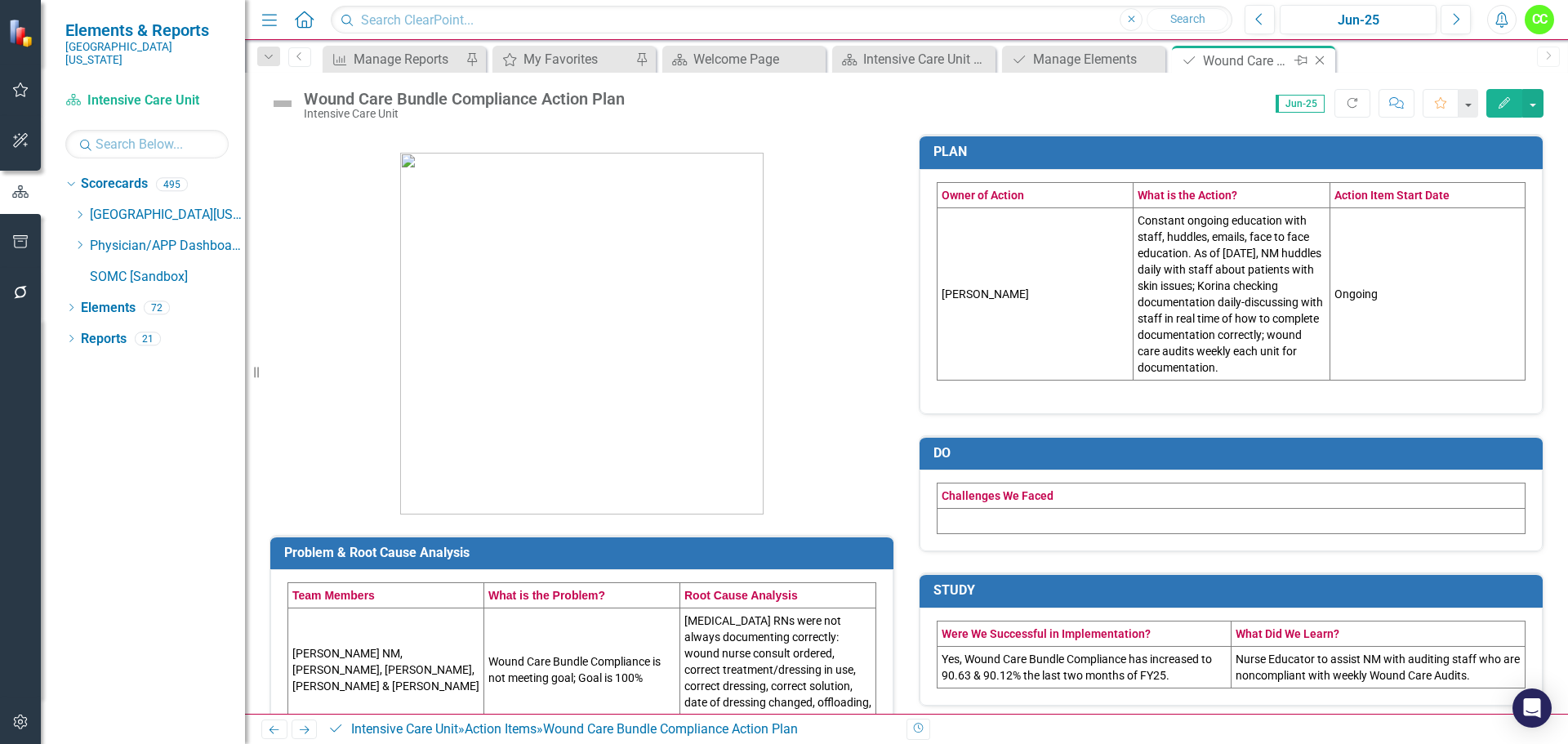
click at [1322, 60] on icon "Close" at bounding box center [1319, 60] width 16 height 13
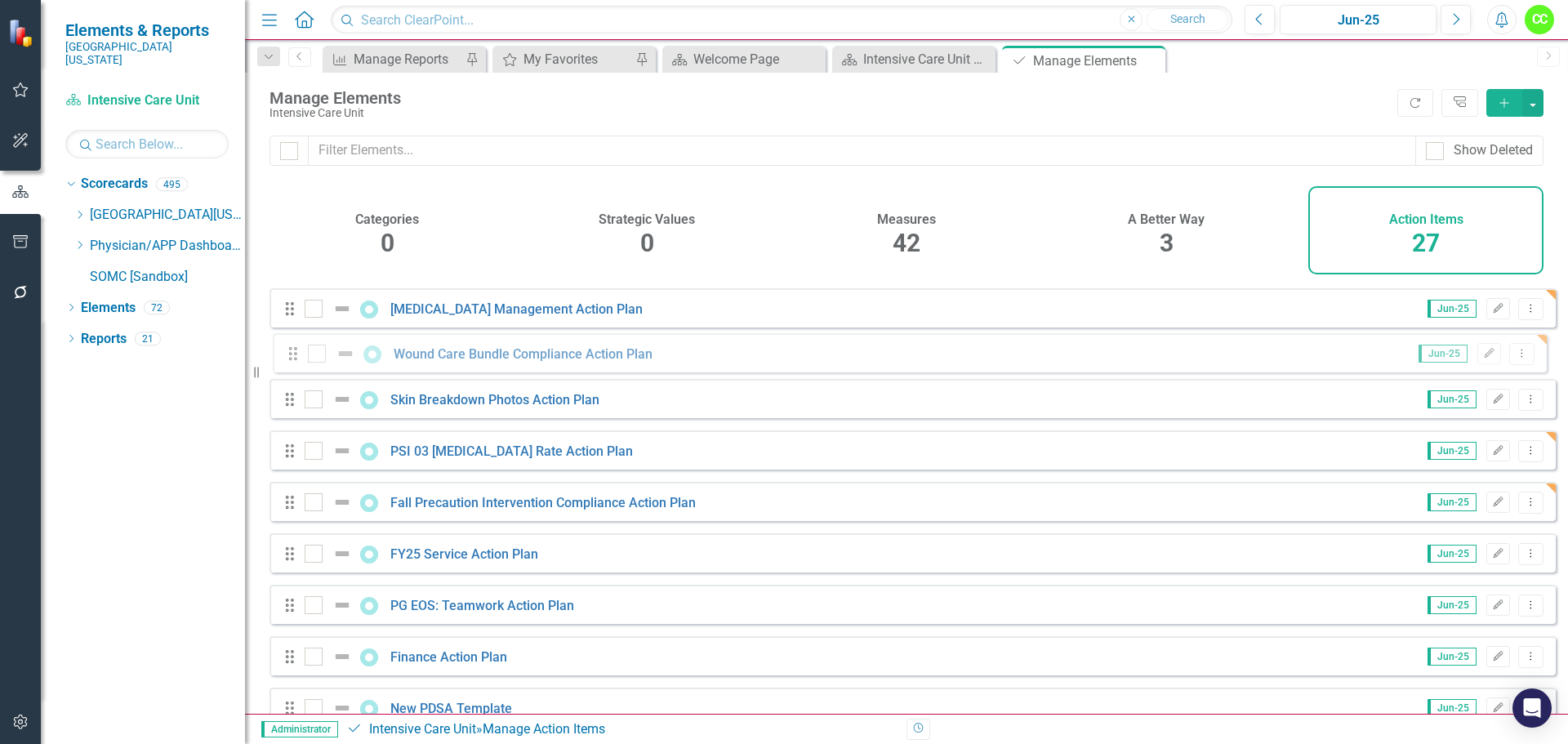
scroll to position [394, 0]
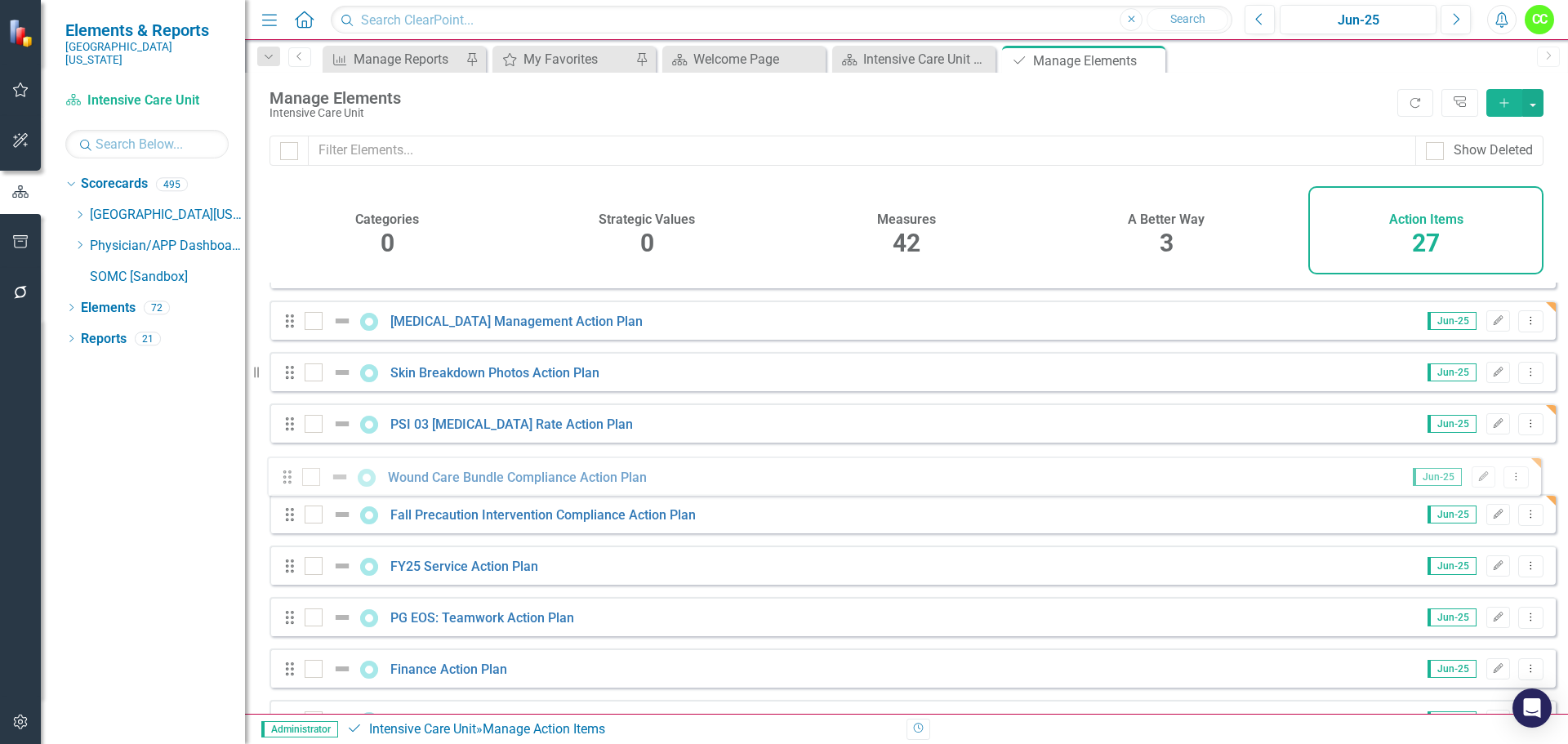
drag, startPoint x: 287, startPoint y: 594, endPoint x: 285, endPoint y: 483, distance: 111.0
click at [285, 483] on div "Drag PG EOS: Safety Action Plan Jun-25 Edit Dropdown Menu Drag [PERSON_NAME] [M…" at bounding box center [913, 578] width 1286 height 1378
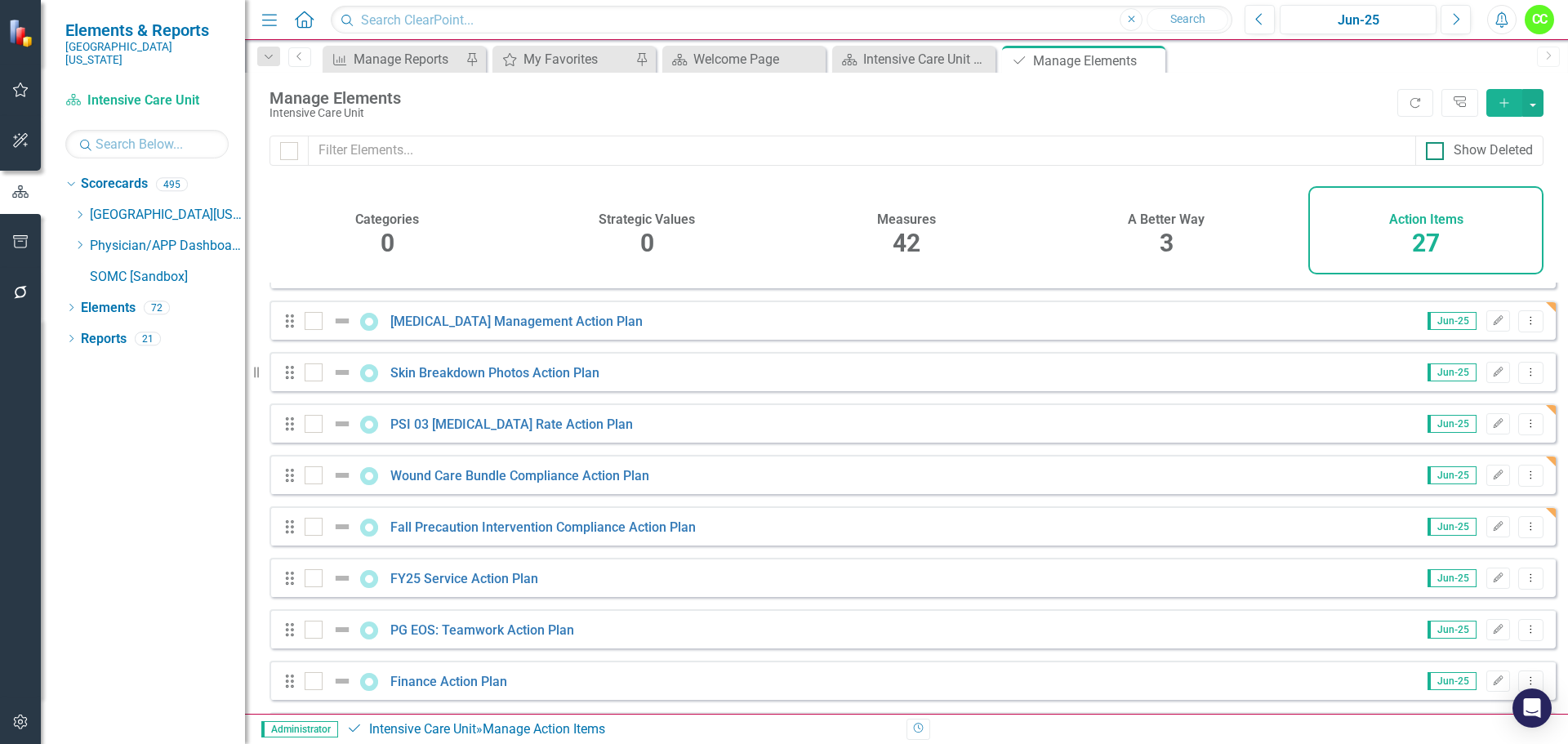
click at [1429, 160] on div at bounding box center [1435, 150] width 18 height 18
click at [1429, 153] on input "Show Deleted" at bounding box center [1431, 147] width 10 height 10
checkbox input "true"
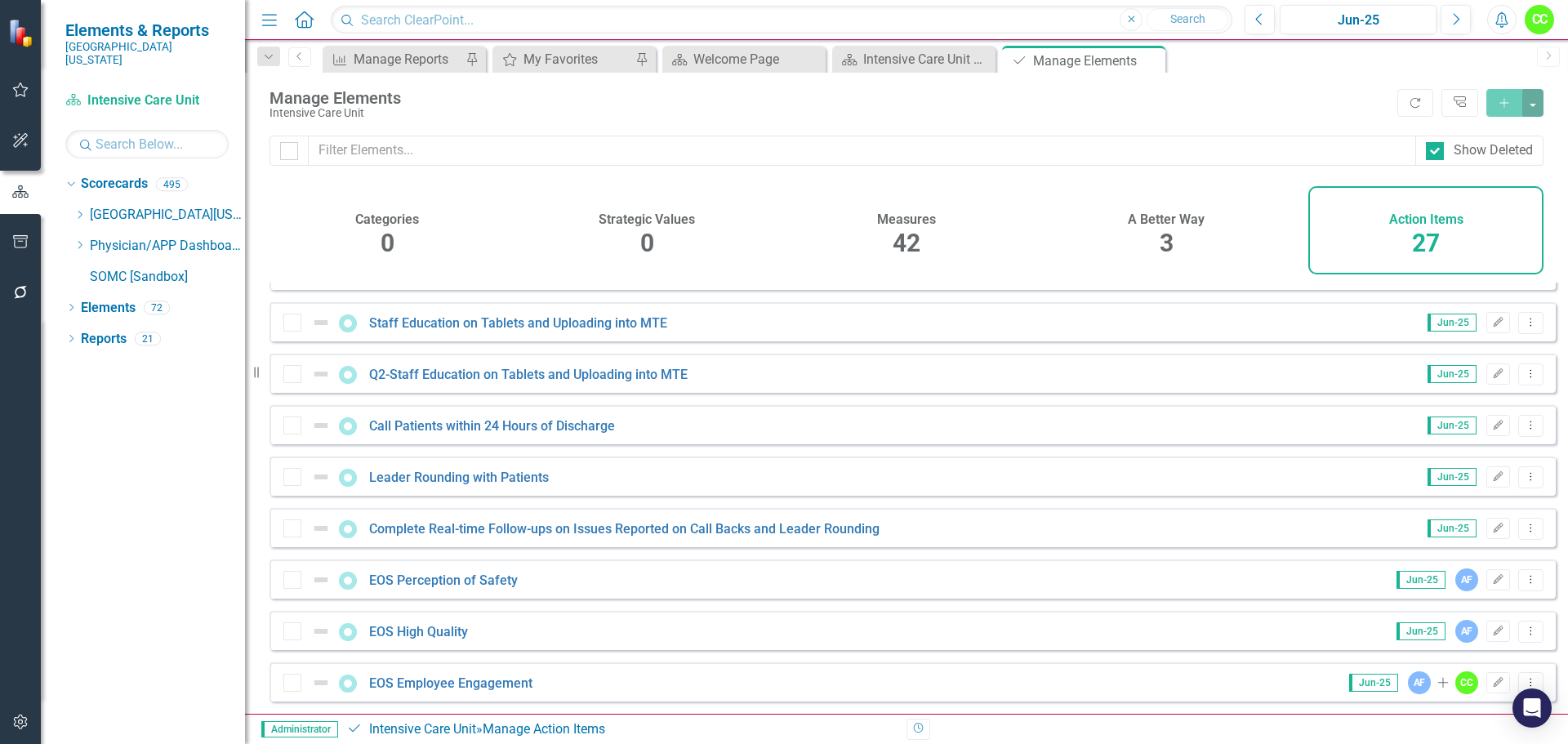
scroll to position [970, 0]
click at [1153, 57] on icon at bounding box center [1150, 61] width 9 height 9
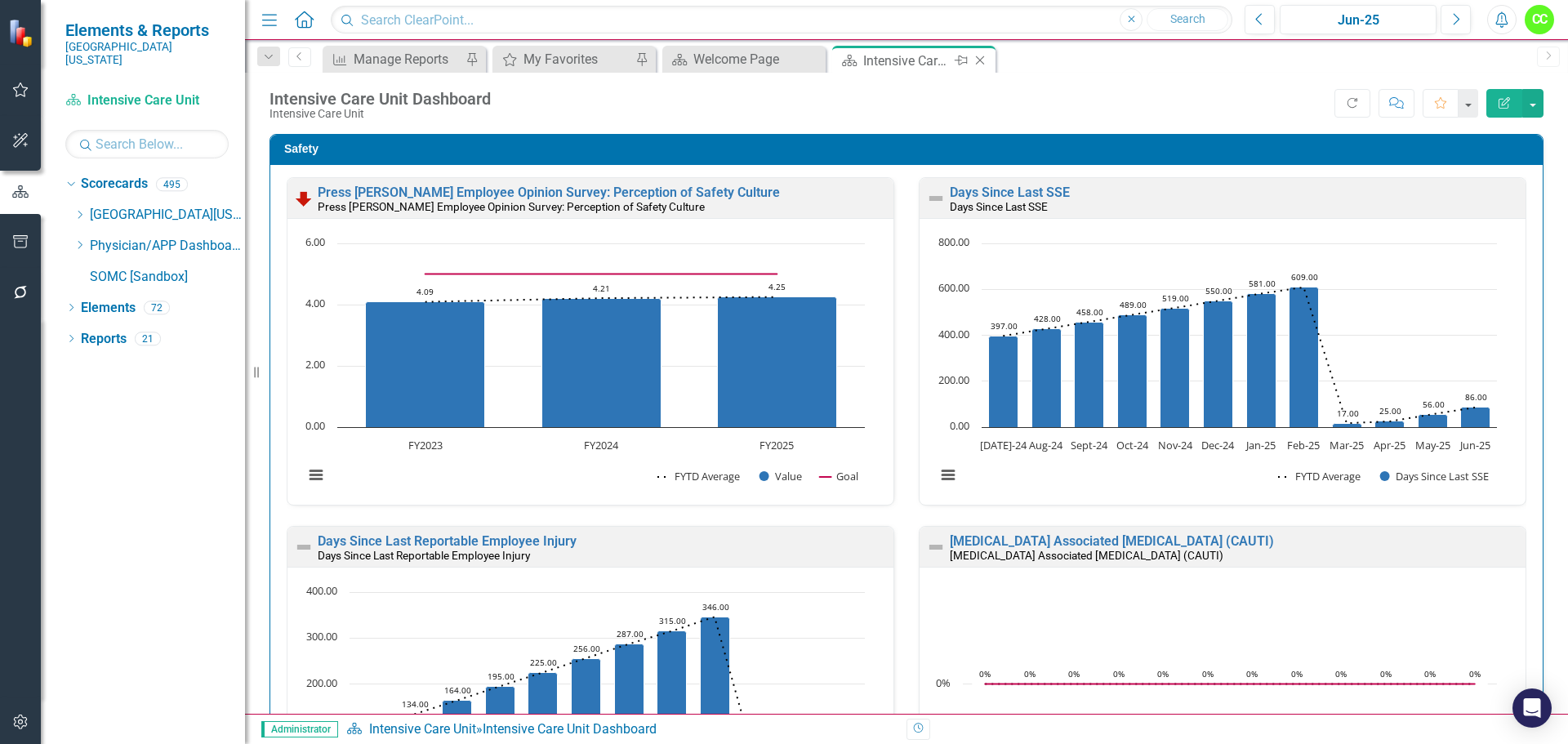
click at [980, 60] on icon at bounding box center [980, 61] width 9 height 9
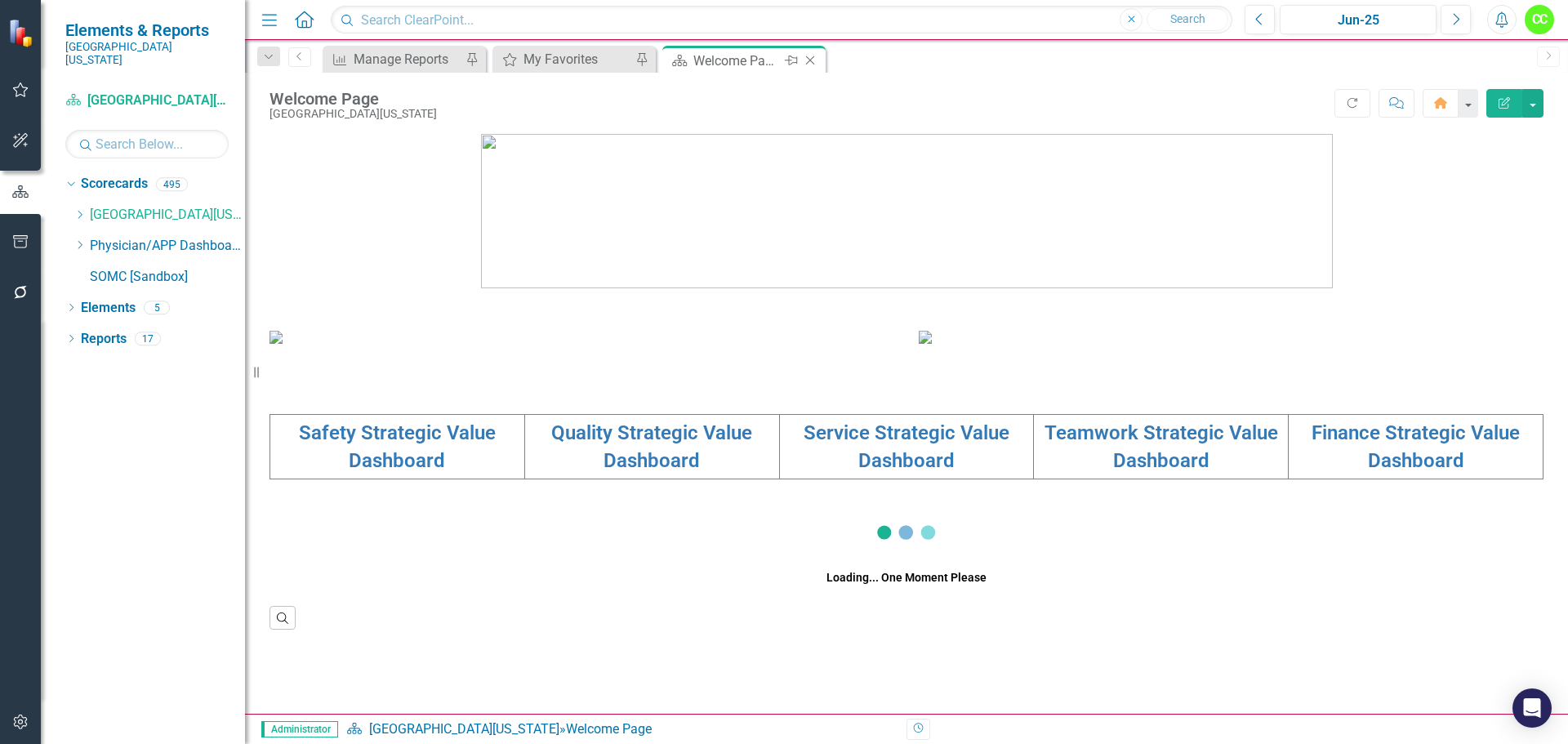
click at [807, 55] on icon "Close" at bounding box center [809, 60] width 16 height 13
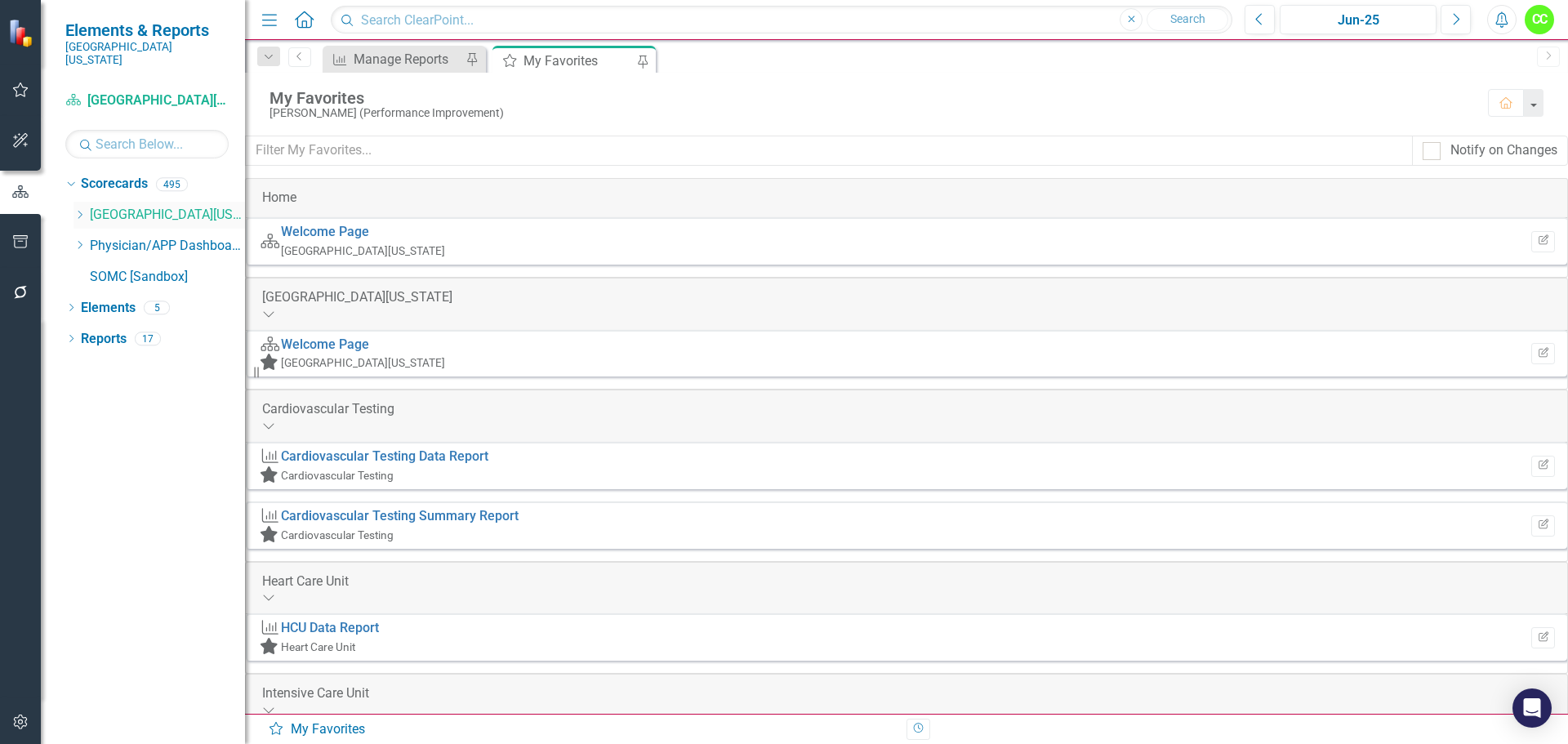
click at [86, 202] on div "Dropdown [GEOGRAPHIC_DATA][US_STATE]" at bounding box center [159, 215] width 172 height 27
click at [81, 210] on icon at bounding box center [81, 214] width 4 height 8
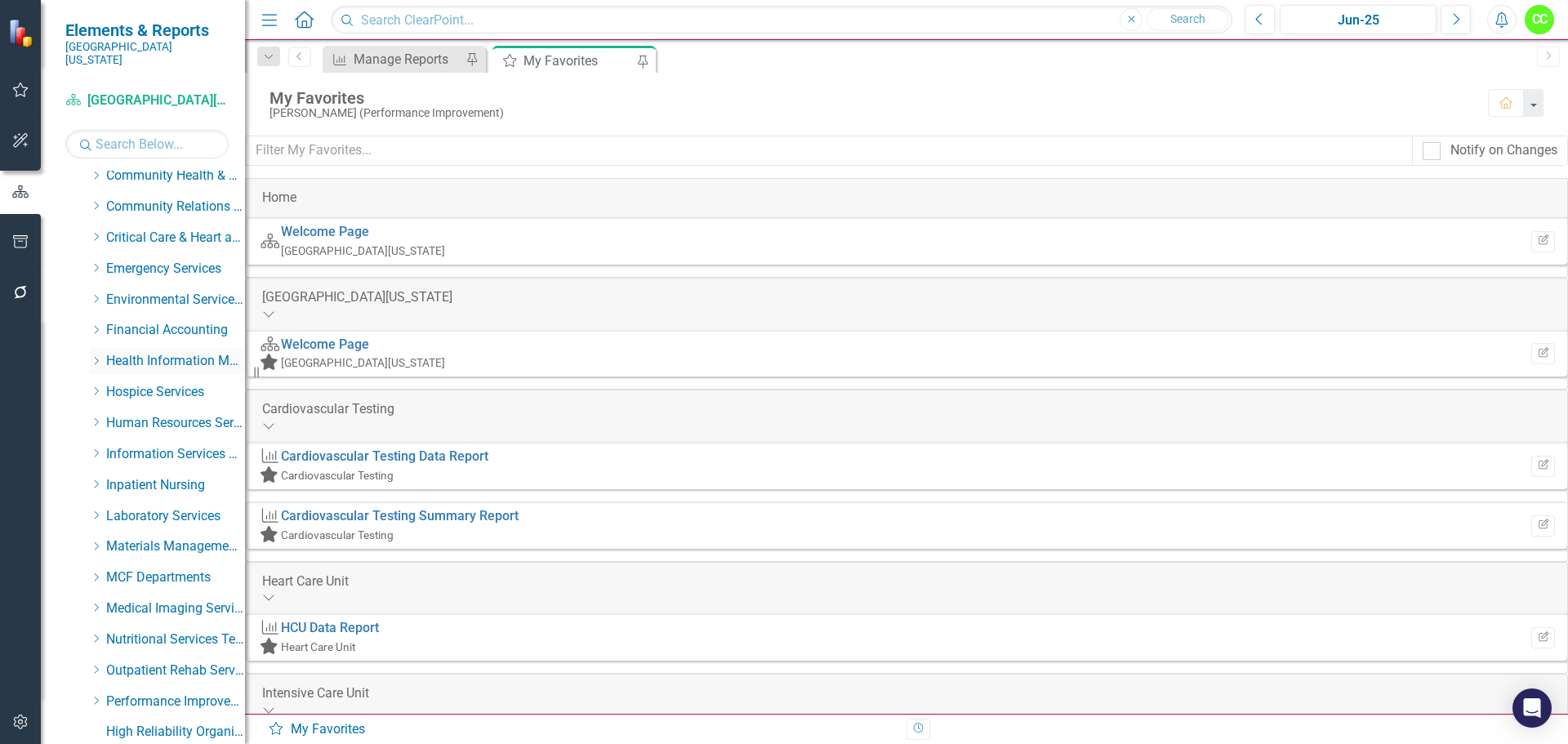
scroll to position [245, 0]
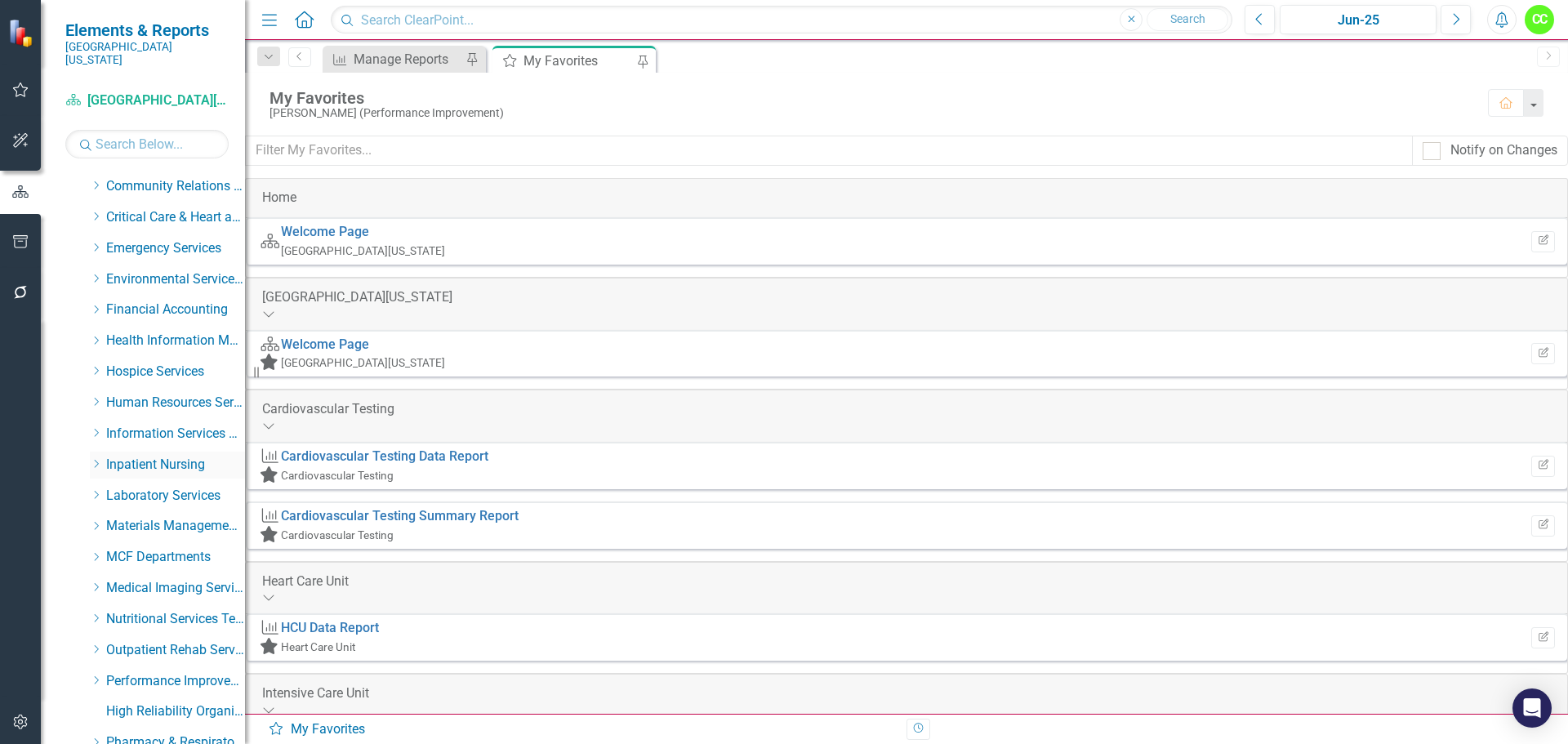
click at [98, 459] on icon "Dropdown" at bounding box center [96, 464] width 12 height 9
click at [178, 518] on link "Medical Surgical Care Unit" at bounding box center [183, 527] width 122 height 19
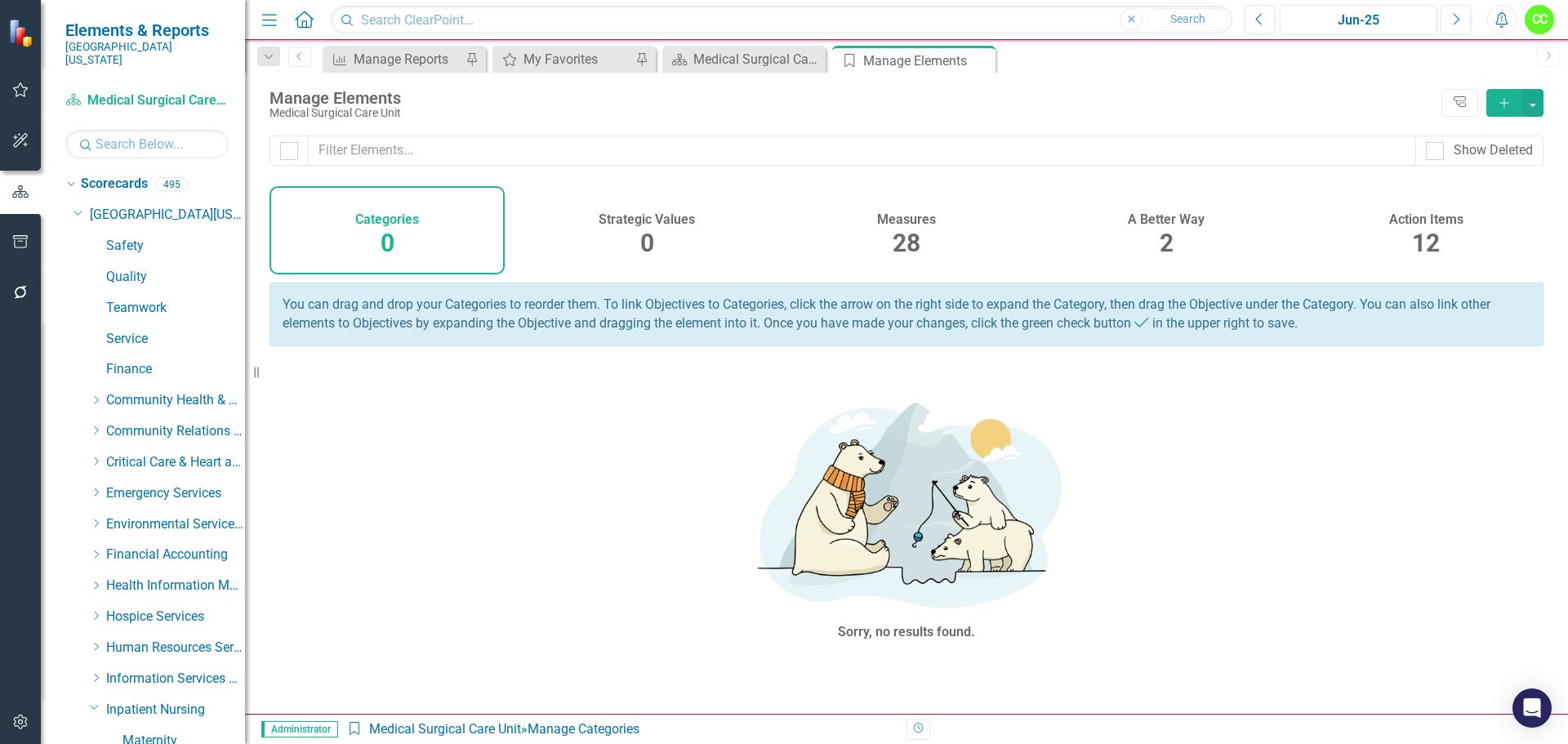
scroll to position [836, 0]
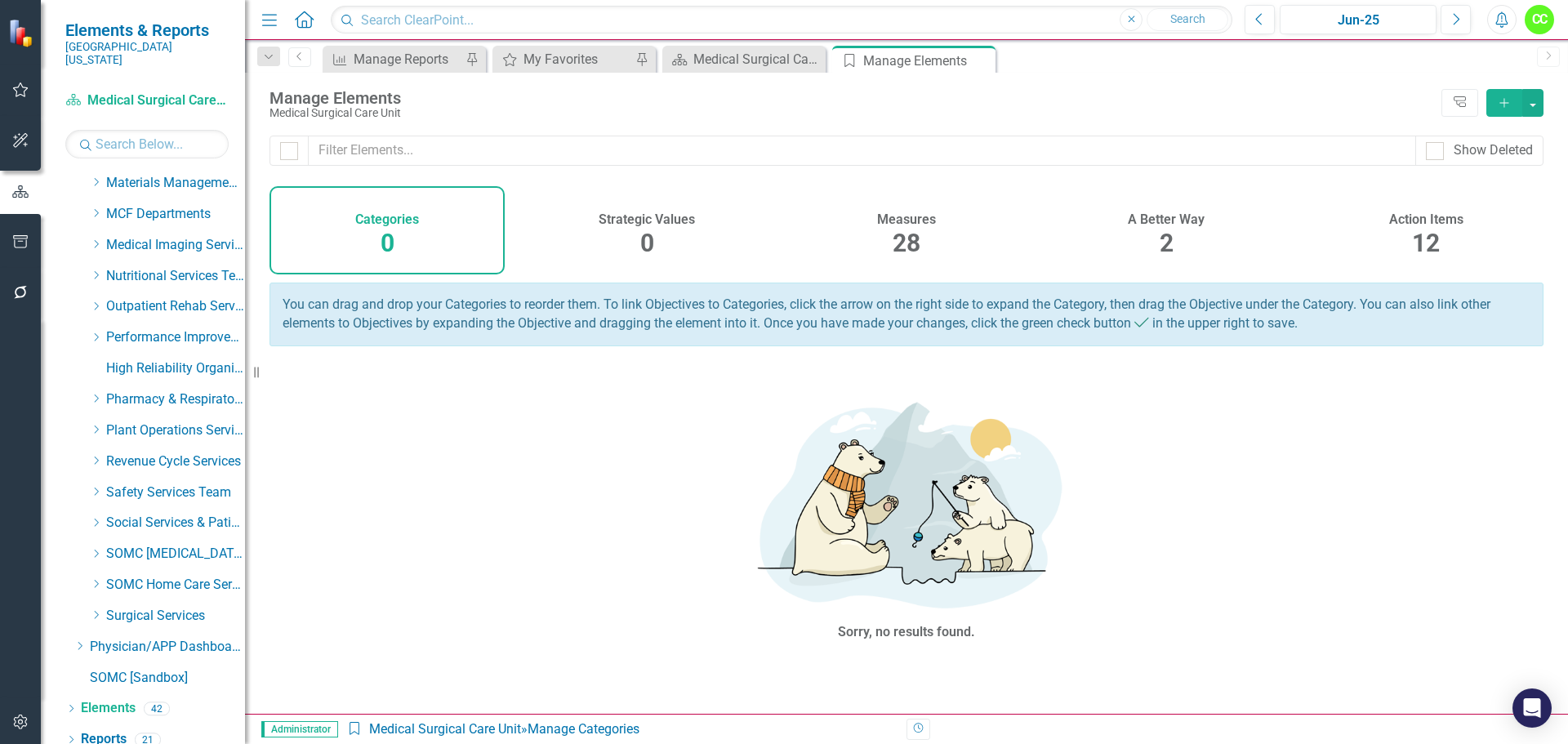
click at [1443, 221] on h4 "Action Items" at bounding box center [1426, 220] width 74 height 15
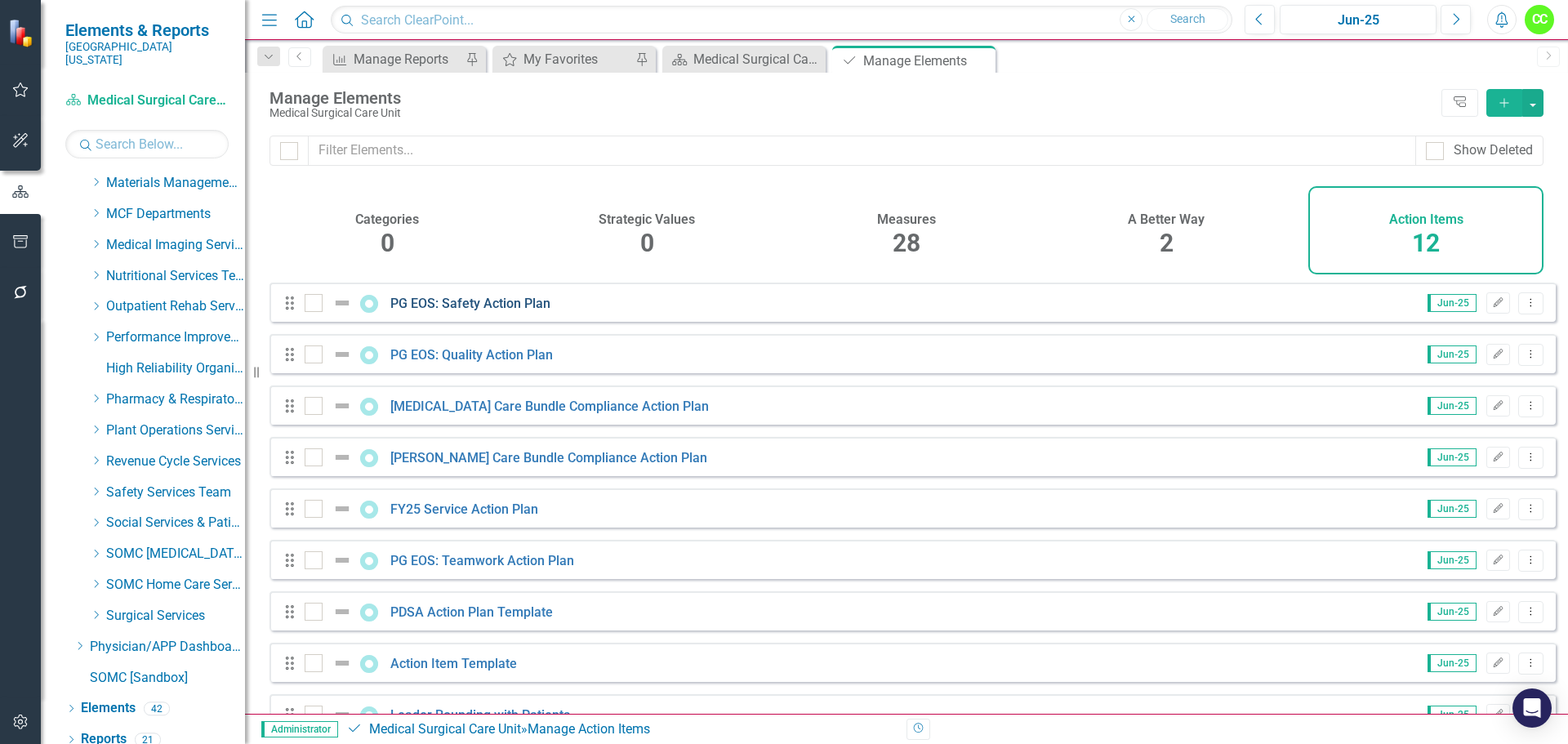
click at [528, 308] on link "PG EOS: Safety Action Plan" at bounding box center [470, 303] width 160 height 16
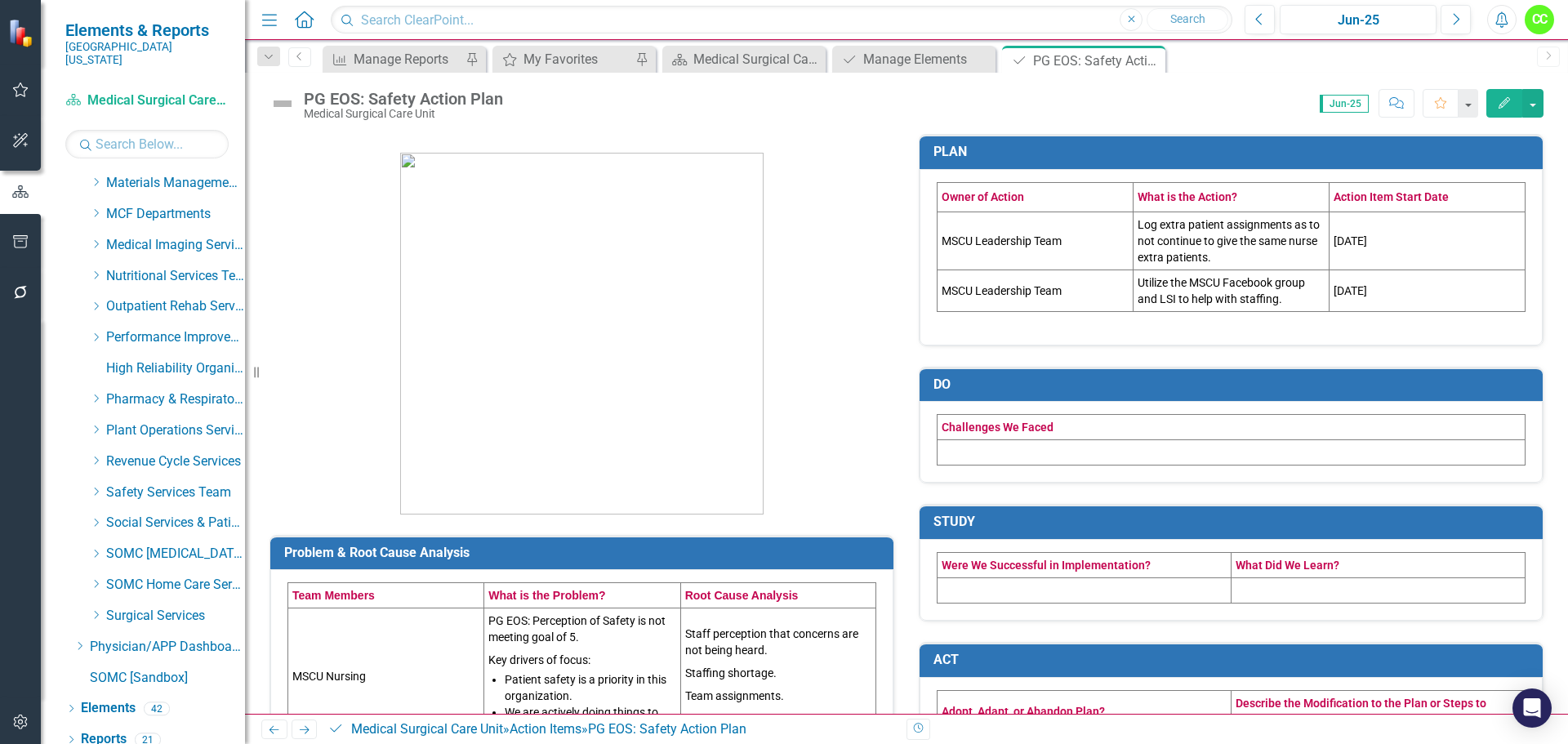
click at [1056, 457] on td at bounding box center [1232, 453] width 588 height 25
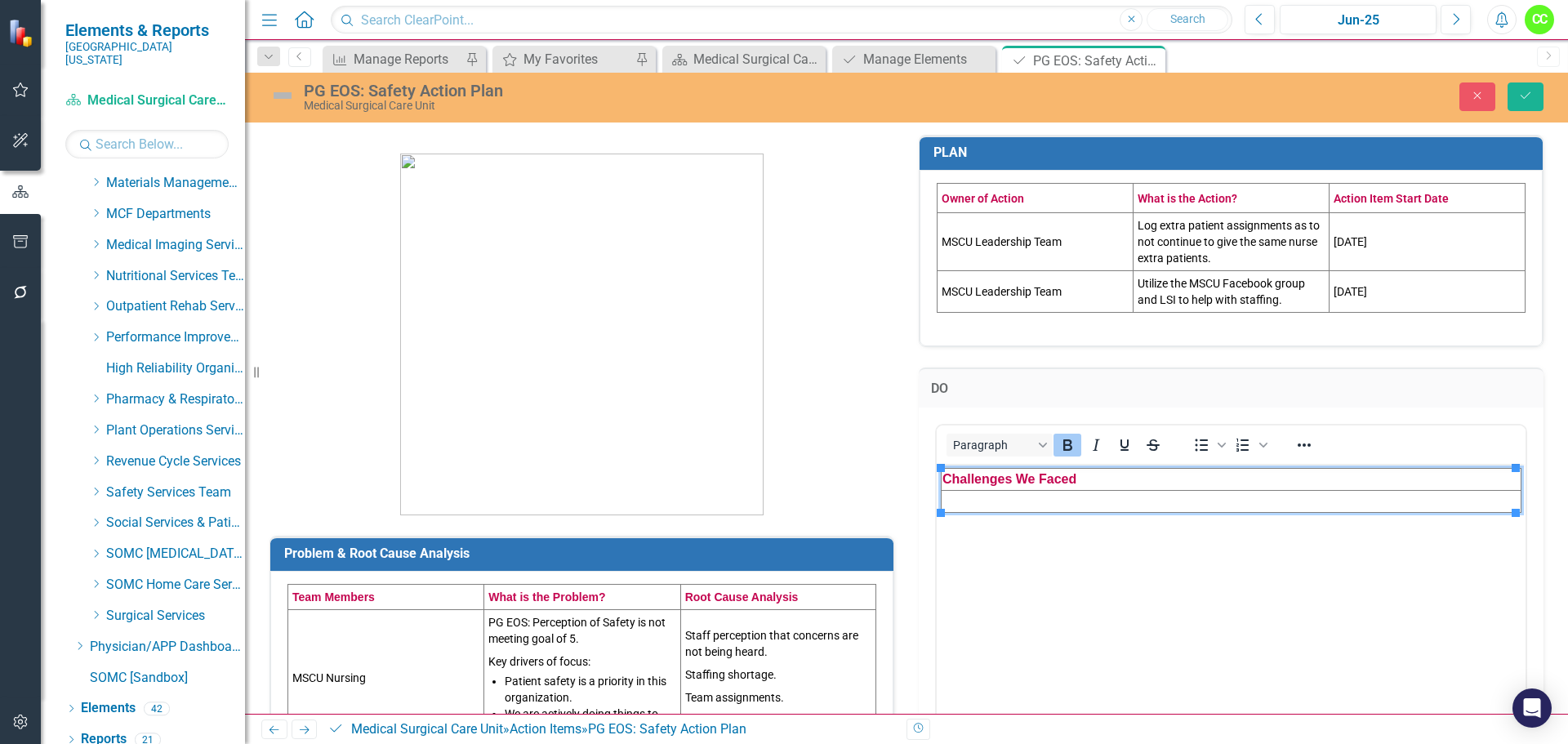
click at [1086, 499] on td "Rich Text Area. Press ALT-0 for help." at bounding box center [1232, 501] width 580 height 22
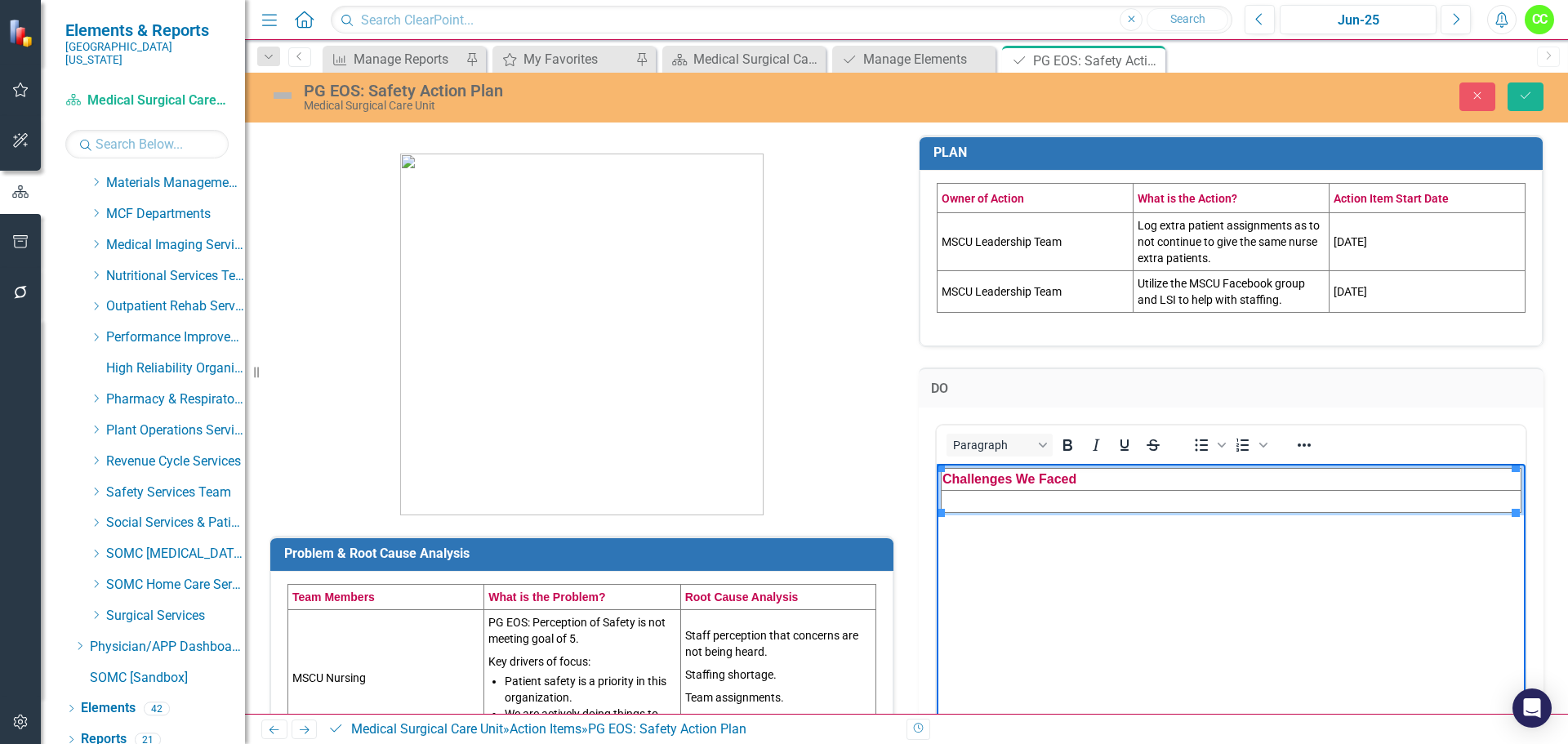
click at [958, 498] on td "Rich Text Area. Press ALT-0 for help." at bounding box center [1232, 501] width 580 height 22
paste body "Rich Text Area. Press ALT-0 for help."
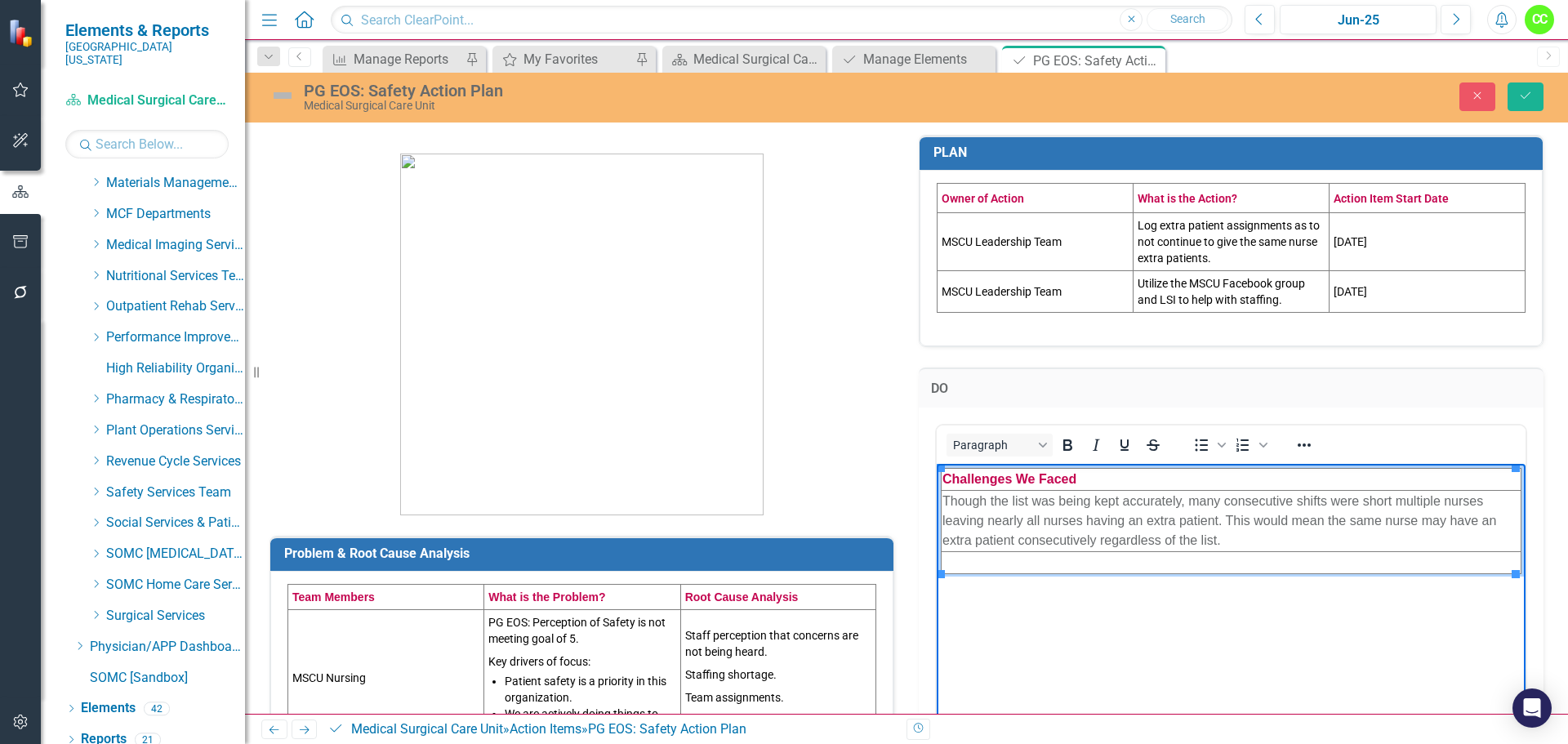
click at [973, 561] on td "Rich Text Area. Press ALT-0 for help." at bounding box center [1232, 562] width 580 height 22
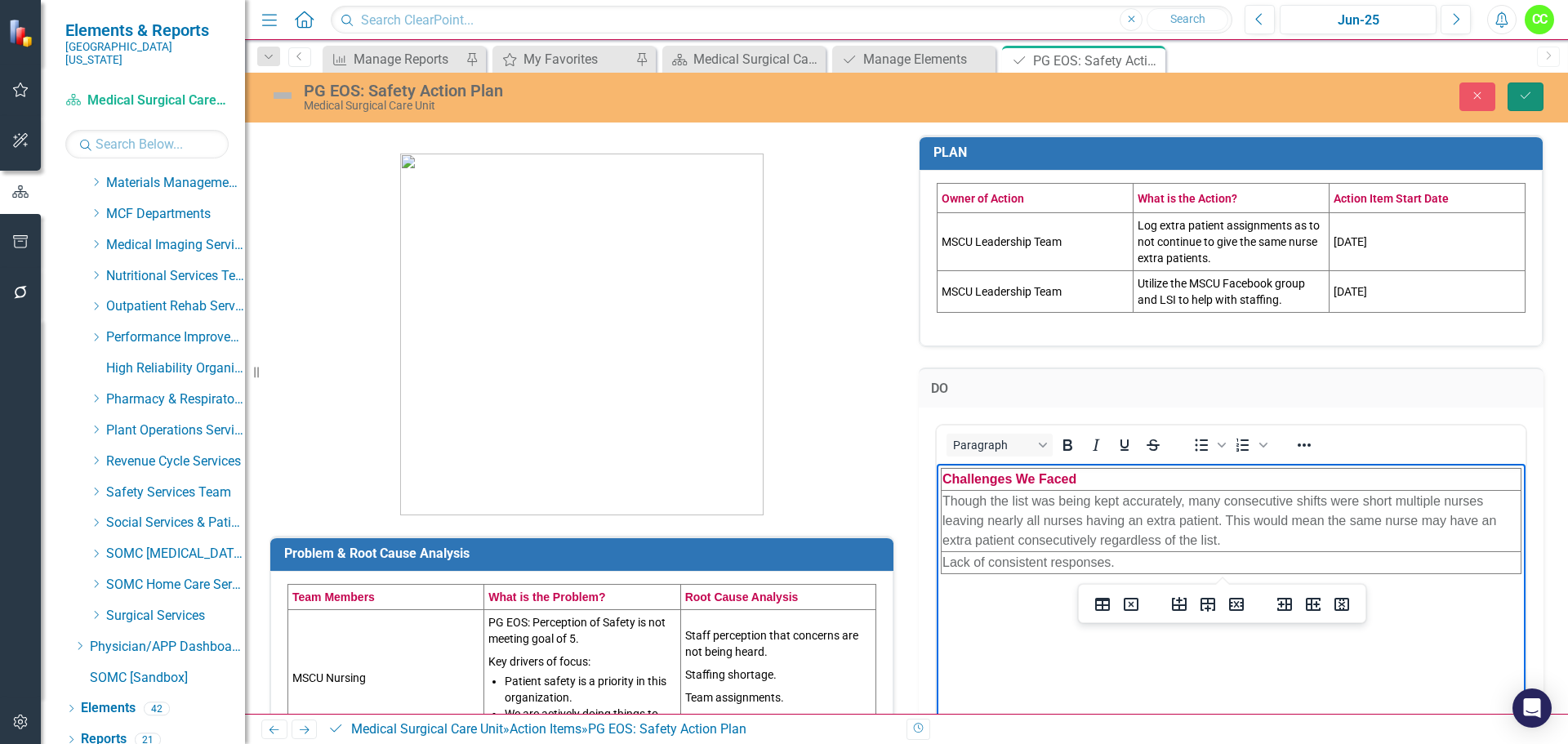
click at [1531, 99] on icon "Save" at bounding box center [1526, 96] width 15 height 11
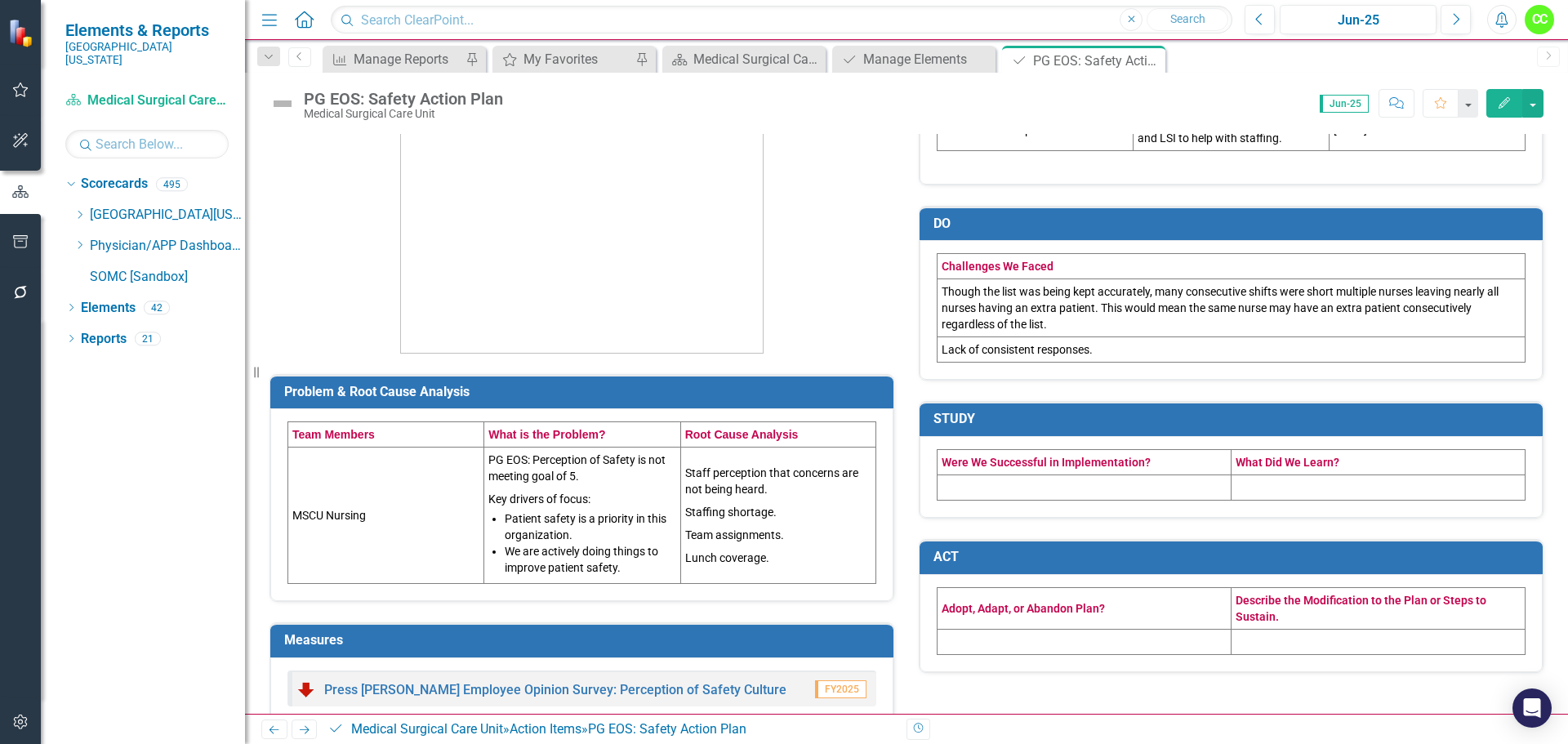
scroll to position [163, 0]
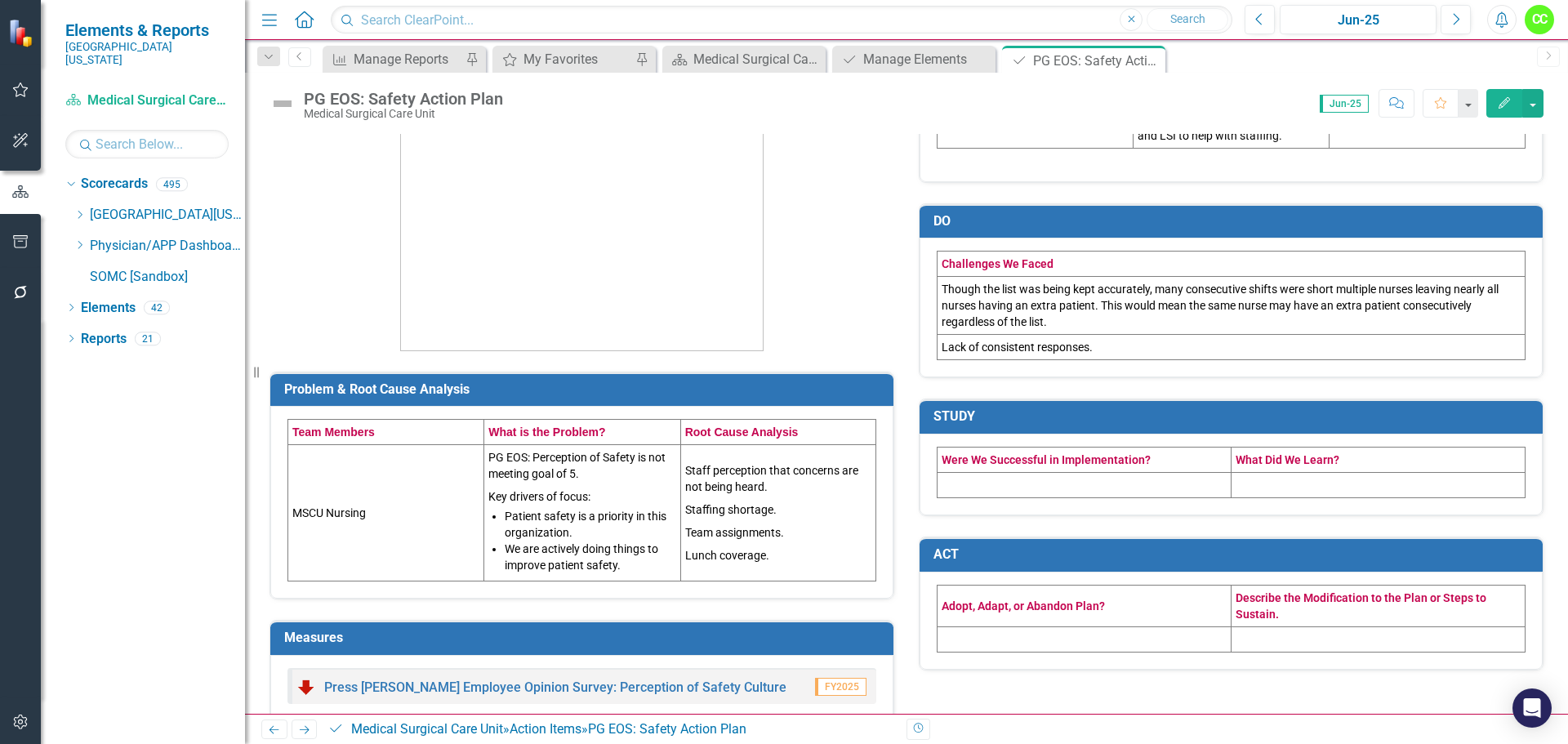
click at [1032, 494] on td at bounding box center [1084, 485] width 294 height 25
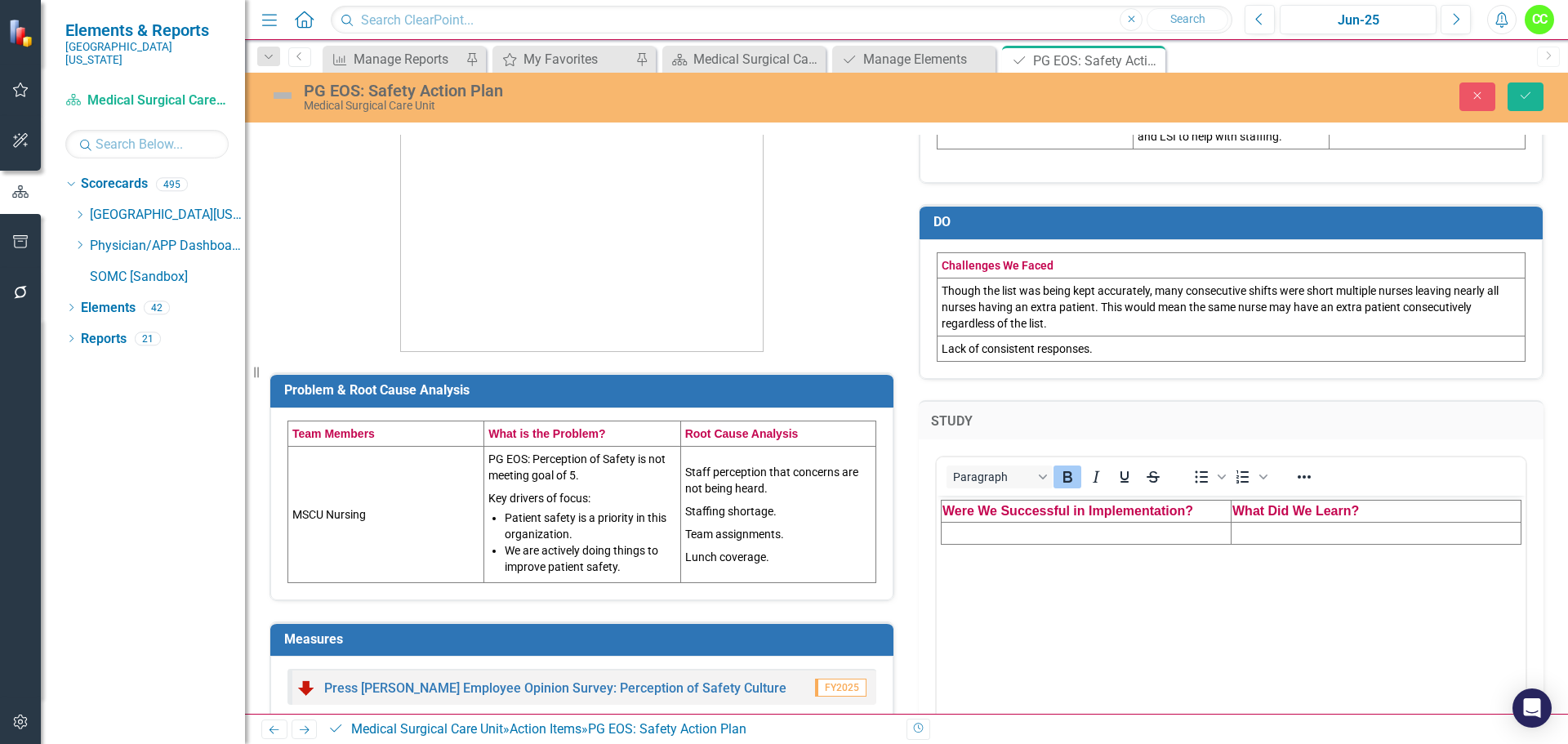
scroll to position [0, 0]
click at [1035, 534] on td "Rich Text Area. Press ALT-0 for help." at bounding box center [1086, 534] width 290 height 22
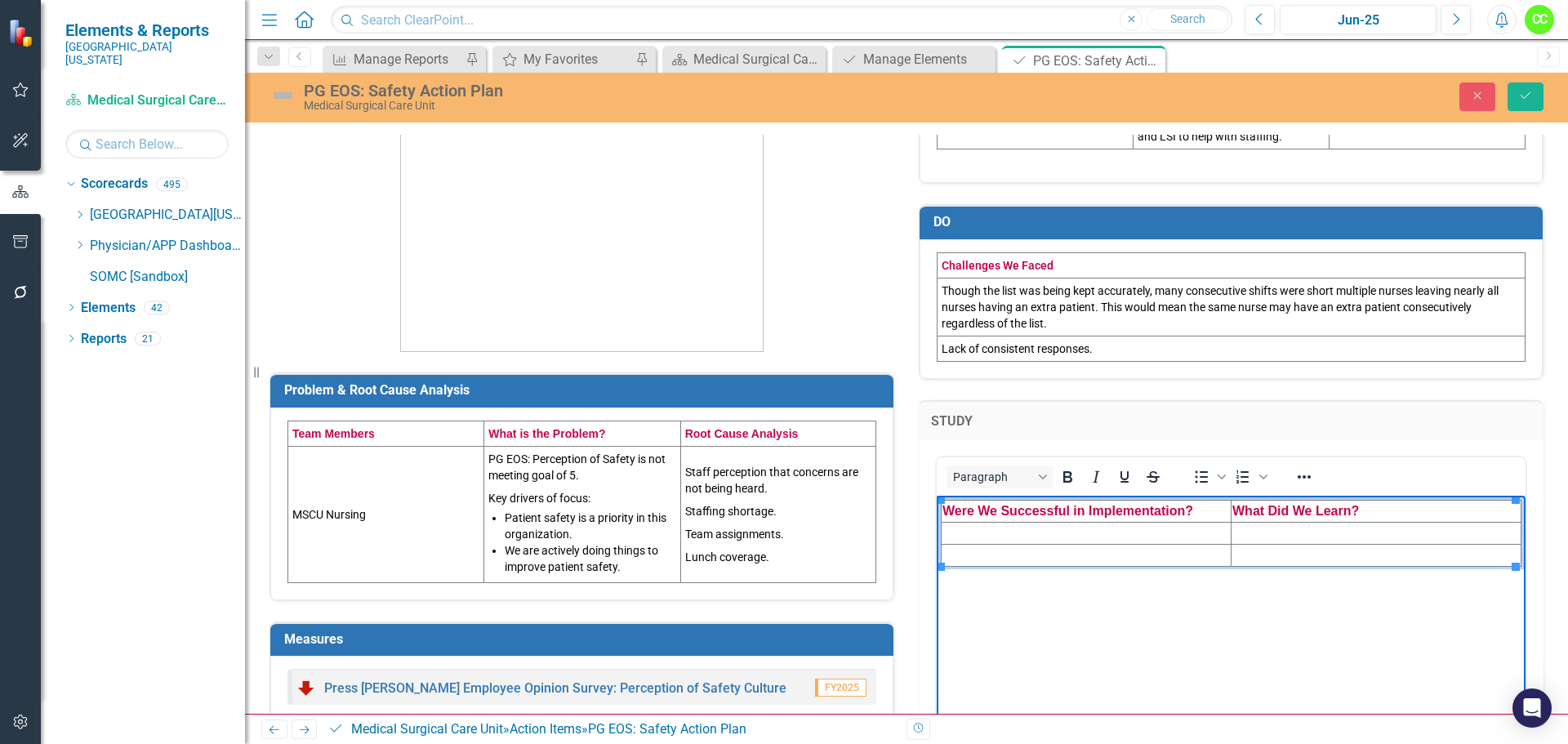
click at [955, 525] on td "Rich Text Area. Press ALT-0 for help." at bounding box center [1086, 534] width 290 height 22
click at [1263, 531] on td "Rich Text Area. Press ALT-0 for help." at bounding box center [1376, 534] width 290 height 22
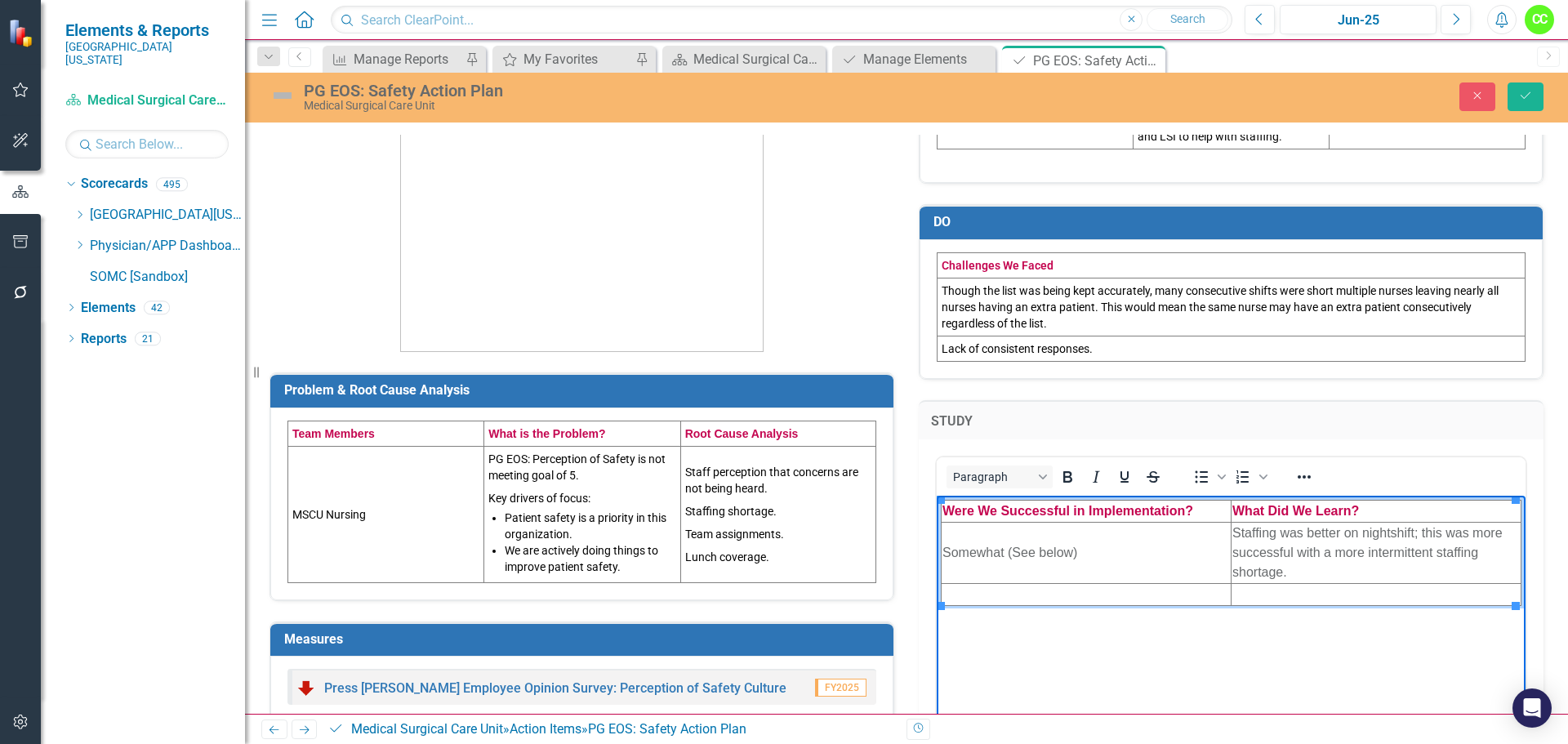
click at [1024, 596] on td "Rich Text Area. Press ALT-0 for help." at bounding box center [1086, 595] width 290 height 22
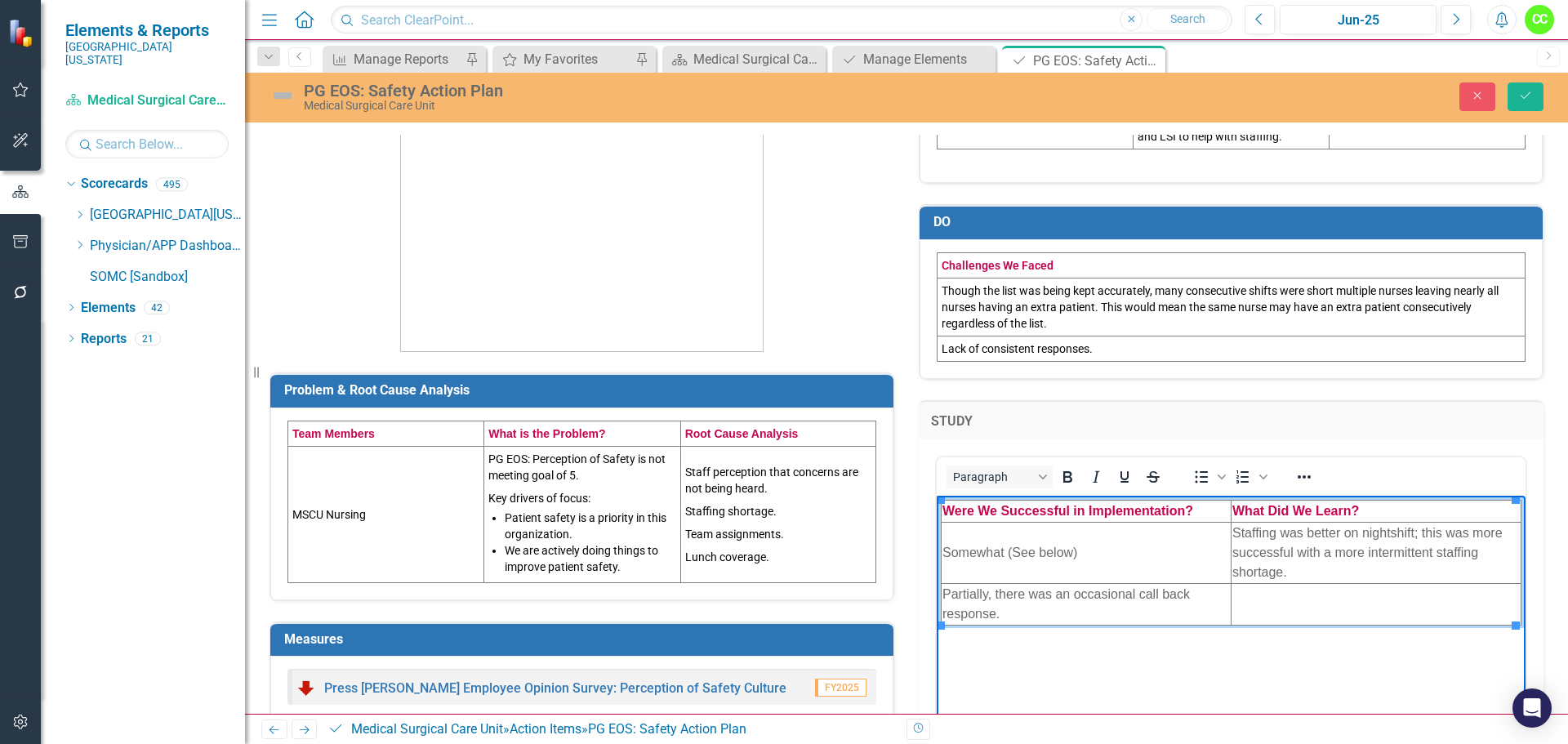
click at [1281, 598] on td "Rich Text Area. Press ALT-0 for help." at bounding box center [1376, 605] width 290 height 41
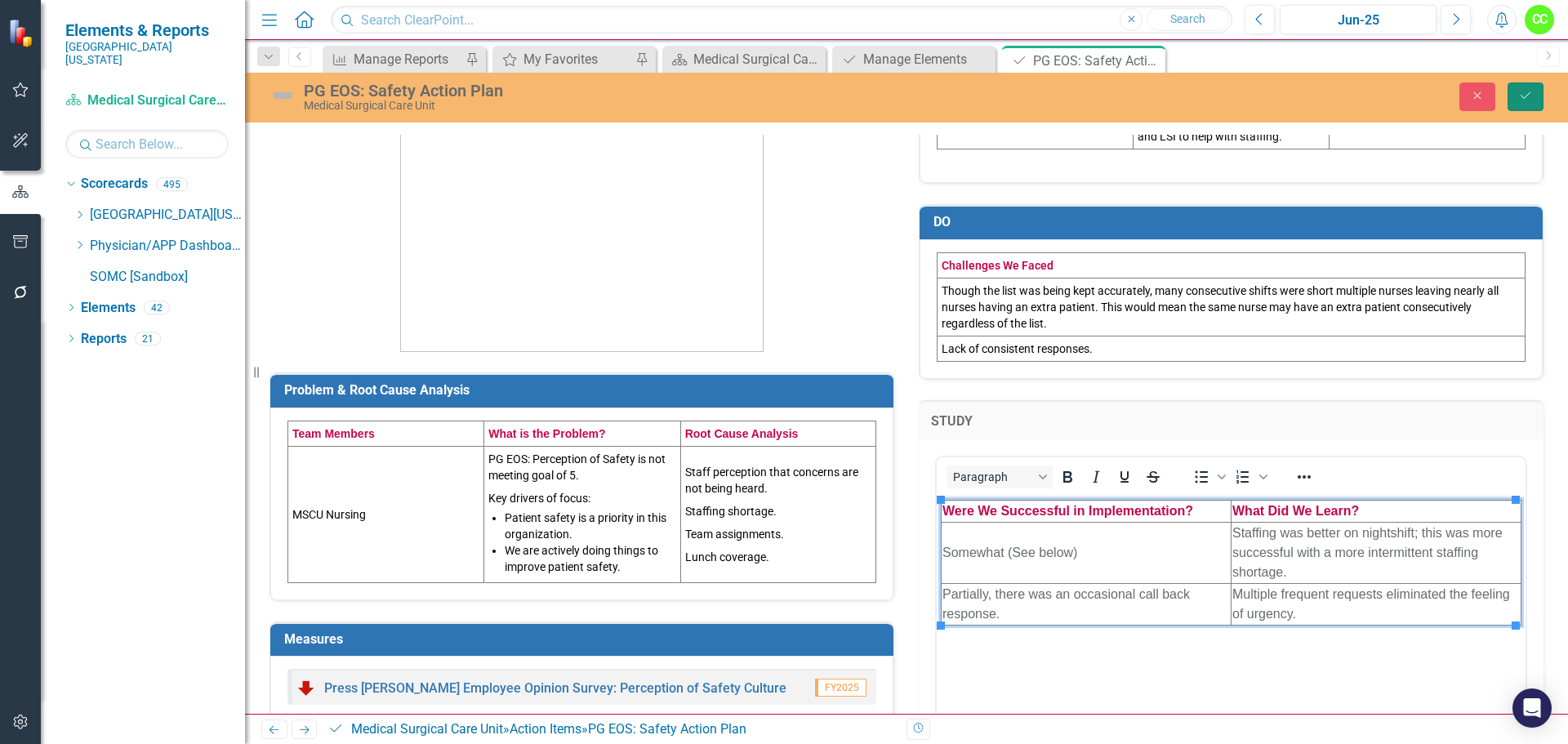
click at [1528, 103] on button "Save" at bounding box center [1526, 97] width 36 height 28
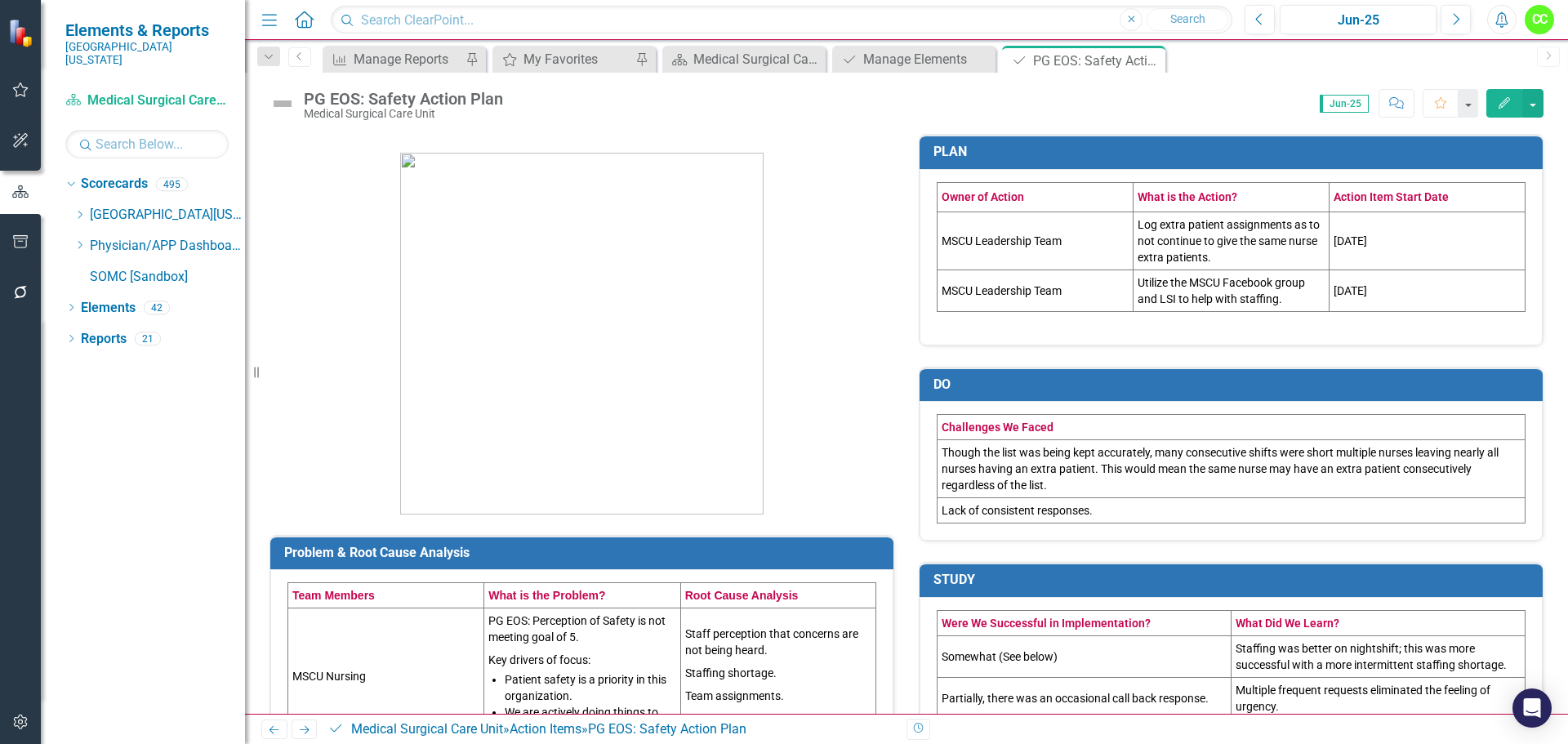
scroll to position [301, 0]
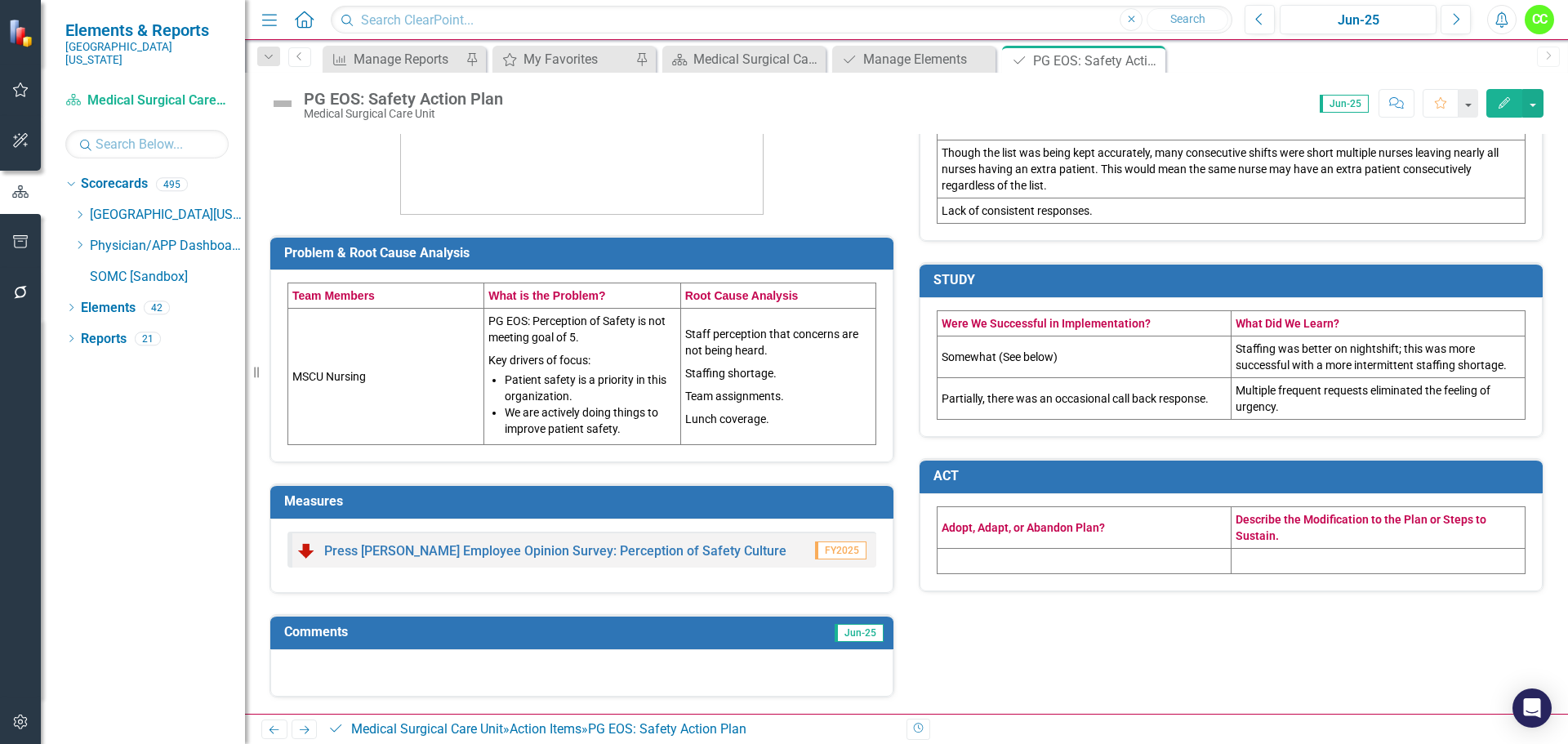
click at [1016, 554] on td at bounding box center [1084, 561] width 294 height 25
click at [1016, 553] on td at bounding box center [1084, 561] width 294 height 25
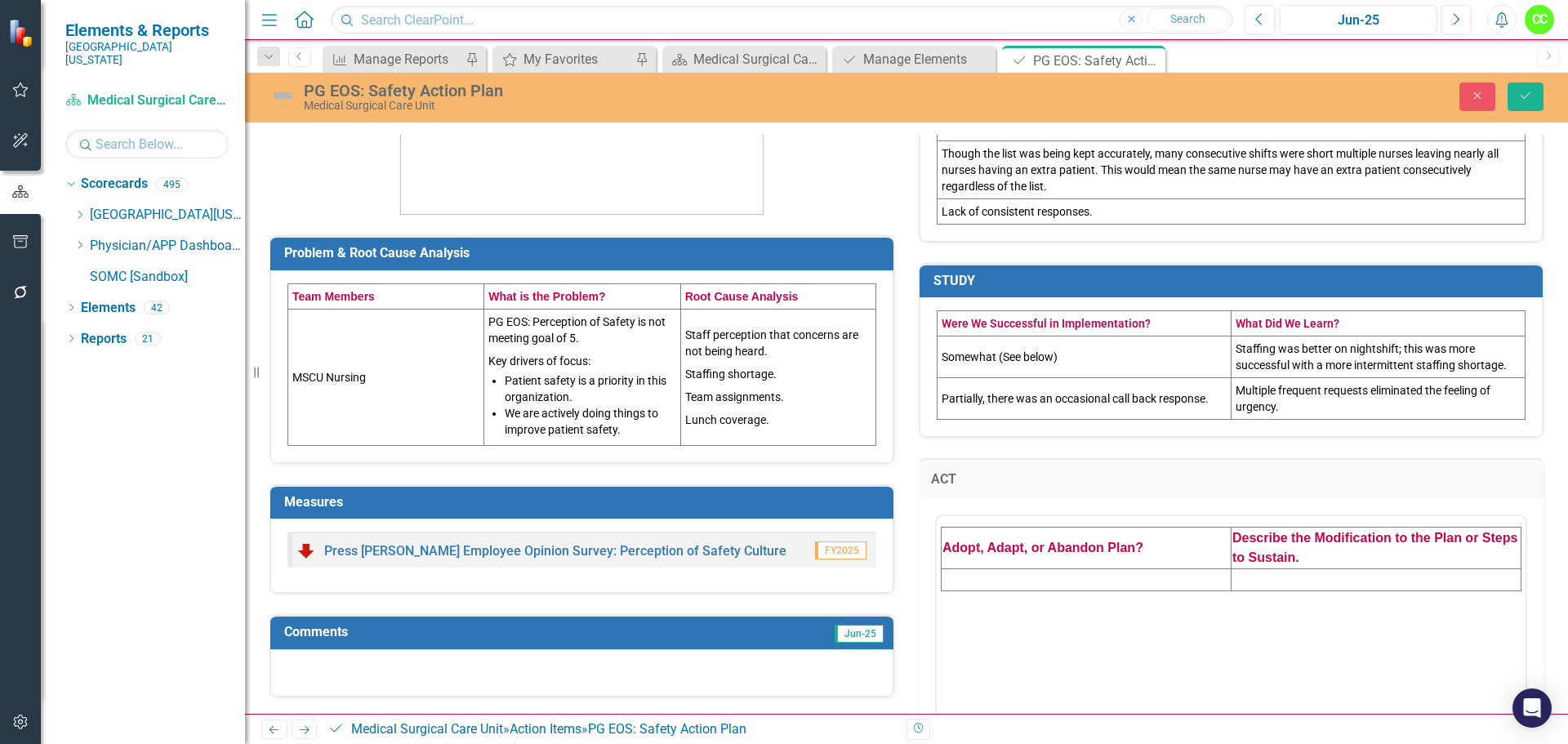
scroll to position [0, 0]
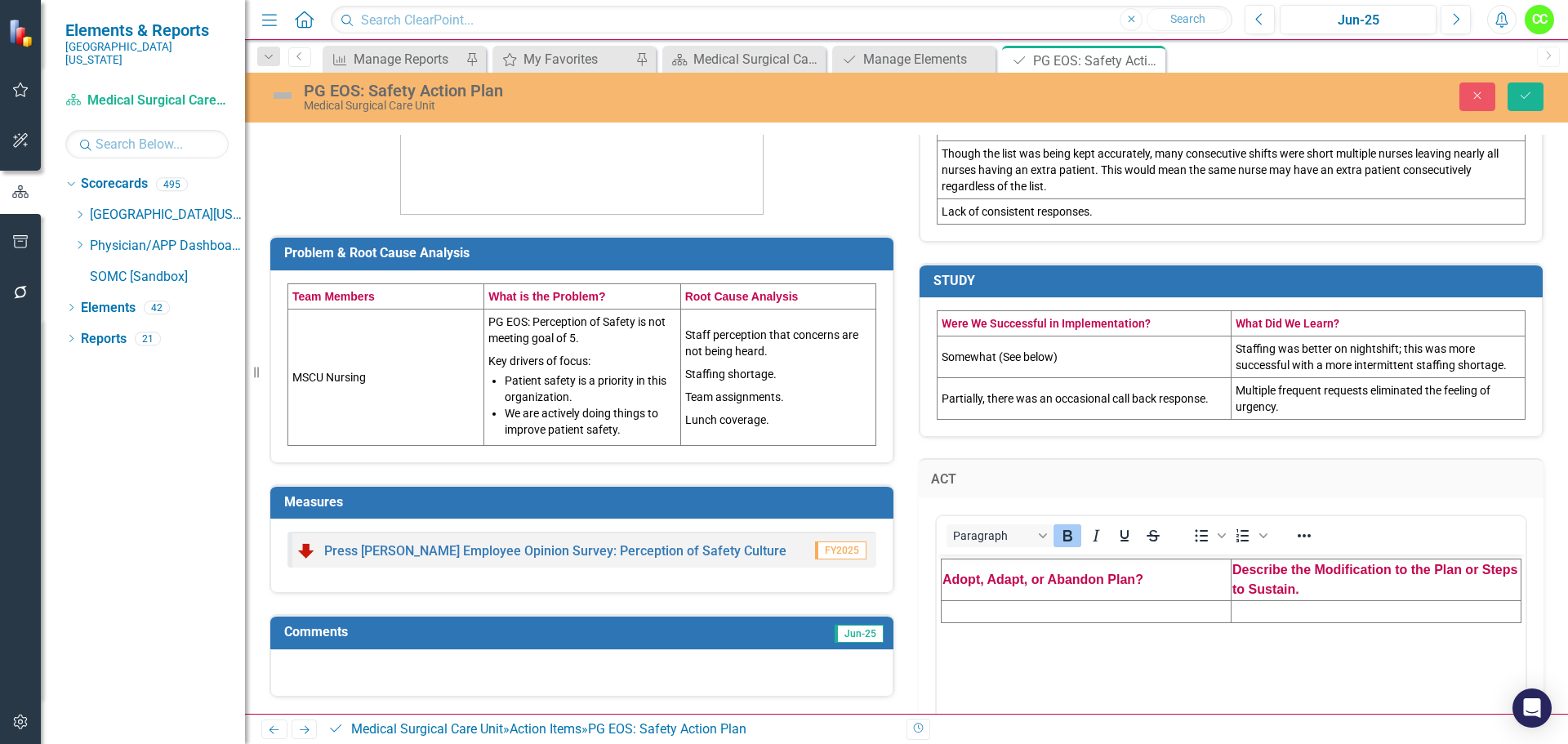
click at [990, 612] on td "Rich Text Area. Press ALT-0 for help." at bounding box center [1086, 611] width 290 height 22
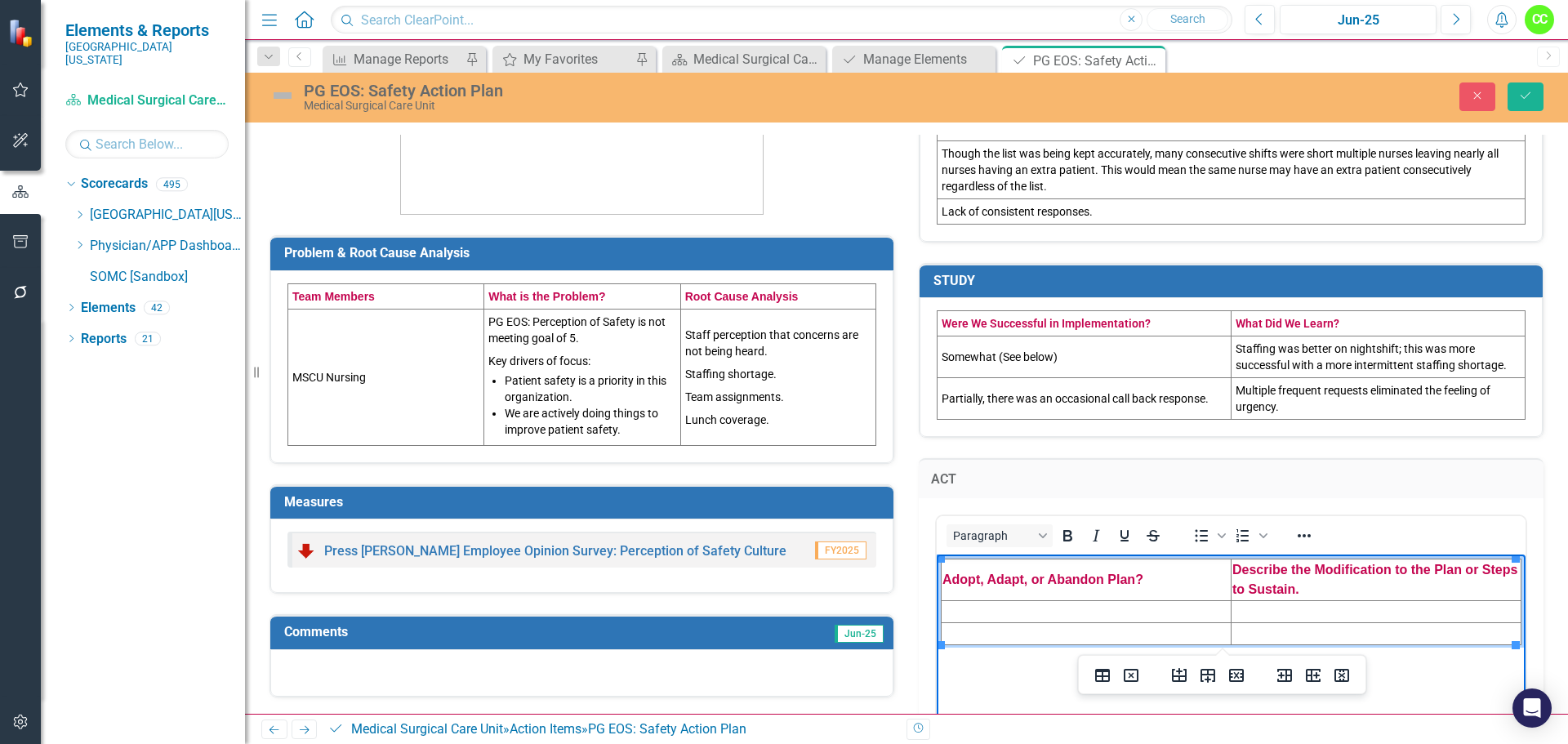
click at [1084, 615] on td "Rich Text Area. Press ALT-0 for help." at bounding box center [1086, 611] width 290 height 22
click at [1280, 608] on td "Rich Text Area. Press ALT-0 for help." at bounding box center [1376, 611] width 290 height 22
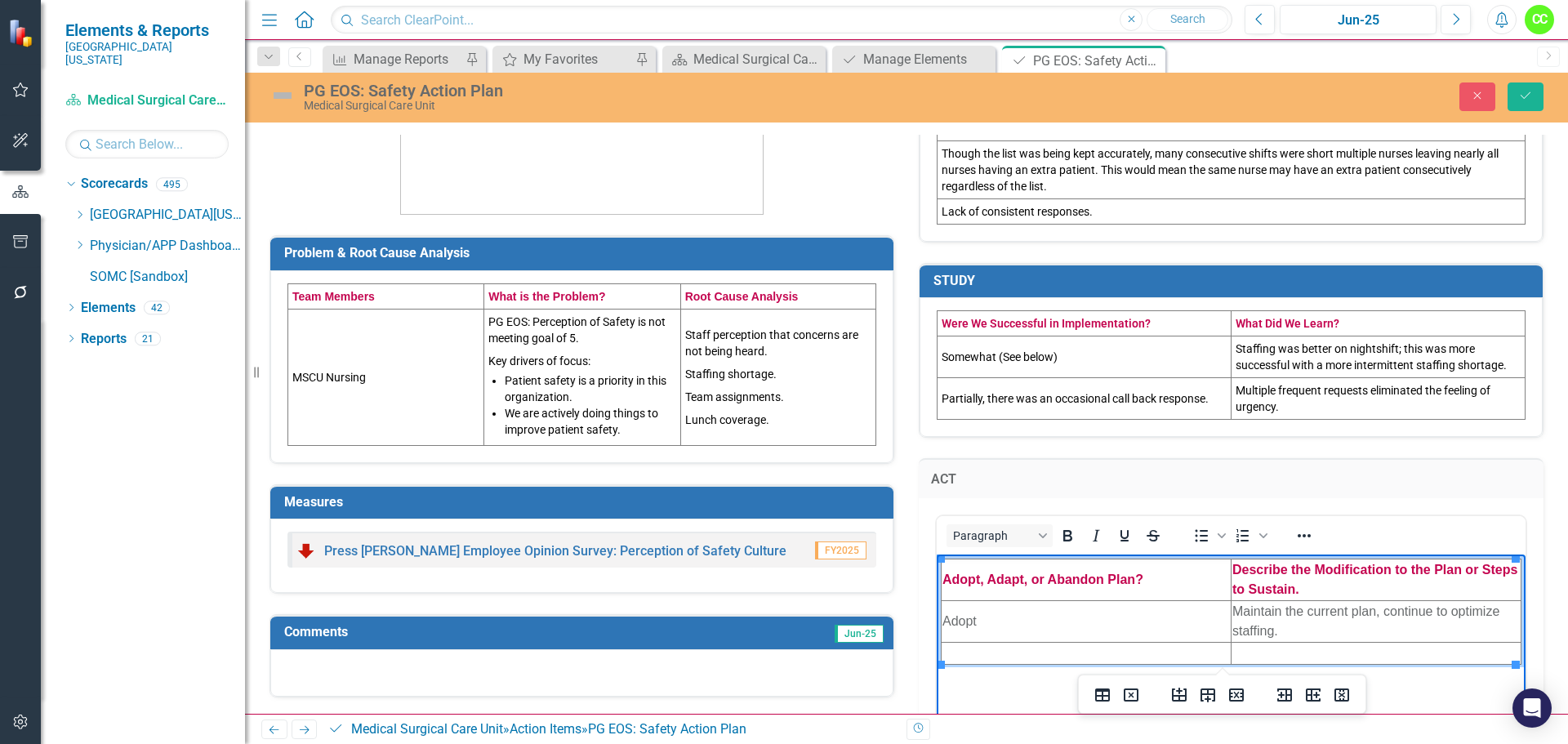
click at [1051, 655] on td "Rich Text Area. Press ALT-0 for help." at bounding box center [1086, 653] width 290 height 22
click at [1251, 652] on td "Rich Text Area. Press ALT-0 for help." at bounding box center [1376, 653] width 290 height 22
click at [1236, 651] on td "Maintain current practice." at bounding box center [1376, 653] width 290 height 22
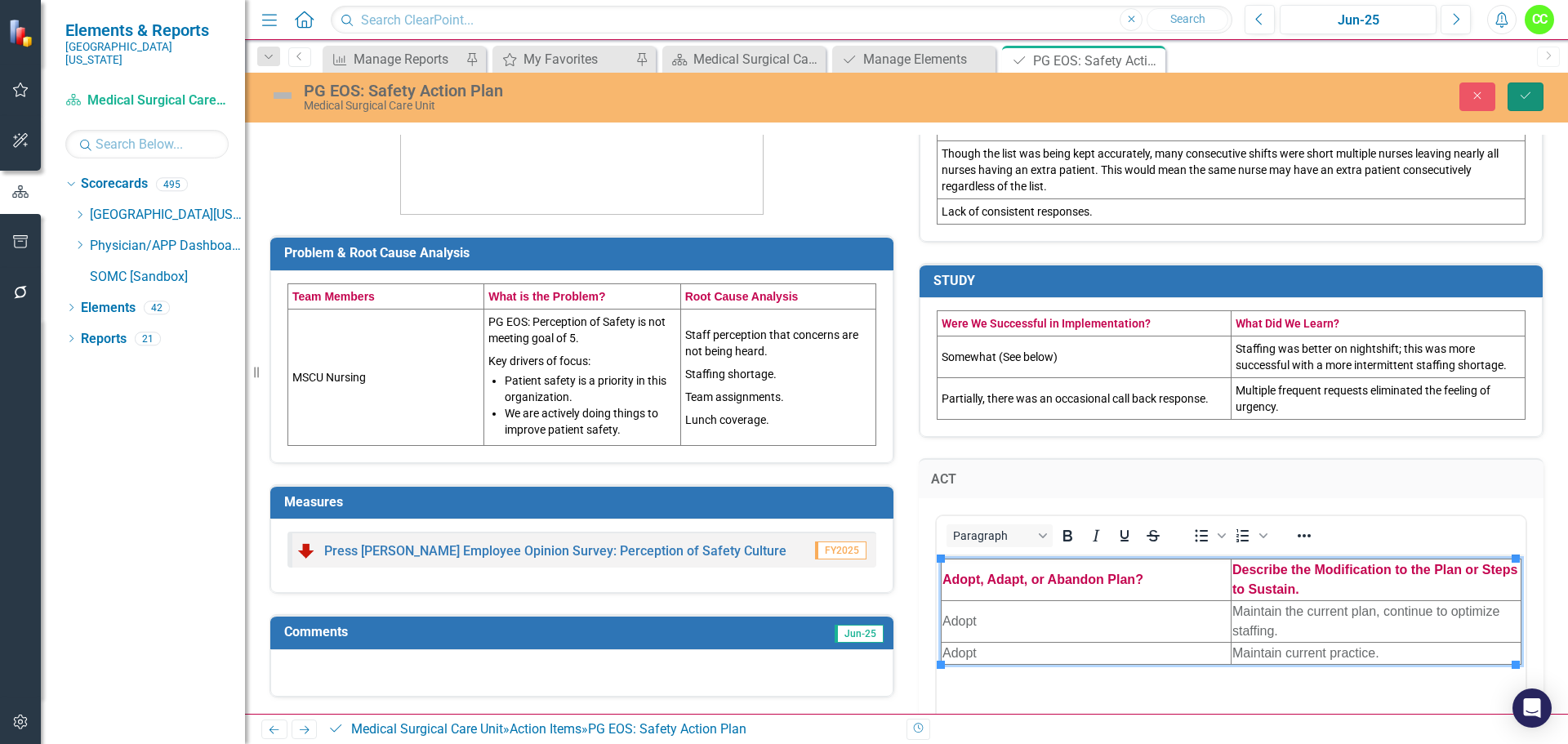
click at [1535, 96] on button "Save" at bounding box center [1526, 97] width 36 height 28
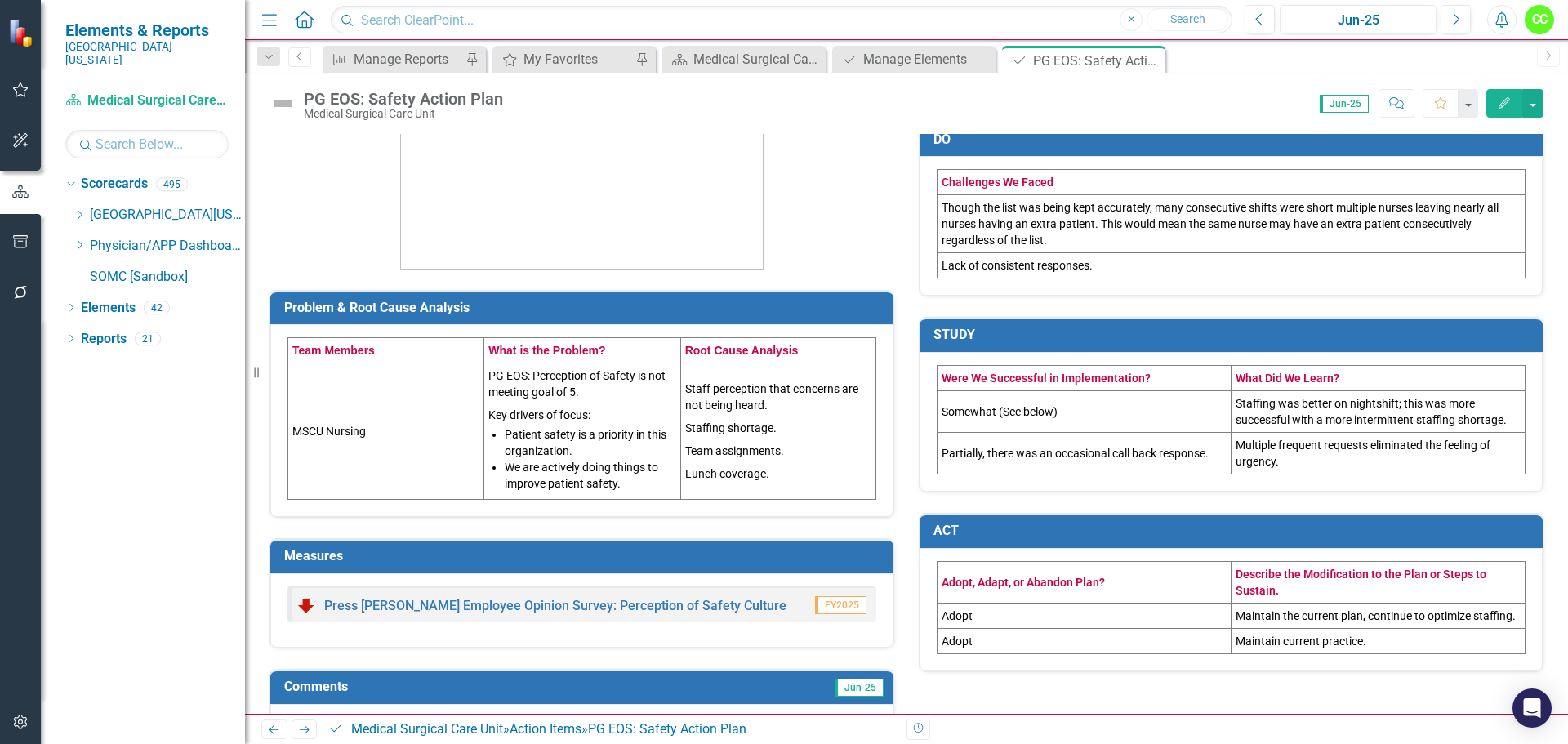
scroll to position [301, 0]
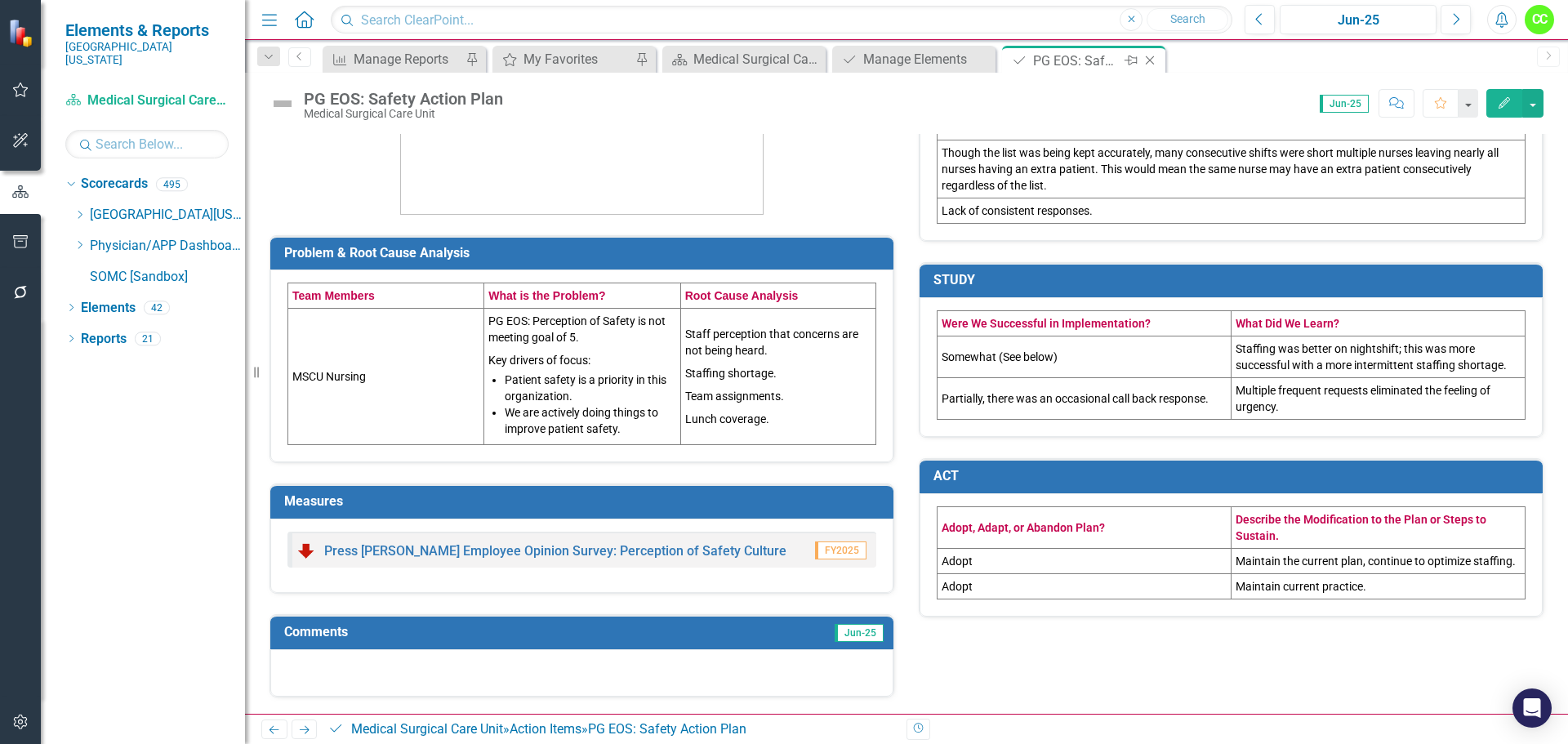
click at [1151, 62] on icon "Close" at bounding box center [1149, 60] width 16 height 13
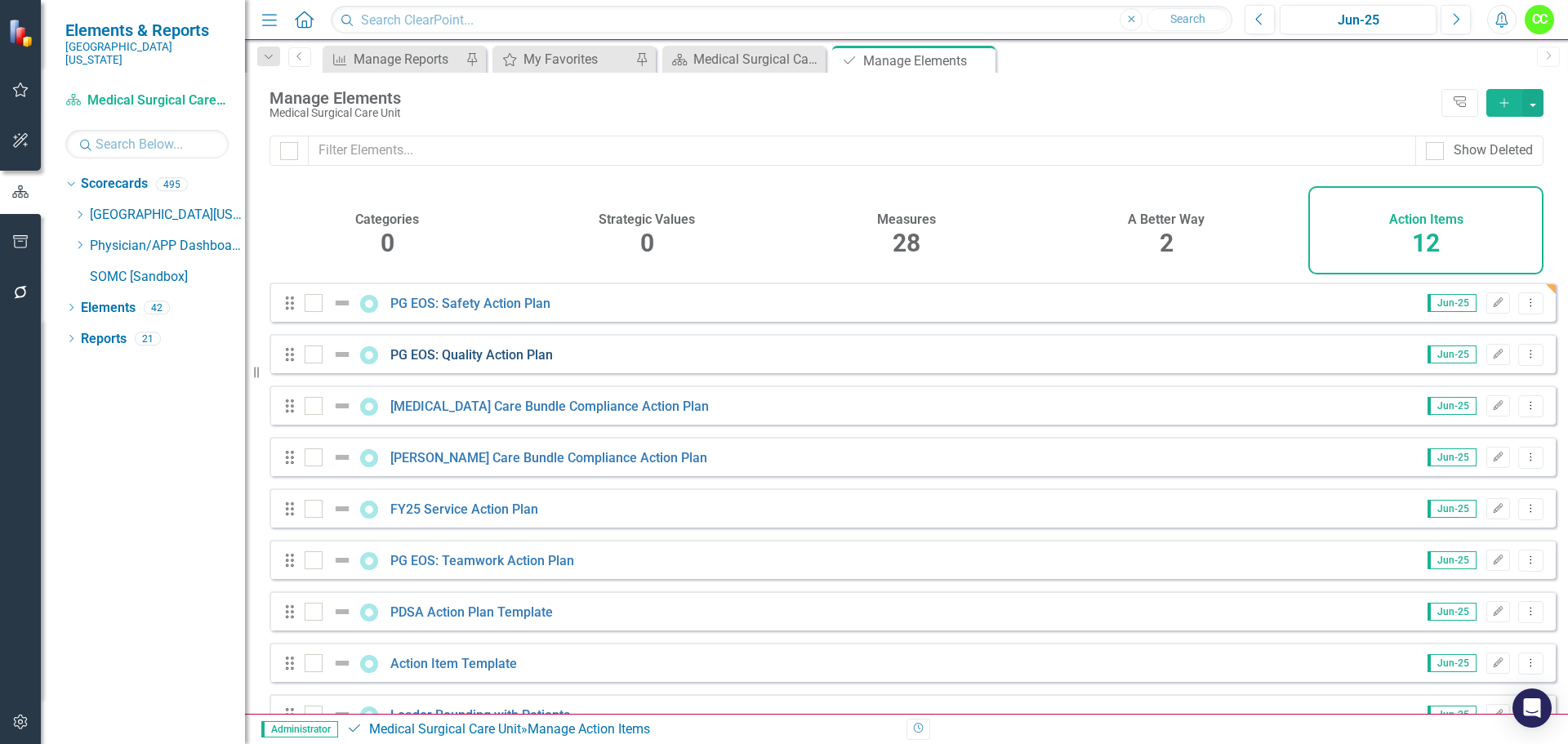
click at [512, 363] on link "PG EOS: Quality Action Plan" at bounding box center [471, 355] width 162 height 16
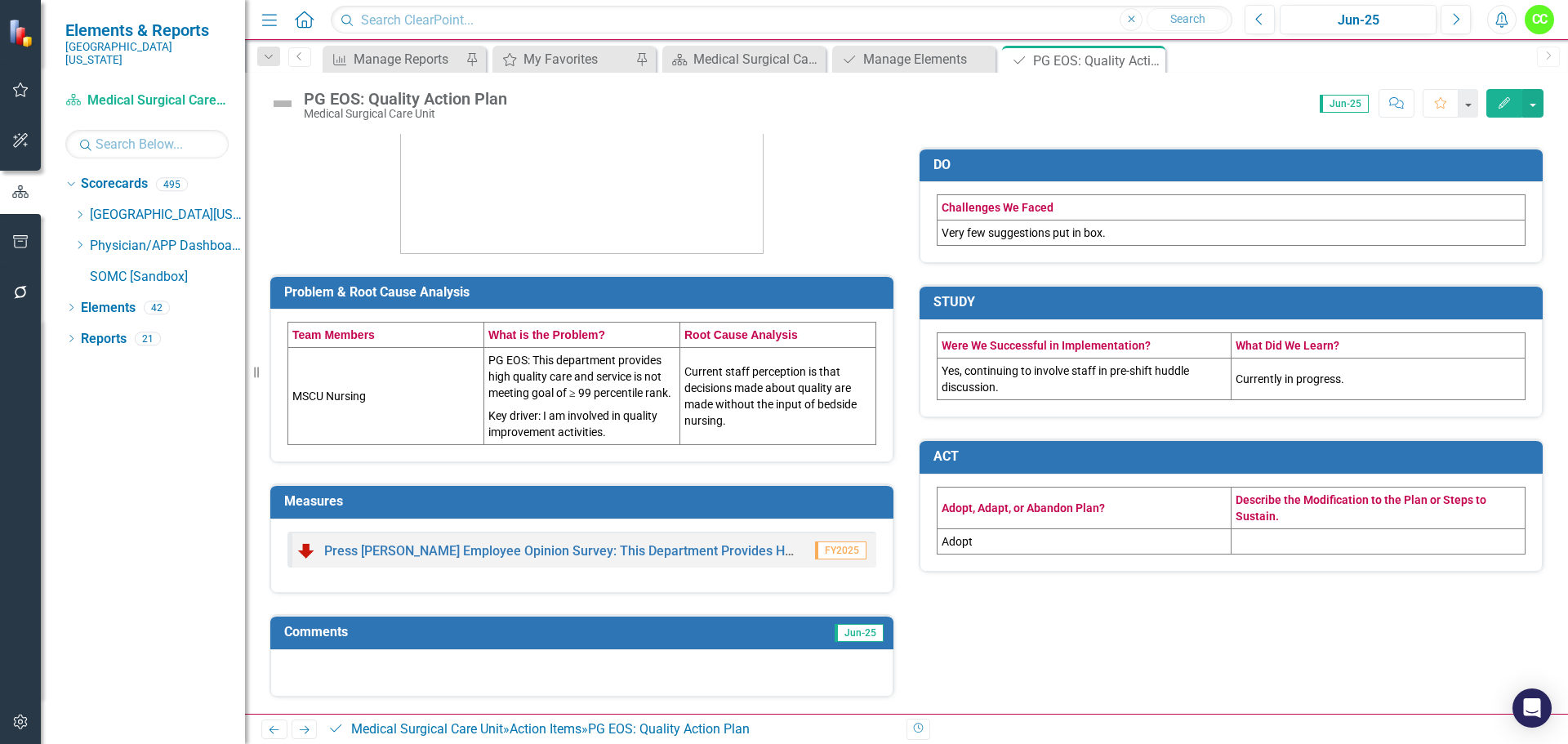
scroll to position [278, 0]
click at [1149, 61] on icon at bounding box center [1150, 61] width 9 height 9
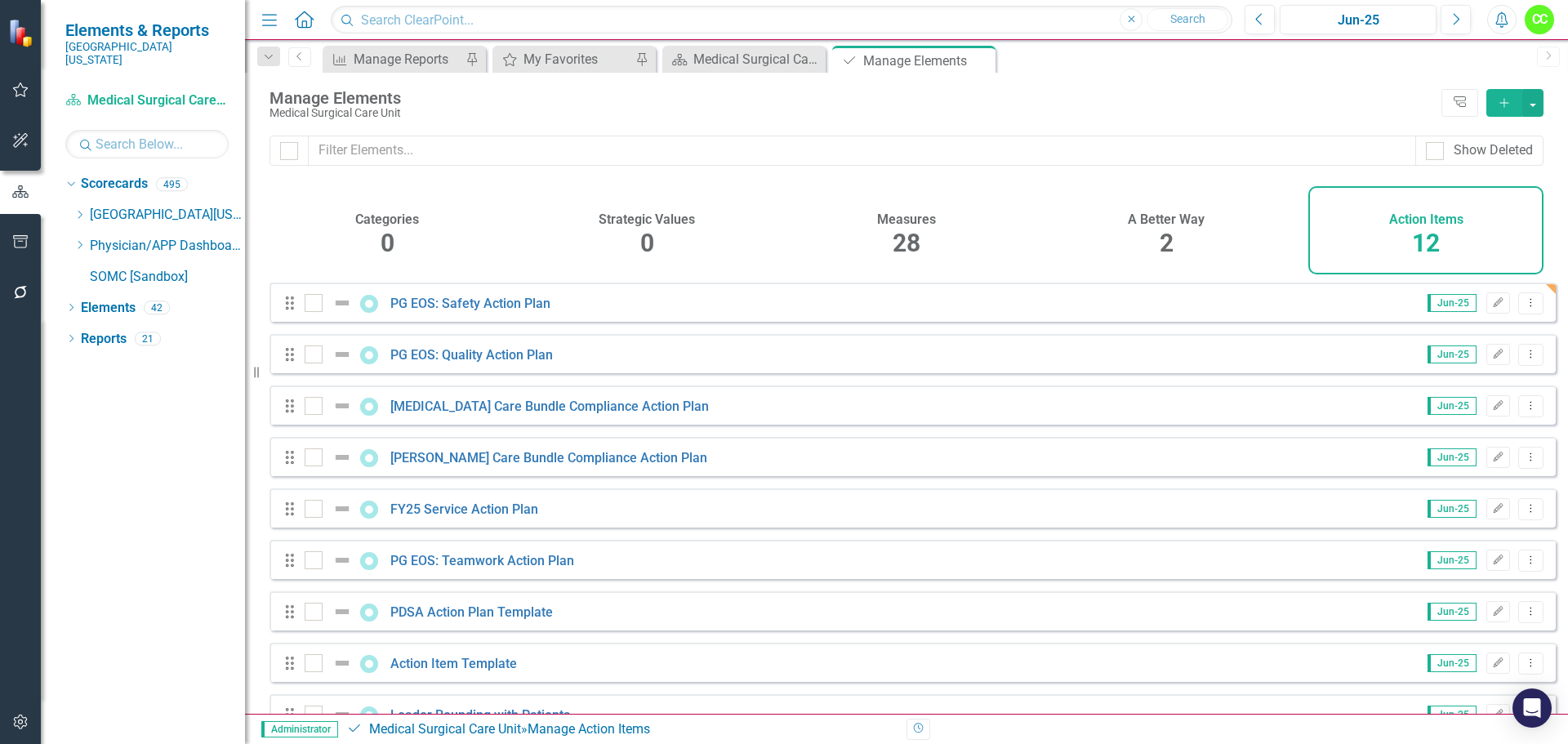
scroll to position [82, 0]
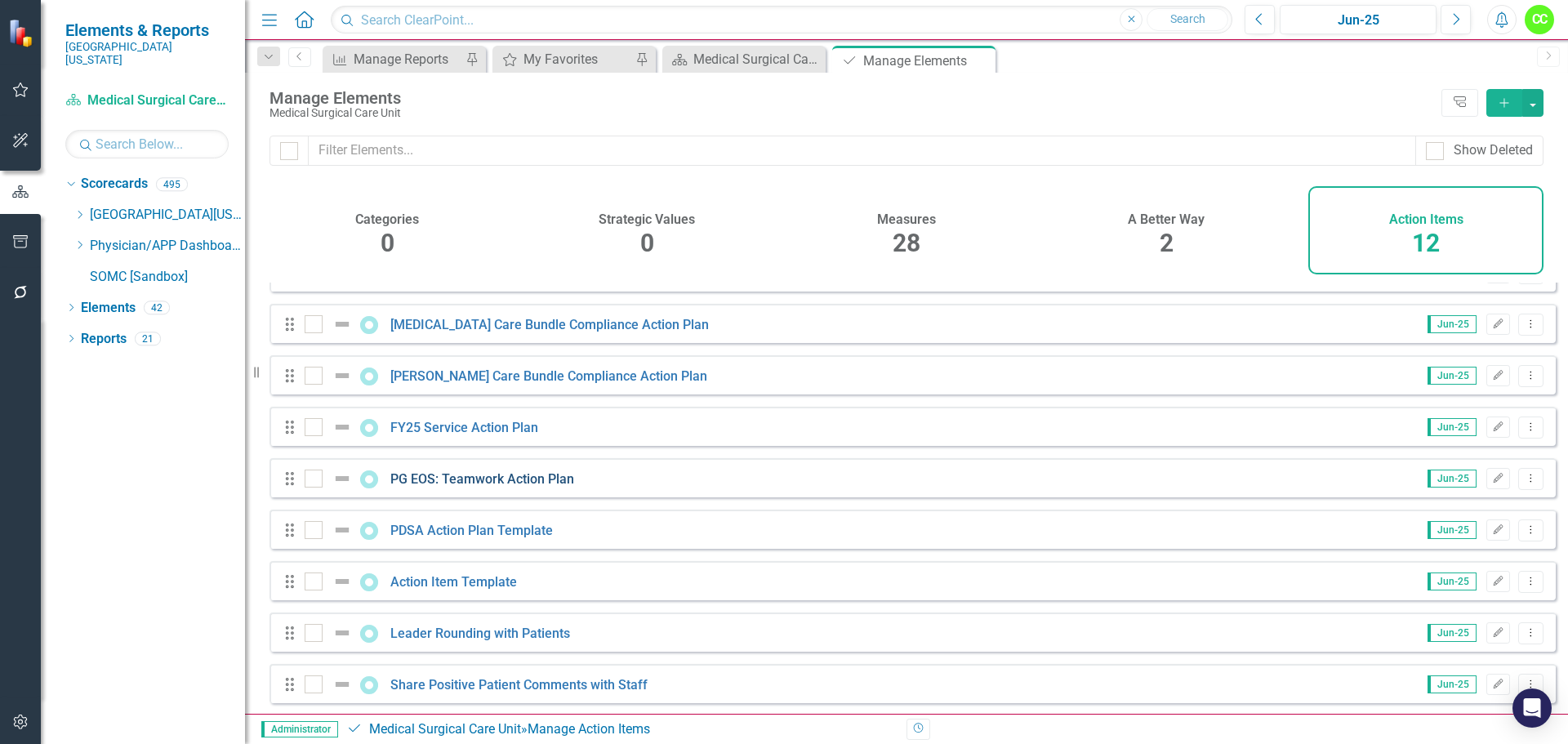
click at [506, 487] on link "PG EOS: Teamwork Action Plan" at bounding box center [483, 479] width 184 height 16
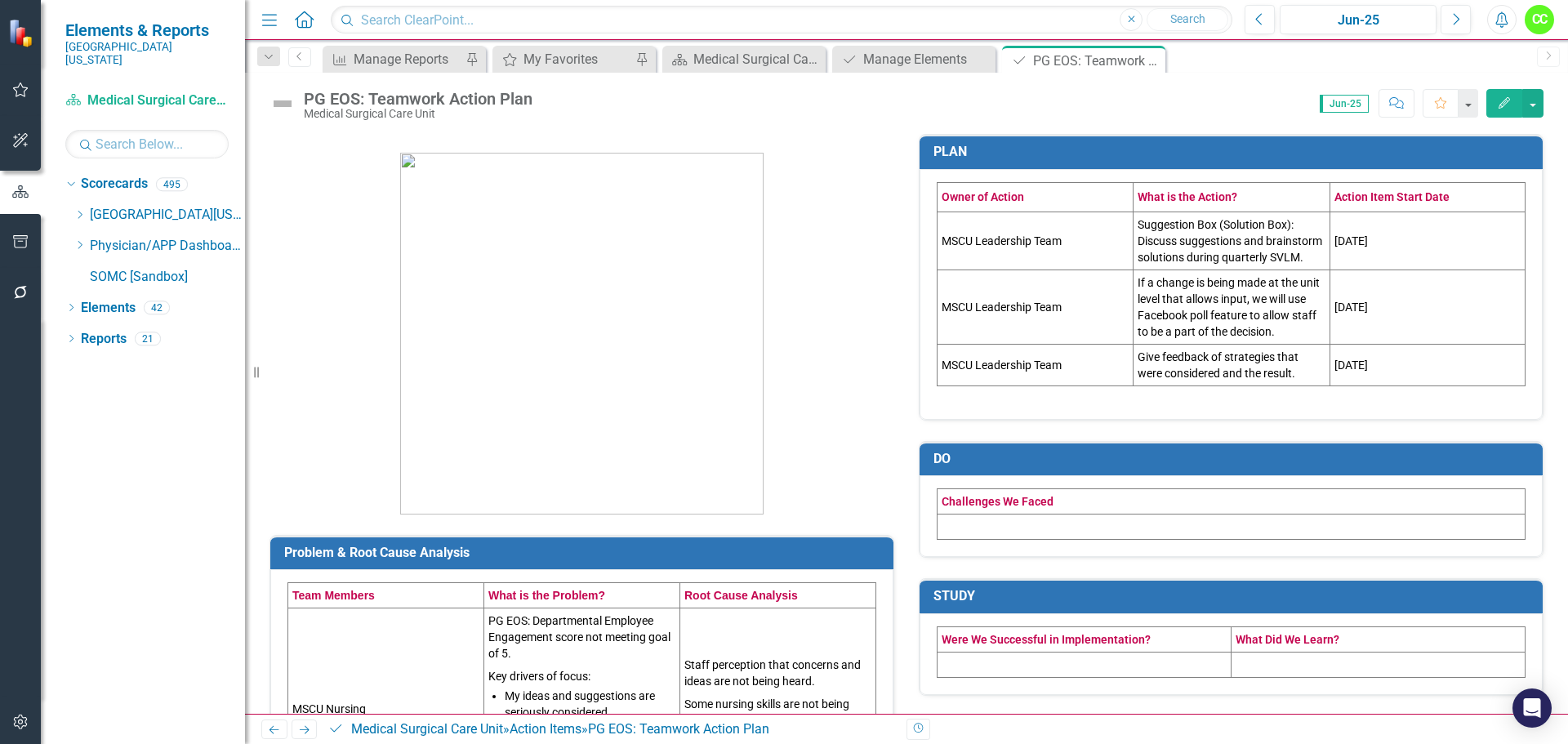
click at [980, 540] on td at bounding box center [1232, 527] width 588 height 25
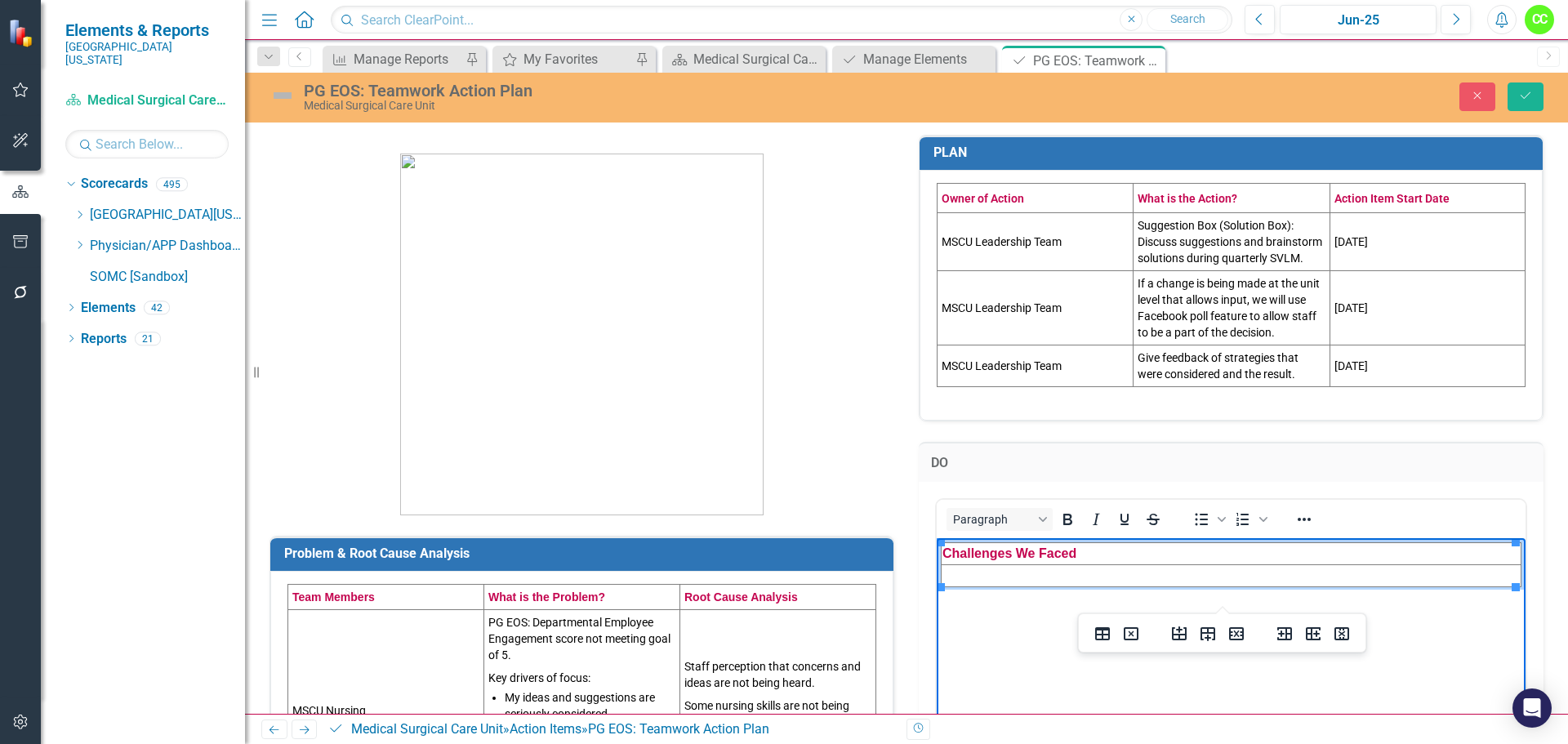
click at [972, 575] on td "Rich Text Area. Press ALT-0 for help." at bounding box center [1232, 575] width 580 height 22
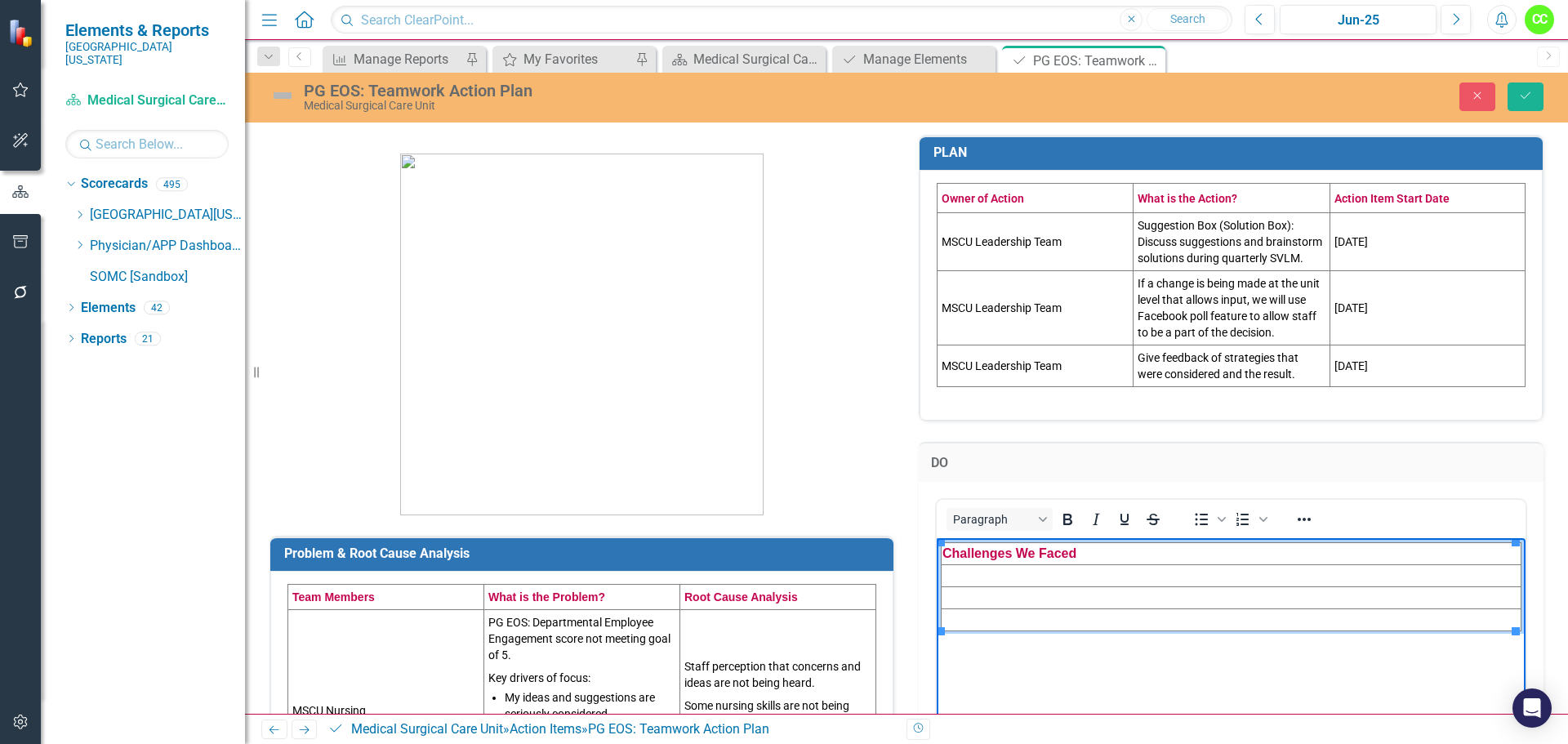
click at [998, 571] on td "Rich Text Area. Press ALT-0 for help." at bounding box center [1232, 575] width 580 height 22
click at [1032, 591] on td "Rich Text Area. Press ALT-0 for help." at bounding box center [1232, 597] width 580 height 22
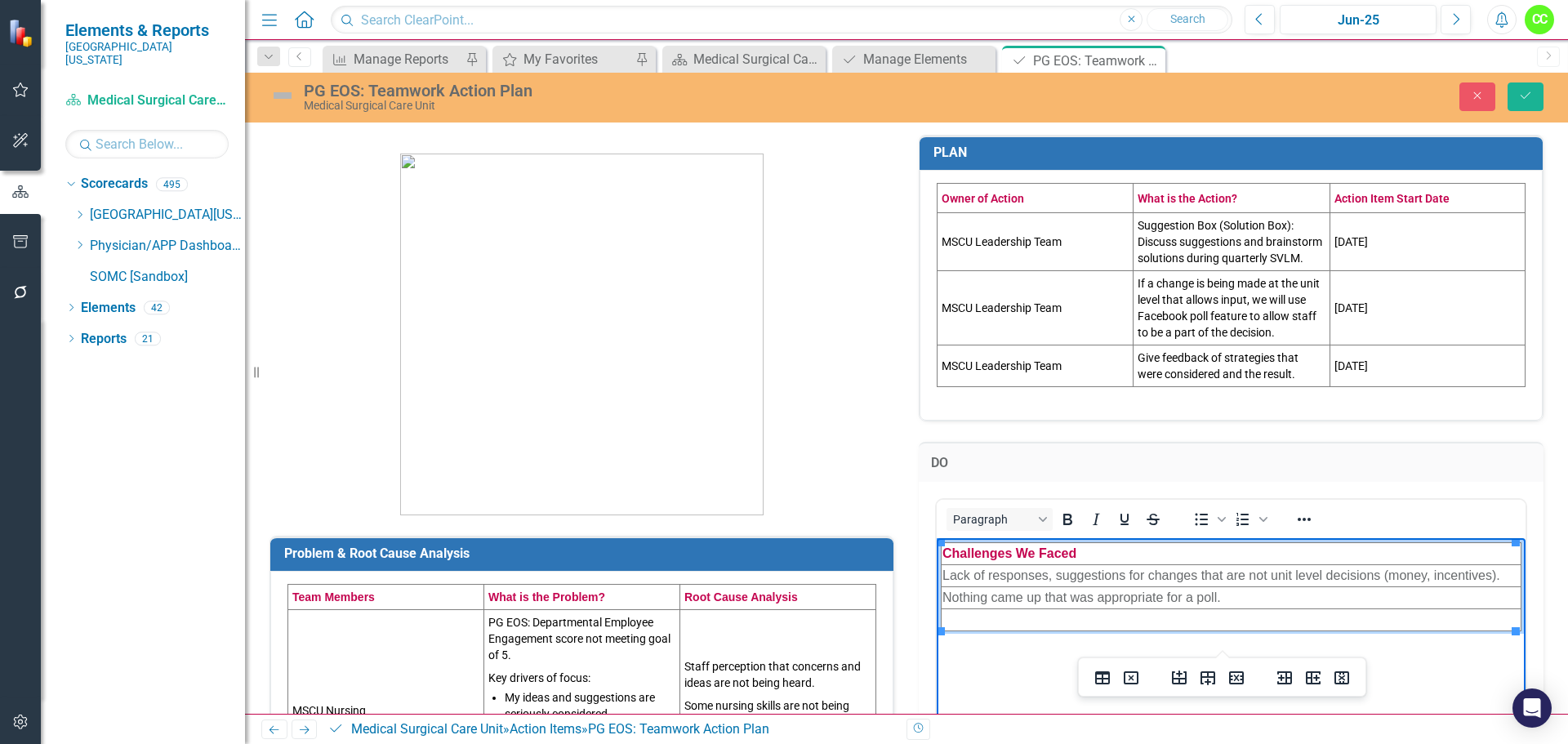
click at [976, 616] on td "Rich Text Area. Press ALT-0 for help." at bounding box center [1232, 619] width 580 height 22
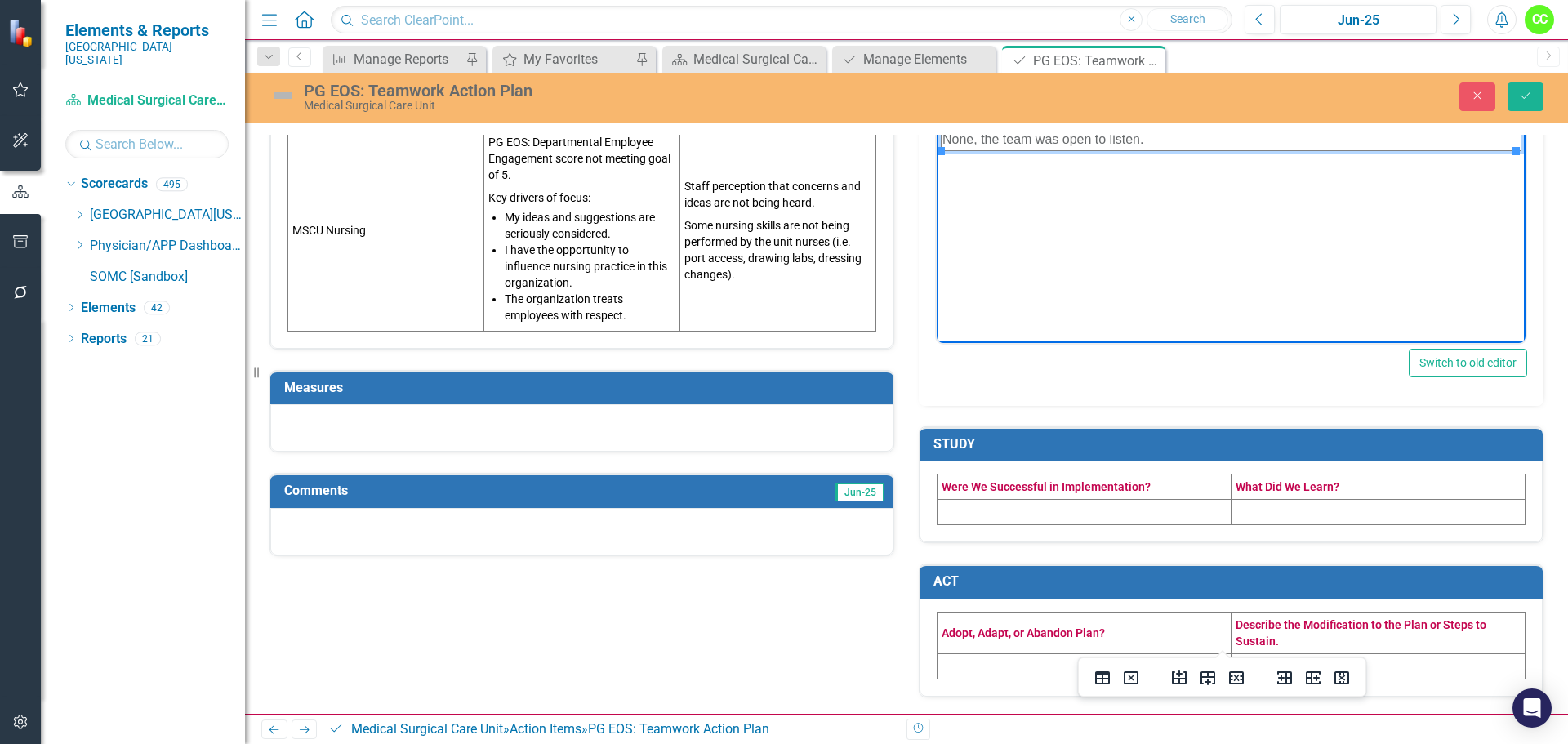
scroll to position [497, 0]
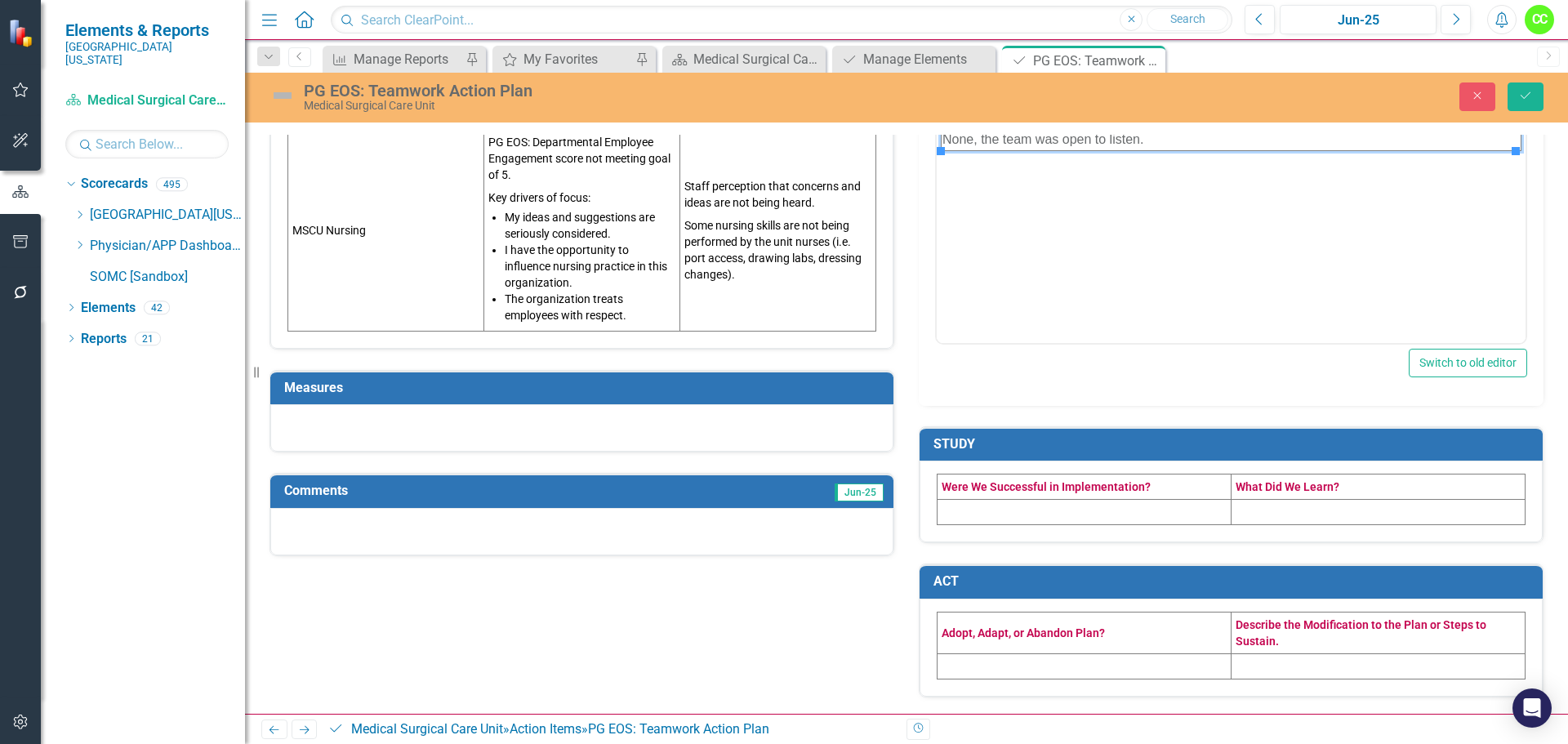
click at [1023, 519] on td at bounding box center [1084, 512] width 294 height 25
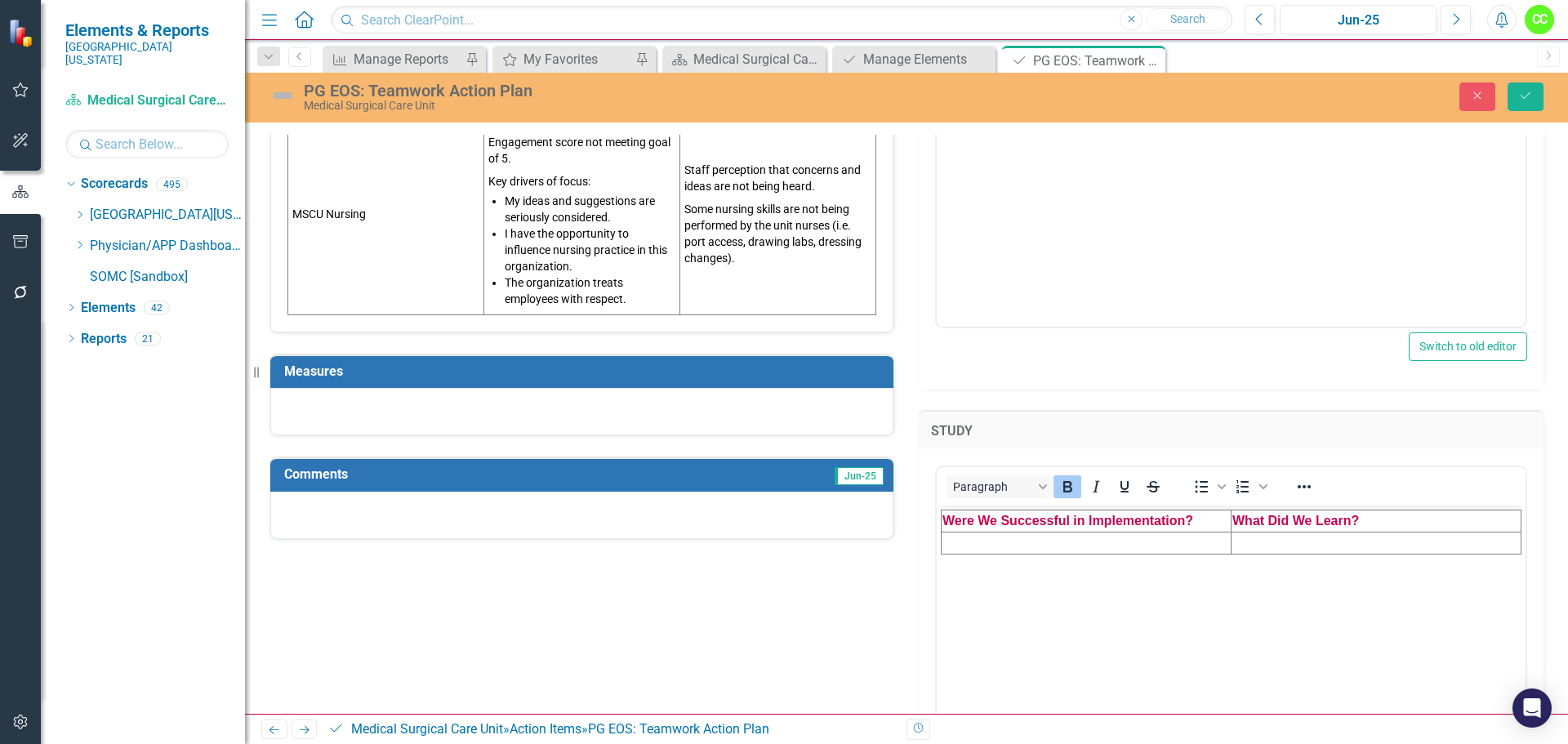
scroll to position [0, 0]
click at [997, 542] on td "Rich Text Area. Press ALT-0 for help." at bounding box center [1086, 543] width 290 height 22
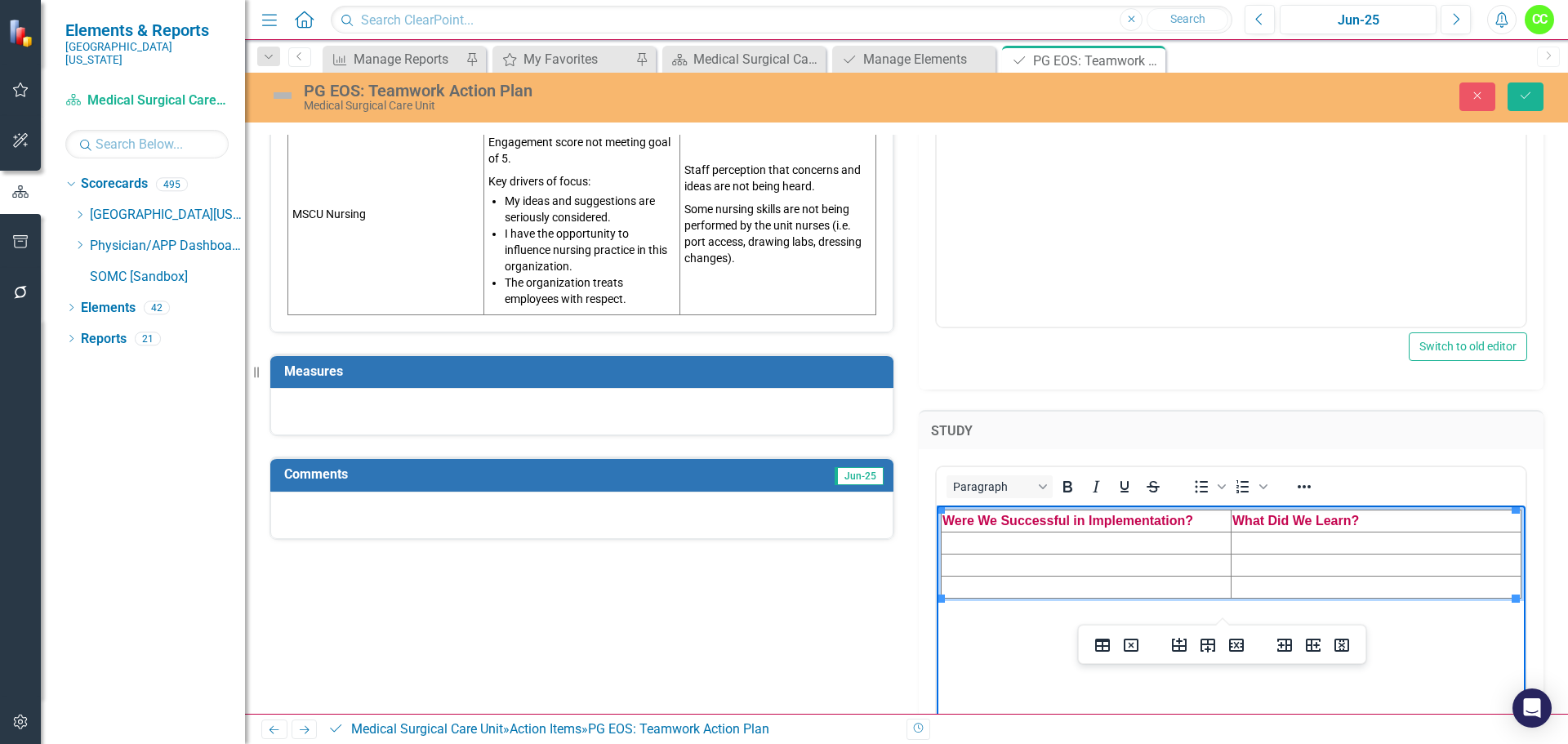
click at [1016, 543] on td "Rich Text Area. Press ALT-0 for help." at bounding box center [1086, 543] width 290 height 22
click at [957, 568] on td "Rich Text Area. Press ALT-0 for help." at bounding box center [1086, 566] width 290 height 22
click at [985, 585] on td "Rich Text Area. Press ALT-0 for help." at bounding box center [1086, 587] width 290 height 22
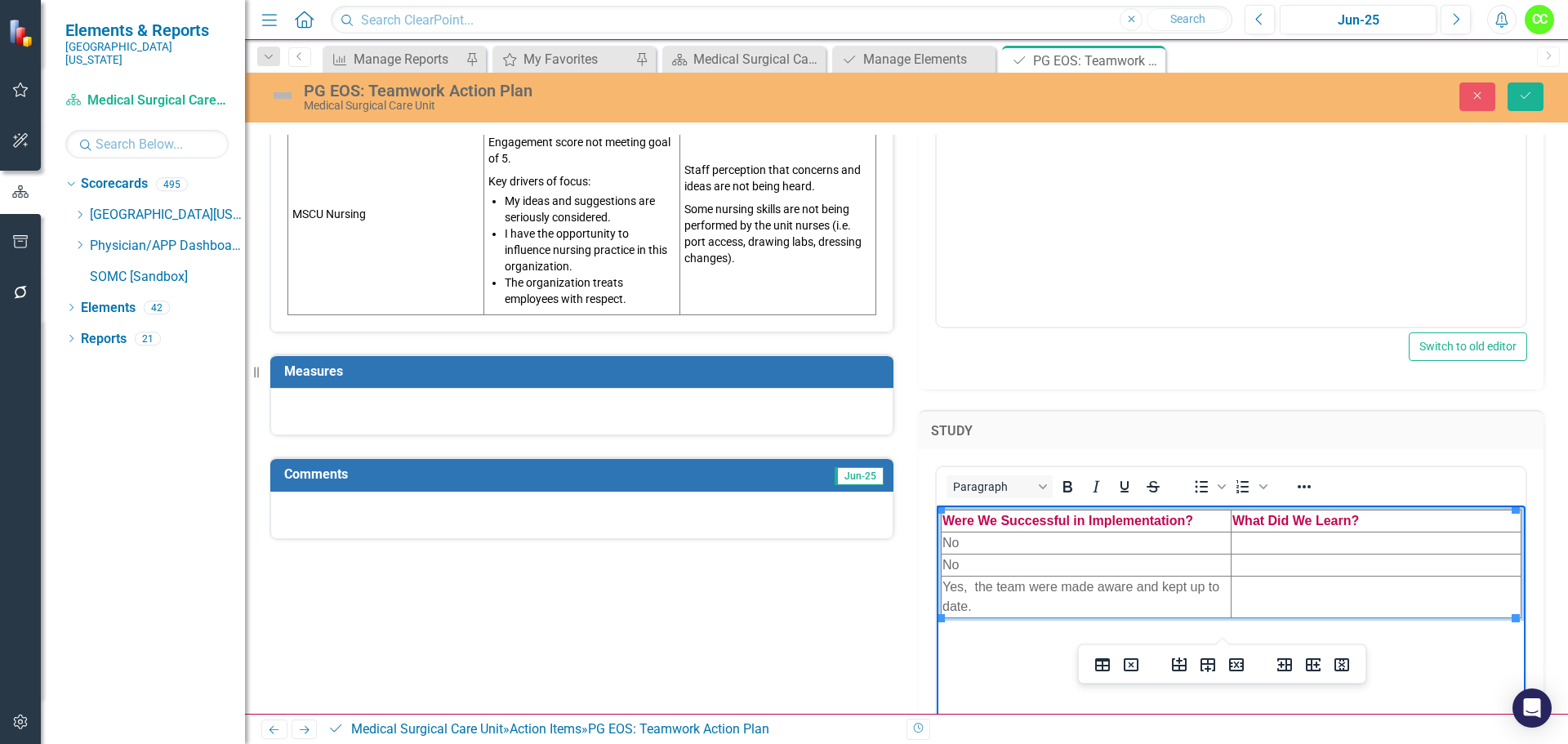
click at [975, 582] on span "Yes, the team were made aware and kept up to date." at bounding box center [1081, 597] width 277 height 34
click at [1298, 540] on td "Rich Text Area. Press ALT-0 for help." at bounding box center [1376, 543] width 290 height 22
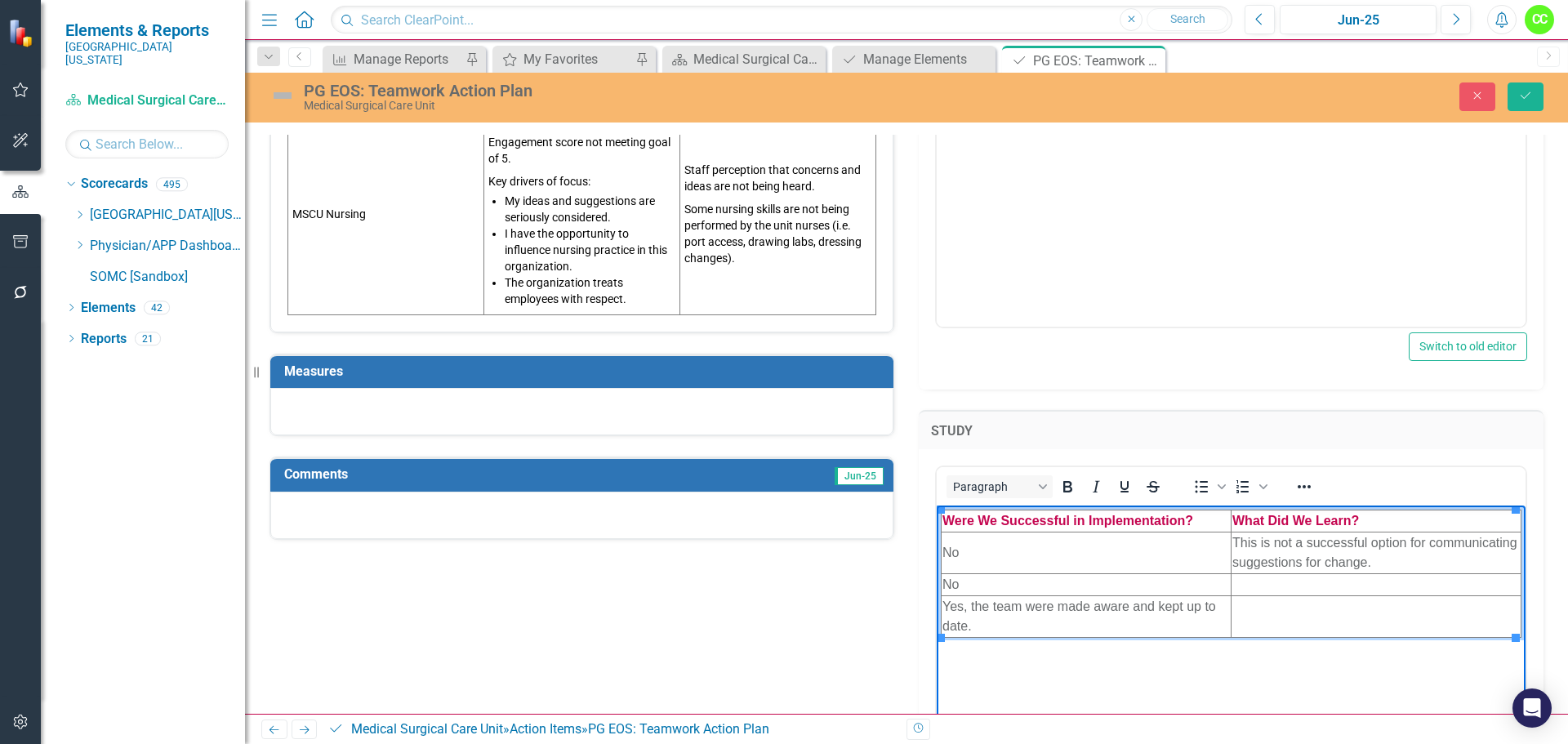
click at [1265, 578] on td "Rich Text Area. Press ALT-0 for help." at bounding box center [1376, 585] width 290 height 22
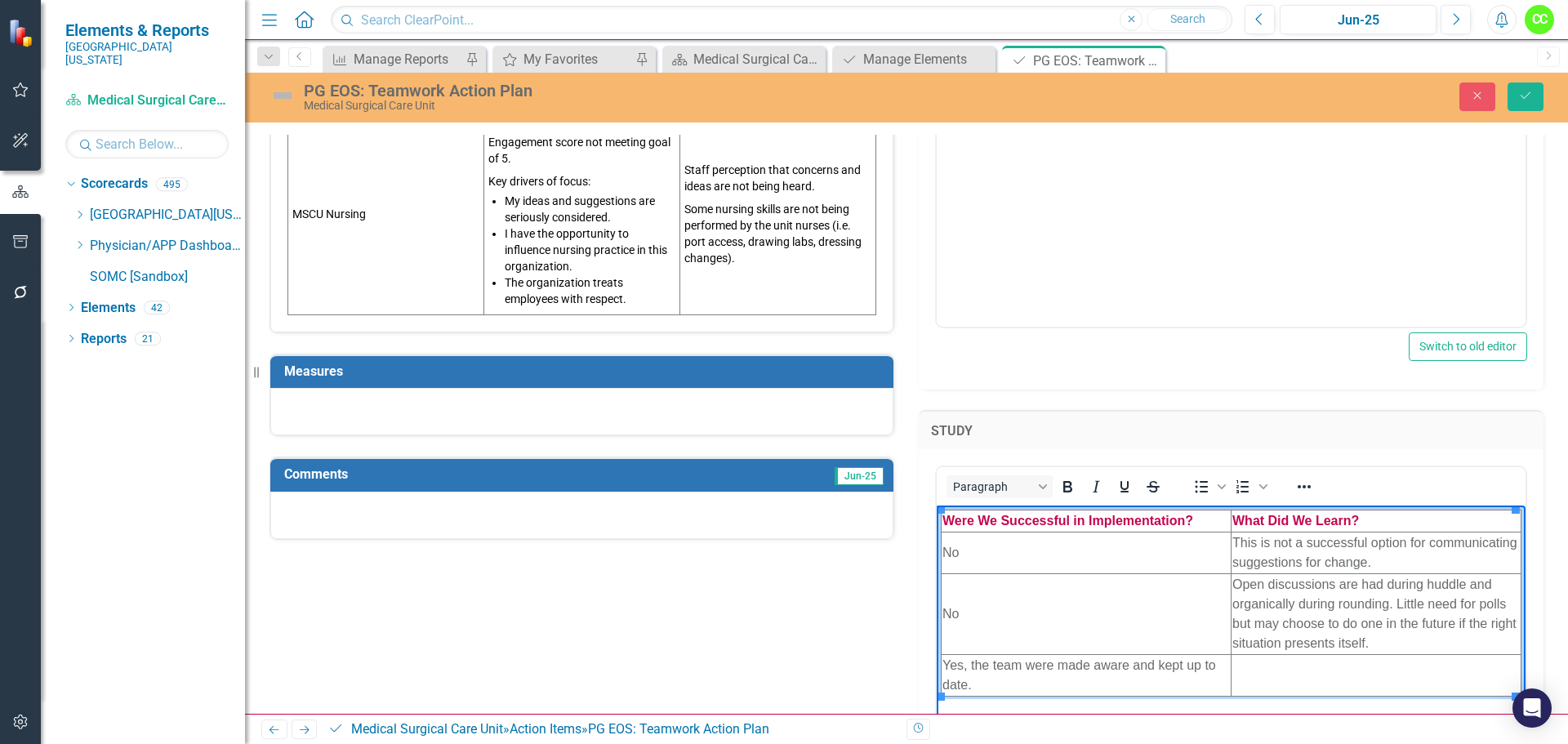
click at [1307, 671] on td "Rich Text Area. Press ALT-0 for help." at bounding box center [1376, 676] width 290 height 41
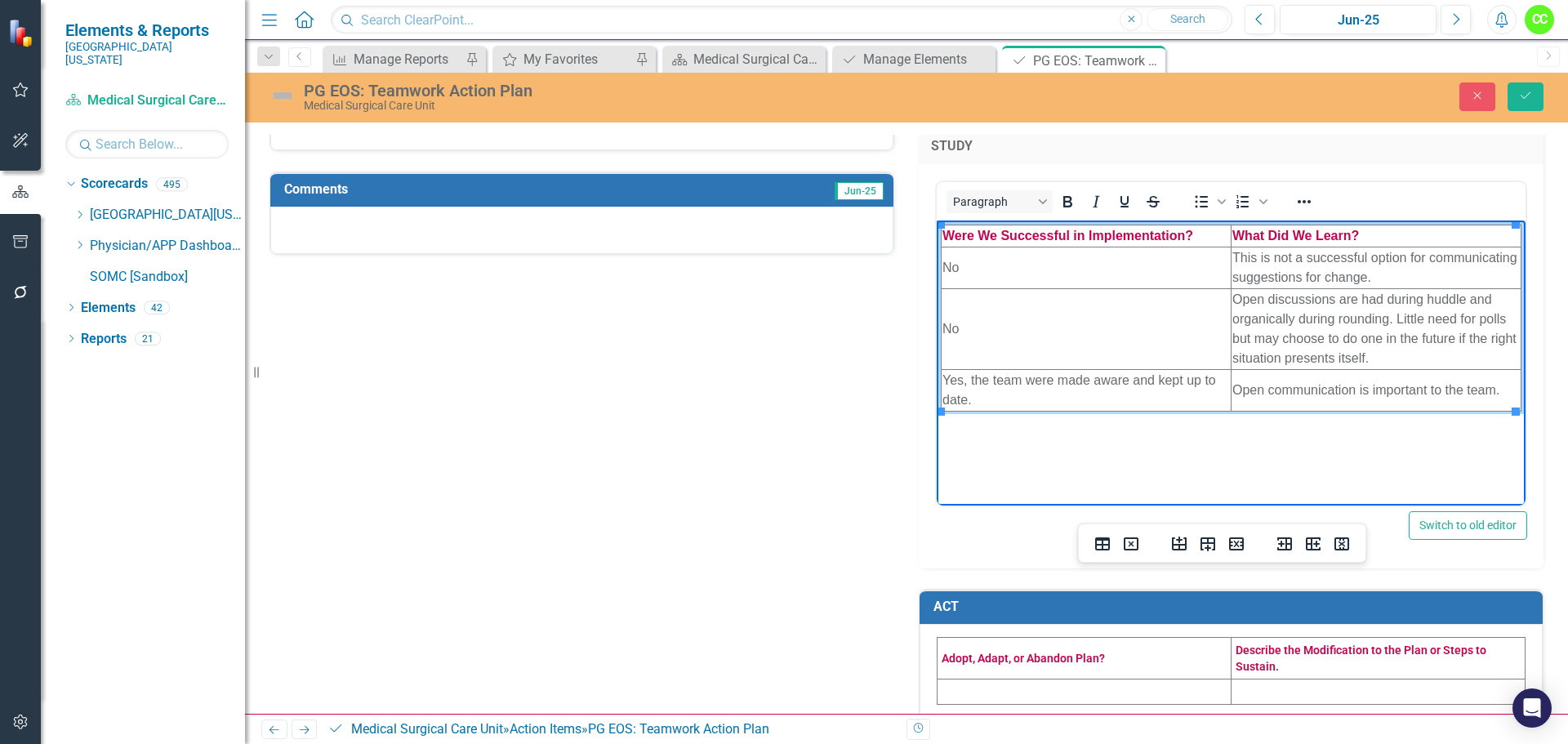
scroll to position [824, 0]
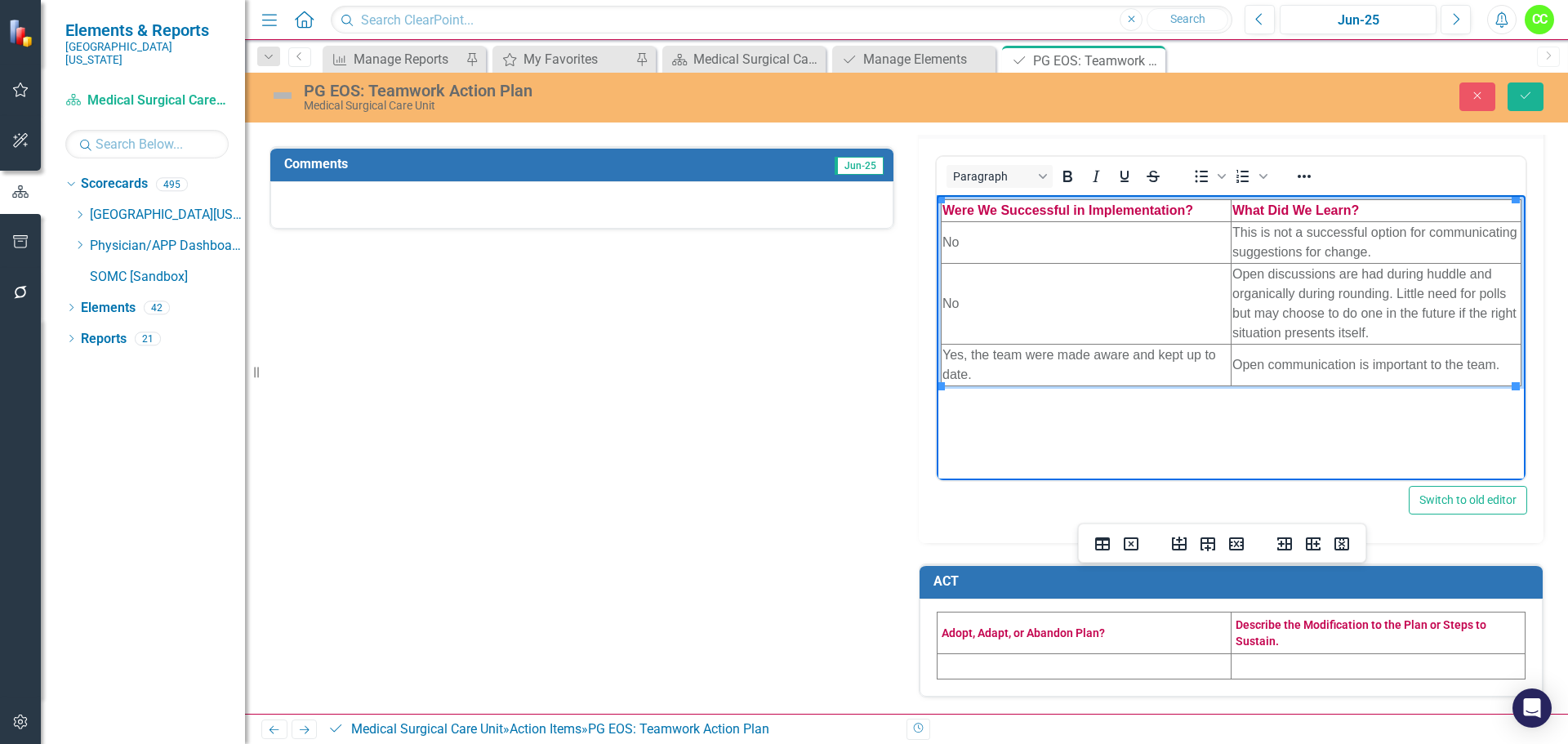
click at [1052, 670] on td at bounding box center [1084, 666] width 294 height 25
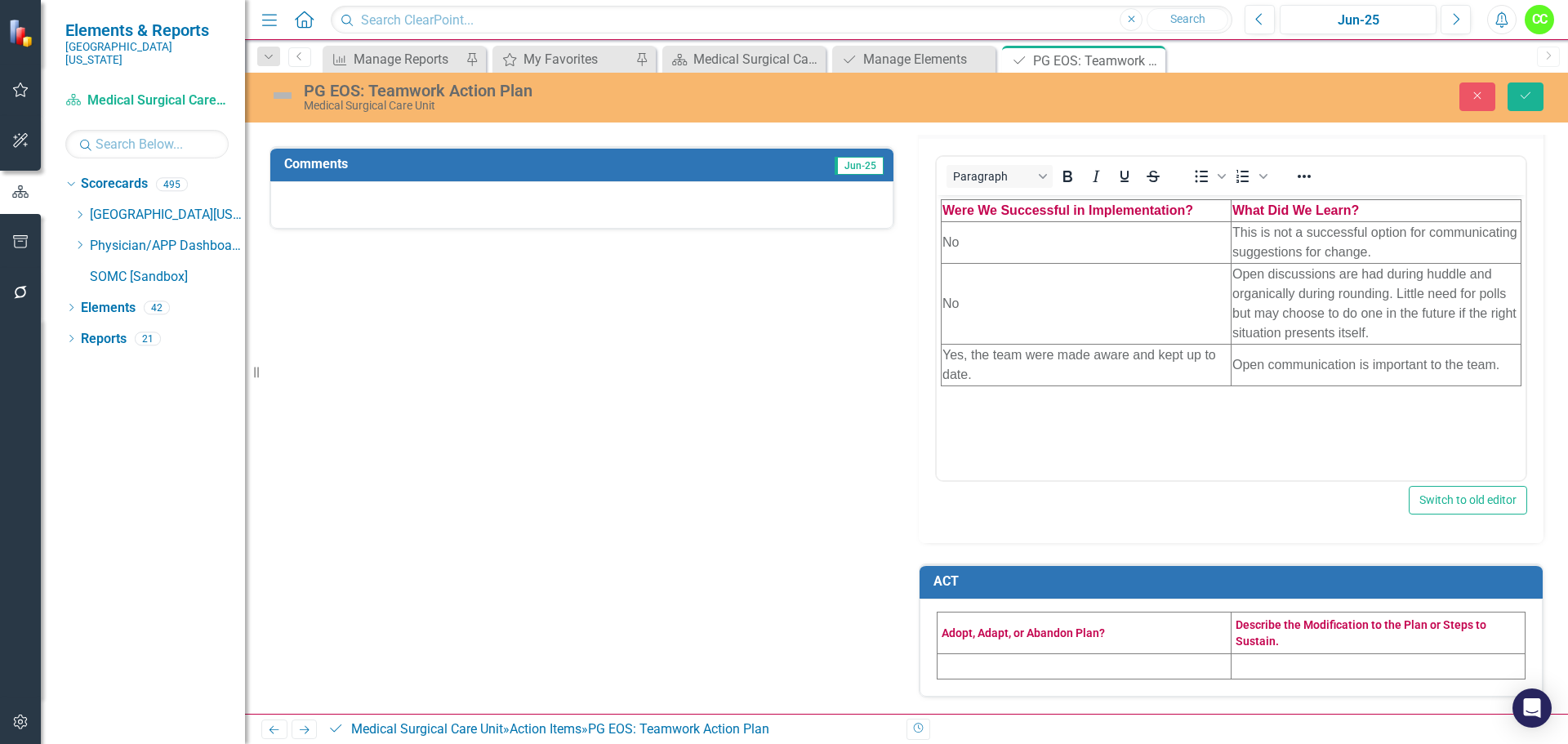
click at [1052, 670] on td at bounding box center [1084, 666] width 294 height 25
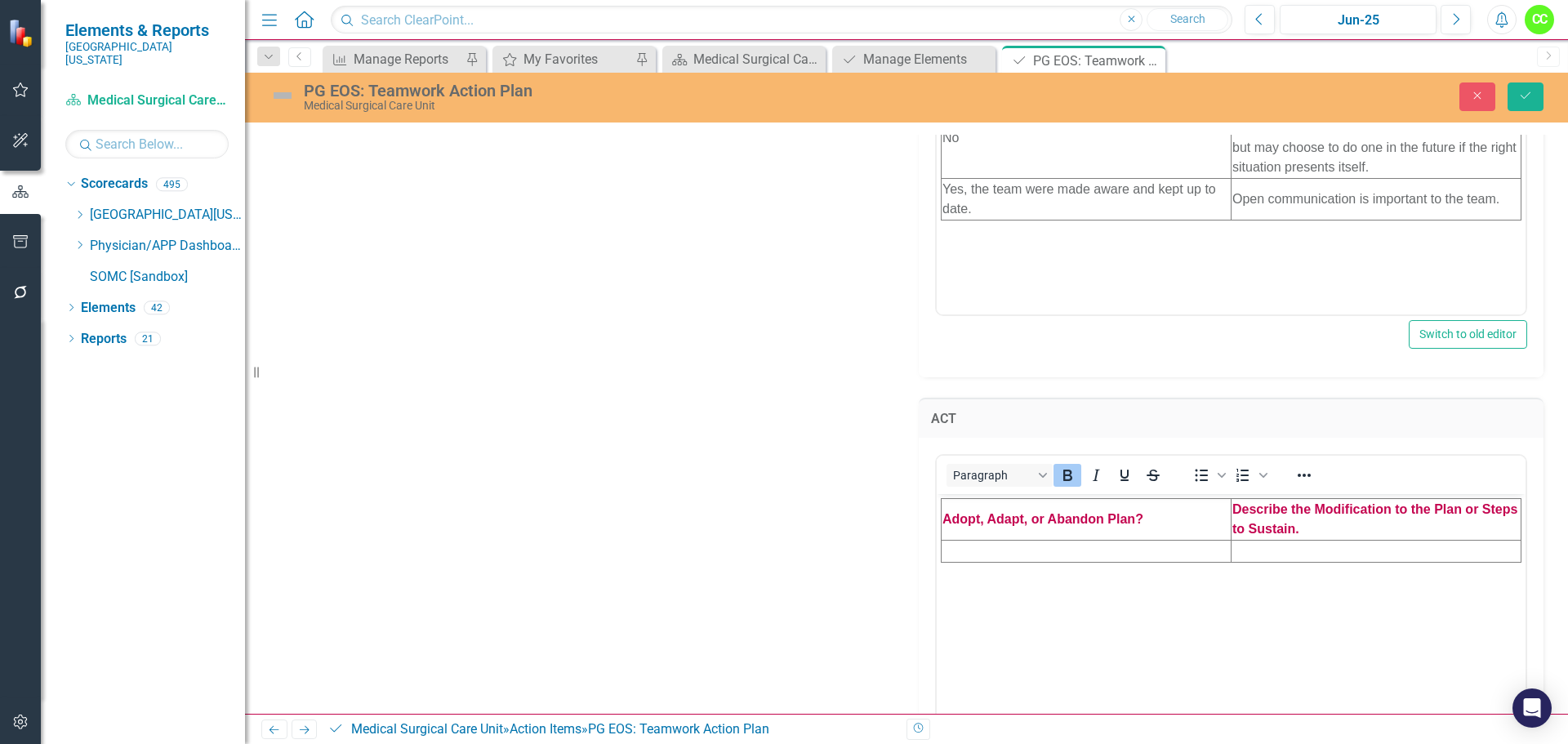
scroll to position [987, 0]
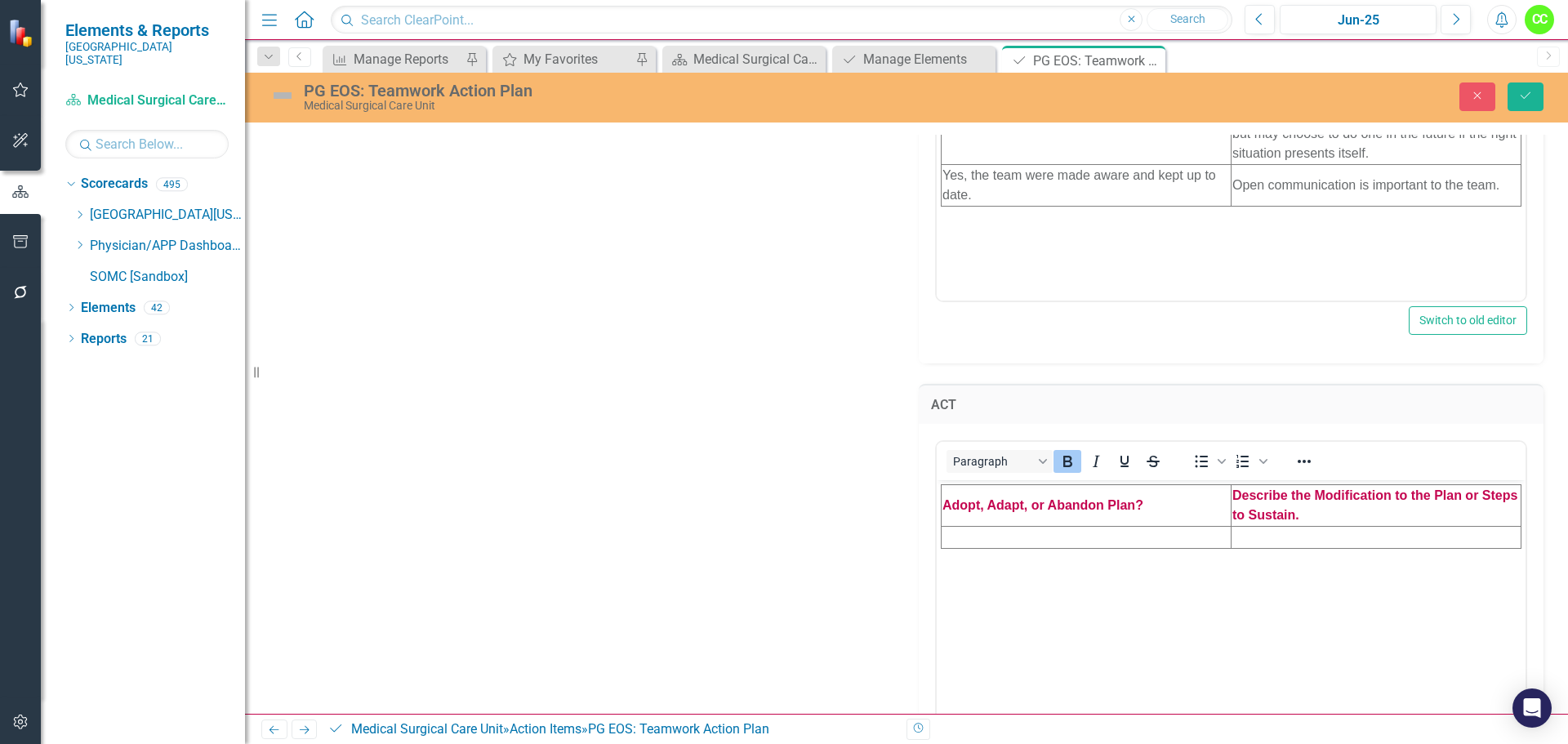
click at [1042, 535] on td "Rich Text Area. Press ALT-0 for help." at bounding box center [1086, 536] width 290 height 22
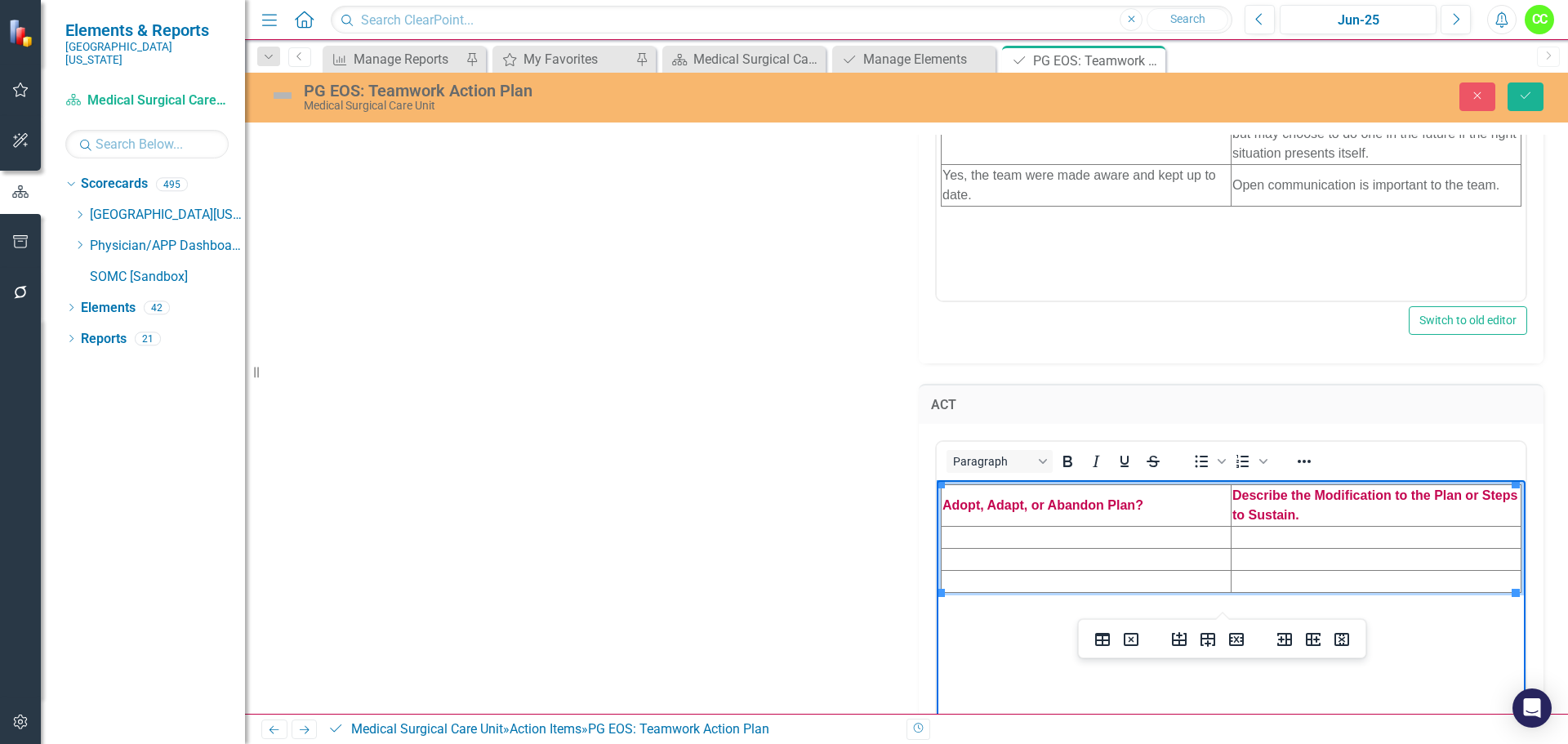
click at [1038, 536] on td "Rich Text Area. Press ALT-0 for help." at bounding box center [1086, 536] width 290 height 22
click at [1024, 554] on td "Rich Text Area. Press ALT-0 for help." at bounding box center [1086, 559] width 290 height 22
click at [1021, 580] on td "Rich Text Area. Press ALT-0 for help." at bounding box center [1086, 581] width 290 height 22
click at [1265, 577] on td "Rich Text Area. Press ALT-0 for help." at bounding box center [1376, 581] width 290 height 22
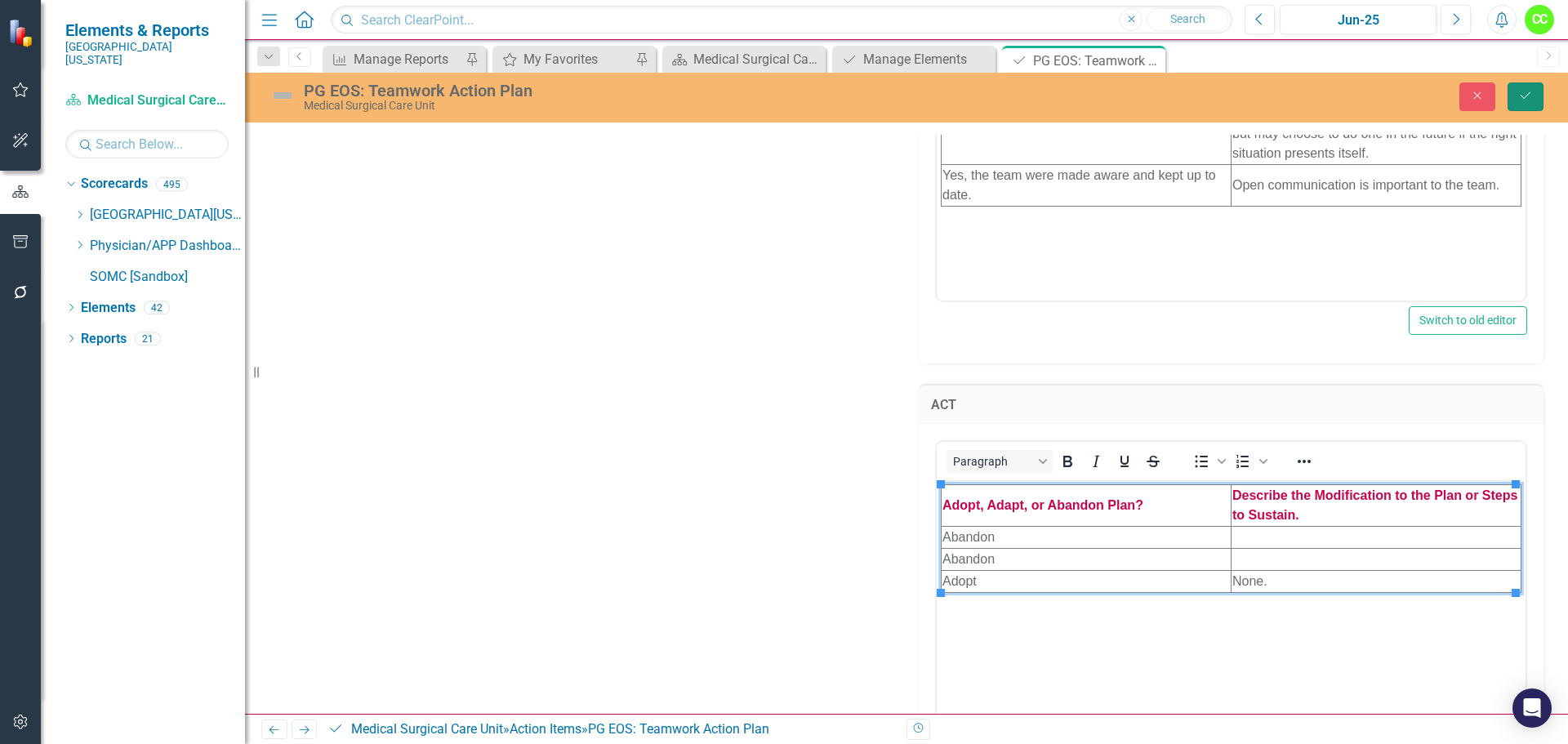
click at [1531, 95] on icon "Save" at bounding box center [1526, 96] width 15 height 11
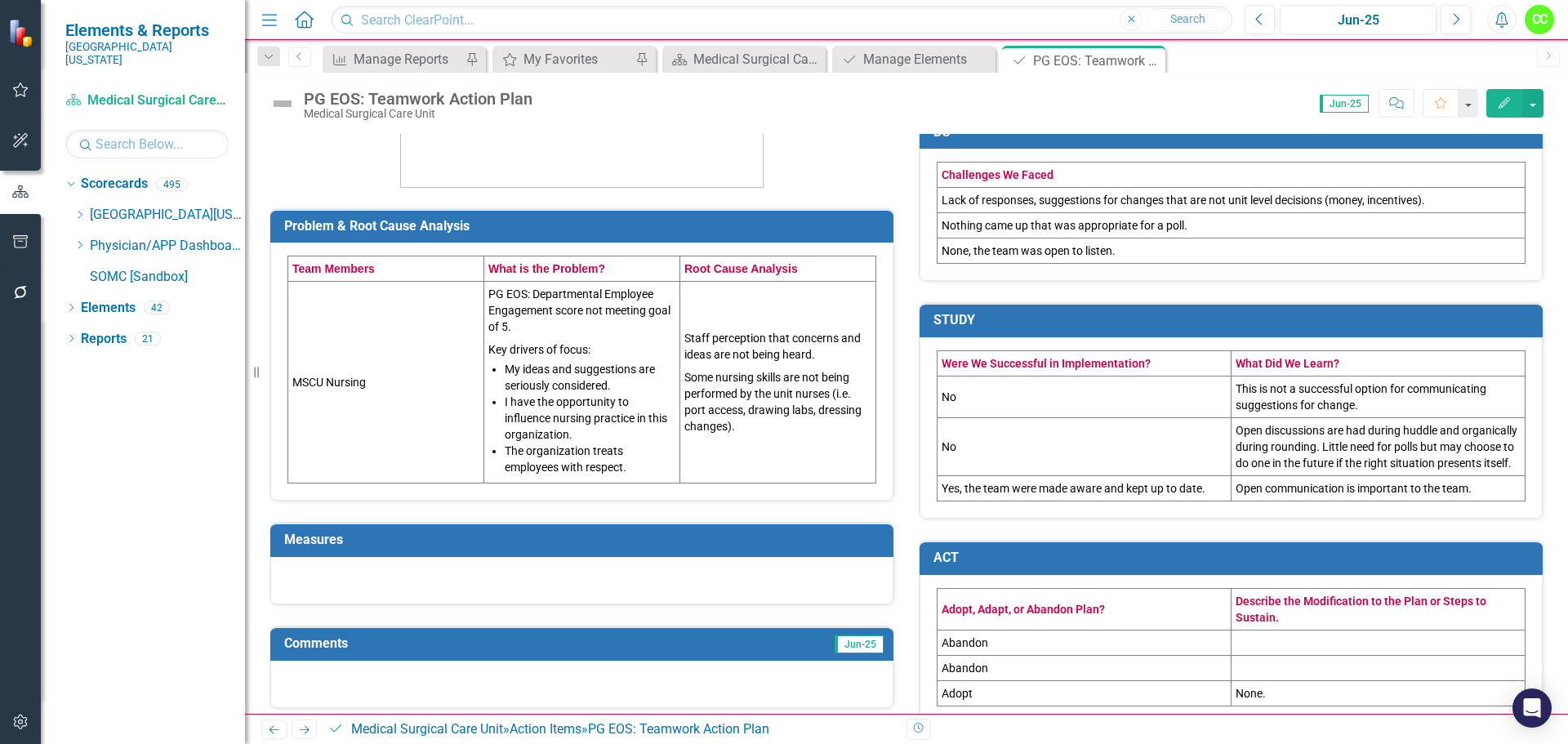
scroll to position [386, 0]
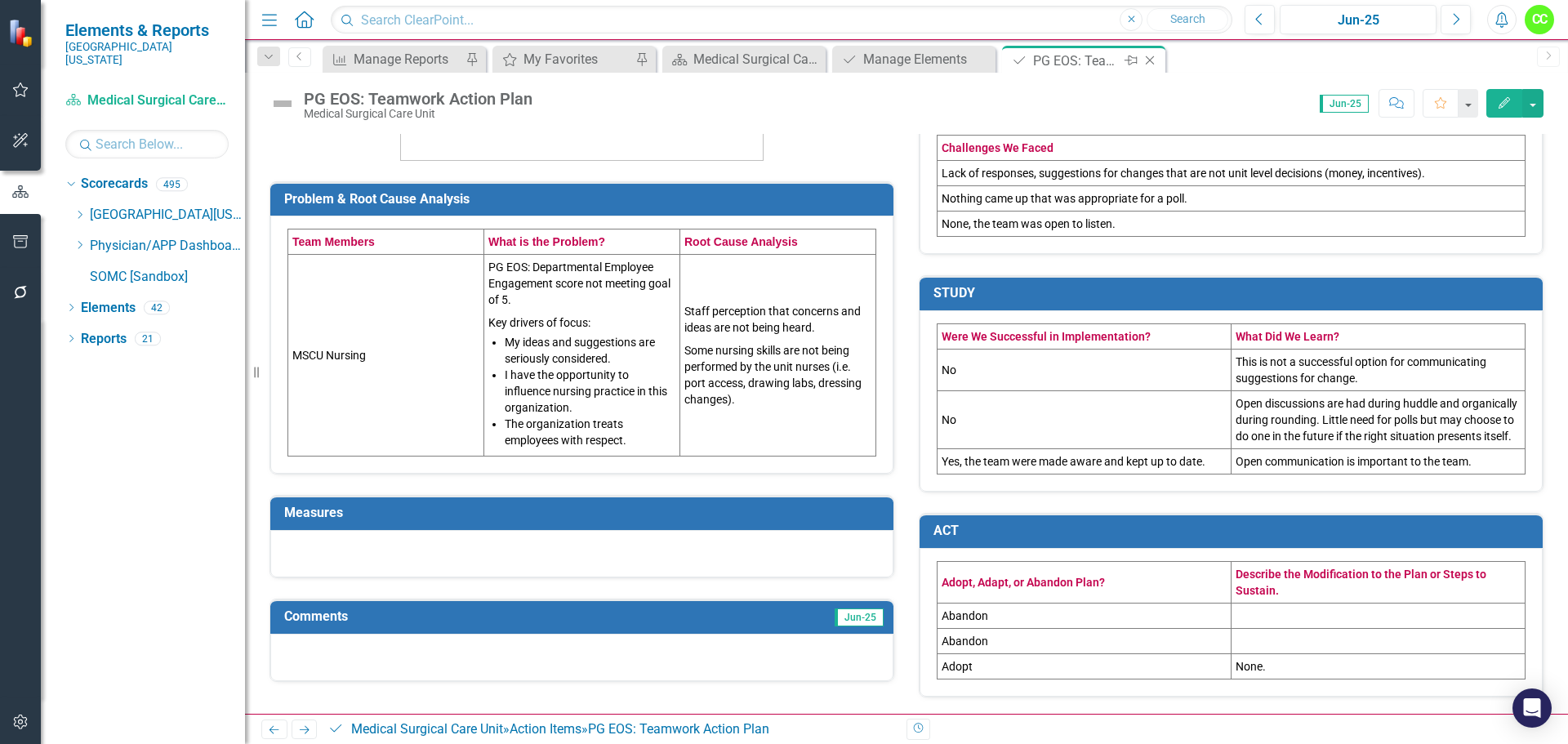
click at [1152, 59] on icon "Close" at bounding box center [1149, 60] width 16 height 13
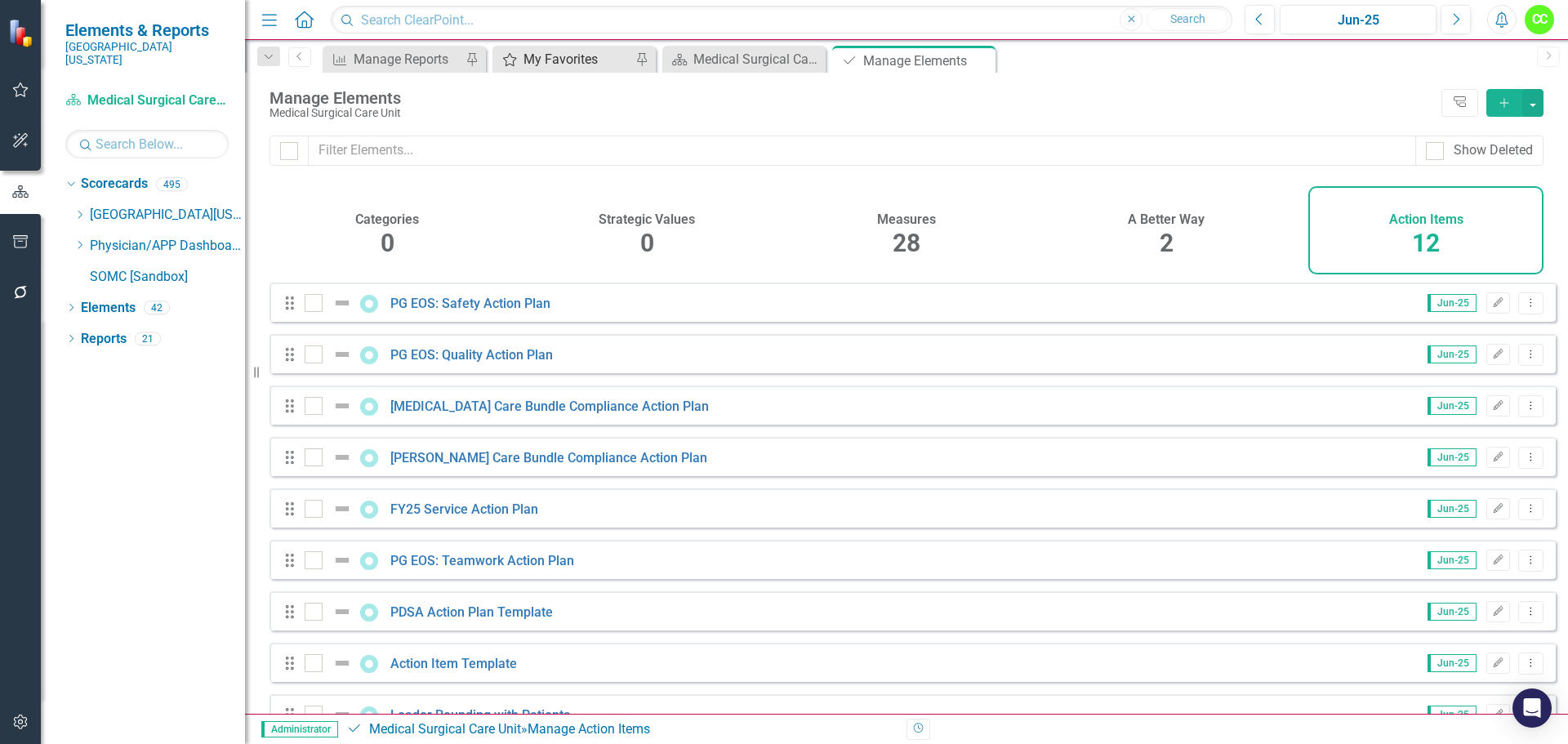
click at [572, 59] on div "My Favorites" at bounding box center [577, 59] width 108 height 21
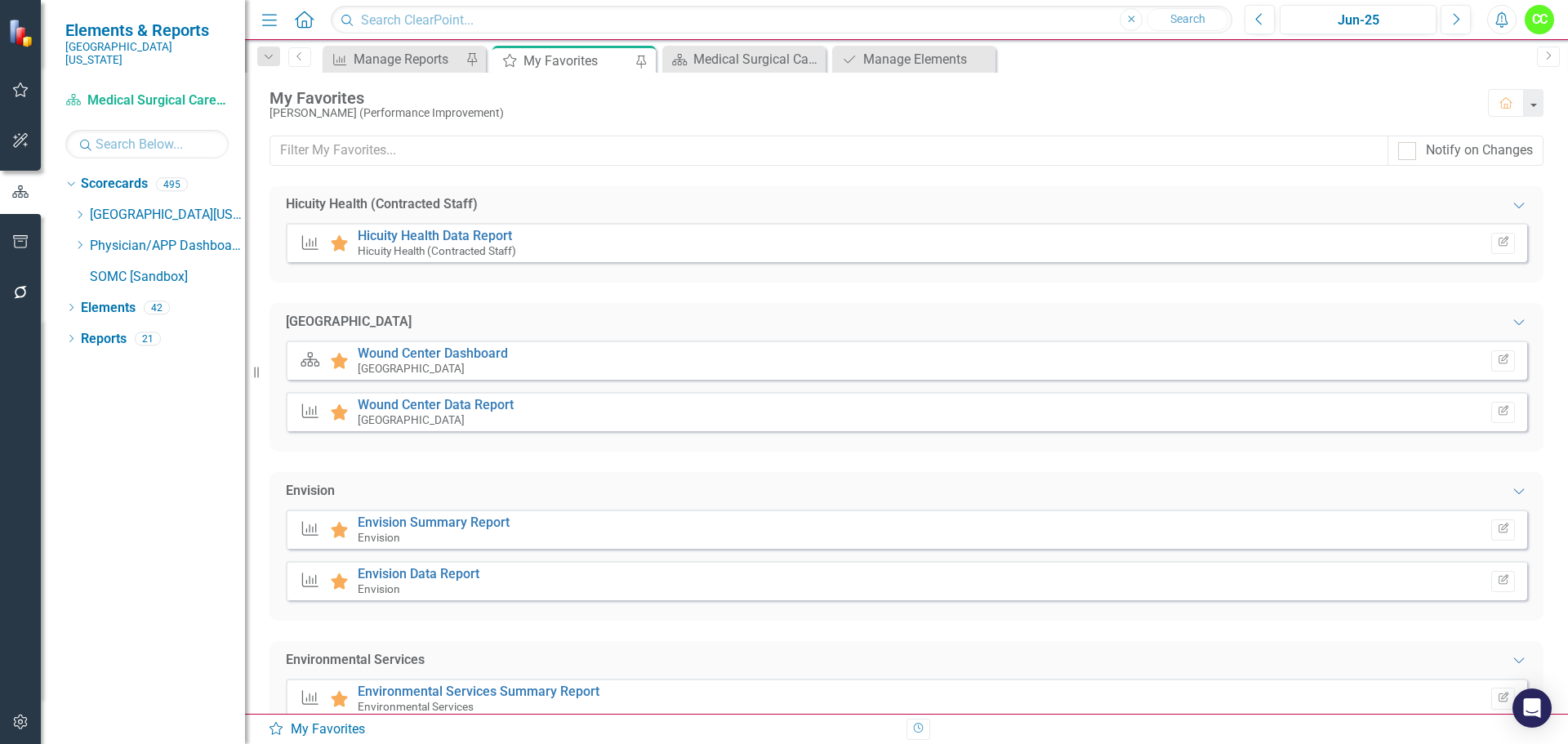
scroll to position [981, 0]
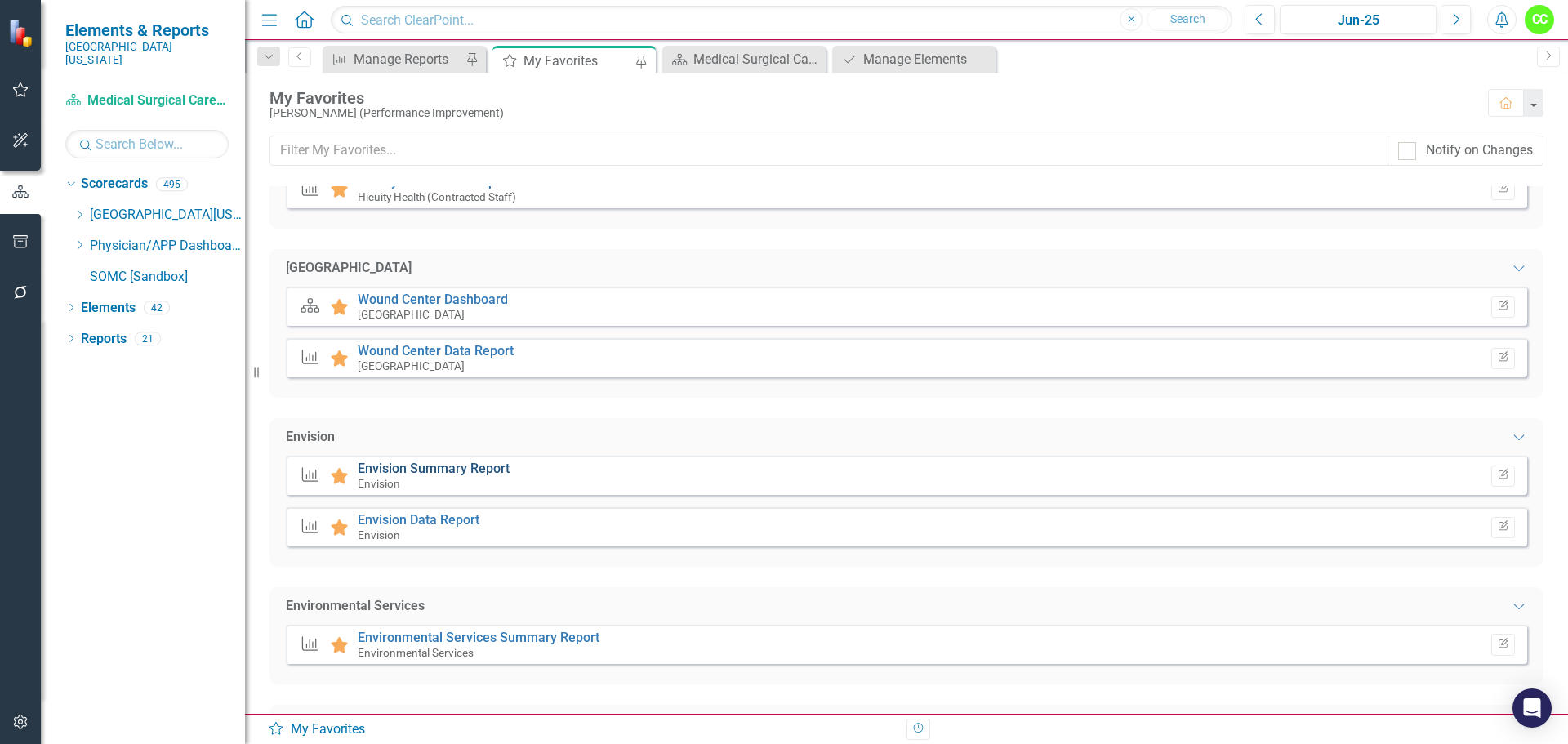
click at [447, 472] on link "Envision Summary Report" at bounding box center [434, 469] width 152 height 16
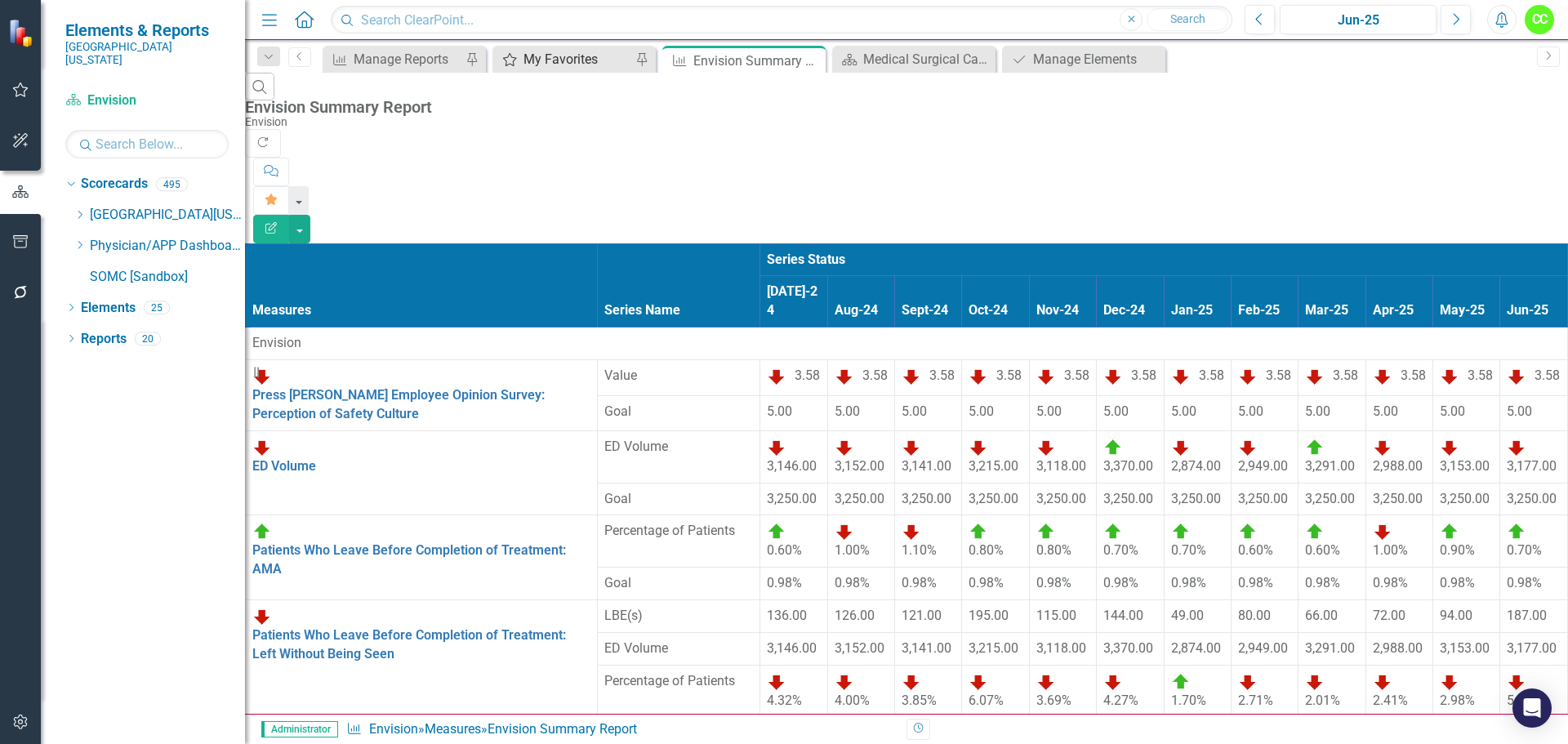
click at [547, 59] on div "My Favorites" at bounding box center [577, 59] width 108 height 21
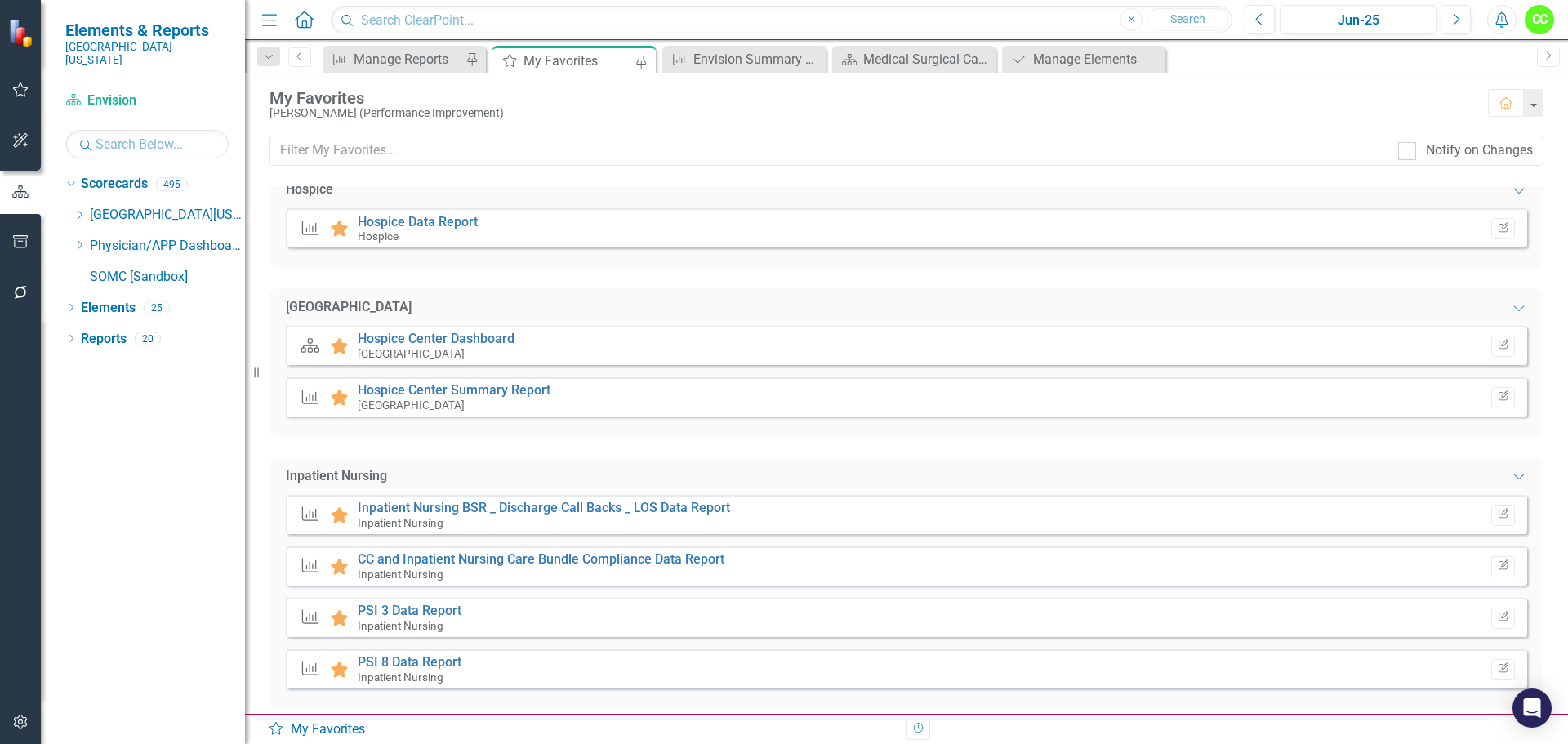
scroll to position [1716, 0]
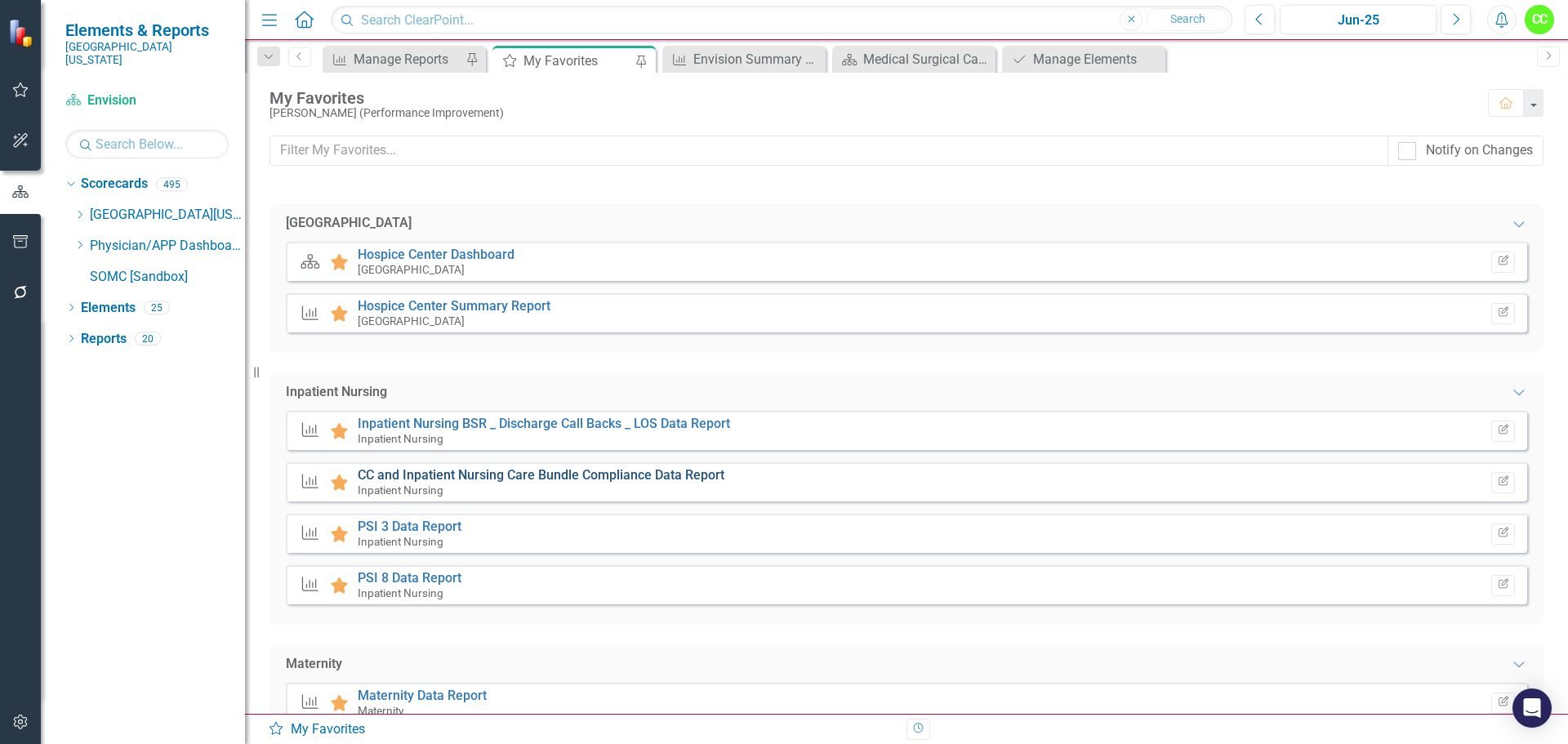
click at [543, 477] on link "CC and Inpatient Nursing Care Bundle Compliance Data Report" at bounding box center [541, 475] width 367 height 16
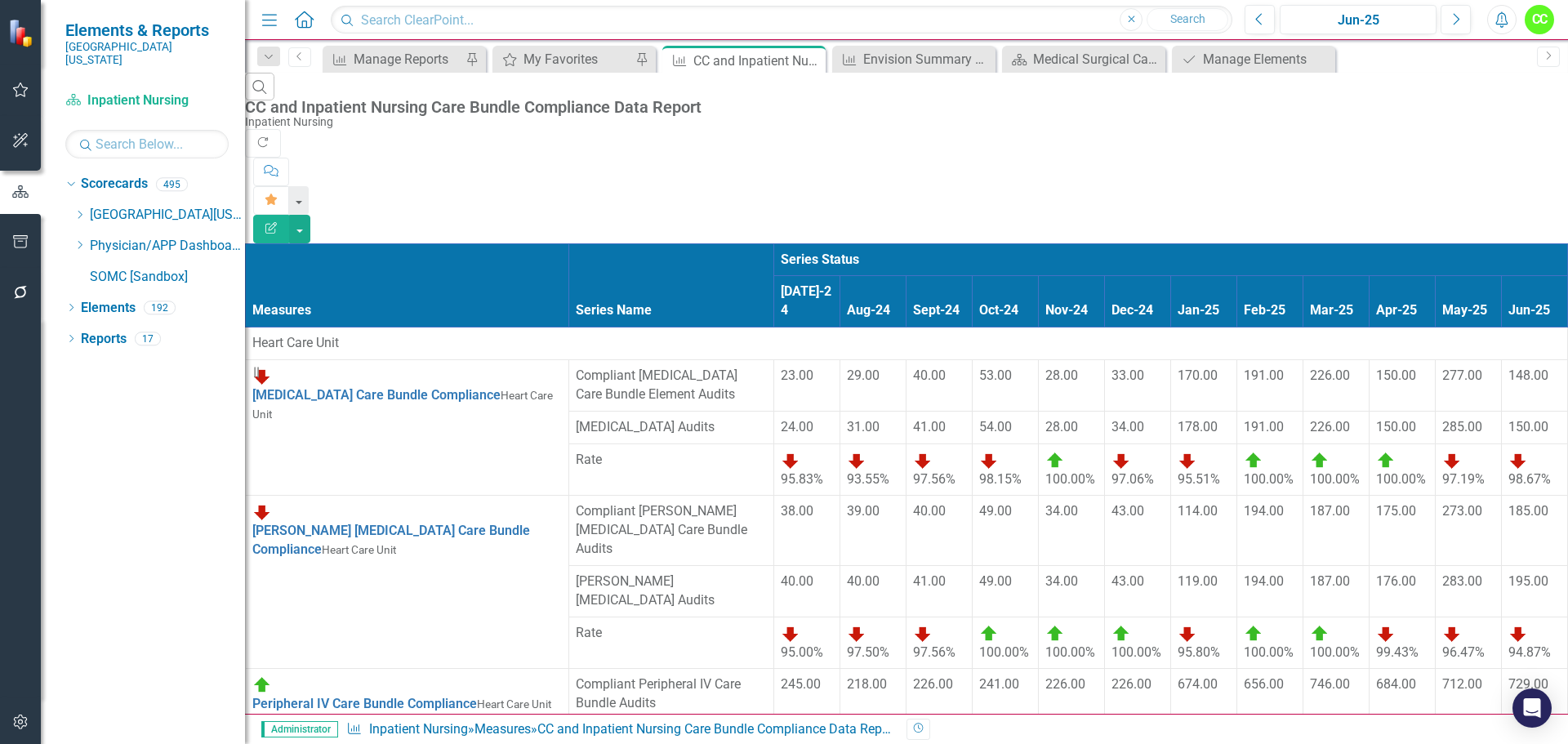
scroll to position [409, 0]
click at [813, 53] on div "Close" at bounding box center [811, 61] width 21 height 21
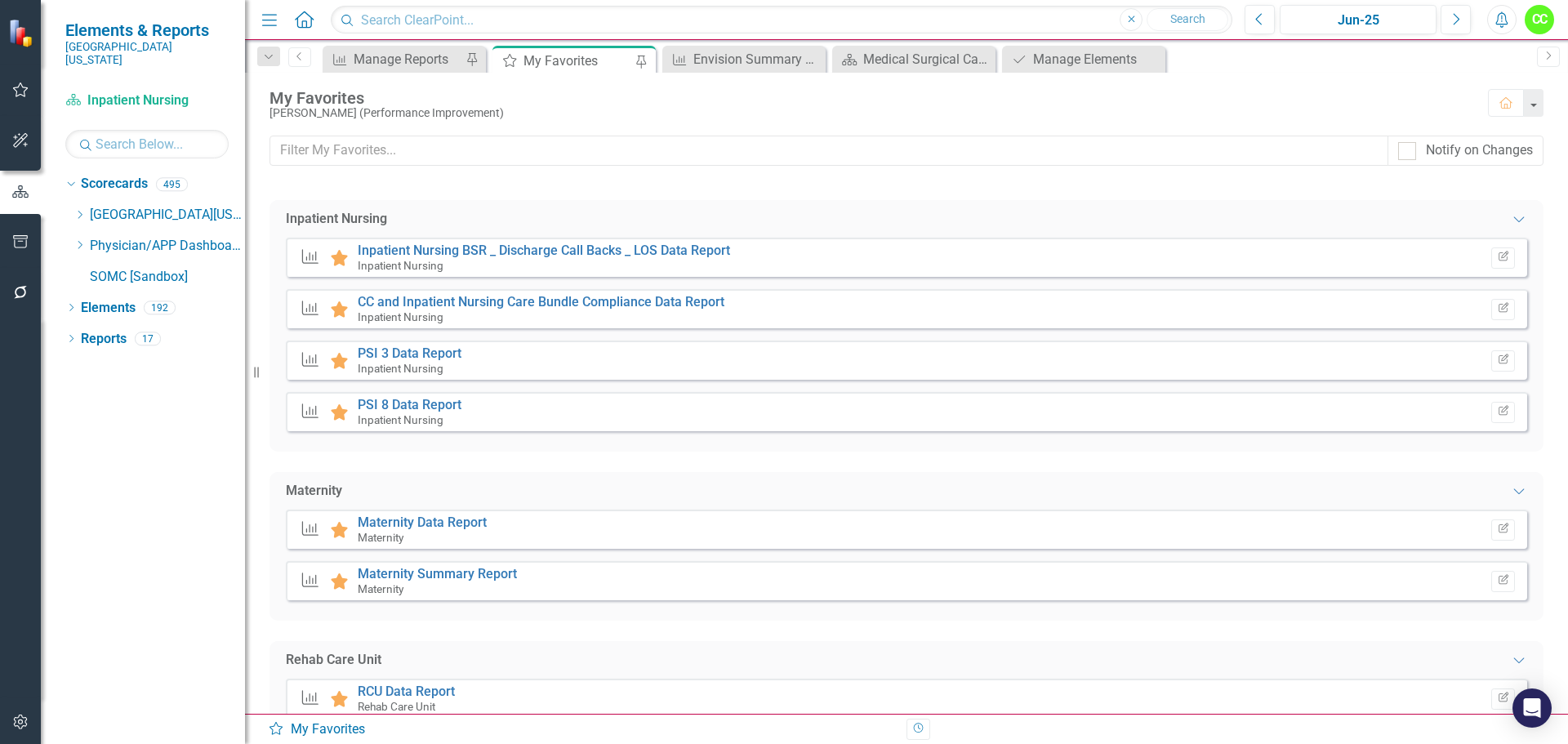
scroll to position [1880, 0]
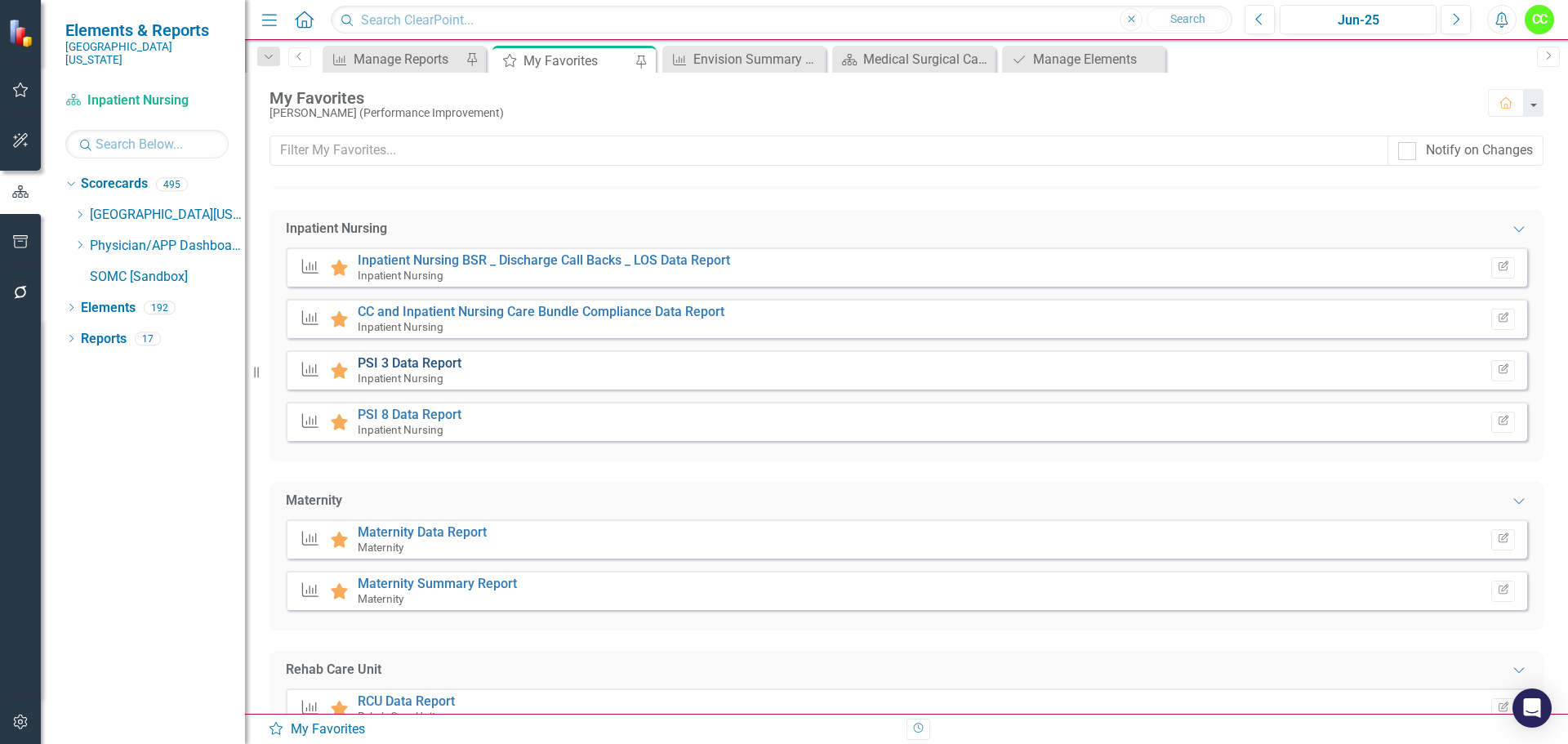
click at [426, 367] on link "PSI 3 Data Report" at bounding box center [409, 363] width 103 height 16
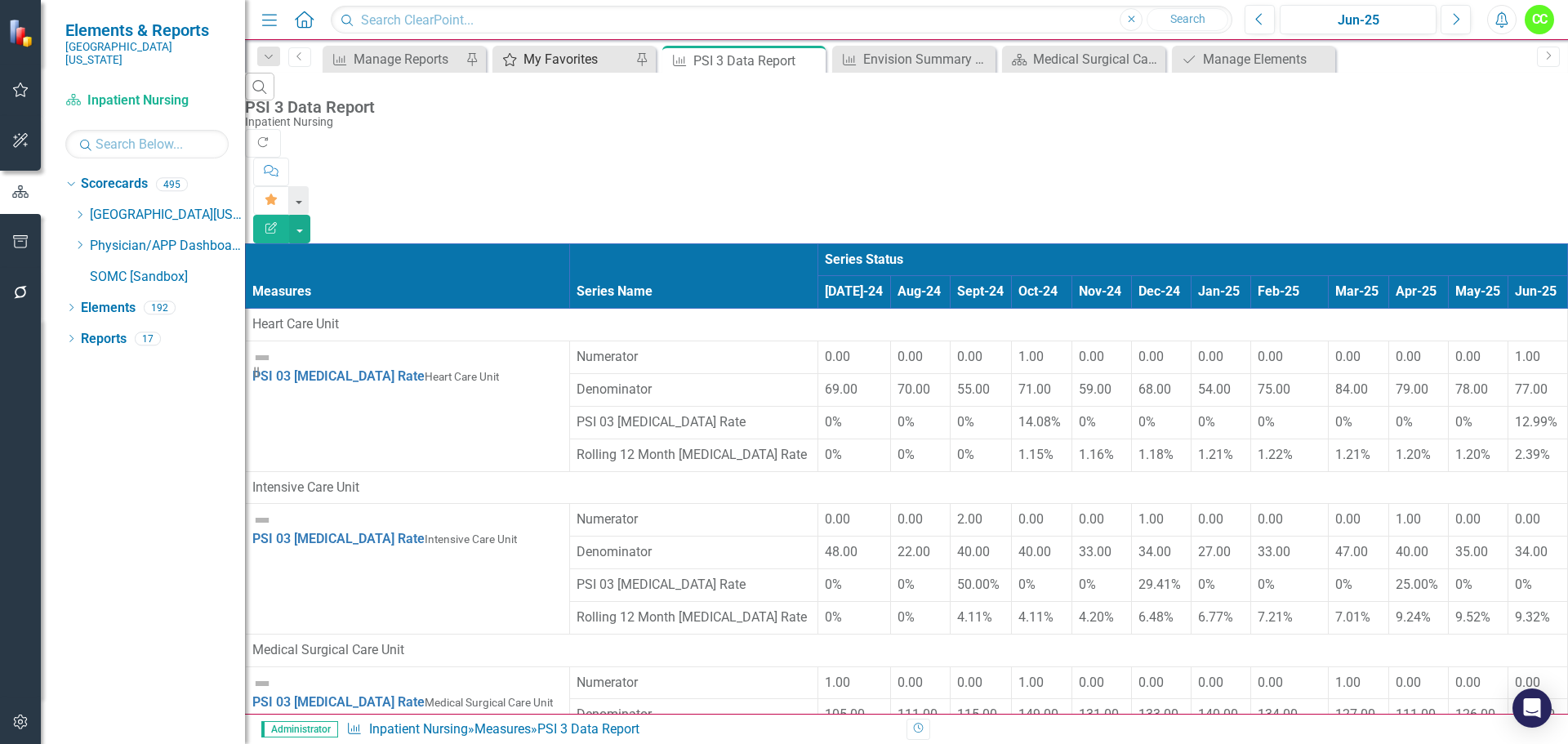
click at [567, 59] on div "My Favorites" at bounding box center [577, 59] width 108 height 21
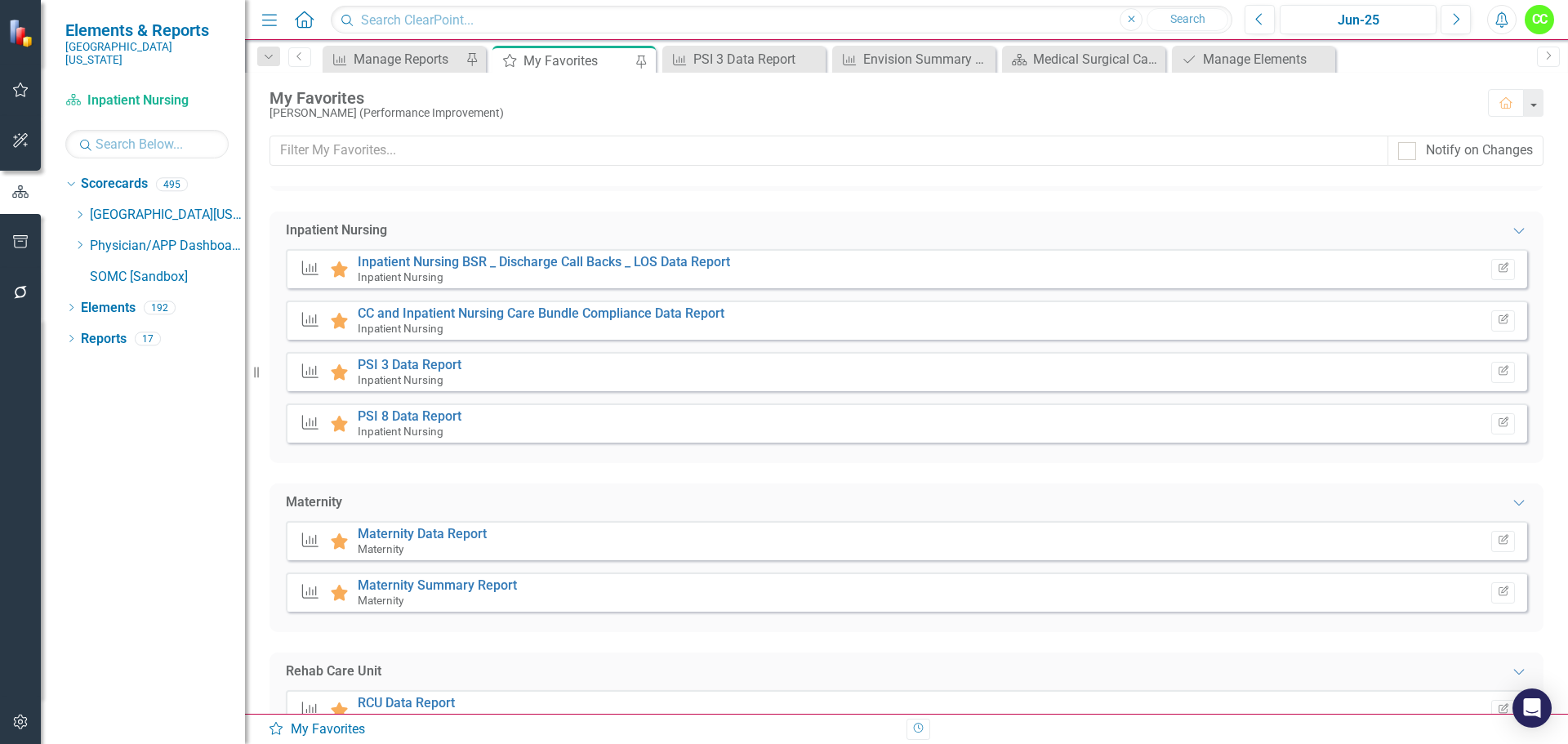
scroll to position [1880, 0]
click at [429, 412] on link "PSI 8 Data Report" at bounding box center [409, 414] width 103 height 16
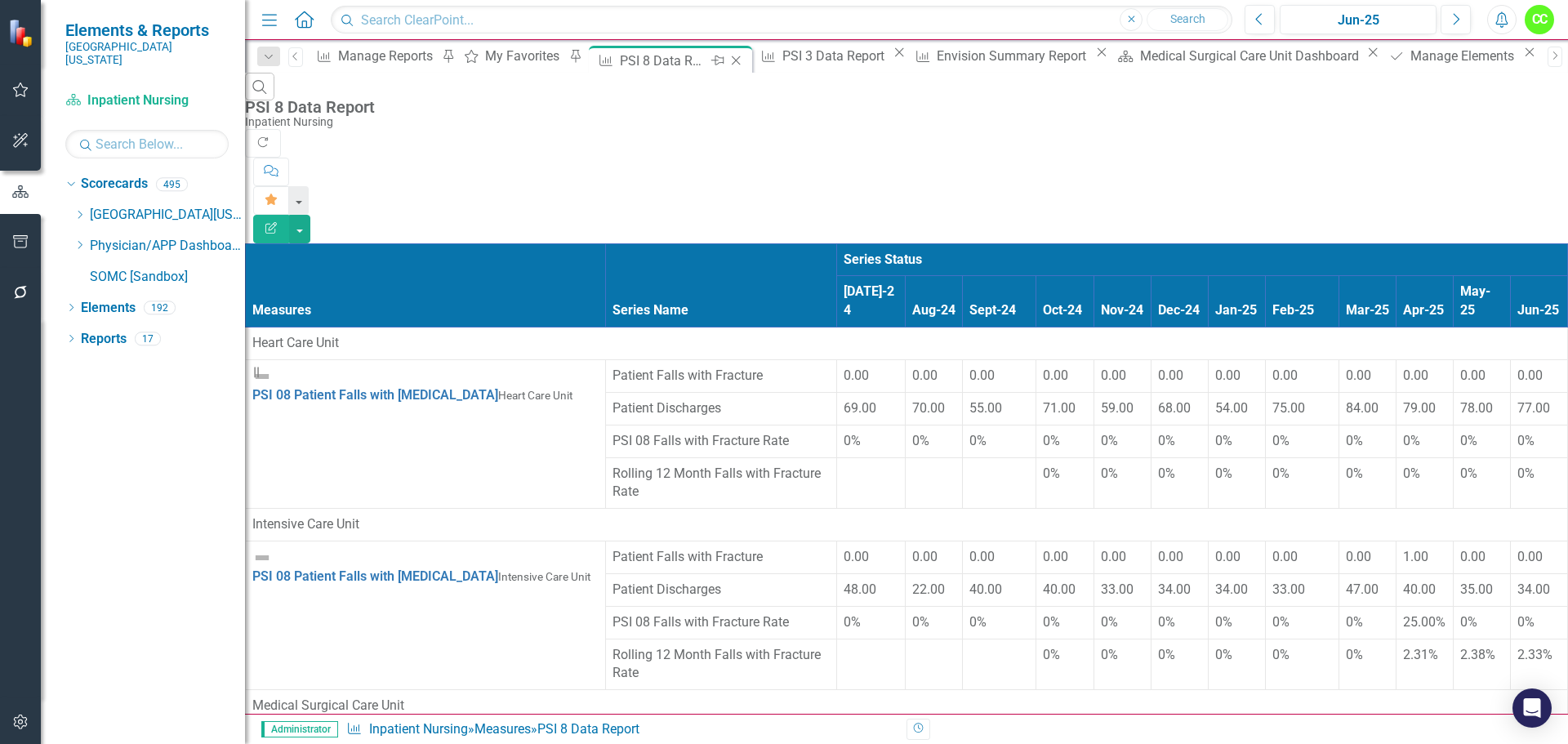
click at [744, 60] on icon "Close" at bounding box center [735, 60] width 16 height 13
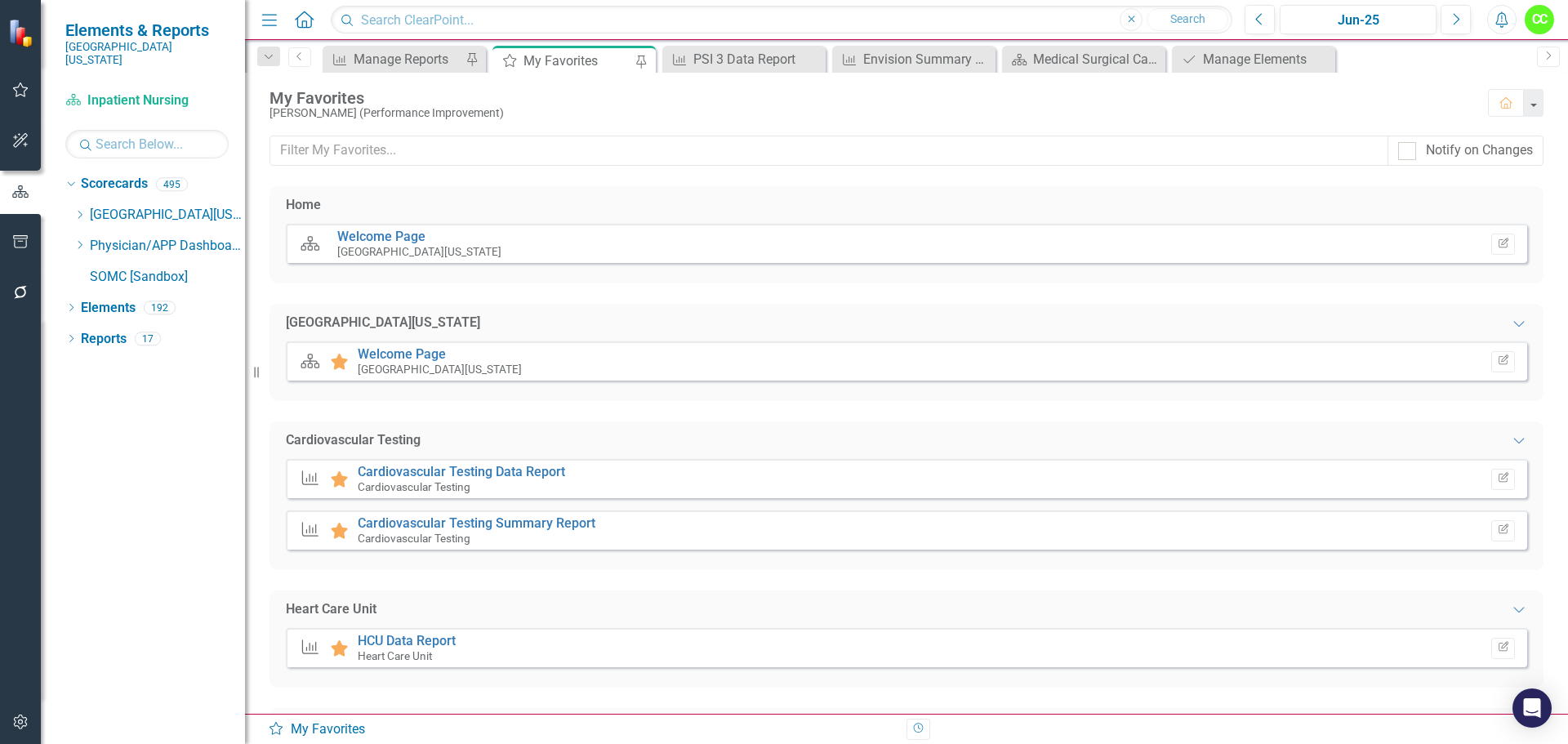
drag, startPoint x: 76, startPoint y: 205, endPoint x: 135, endPoint y: 266, distance: 84.9
click at [76, 210] on icon "Dropdown" at bounding box center [79, 215] width 12 height 9
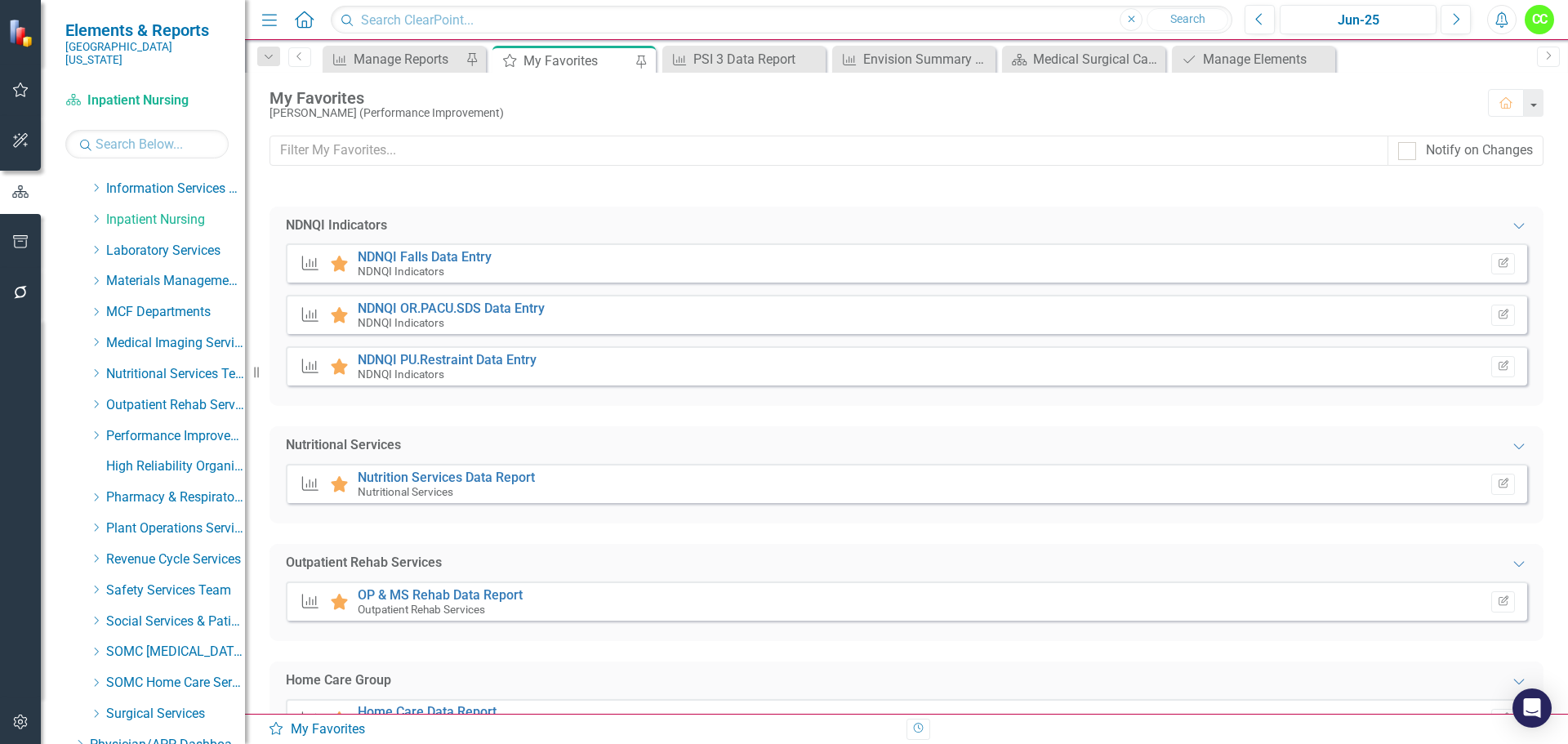
scroll to position [2452, 0]
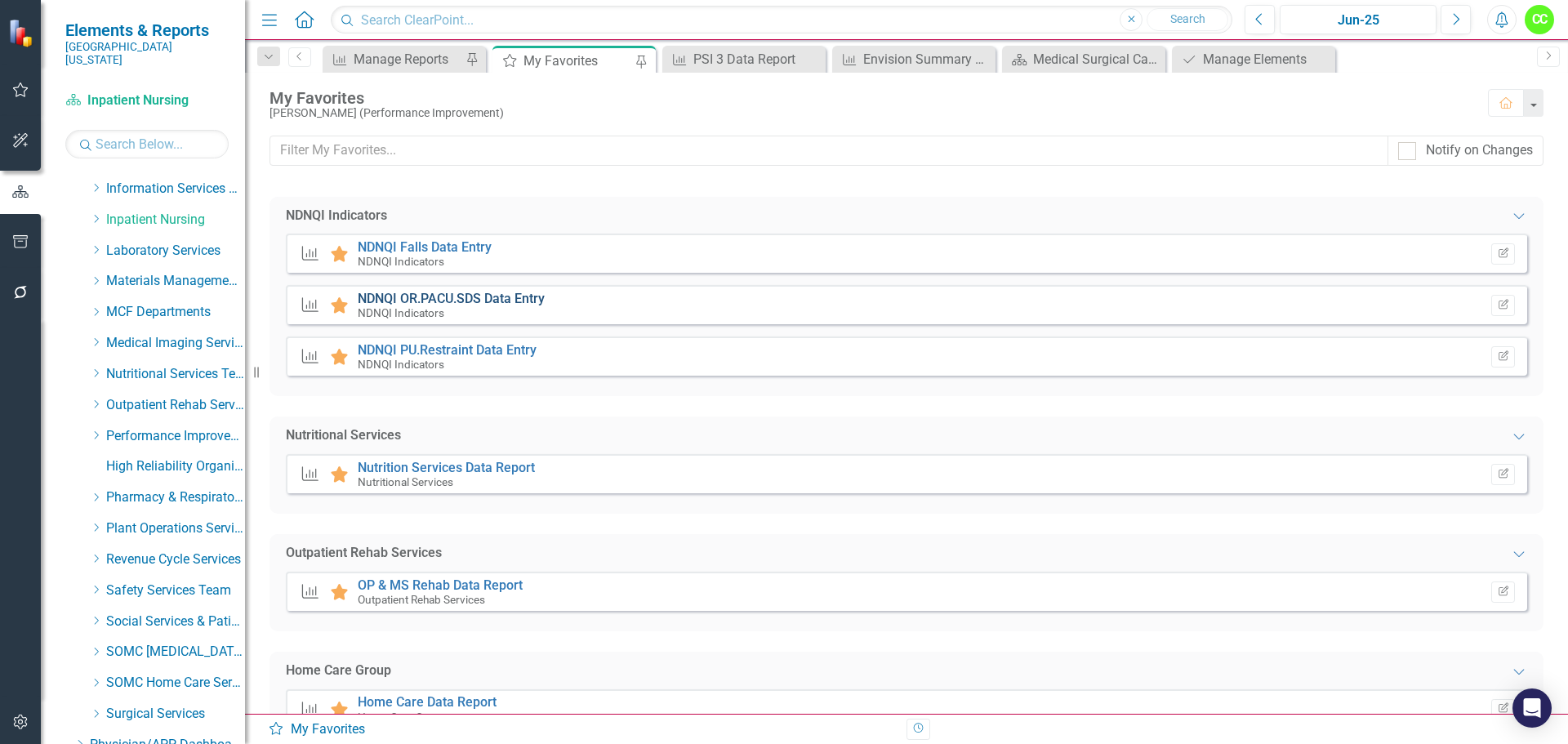
click at [457, 299] on link "NDNQI OR.PACU.SDS Data Entry" at bounding box center [451, 299] width 187 height 16
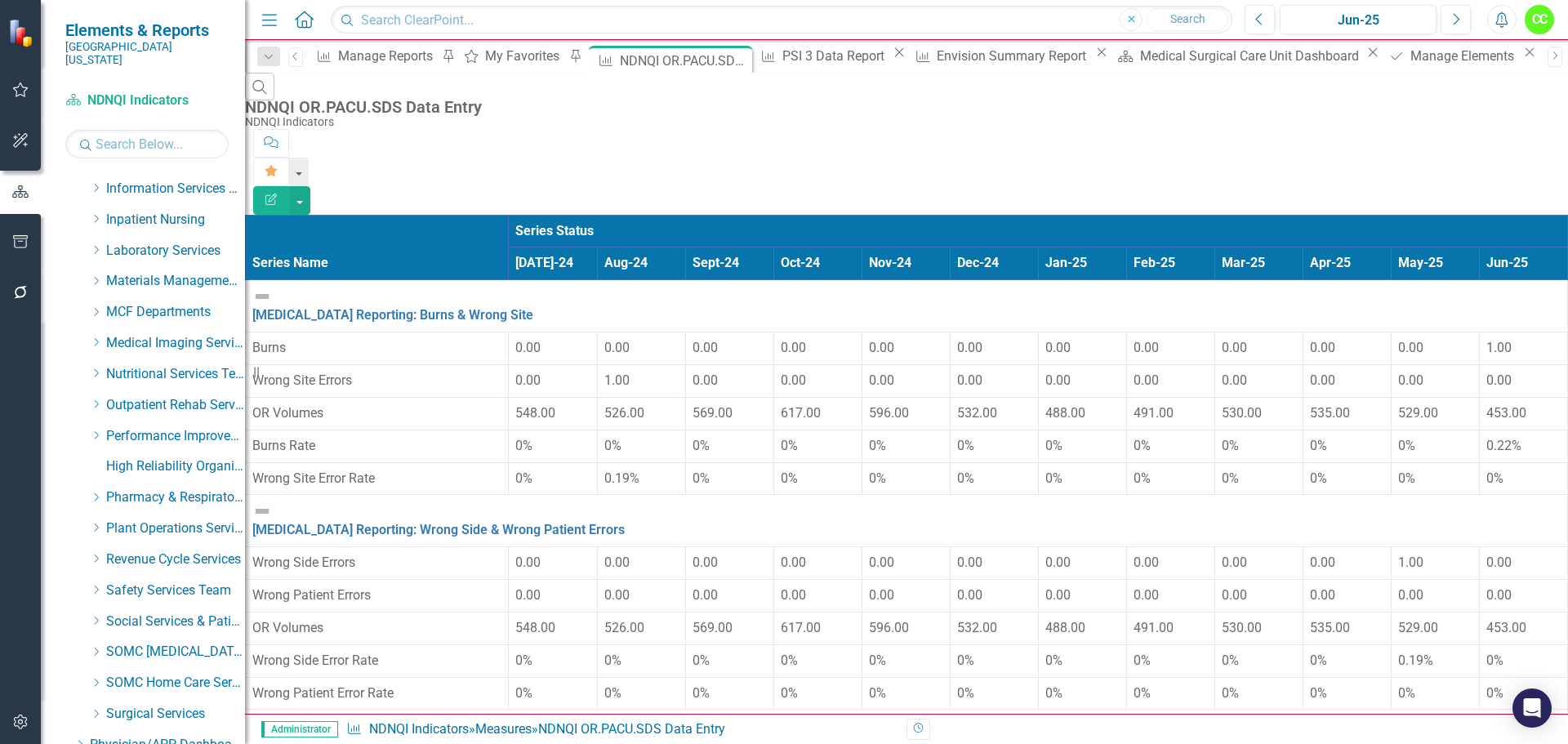
scroll to position [970, 0]
click at [744, 60] on icon "Close" at bounding box center [735, 60] width 16 height 13
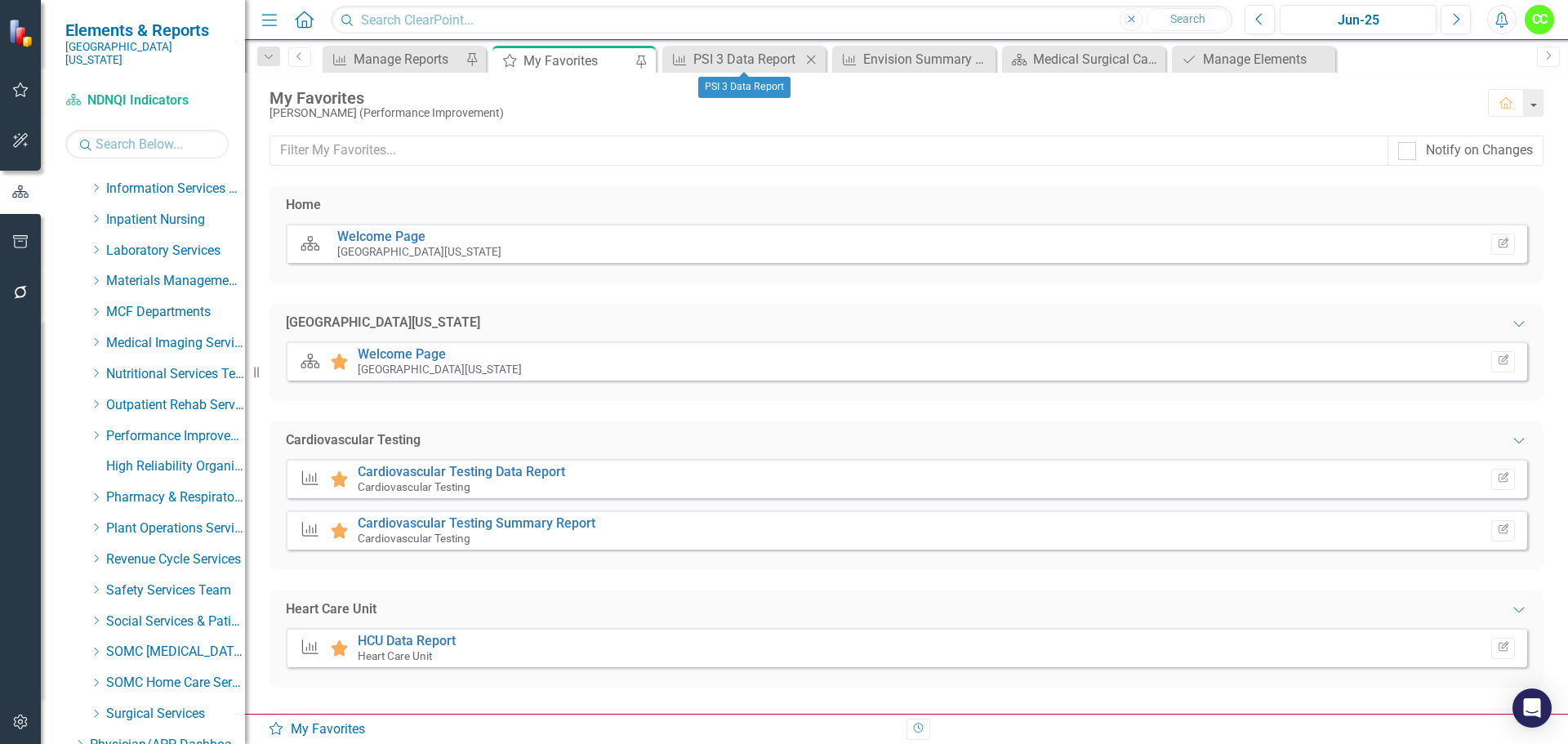
click at [815, 59] on icon "Close" at bounding box center [810, 60] width 16 height 13
click at [812, 63] on icon "Close" at bounding box center [810, 60] width 16 height 13
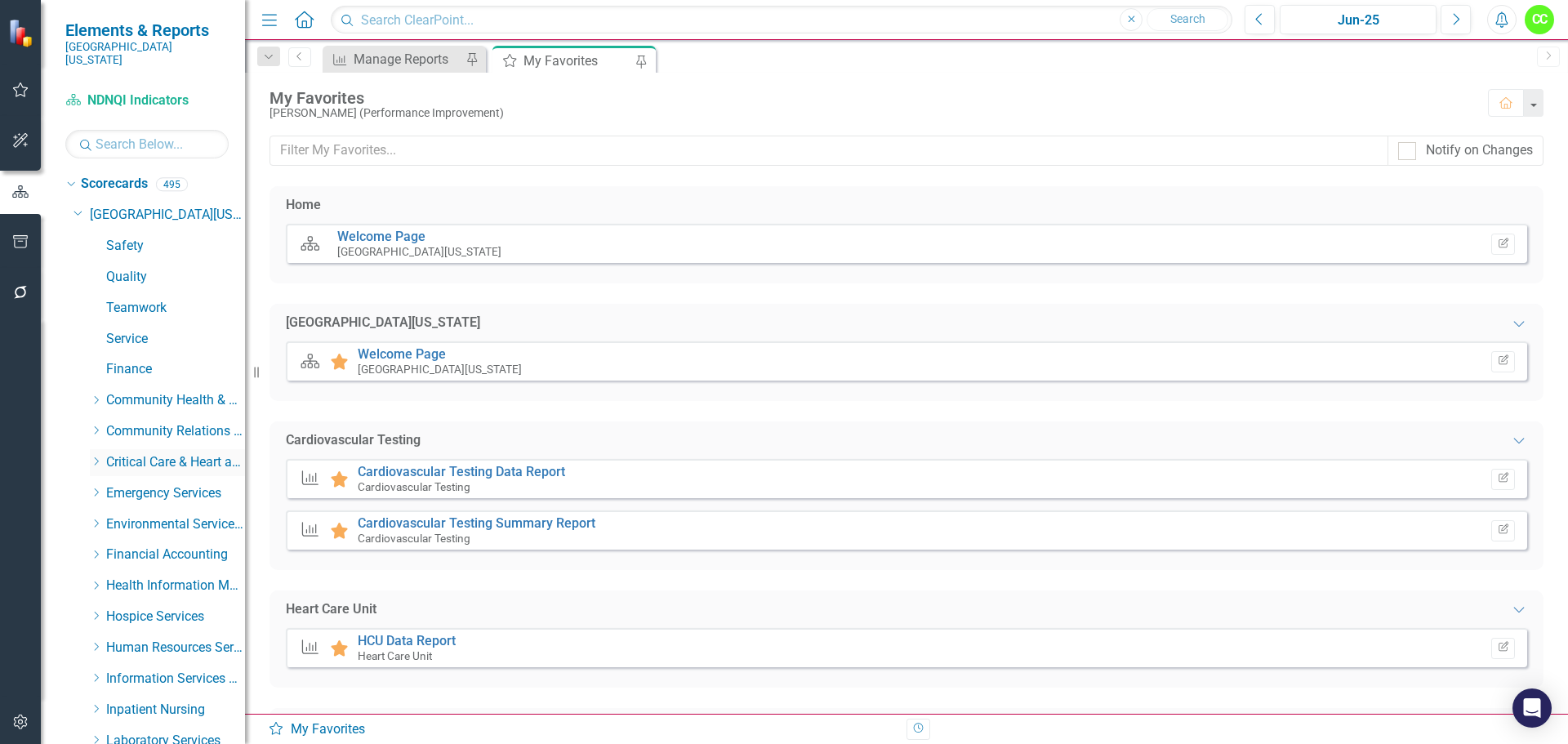
click at [99, 457] on icon "Dropdown" at bounding box center [96, 461] width 12 height 9
click at [157, 546] on link "Intensive Care Unit" at bounding box center [183, 555] width 122 height 19
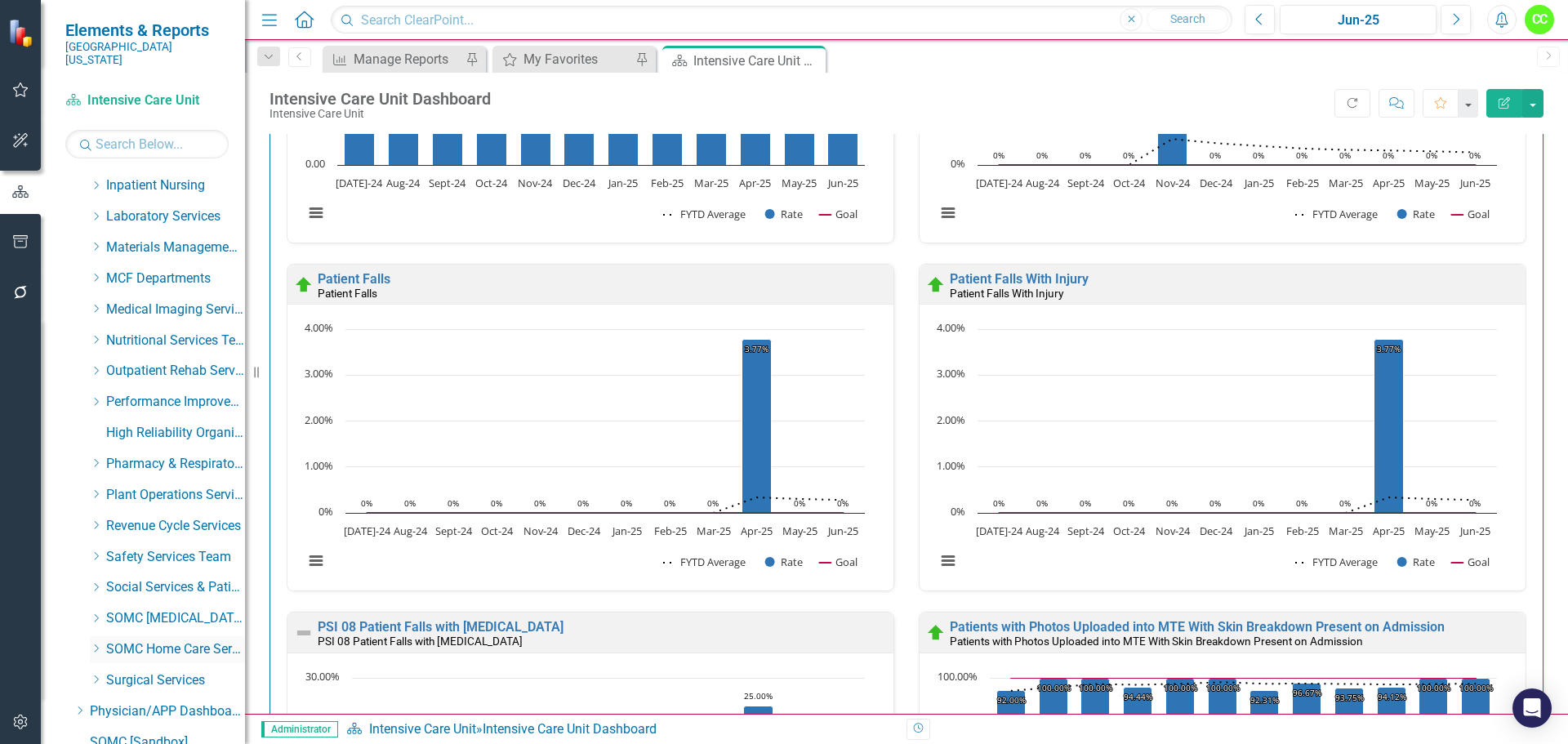
scroll to position [836, 0]
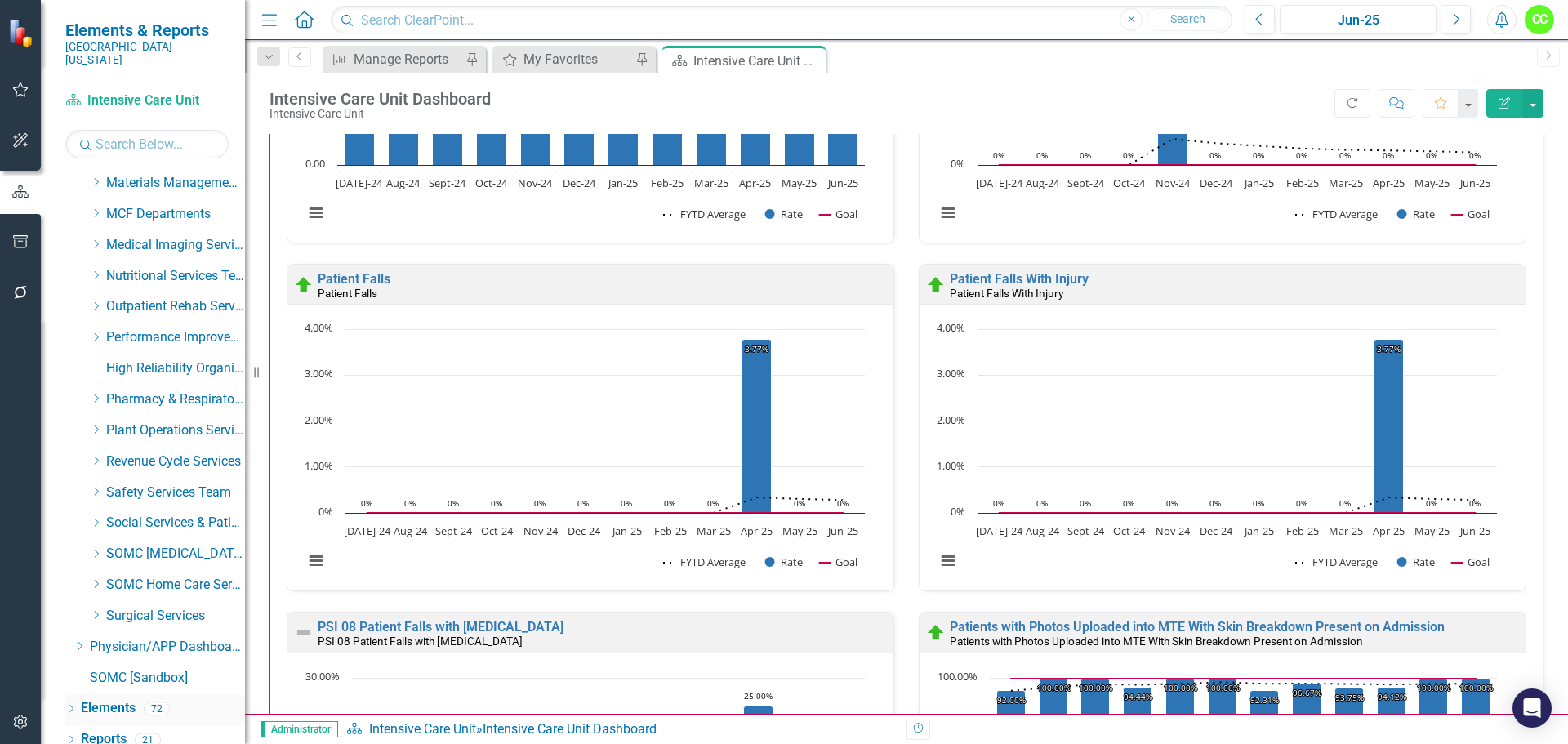
click at [114, 695] on div "Elements" at bounding box center [108, 708] width 54 height 27
click at [119, 700] on link "Elements" at bounding box center [108, 709] width 54 height 19
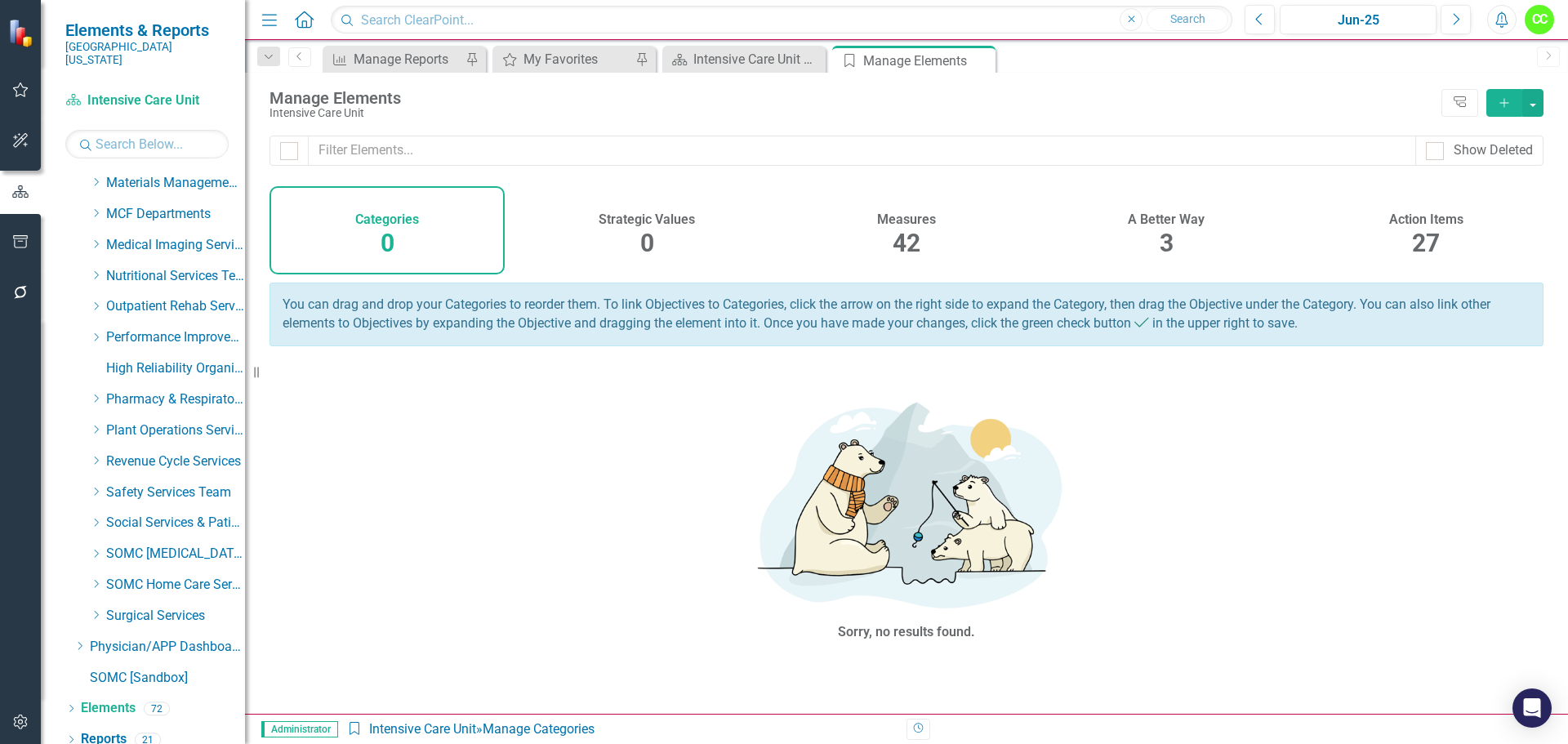
click at [1172, 229] on span "3" at bounding box center [1166, 243] width 14 height 28
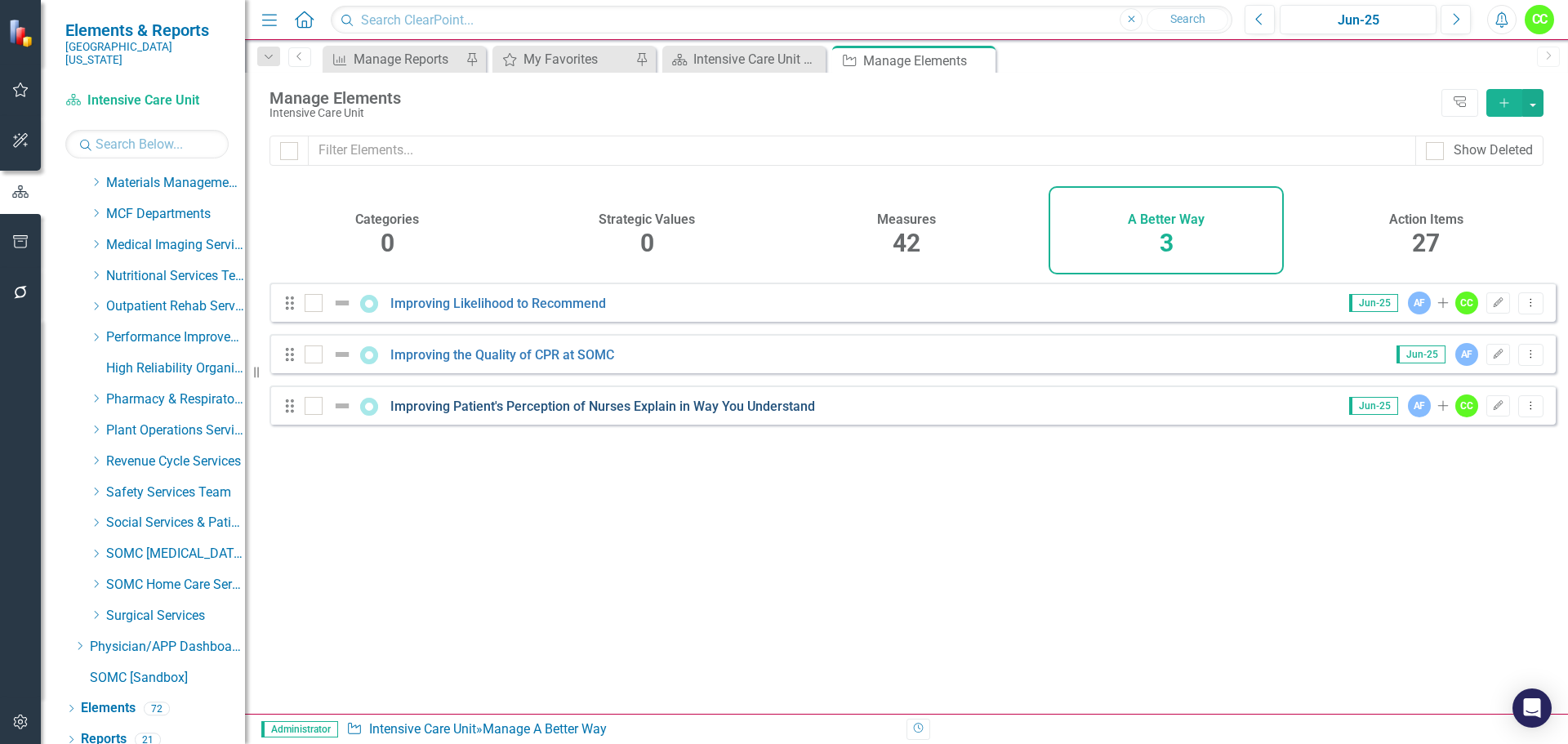
click at [579, 414] on link "Improving Patient's Perception of Nurses Explain in Way You Understand" at bounding box center [603, 406] width 424 height 16
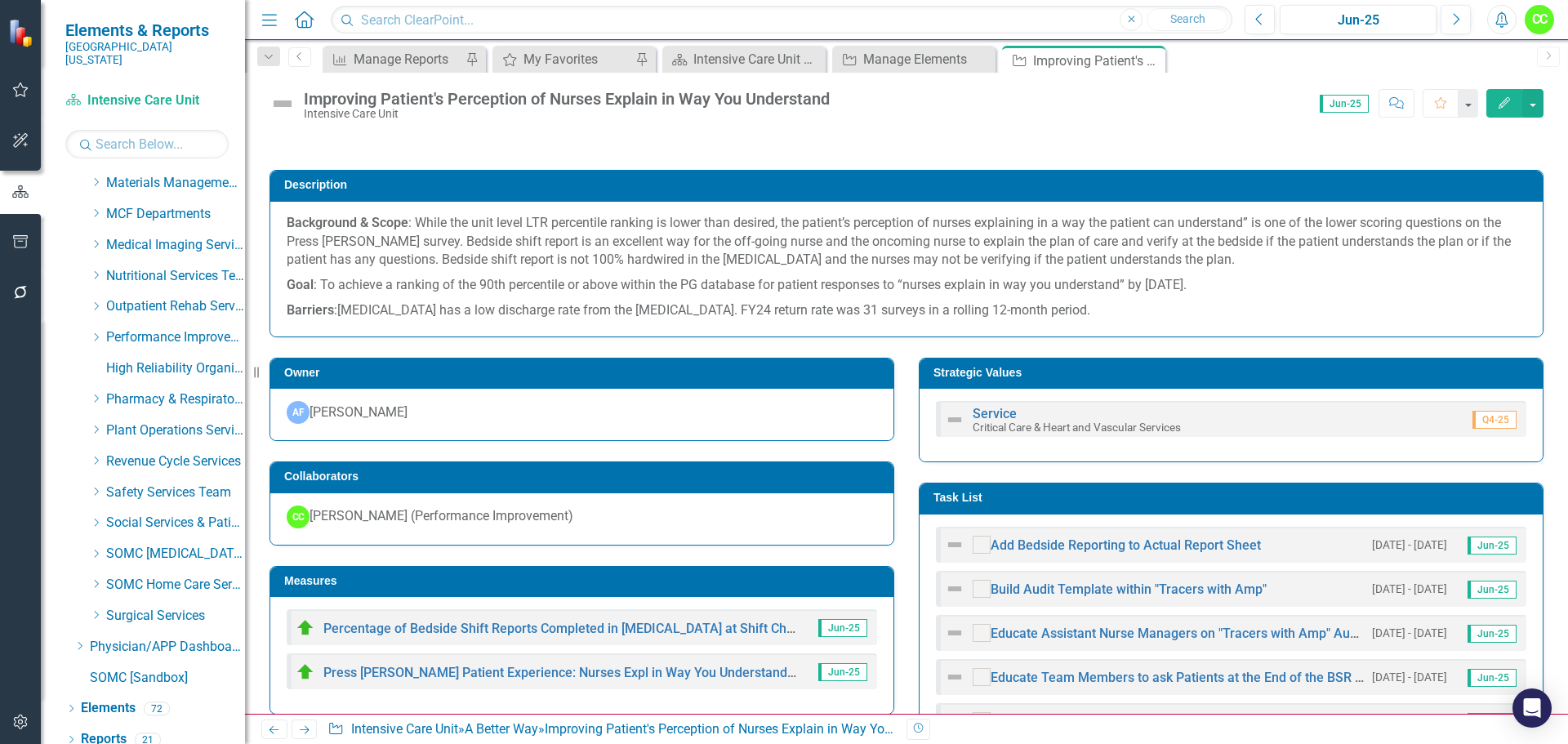
scroll to position [572, 0]
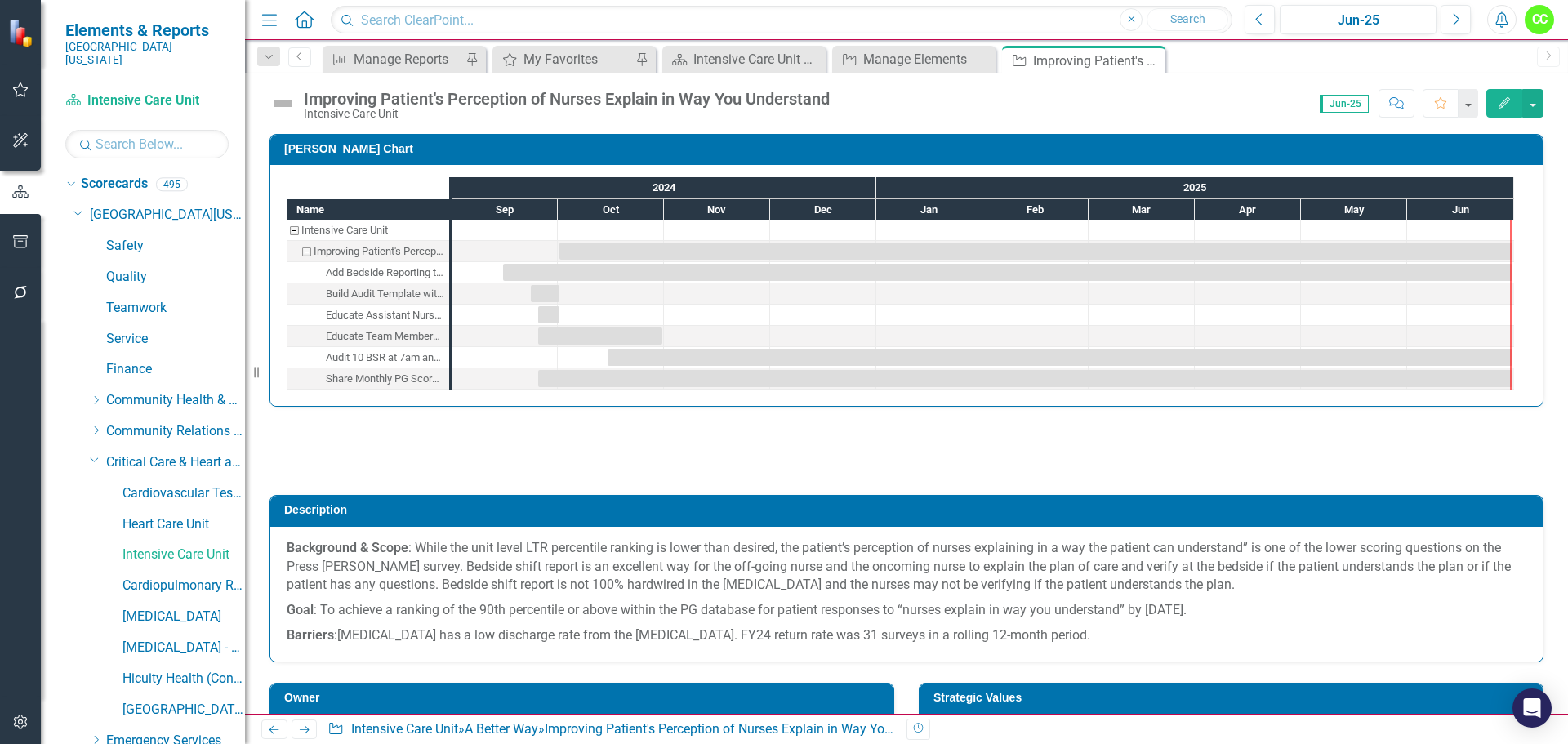
scroll to position [572, 0]
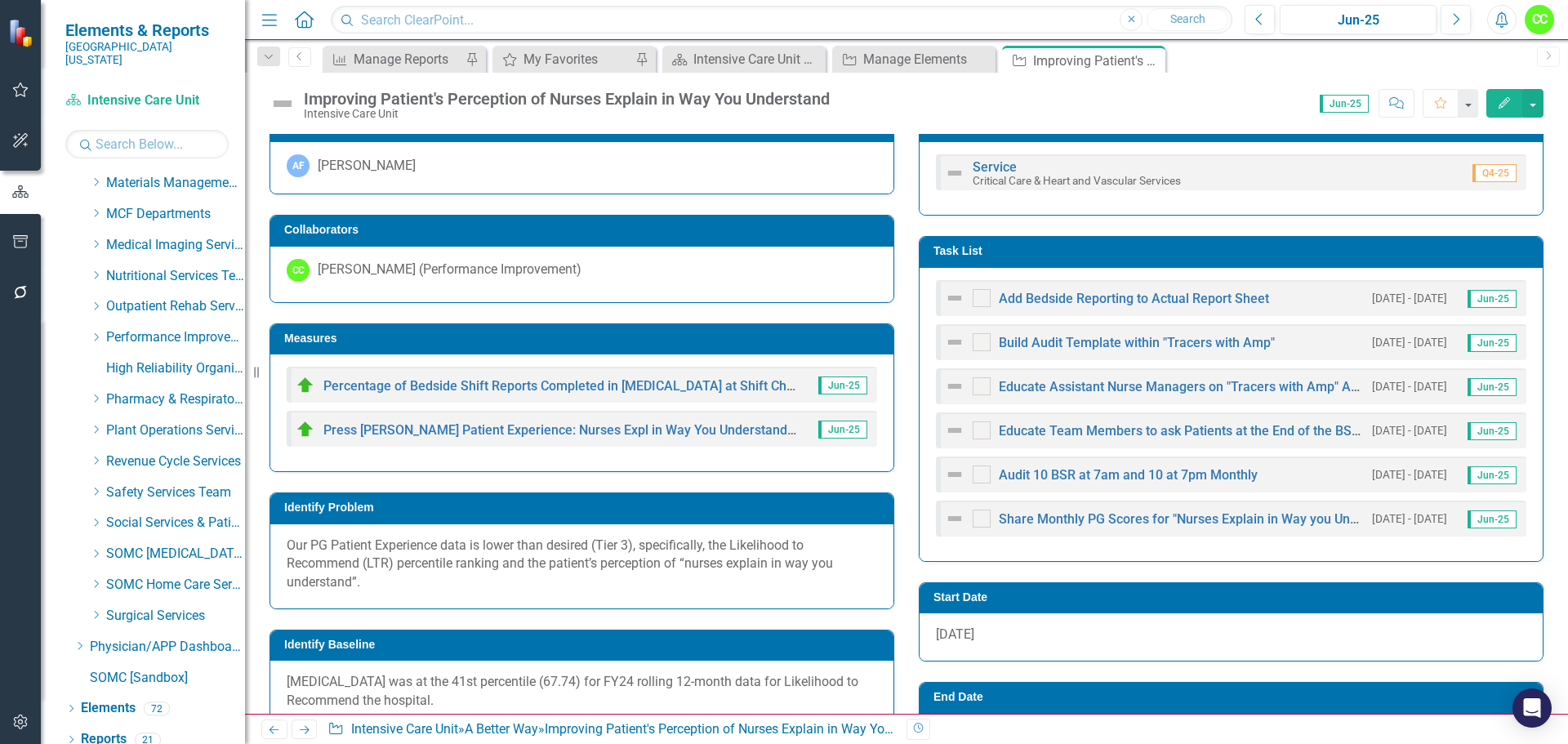
click at [423, 584] on p "Our PG Patient Experience data is lower than desired (Tier 3), specifically, th…" at bounding box center [581, 565] width 591 height 56
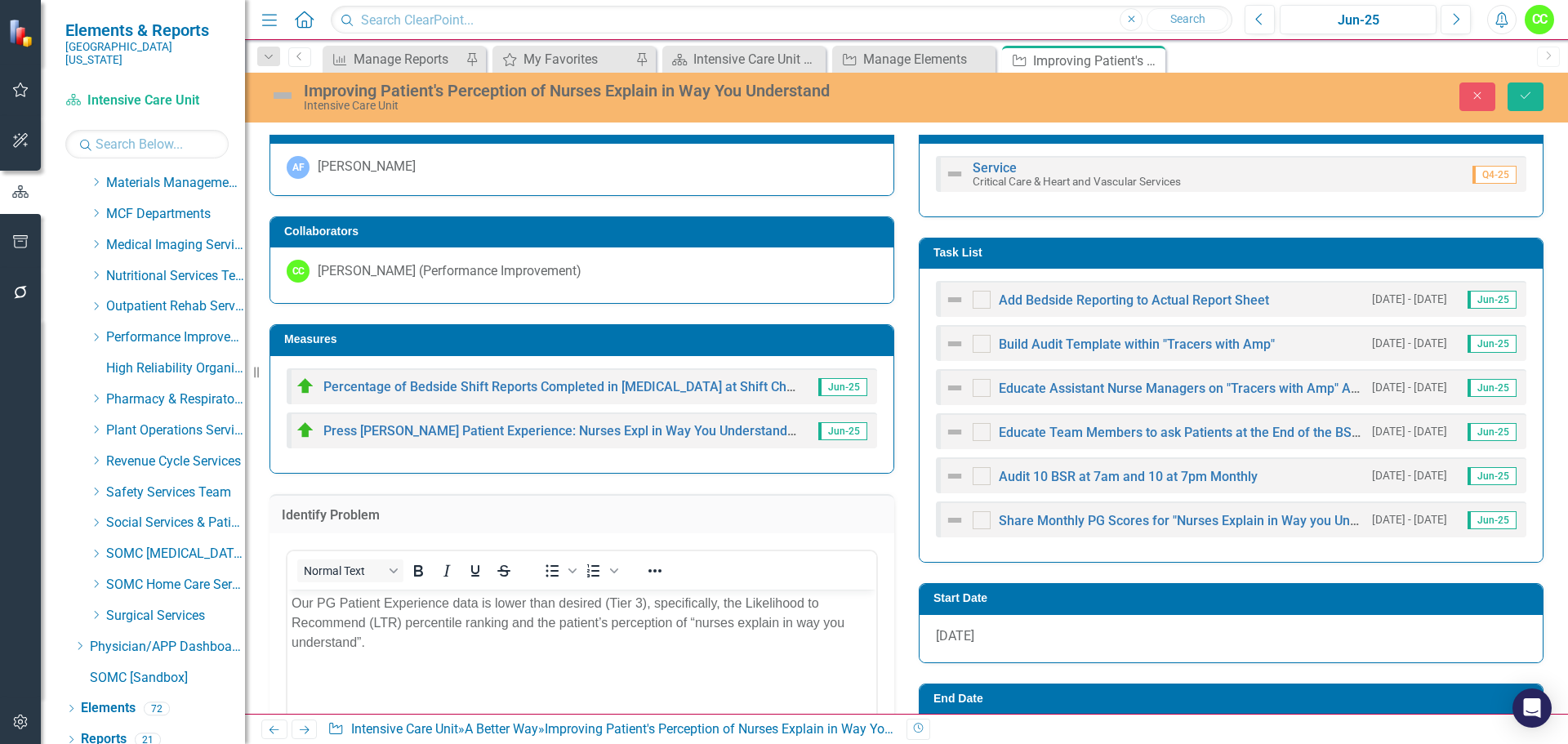
scroll to position [0, 0]
click at [410, 647] on p "Our PG Patient Experience data is lower than desired (Tier 3), specifically, th…" at bounding box center [582, 623] width 580 height 59
click at [313, 670] on p "Rich Text Area. Press ALT-0 for help." at bounding box center [582, 675] width 580 height 20
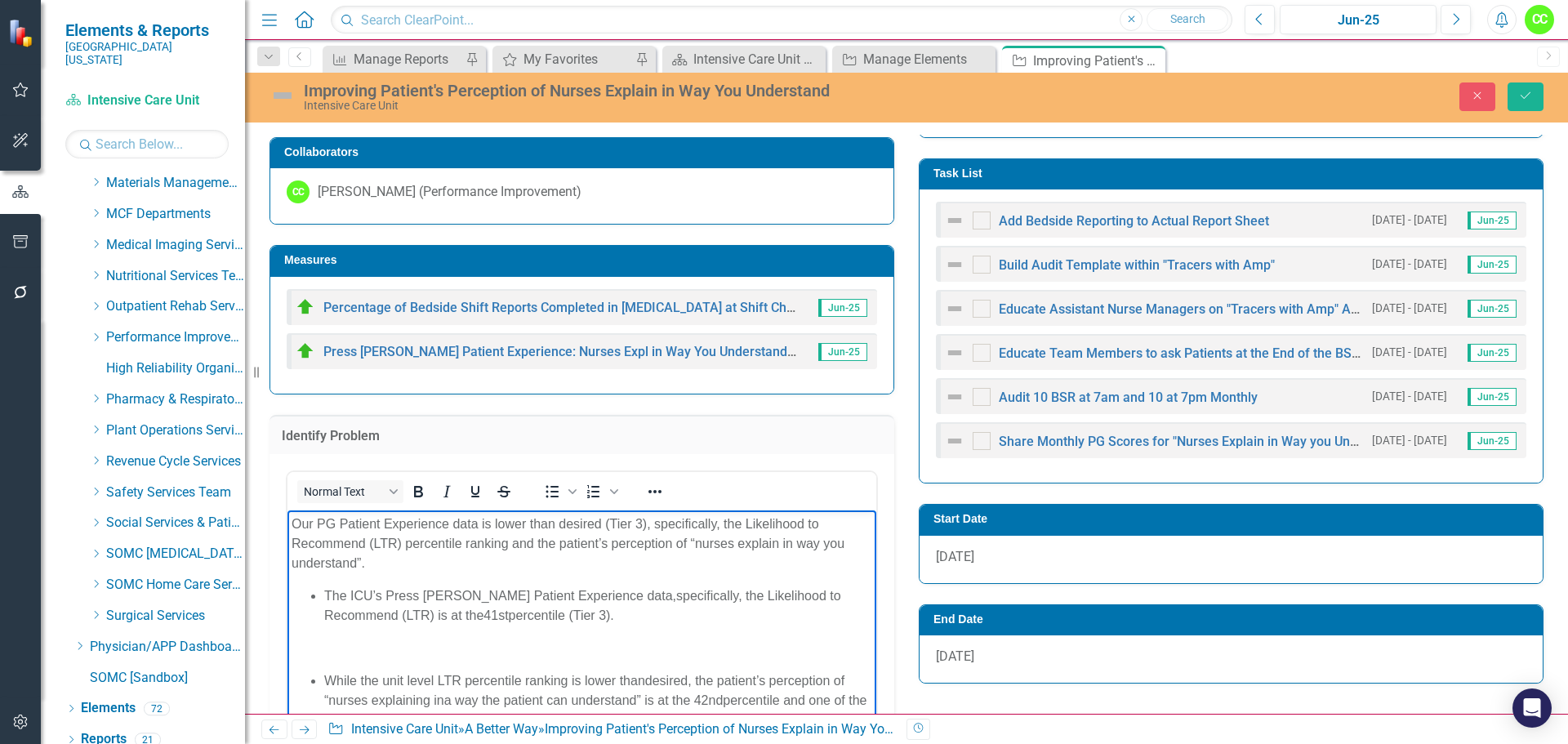
click at [342, 658] on p "​" at bounding box center [582, 648] width 580 height 20
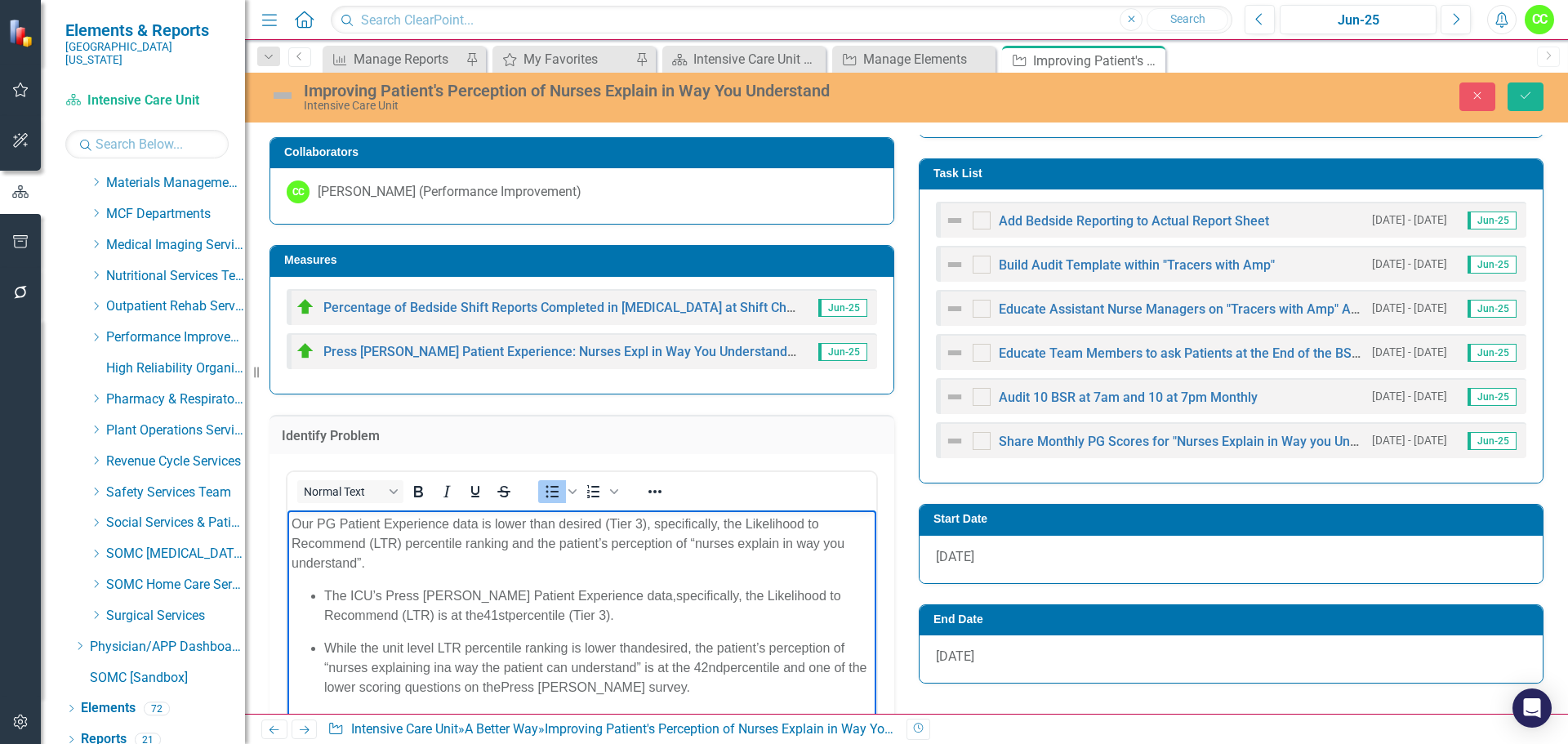
click at [610, 601] on span "specifically, the Likelihood to Recommend (LTR) is at the" at bounding box center [582, 606] width 517 height 34
click at [484, 617] on span "41" at bounding box center [491, 615] width 15 height 14
click at [646, 650] on span "desired, the patient’s perception of “nurses explaining in" at bounding box center [584, 659] width 520 height 34
click at [442, 671] on span "desired, the patient’s perception of “nurses explaining in" at bounding box center [584, 659] width 520 height 34
click at [524, 681] on span "Press Ganey survey." at bounding box center [595, 688] width 190 height 14
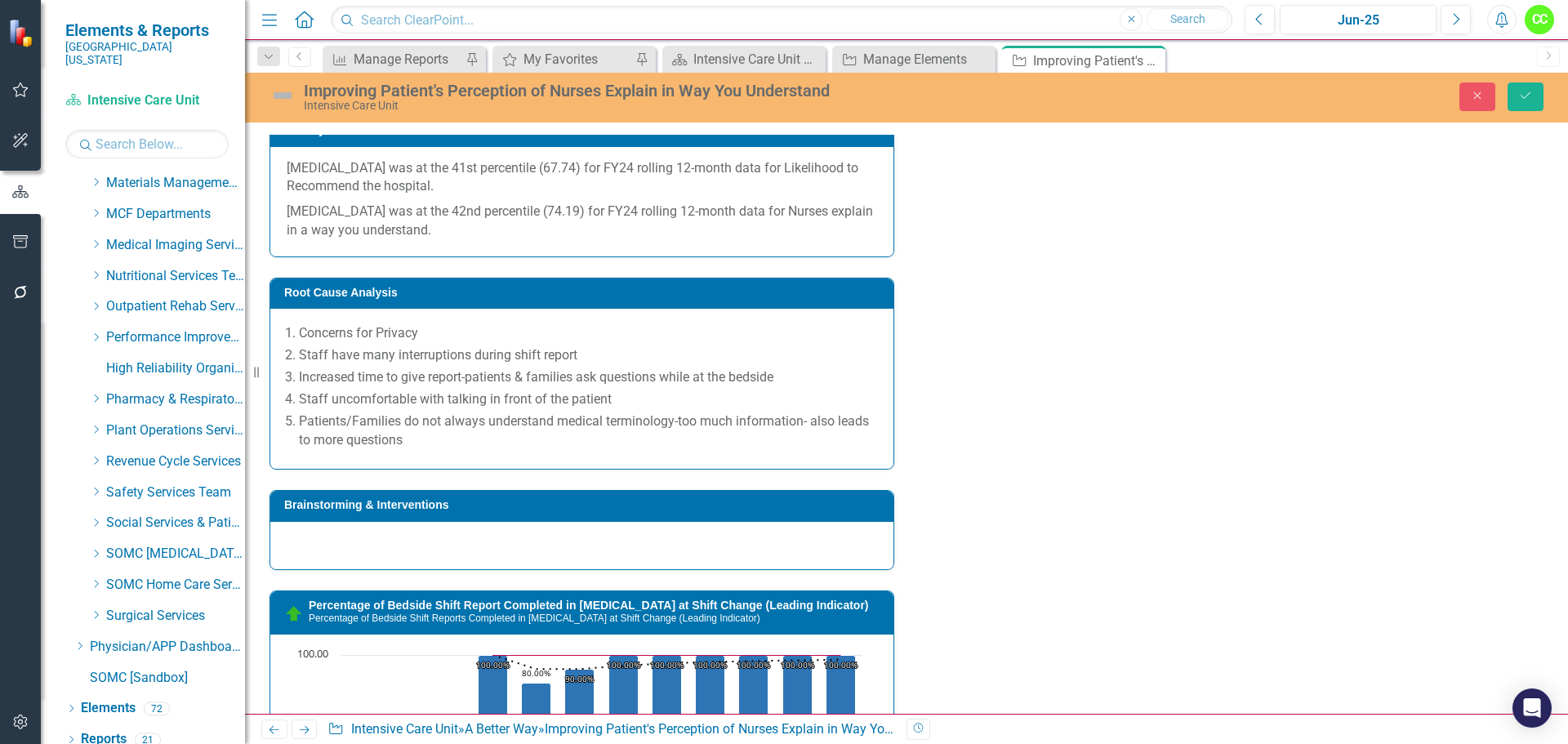
scroll to position [1387, 0]
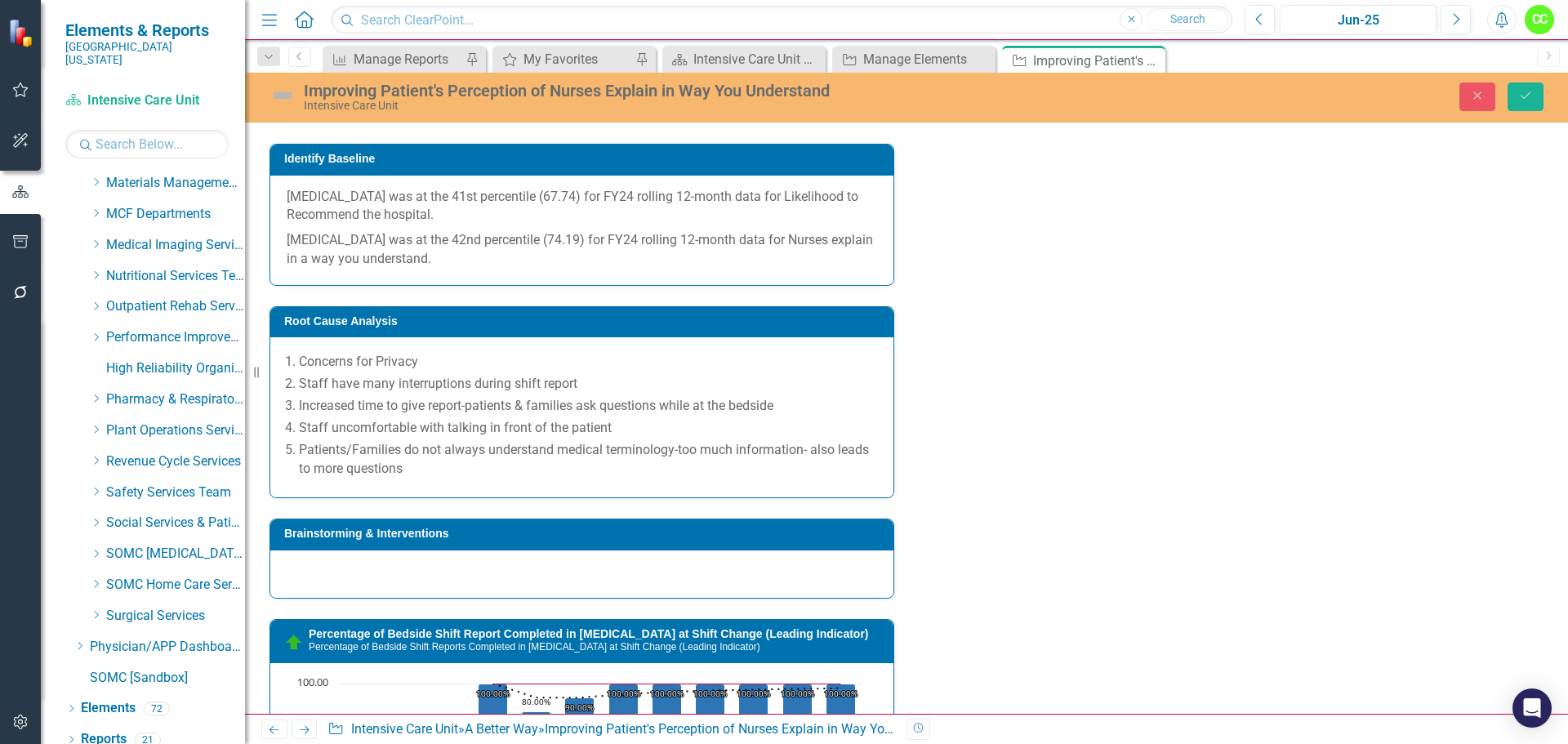
click at [423, 479] on span "Concerns for Privacy Staff have many interruptions during shift report Increase…" at bounding box center [581, 417] width 591 height 129
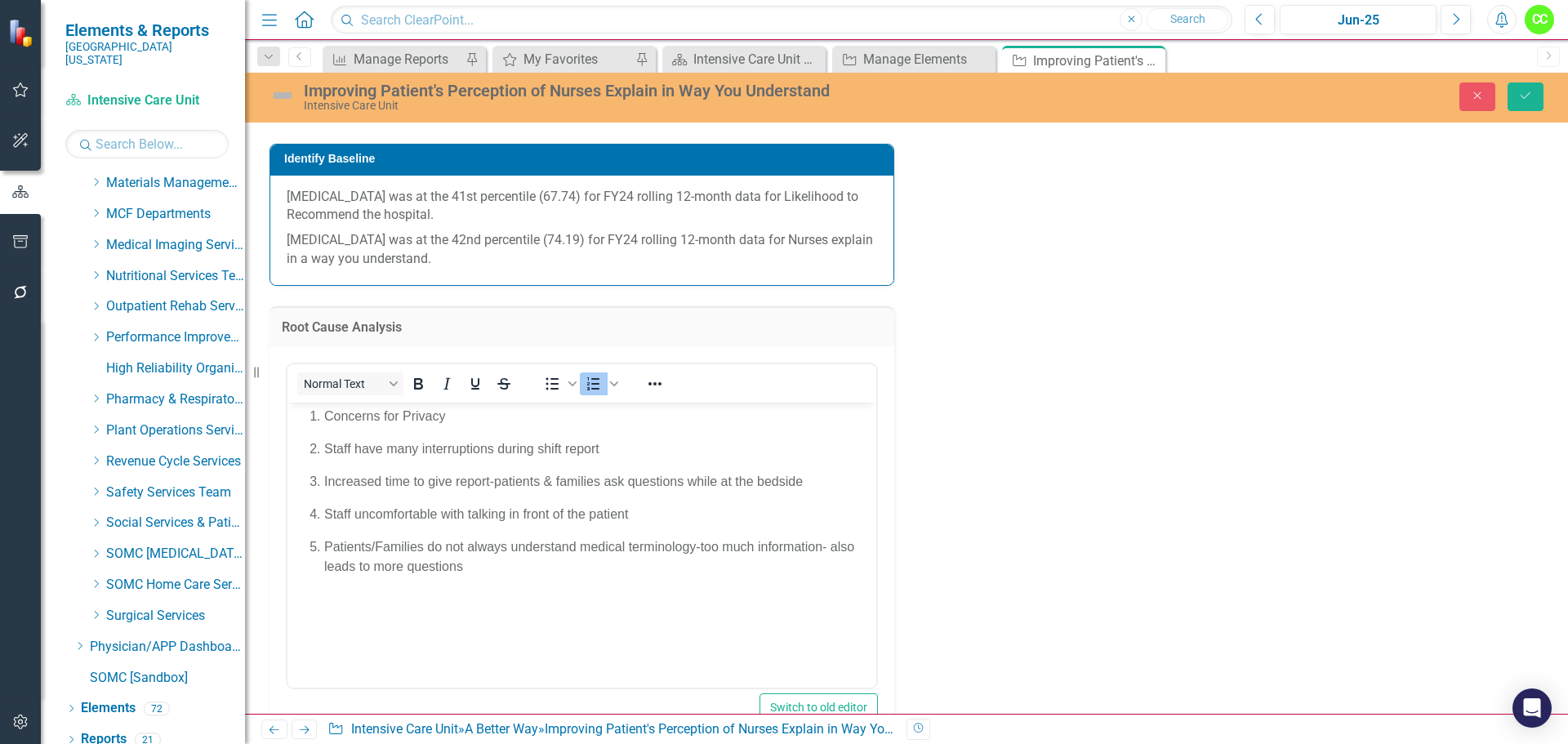
scroll to position [0, 0]
click at [315, 602] on body "Concerns for Privacy Staff have many interruptions during shift report Increase…" at bounding box center [581, 524] width 589 height 245
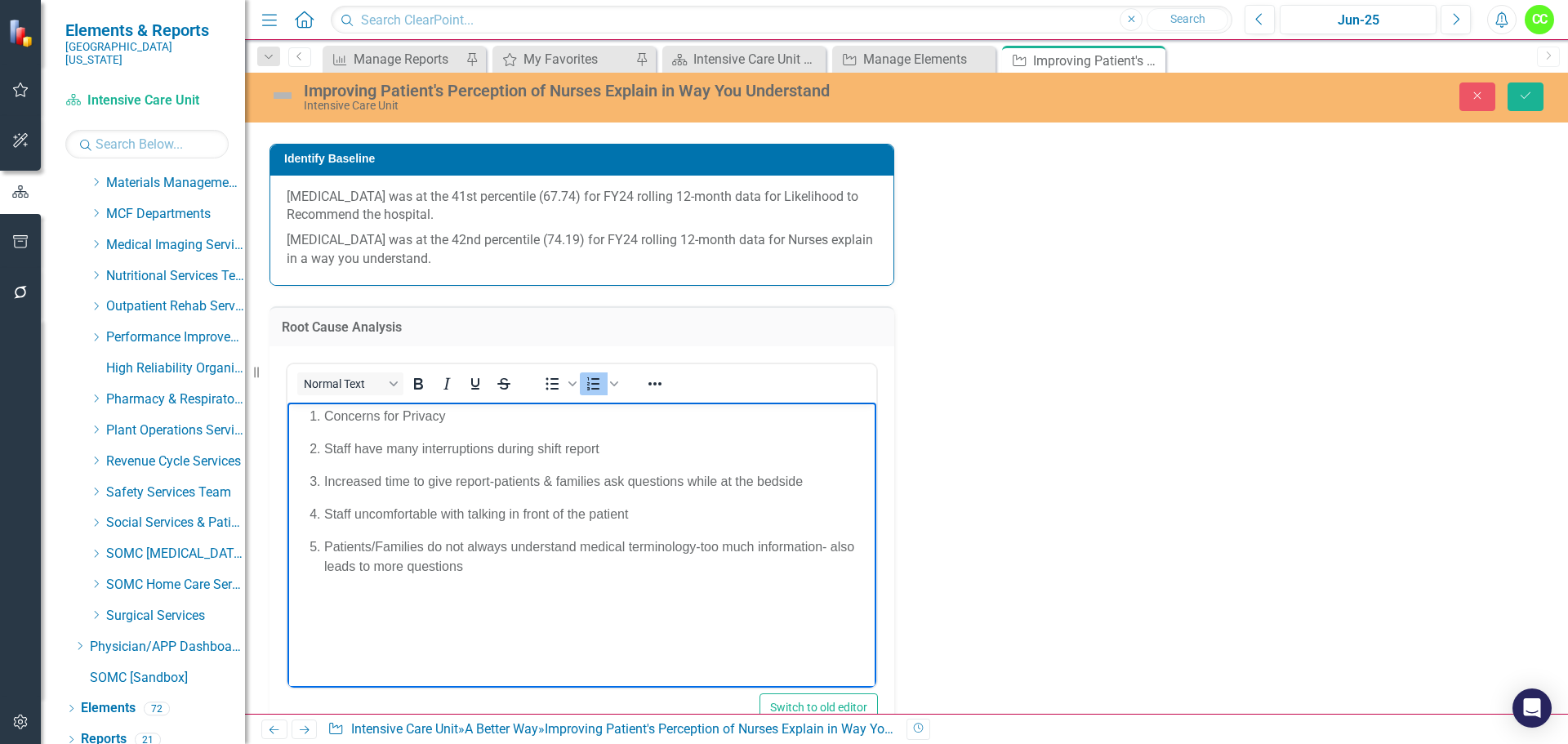
click at [472, 575] on body "Concerns for Privacy Staff have many interruptions during shift report Increase…" at bounding box center [581, 524] width 589 height 245
click at [330, 591] on p "Rich Text Area. Press ALT-0 for help." at bounding box center [582, 598] width 580 height 20
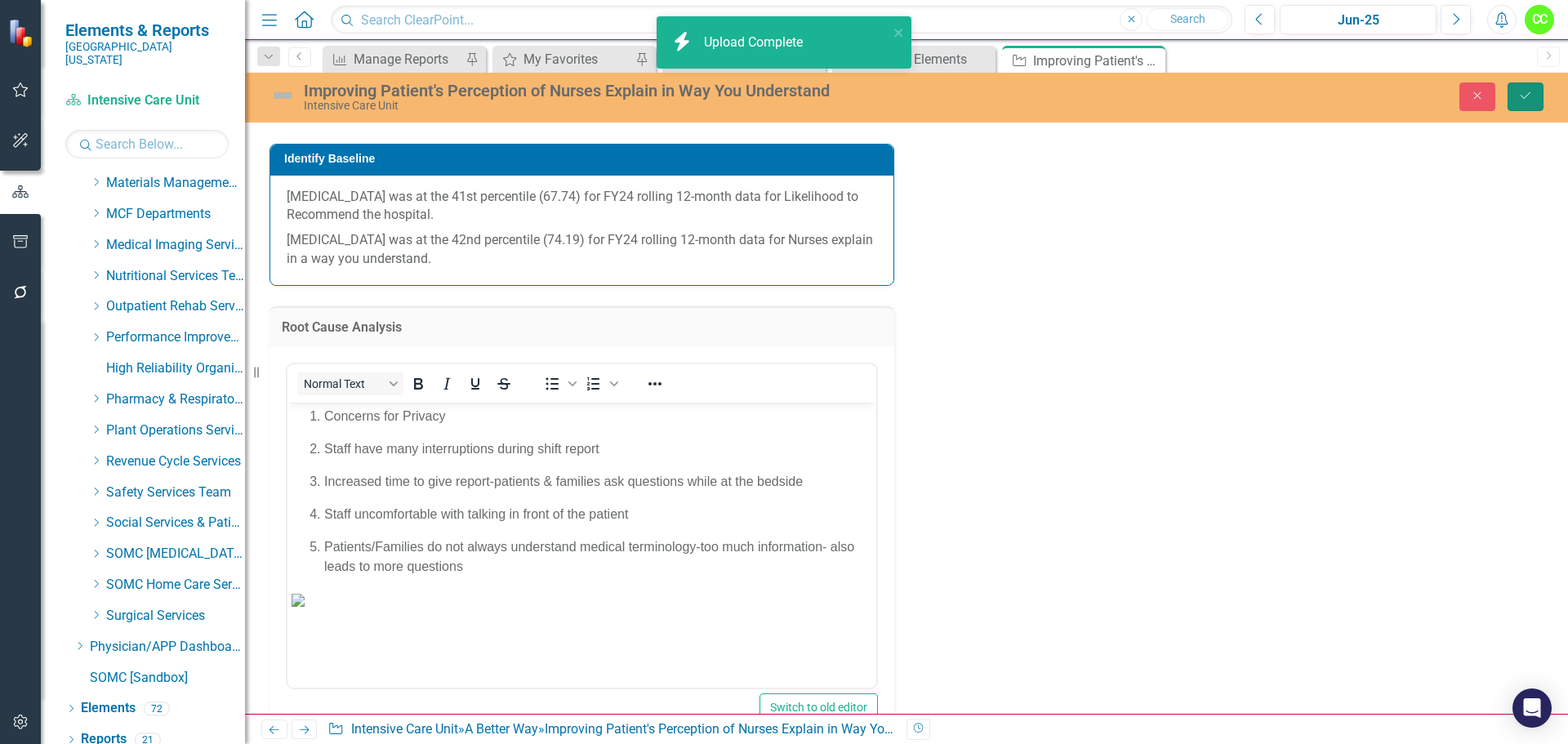
click at [1522, 97] on icon "submit" at bounding box center [1526, 95] width 9 height 7
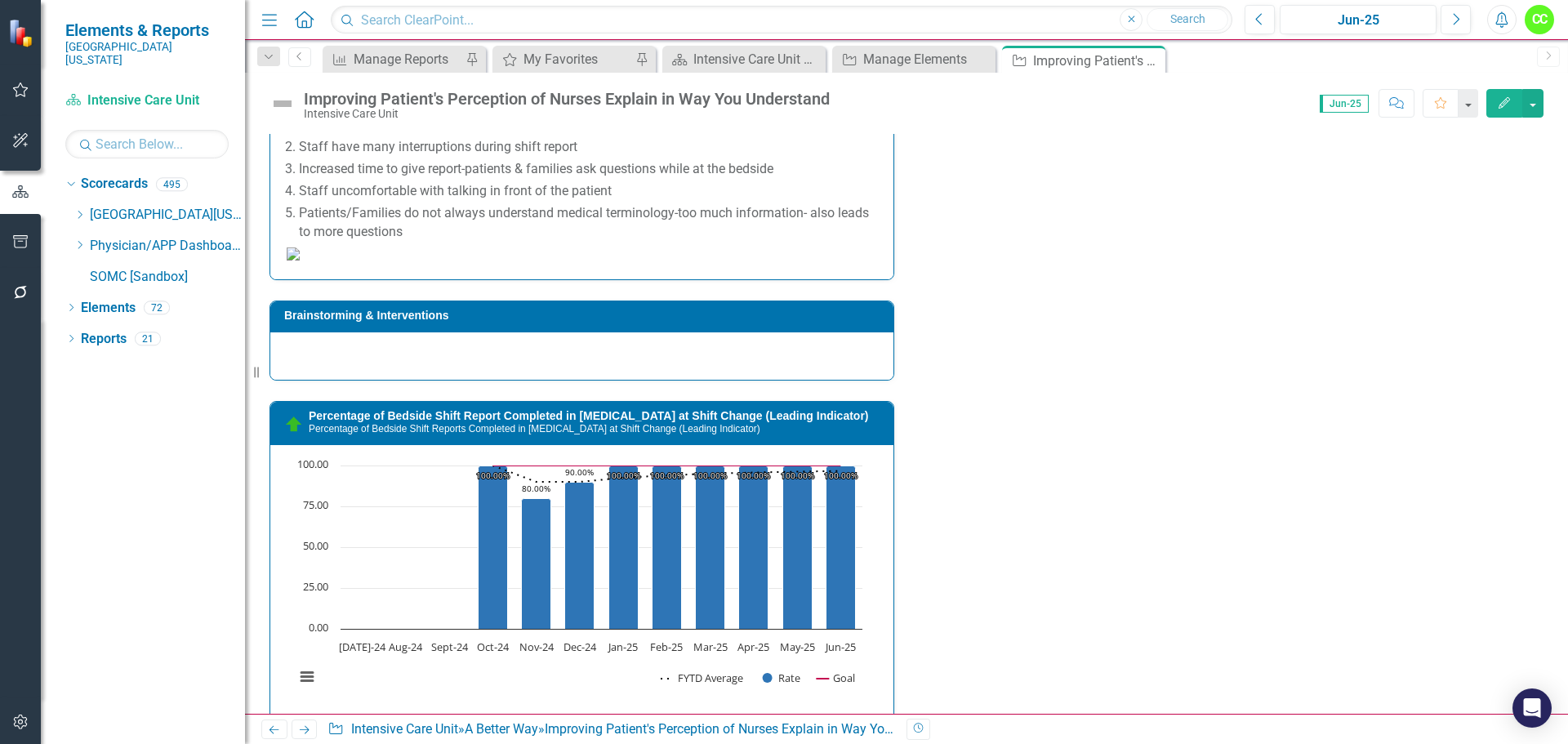
scroll to position [1308, 0]
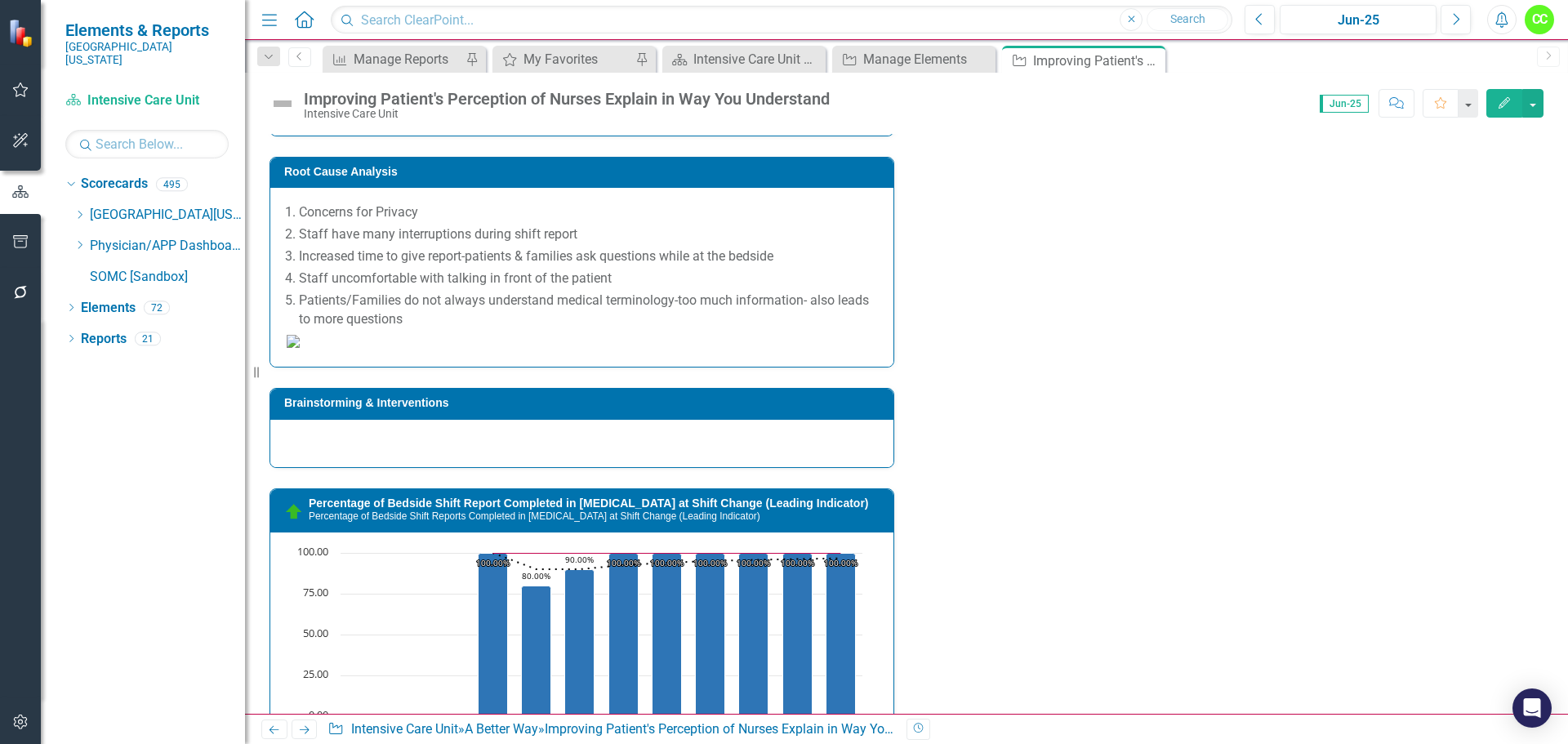
click at [487, 205] on p "Concerns for Privacy" at bounding box center [588, 213] width 578 height 19
click at [429, 210] on p "Concerns for Privacy" at bounding box center [588, 213] width 578 height 19
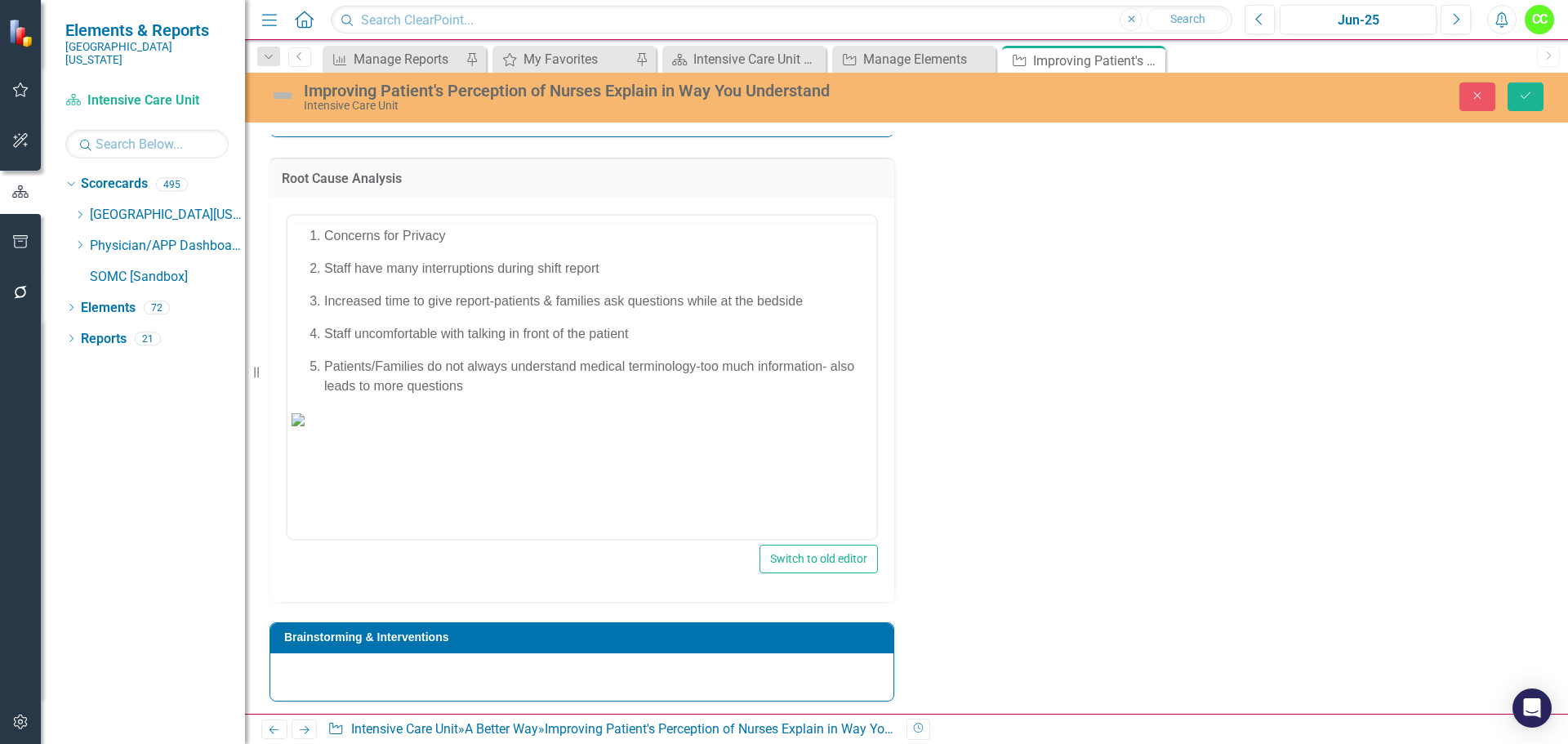
scroll to position [0, 0]
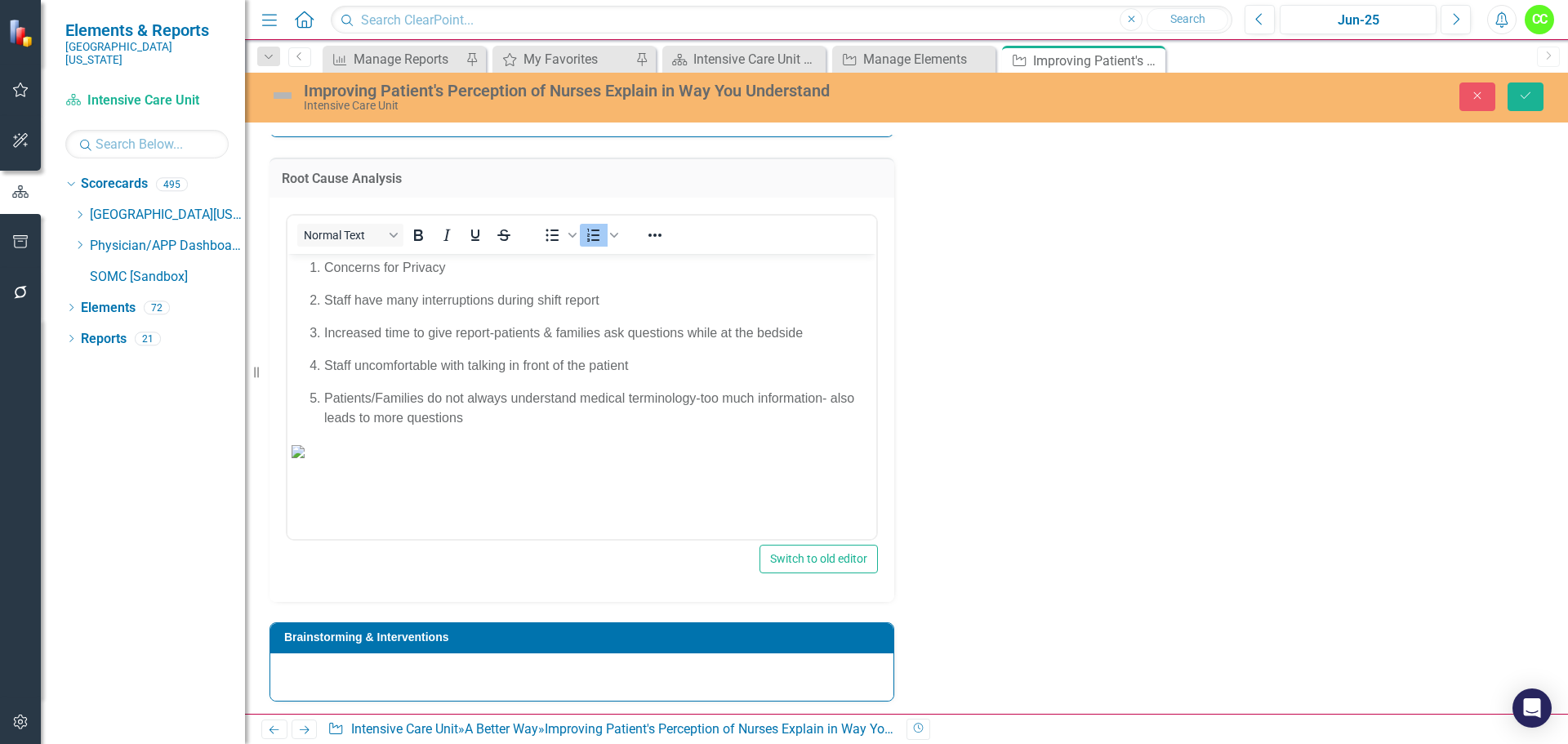
click at [463, 267] on p "Concerns for Privacy" at bounding box center [598, 268] width 548 height 20
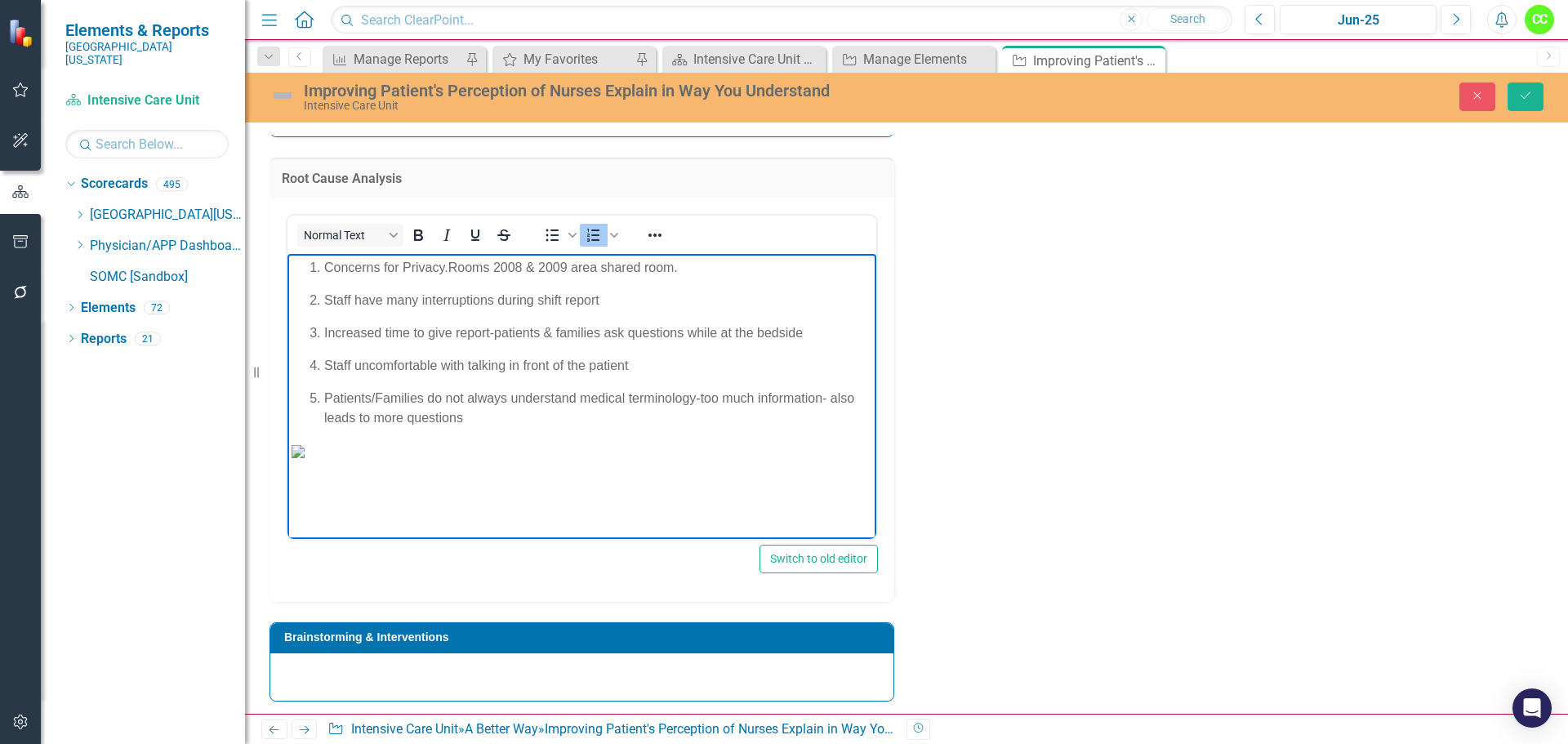
click at [613, 295] on p "Staff have many interruptions during shift report" at bounding box center [598, 301] width 548 height 20
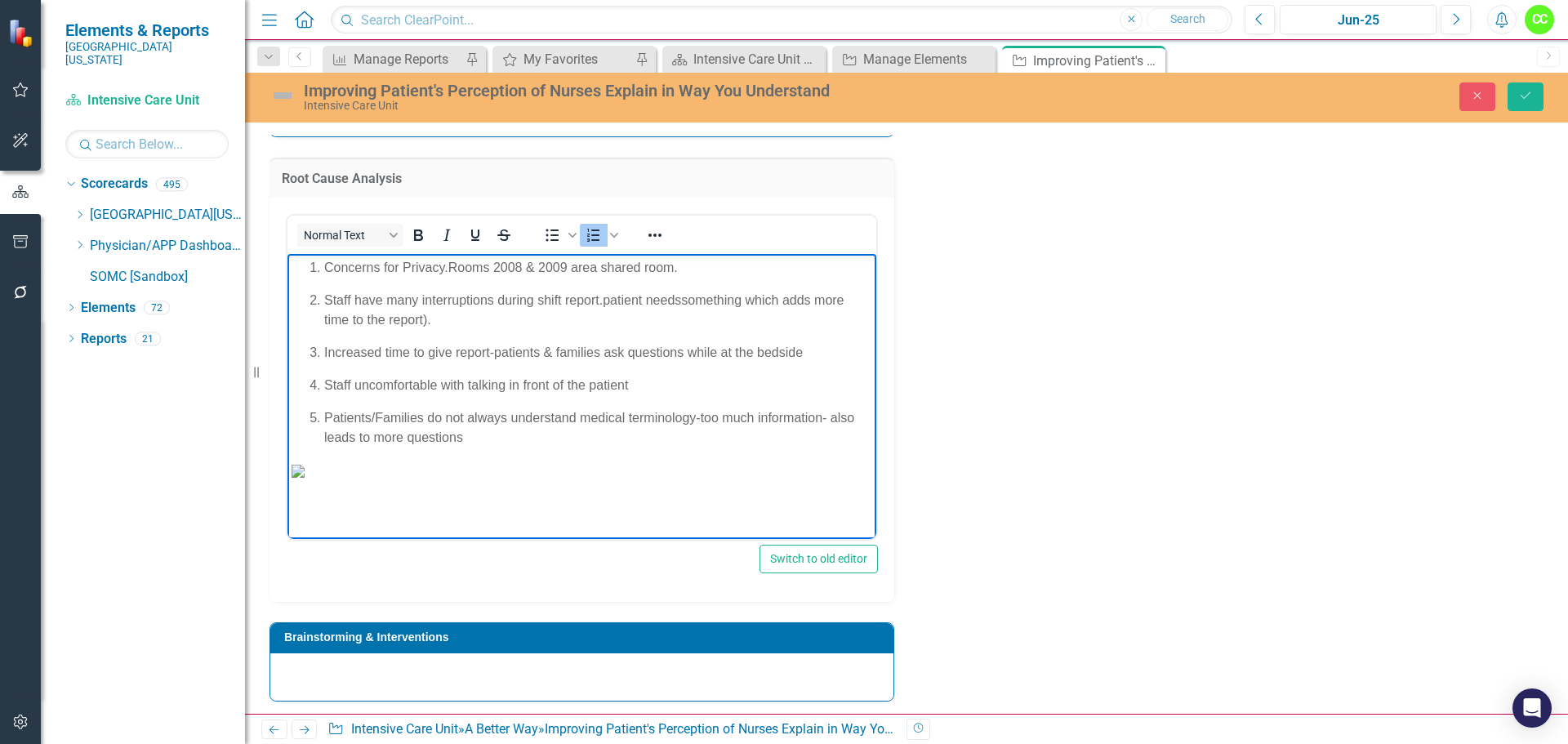
click at [610, 296] on span "patient needs" at bounding box center [642, 300] width 79 height 14
click at [616, 301] on span "patient needs" at bounding box center [651, 300] width 79 height 14
click at [693, 304] on span "something which adds more time to the report)." at bounding box center [589, 310] width 530 height 34
click at [810, 356] on p "Increased time to give report-patients & families ask questions while at the be…" at bounding box center [598, 352] width 548 height 20
click at [804, 354] on span "Rich Text Area. Press ALT-0 for help." at bounding box center [804, 352] width 3 height 14
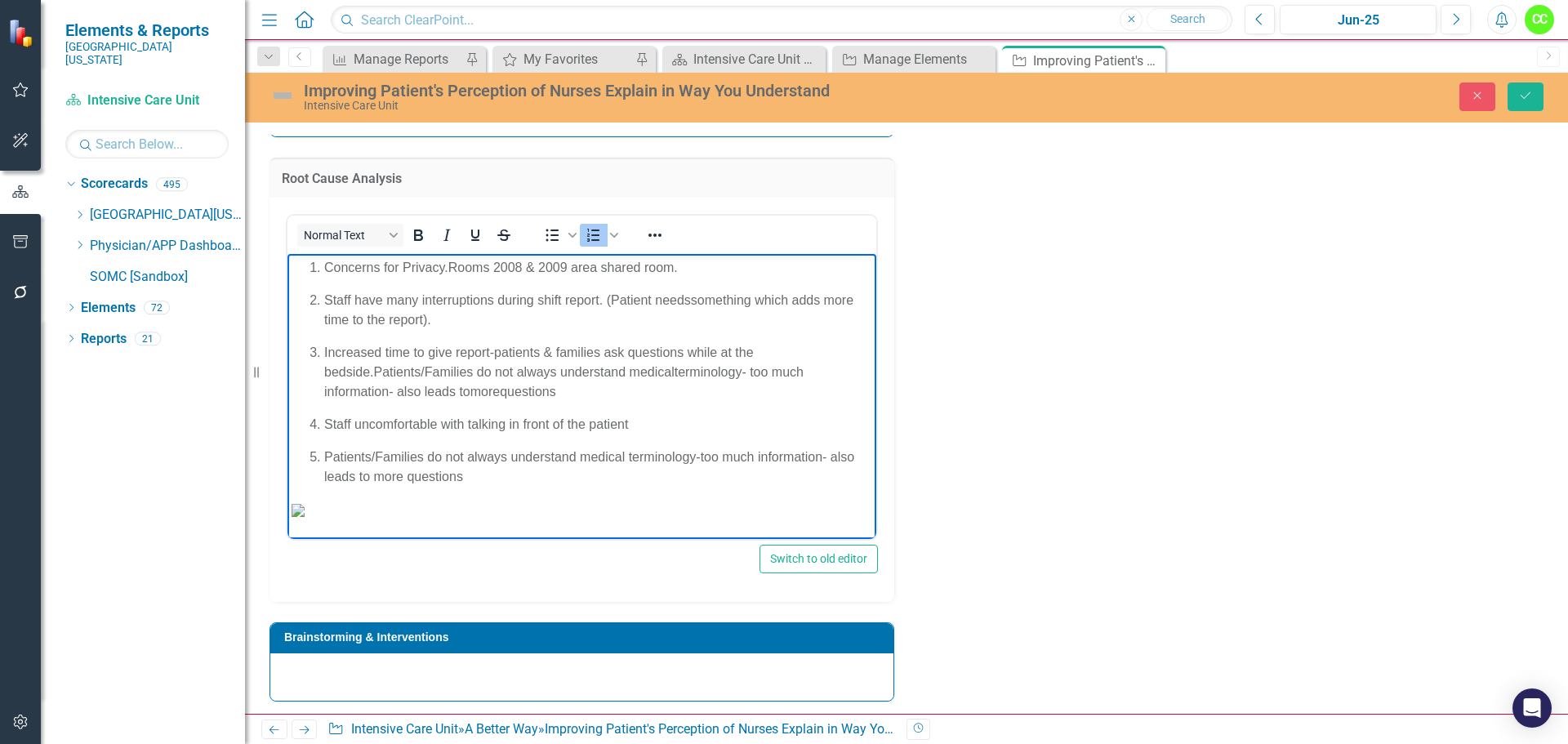
click at [625, 371] on span "terminology- too much information- also leads to" at bounding box center [563, 382] width 480 height 34
click at [470, 392] on span "more" at bounding box center [484, 392] width 29 height 14
click at [500, 387] on span "questions" at bounding box center [528, 392] width 56 height 14
click at [653, 424] on p "Staff uncomfortable with talking in front of the patient" at bounding box center [598, 425] width 548 height 20
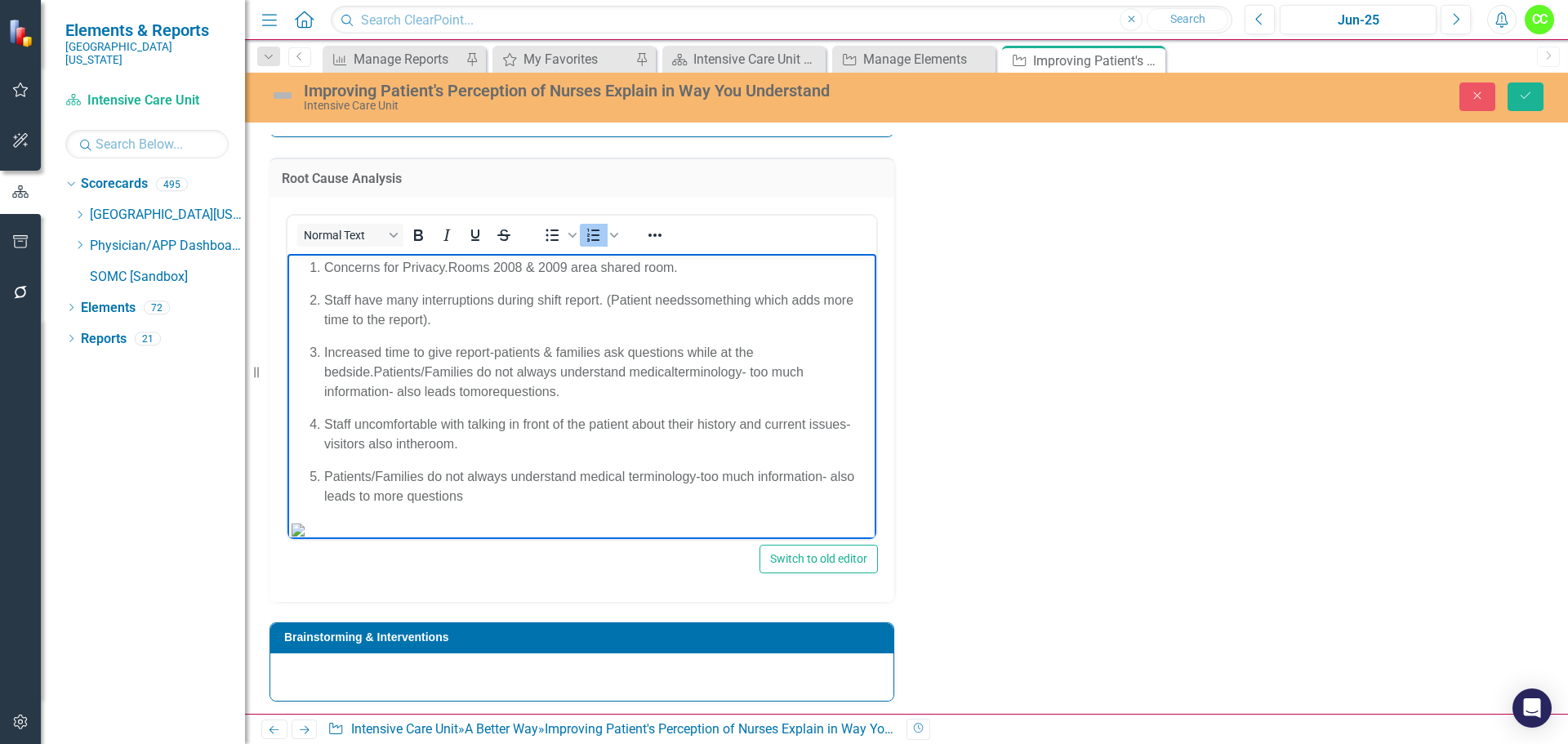
click at [405, 440] on span "about their history and current issues- visitors also in" at bounding box center [587, 434] width 527 height 34
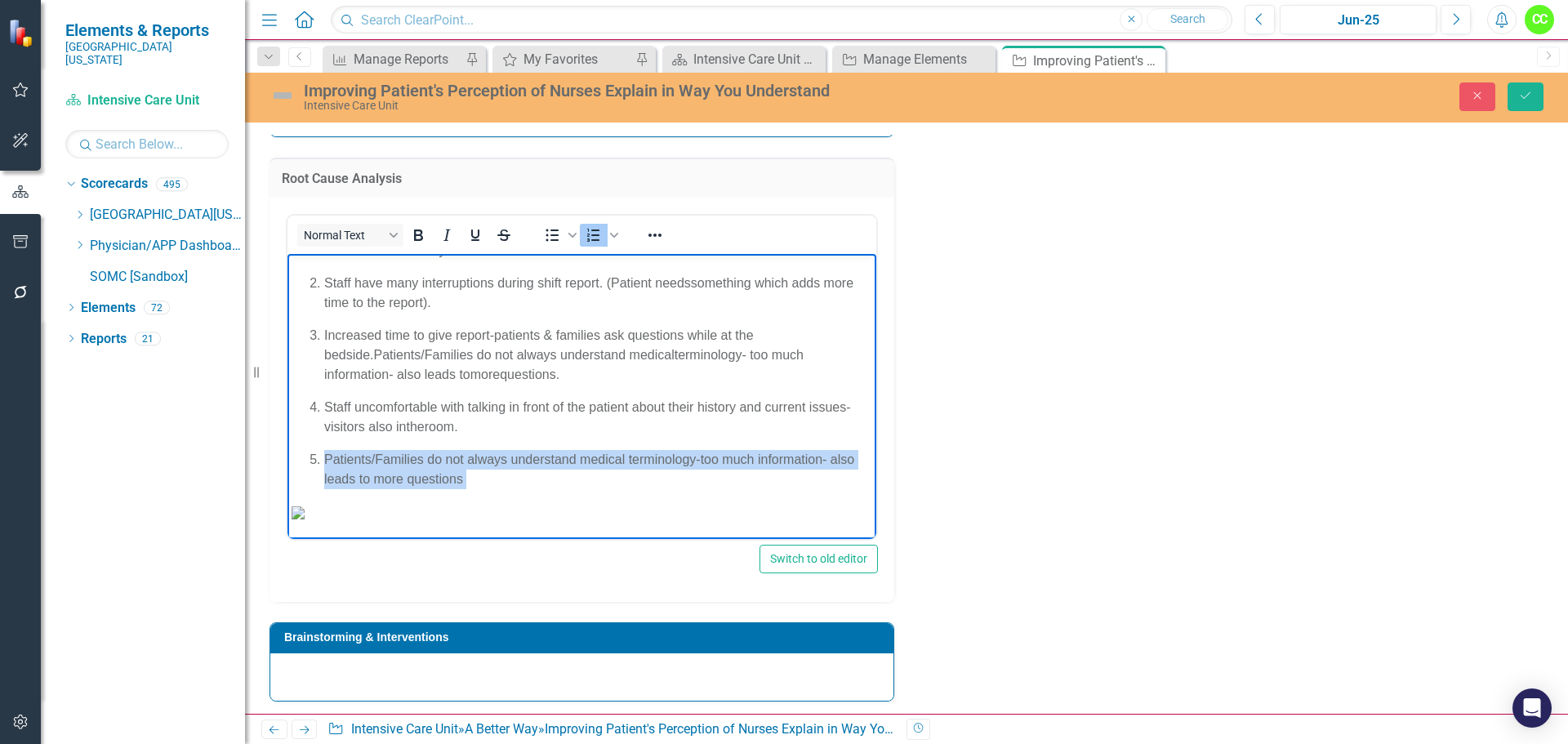
drag, startPoint x: 494, startPoint y: 416, endPoint x: 314, endPoint y: 398, distance: 180.9
click at [324, 450] on li "Patients/Families do not always understand medical terminology-too much informa…" at bounding box center [598, 470] width 548 height 39
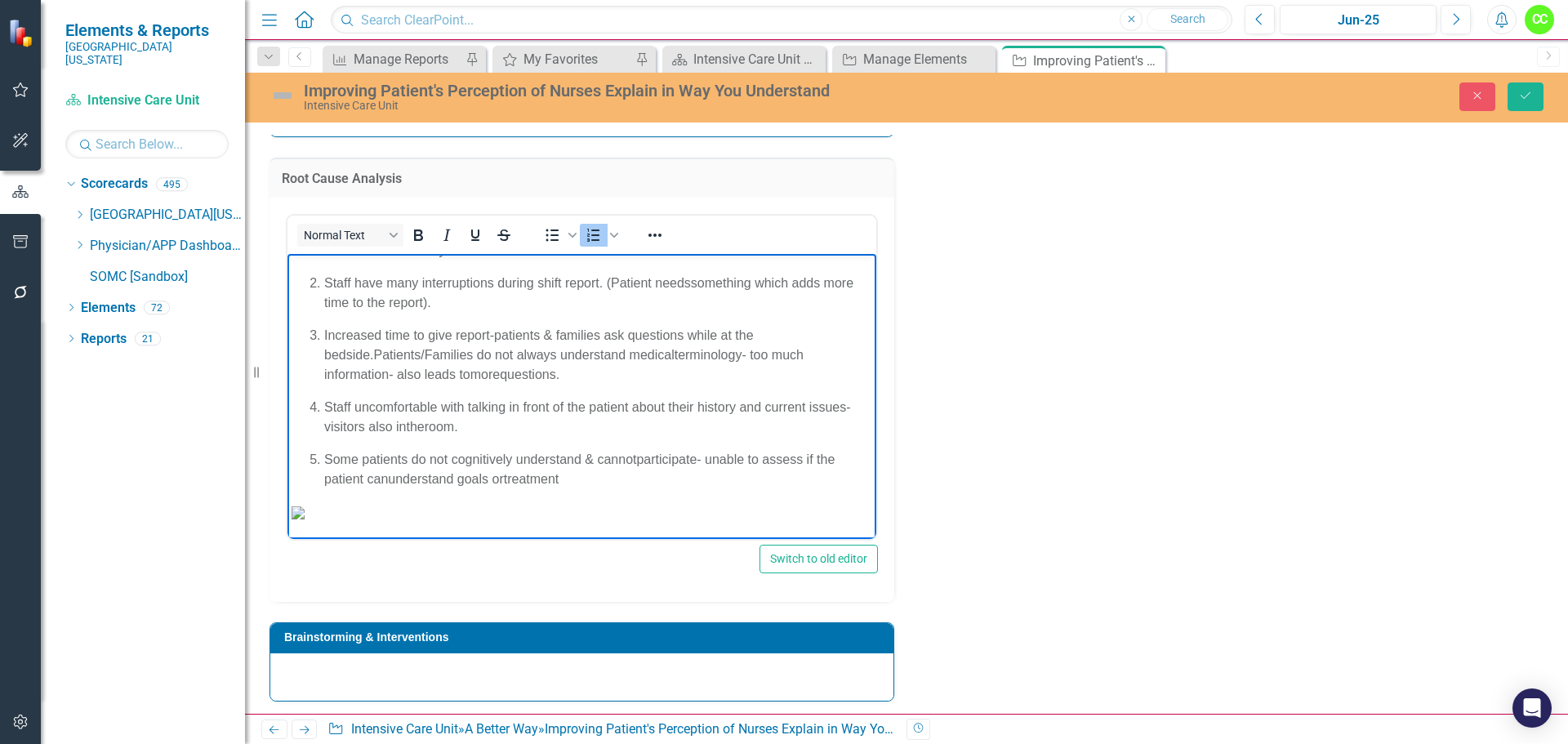
click at [635, 453] on span "Some patients do not cognitively understand & cannot" at bounding box center [480, 459] width 312 height 14
click at [388, 473] on span "understand goals or" at bounding box center [445, 479] width 115 height 14
click at [592, 450] on p "Some patients do not cognitively understand & cannot participate- unable to ass…" at bounding box center [598, 470] width 548 height 39
click at [629, 450] on p "Some patients do not cognitively understand & cannot participate- unable to ass…" at bounding box center [598, 470] width 548 height 39
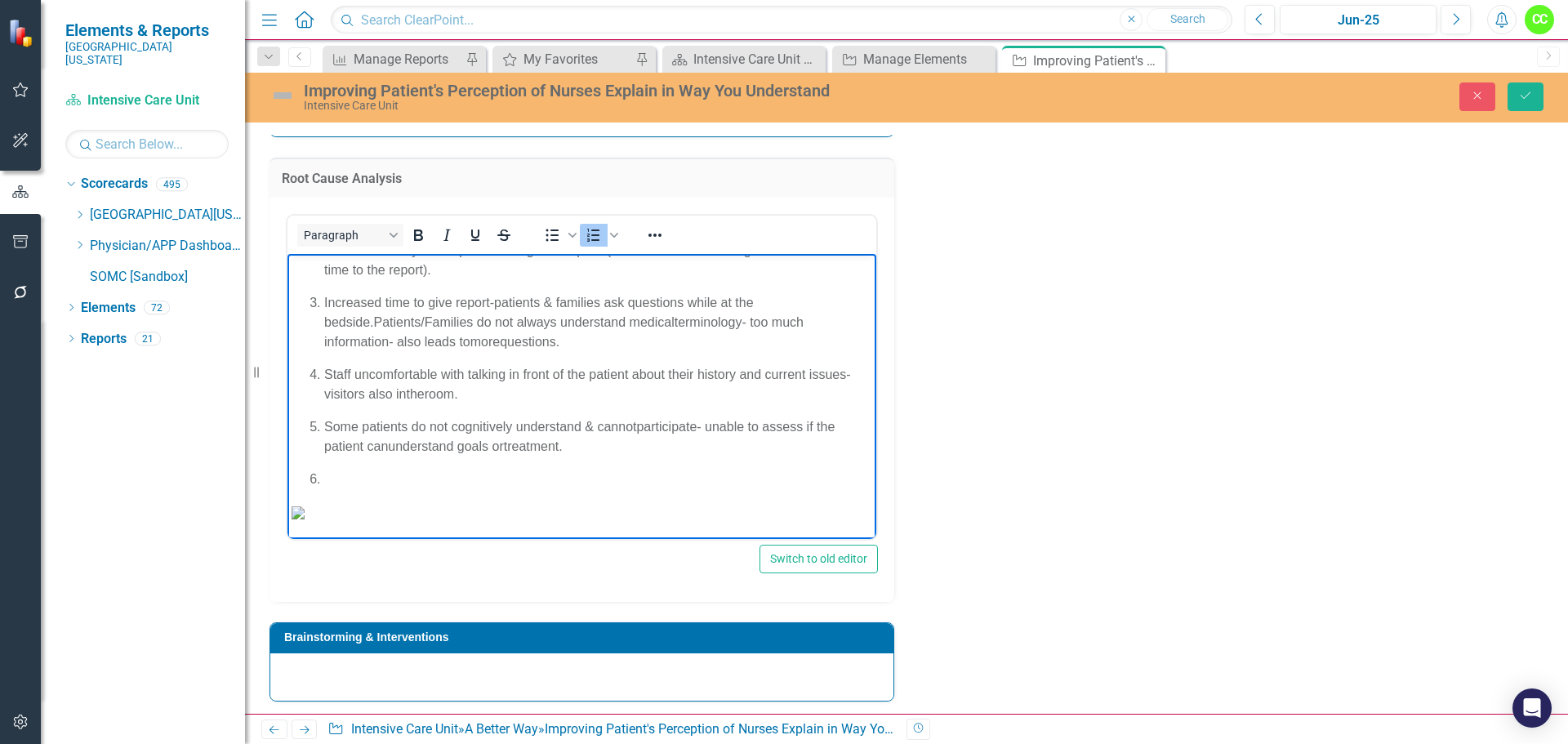
click at [365, 470] on li "Rich Text Area. Press ALT-0 for help." at bounding box center [598, 479] width 548 height 20
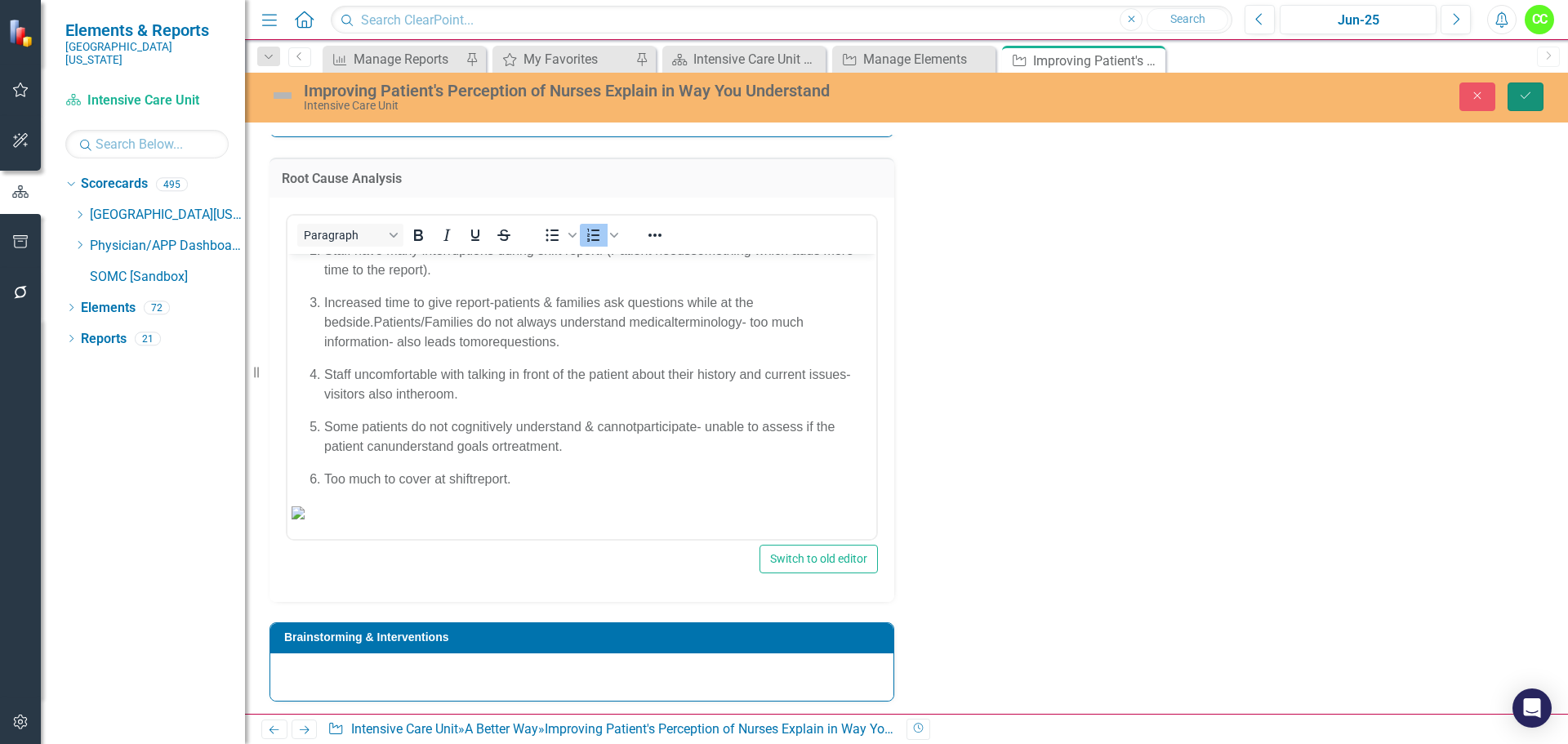
click at [1534, 90] on button "Save" at bounding box center [1526, 97] width 36 height 28
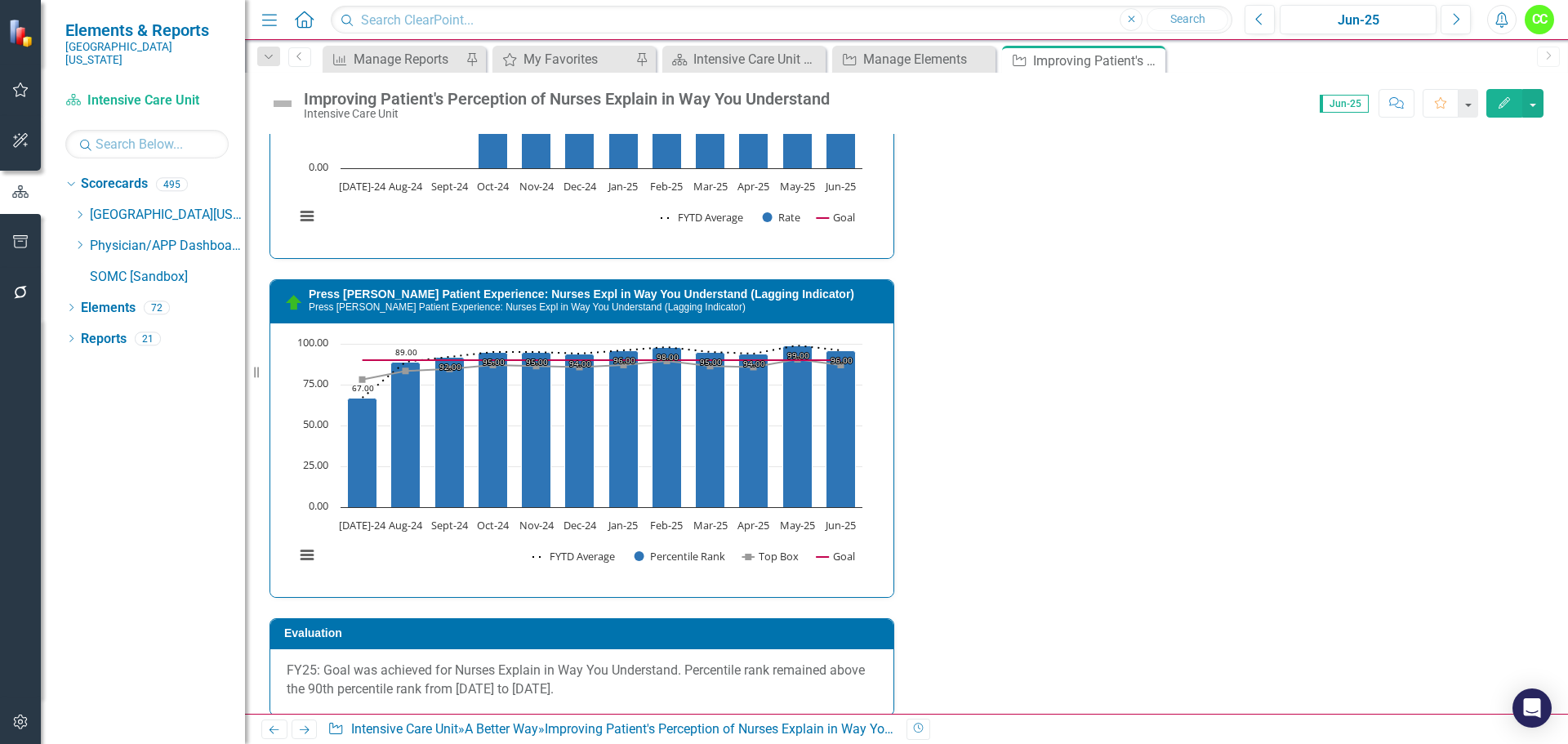
scroll to position [1961, 0]
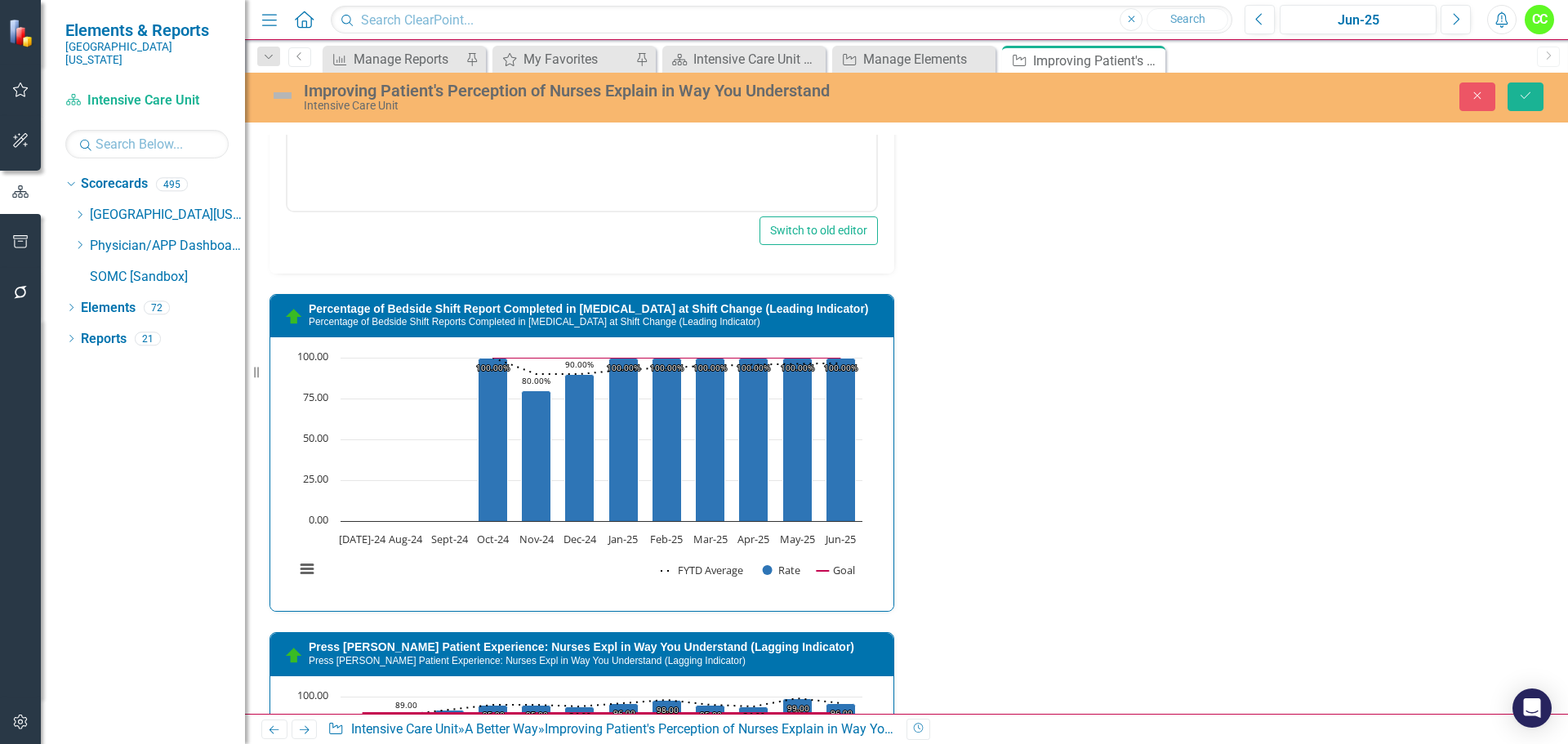
scroll to position [0, 0]
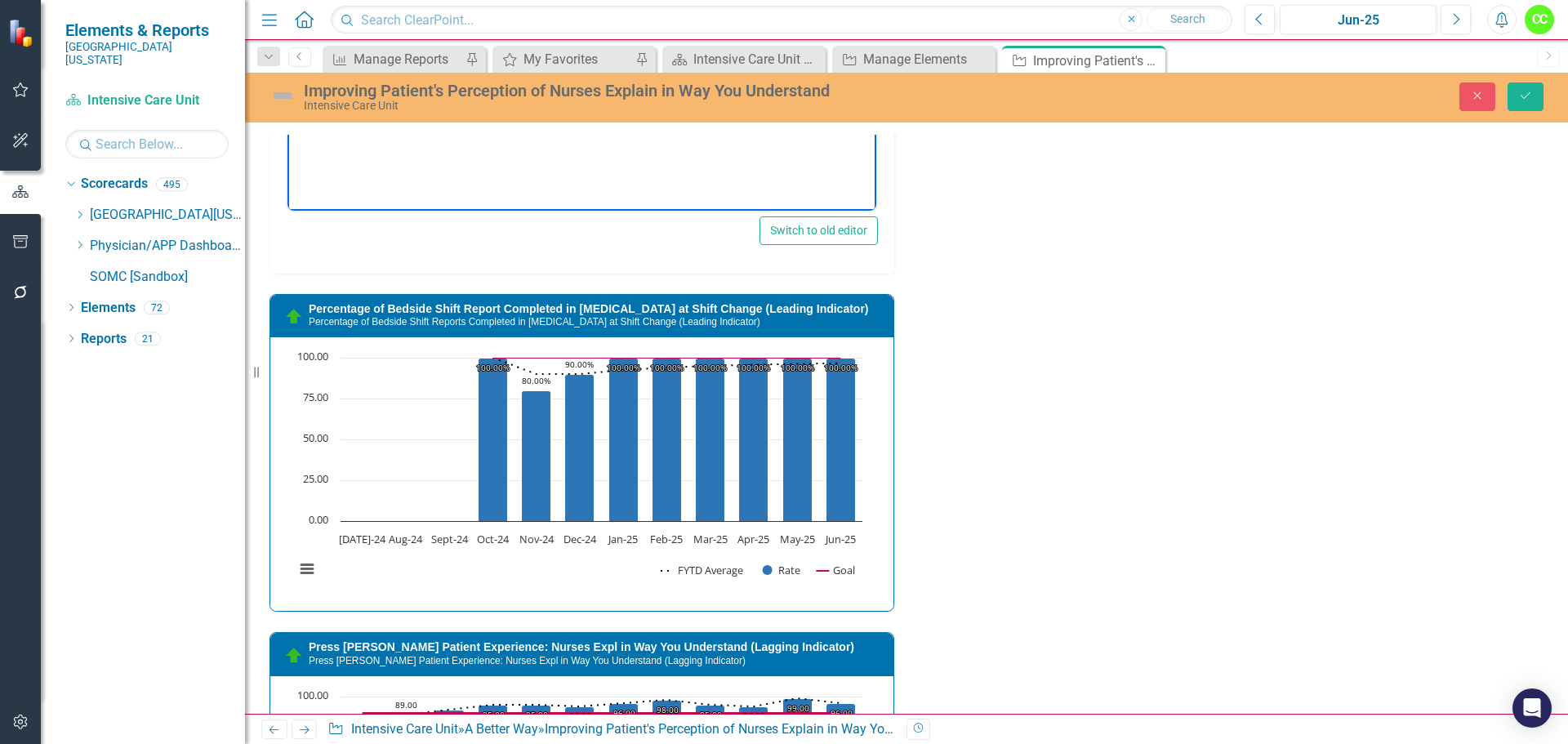
click at [379, 0] on body "Rich Text Area. Press ALT-0 for help." at bounding box center [581, 48] width 589 height 245
click at [461, 126] on span "October" at bounding box center [456, 129] width 47 height 14
click at [480, 125] on span "October" at bounding box center [456, 129] width 47 height 14
click at [667, 107] on span "Change questions on the leadership rounding log to assess" at bounding box center [496, 109] width 344 height 14
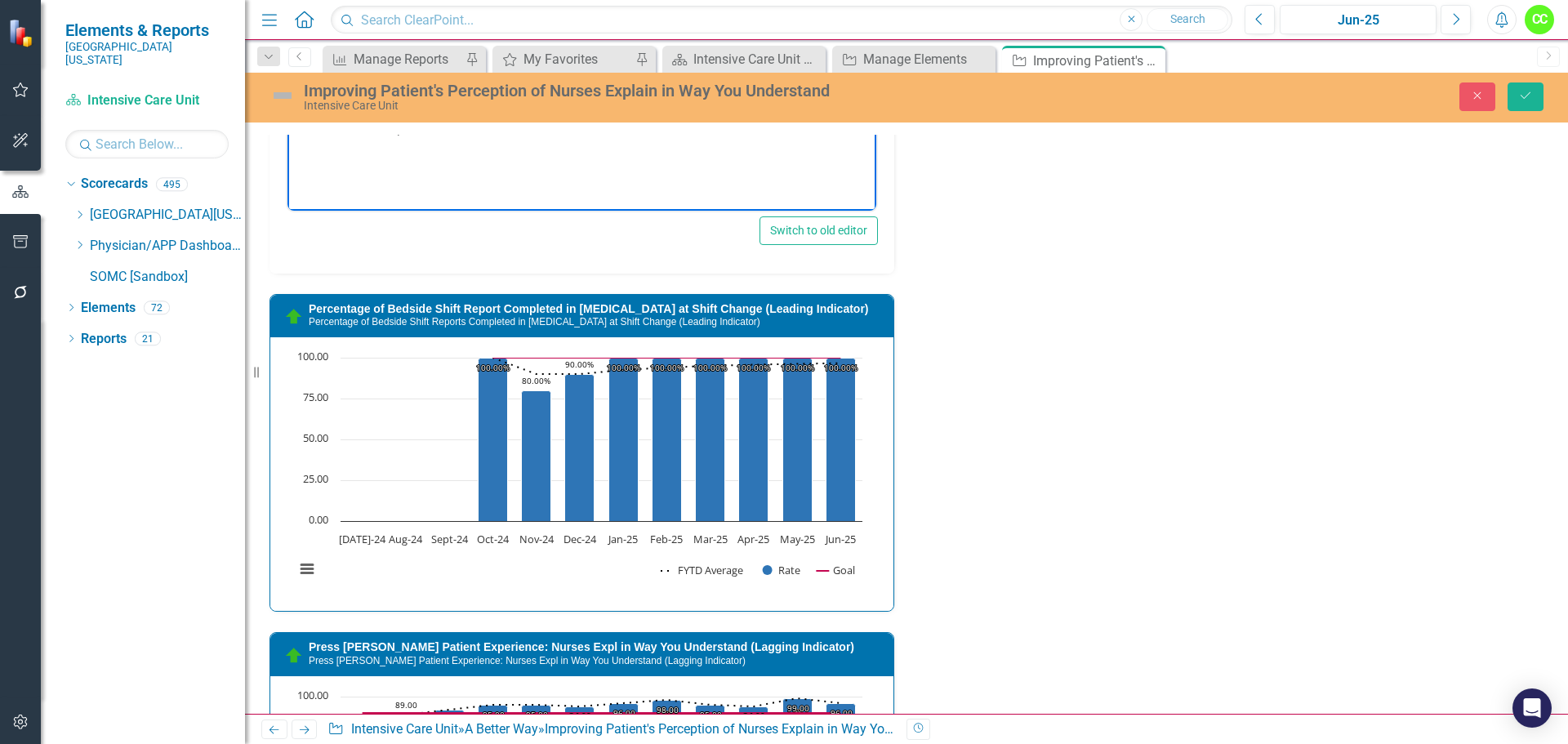
click at [653, 72] on span "sheet-" at bounding box center [669, 76] width 36 height 14
click at [758, 73] on p "Add reminder for BSR at the bottom of the nurse’s report sheet- completed ​" at bounding box center [598, 76] width 548 height 20
click at [498, 40] on span "with asking if the nurse has explained the plan so they can" at bounding box center [598, 34] width 548 height 34
click at [655, 20] on span "with asking if the nurse has explained the plan so they can" at bounding box center [598, 34] width 548 height 34
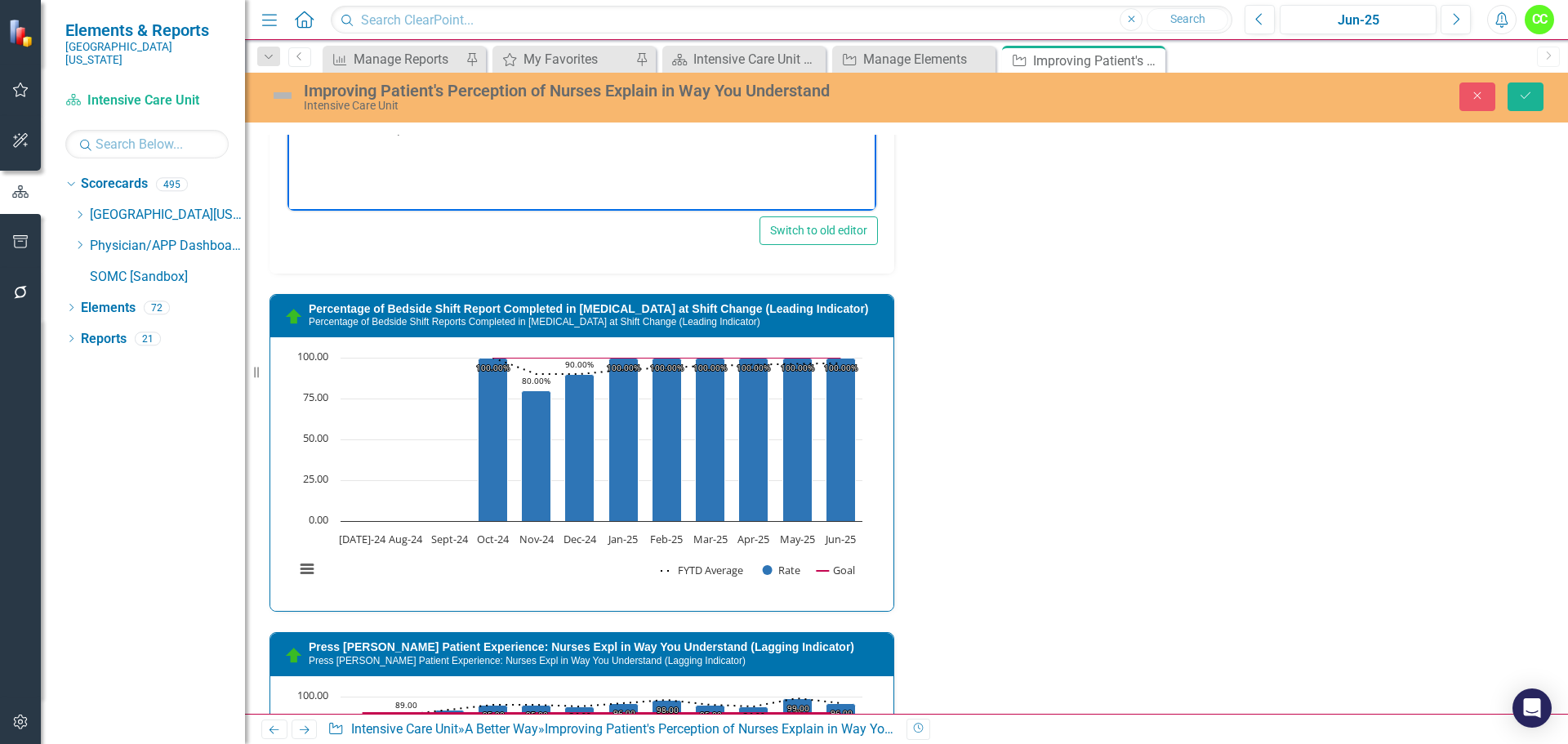
click at [468, 0] on ul "Continue calling all discharged patients from the ICU within 24 hours- did not …" at bounding box center [582, 34] width 580 height 209
drag, startPoint x: 575, startPoint y: 47, endPoint x: 325, endPoint y: 21, distance: 251.3
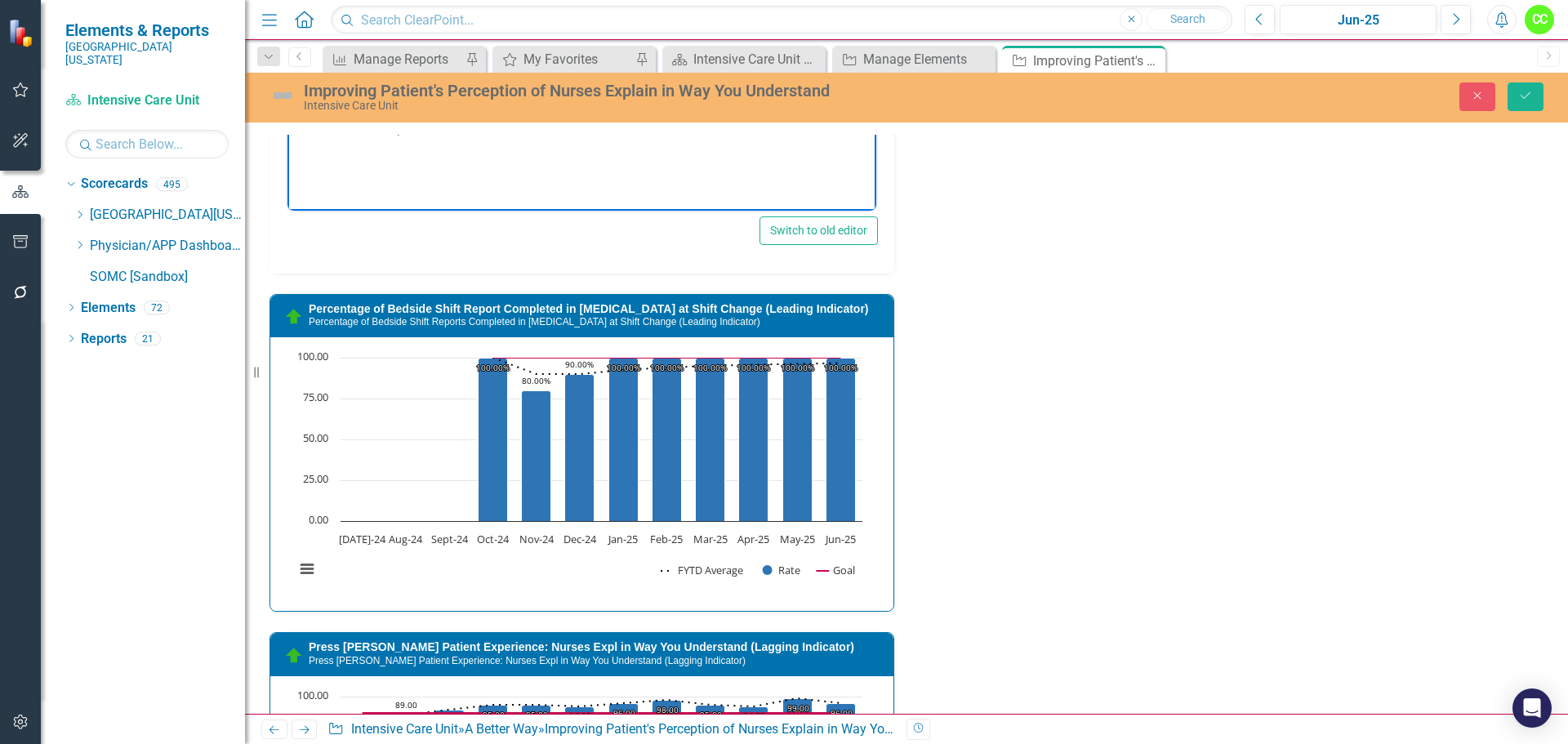
click at [325, 21] on p "Bedside Reporting hardwired at 100% and end the report with asking if the nurse…" at bounding box center [598, 35] width 548 height 39
drag, startPoint x: 480, startPoint y: 34, endPoint x: 605, endPoint y: 46, distance: 125.6
click at [605, 46] on p "Bedside Reporting hardwired at 100% and end the report with asking if the nurse…" at bounding box center [598, 35] width 548 height 39
drag, startPoint x: 546, startPoint y: 45, endPoint x: 320, endPoint y: 23, distance: 227.1
click at [320, 23] on ul "Continue calling all discharged patients from the ICU within 24 hours- did not …" at bounding box center [582, 34] width 580 height 209
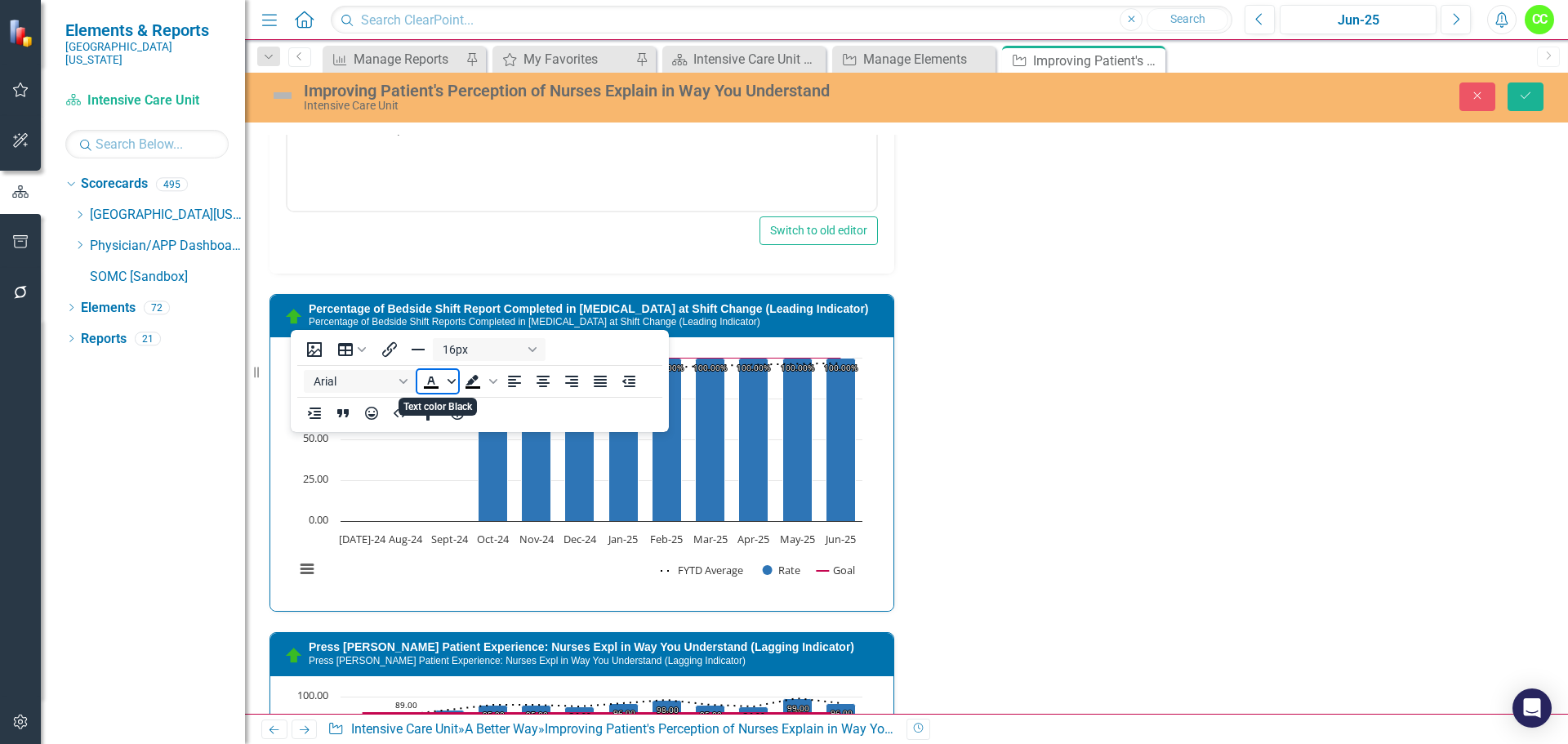
click at [449, 386] on span "Text color Black" at bounding box center [452, 381] width 13 height 23
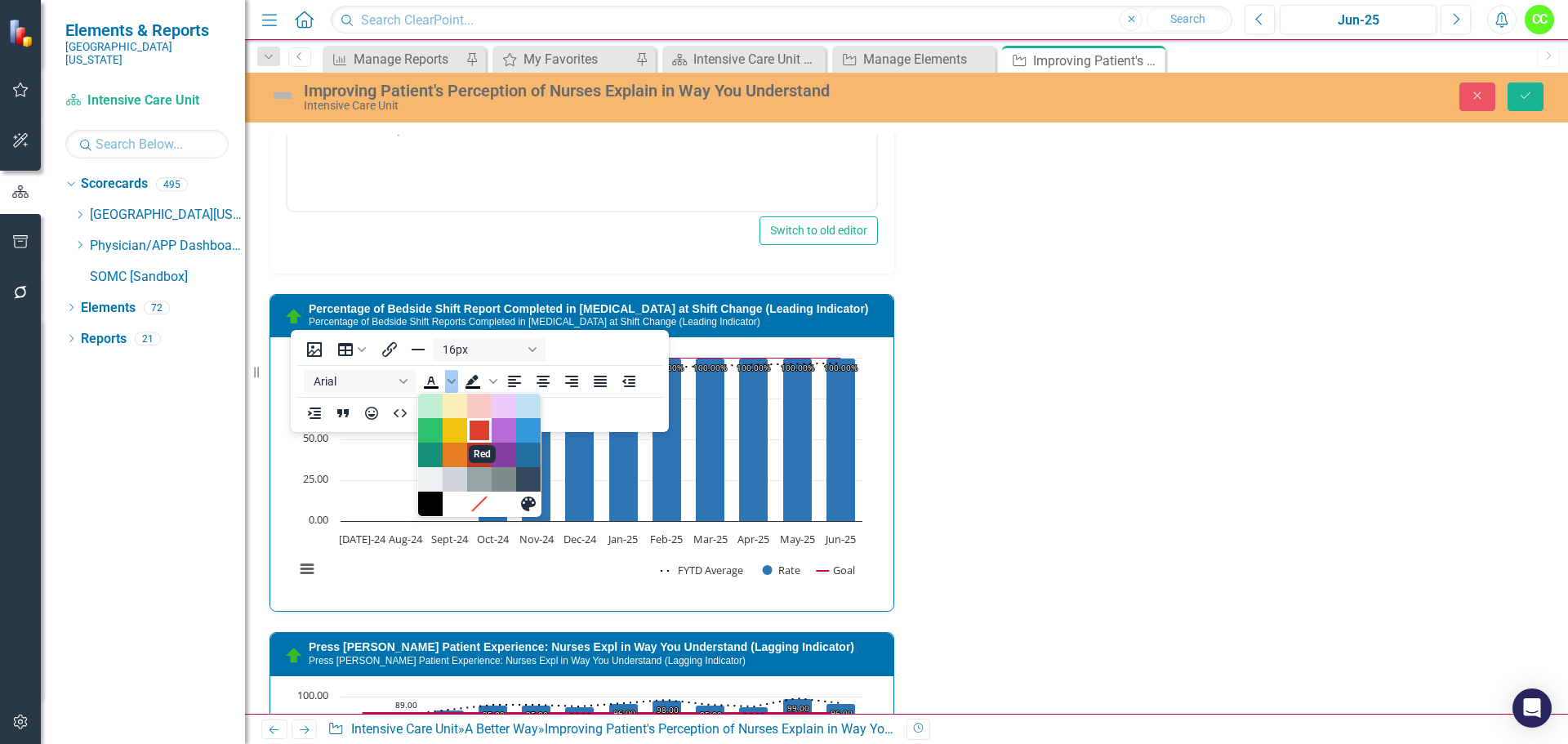
click at [483, 426] on div "Red" at bounding box center [479, 430] width 20 height 20
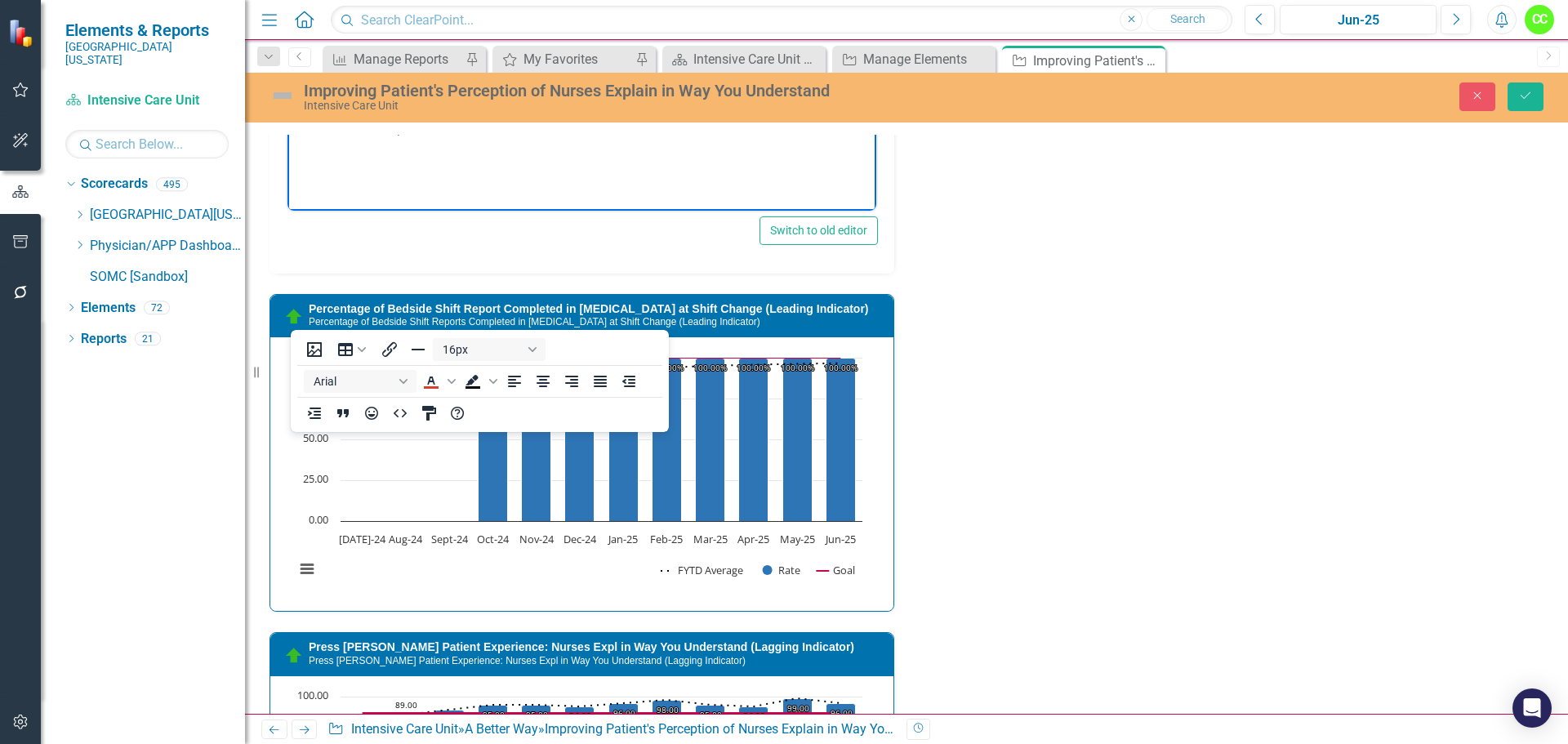
click at [748, 45] on p "Bedside Reporting hardwired at 100% and end the report with asking if the nurse…" at bounding box center [598, 35] width 548 height 39
click at [1530, 95] on icon "Save" at bounding box center [1526, 96] width 15 height 11
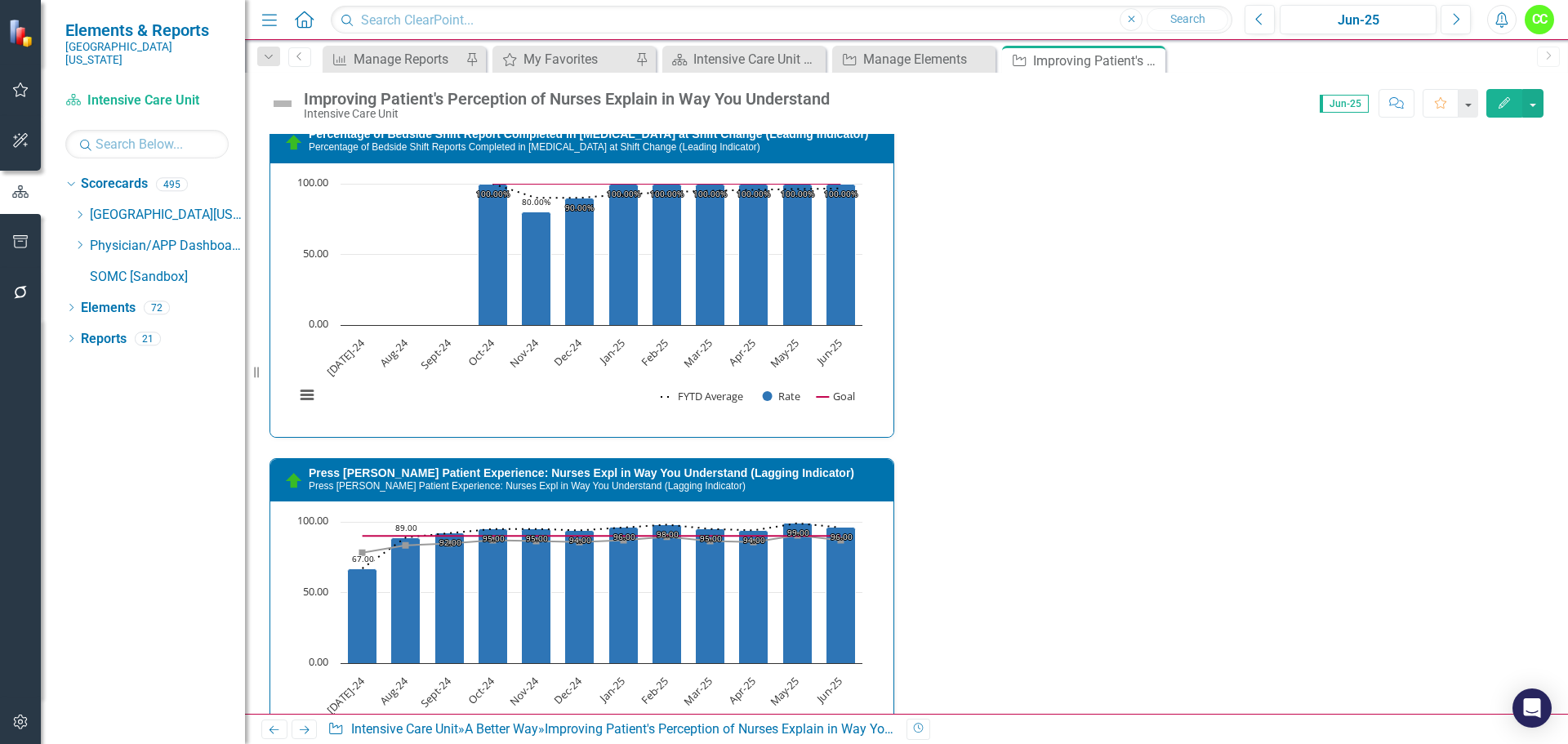
scroll to position [2043, 0]
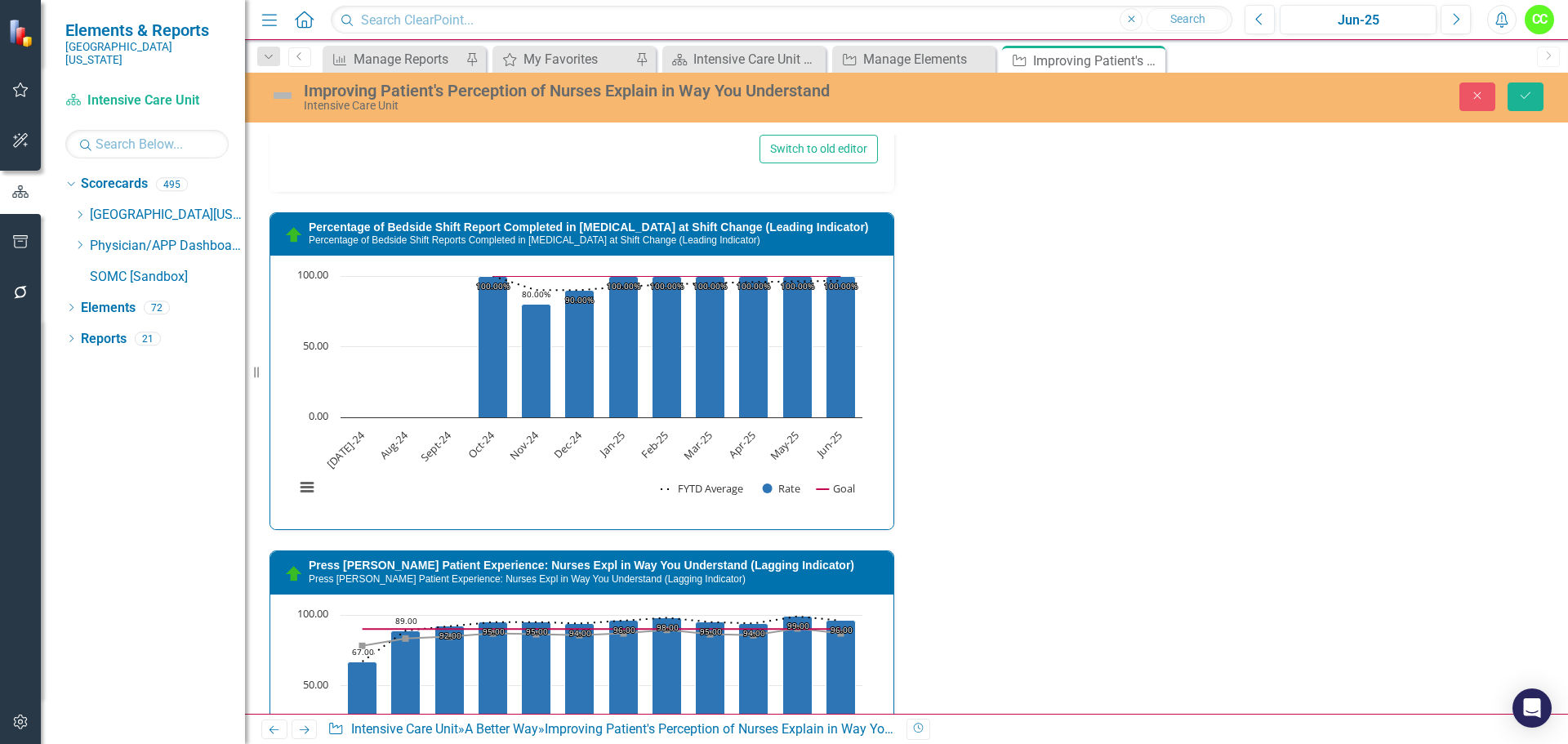
scroll to position [0, 0]
click at [542, 51] on p "Change questions on the leadership rounding log to assess if the patient unders…" at bounding box center [598, 38] width 548 height 39
click at [331, 66] on p "​" at bounding box center [582, 70] width 580 height 20
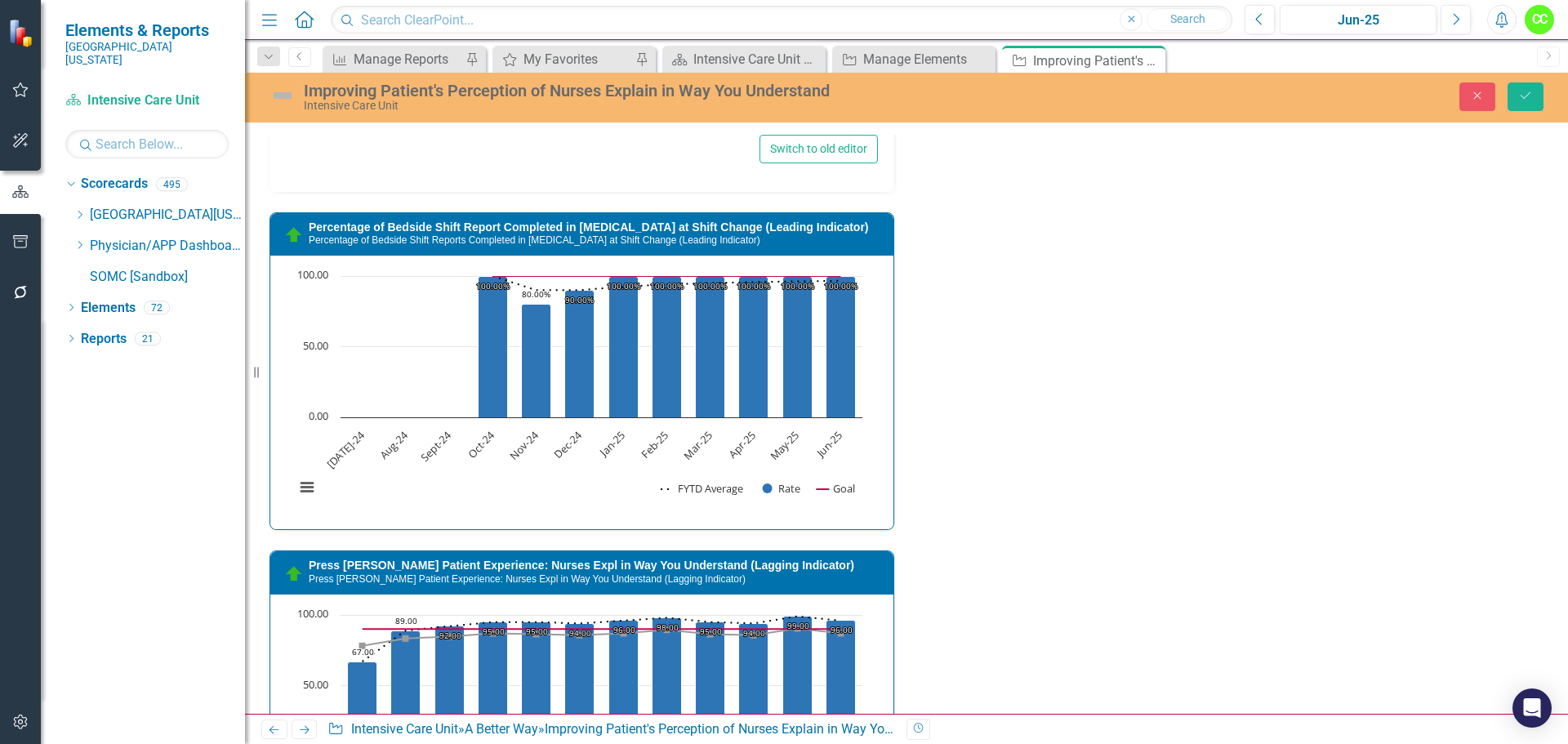
click at [405, 101] on span "the nurses may not be verifying if the patient understands" at bounding box center [564, 92] width 545 height 34
click at [623, 79] on span "Bedside shift report is not 100% hardwired in the ICU and" at bounding box center [500, 82] width 416 height 14
click at [562, 29] on span "the report with asking if the nurse has" at bounding box center [670, 29] width 217 height 14
click at [784, 31] on span "explained the plan so they can understand." at bounding box center [575, 39] width 566 height 34
drag, startPoint x: 507, startPoint y: 58, endPoint x: 284, endPoint y: 27, distance: 225.1
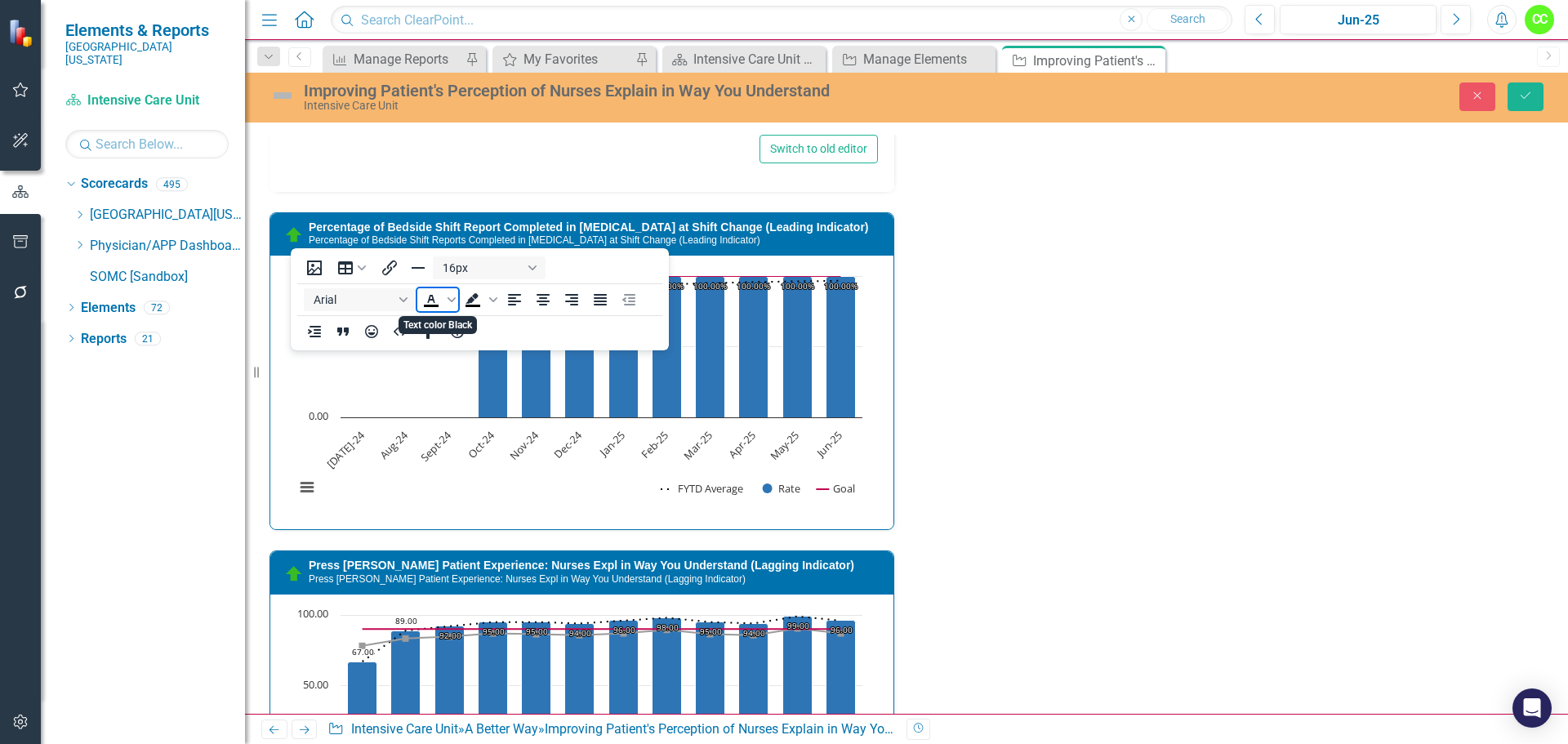
click at [439, 302] on icon "Text color Black" at bounding box center [431, 300] width 20 height 20
click at [449, 300] on icon "Text color Black" at bounding box center [452, 300] width 8 height 5
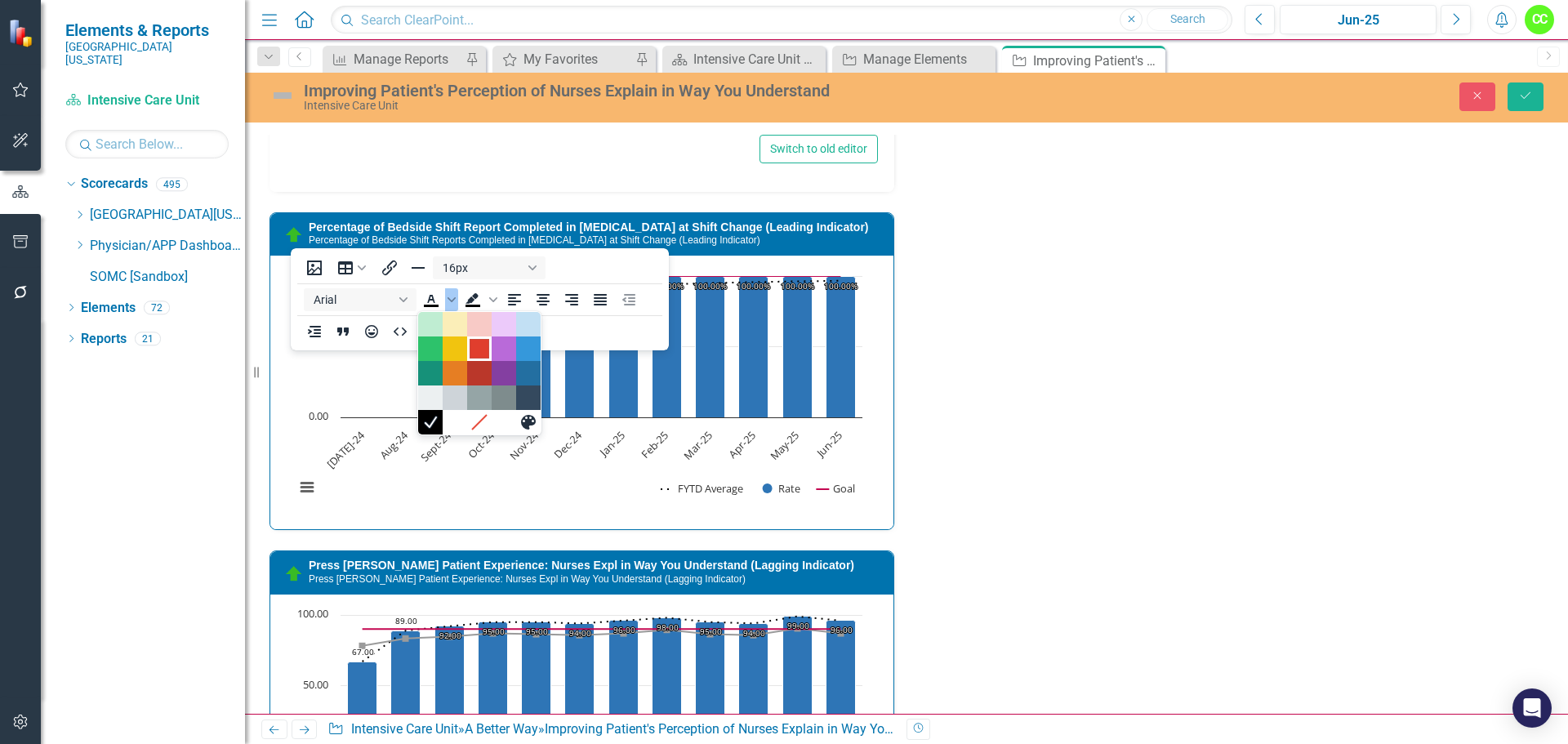
click at [485, 352] on div "Red" at bounding box center [479, 349] width 20 height 20
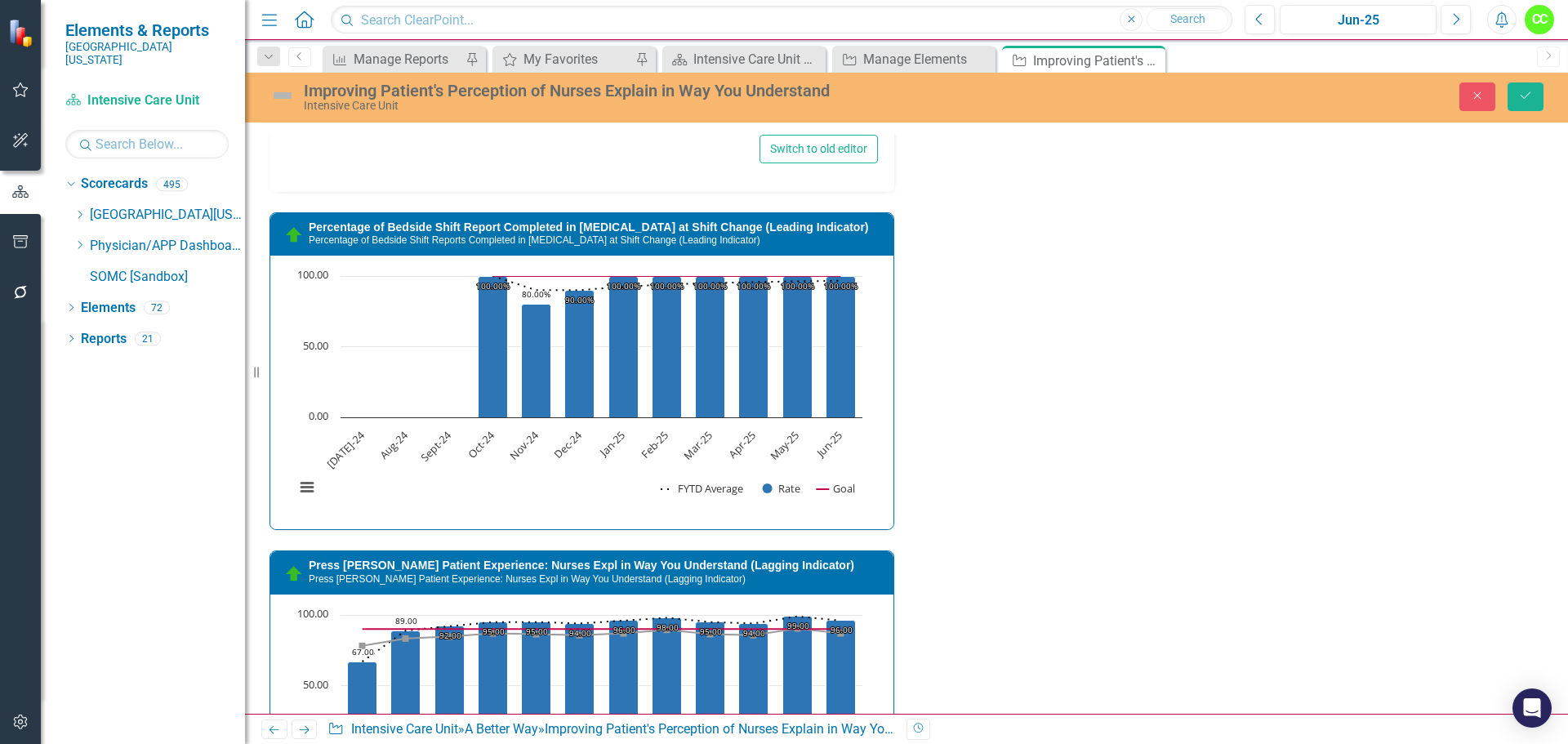
click at [492, 103] on p "Bedside shift report is not 100% hardwired in the ICU and the nurses may not be…" at bounding box center [582, 92] width 580 height 39
click at [1530, 101] on icon "Save" at bounding box center [1526, 96] width 15 height 11
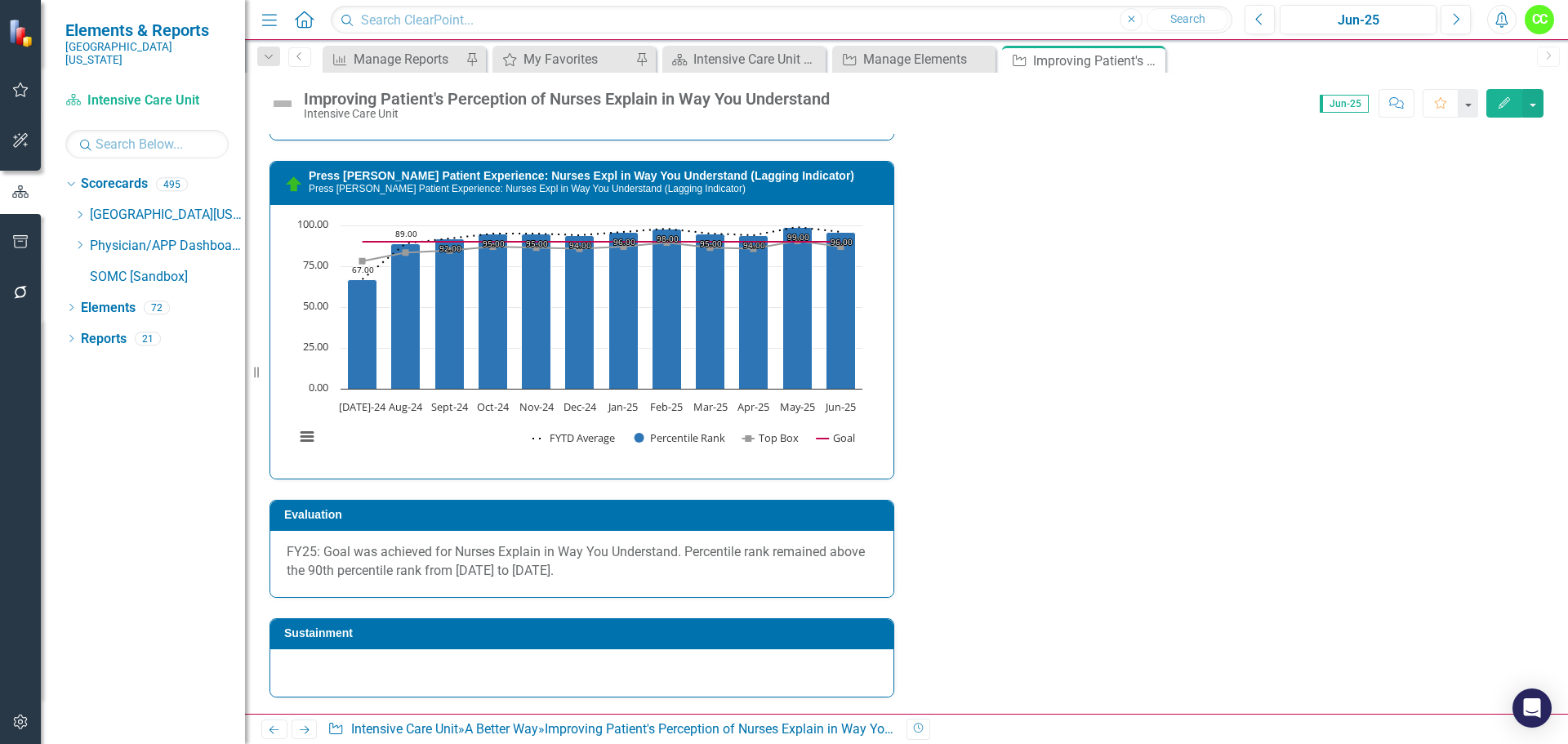
scroll to position [3149, 0]
click at [372, 669] on div at bounding box center [582, 674] width 623 height 47
click at [298, 658] on div at bounding box center [582, 674] width 623 height 47
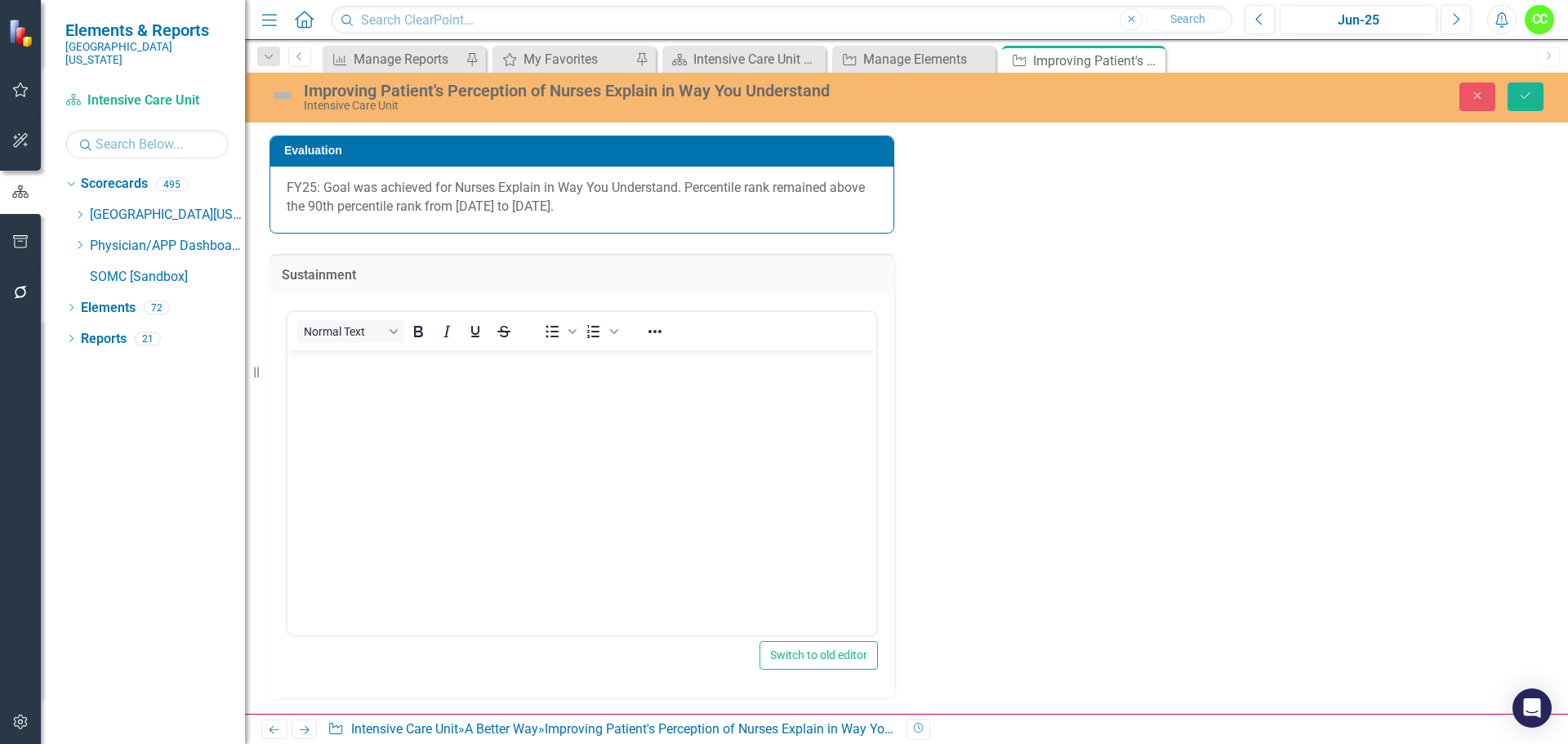
scroll to position [3394, 0]
click at [310, 364] on p "Rich Text Area. Press ALT-0 for help." at bounding box center [582, 364] width 580 height 20
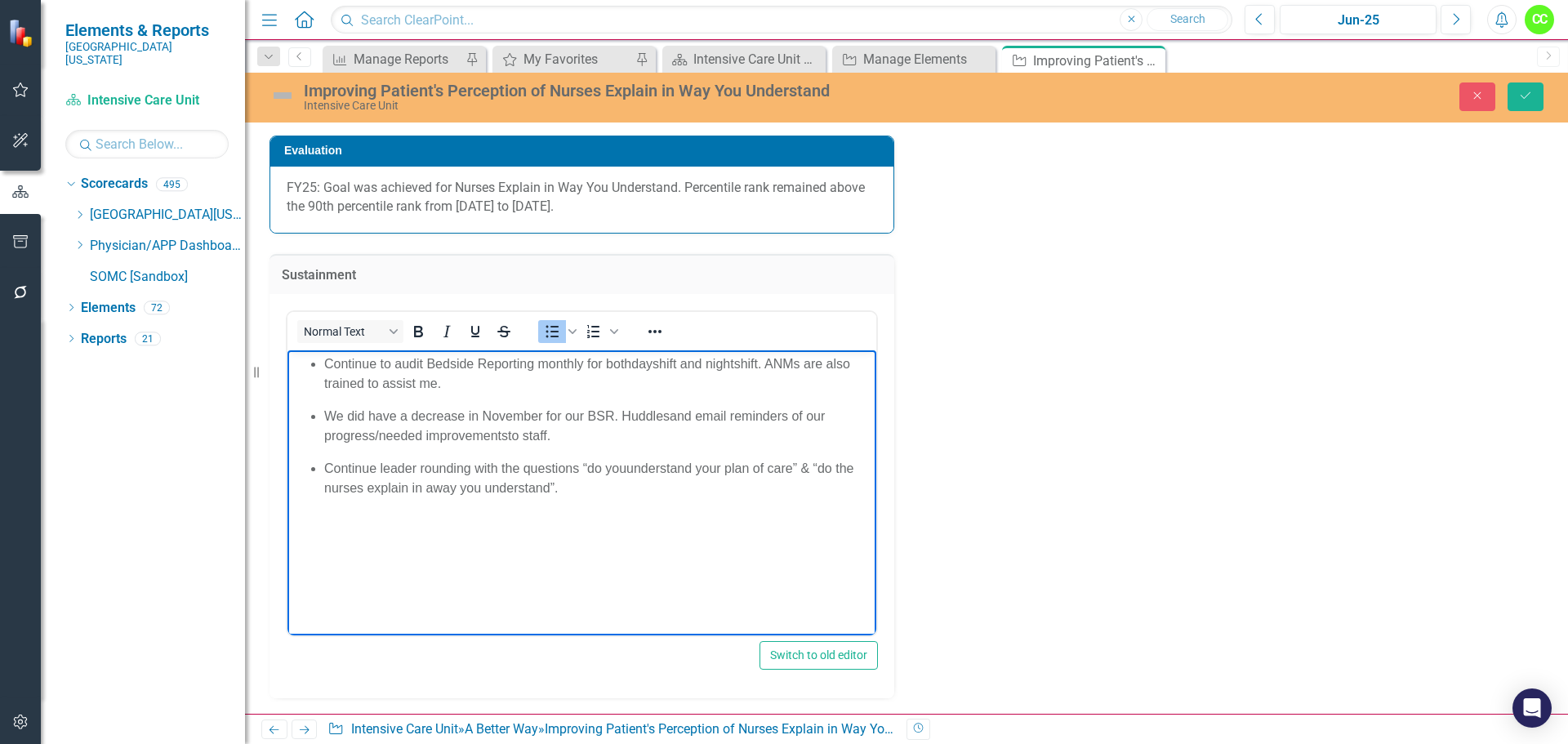
click at [631, 362] on span "Continue to audit Bedside Reporting monthly for both" at bounding box center [477, 363] width 307 height 14
click at [673, 410] on span "and email reminders of our progress/needed improvements" at bounding box center [574, 426] width 500 height 34
click at [505, 433] on span "and email reminders of our progress/needed improvements" at bounding box center [574, 426] width 500 height 34
click at [626, 471] on span "understand your plan of care” & “do the nurses explain in a" at bounding box center [589, 478] width 530 height 34
click at [1532, 97] on icon "Save" at bounding box center [1526, 96] width 15 height 11
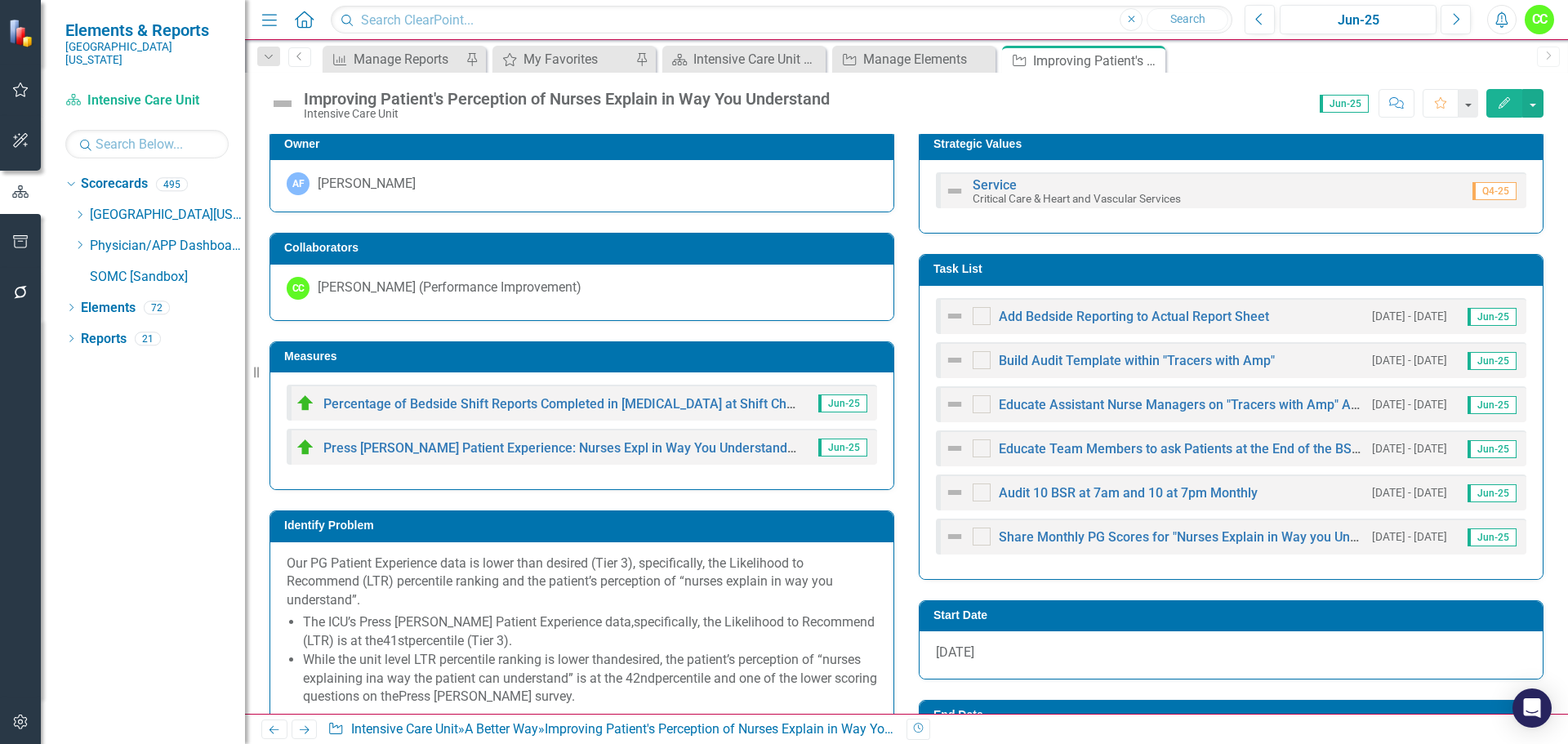
scroll to position [572, 0]
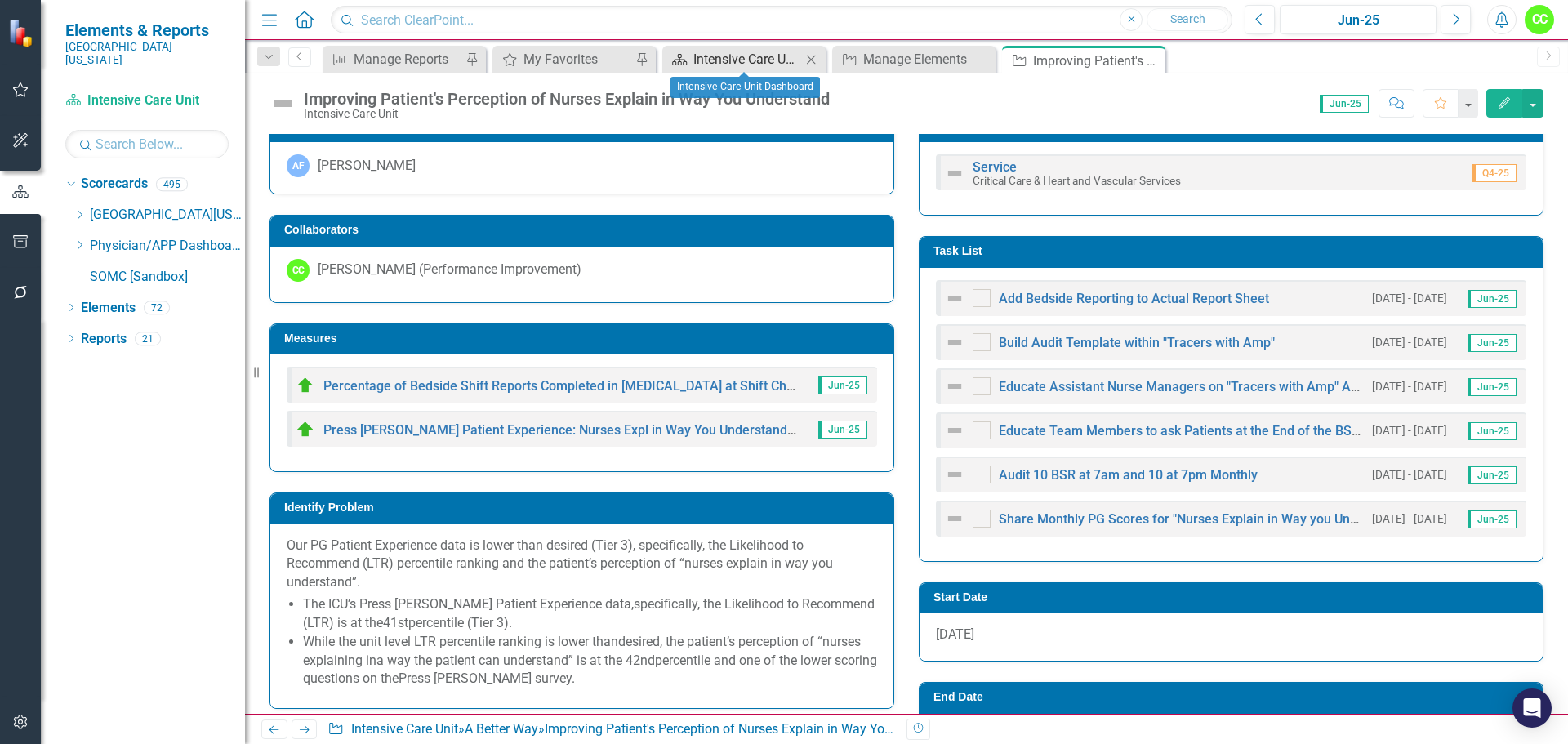
click at [773, 57] on div "Intensive Care Unit Dashboard" at bounding box center [746, 59] width 108 height 21
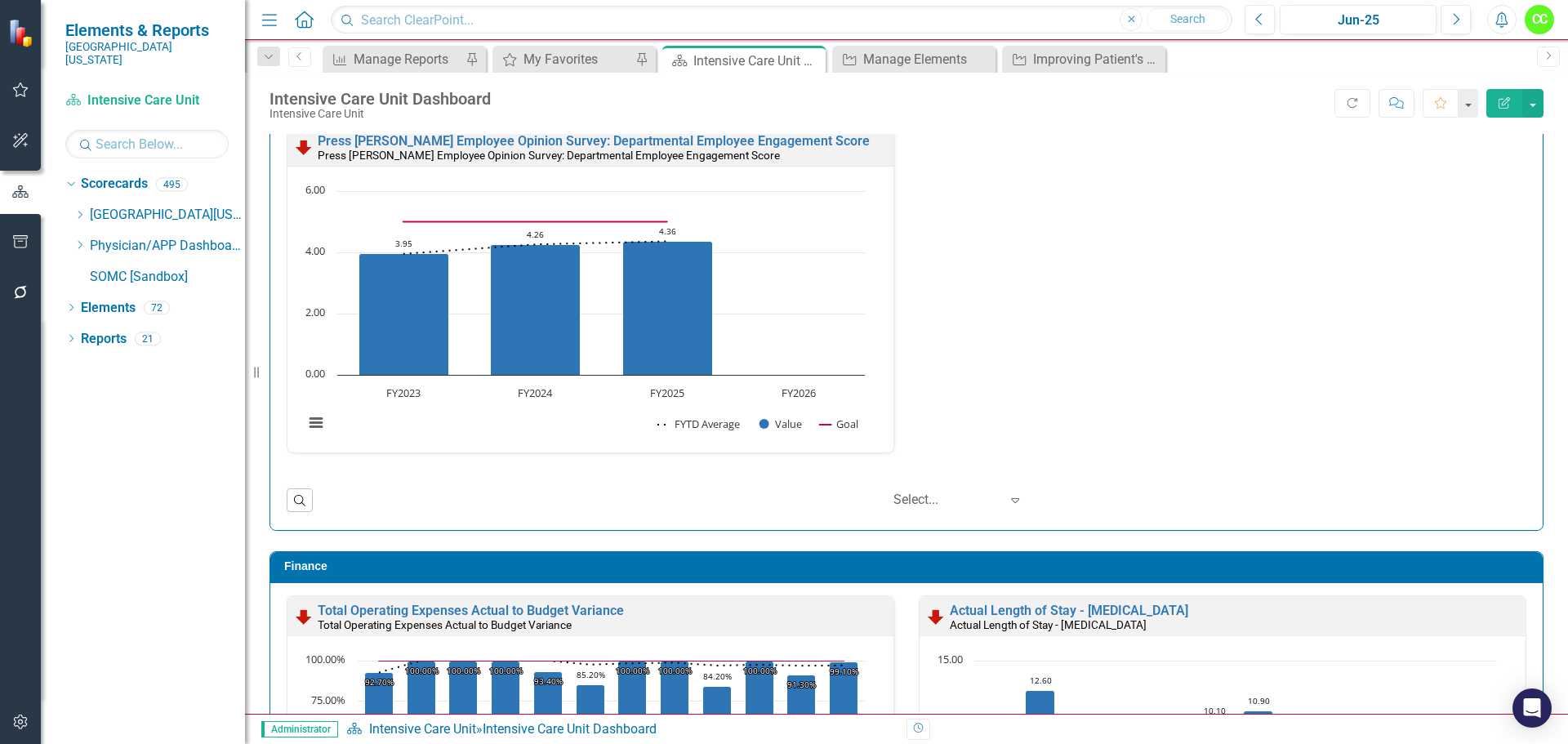
scroll to position [5311, 0]
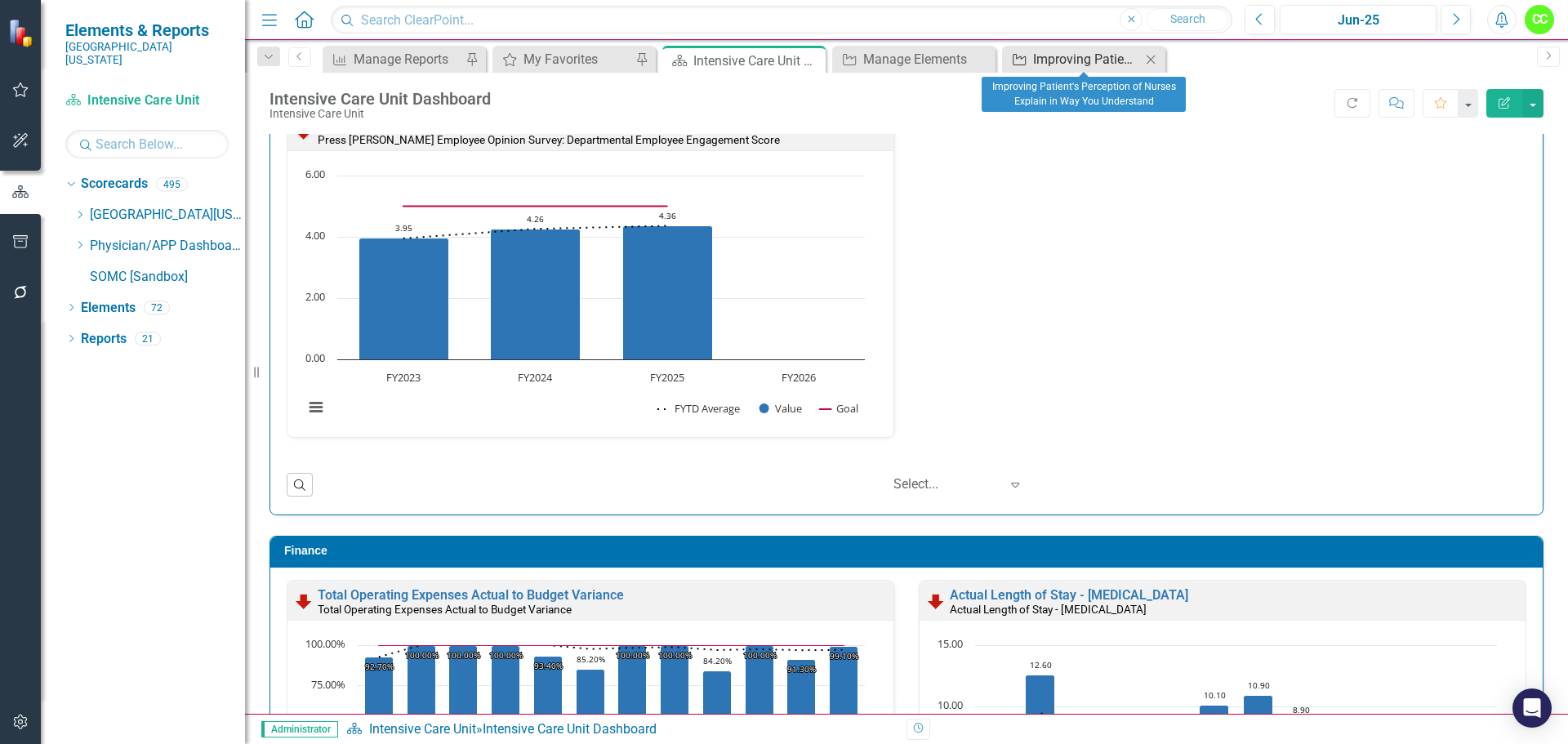
click at [1067, 66] on div "Improving Patient's Perception of Nurses Explain in Way You Understand" at bounding box center [1086, 59] width 108 height 21
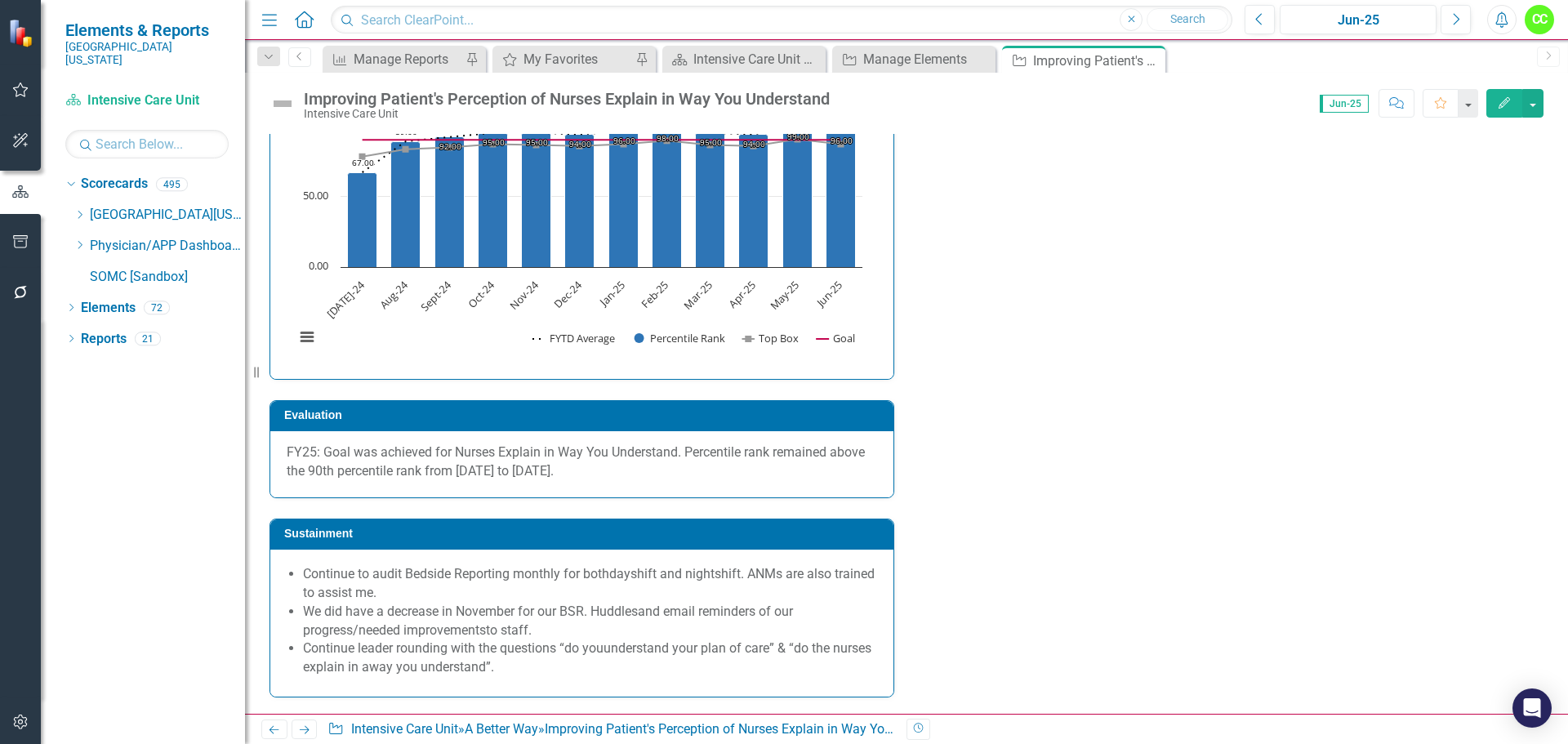
scroll to position [3248, 0]
click at [674, 473] on p "FY25: Goal was achieved for Nurses Explain in Way You Understand. Percentile ra…" at bounding box center [581, 462] width 591 height 38
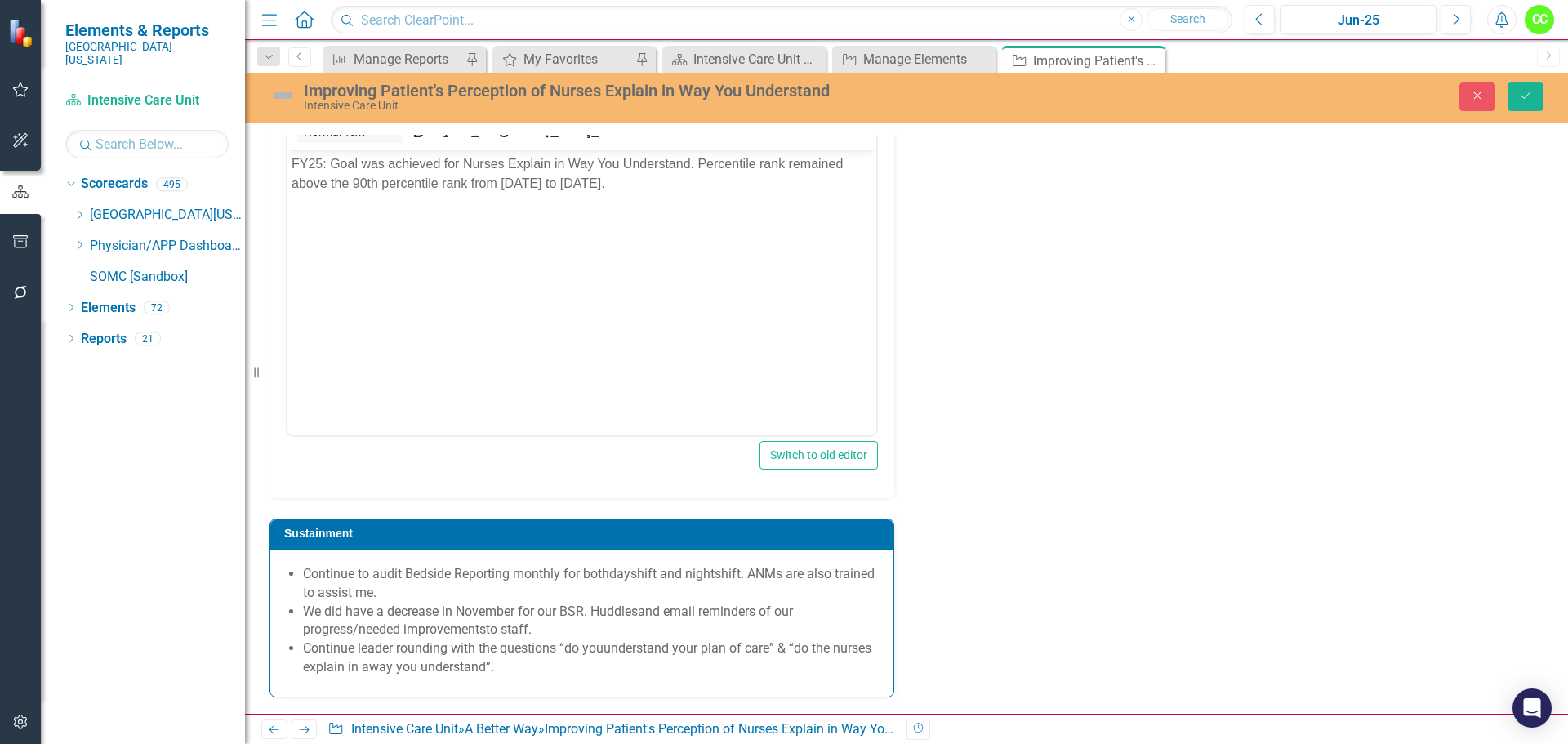
scroll to position [0, 0]
click at [718, 183] on p "FY25: Goal was achieved for Nurses Explain in Way You Understand. Percentile ra…" at bounding box center [582, 174] width 580 height 39
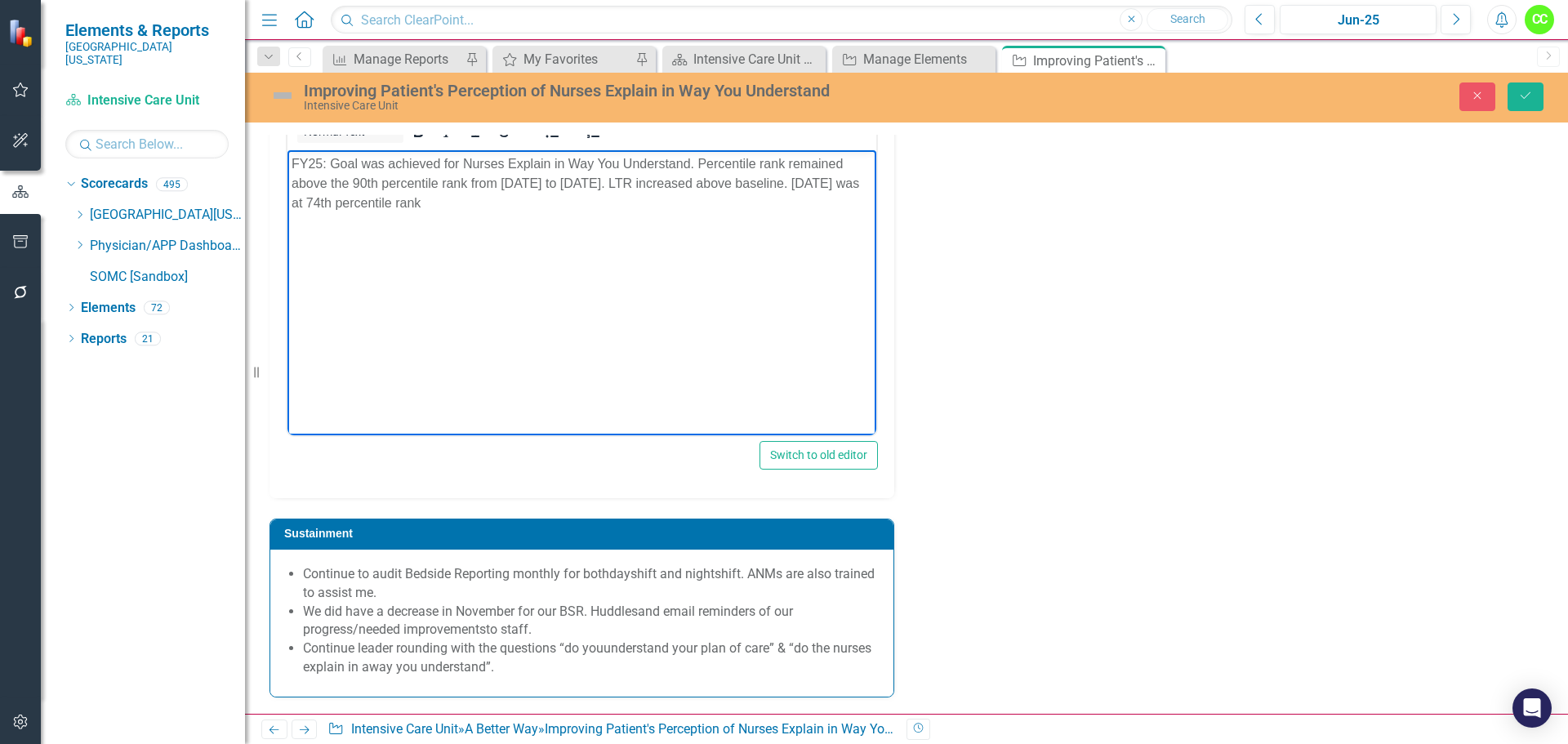
click at [398, 199] on p "FY25: Goal was achieved for Nurses Explain in Way You Understand. Percentile ra…" at bounding box center [582, 183] width 580 height 59
click at [581, 195] on p "FY25: Goal was achieved for Nurses Explain in Way You Understand. Percentile ra…" at bounding box center [582, 183] width 580 height 59
click at [863, 178] on p "FY25: Goal was achieved for Nurses Explain in Way You Understand. Percentile ra…" at bounding box center [582, 183] width 580 height 59
click at [311, 196] on p "FY25: Goal was achieved for Nurses Explain in Way You Understand. Percentile ra…" at bounding box center [582, 183] width 580 height 59
click at [548, 203] on p "FY25: Goal was achieved for Nurses Explain in Way You Understand. Percentile ra…" at bounding box center [582, 183] width 580 height 59
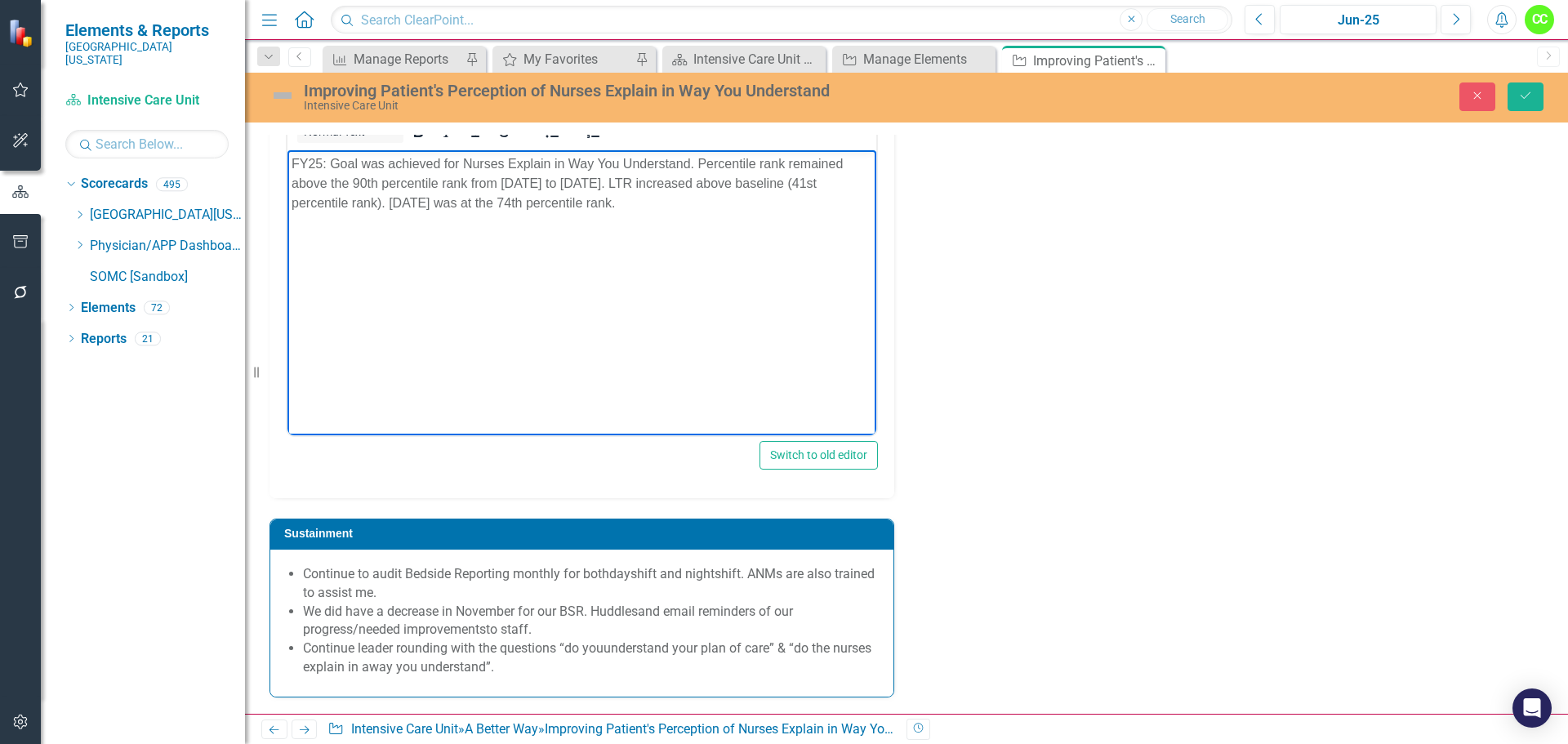
click at [510, 202] on p "FY25: Goal was achieved for Nurses Explain in Way You Understand. Percentile ra…" at bounding box center [582, 183] width 580 height 59
click at [570, 202] on p "FY25: Goal was achieved for Nurses Explain in Way You Understand. Percentile ra…" at bounding box center [582, 183] width 580 height 59
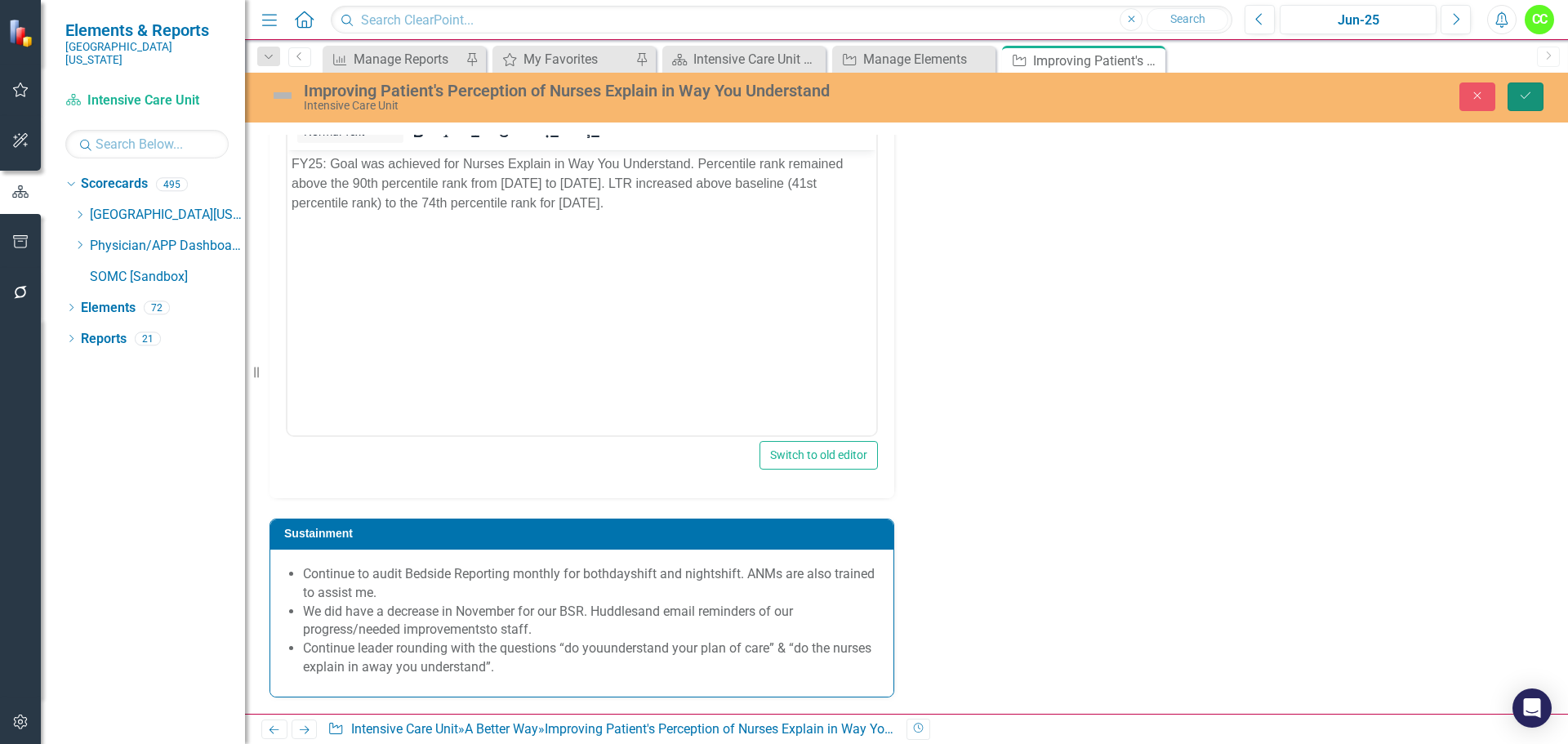
click at [1537, 91] on button "Save" at bounding box center [1526, 97] width 36 height 28
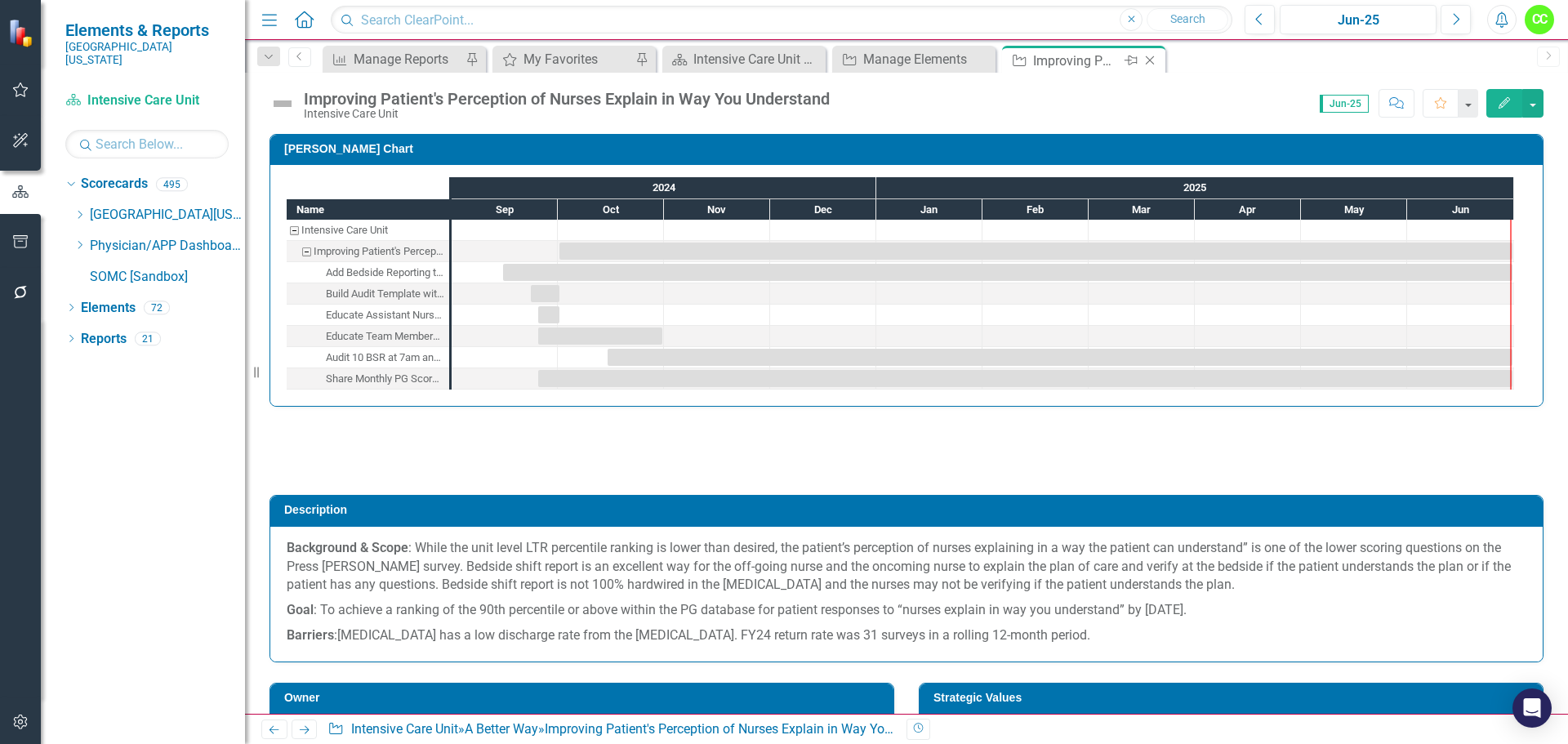
click at [1151, 62] on icon at bounding box center [1150, 61] width 9 height 9
